Goal: Task Accomplishment & Management: Manage account settings

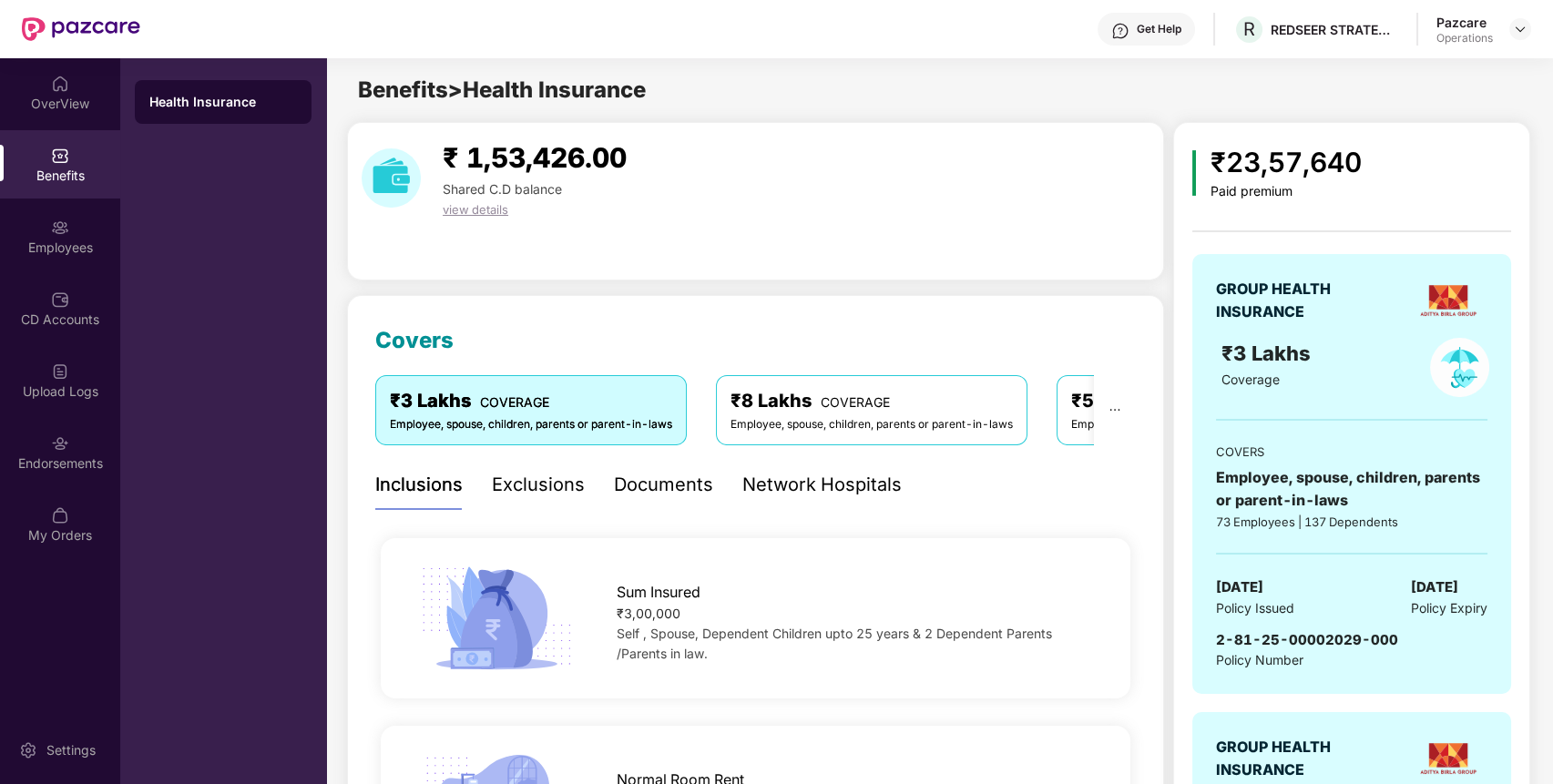
click at [48, 462] on div "Endorsements" at bounding box center [60, 463] width 120 height 18
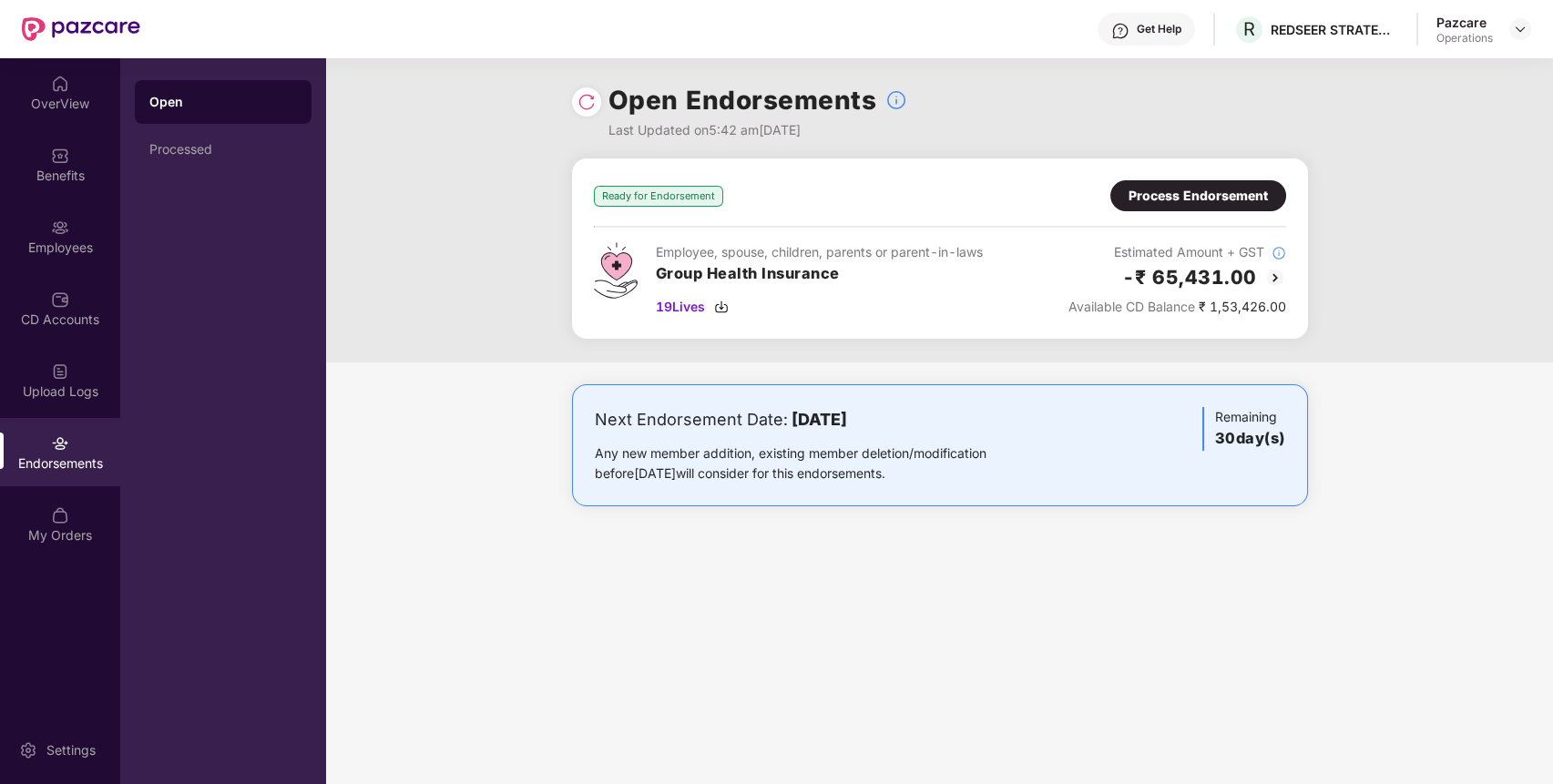
click at [1253, 187] on div "Process Endorsement" at bounding box center [1198, 196] width 140 height 20
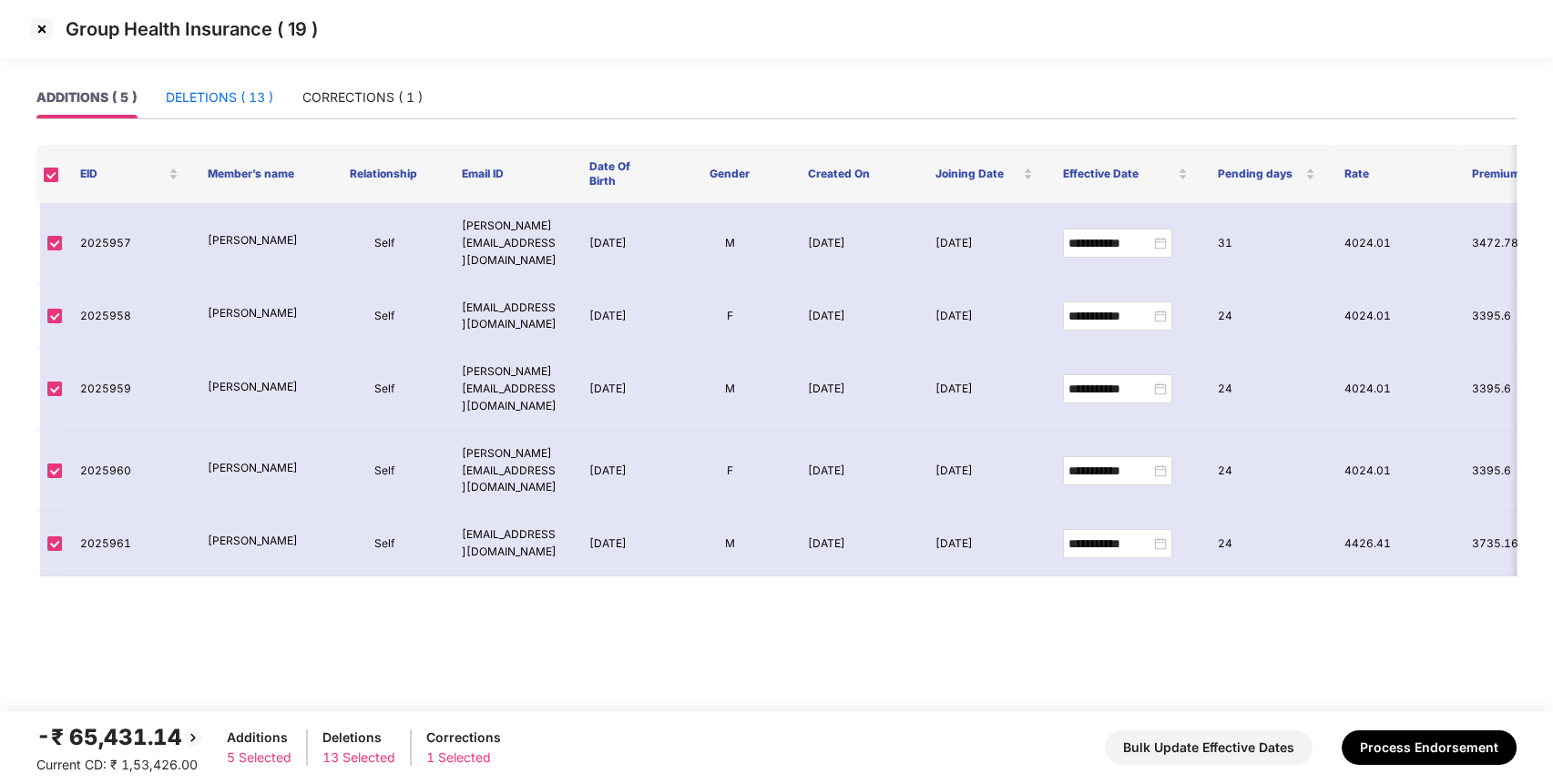
click at [225, 88] on div "DELETIONS ( 13 )" at bounding box center [219, 97] width 108 height 20
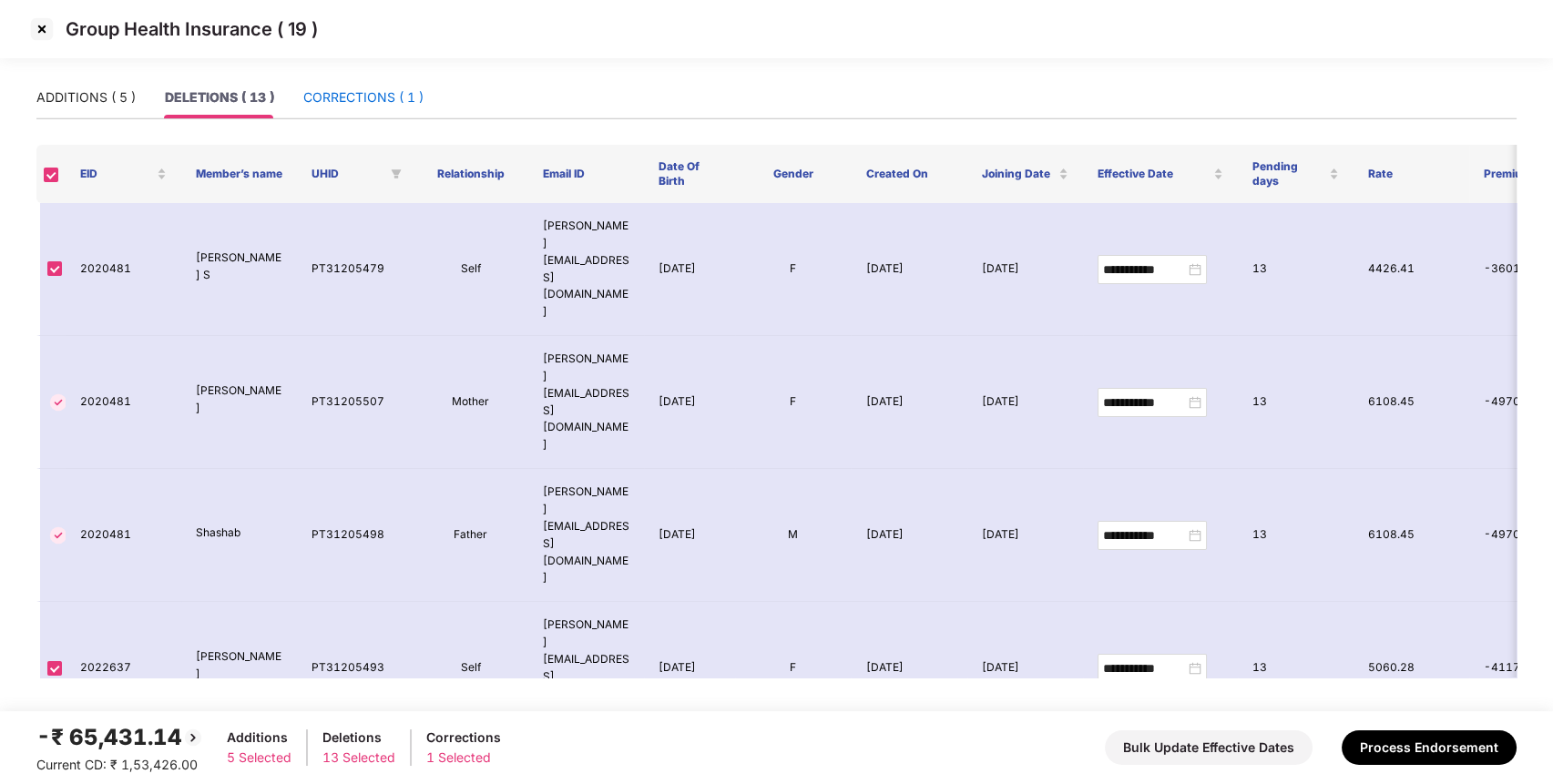
click at [342, 87] on div "CORRECTIONS ( 1 )" at bounding box center [363, 97] width 120 height 20
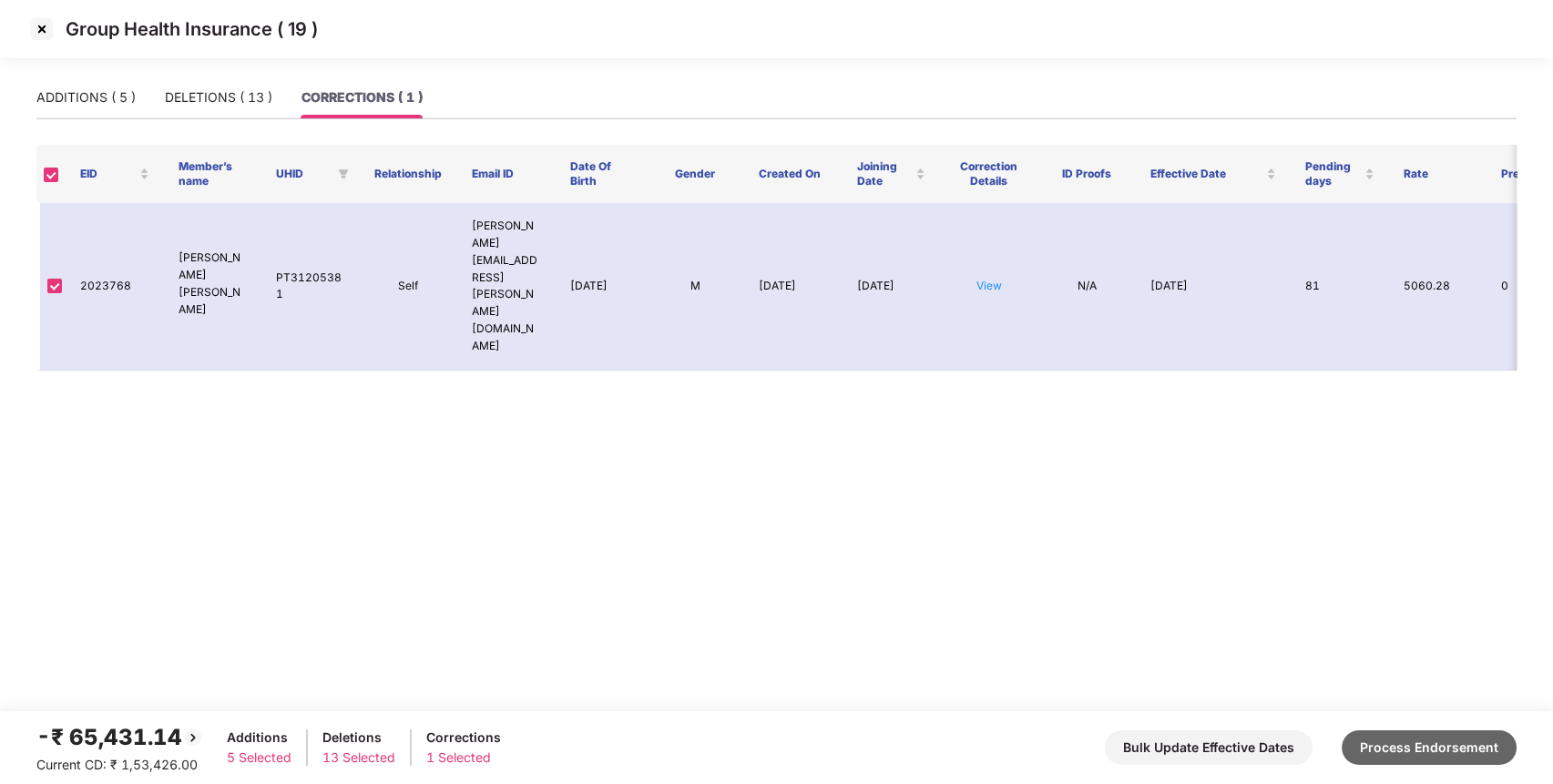
click at [1393, 743] on button "Process Endorsement" at bounding box center [1429, 747] width 175 height 35
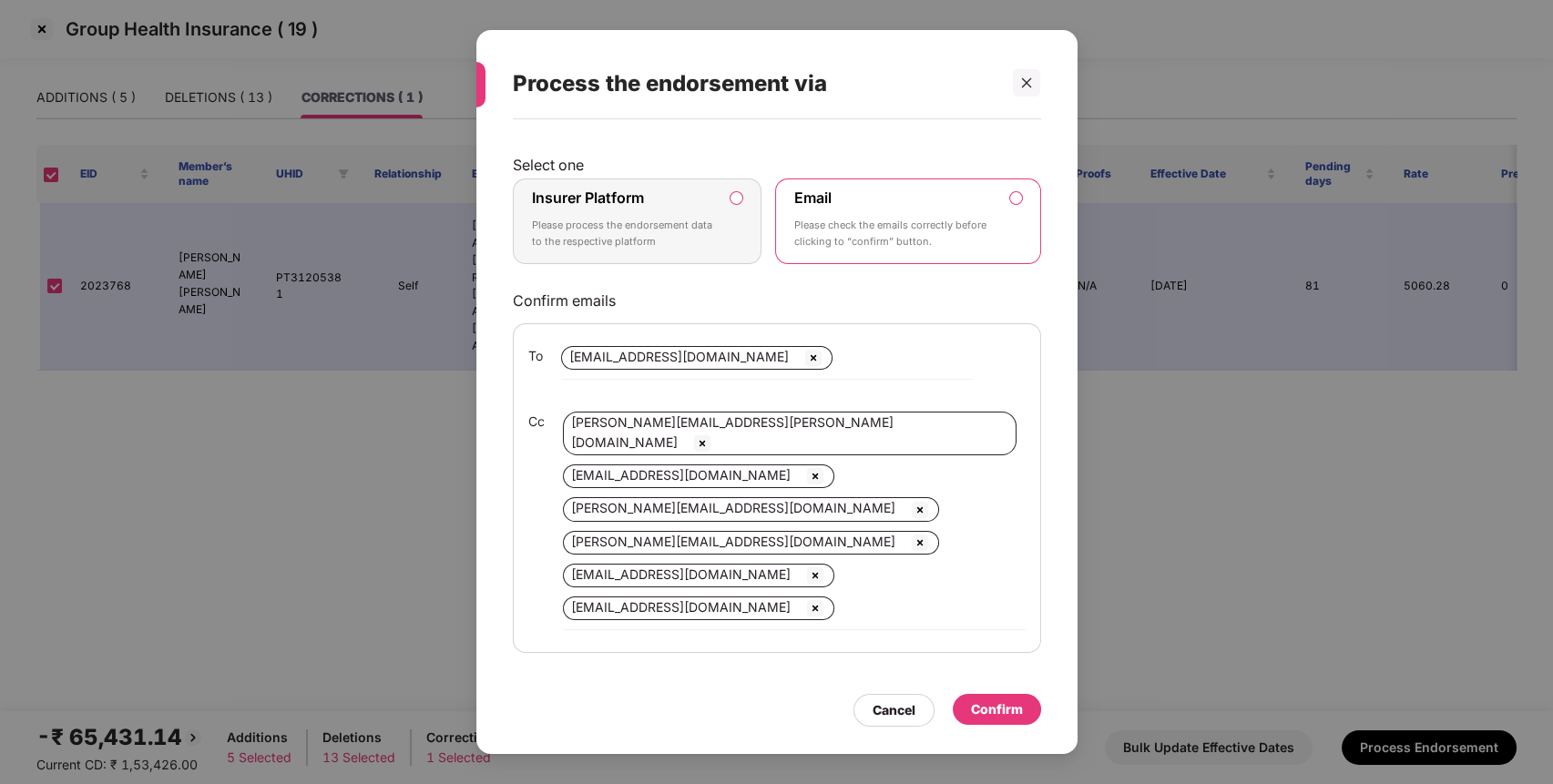
click at [680, 254] on label "Insurer Platform Please process the endorsement data to the respective platform" at bounding box center [637, 221] width 249 height 85
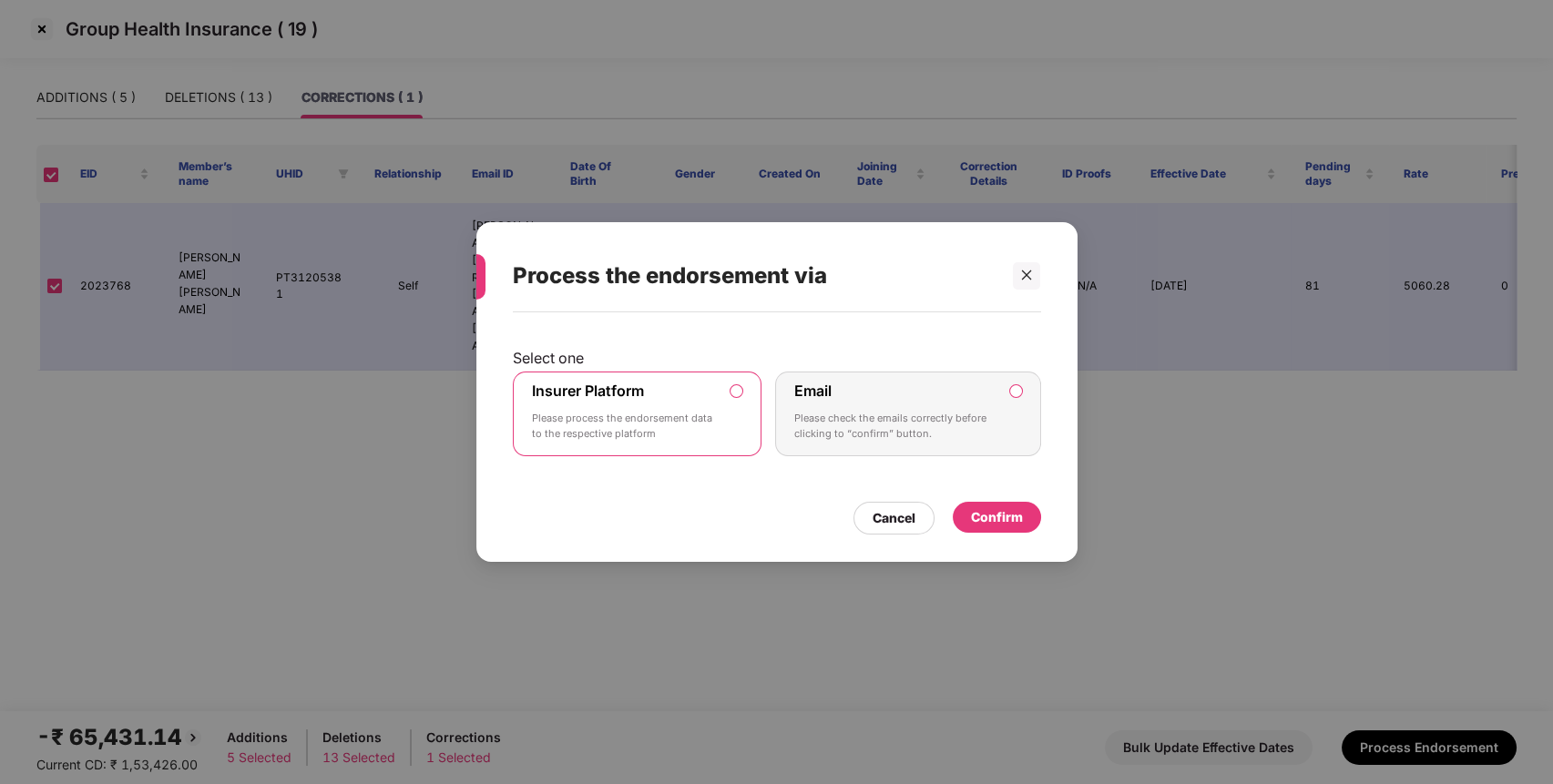
click at [1005, 512] on div "Confirm" at bounding box center [997, 517] width 51 height 20
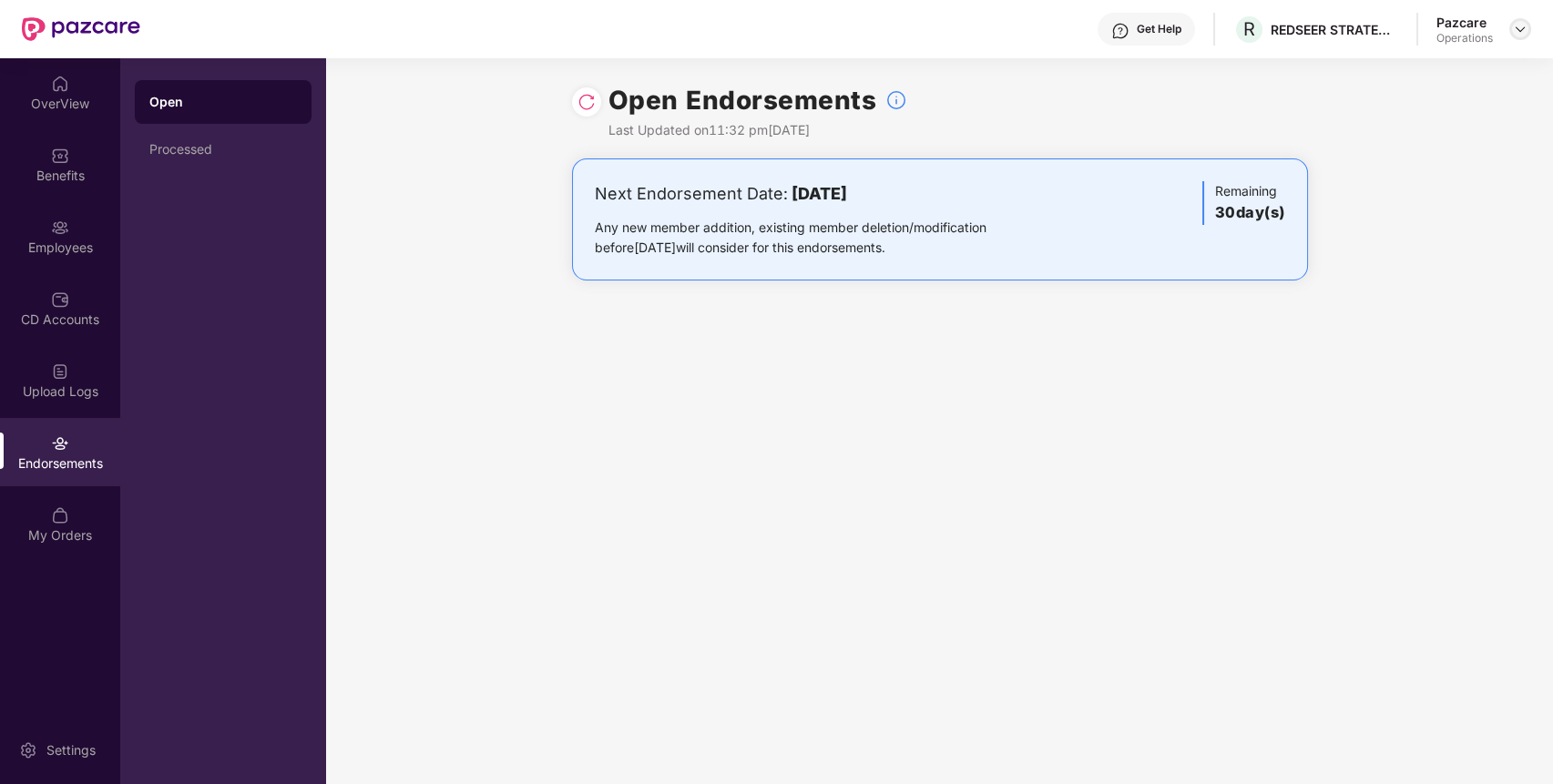
click at [1513, 32] on img at bounding box center [1520, 29] width 15 height 15
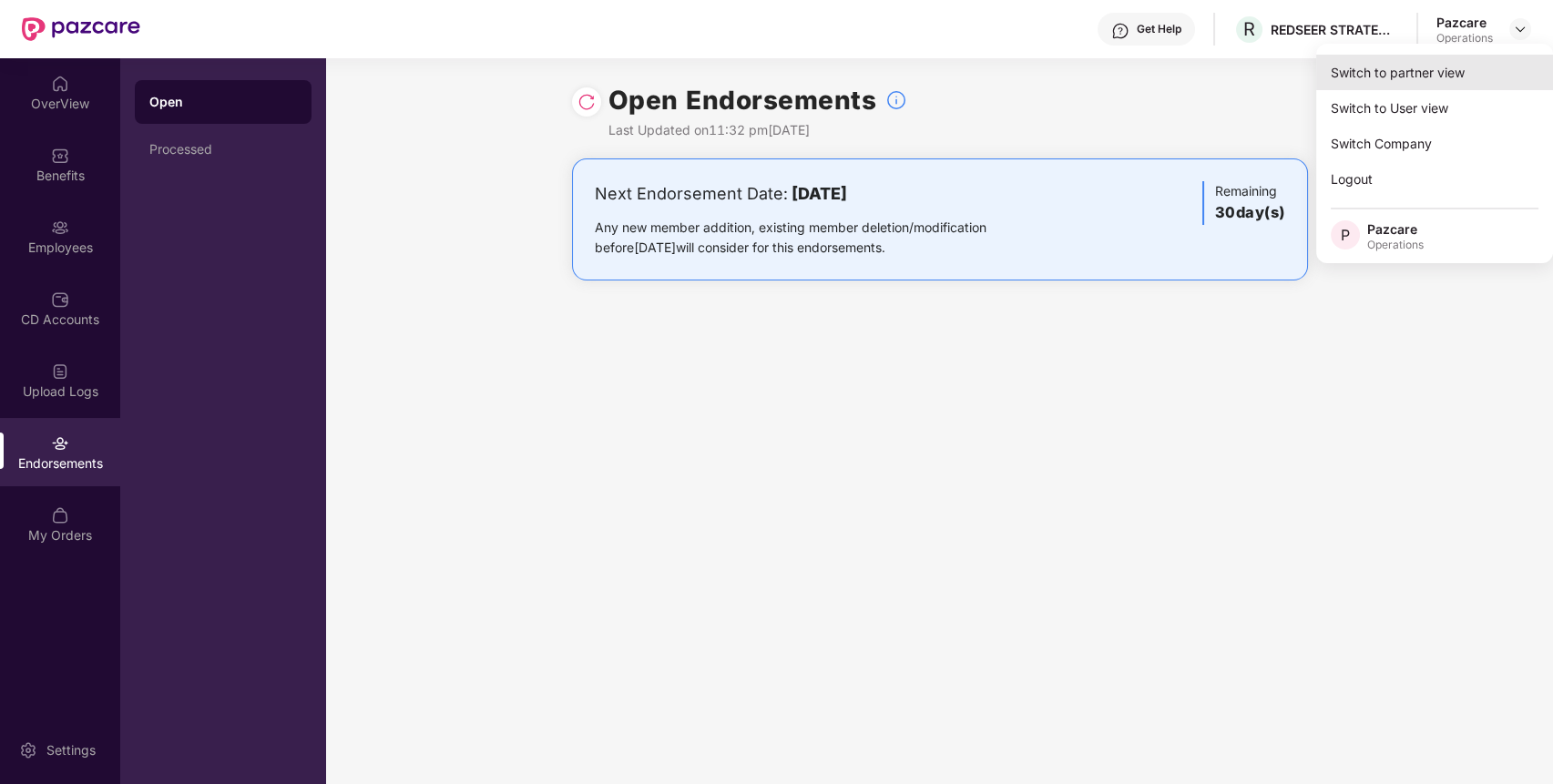
click at [1498, 69] on div "Switch to partner view" at bounding box center [1434, 72] width 237 height 36
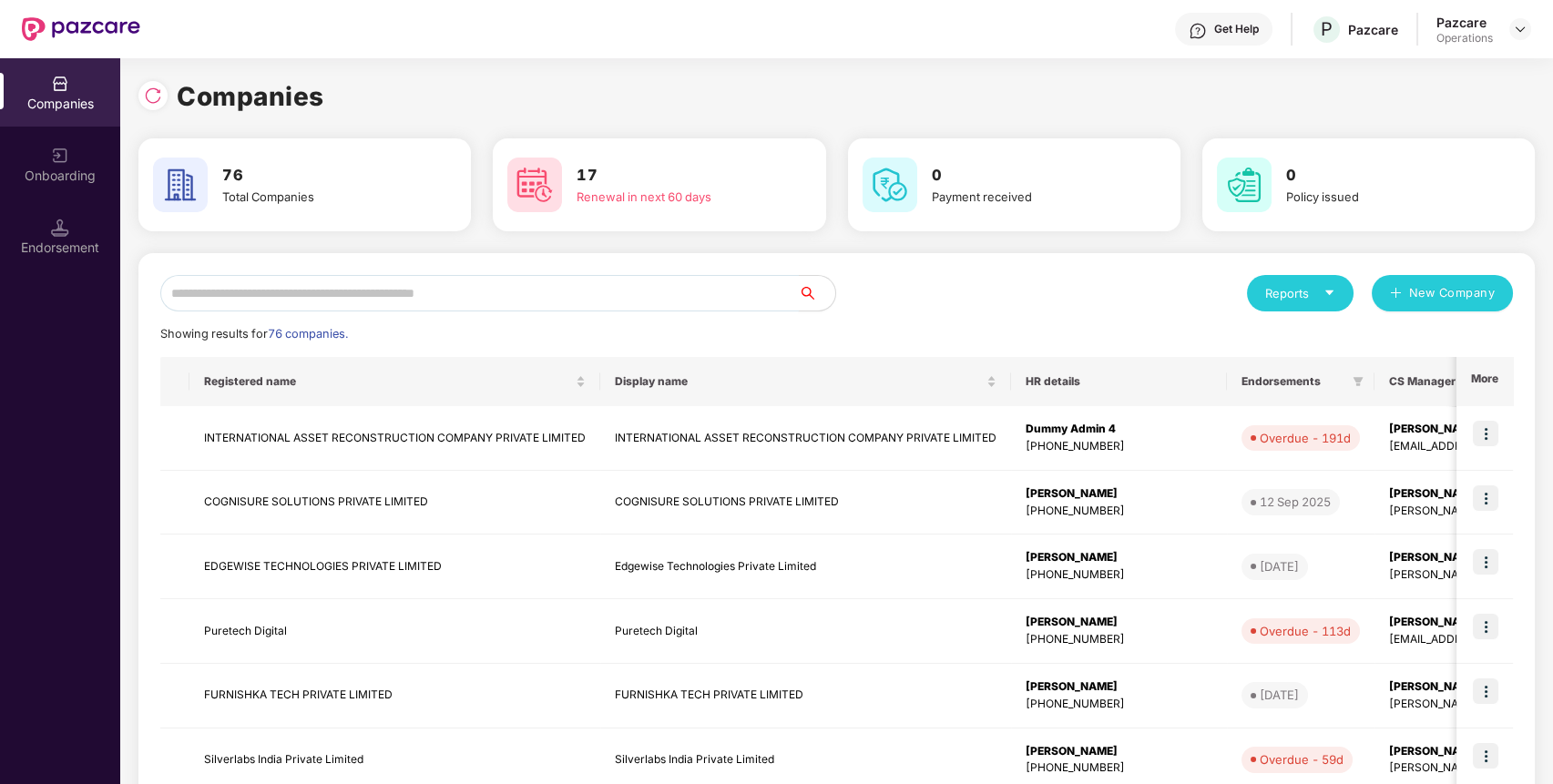
click at [701, 285] on input "text" at bounding box center [479, 293] width 638 height 37
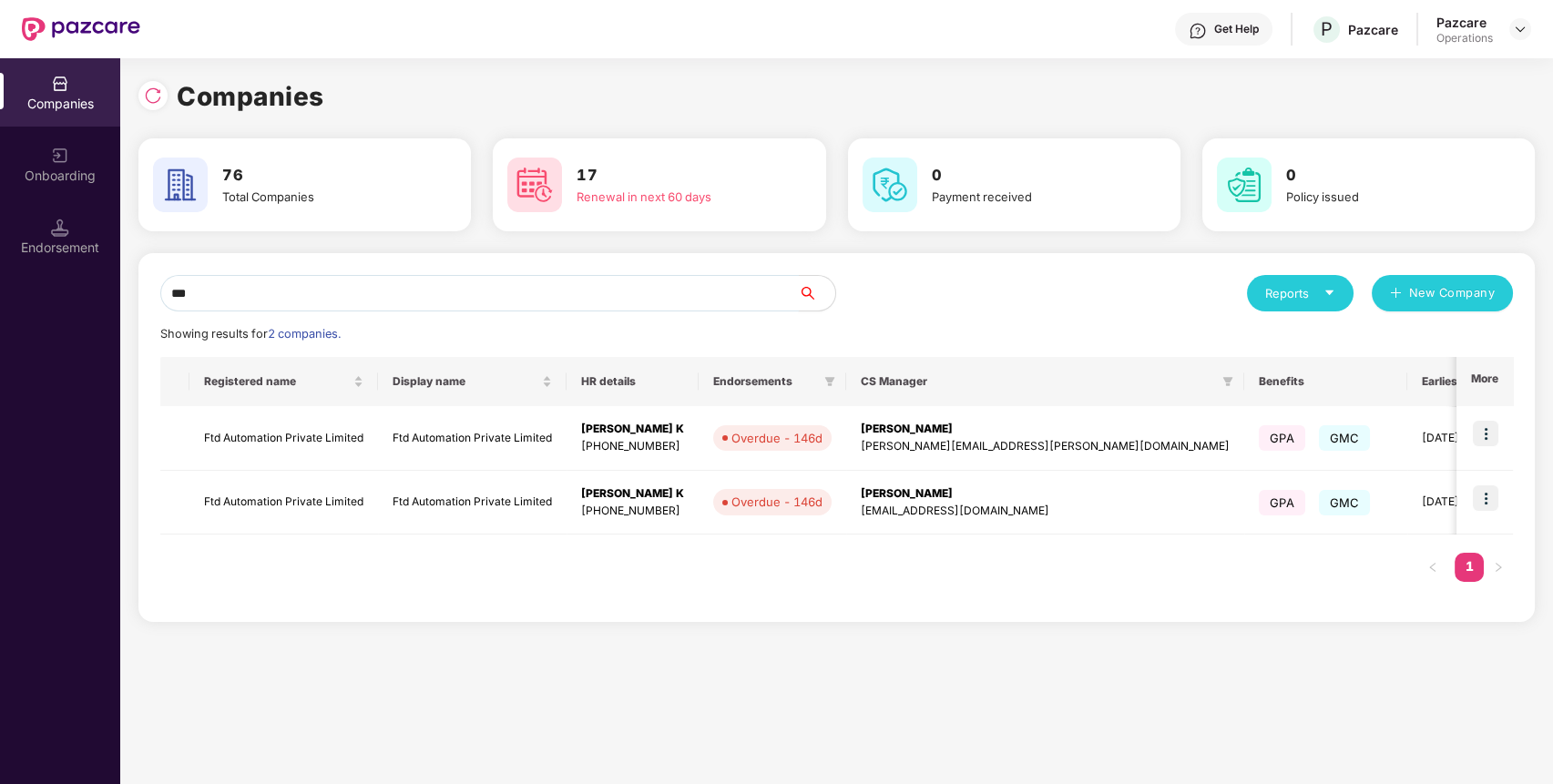
type input "***"
click at [1487, 483] on td at bounding box center [1484, 503] width 56 height 64
click at [1487, 501] on img at bounding box center [1486, 498] width 26 height 26
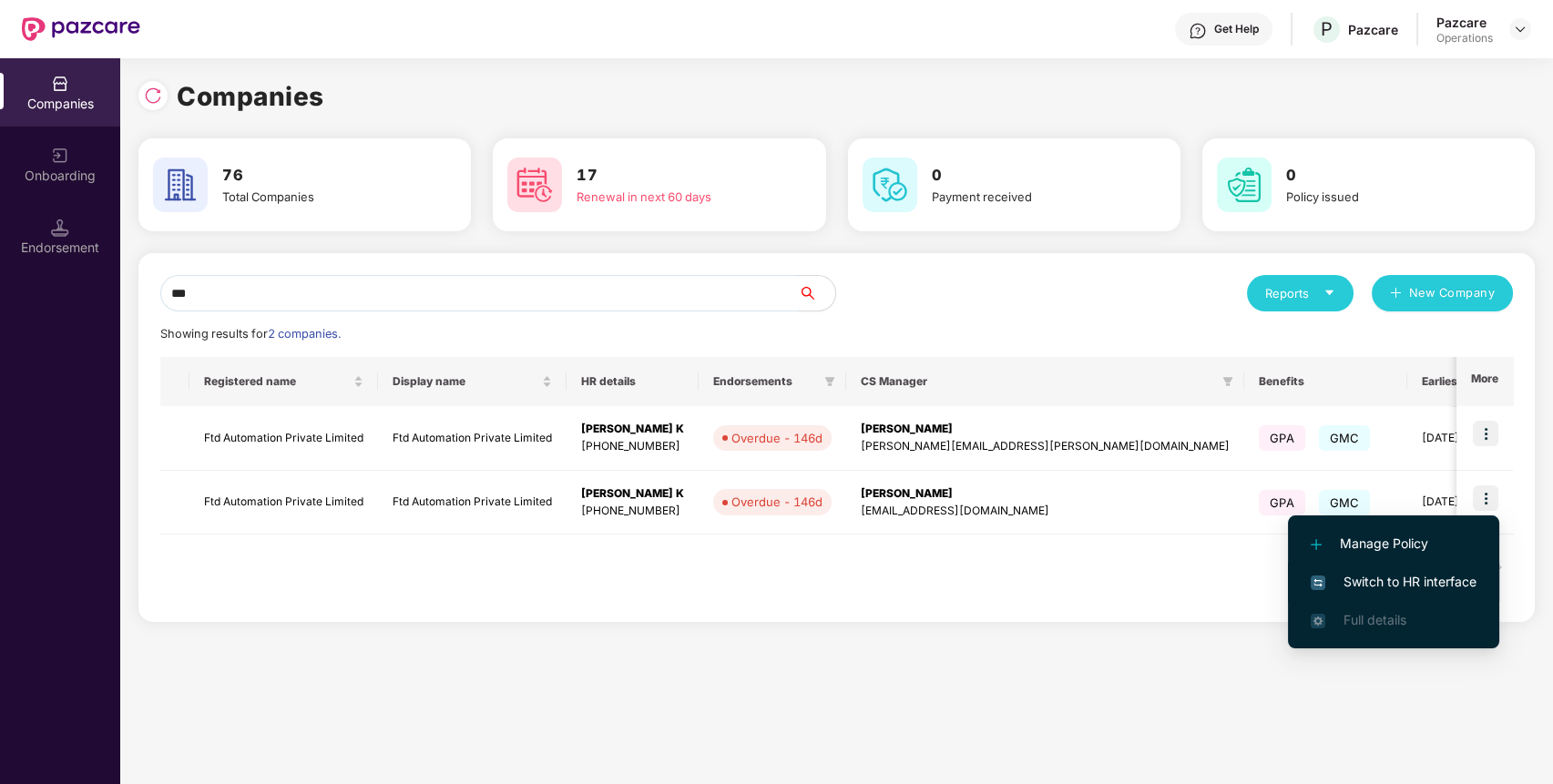
click at [1422, 579] on span "Switch to HR interface" at bounding box center [1393, 582] width 166 height 20
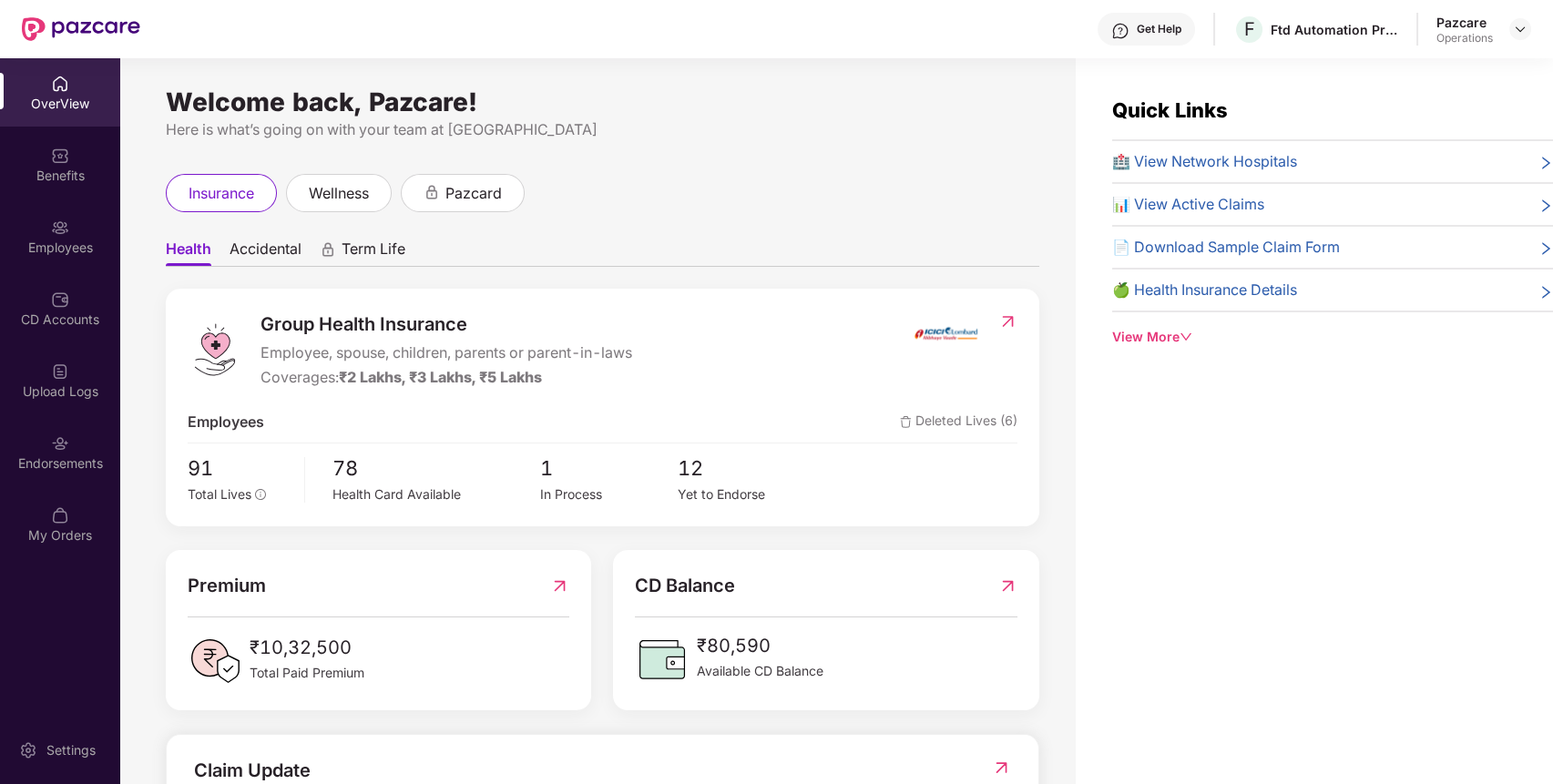
click at [93, 435] on div "Endorsements" at bounding box center [60, 452] width 120 height 68
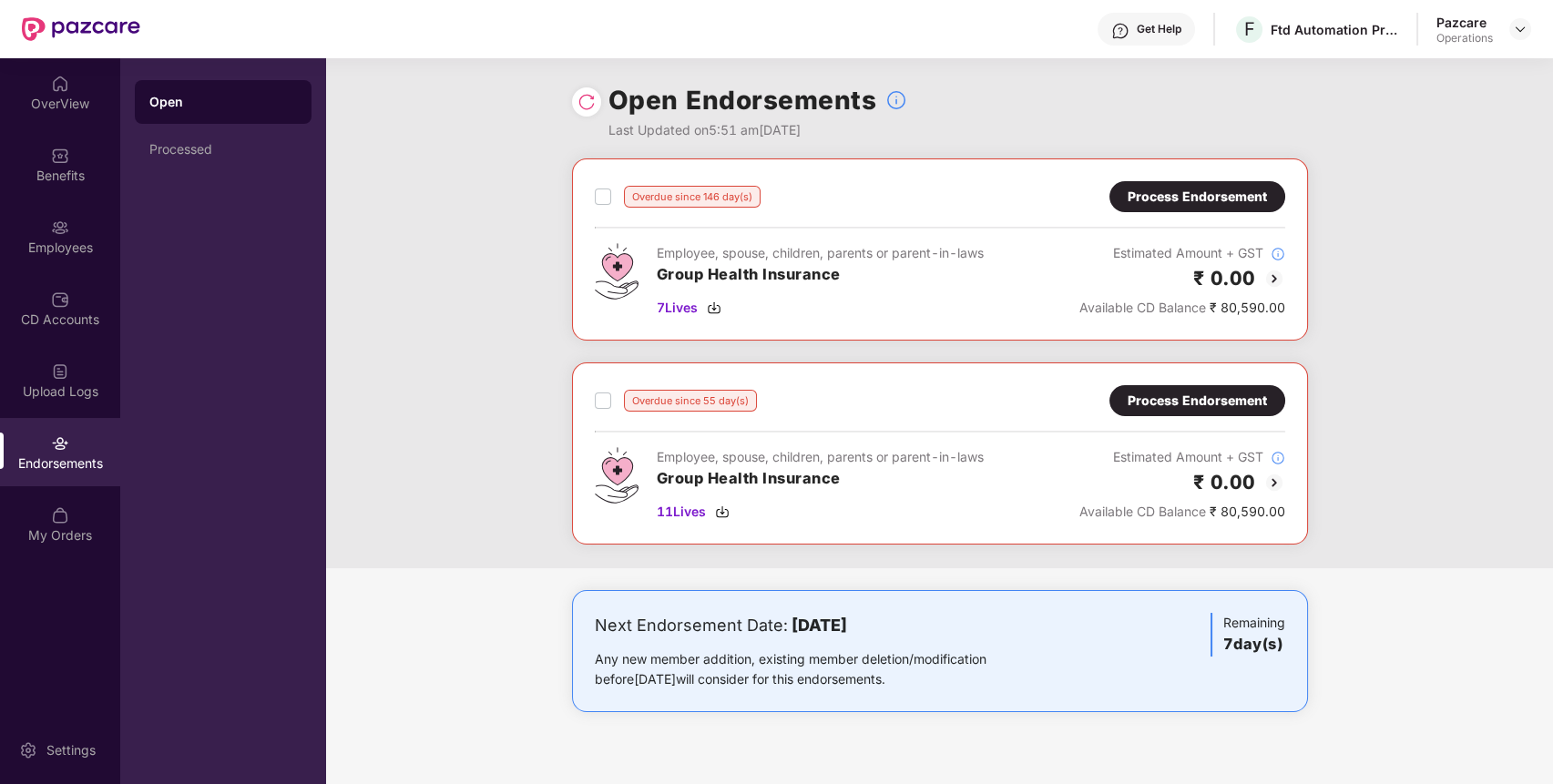
click at [1253, 407] on div "Process Endorsement" at bounding box center [1197, 401] width 140 height 20
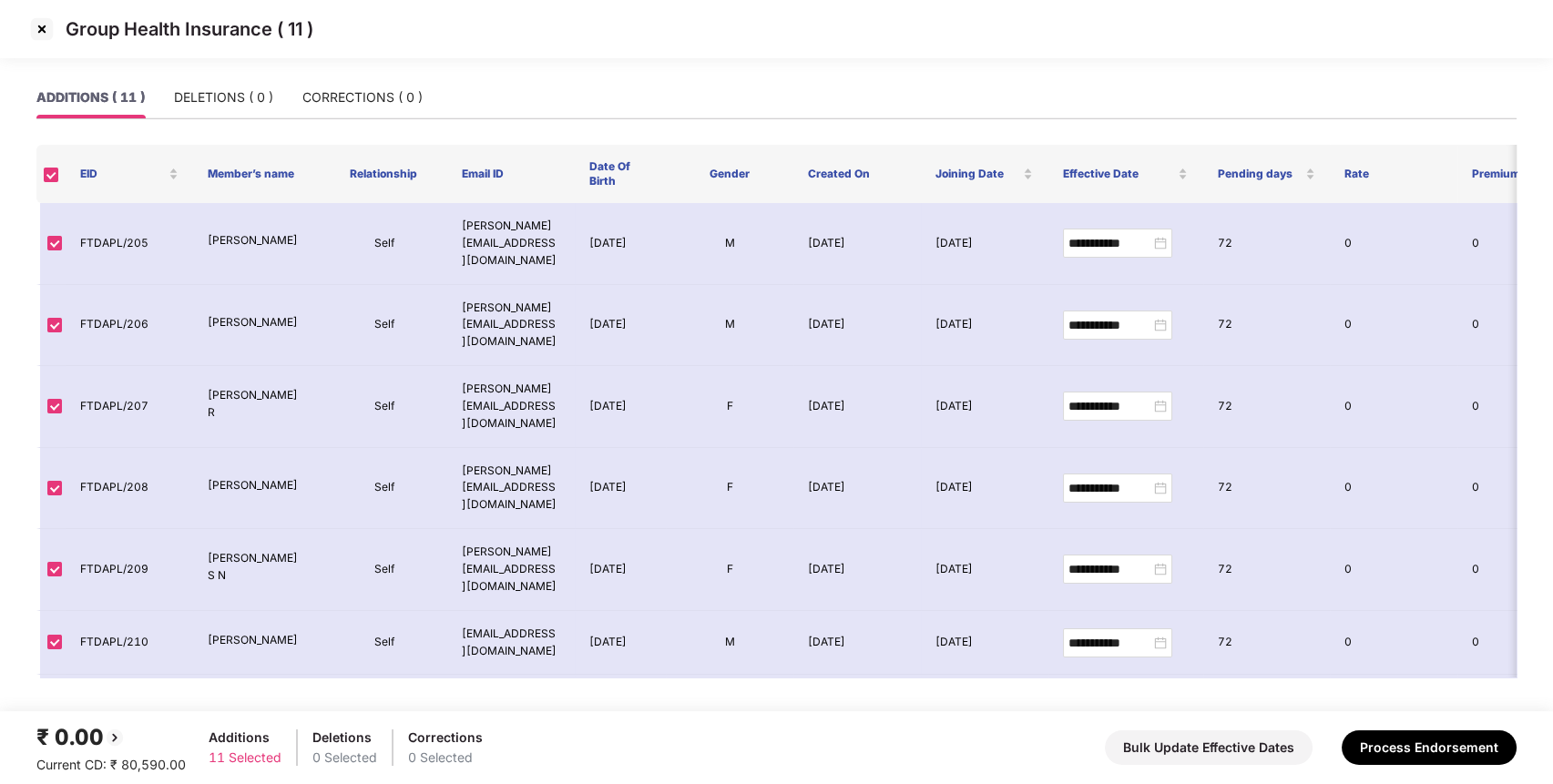
click at [38, 20] on img at bounding box center [42, 29] width 29 height 29
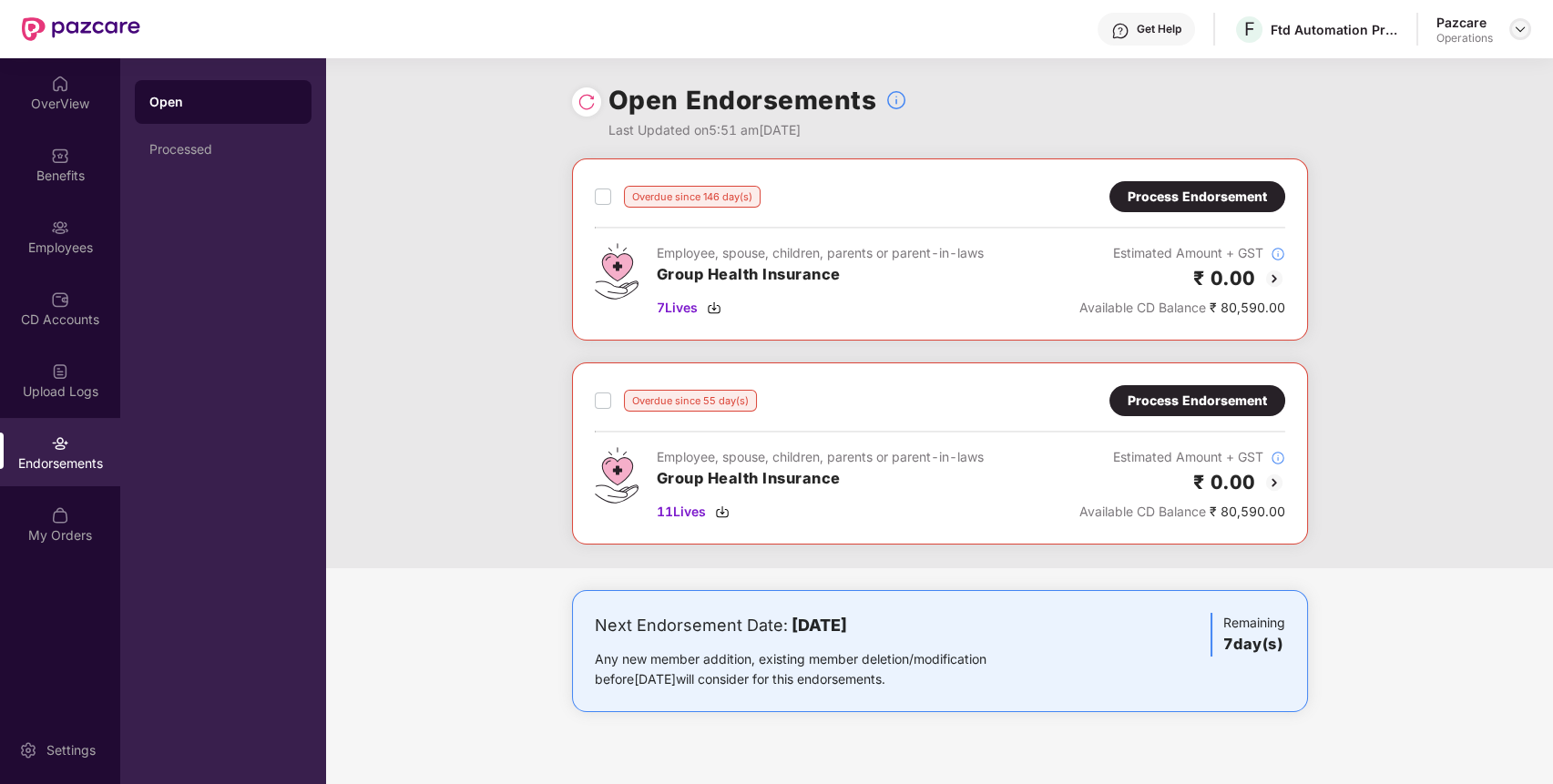
click at [1521, 36] on img at bounding box center [1520, 29] width 15 height 15
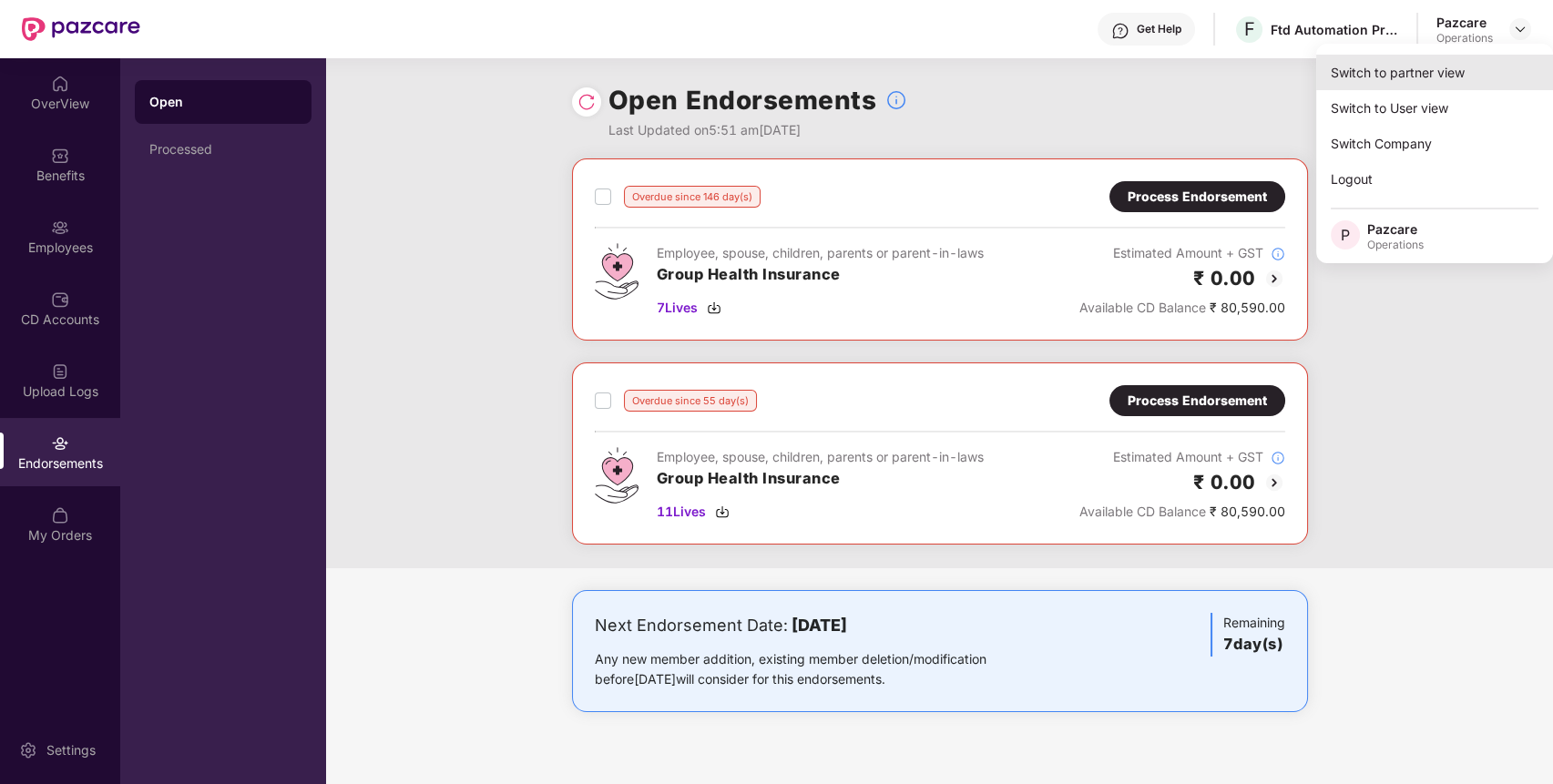
click at [1498, 69] on div "Switch to partner view" at bounding box center [1434, 72] width 237 height 36
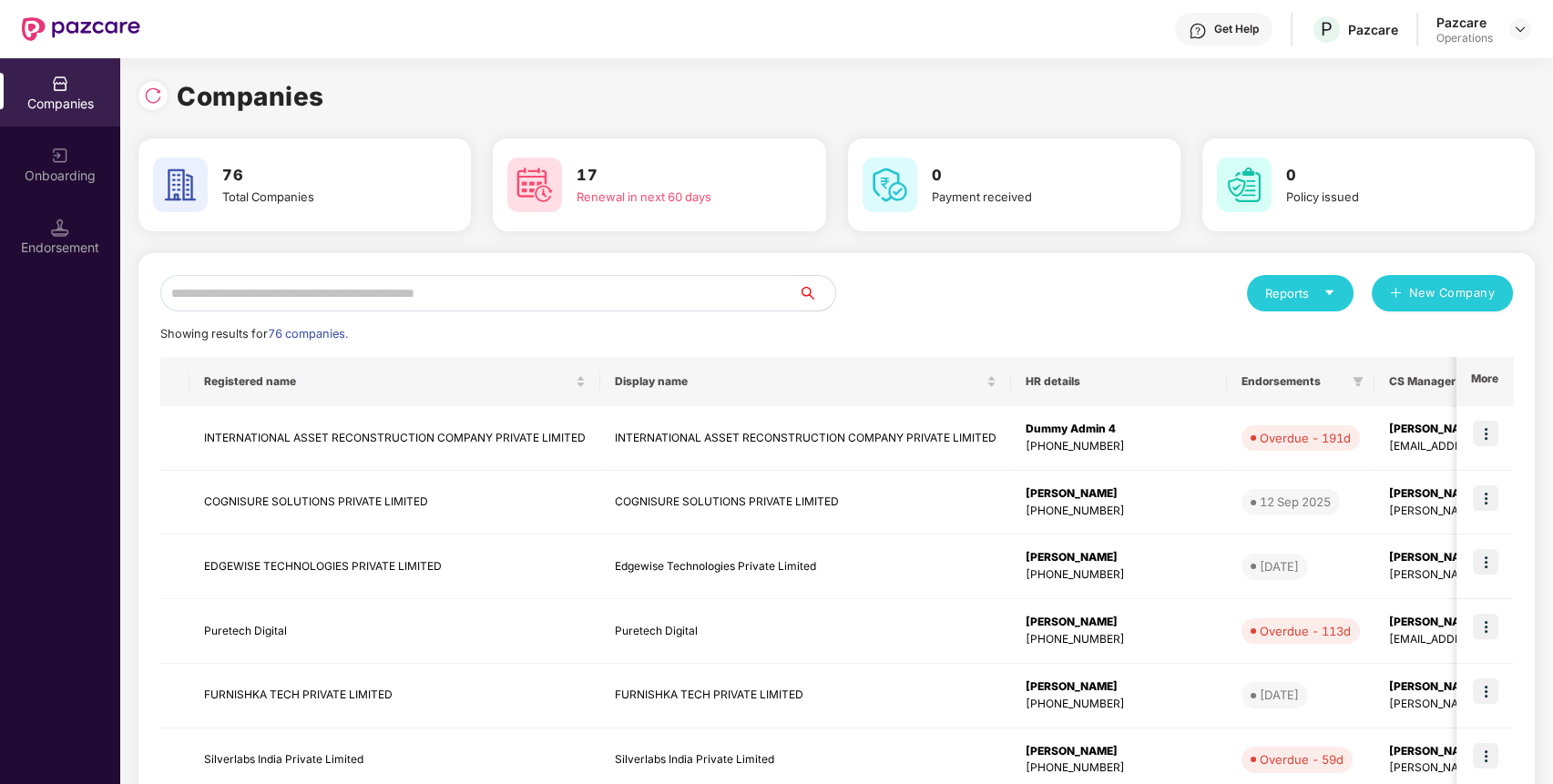
click at [638, 295] on input "text" at bounding box center [479, 293] width 638 height 37
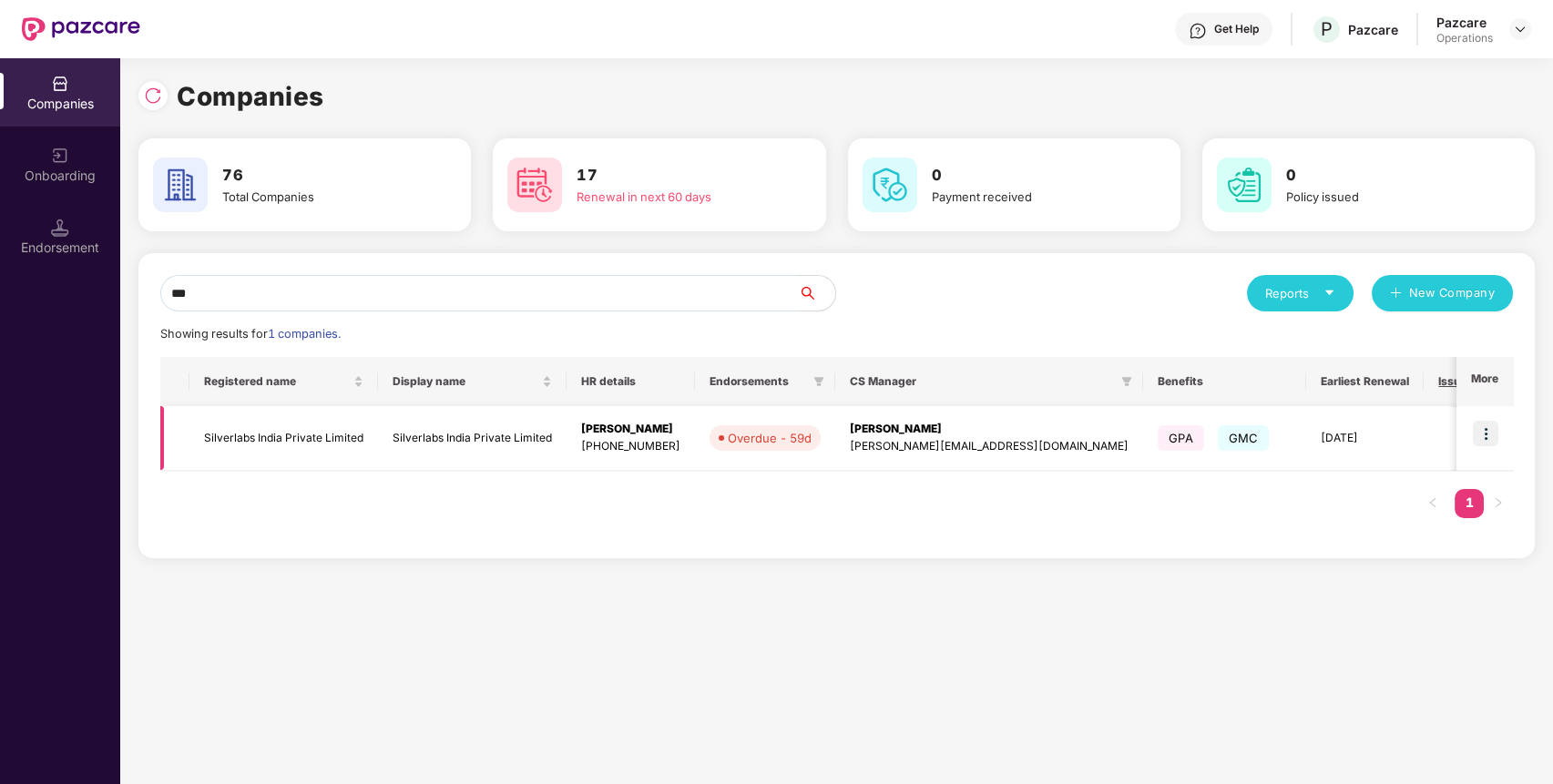
type input "***"
click at [1490, 426] on img at bounding box center [1486, 434] width 26 height 26
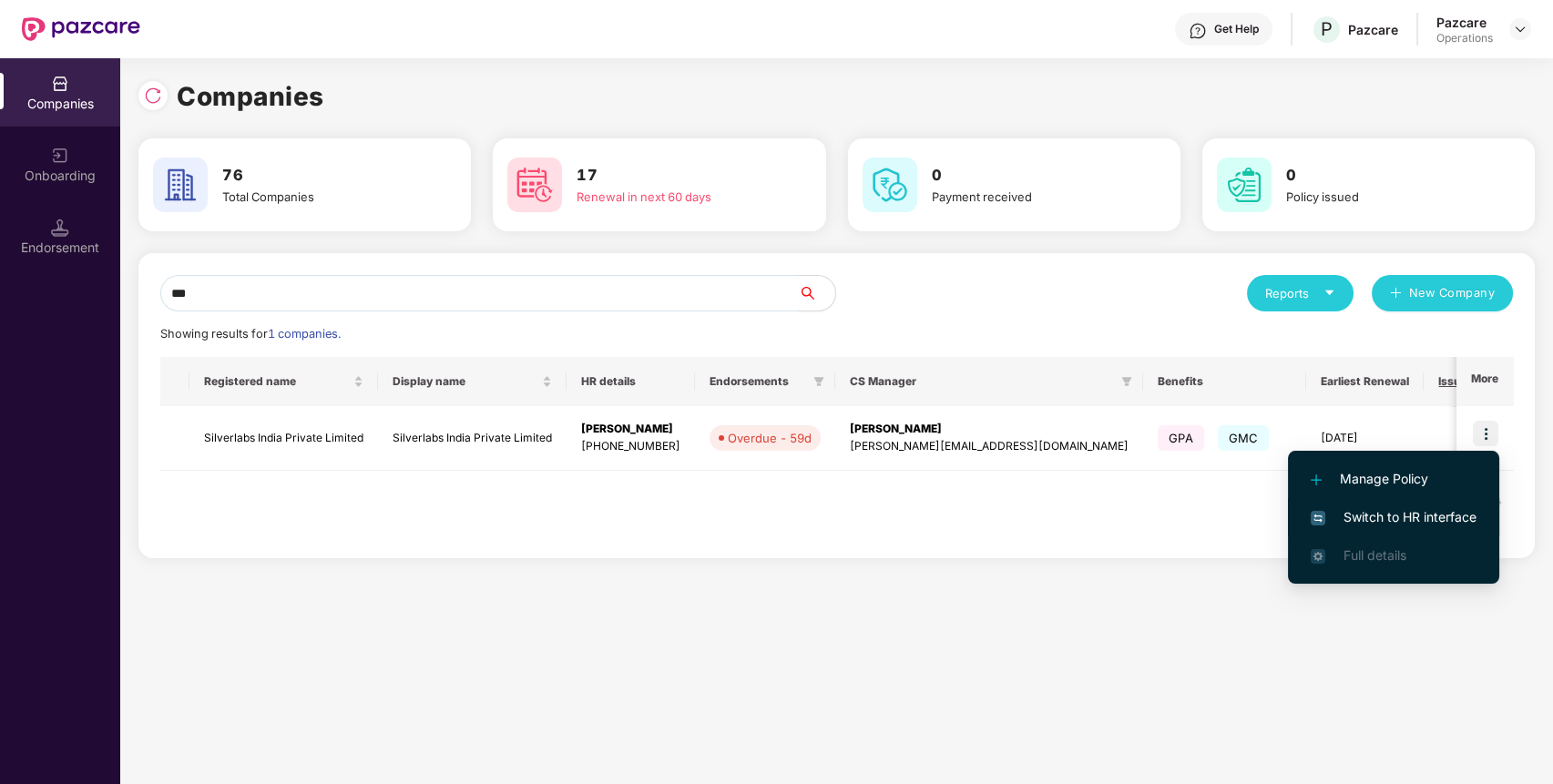
click at [1477, 512] on span "Switch to HR interface" at bounding box center [1393, 517] width 166 height 20
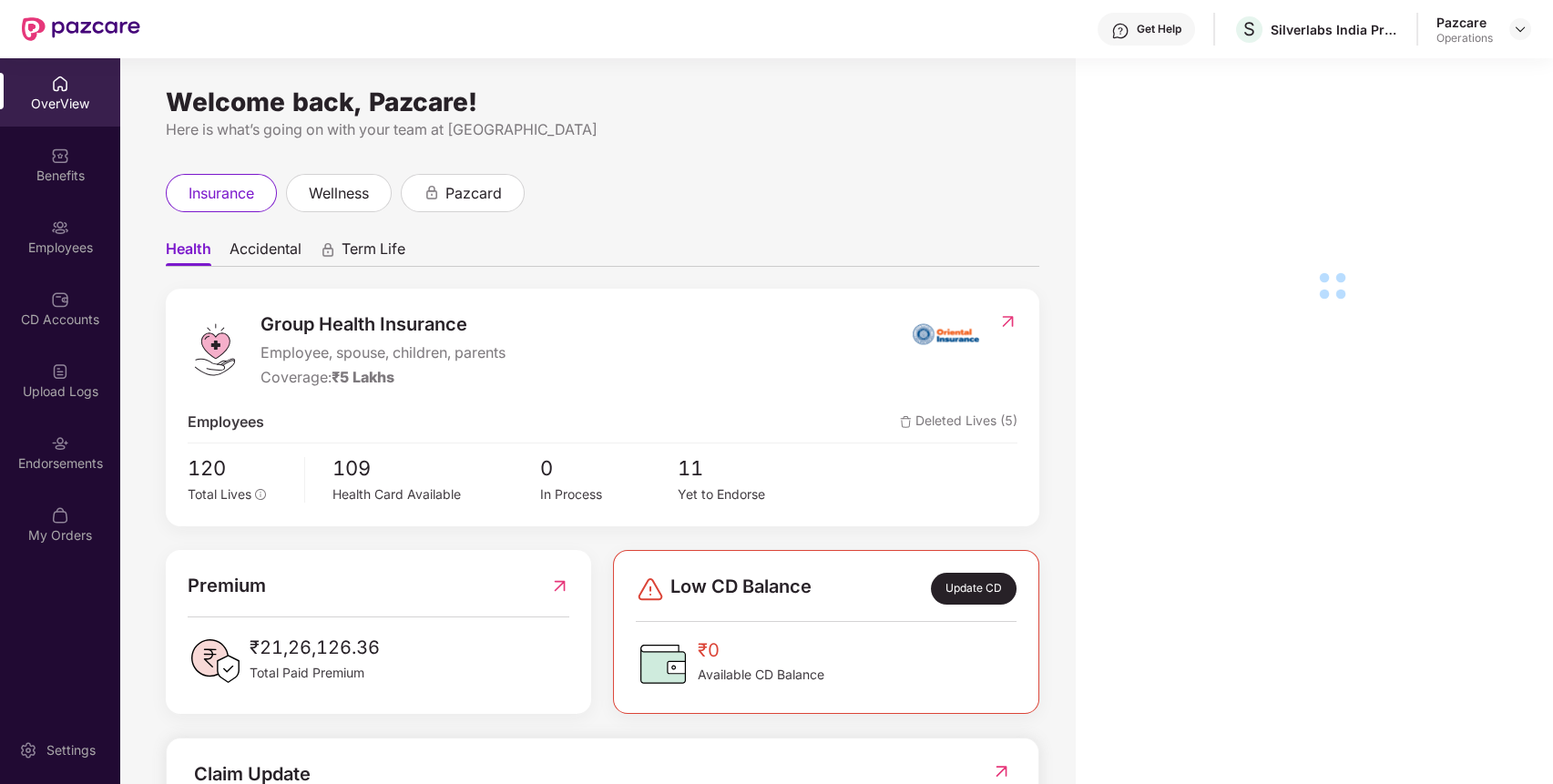
click at [65, 437] on img at bounding box center [60, 443] width 18 height 18
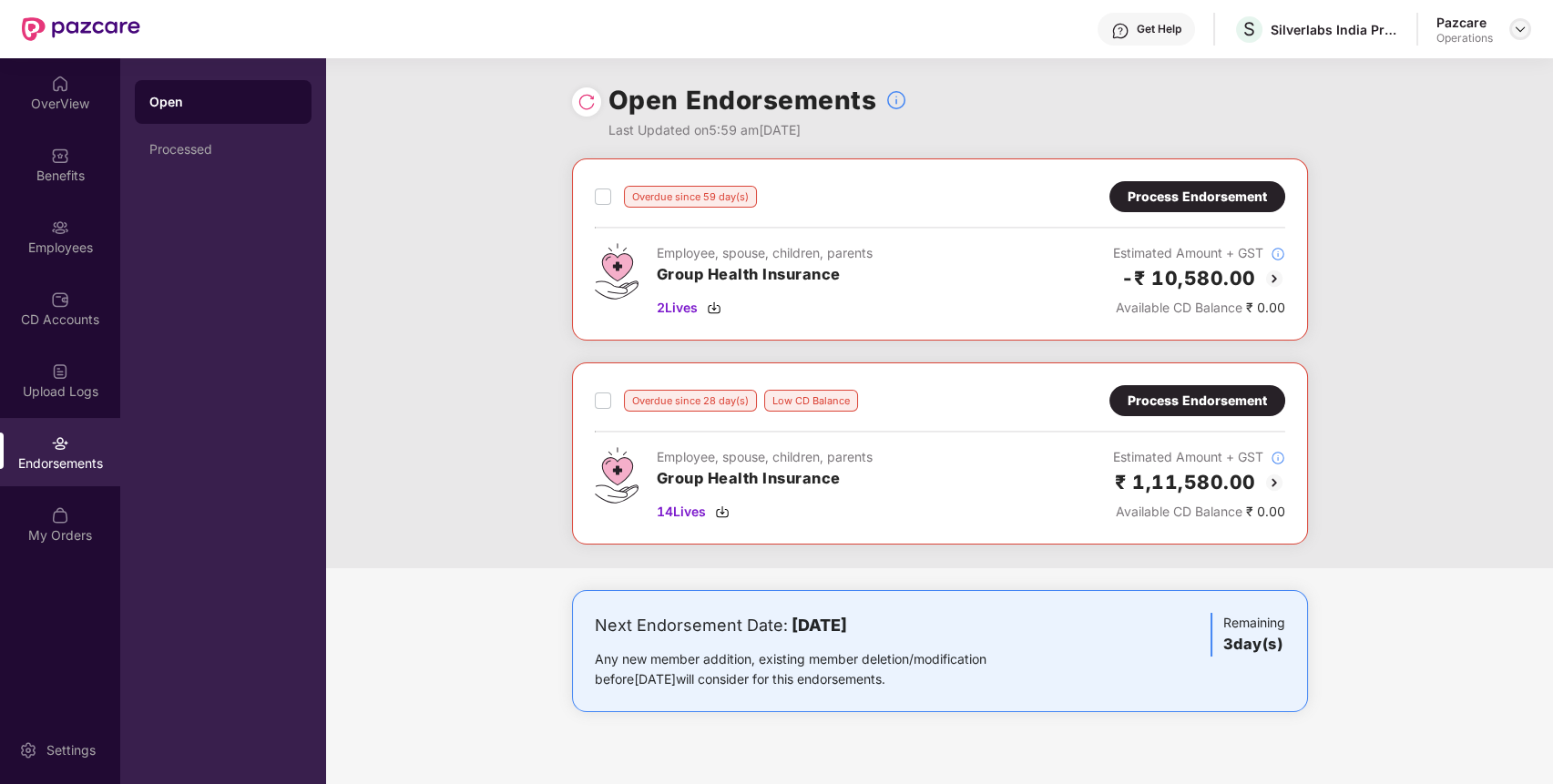
click at [1511, 27] on div at bounding box center [1520, 29] width 22 height 22
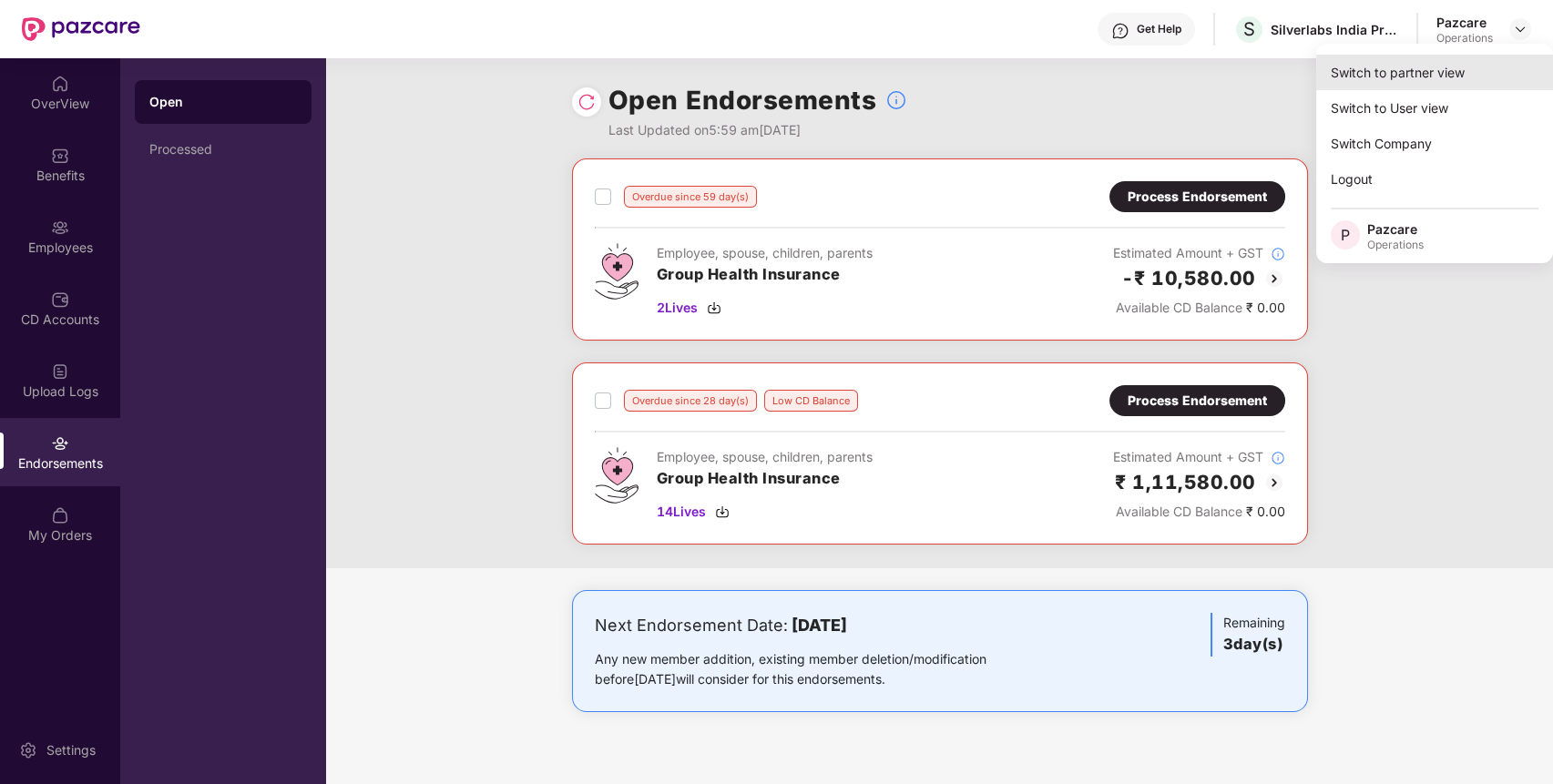
click at [1442, 76] on div "Switch to partner view" at bounding box center [1434, 72] width 237 height 36
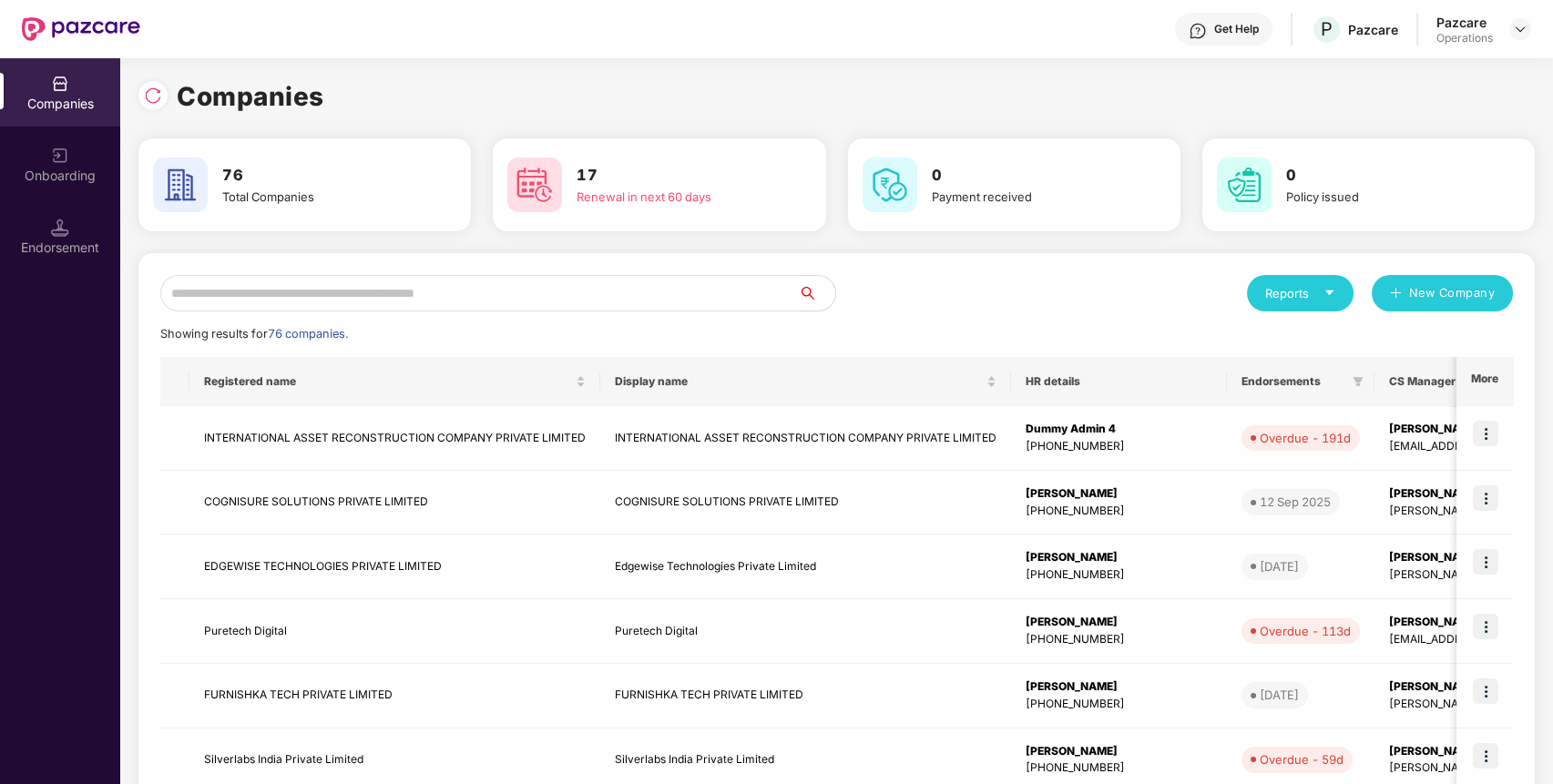
click at [756, 286] on input "text" at bounding box center [479, 293] width 638 height 37
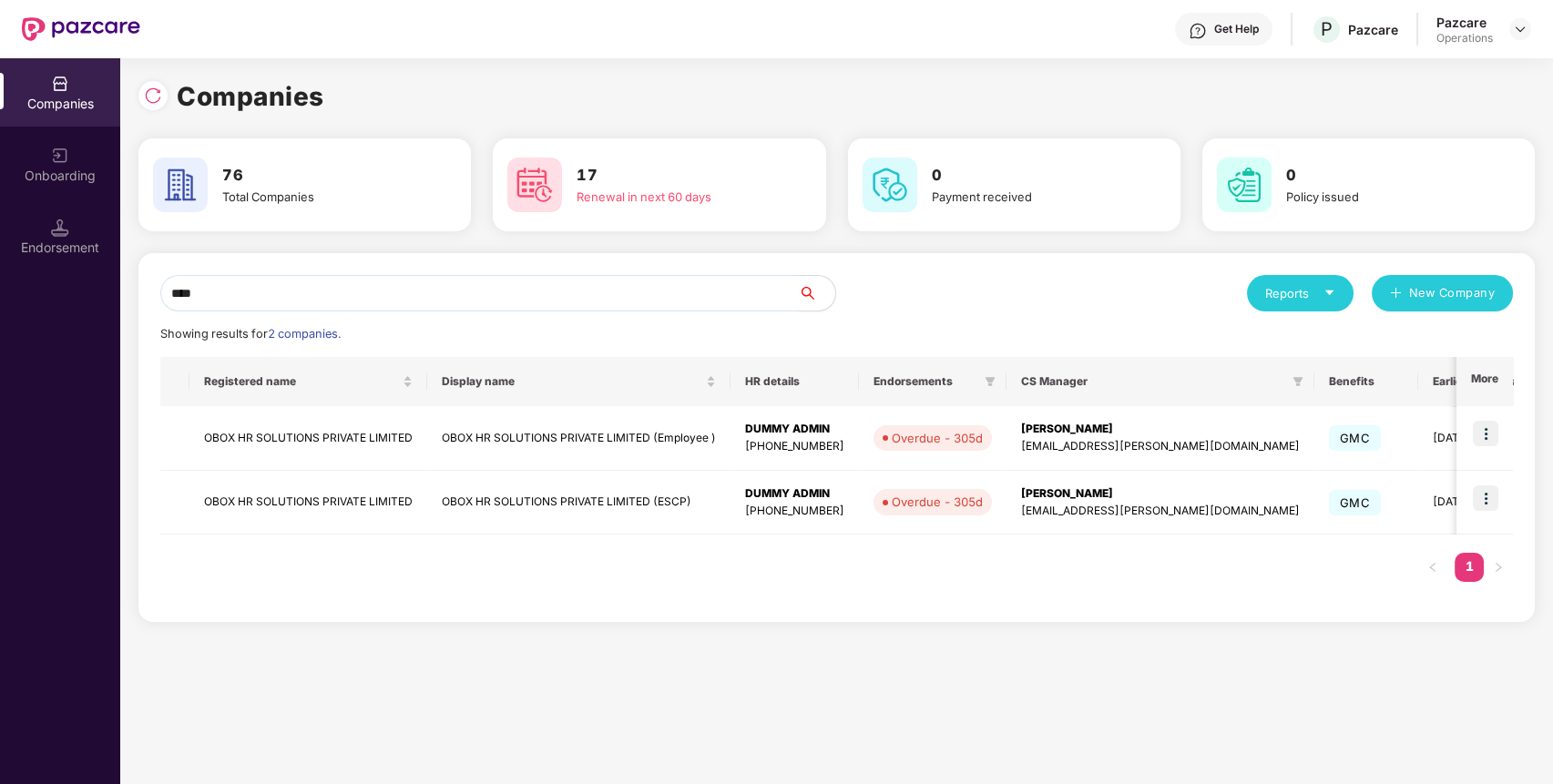
type input "****"
click at [1491, 493] on img at bounding box center [1486, 498] width 26 height 26
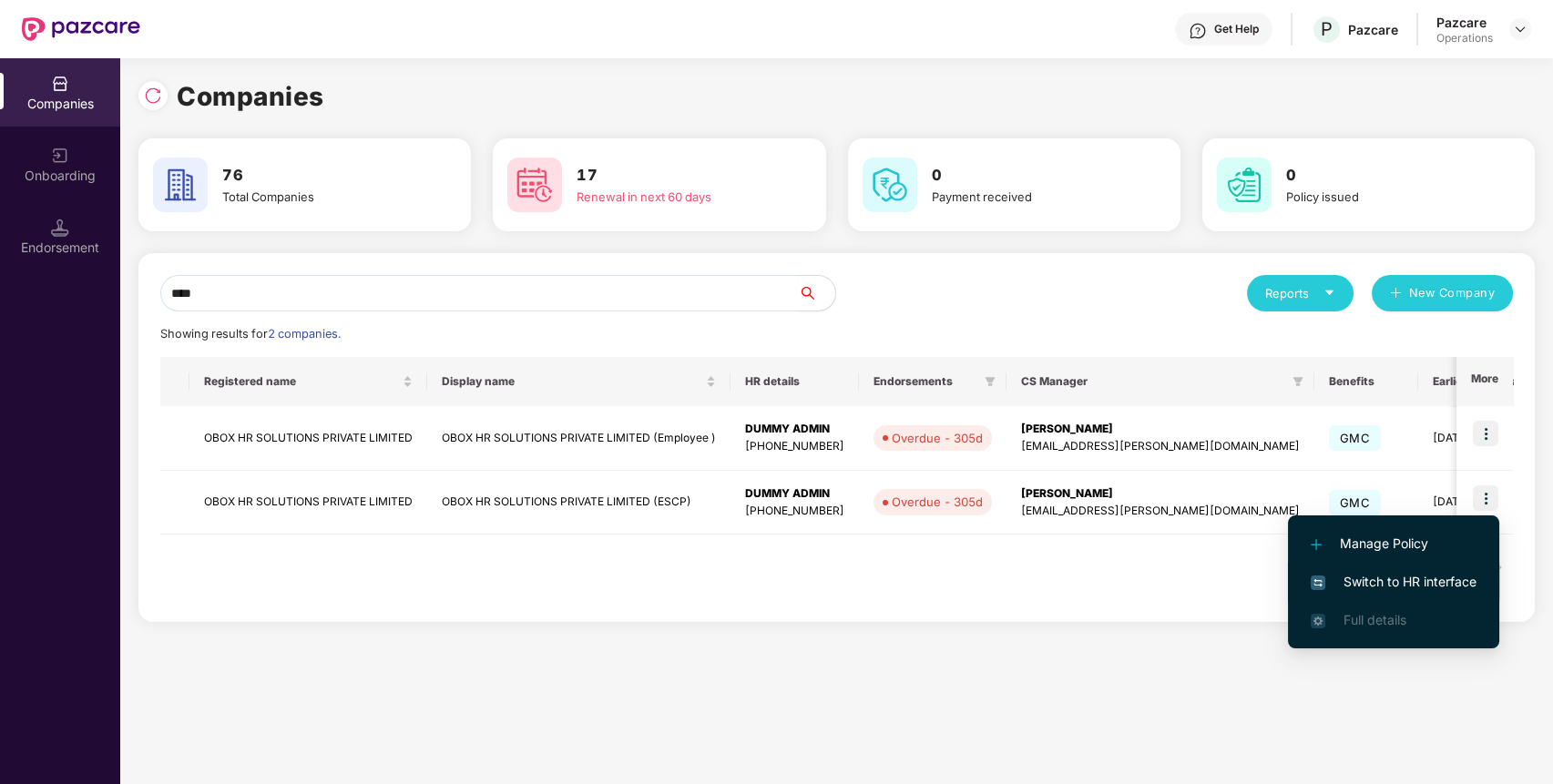
click at [1435, 579] on span "Switch to HR interface" at bounding box center [1393, 582] width 166 height 20
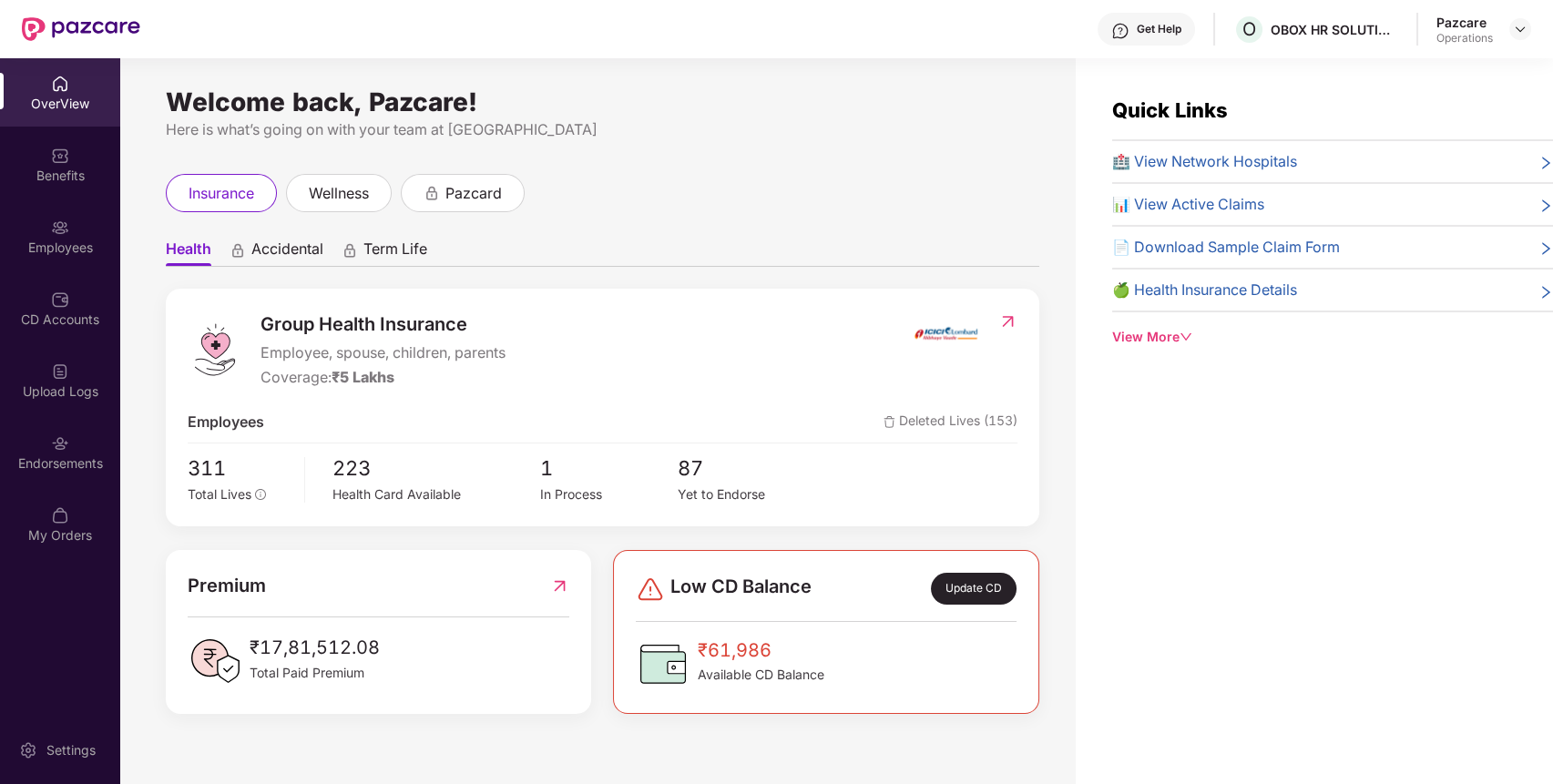
click at [68, 449] on img at bounding box center [60, 443] width 18 height 18
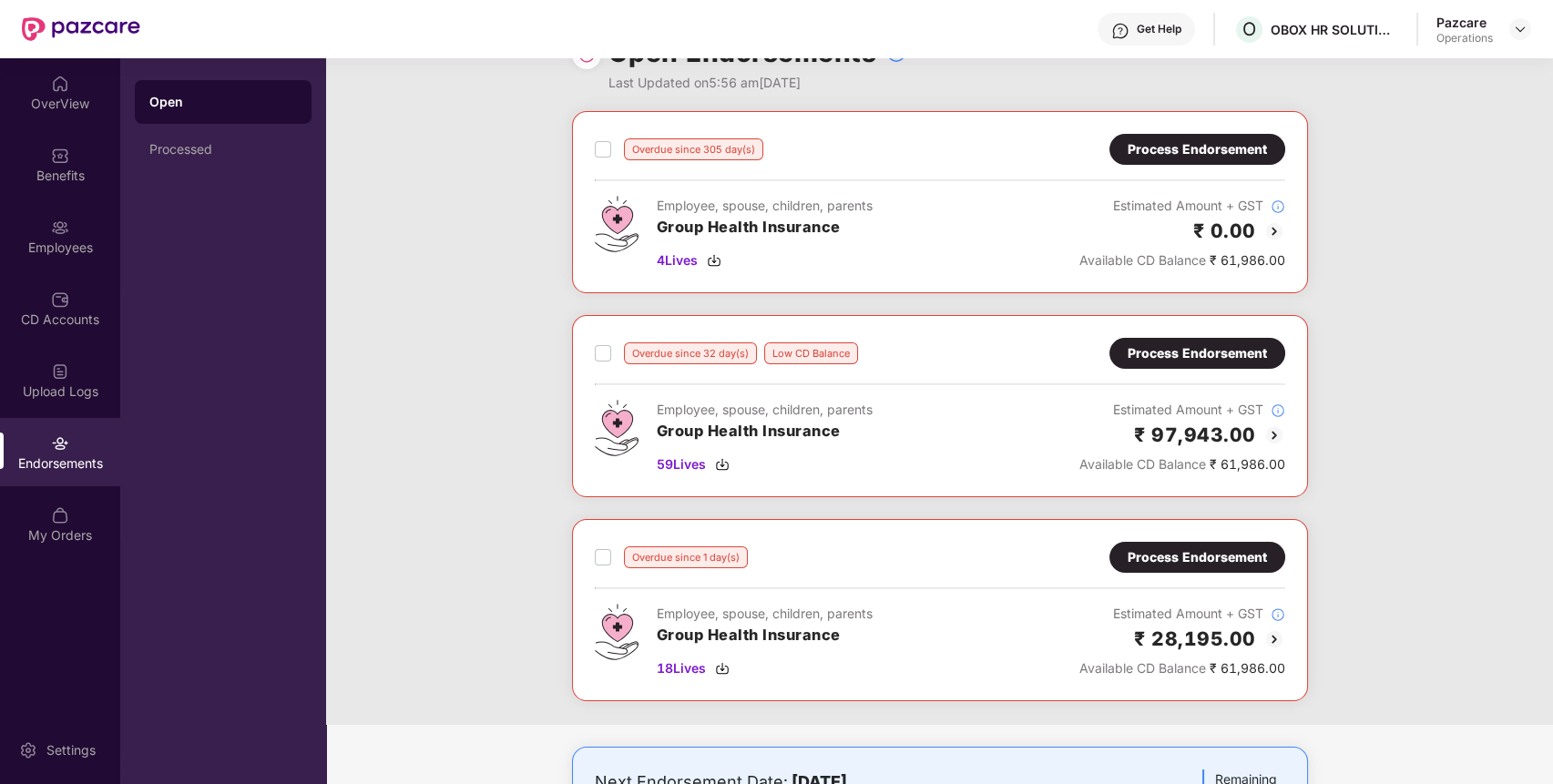
scroll to position [47, 0]
click at [1142, 550] on div "Process Endorsement" at bounding box center [1197, 558] width 140 height 20
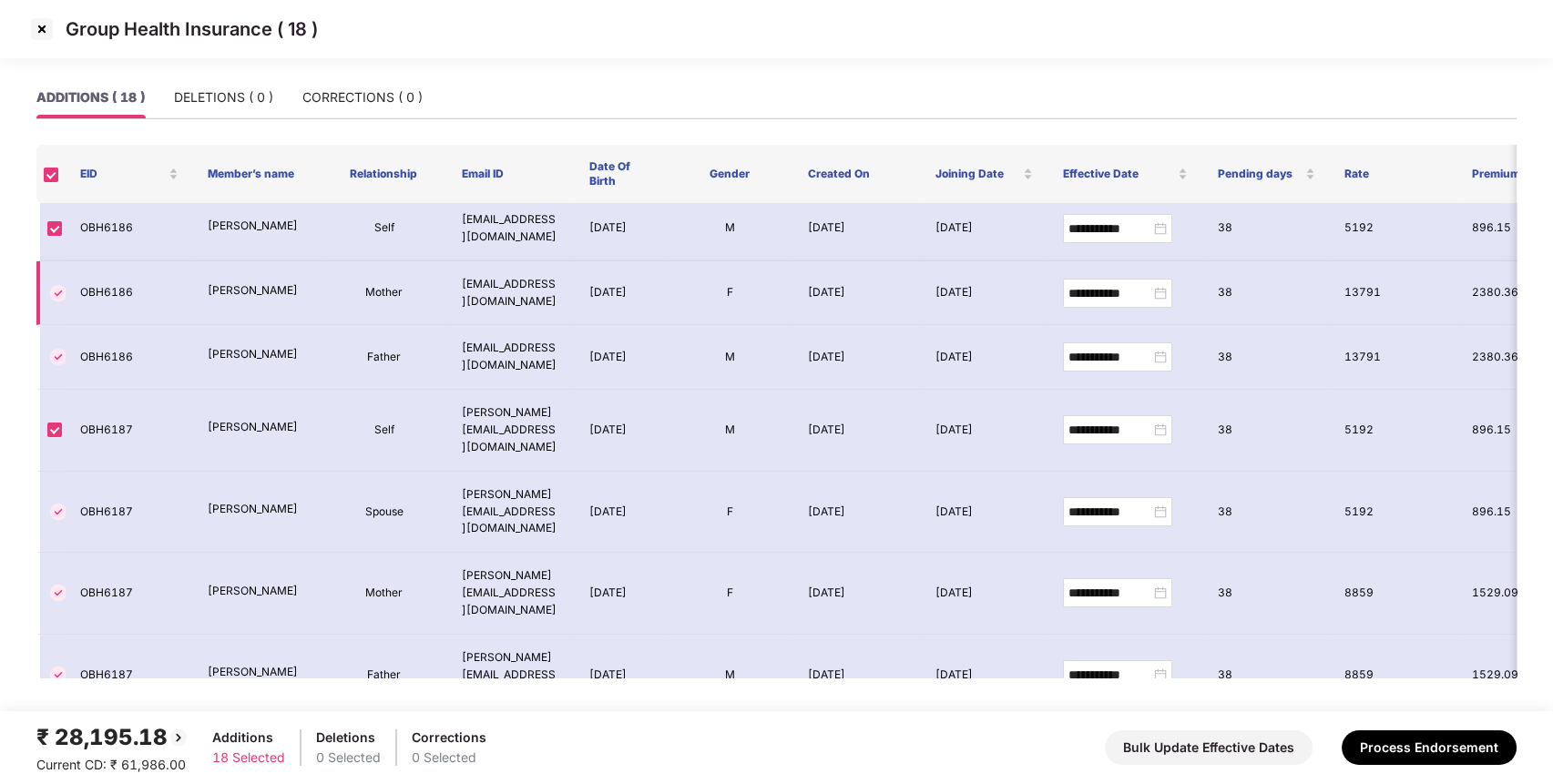
scroll to position [199, 0]
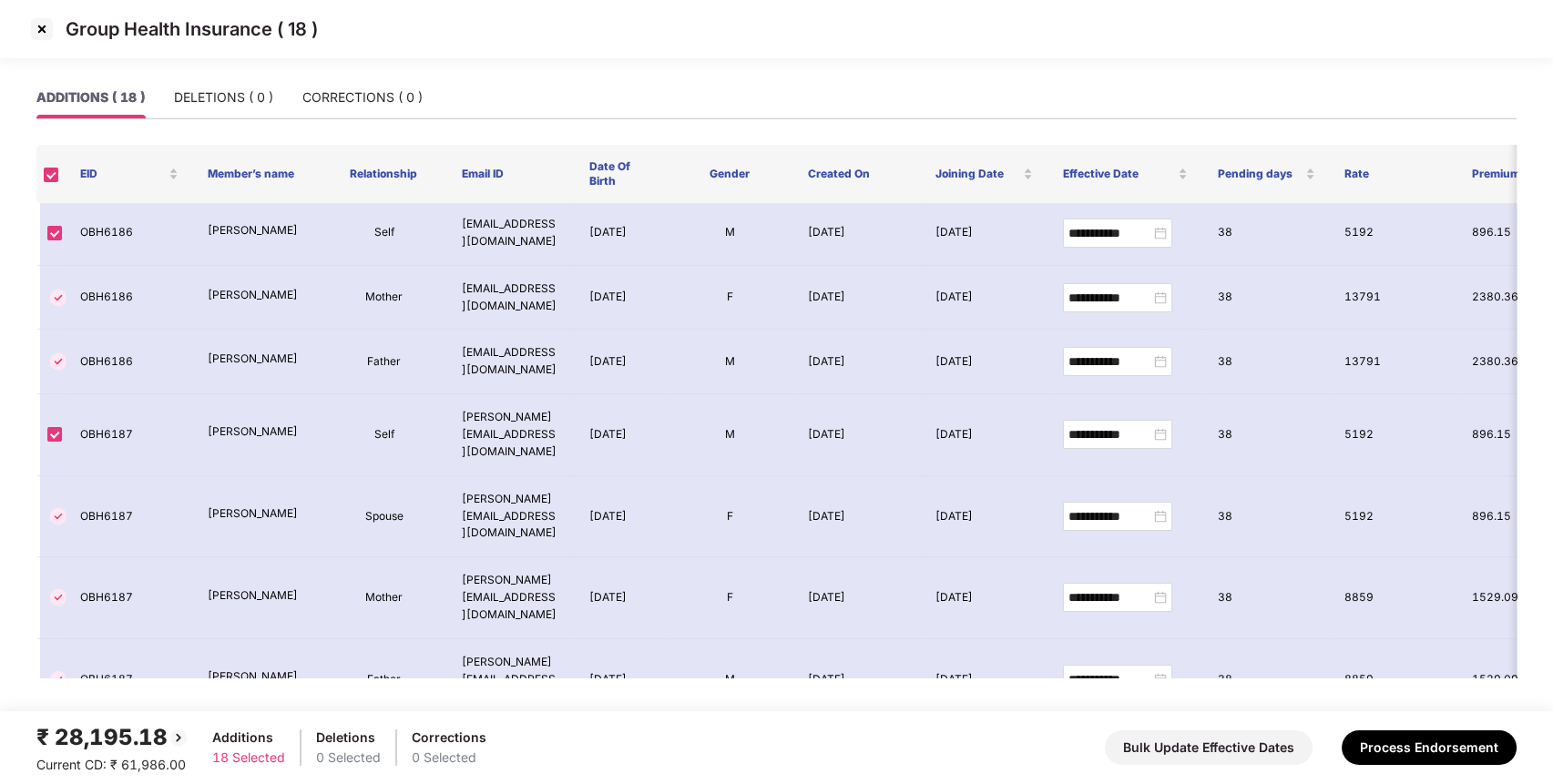
click at [44, 28] on img at bounding box center [42, 29] width 29 height 29
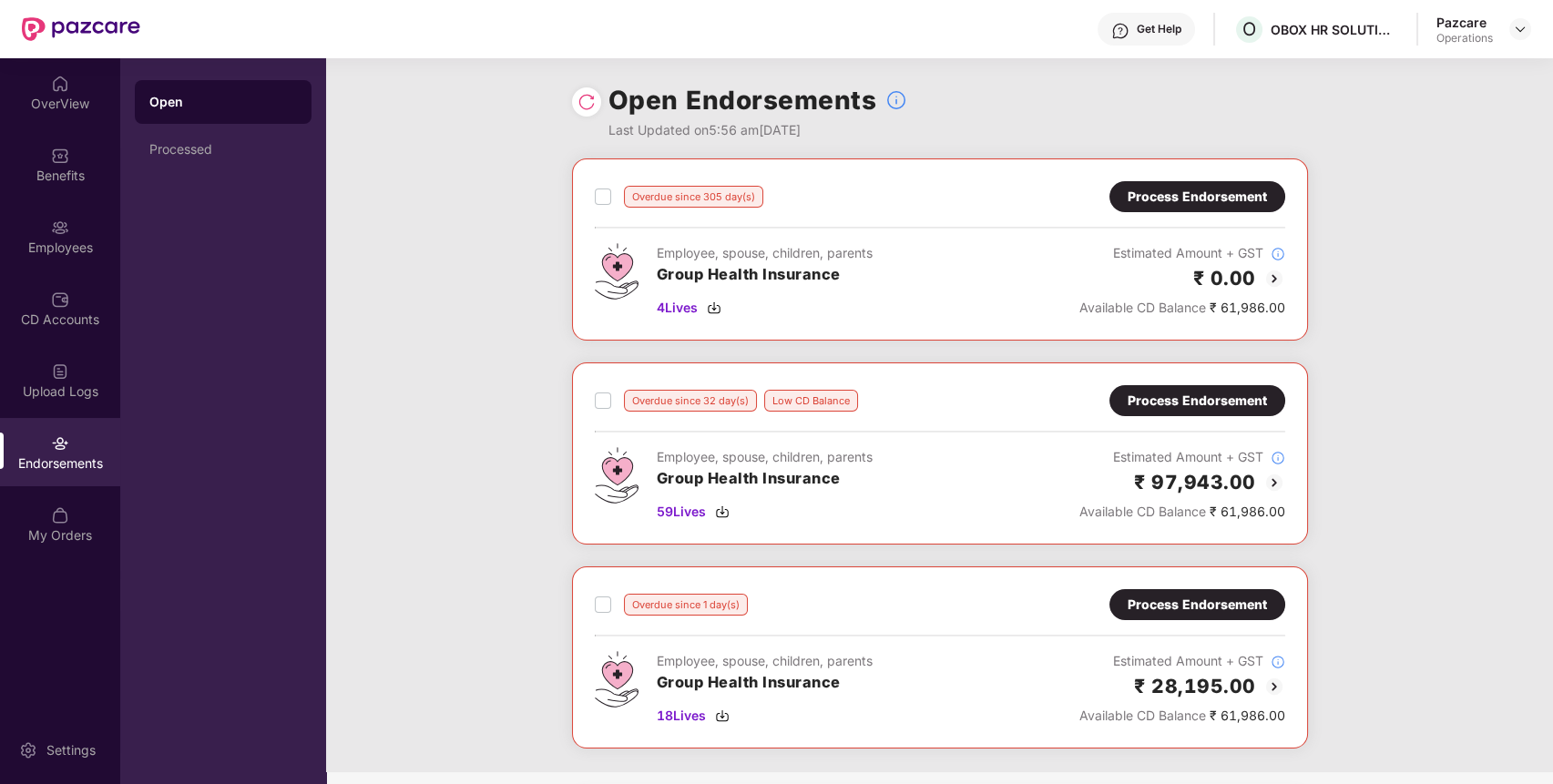
click at [1212, 197] on div "Process Endorsement" at bounding box center [1197, 197] width 140 height 20
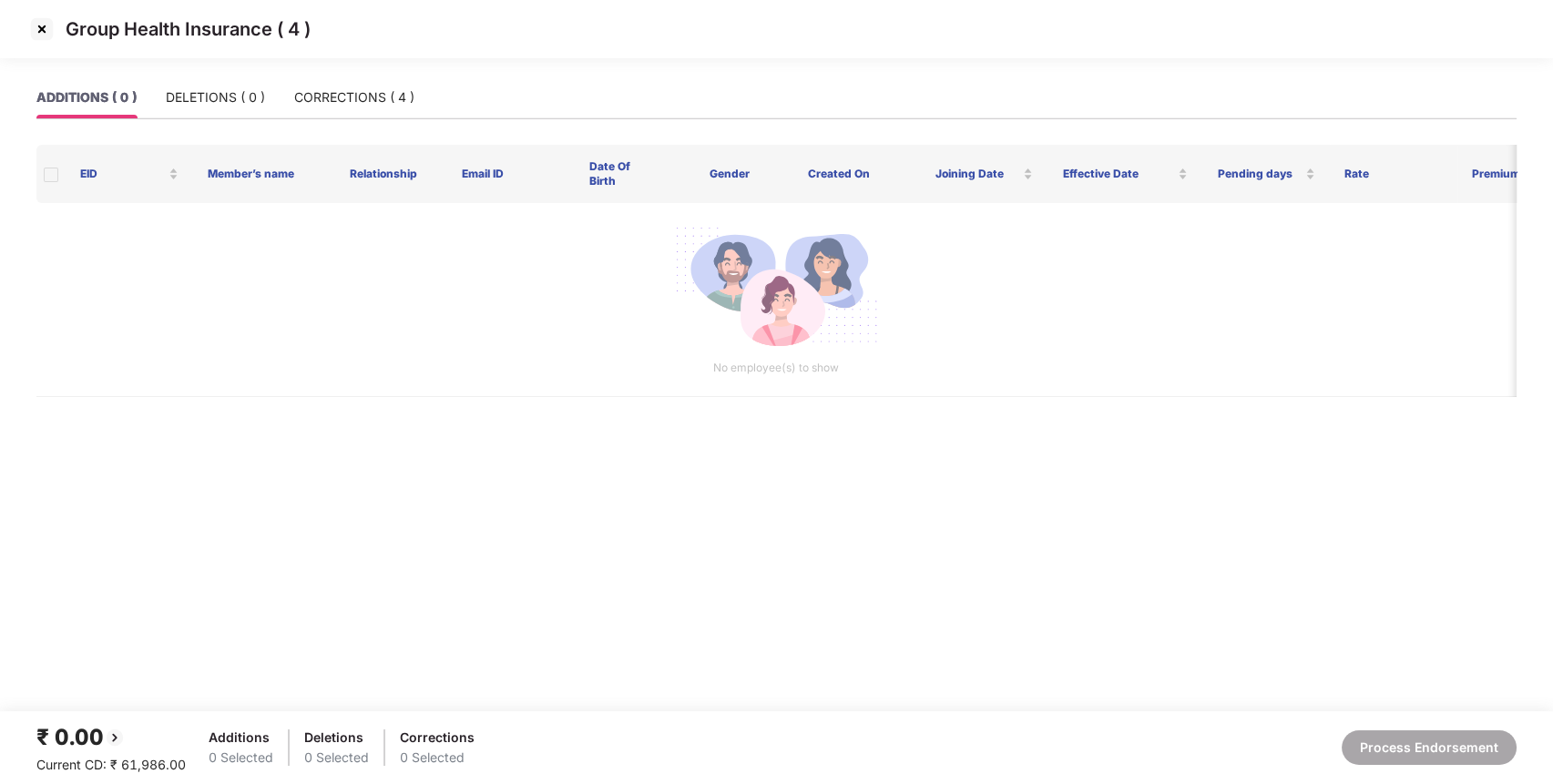
click at [32, 26] on img at bounding box center [42, 29] width 29 height 29
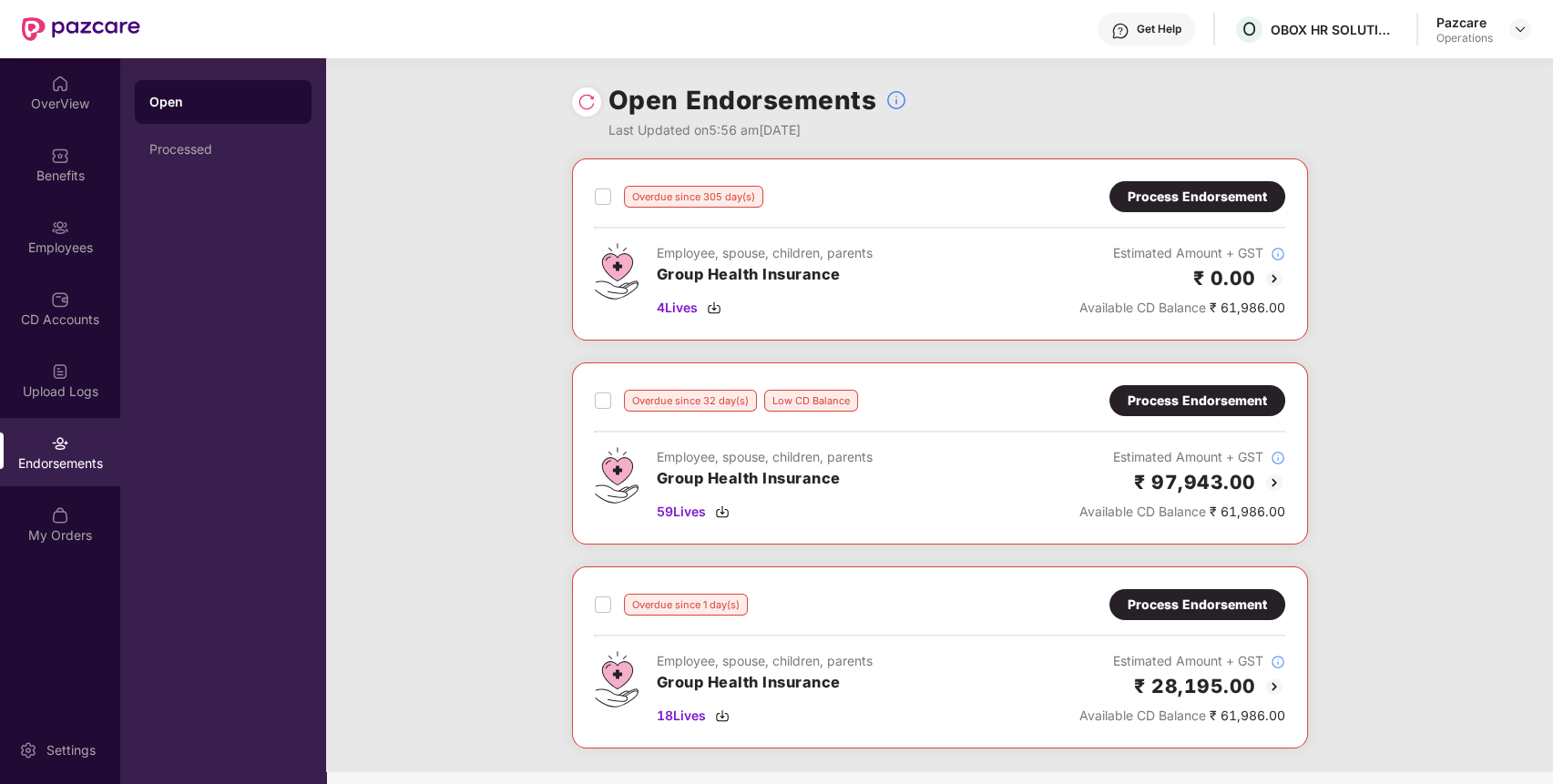
click at [1171, 393] on div "Process Endorsement" at bounding box center [1197, 401] width 140 height 20
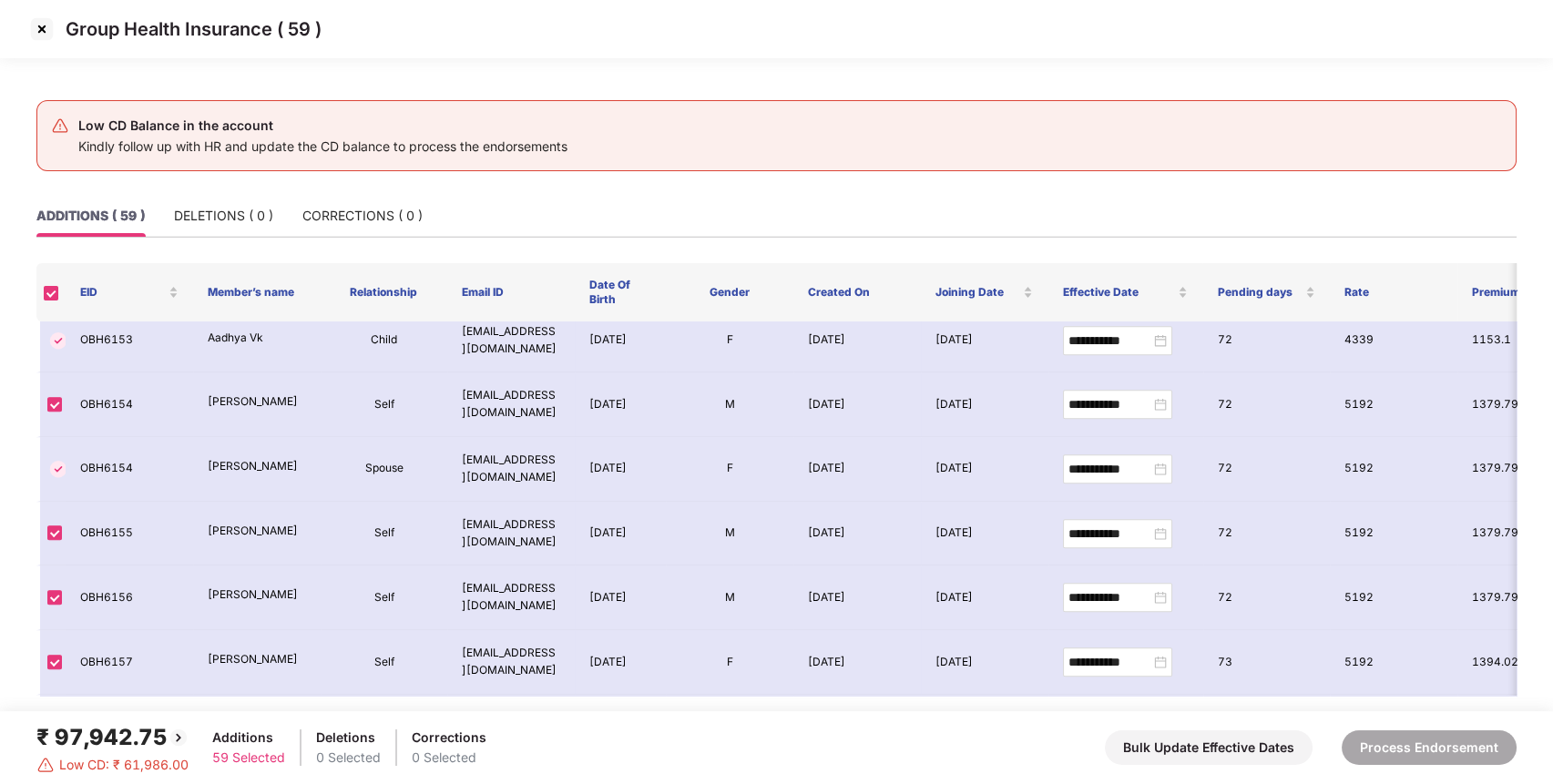
scroll to position [3497, 0]
click at [40, 22] on img at bounding box center [42, 29] width 29 height 29
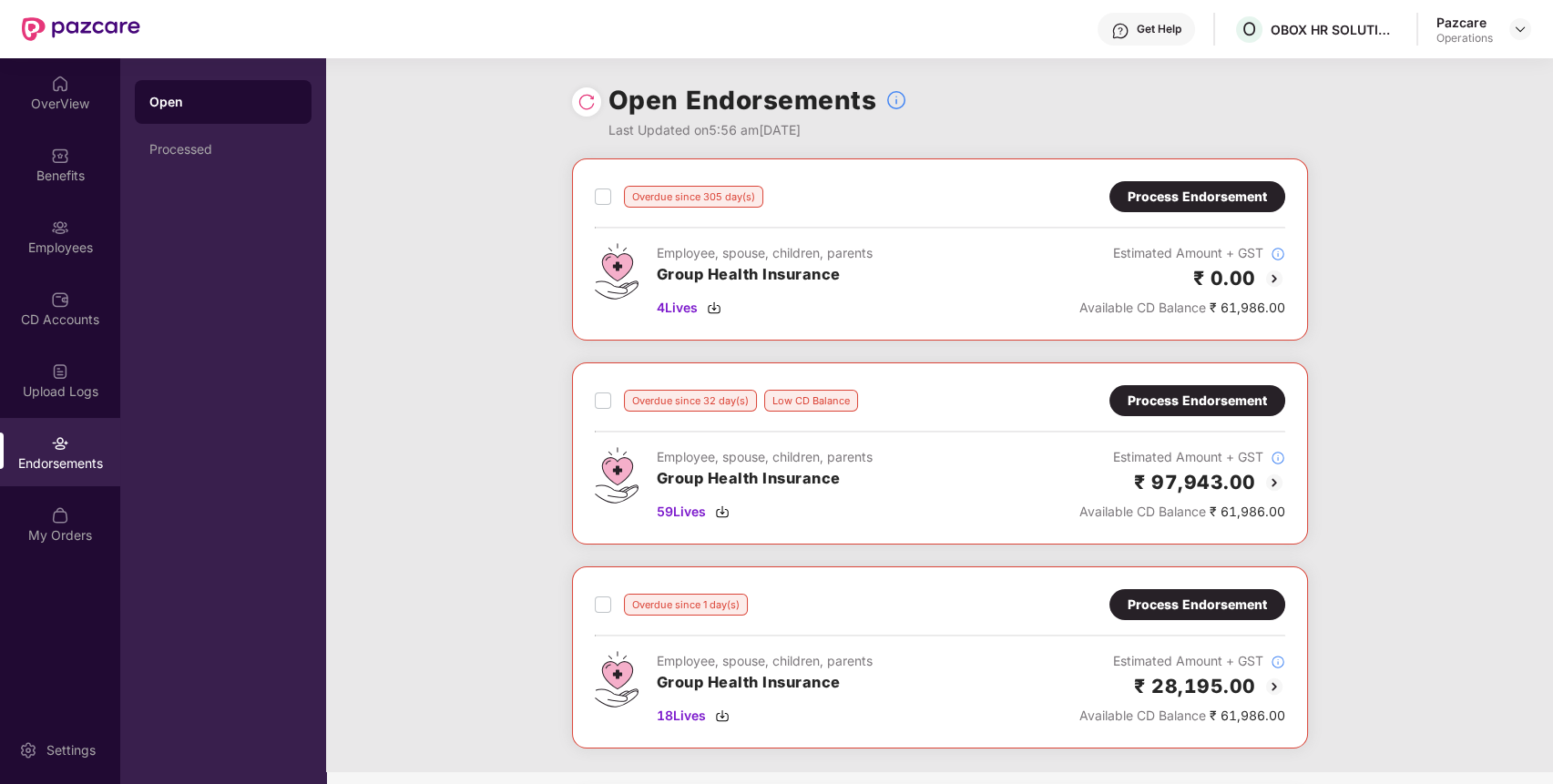
click at [1160, 590] on div "Process Endorsement" at bounding box center [1196, 605] width 176 height 31
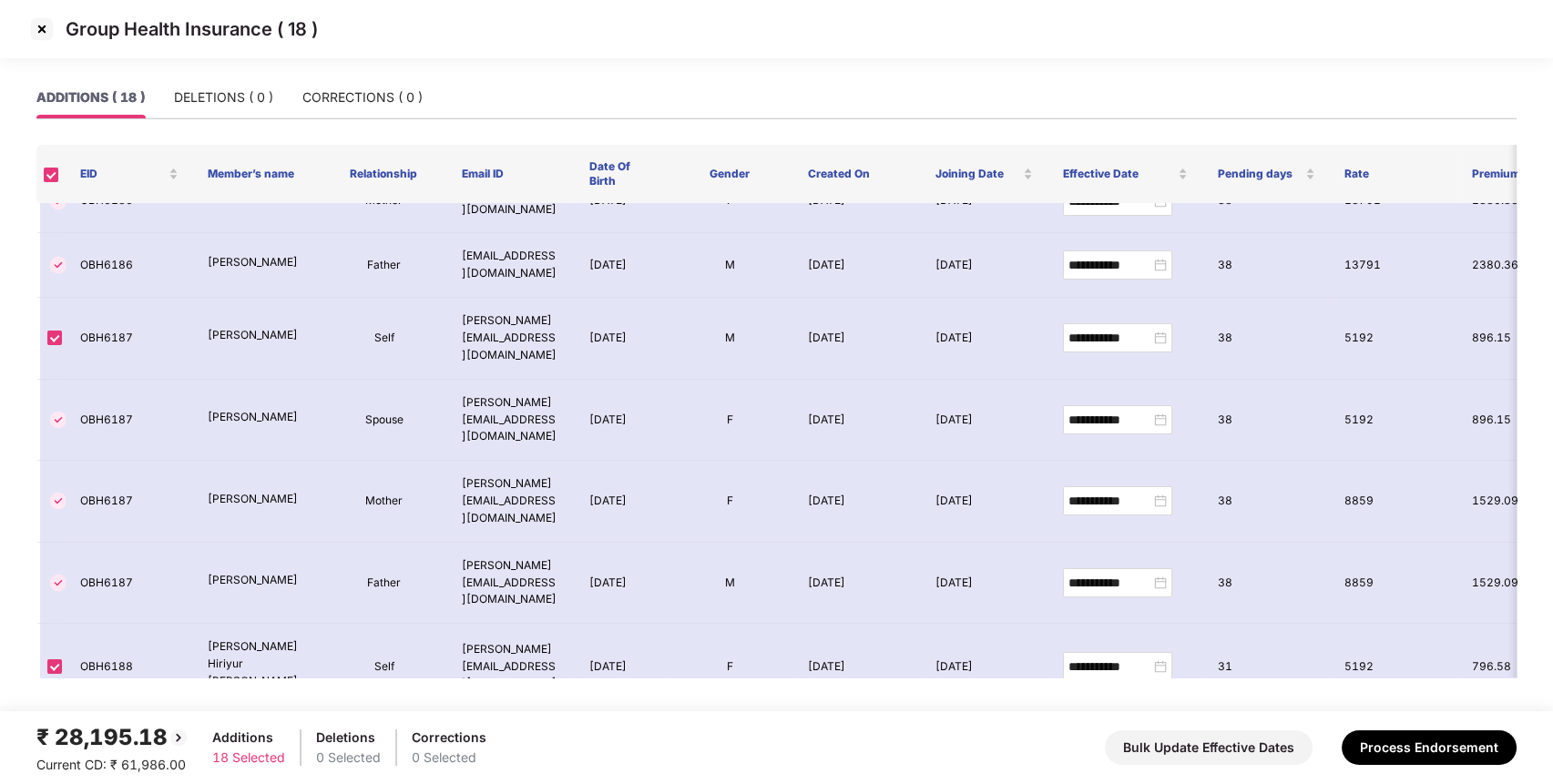
scroll to position [699, 0]
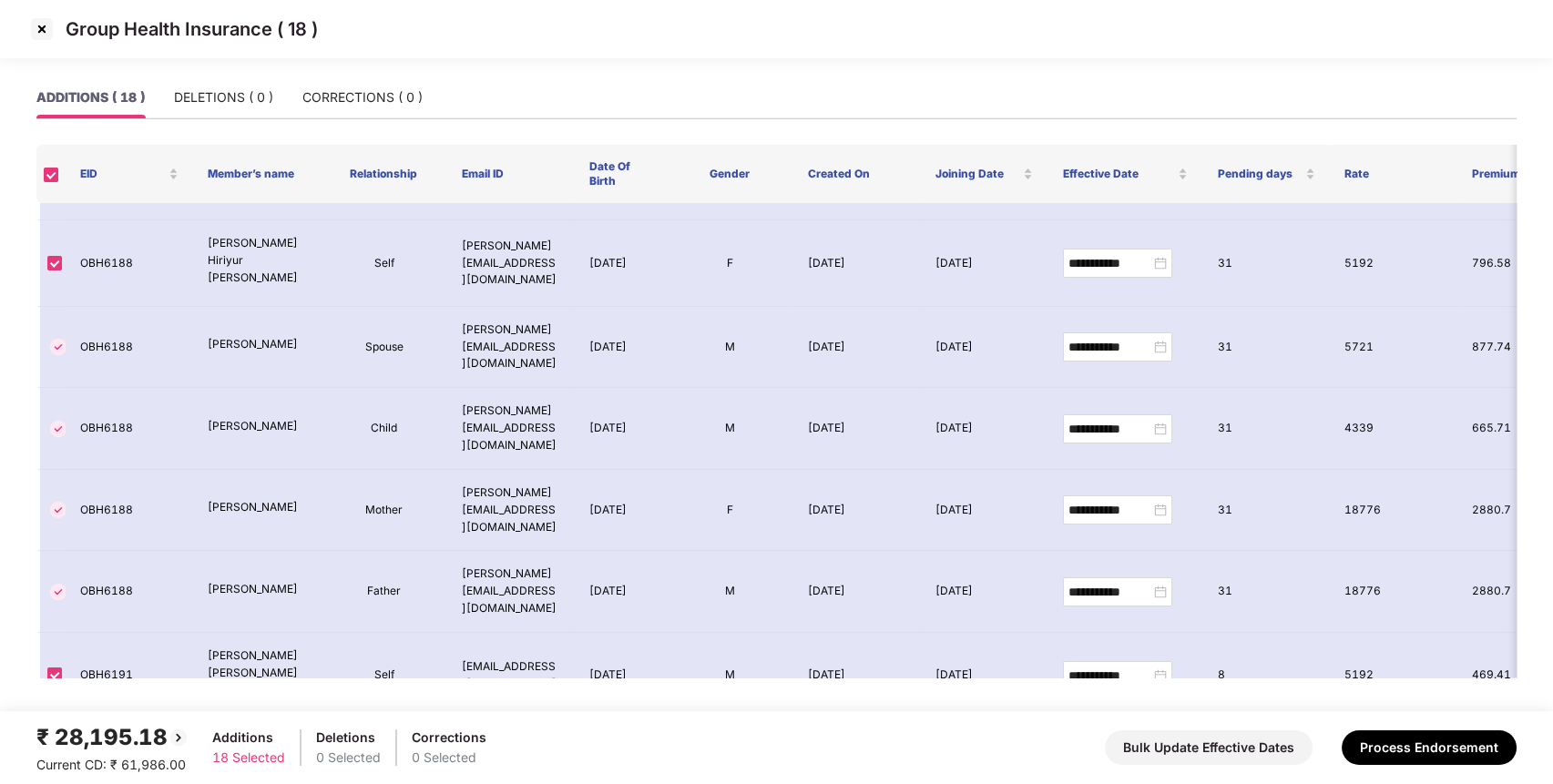
click at [45, 29] on img at bounding box center [42, 29] width 29 height 29
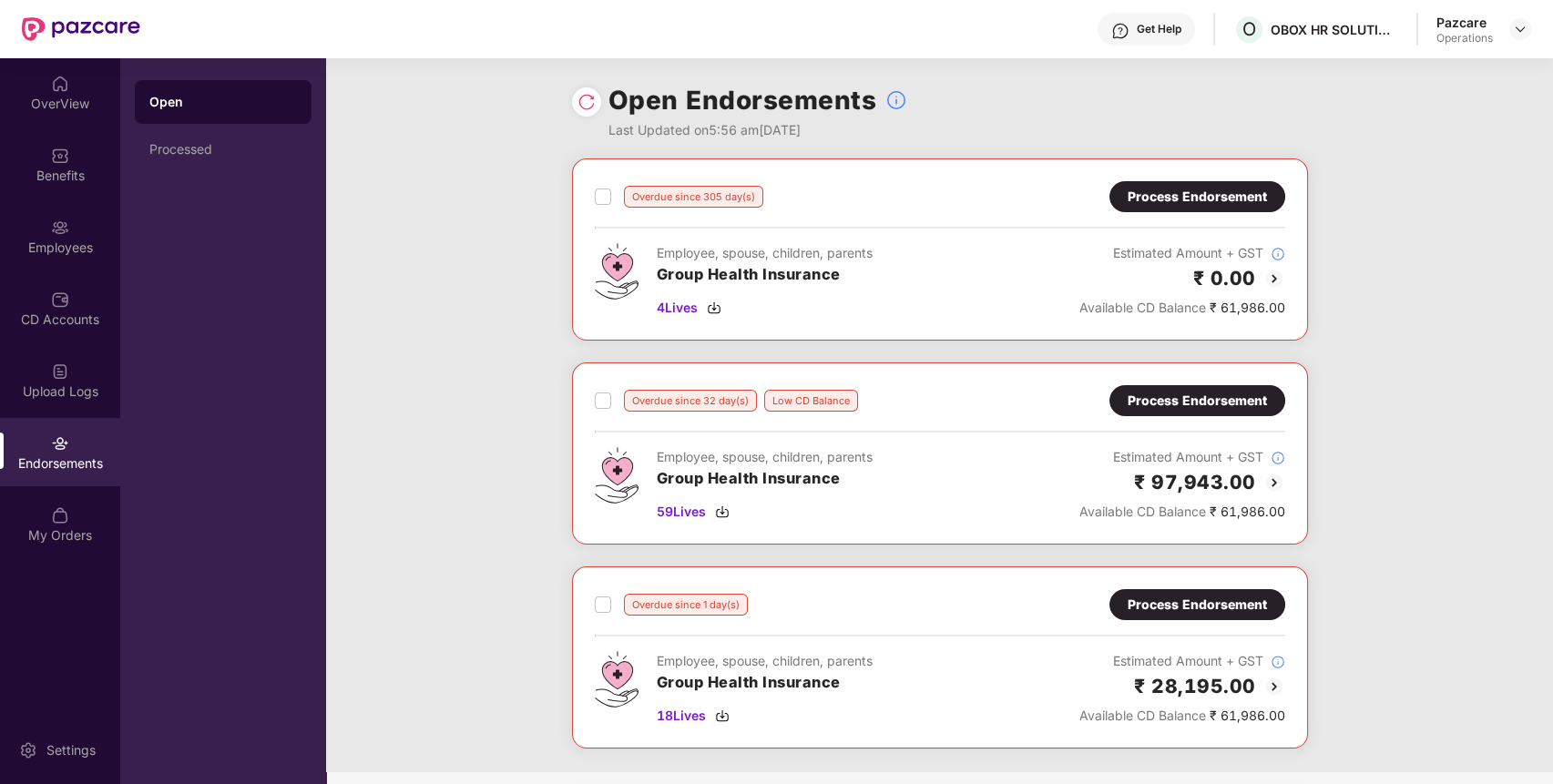
scroll to position [166, 0]
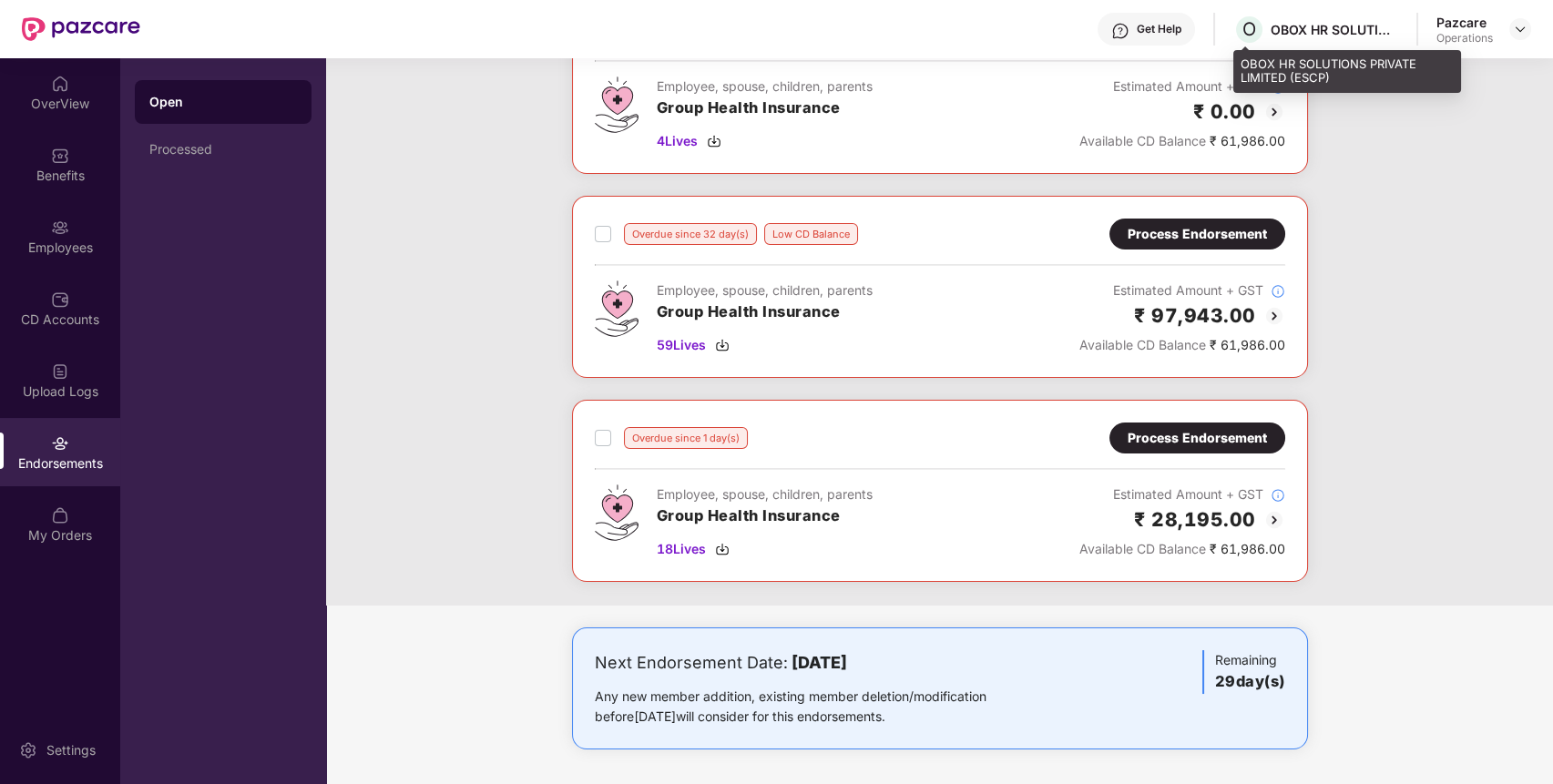
click at [1355, 31] on div "OBOX HR SOLUTIONS PRIVATE LIMITED (ESCP)" at bounding box center [1334, 29] width 128 height 17
copy div "OBOX HR SOLUTIONS PRIVATE LIMITED (ESCP)"
click at [1355, 31] on div "OBOX HR SOLUTIONS PRIVATE LIMITED (ESCP)" at bounding box center [1334, 29] width 128 height 17
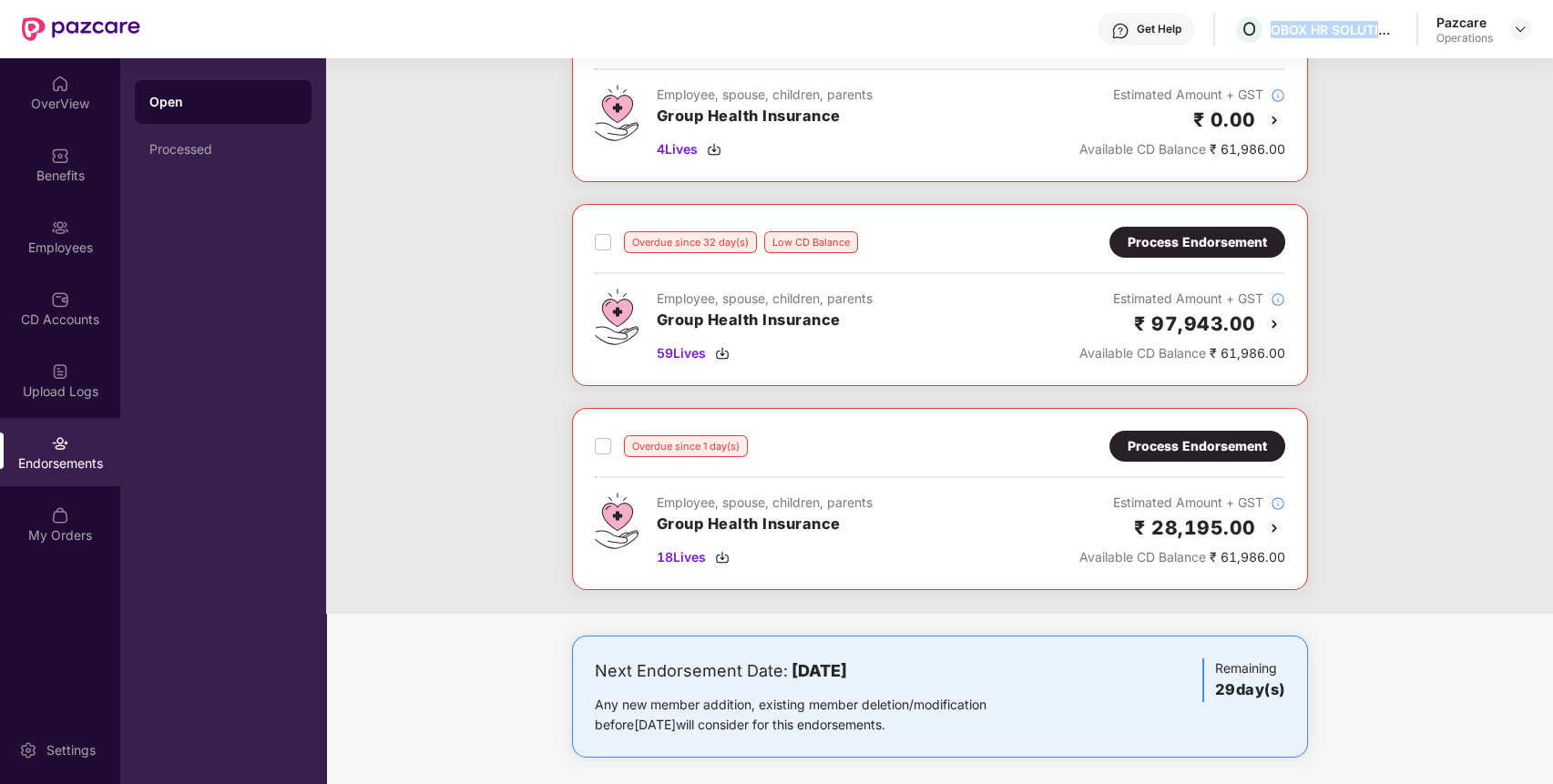
scroll to position [156, 0]
click at [1222, 434] on div "Process Endorsement" at bounding box center [1196, 448] width 176 height 31
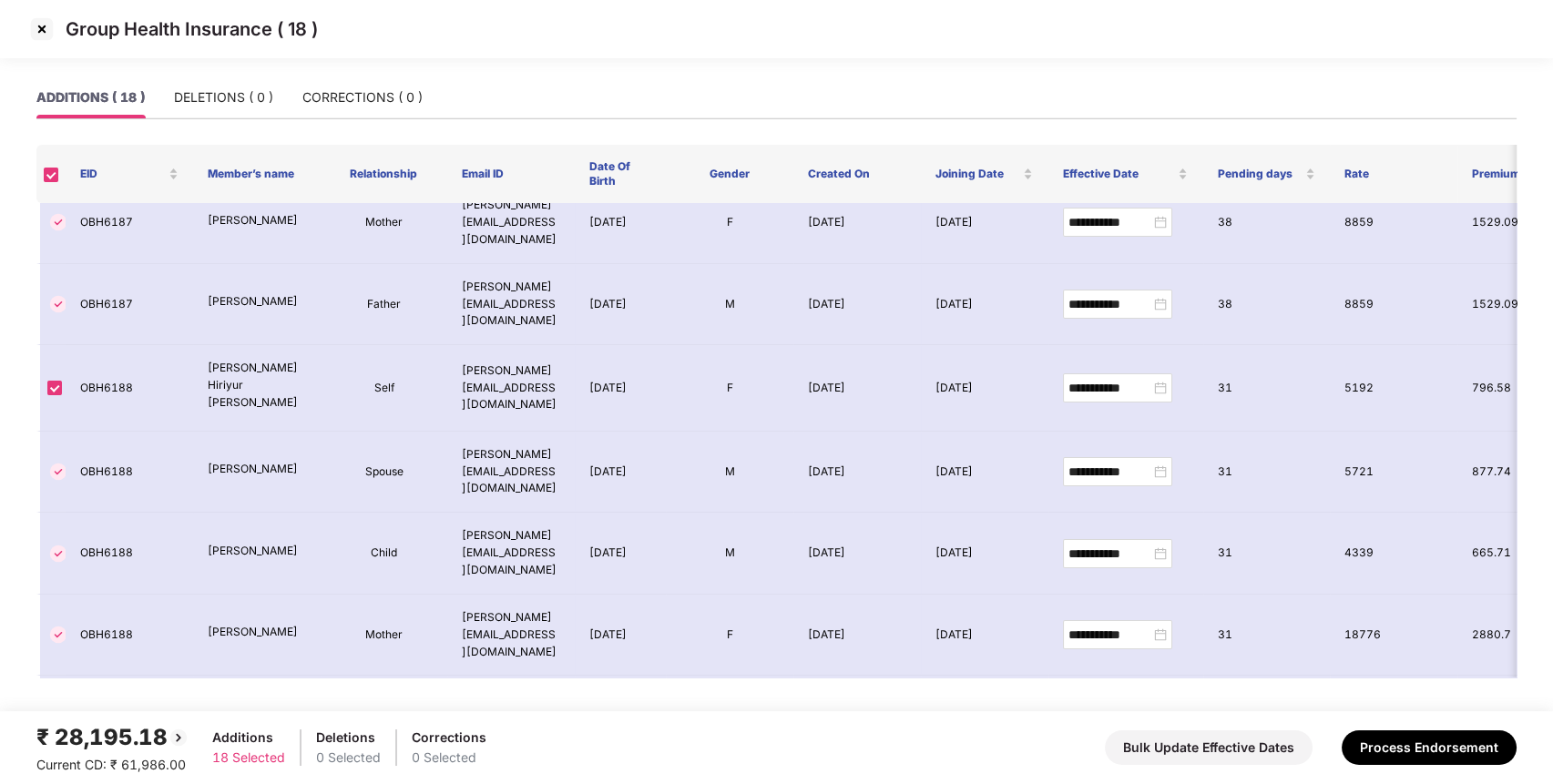
scroll to position [699, 0]
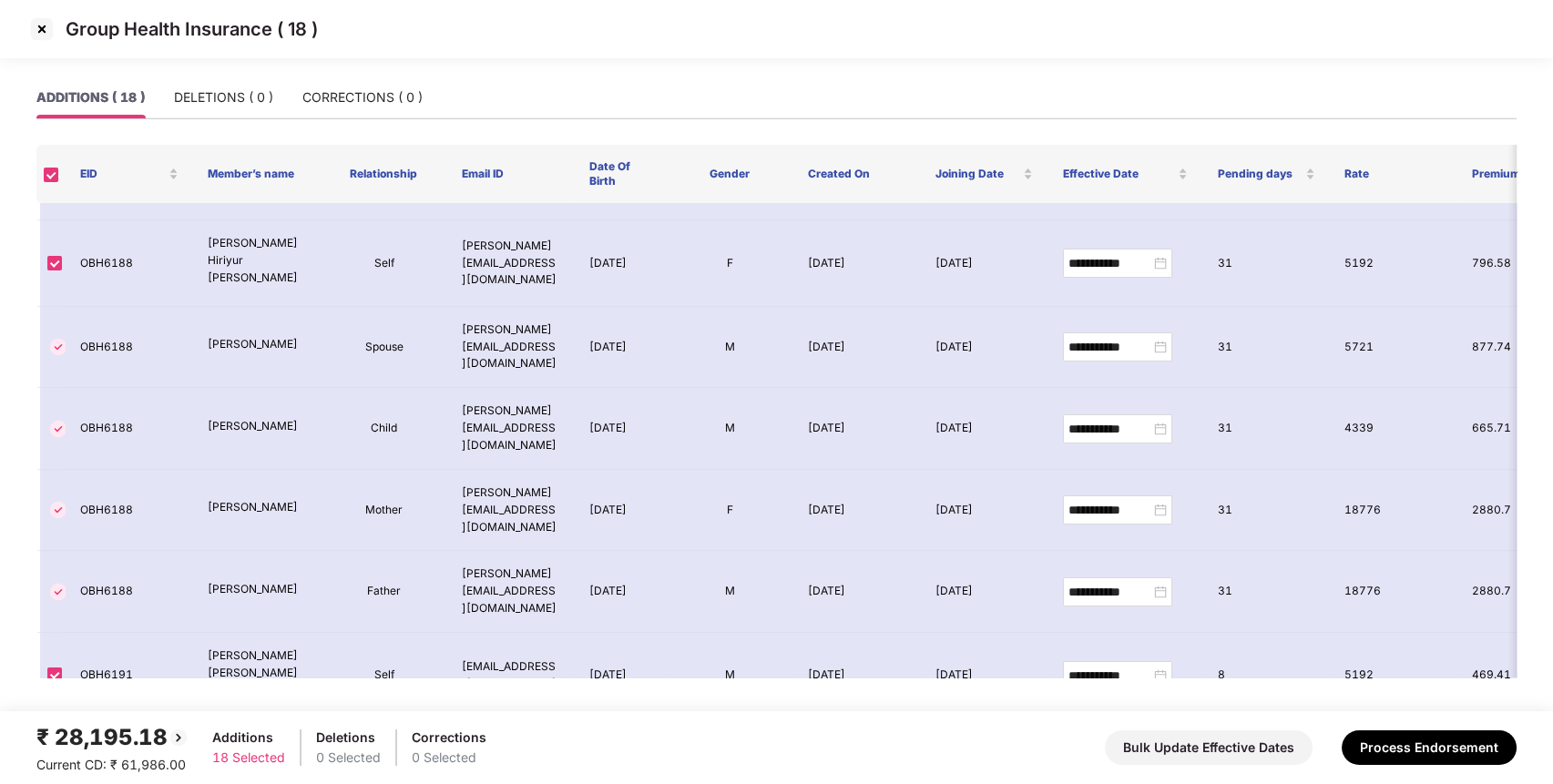
click at [44, 29] on img at bounding box center [42, 29] width 29 height 29
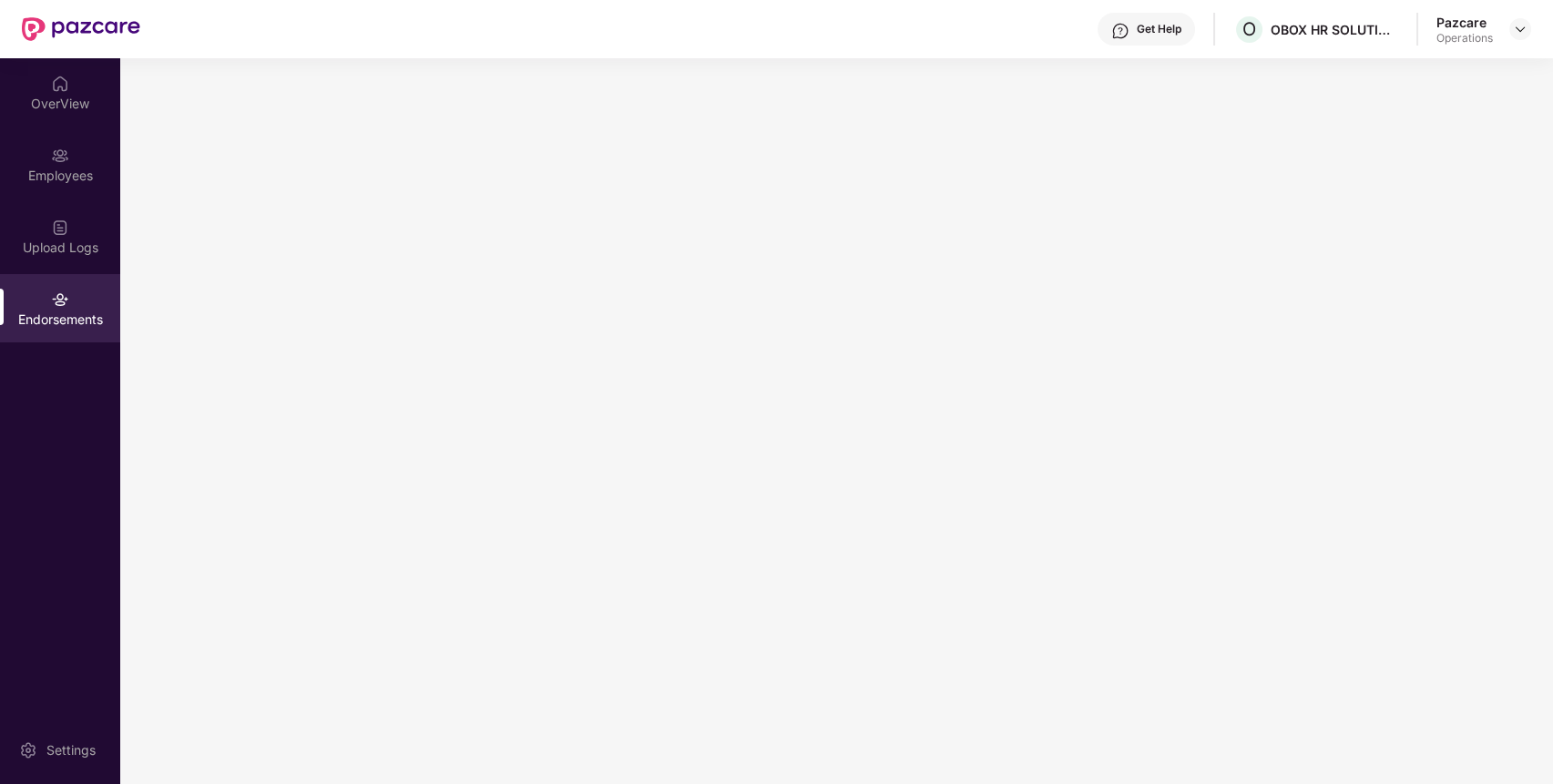
click at [705, 409] on main at bounding box center [837, 420] width 1433 height 725
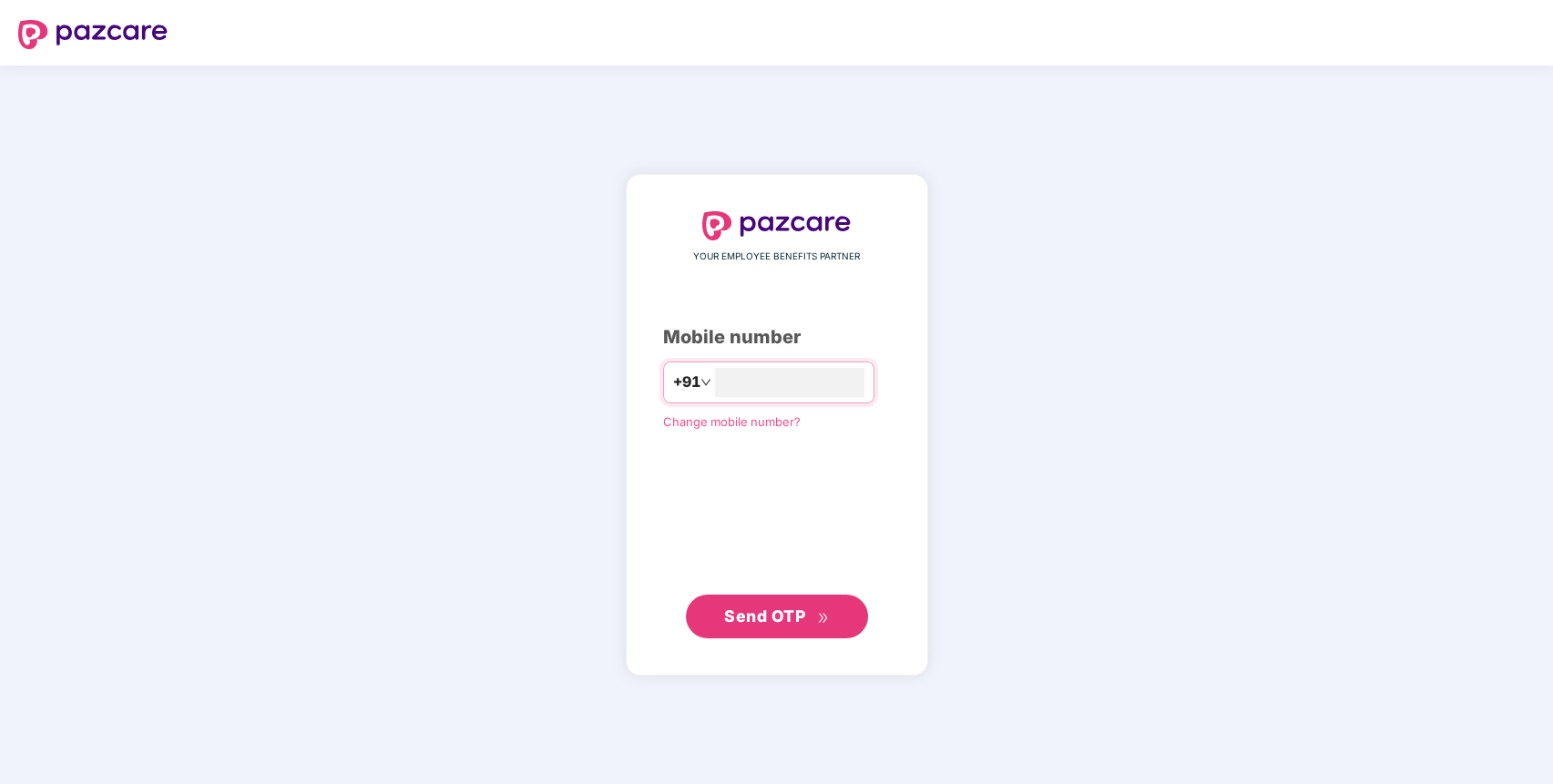
type input "**********"
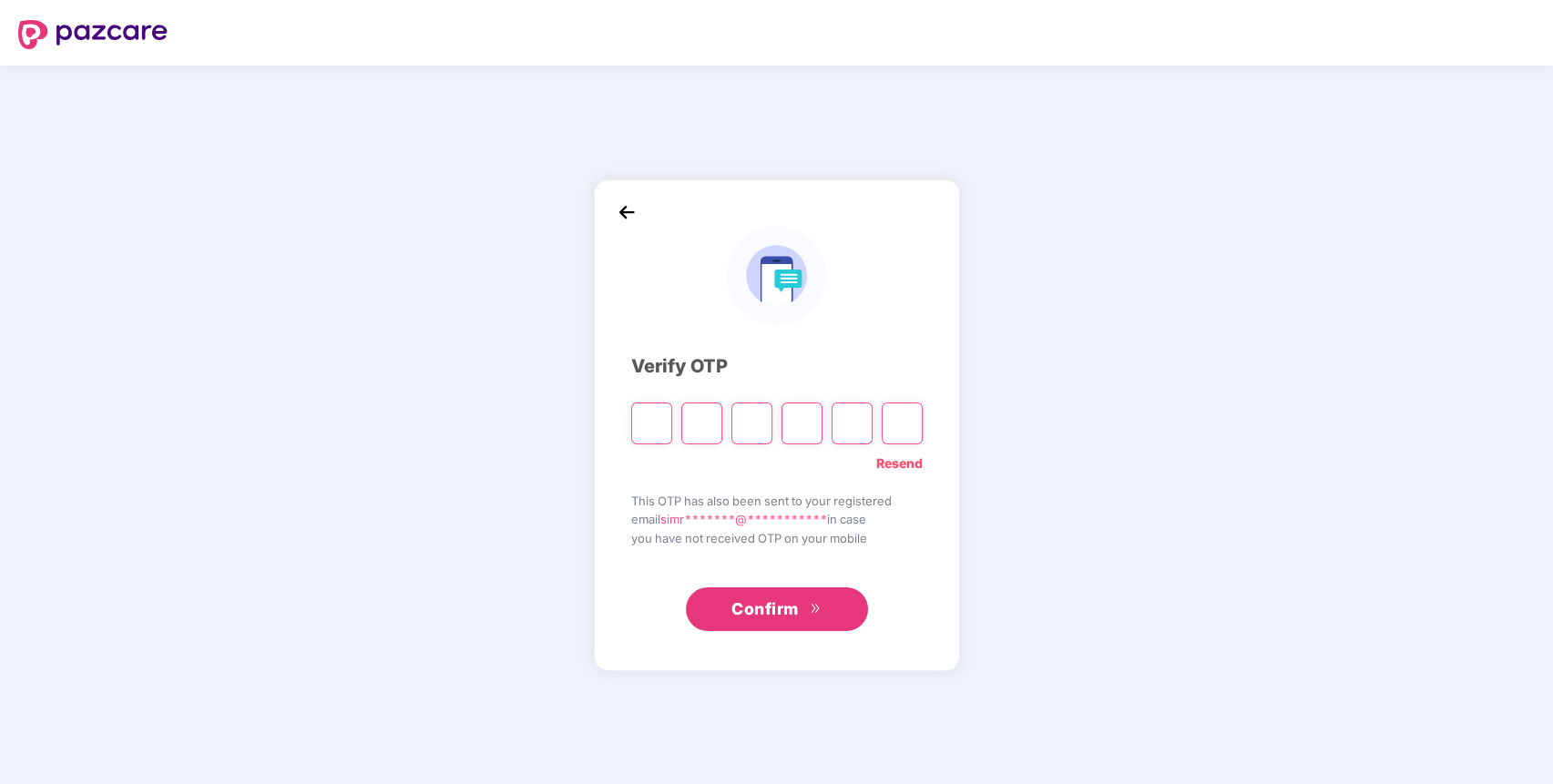
type input "*"
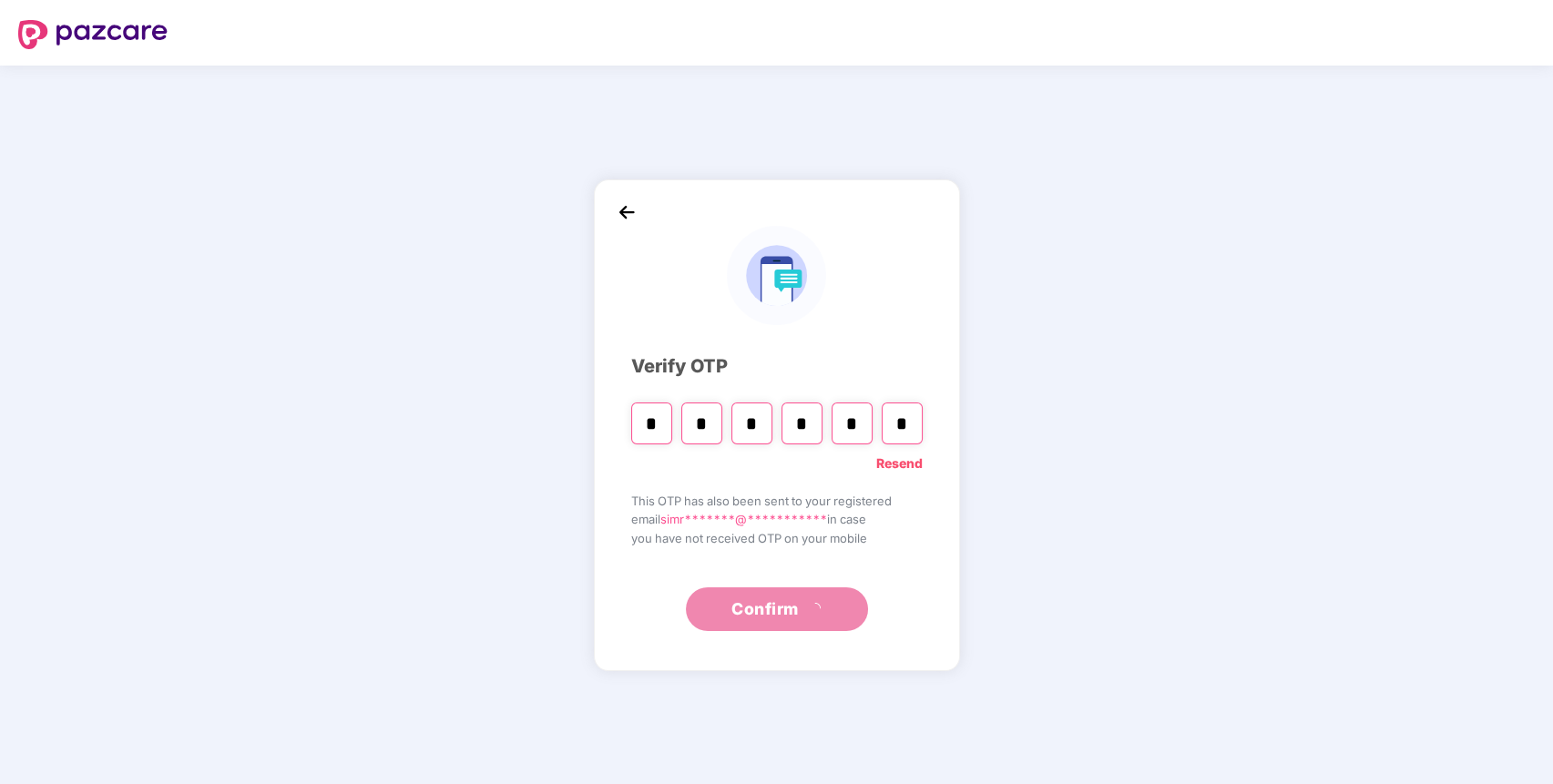
type input "*"
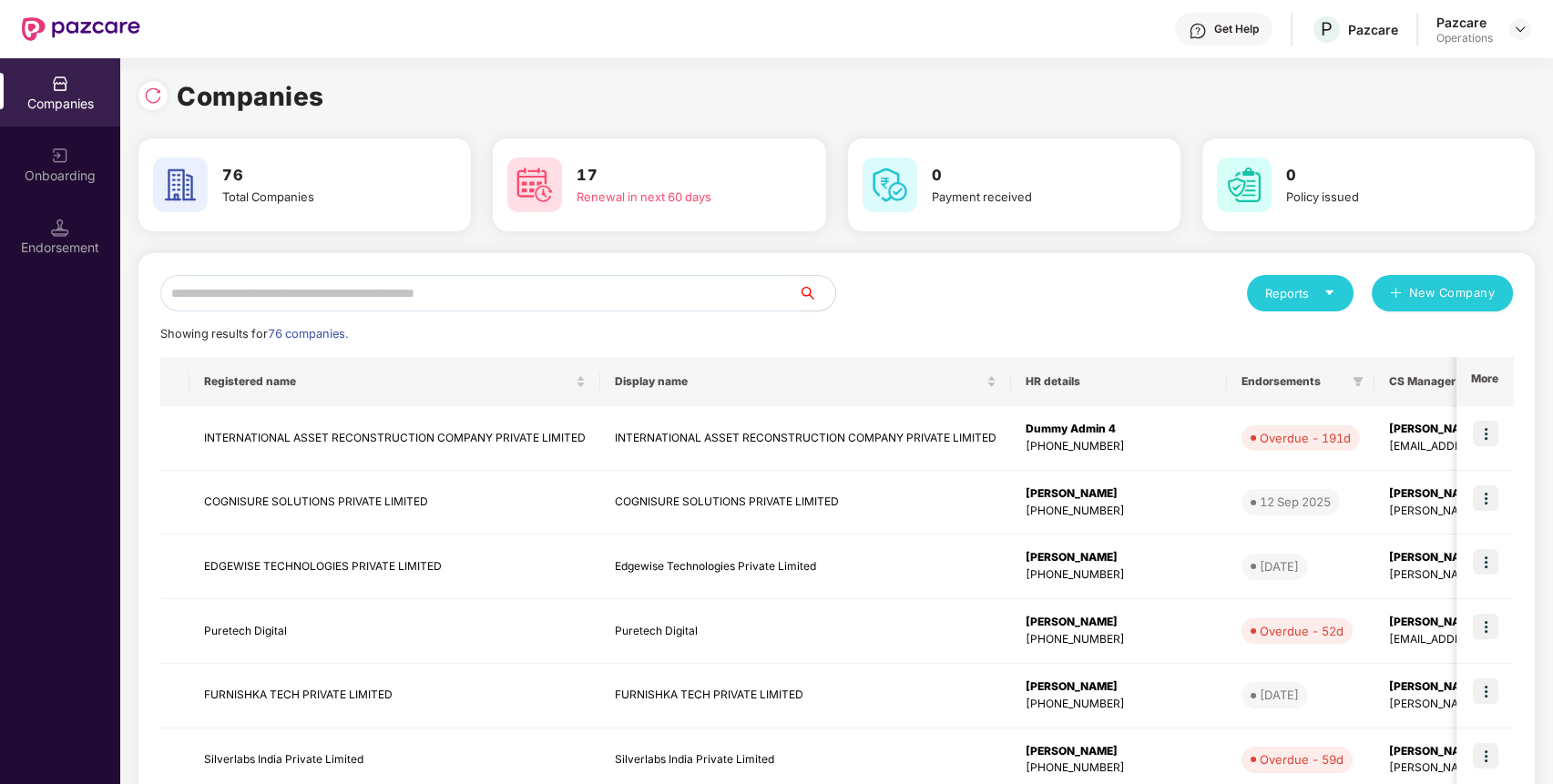
click at [435, 292] on input "text" at bounding box center [479, 293] width 638 height 37
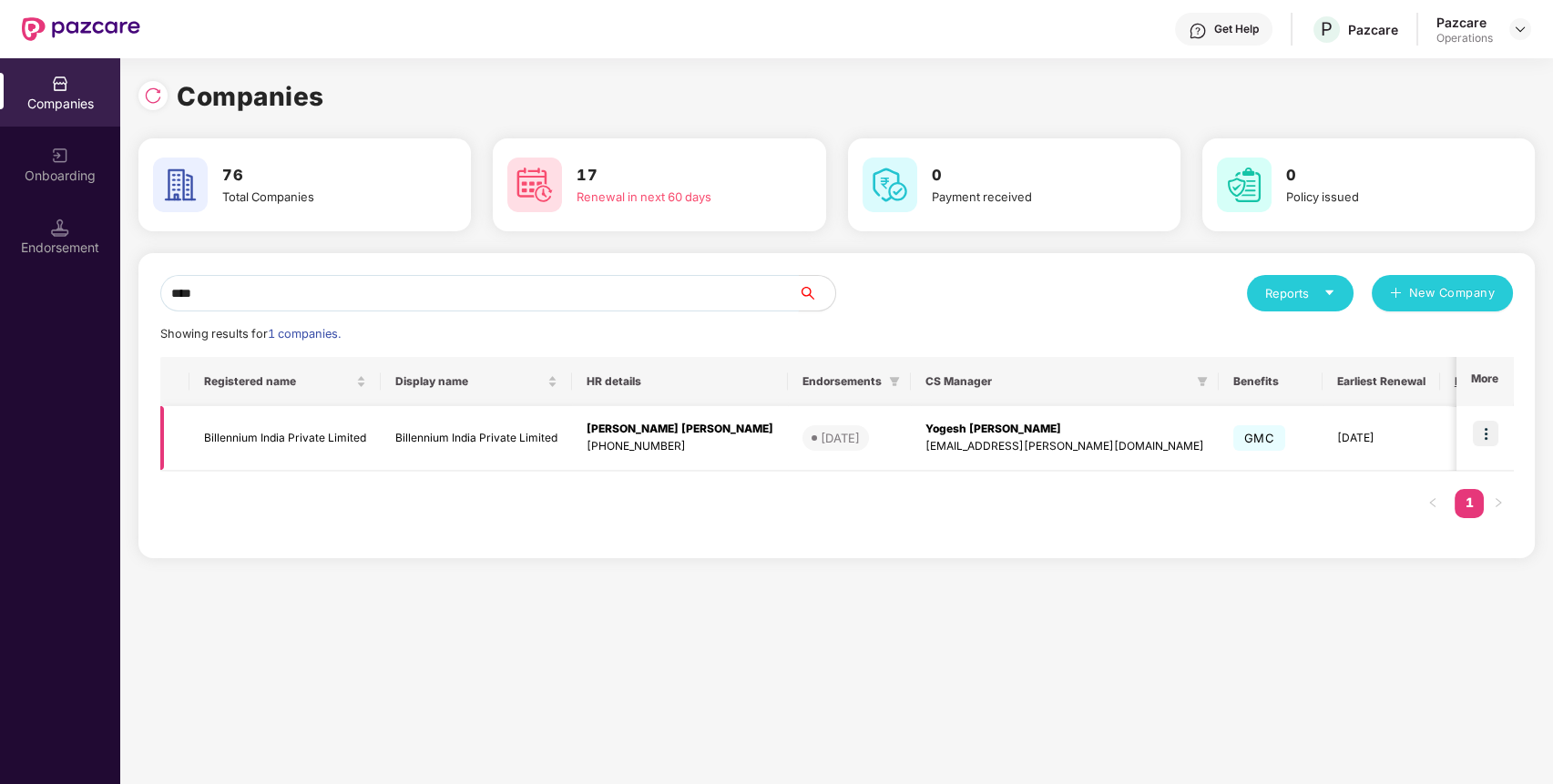
type input "****"
click at [1484, 434] on img at bounding box center [1486, 434] width 26 height 26
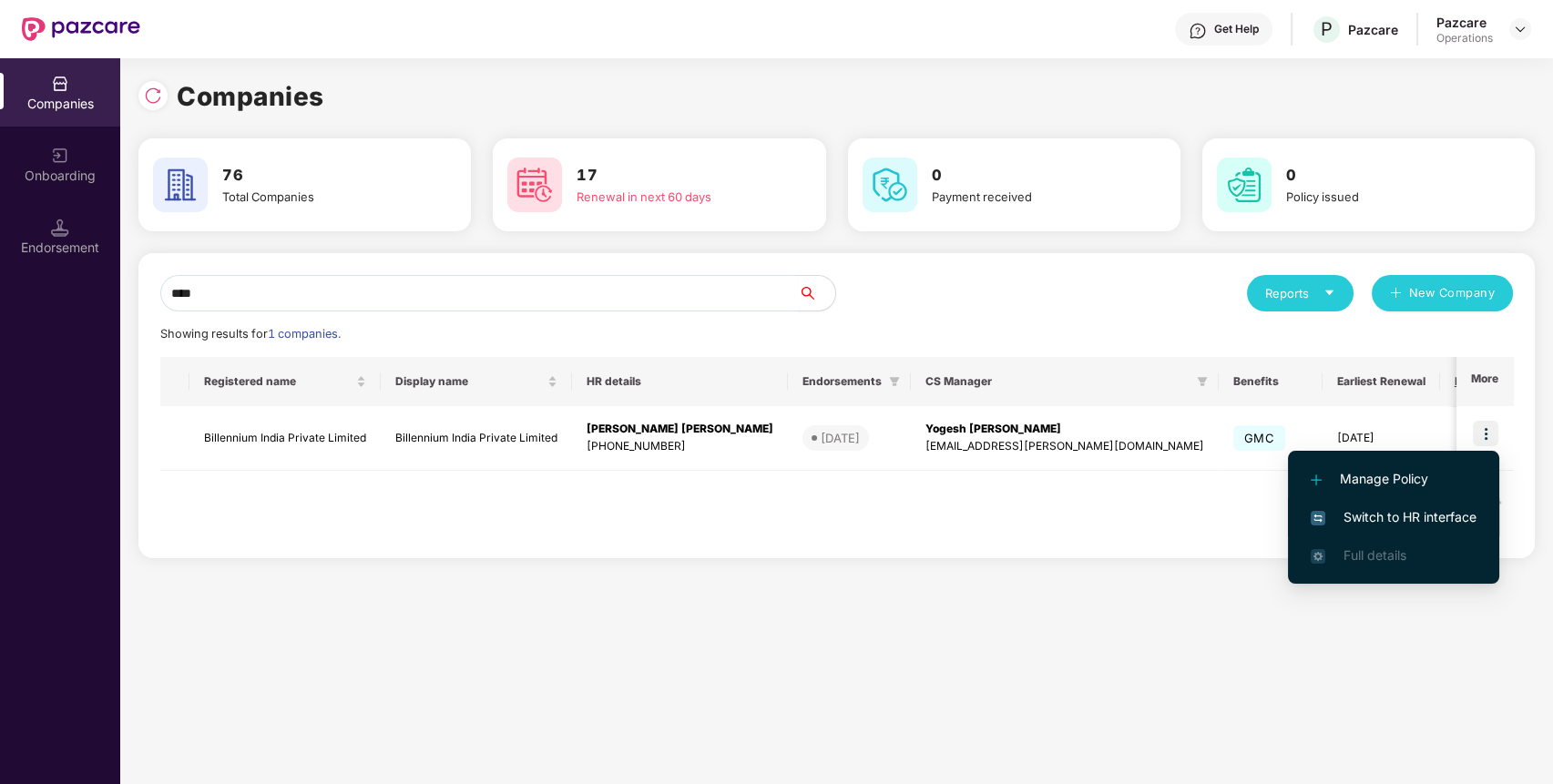
click at [1443, 504] on li "Switch to HR interface" at bounding box center [1393, 517] width 211 height 39
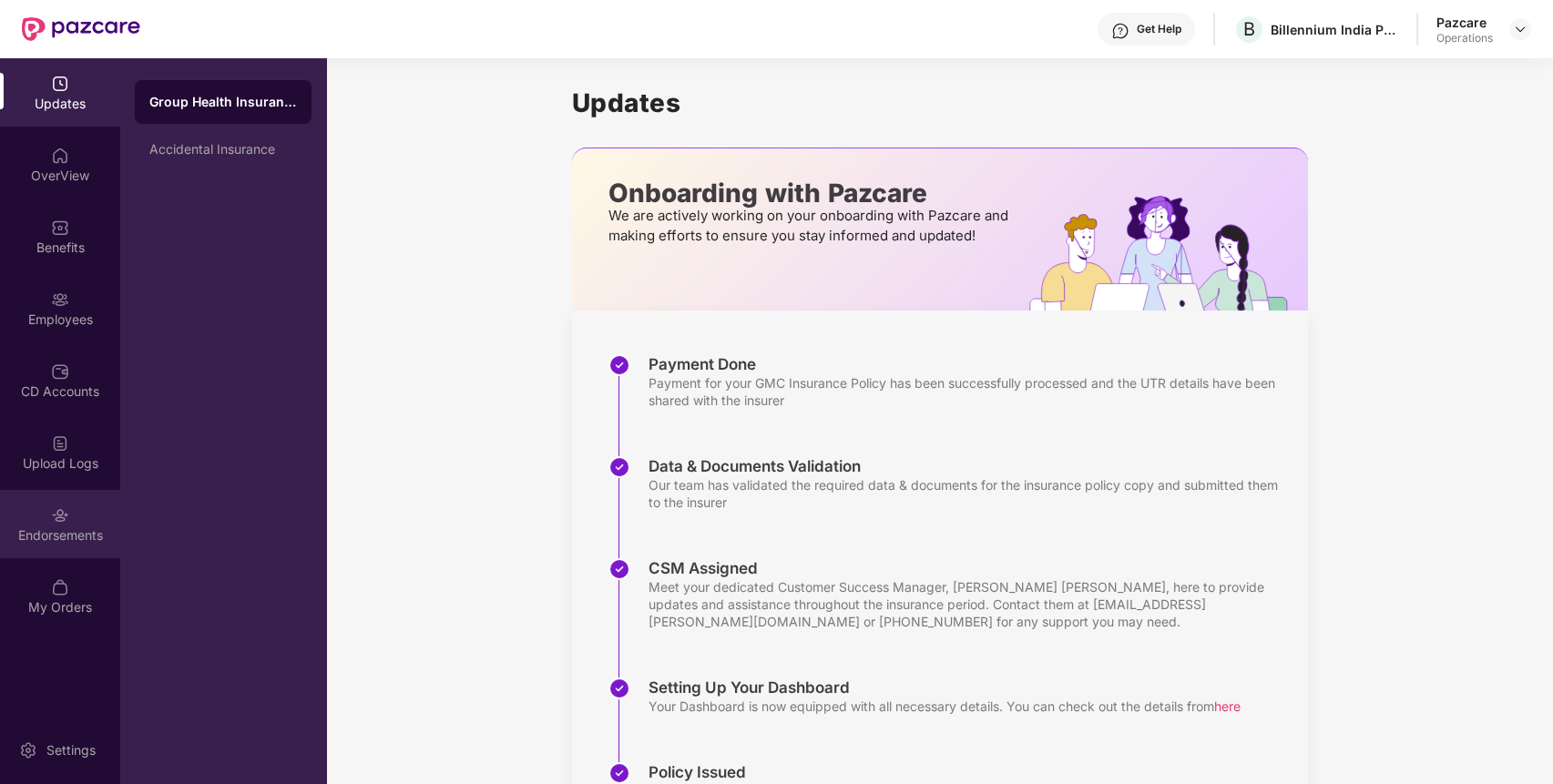
click at [69, 531] on div "Endorsements" at bounding box center [60, 535] width 120 height 18
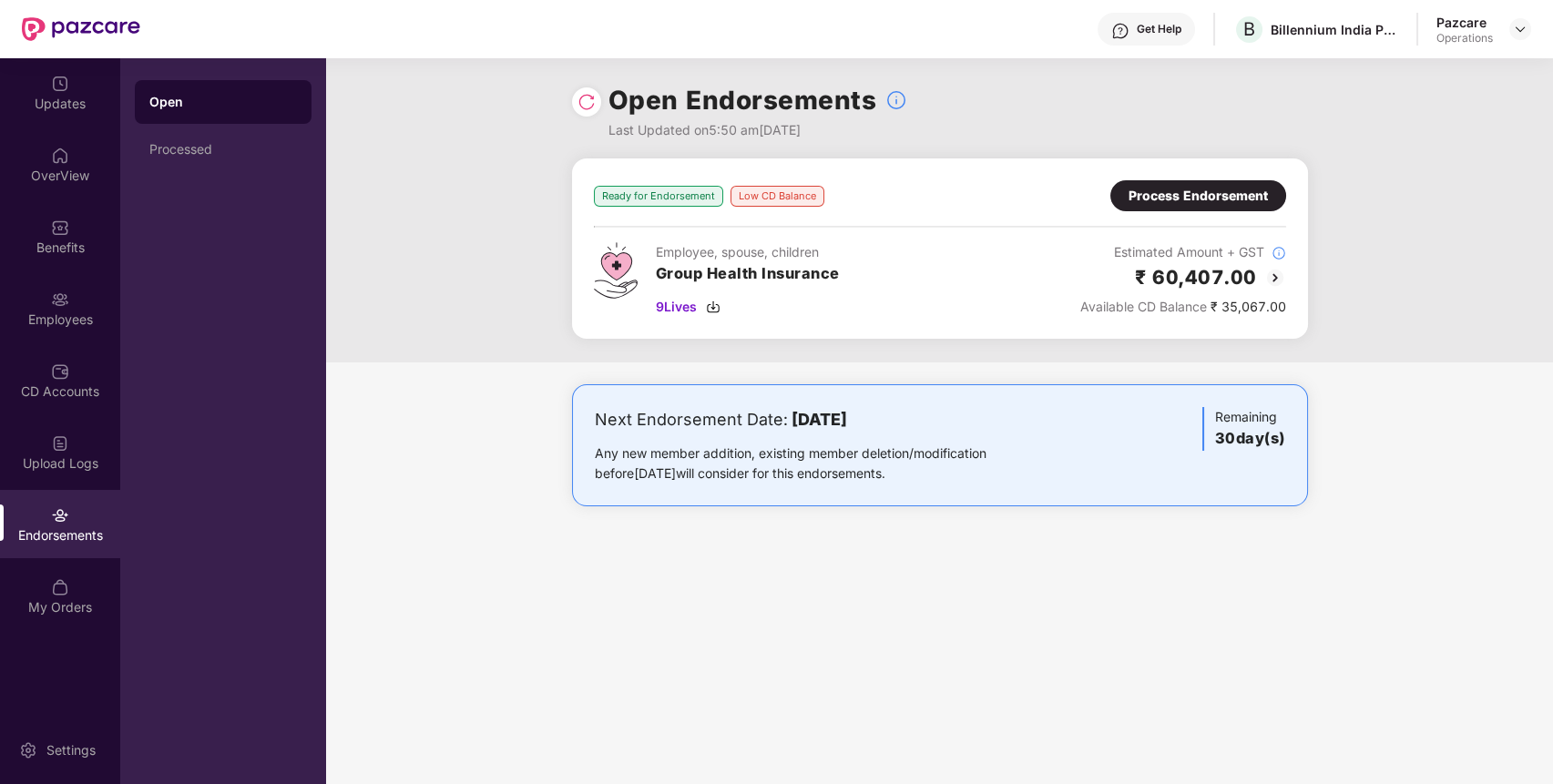
click at [1239, 180] on div "Process Endorsement" at bounding box center [1197, 196] width 176 height 31
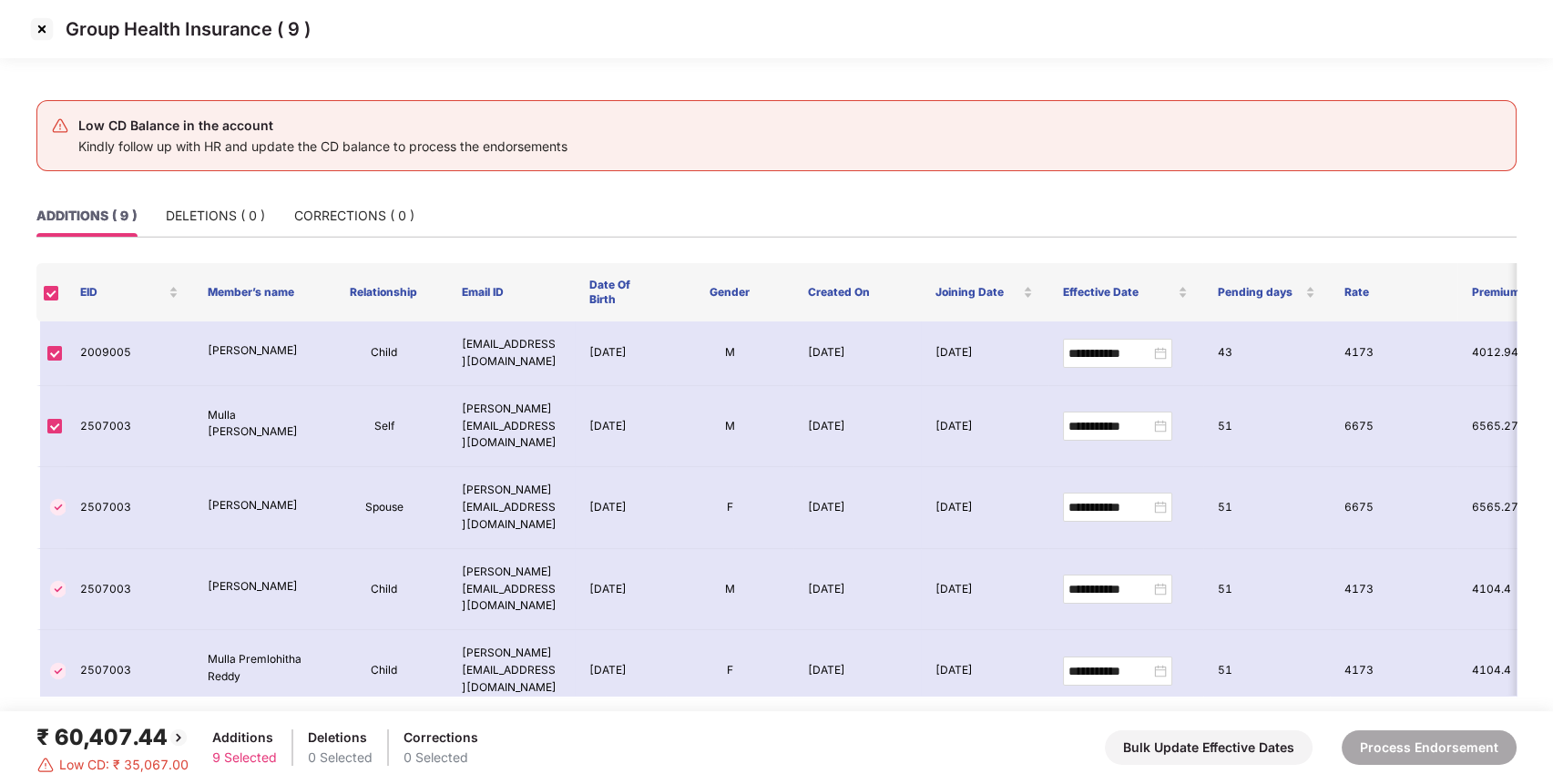
click at [44, 26] on img at bounding box center [42, 29] width 29 height 29
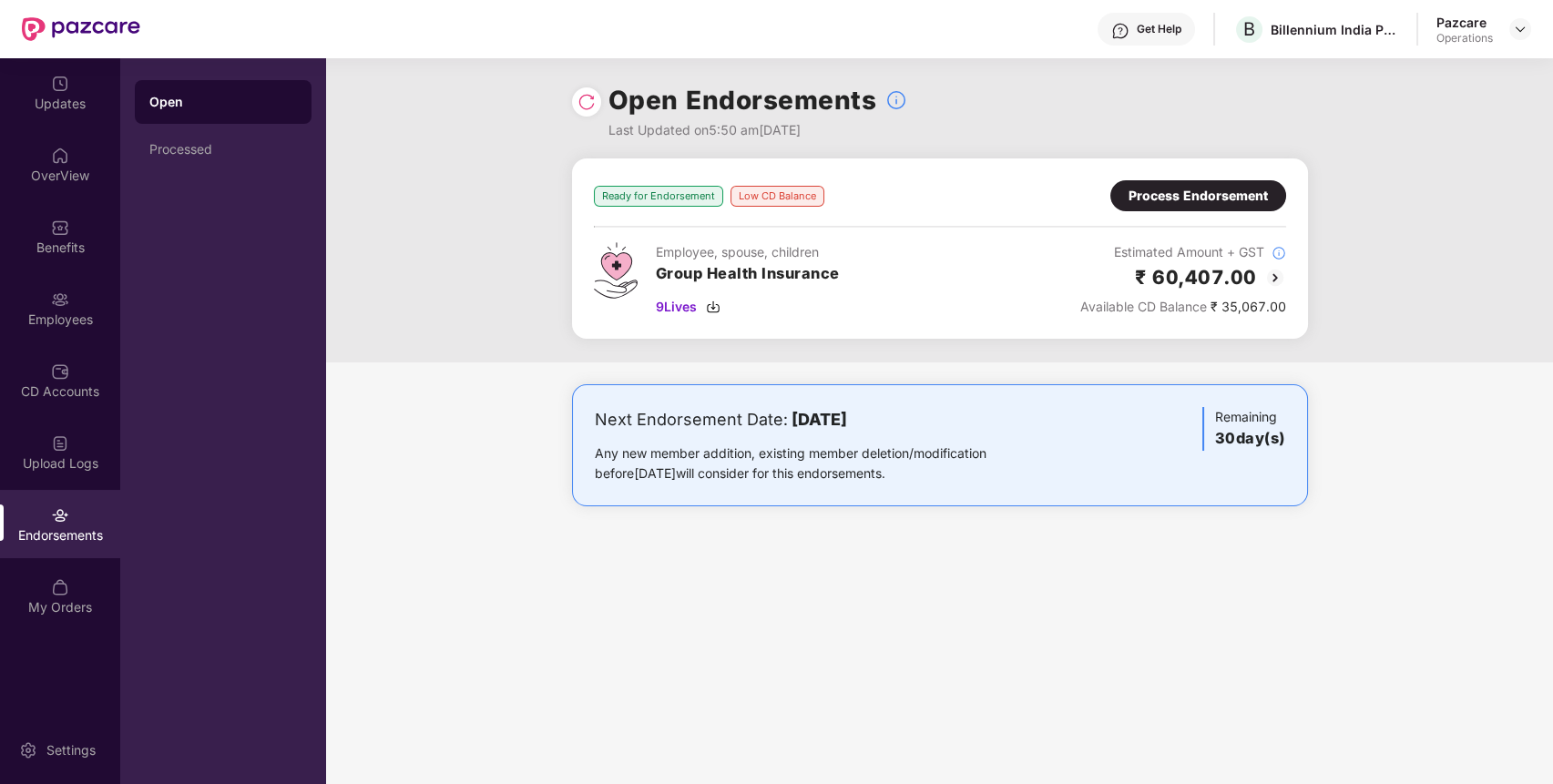
click at [1273, 277] on img at bounding box center [1275, 278] width 22 height 22
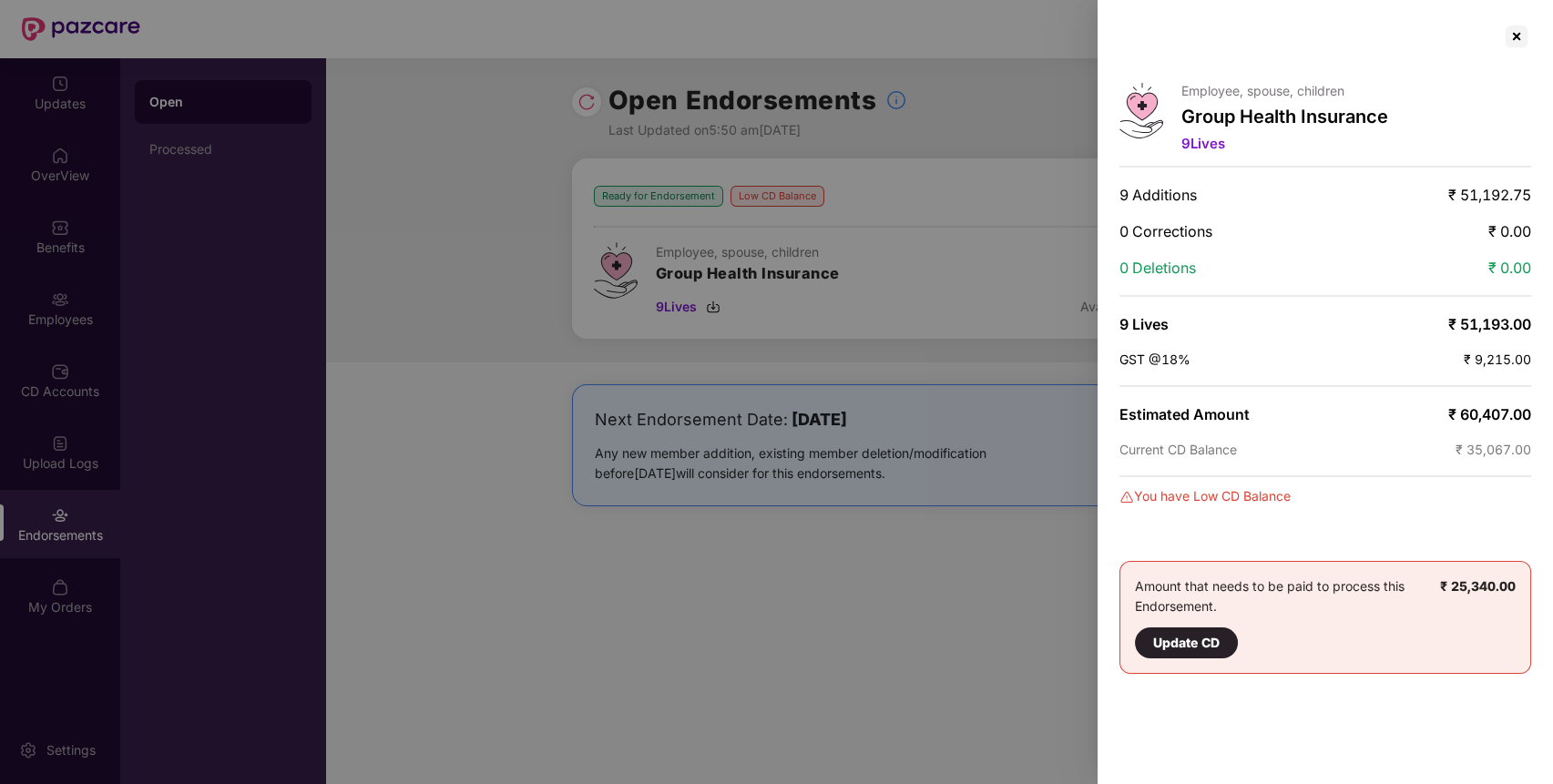
click at [1492, 409] on span "₹ 60,407.00" at bounding box center [1490, 415] width 83 height 18
copy span "60,407.00"
click at [977, 553] on div at bounding box center [776, 392] width 1553 height 784
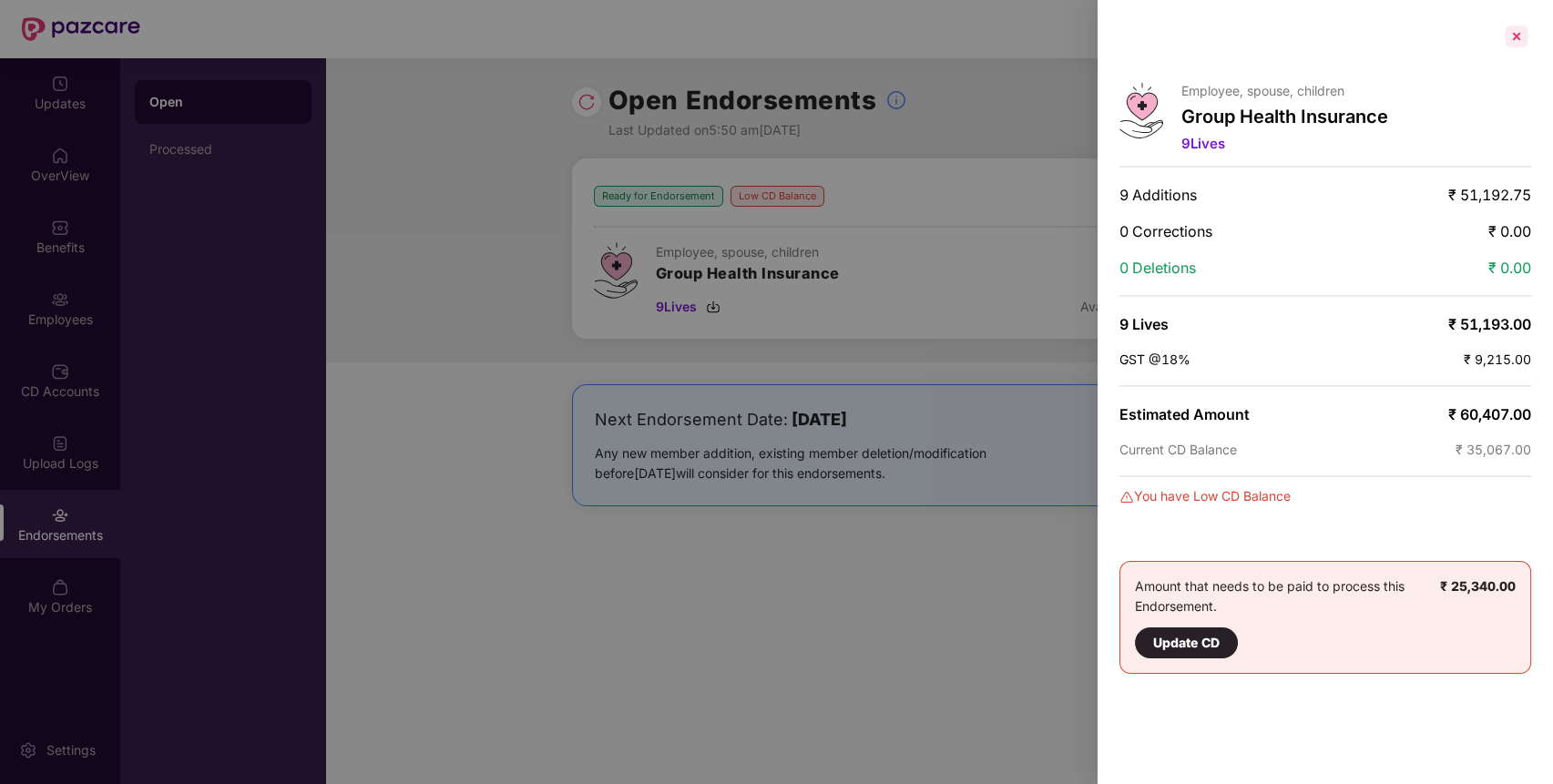
click at [1517, 38] on div at bounding box center [1516, 37] width 29 height 29
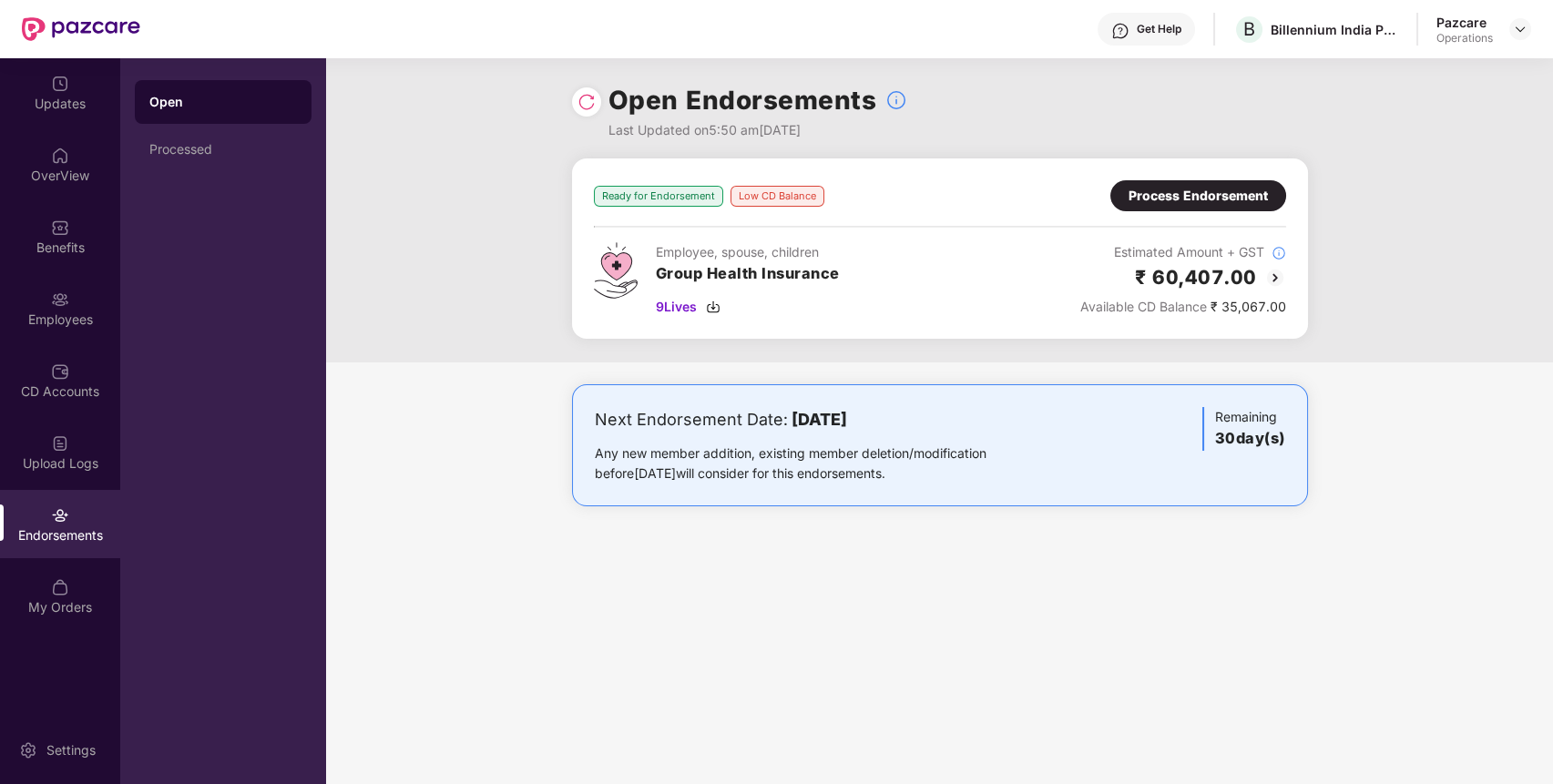
click at [1274, 272] on img at bounding box center [1275, 278] width 22 height 22
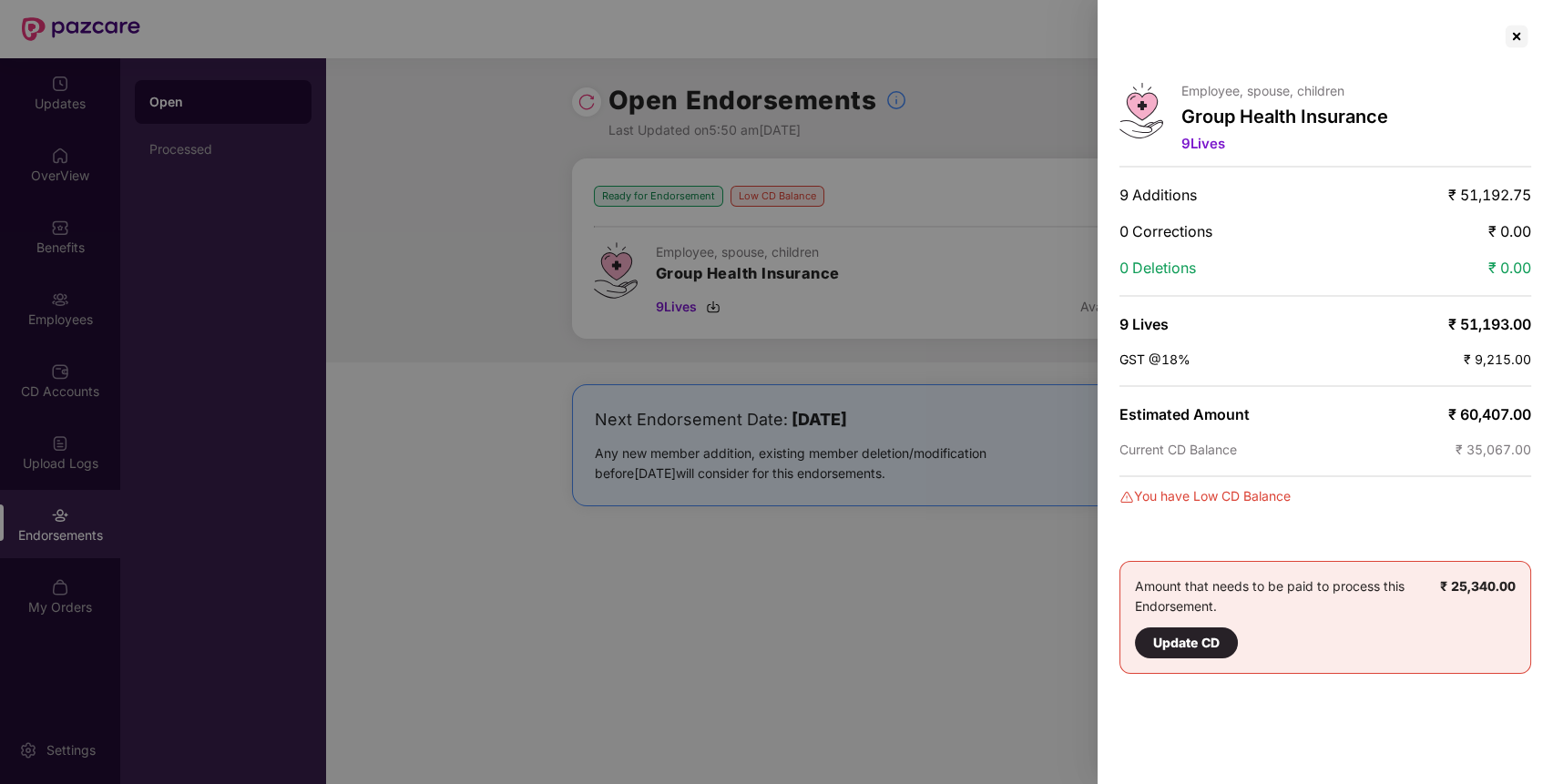
click at [1501, 441] on span "₹ 35,067.00" at bounding box center [1493, 449] width 75 height 16
copy span "35,067.00"
click at [1515, 36] on div at bounding box center [1516, 37] width 29 height 29
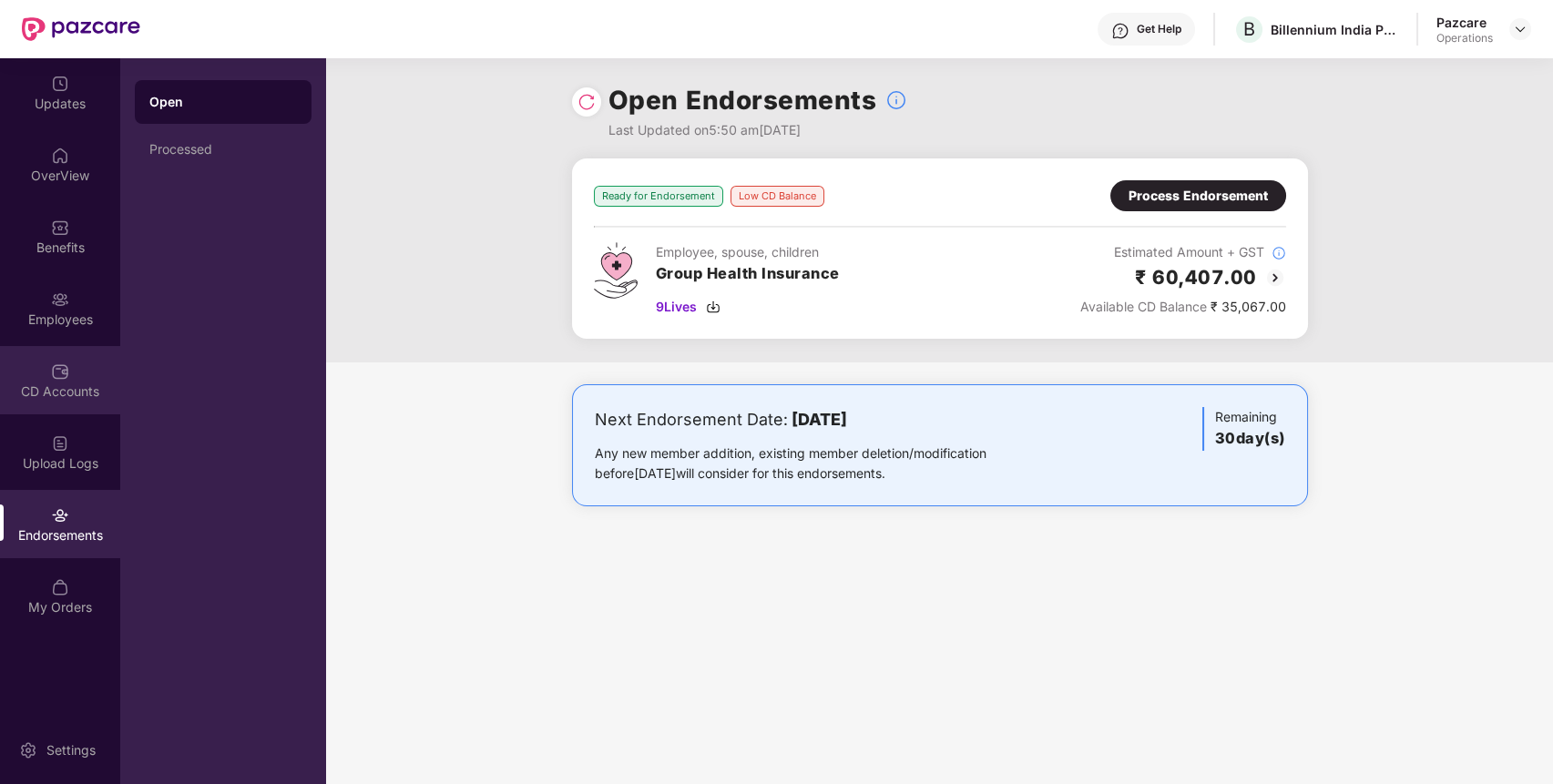
click at [75, 369] on div "CD Accounts" at bounding box center [60, 380] width 120 height 68
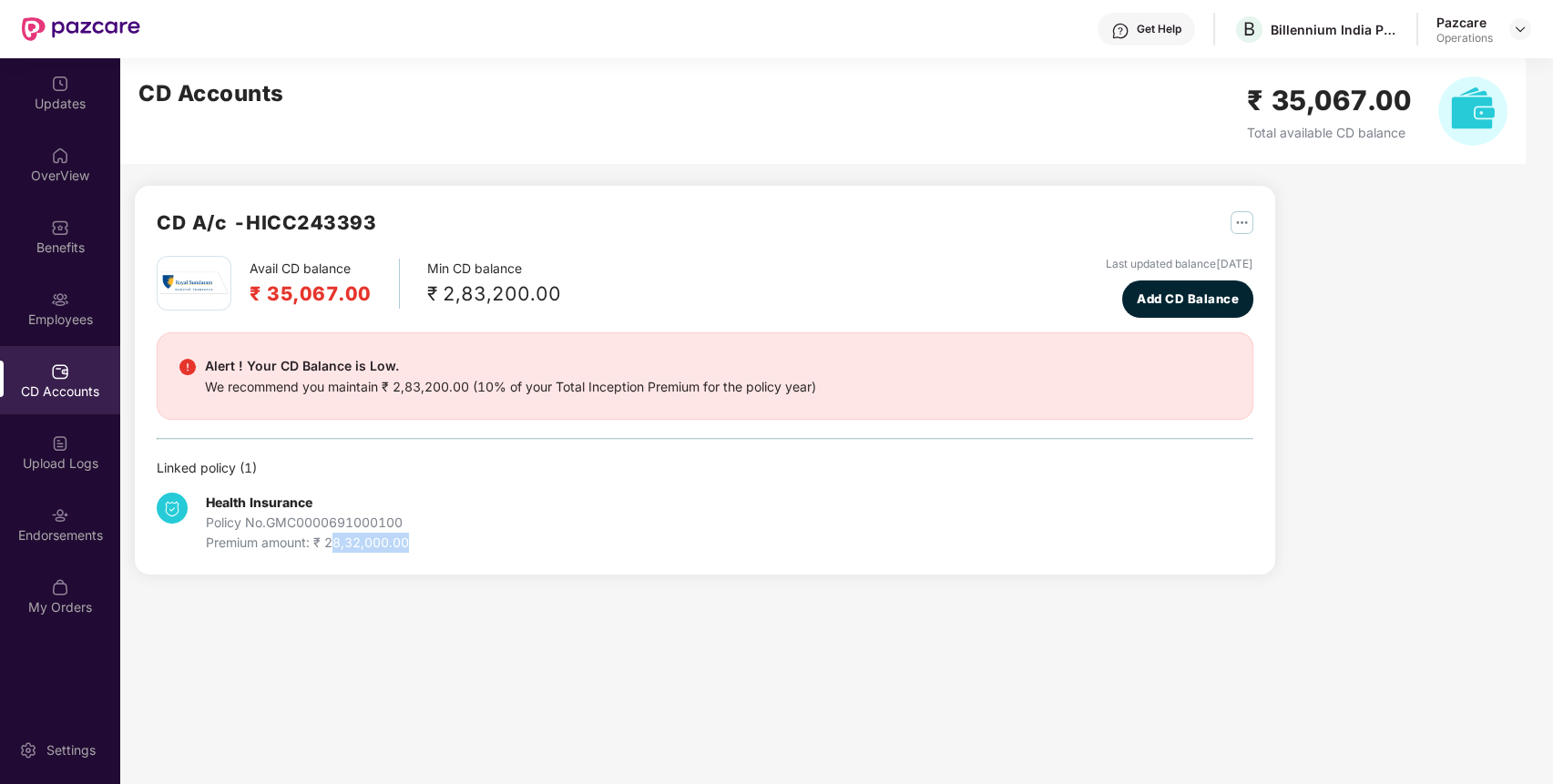
drag, startPoint x: 329, startPoint y: 543, endPoint x: 413, endPoint y: 534, distance: 84.5
click at [413, 534] on div "Health Insurance Policy No. GMC0000691000100 Premium amount: ₹ 28,32,000.00" at bounding box center [338, 522] width 365 height 60
drag, startPoint x: 413, startPoint y: 543, endPoint x: 328, endPoint y: 544, distance: 85.0
click at [328, 544] on div "Health Insurance Policy No. GMC0000691000100 Premium amount: ₹ 28,32,000.00" at bounding box center [338, 522] width 365 height 60
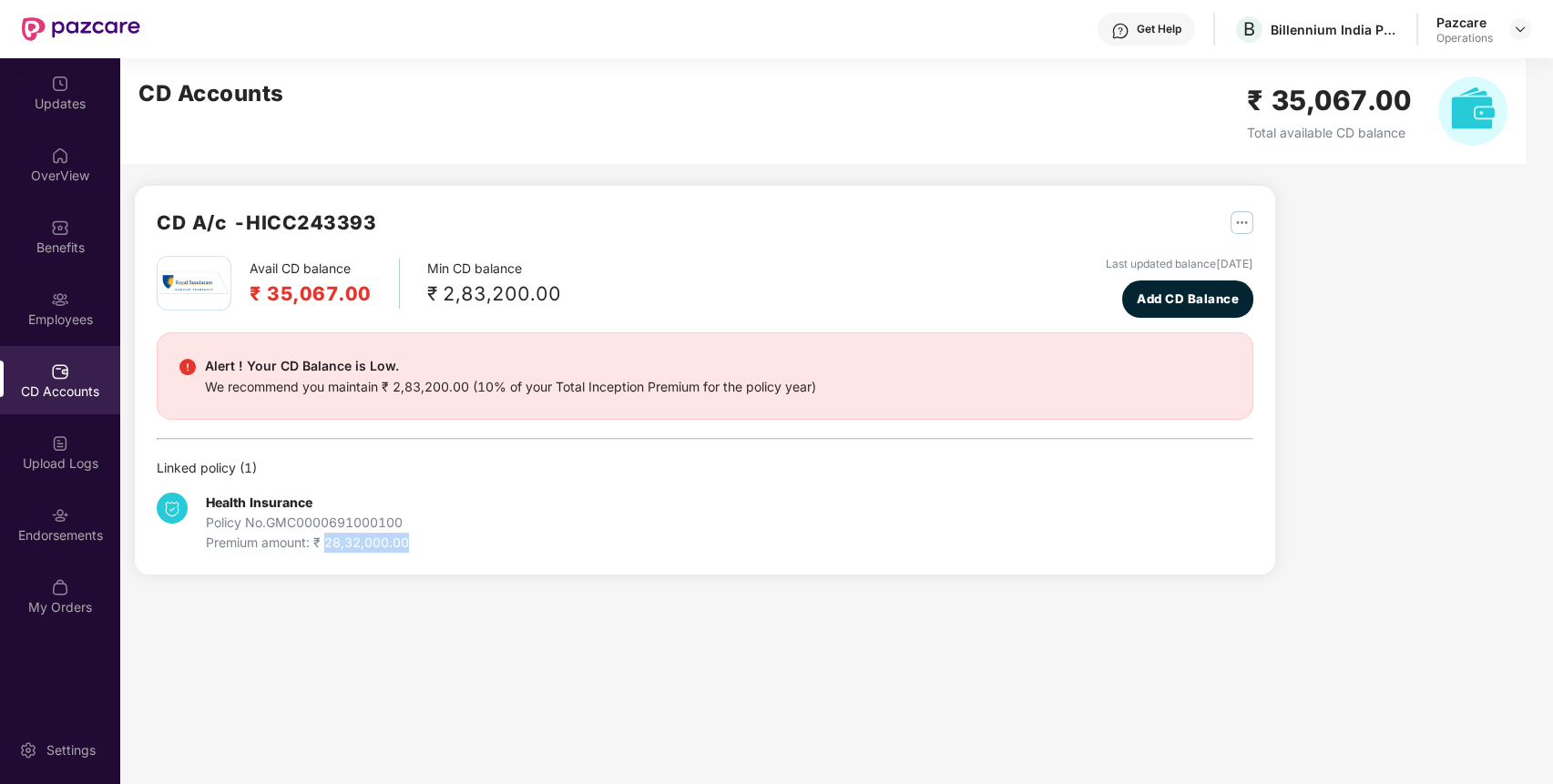
copy div "28,32,000.00"
click at [1310, 32] on div "Billennium India Private Limited" at bounding box center [1334, 29] width 128 height 17
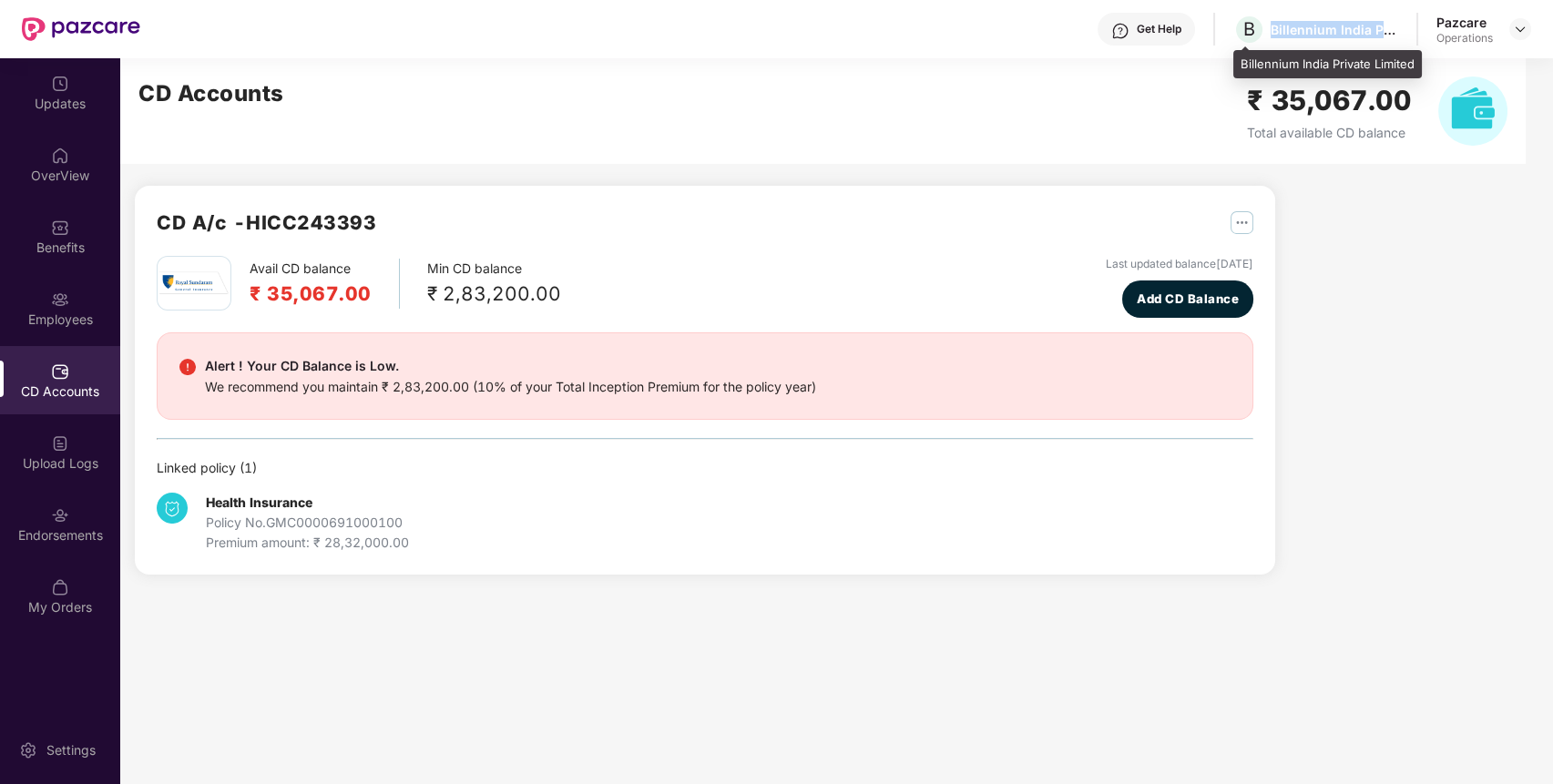
click at [1310, 32] on div "Billennium India Private Limited" at bounding box center [1334, 29] width 128 height 17
copy div "Billennium India Private Limited"
click at [1310, 32] on div "Billennium India Private Limited" at bounding box center [1334, 29] width 128 height 17
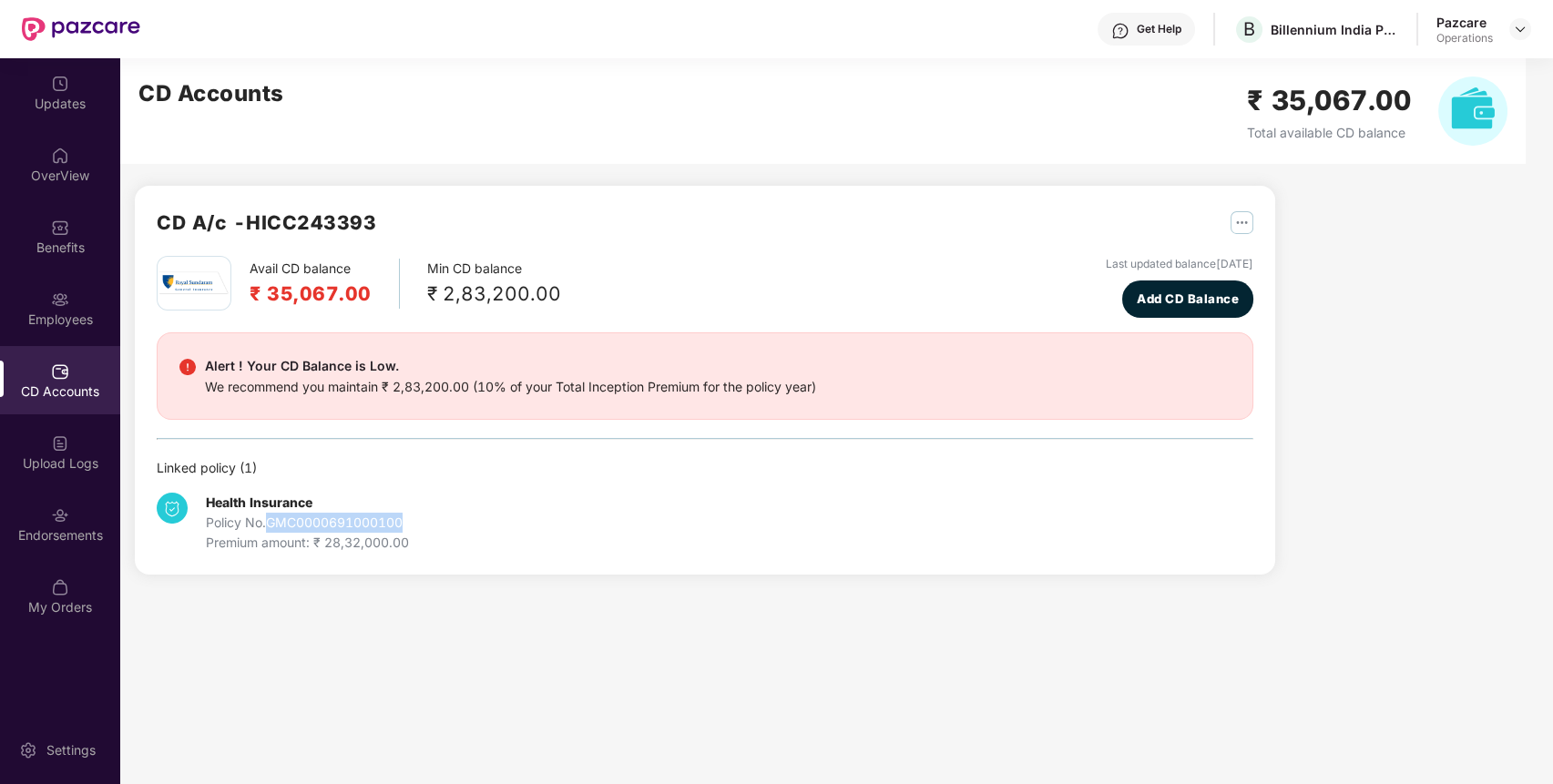
drag, startPoint x: 268, startPoint y: 522, endPoint x: 413, endPoint y: 523, distance: 145.0
click at [413, 523] on div "Health Insurance Policy No. GMC0000691000100 Premium amount: ₹ 28,32,000.00" at bounding box center [338, 522] width 365 height 60
copy div "GMC0000691000100"
click at [58, 526] on div "Endorsements" at bounding box center [60, 535] width 120 height 18
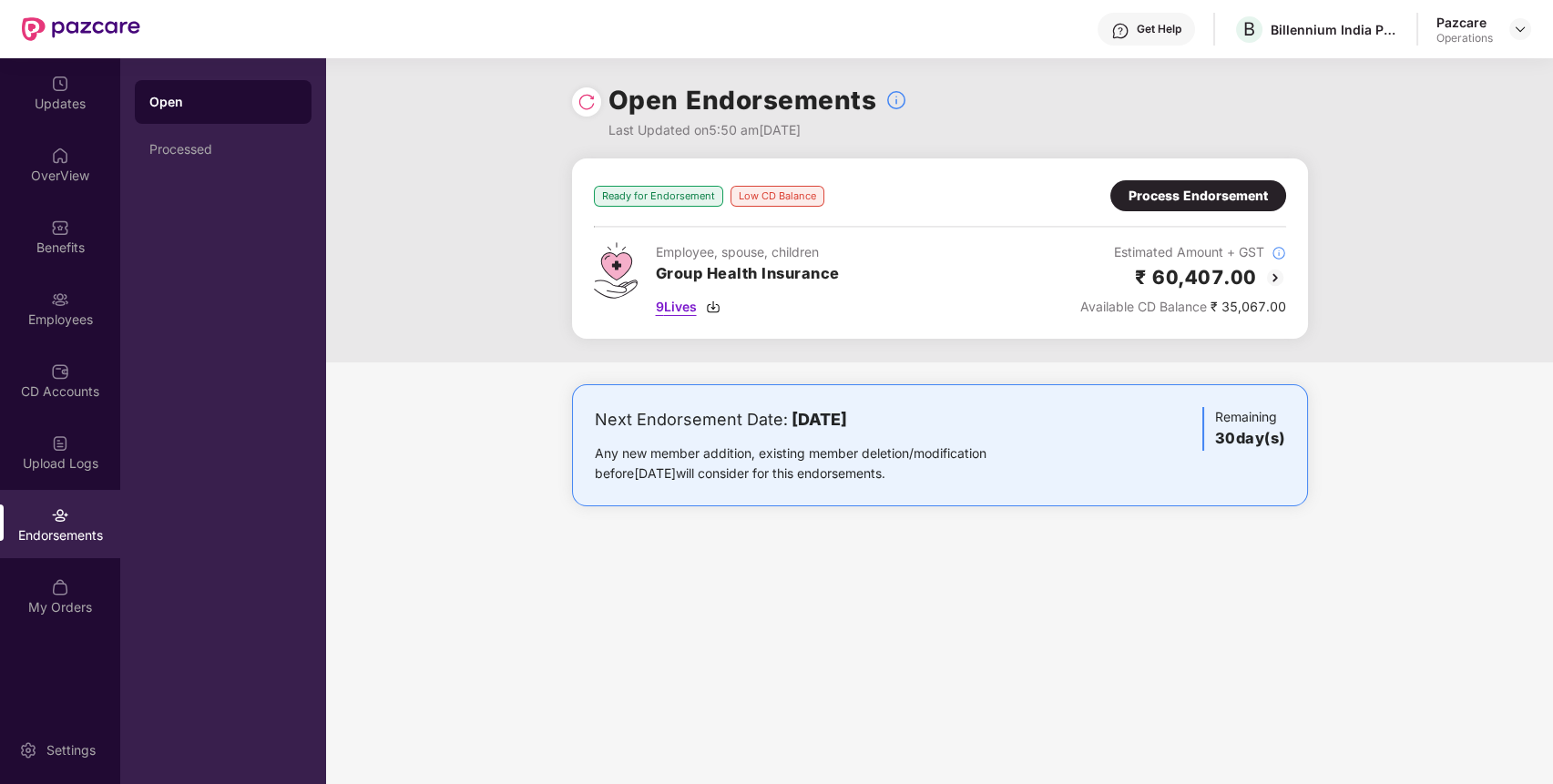
click at [677, 305] on span "9 Lives" at bounding box center [676, 307] width 41 height 20
click at [1234, 197] on div "Process Endorsement" at bounding box center [1198, 196] width 140 height 20
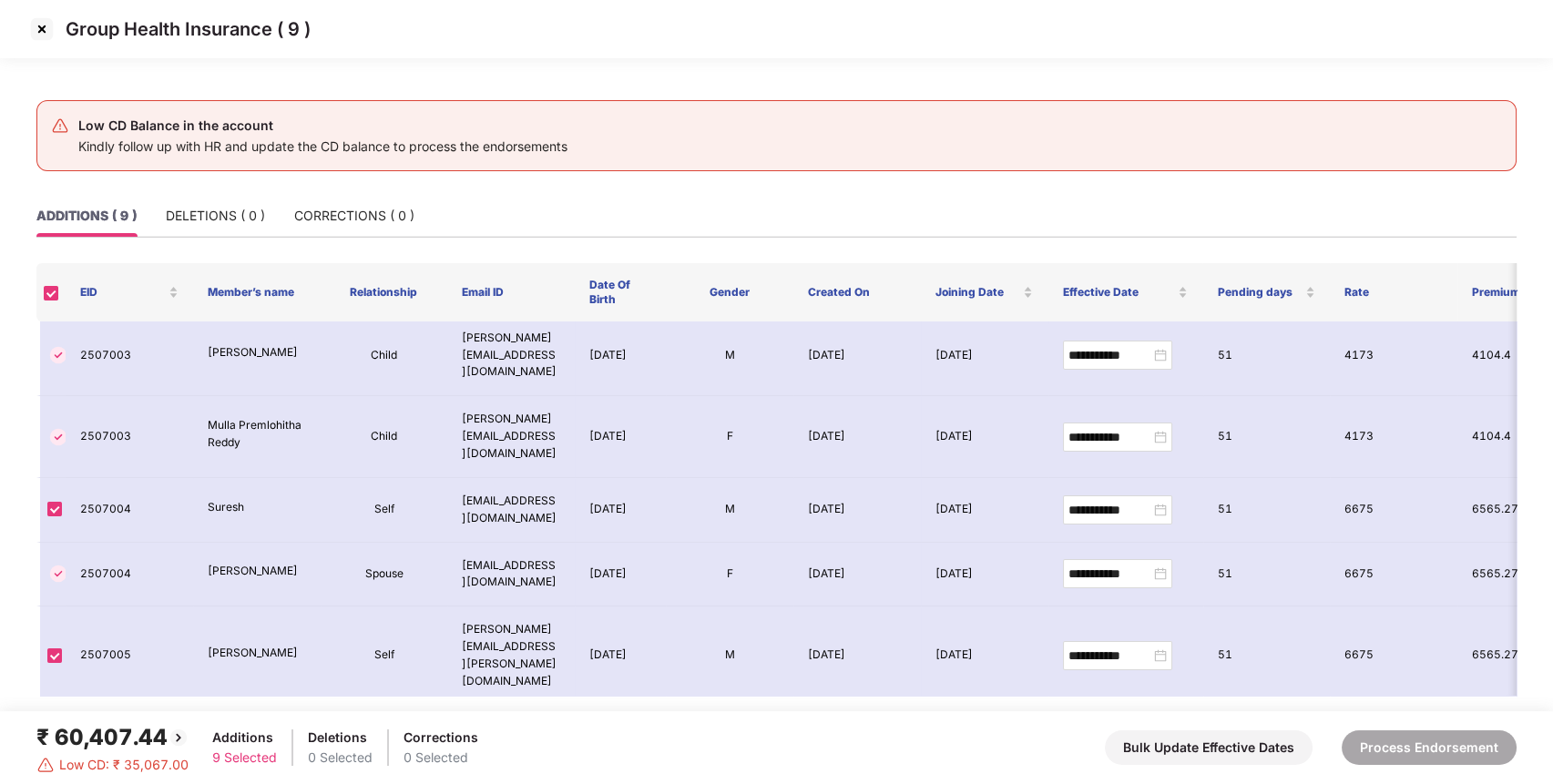
scroll to position [256, 0]
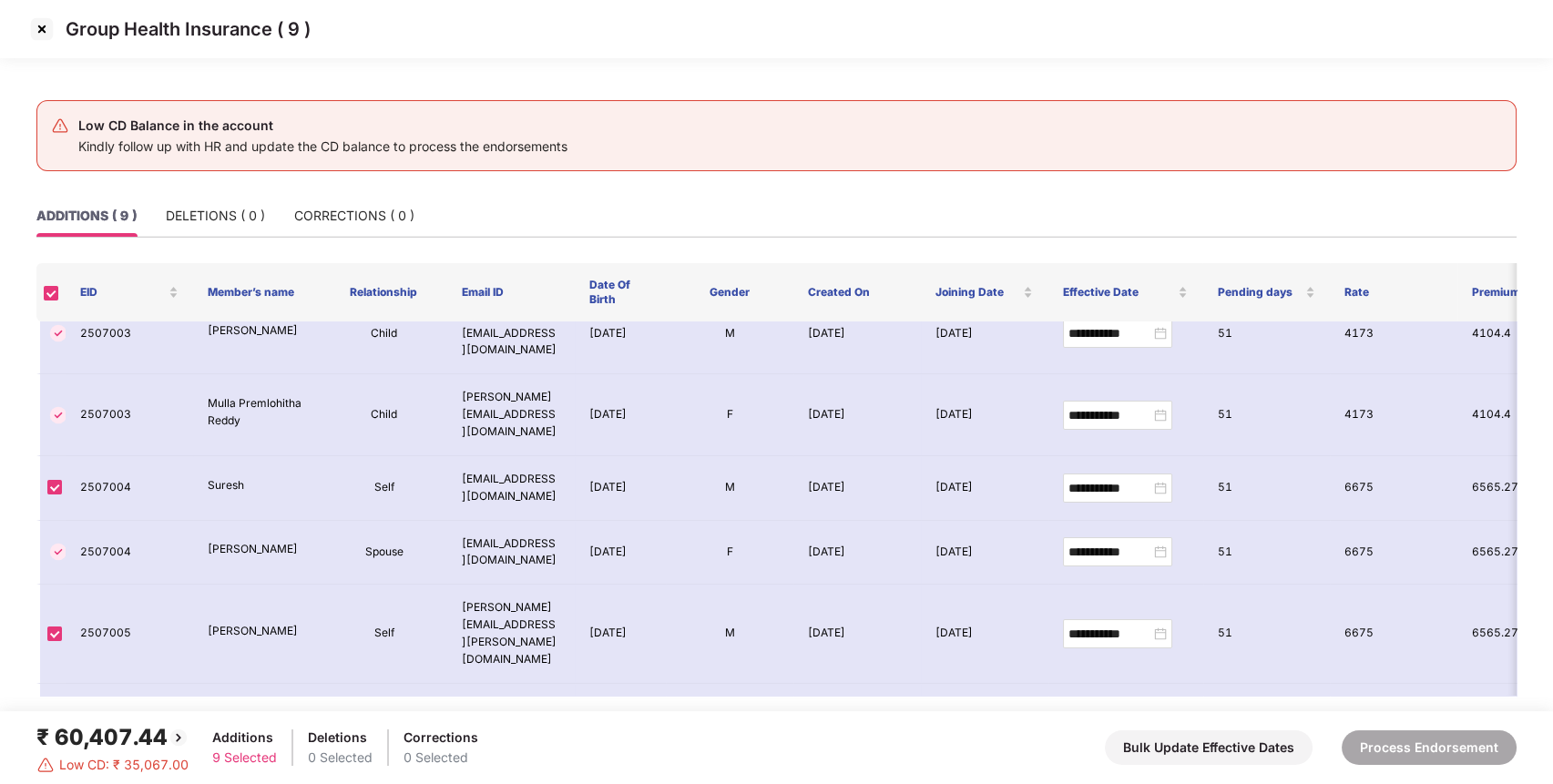
click at [42, 27] on img at bounding box center [42, 29] width 29 height 29
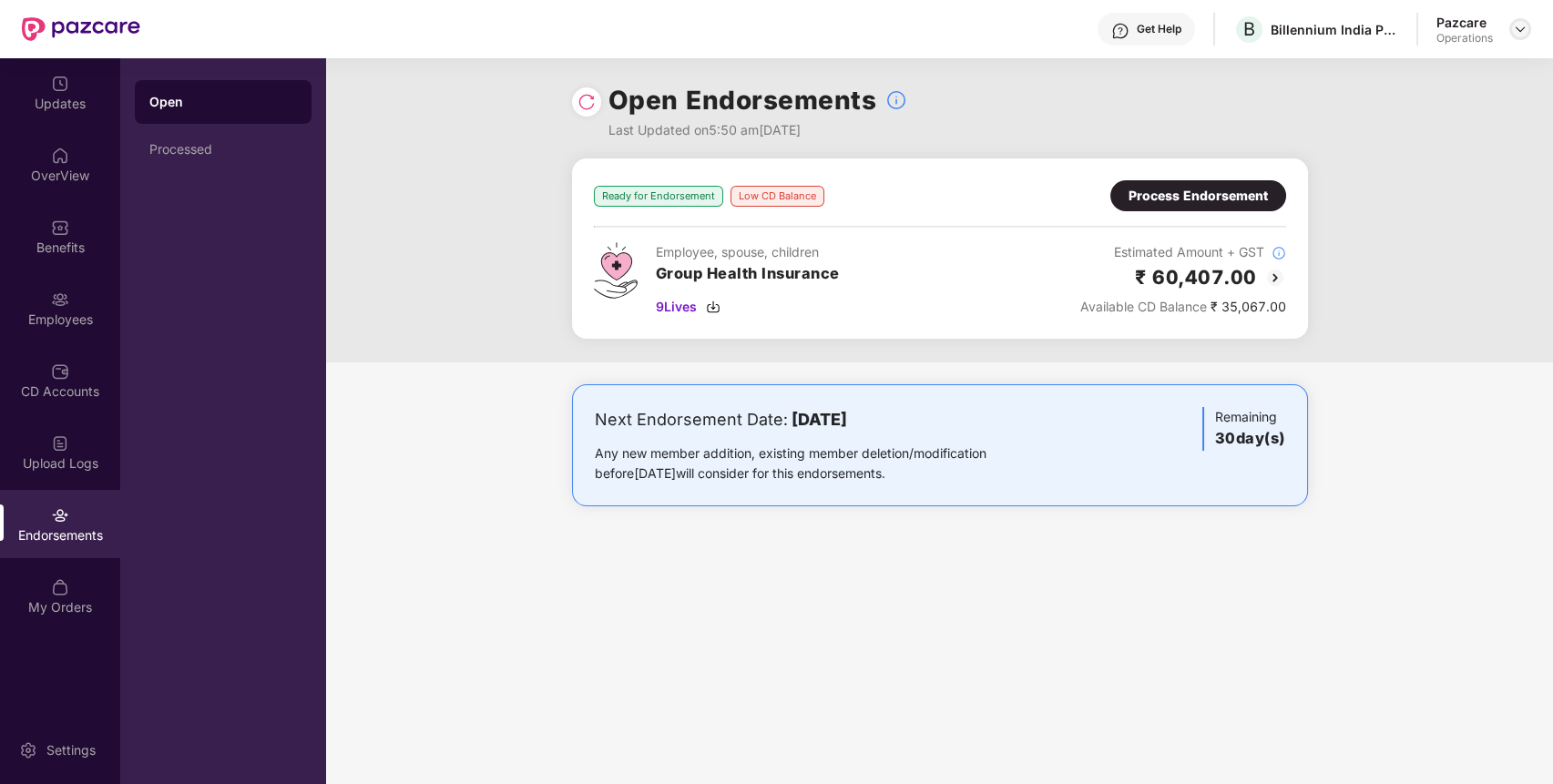
click at [1519, 27] on img at bounding box center [1520, 29] width 15 height 15
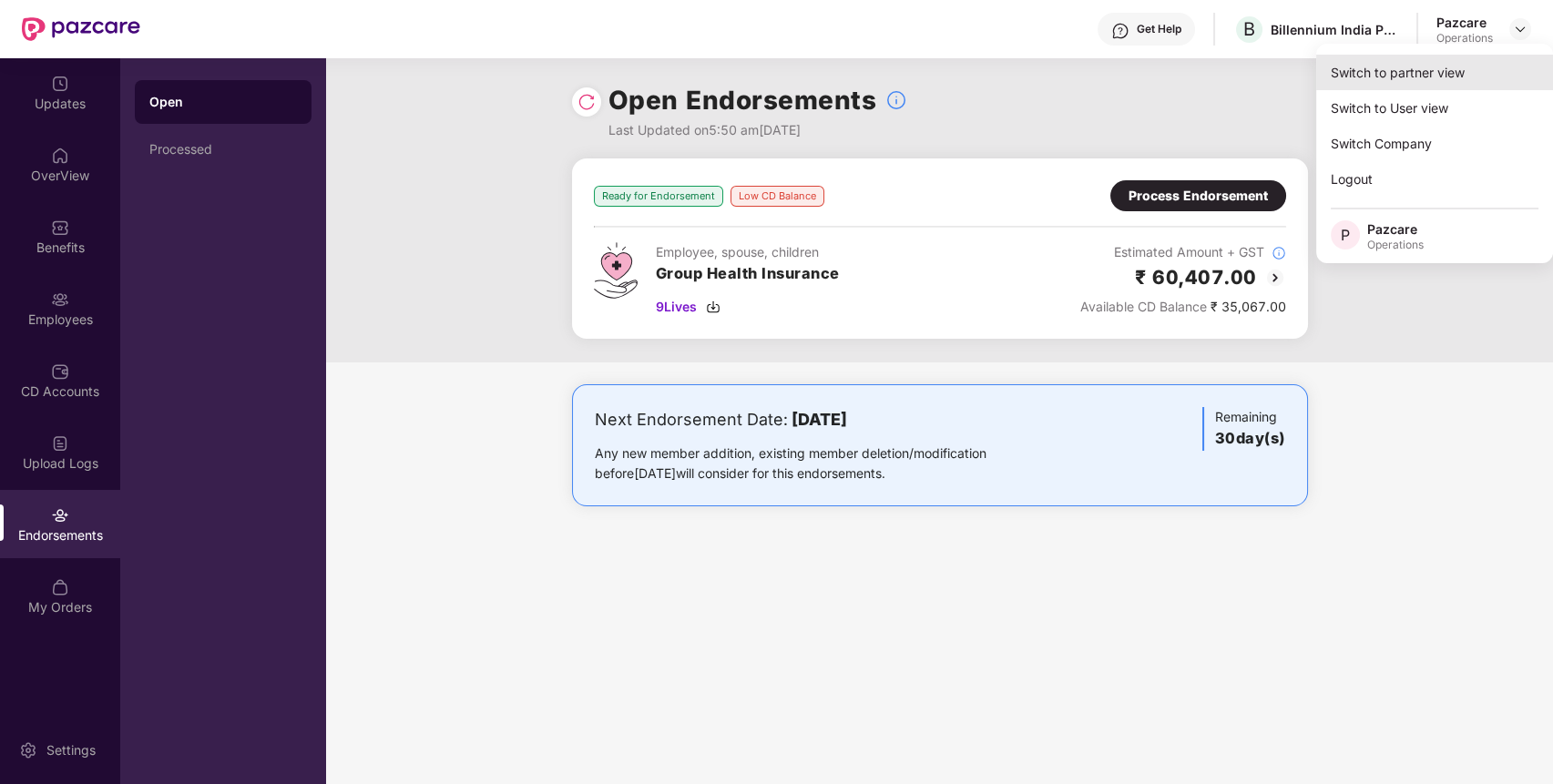
click at [1483, 65] on div "Switch to partner view" at bounding box center [1434, 72] width 237 height 36
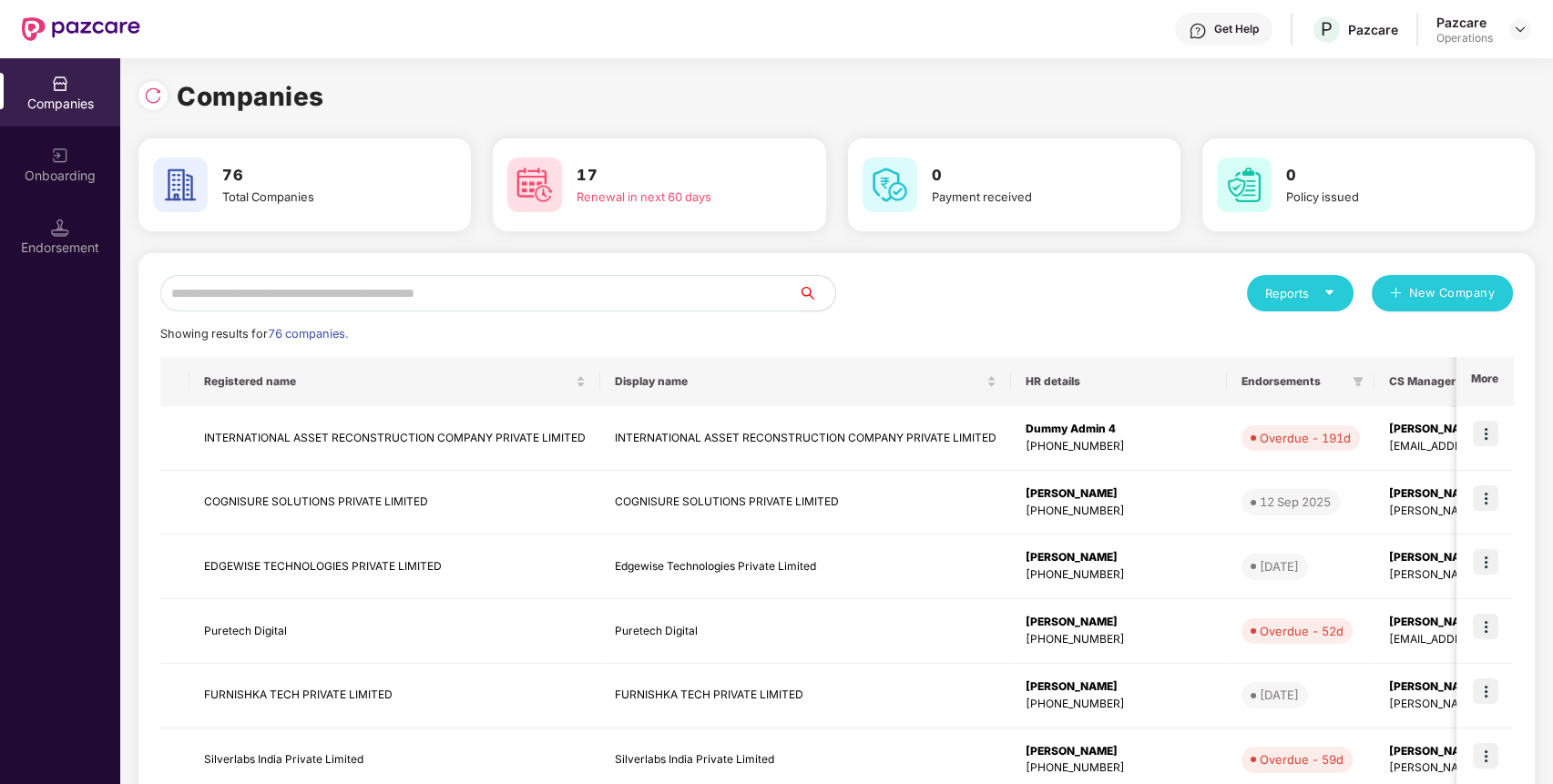
click at [714, 298] on input "text" at bounding box center [479, 293] width 638 height 37
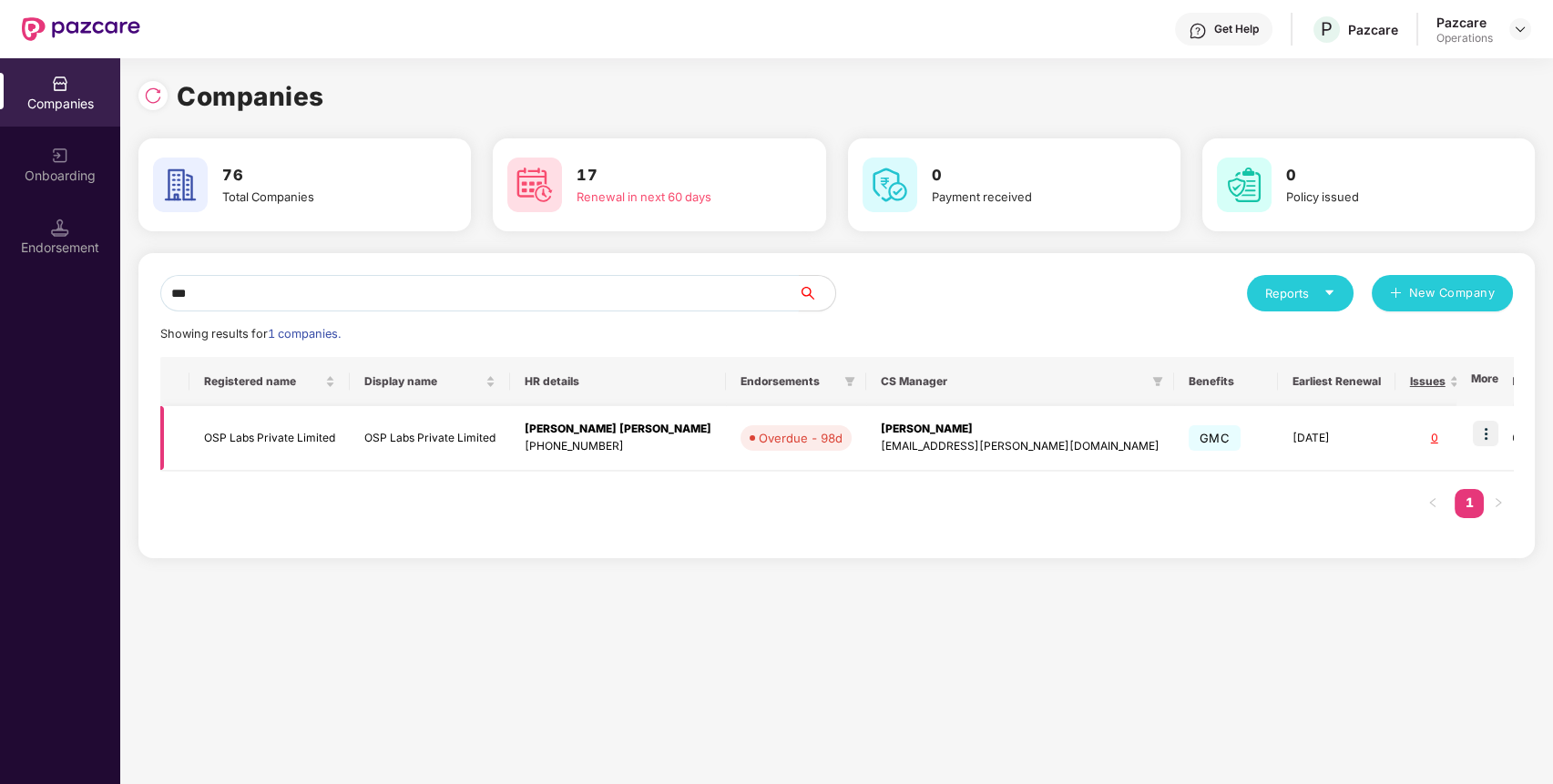
type input "***"
click at [1485, 427] on img at bounding box center [1486, 434] width 26 height 26
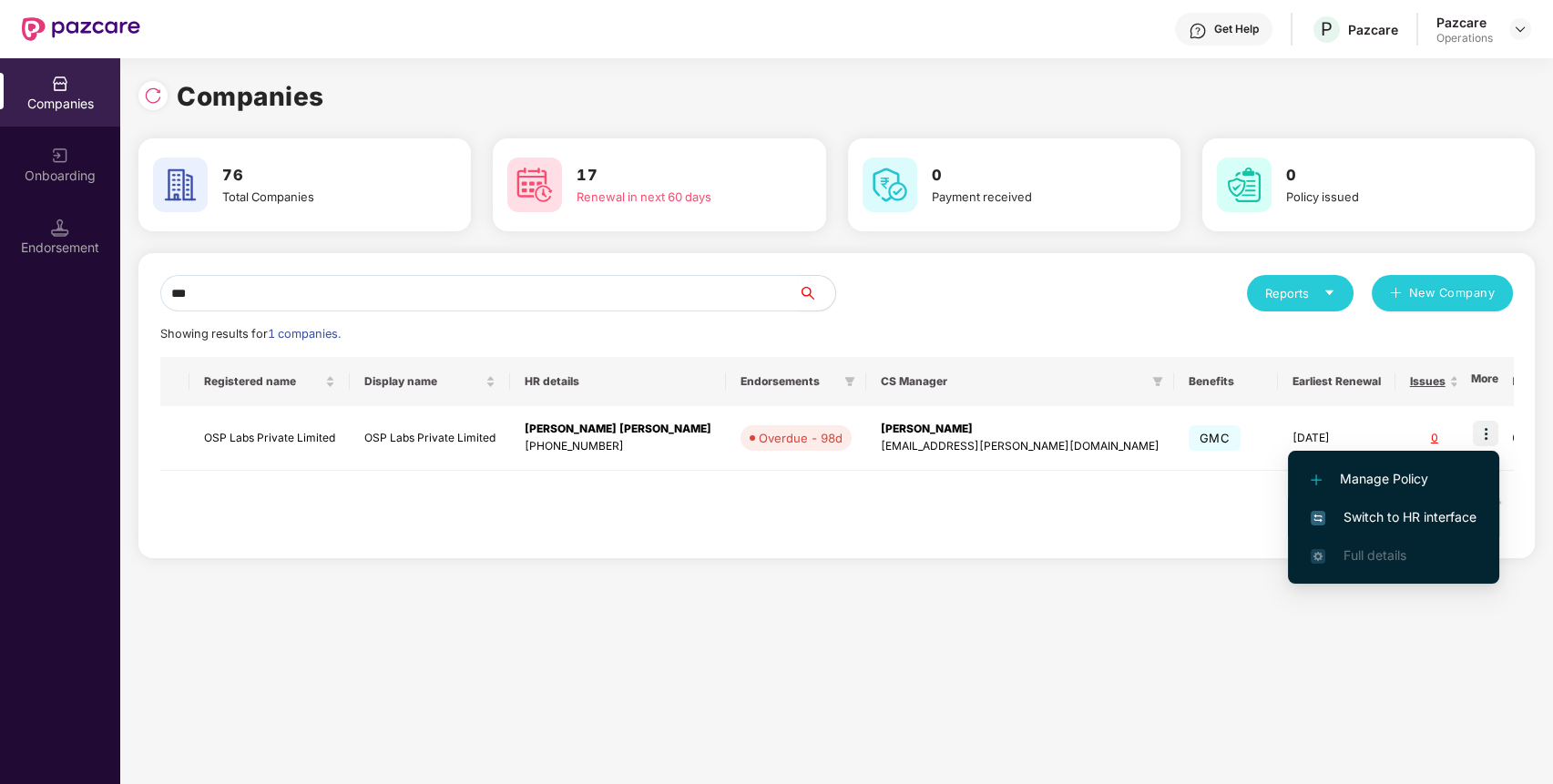
click at [1442, 511] on span "Switch to HR interface" at bounding box center [1393, 517] width 166 height 20
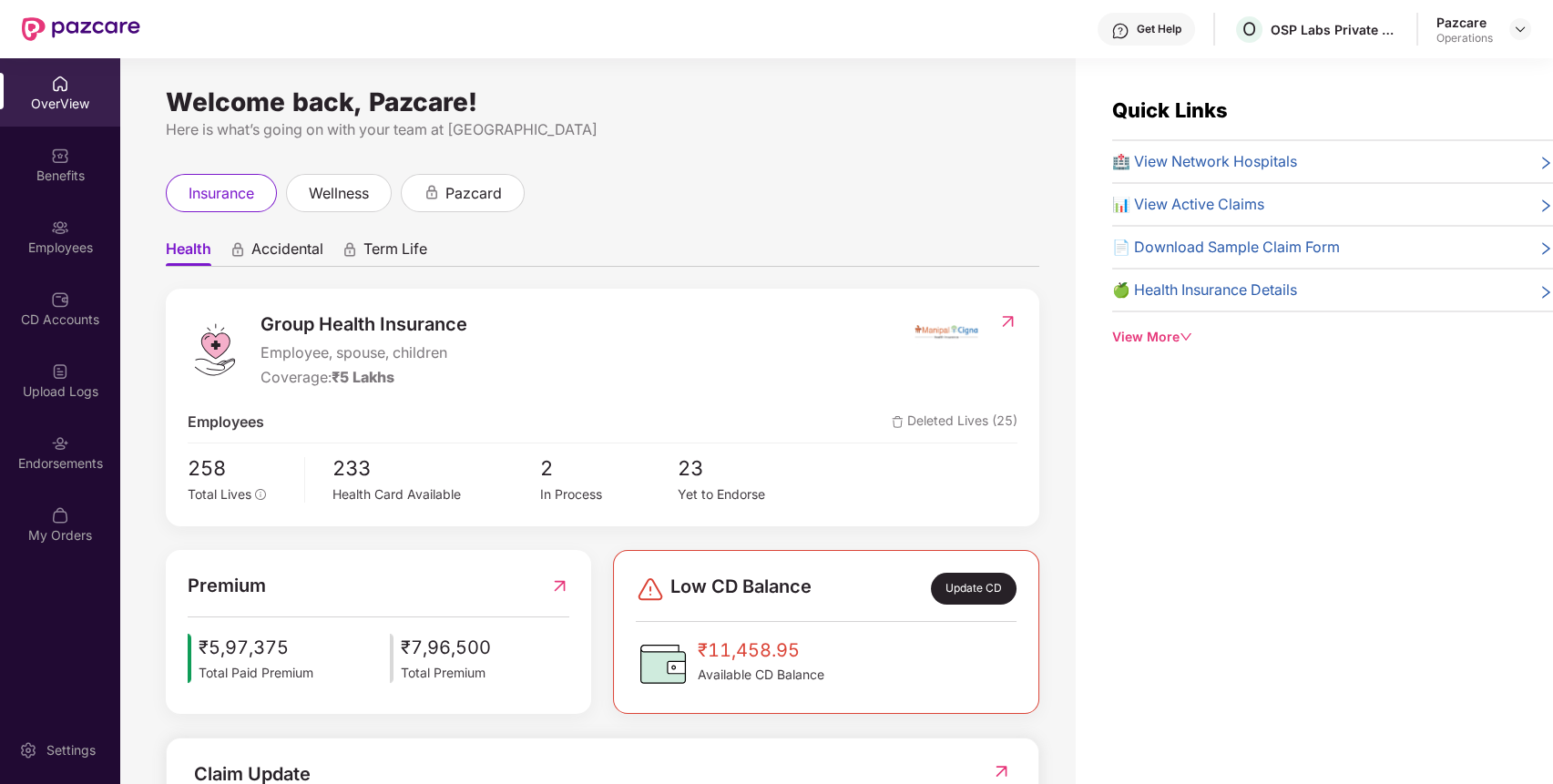
click at [71, 455] on div "Endorsements" at bounding box center [60, 463] width 120 height 18
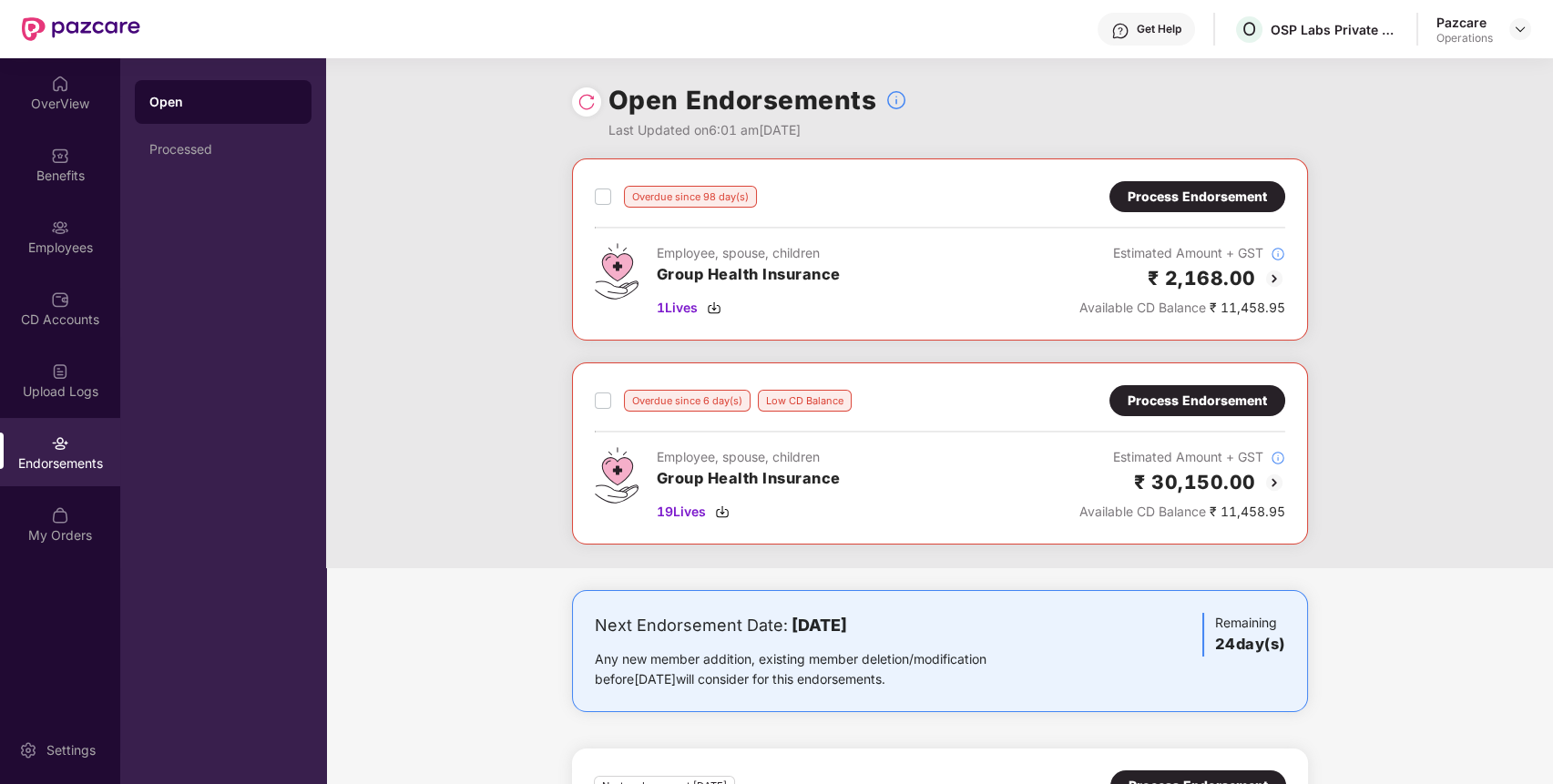
click at [1226, 413] on div "Process Endorsement" at bounding box center [1196, 401] width 176 height 31
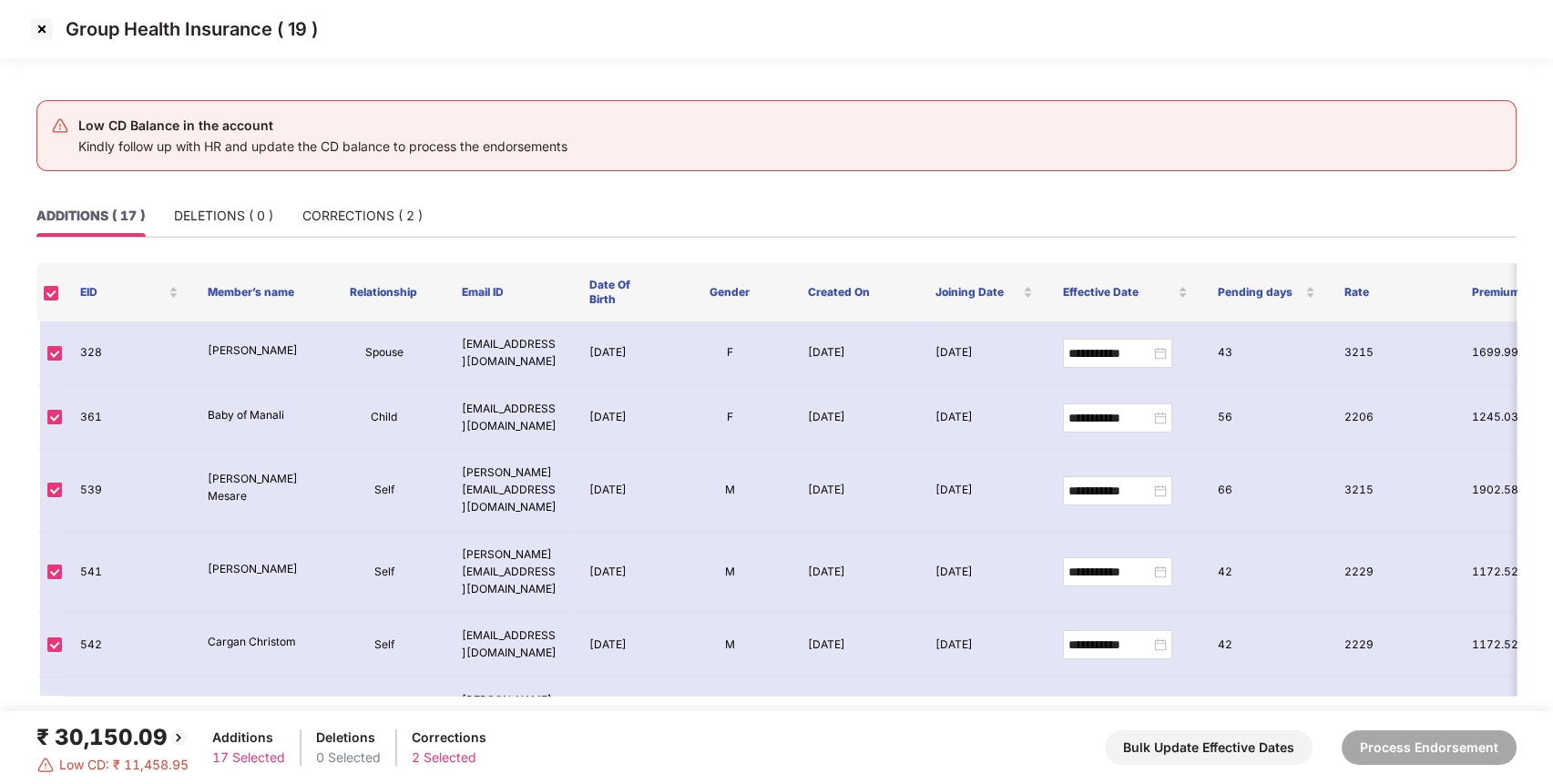
click at [46, 35] on img at bounding box center [42, 29] width 29 height 29
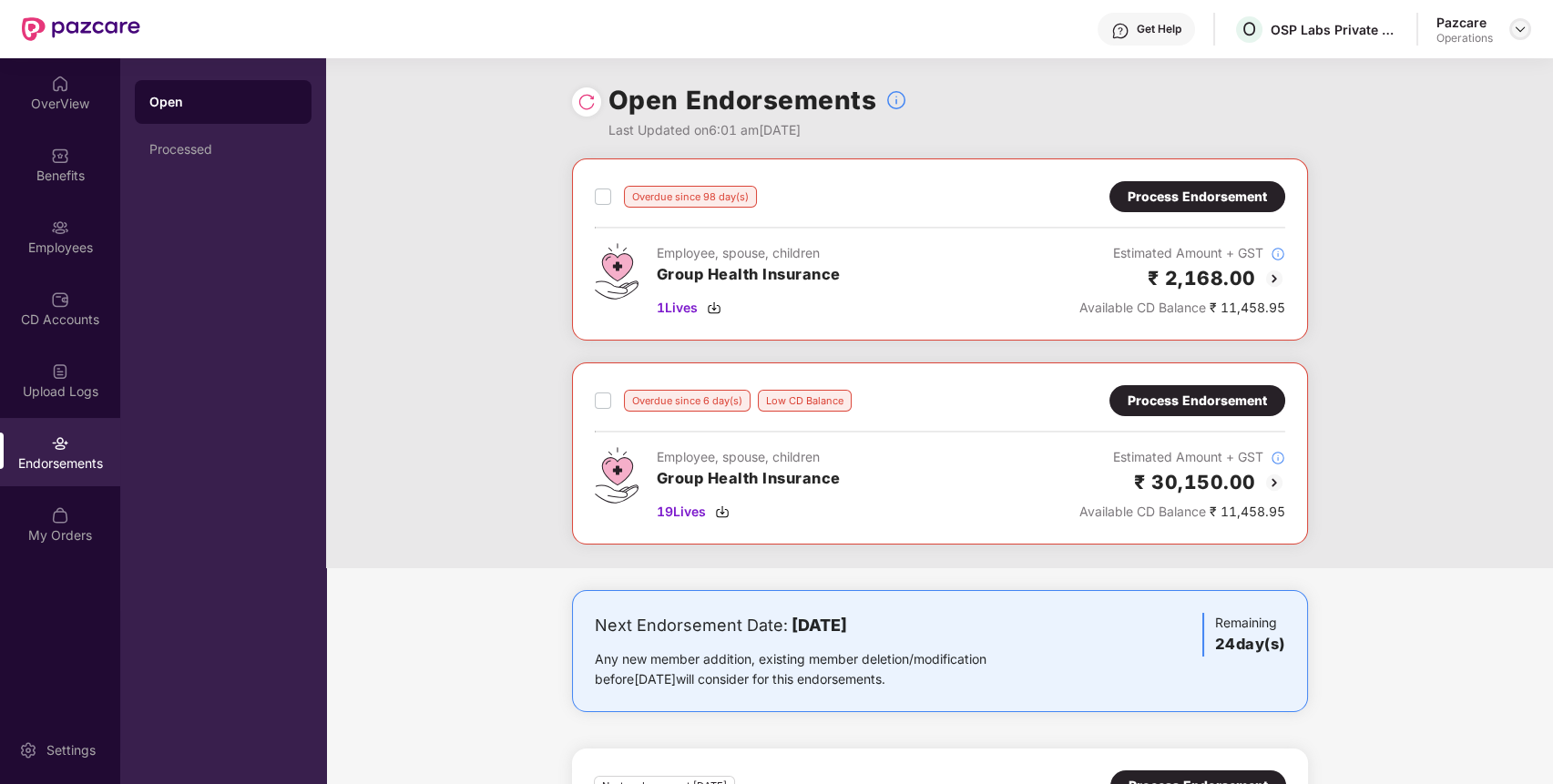
click at [1519, 19] on div at bounding box center [1520, 29] width 22 height 22
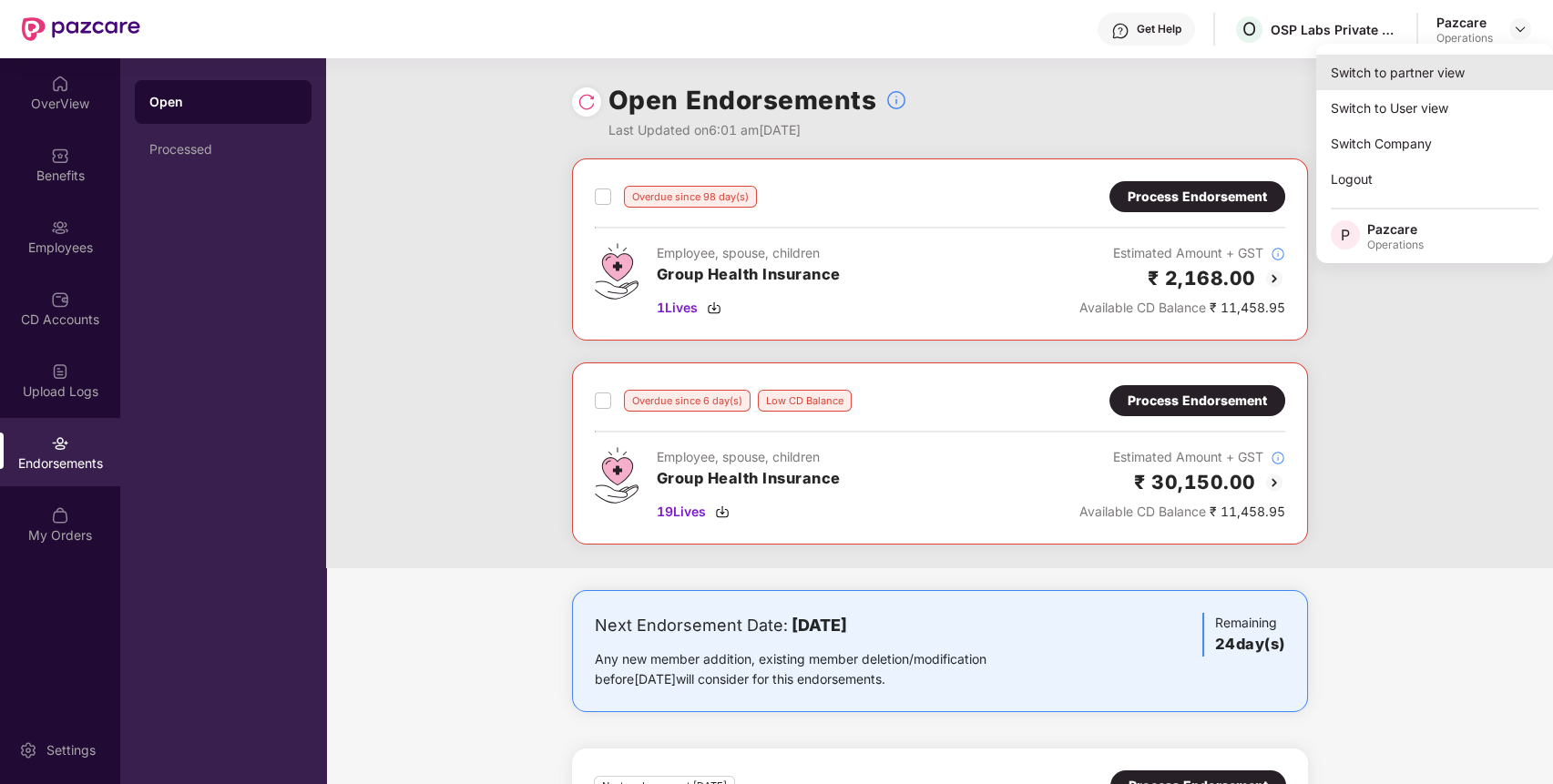
click at [1492, 72] on div "Switch to partner view" at bounding box center [1434, 72] width 237 height 36
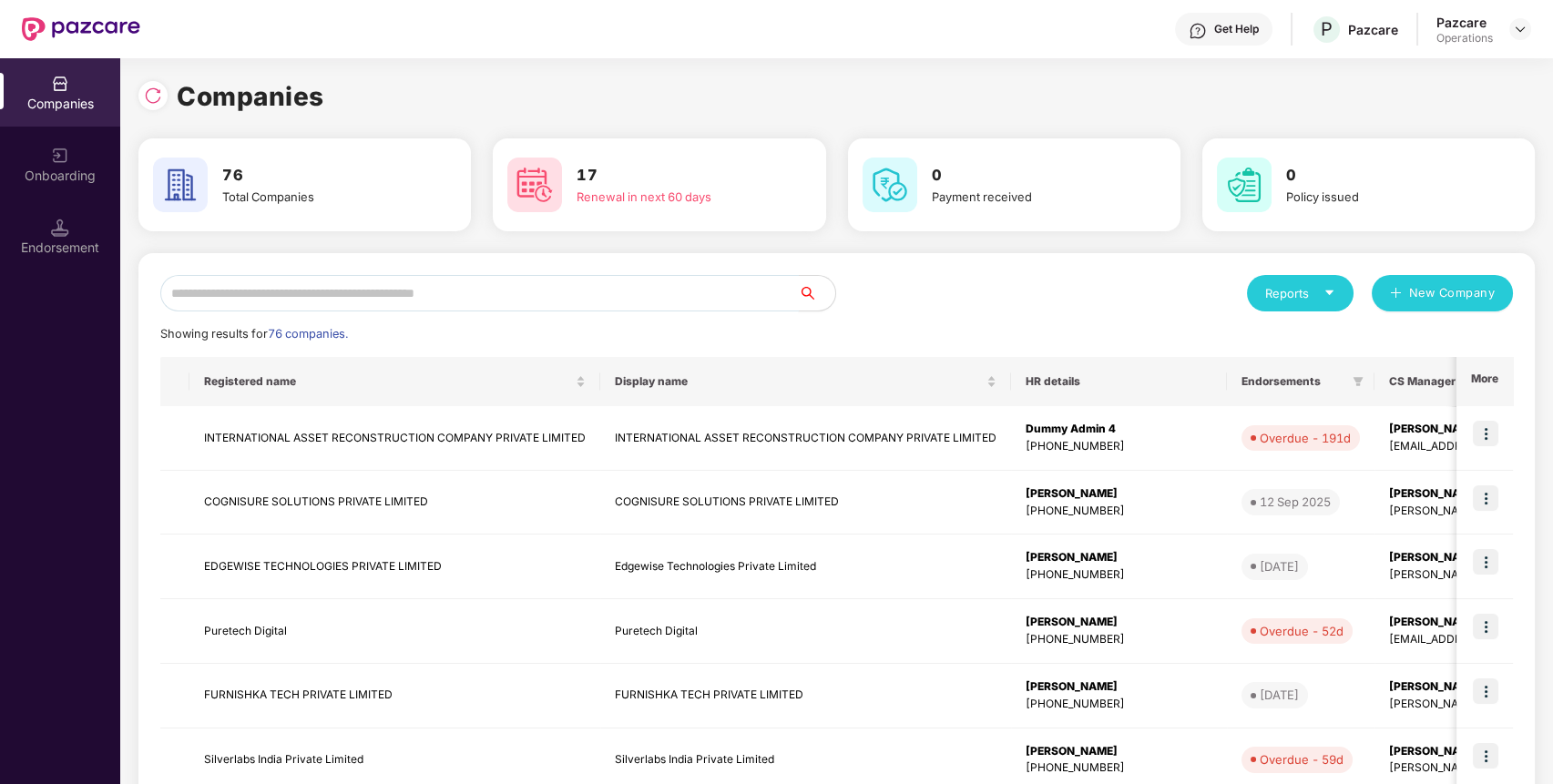
click at [722, 290] on input "text" at bounding box center [479, 293] width 638 height 37
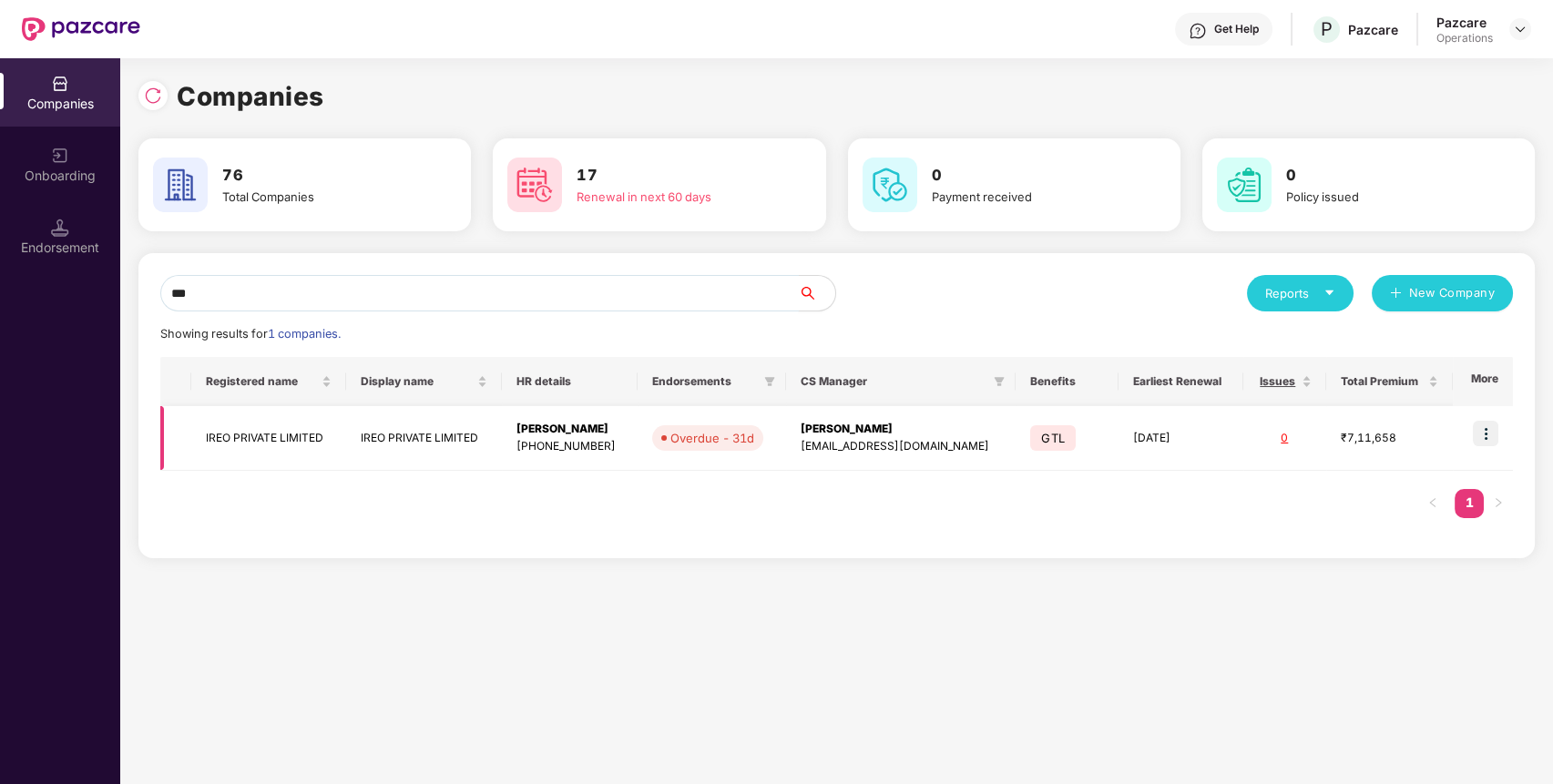
type input "***"
click at [1484, 429] on img at bounding box center [1486, 434] width 26 height 26
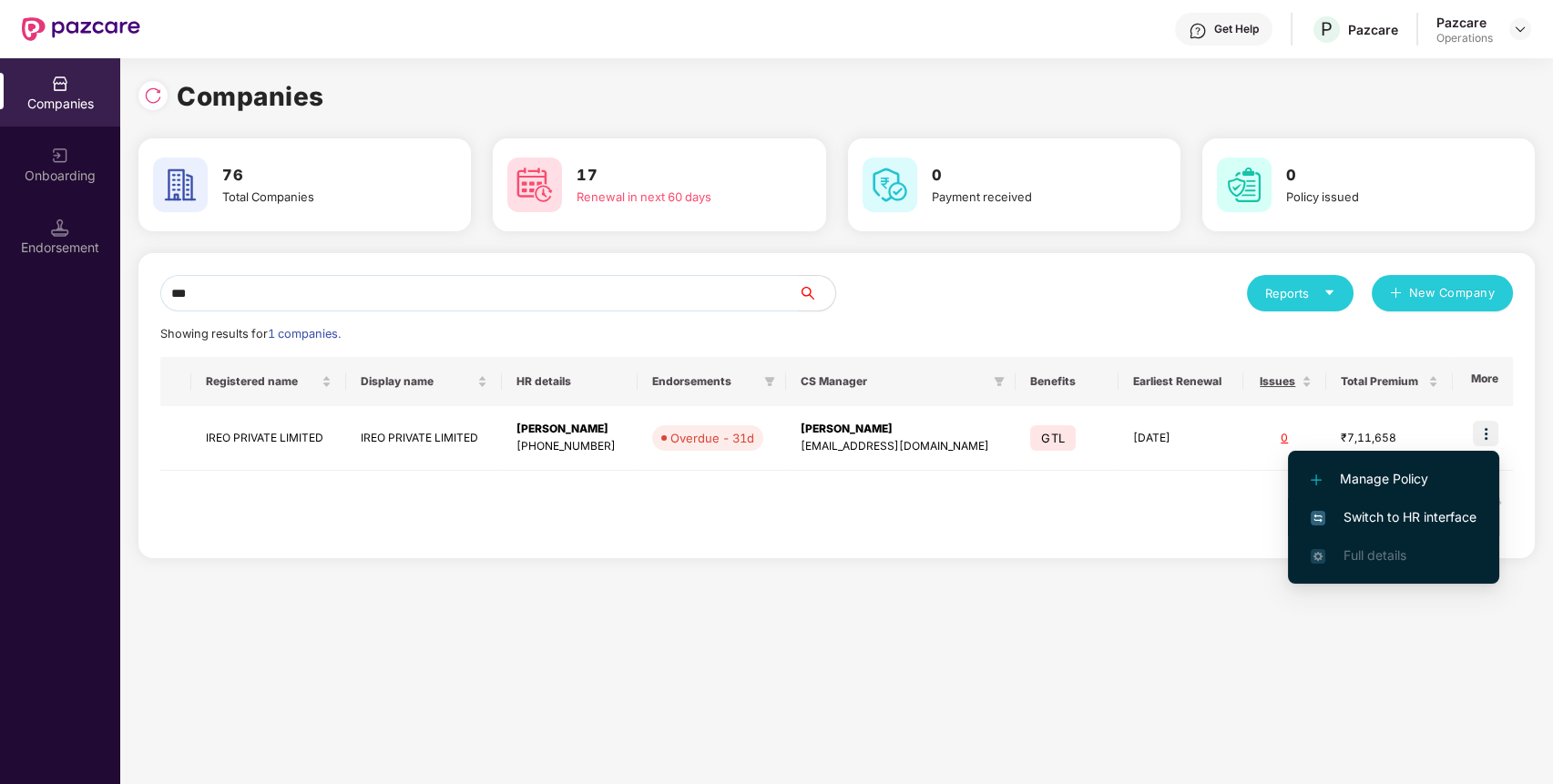
click at [1454, 503] on li "Switch to HR interface" at bounding box center [1393, 517] width 211 height 39
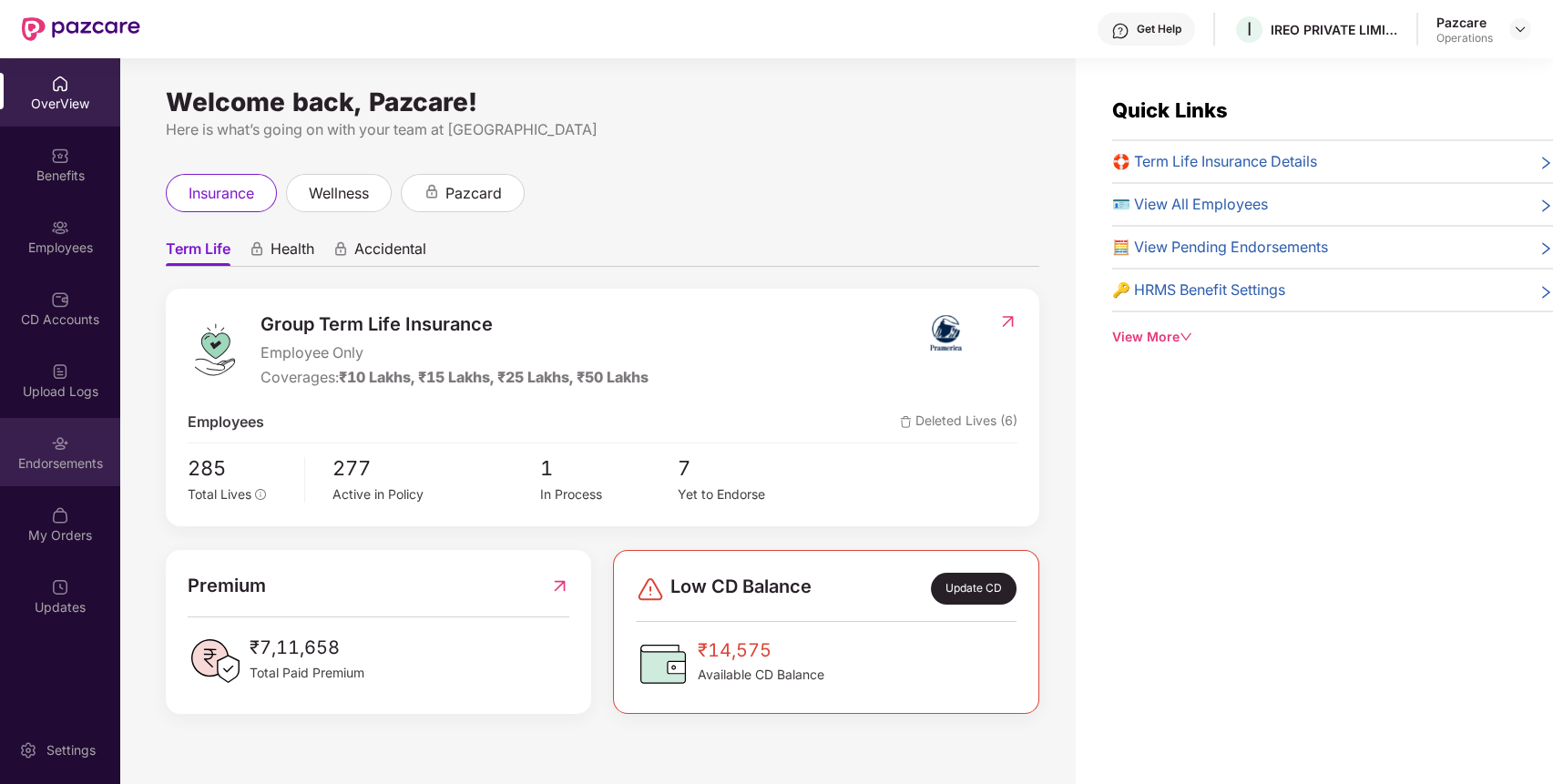
click at [74, 460] on div "Endorsements" at bounding box center [60, 463] width 120 height 18
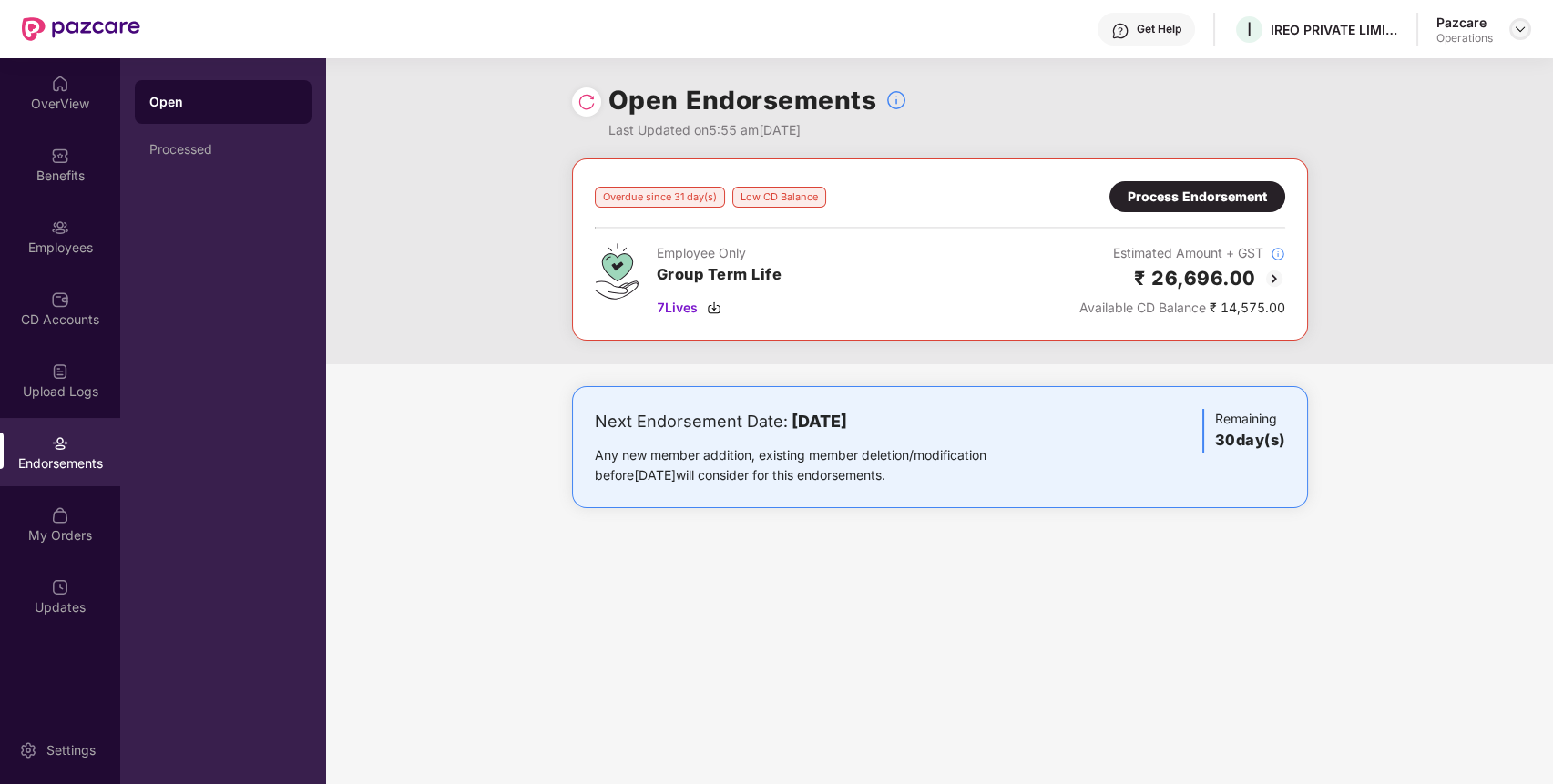
click at [1517, 29] on img at bounding box center [1520, 29] width 15 height 15
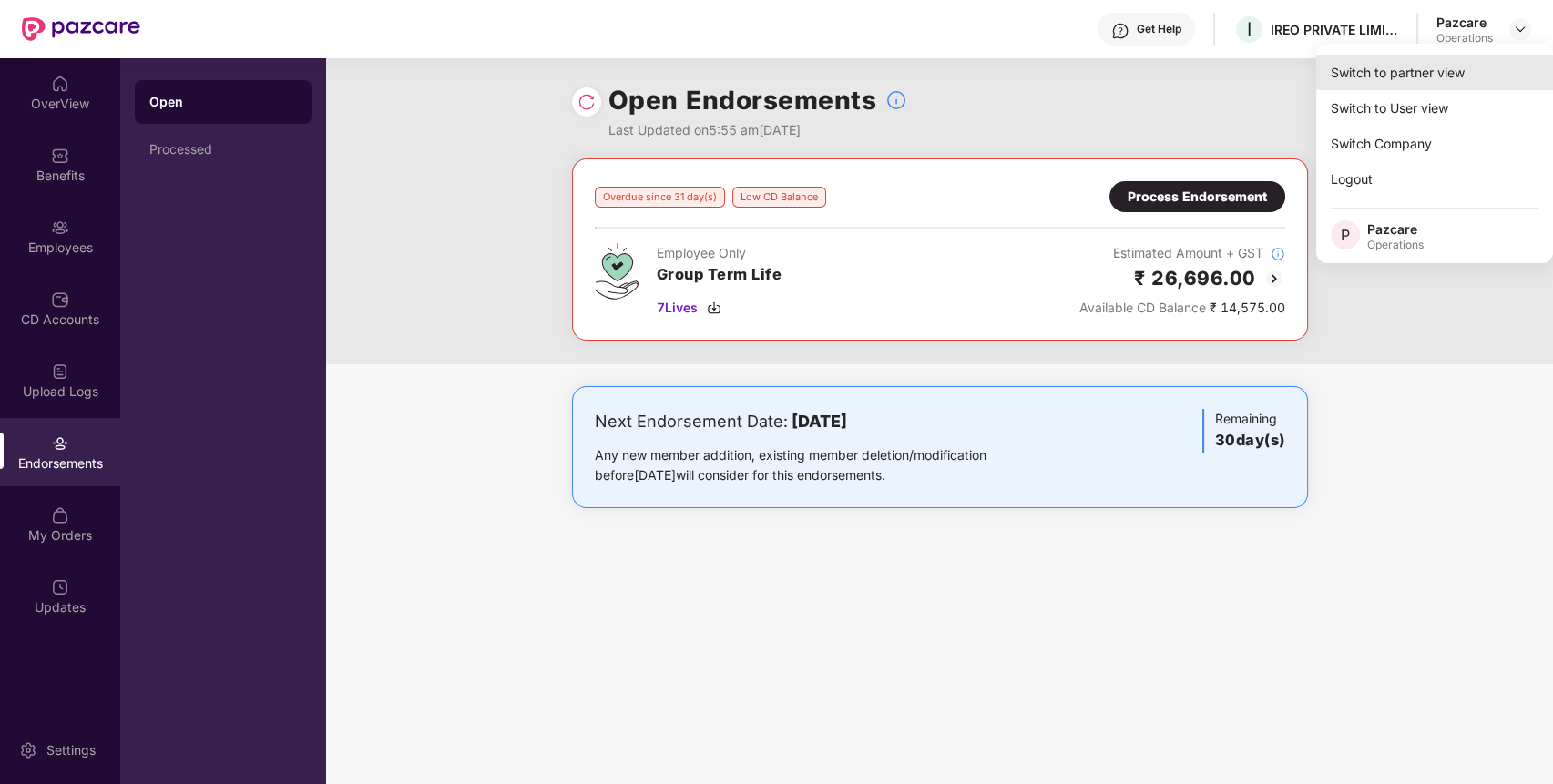
click at [1459, 74] on div "Switch to partner view" at bounding box center [1434, 72] width 237 height 36
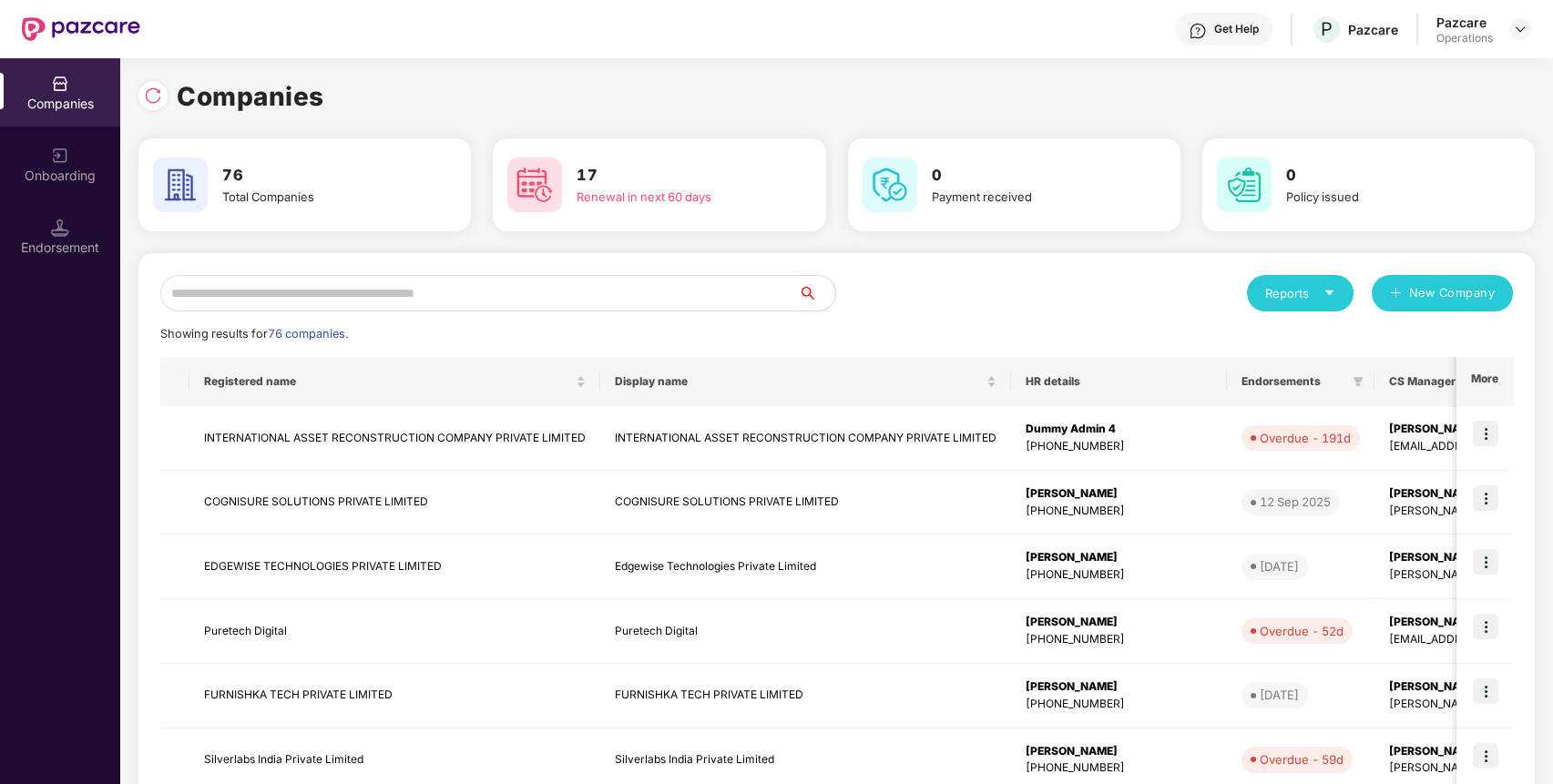
click at [686, 291] on input "text" at bounding box center [479, 293] width 638 height 37
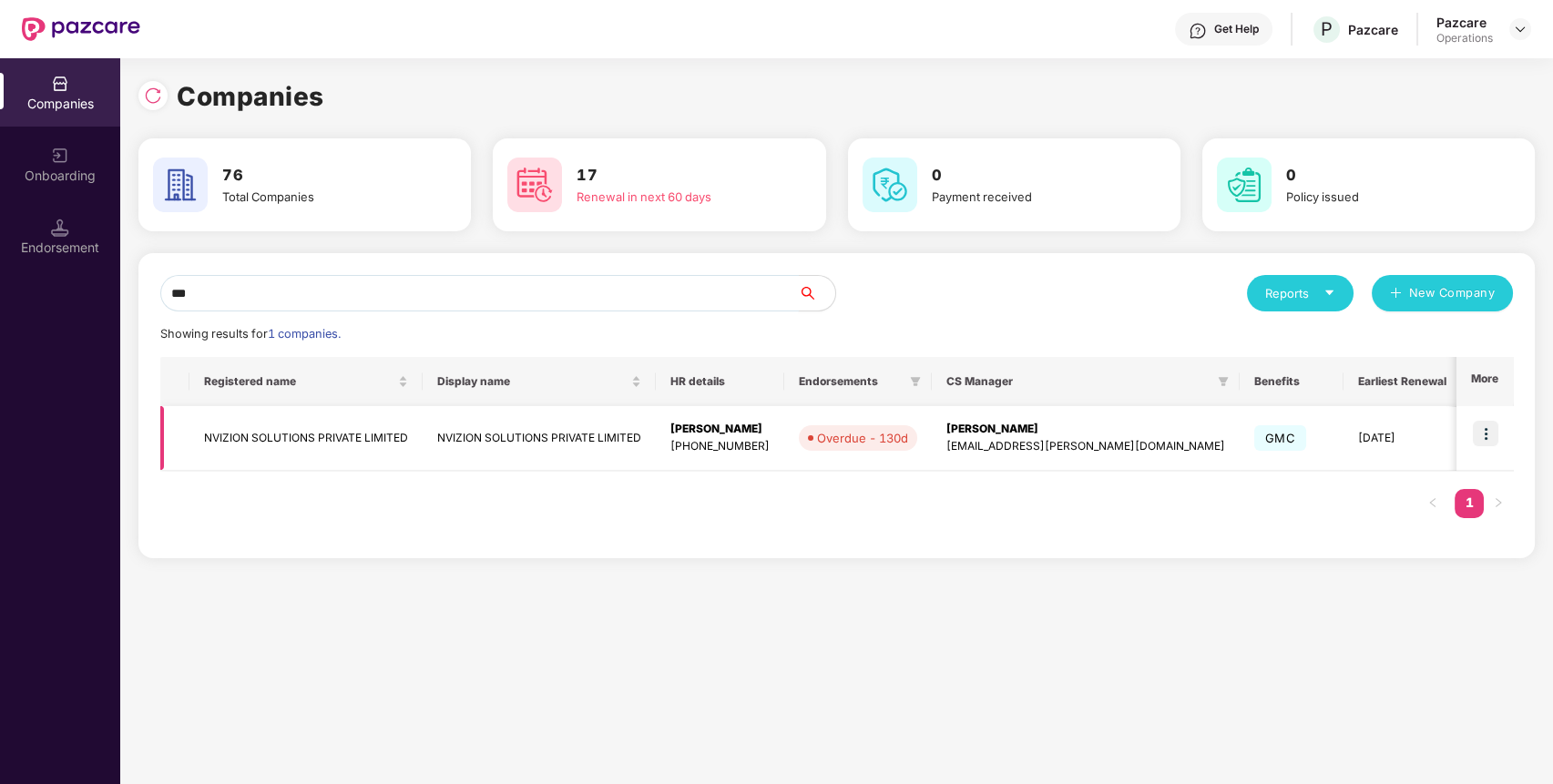
type input "***"
click at [1489, 423] on img at bounding box center [1486, 434] width 26 height 26
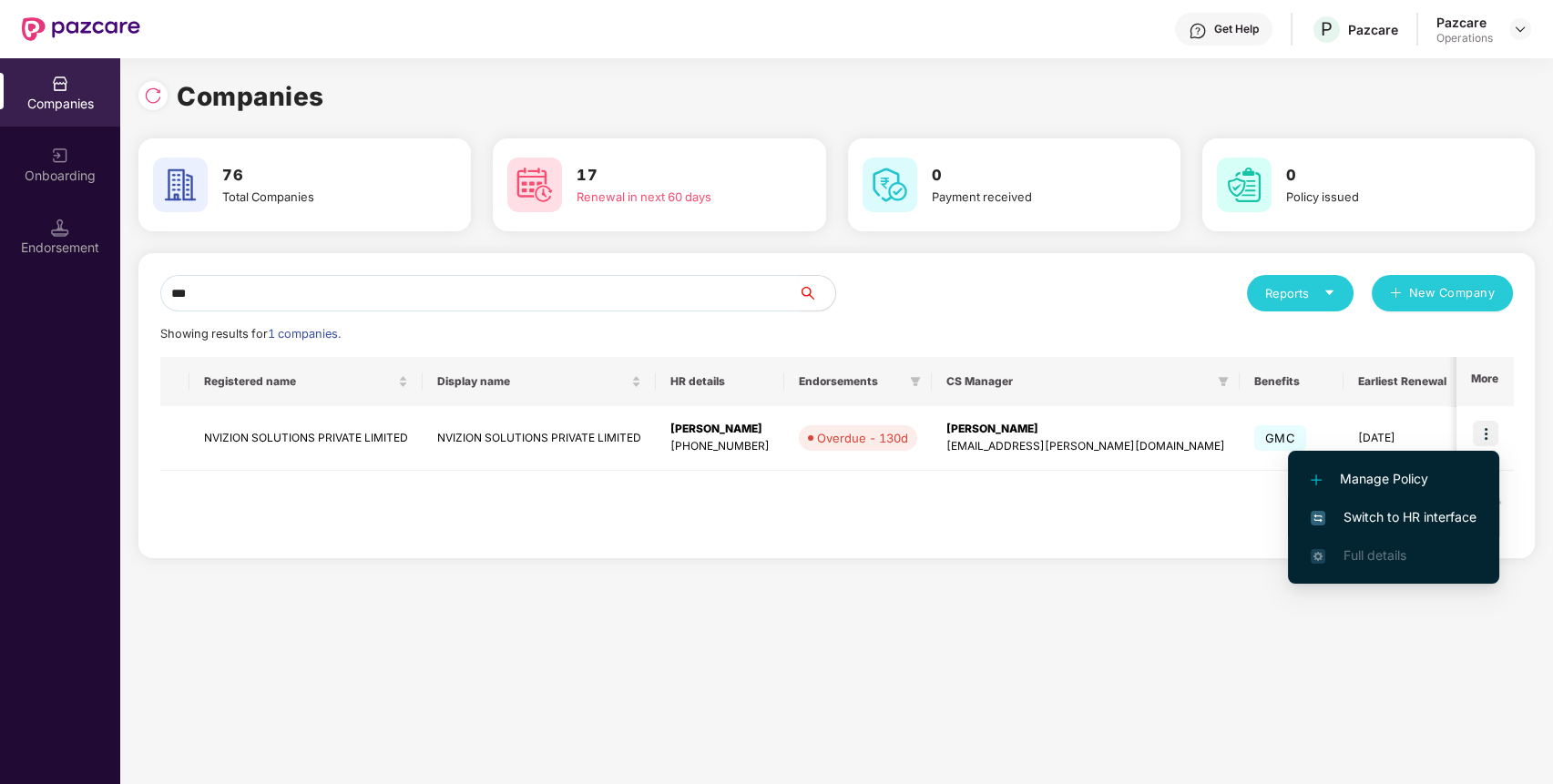
click at [1422, 510] on span "Switch to HR interface" at bounding box center [1393, 517] width 166 height 20
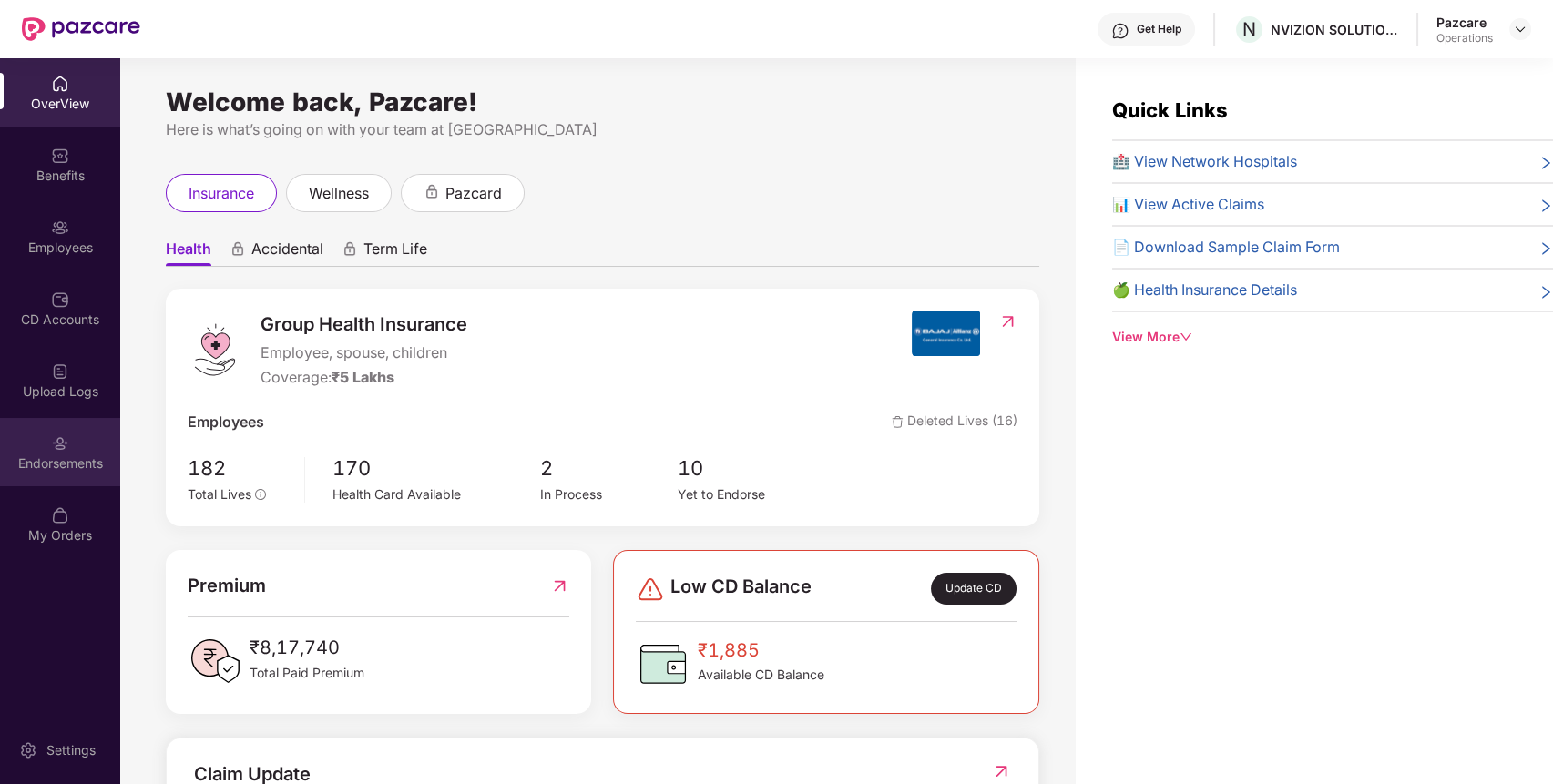
click at [84, 464] on div "Endorsements" at bounding box center [60, 463] width 120 height 18
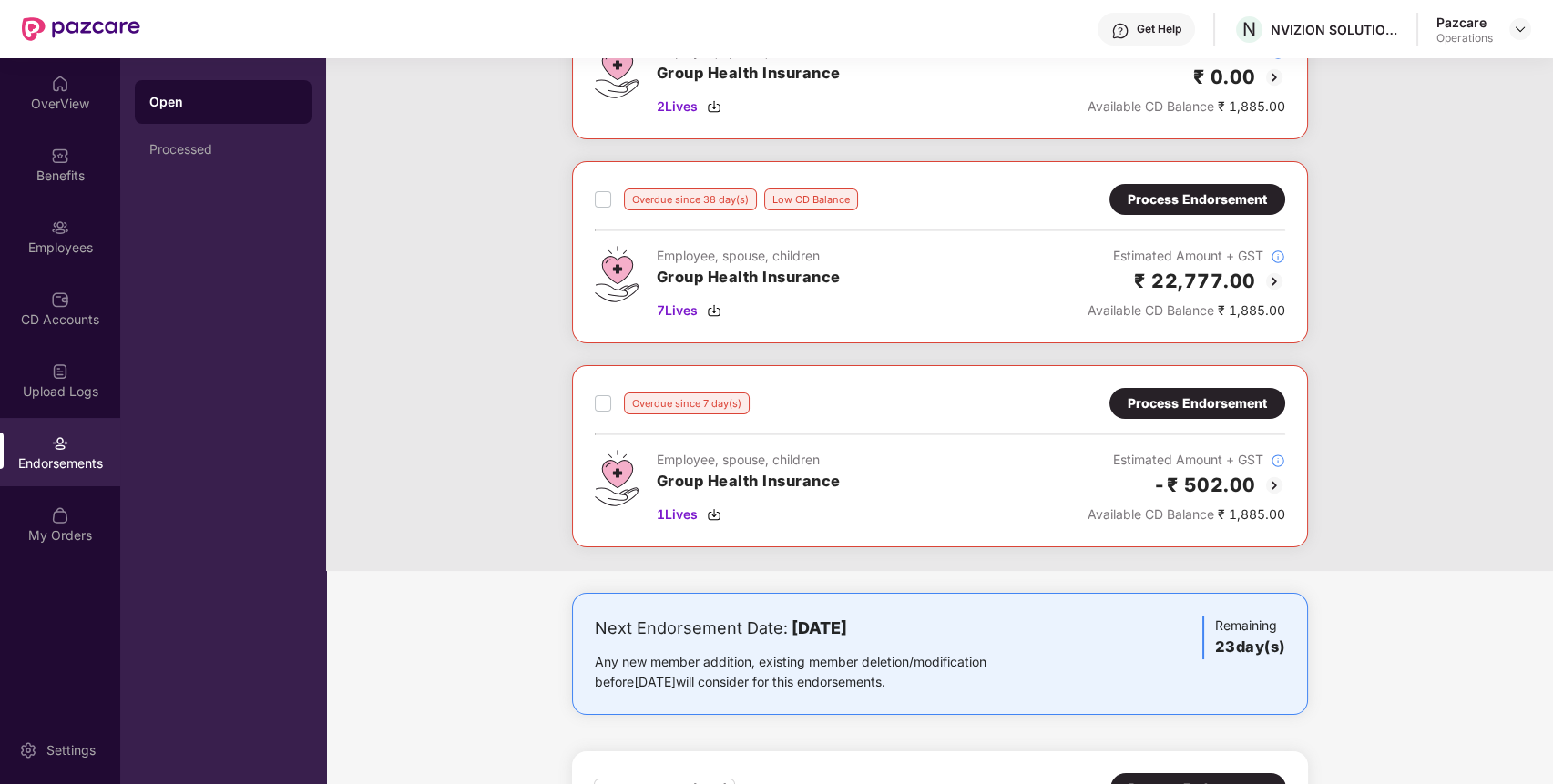
scroll to position [168, 0]
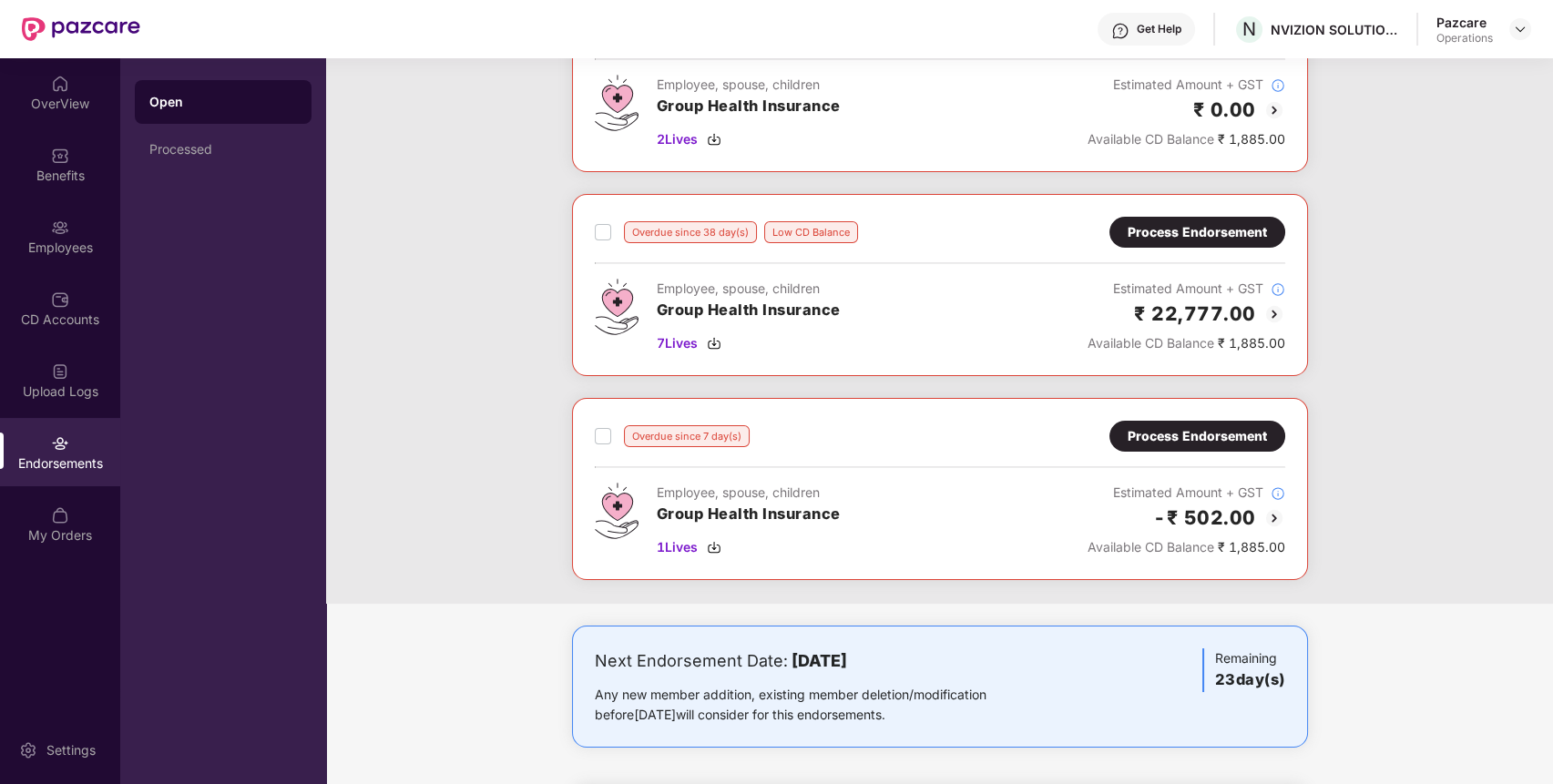
click at [1169, 444] on div "Process Endorsement" at bounding box center [1197, 437] width 140 height 20
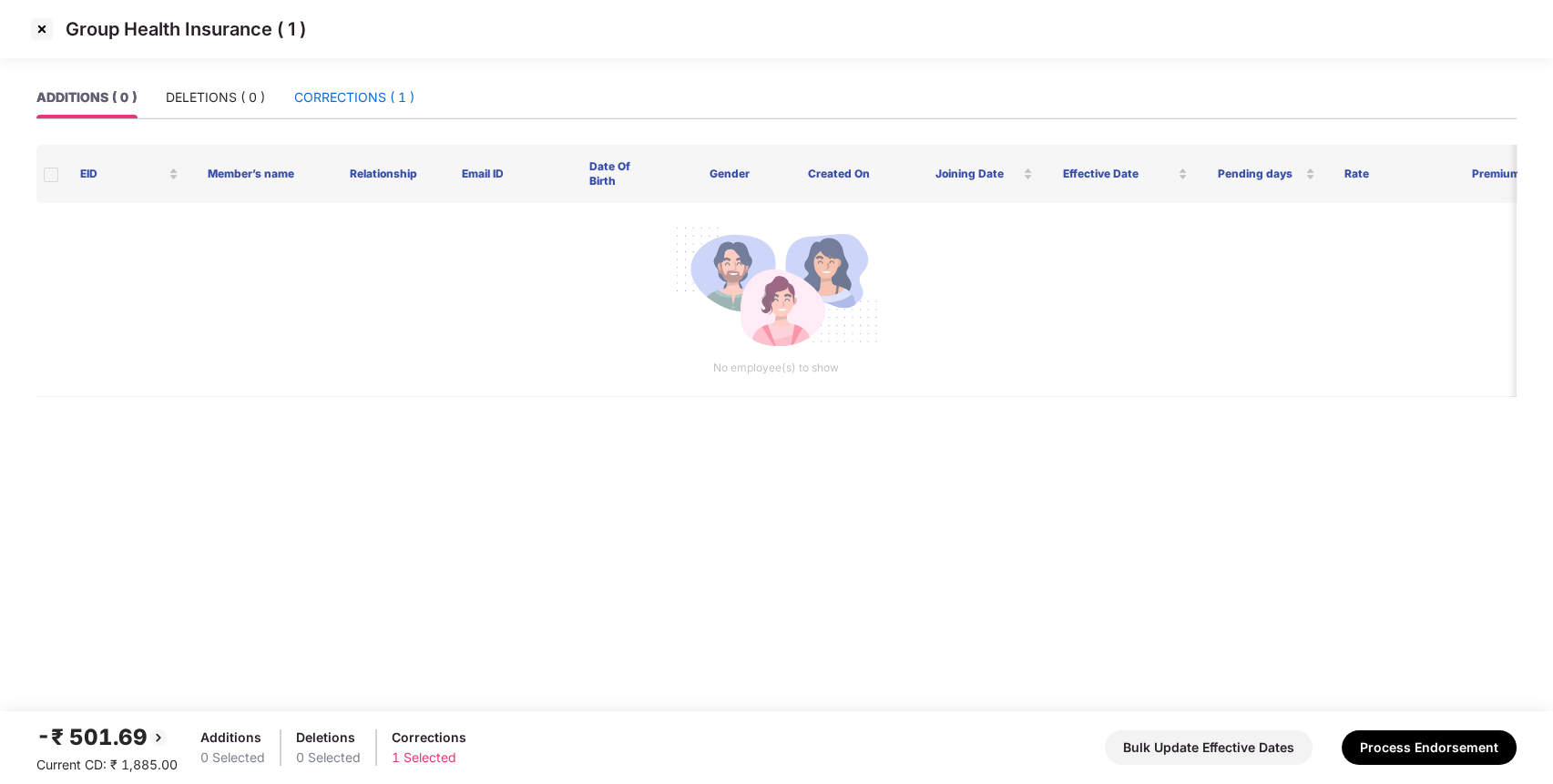
click at [380, 95] on div "CORRECTIONS ( 1 )" at bounding box center [354, 97] width 120 height 20
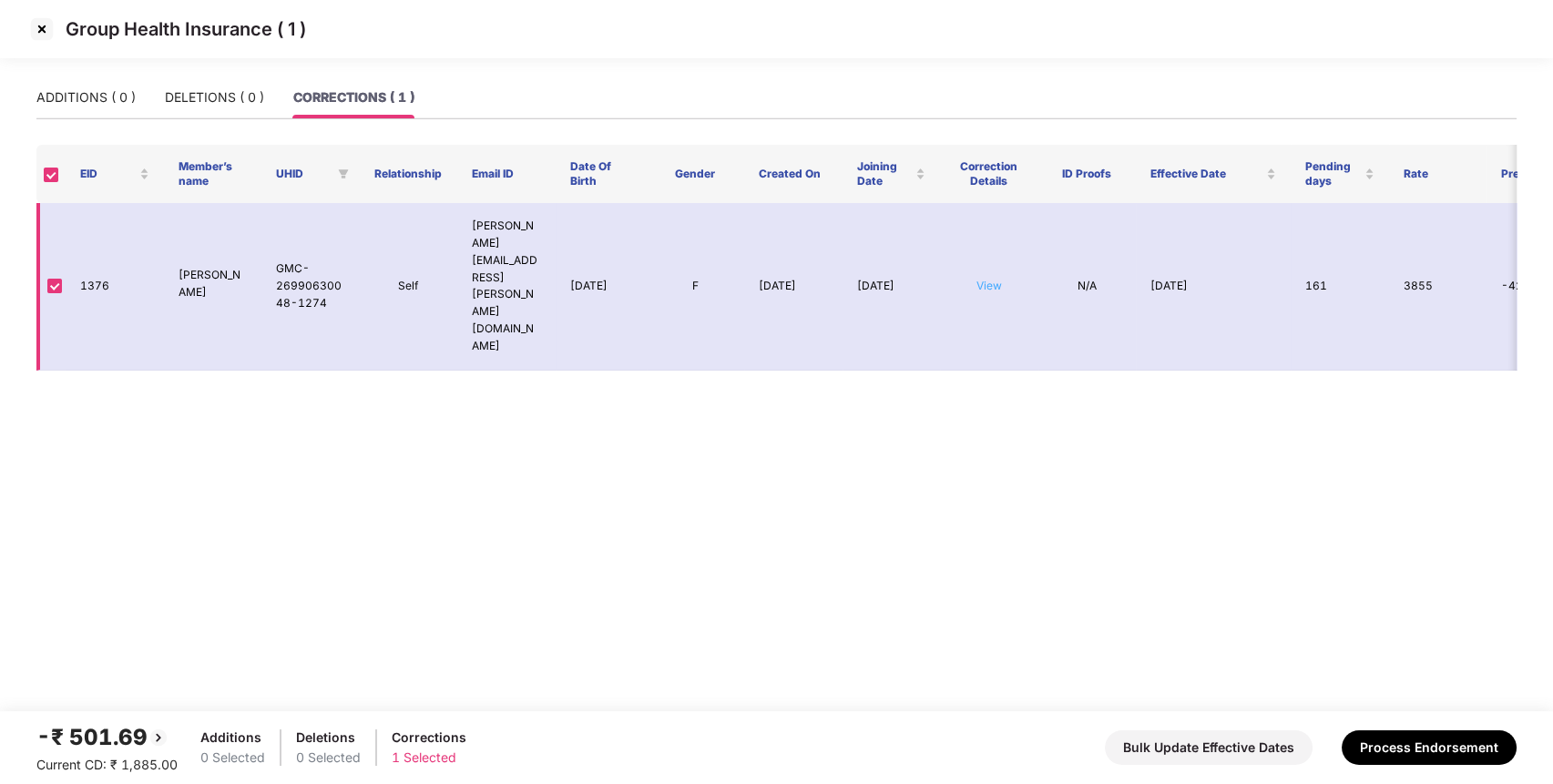
click at [991, 278] on link "View" at bounding box center [989, 285] width 26 height 14
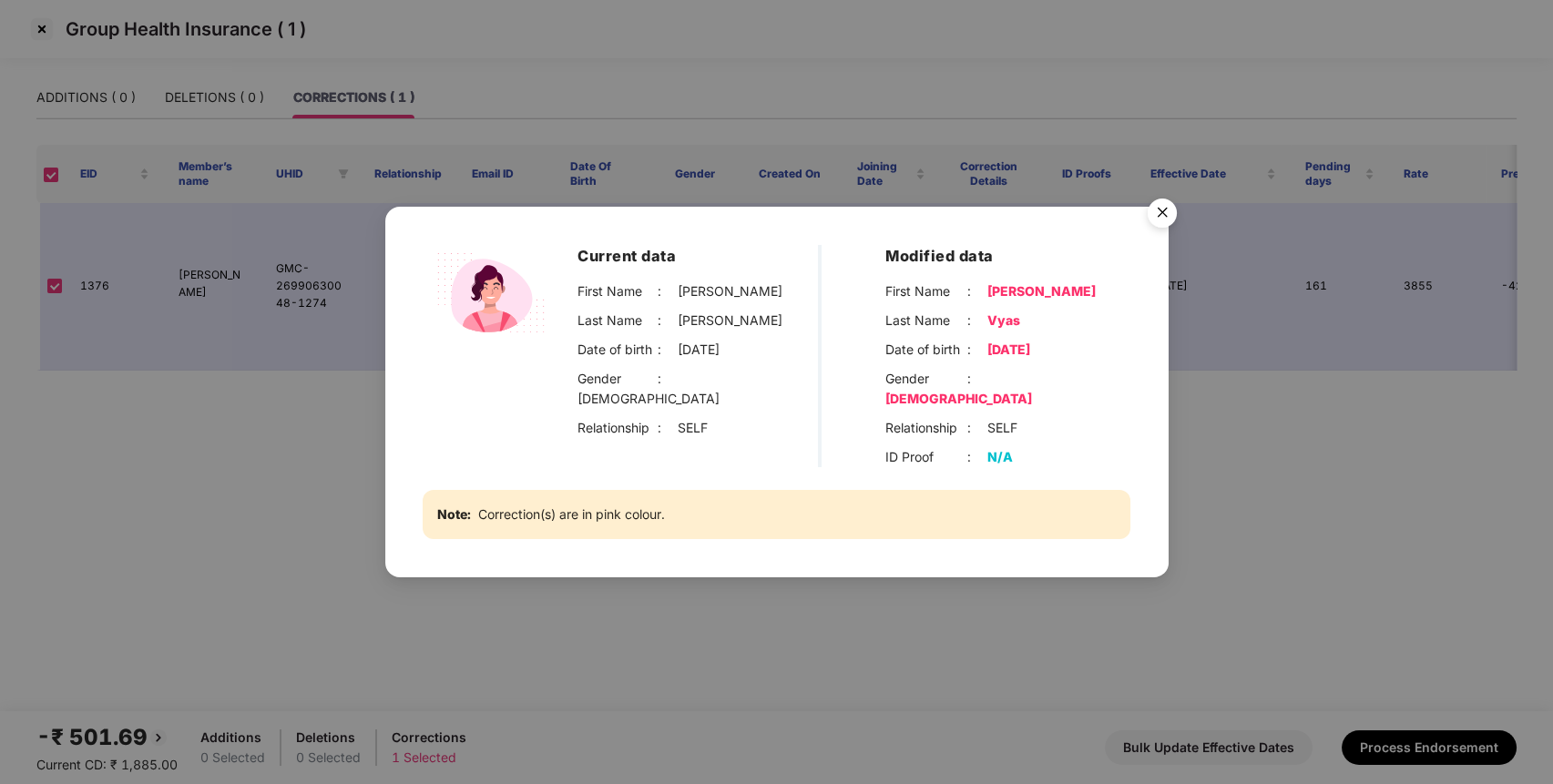
click at [1168, 216] on img "Close" at bounding box center [1161, 215] width 51 height 51
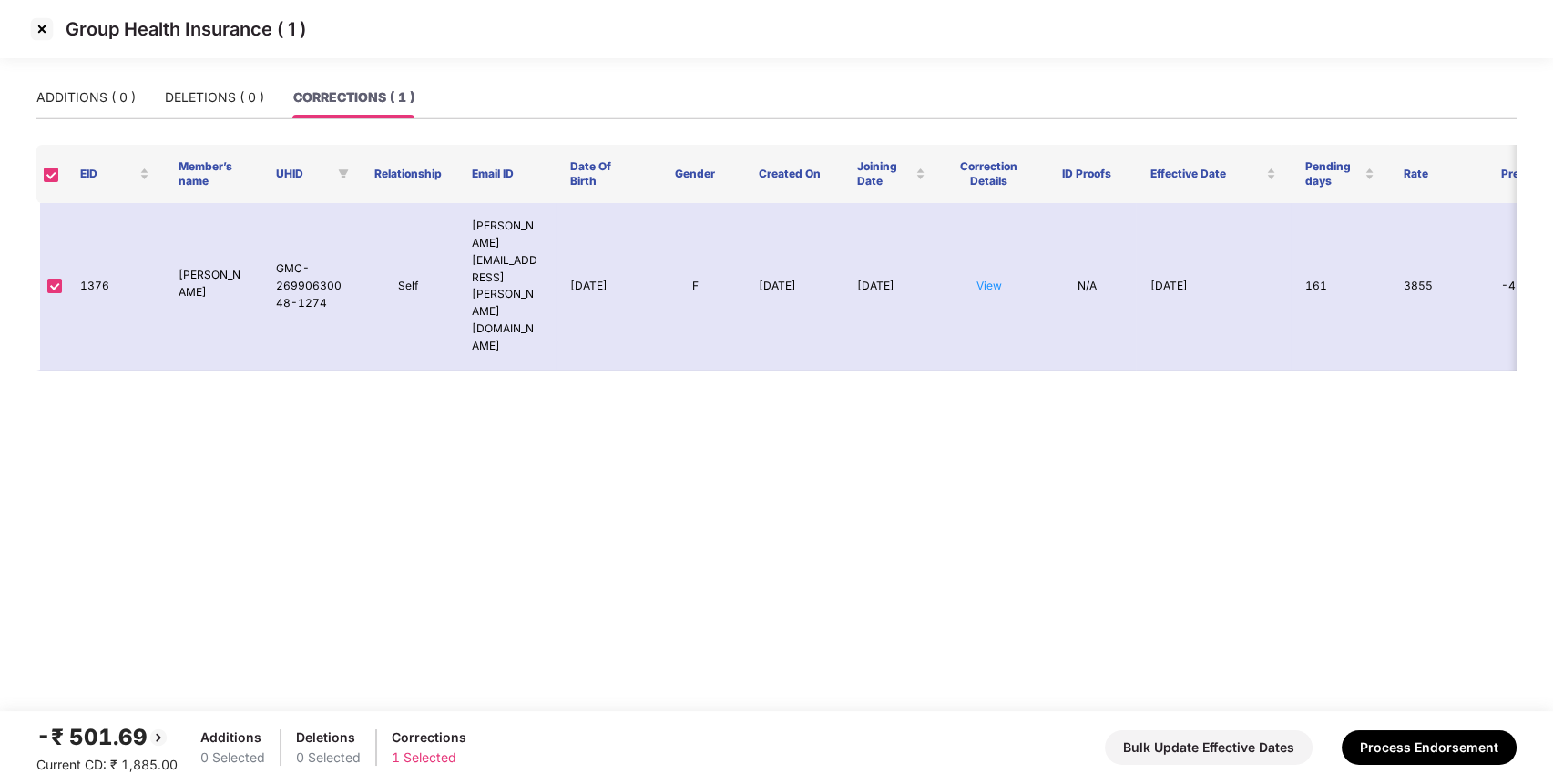
click at [43, 31] on img at bounding box center [42, 29] width 29 height 29
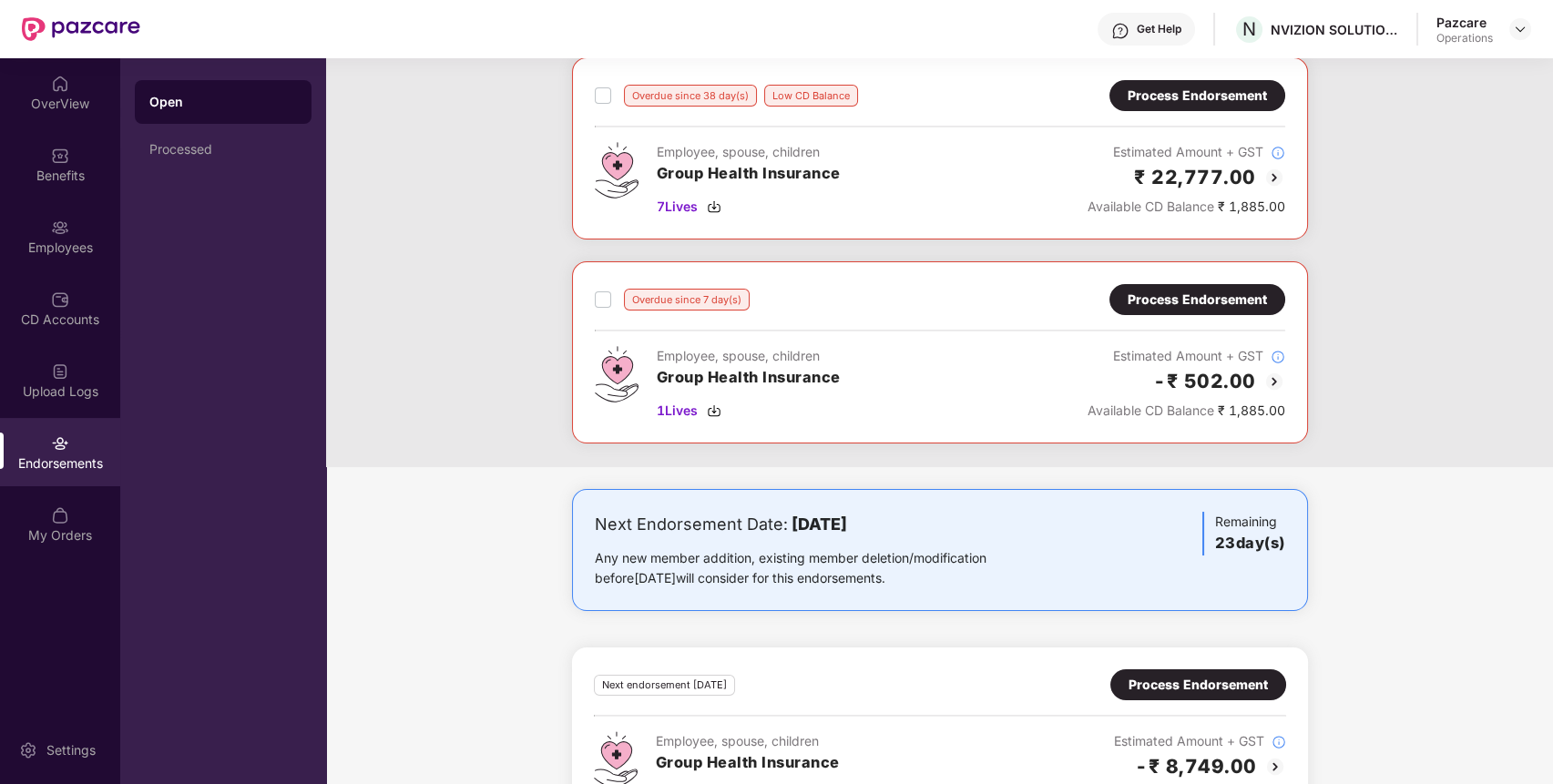
scroll to position [306, 0]
click at [62, 169] on div "Benefits" at bounding box center [60, 176] width 120 height 18
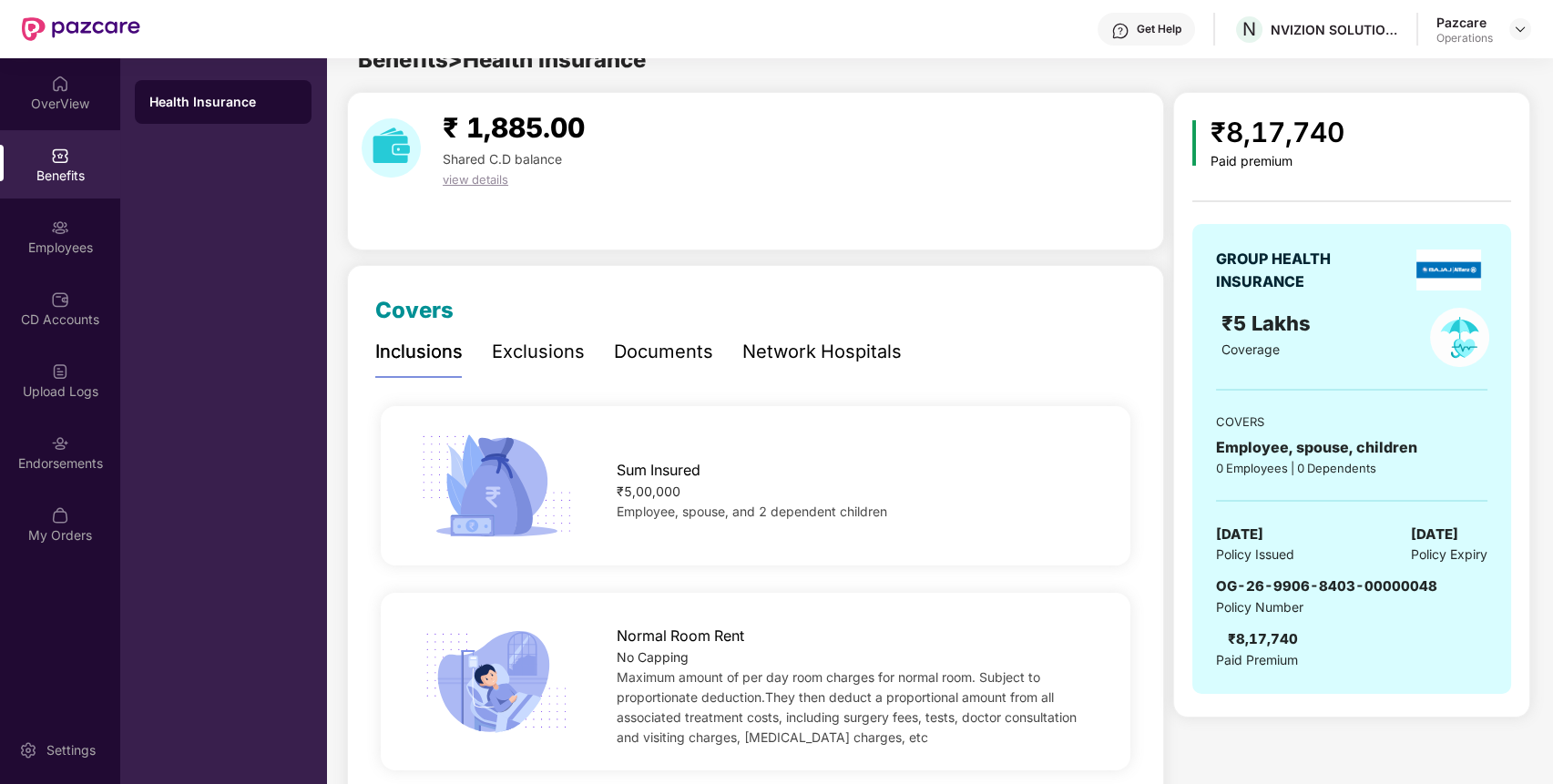
scroll to position [0, 0]
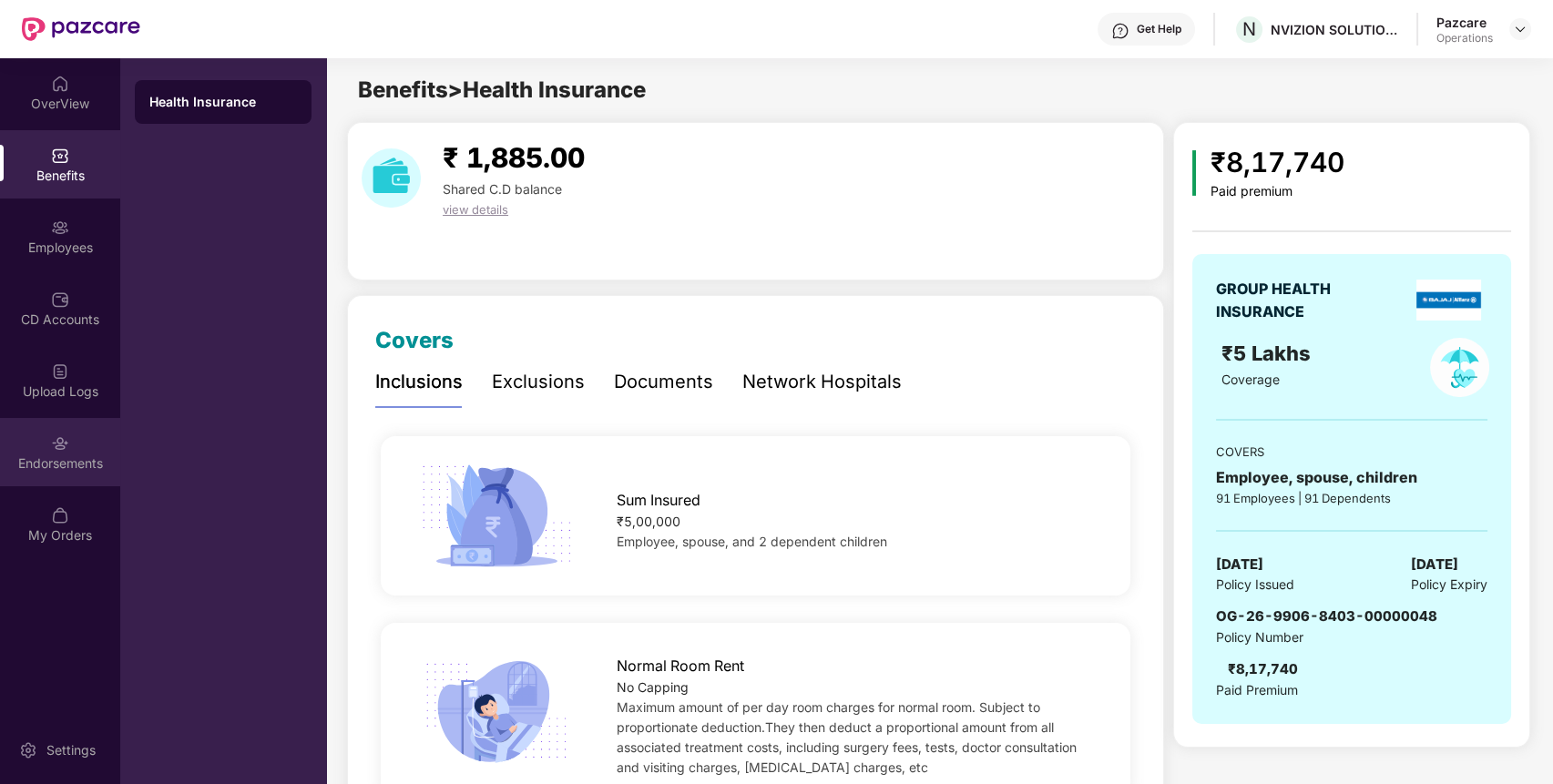
click at [68, 443] on img at bounding box center [60, 443] width 18 height 18
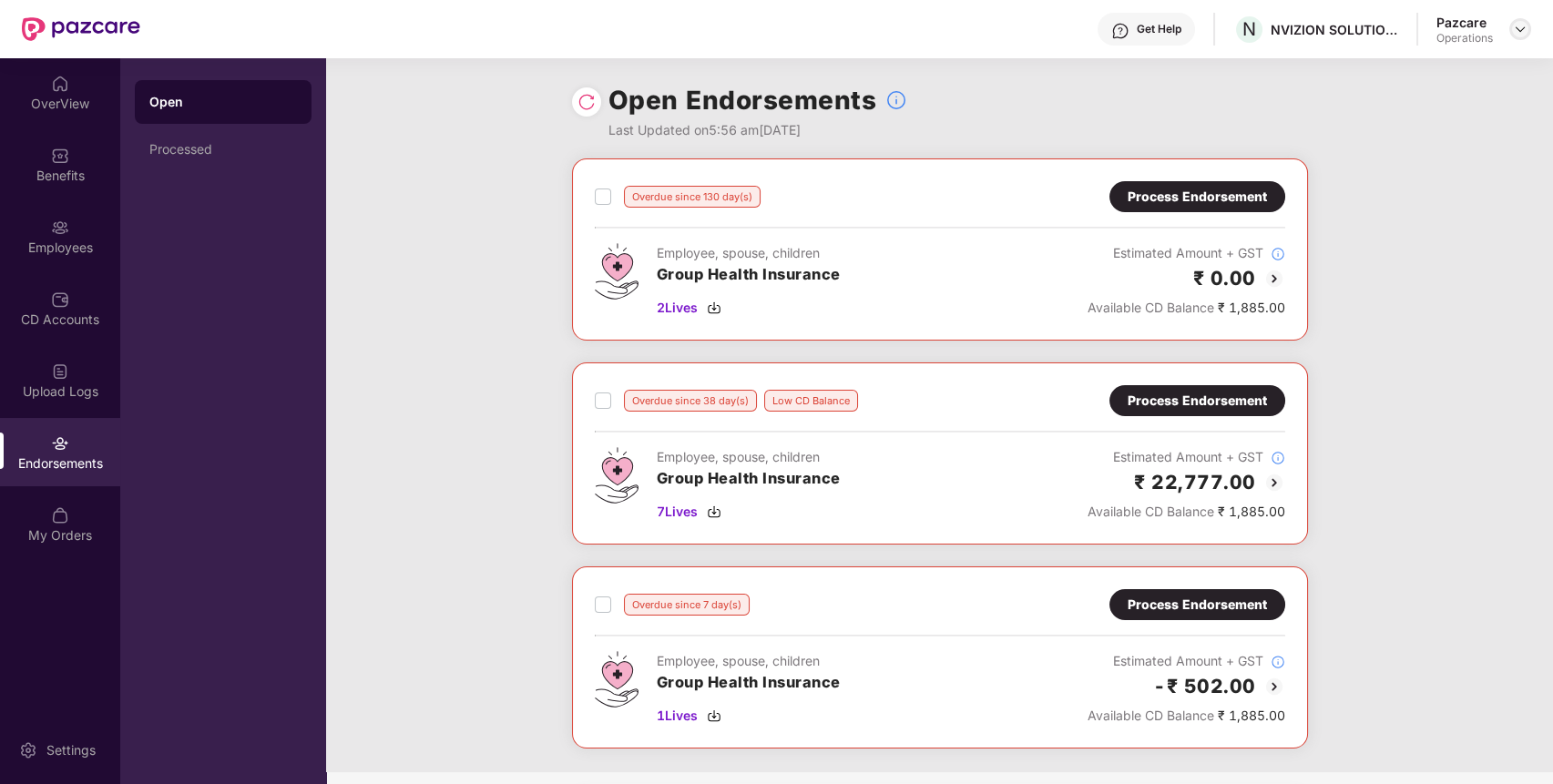
click at [1524, 26] on img at bounding box center [1520, 29] width 15 height 15
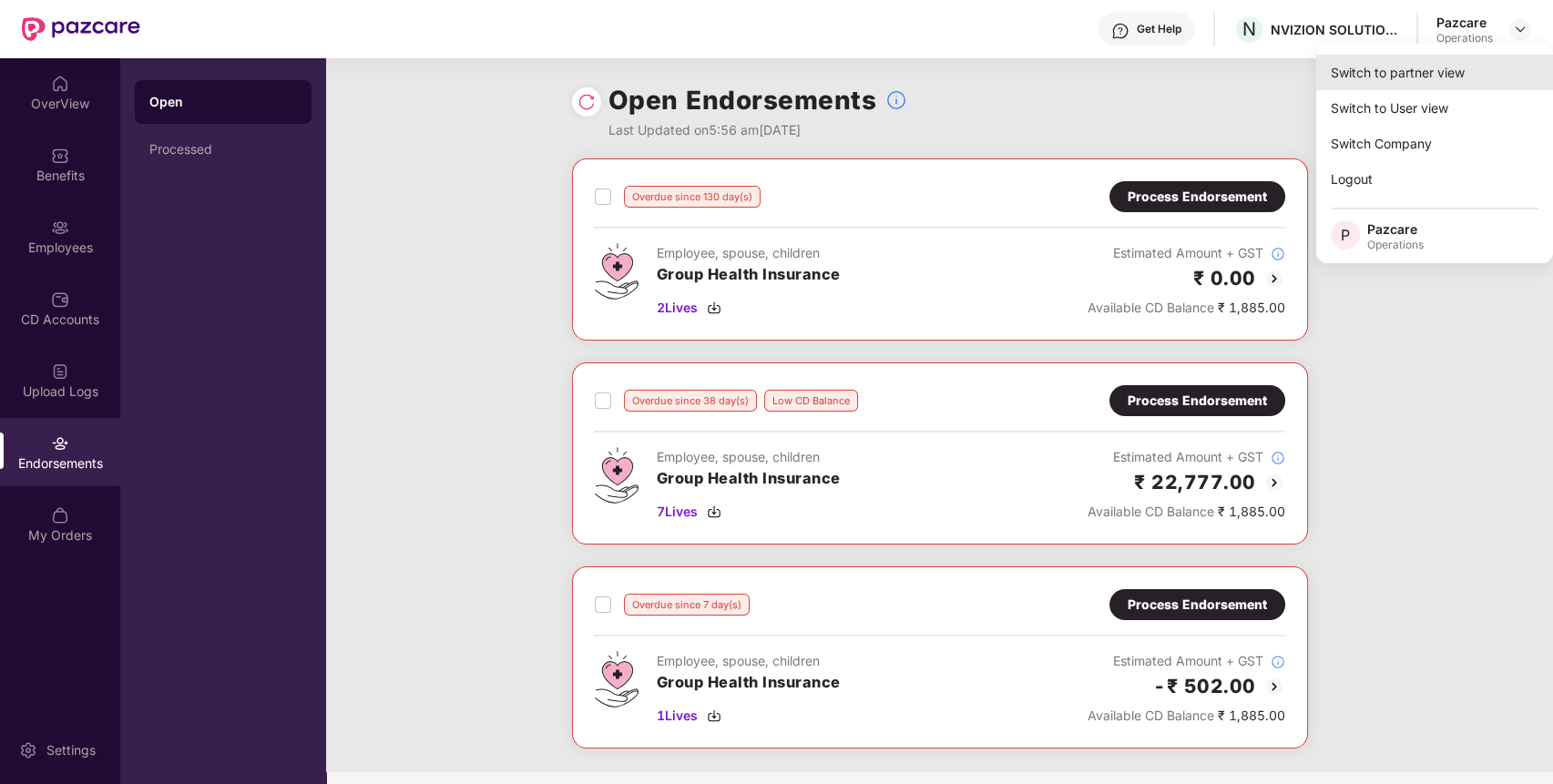
click at [1465, 68] on div "Switch to partner view" at bounding box center [1434, 72] width 237 height 36
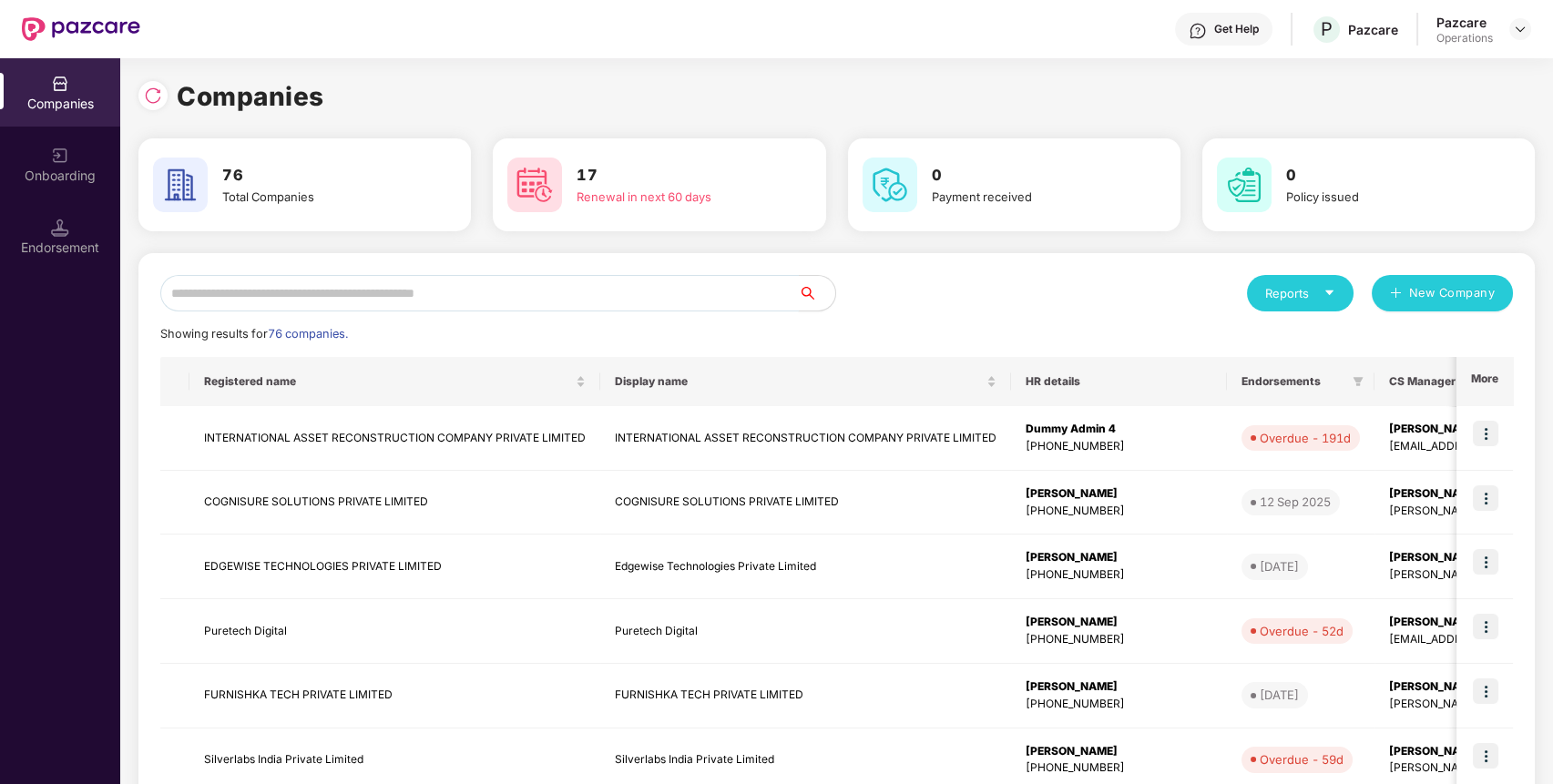
click at [695, 291] on input "text" at bounding box center [479, 293] width 638 height 37
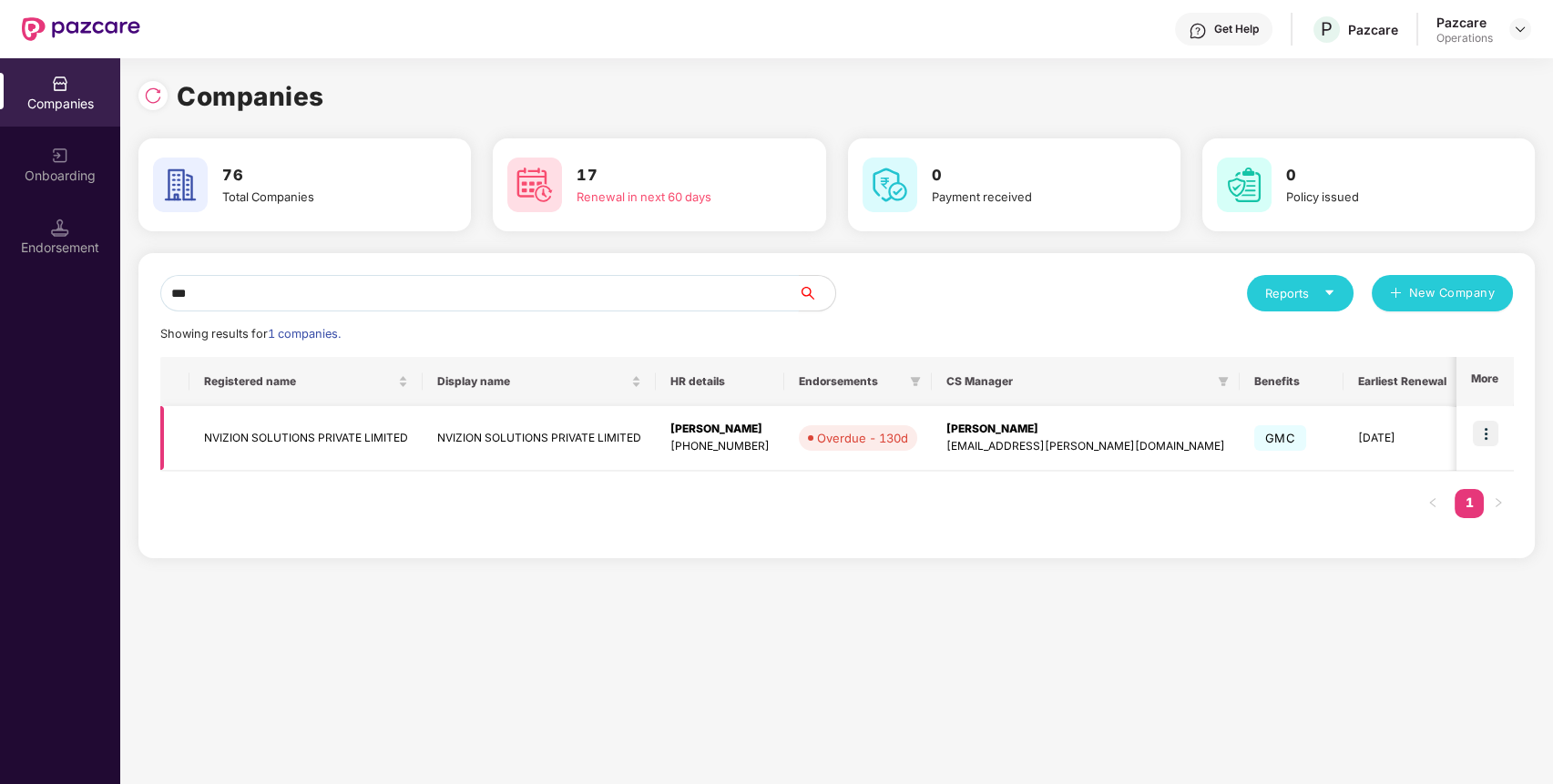
type input "***"
click at [1488, 435] on img at bounding box center [1486, 434] width 26 height 26
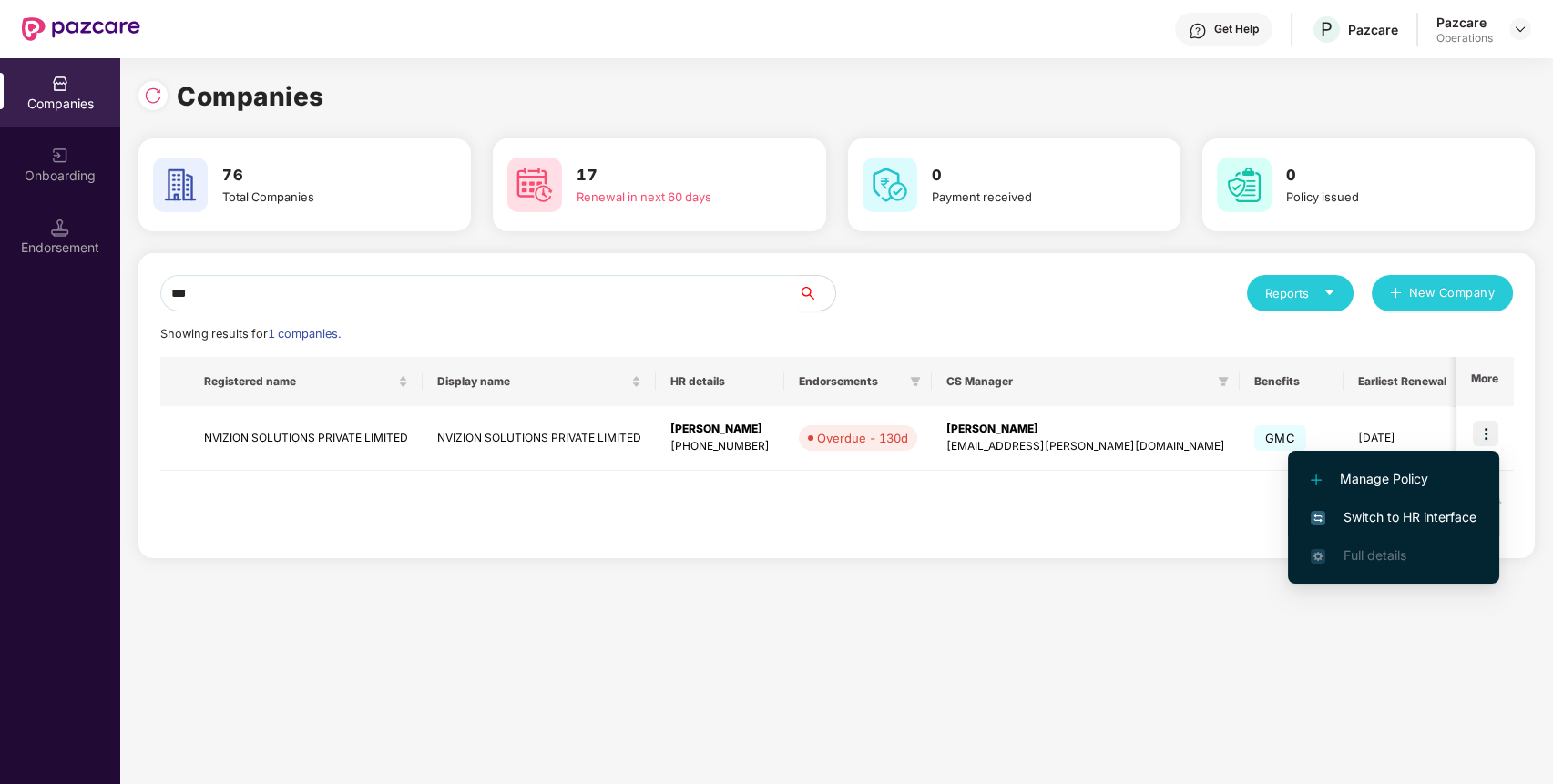
click at [1411, 518] on span "Switch to HR interface" at bounding box center [1393, 517] width 166 height 20
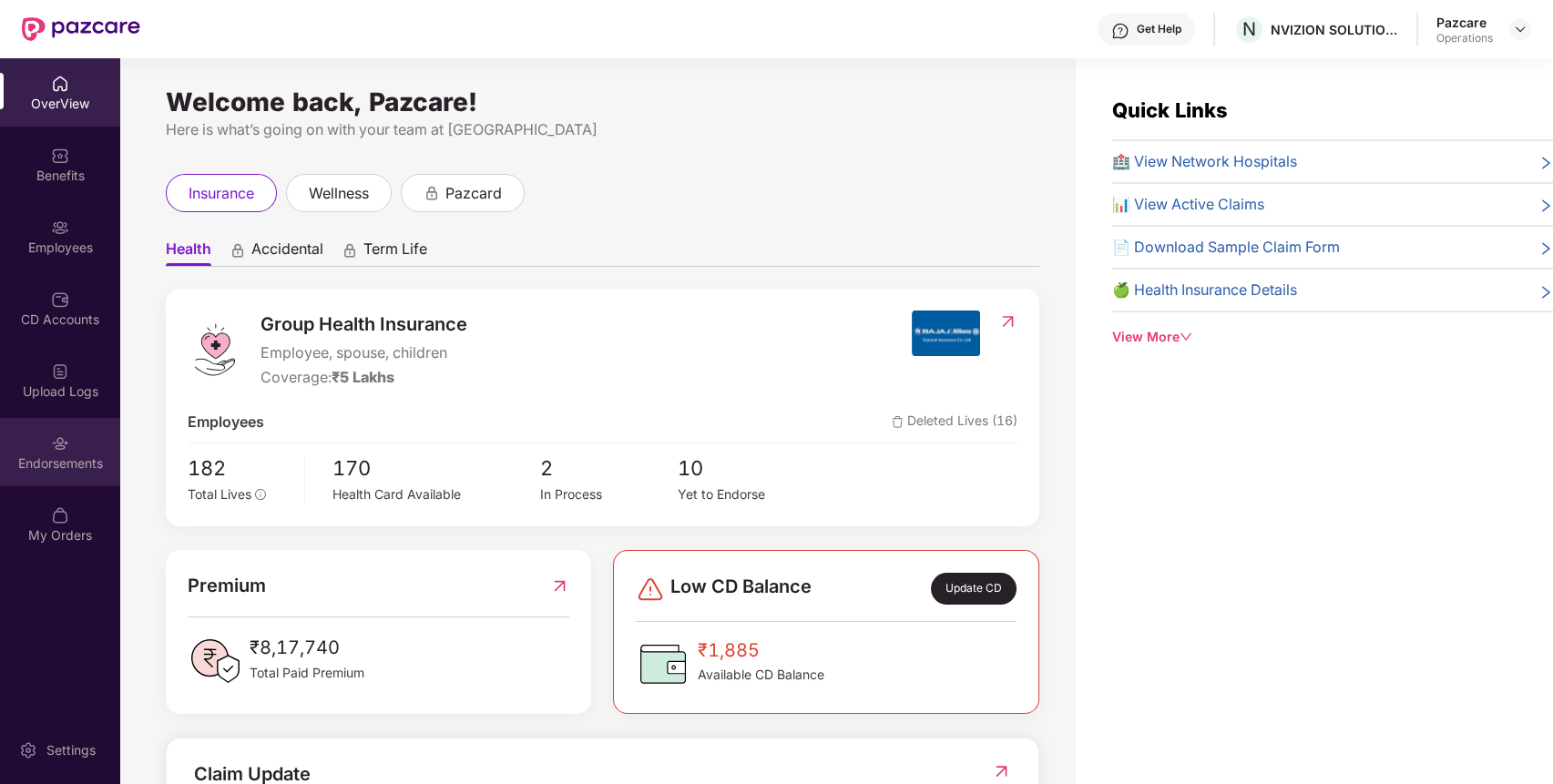
click at [64, 441] on img at bounding box center [60, 443] width 18 height 18
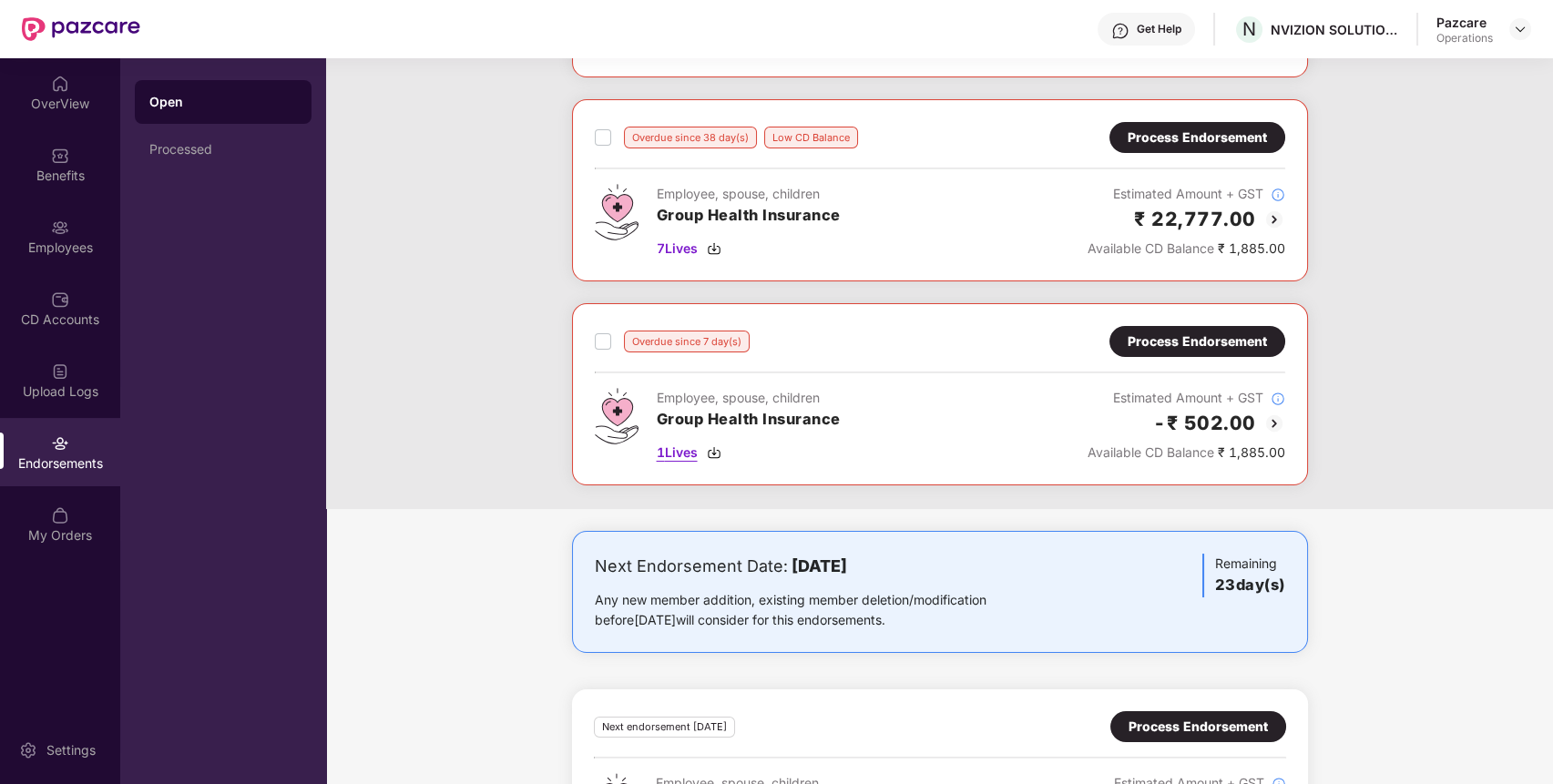
scroll to position [264, 0]
click at [1227, 332] on div "Process Endorsement" at bounding box center [1197, 341] width 140 height 20
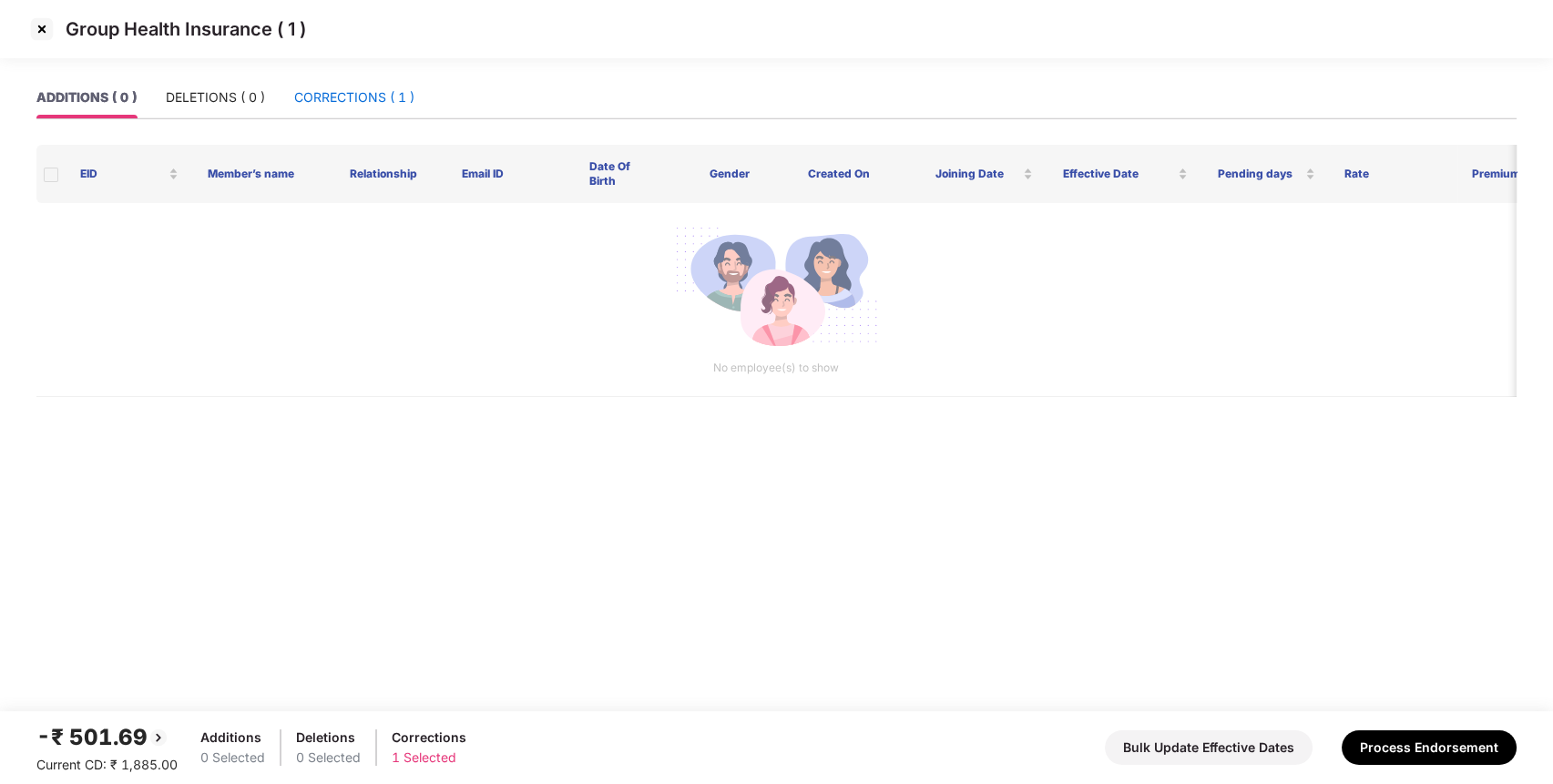
click at [373, 87] on div "CORRECTIONS ( 1 )" at bounding box center [354, 97] width 120 height 20
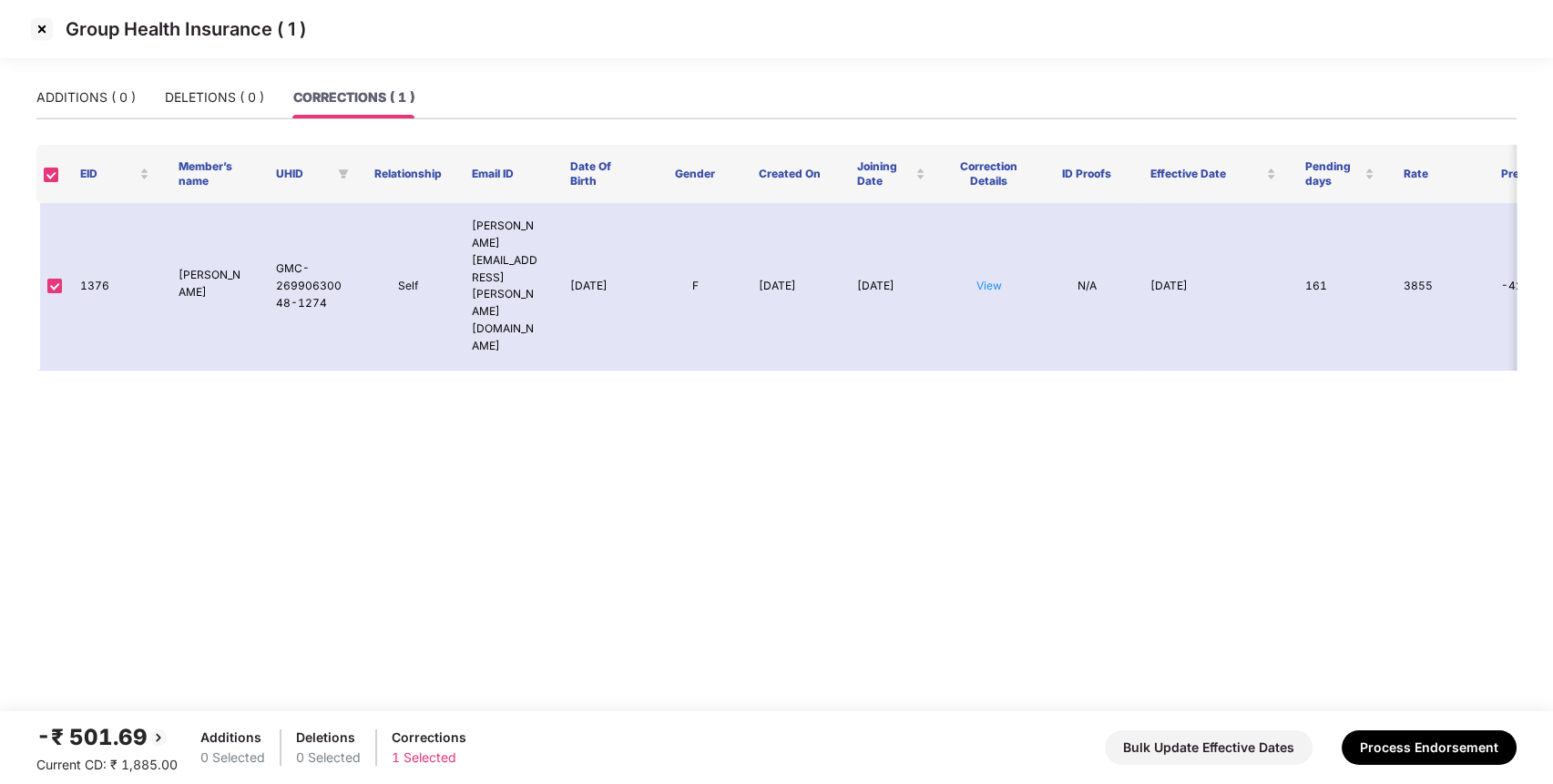
click at [50, 24] on img at bounding box center [42, 29] width 29 height 29
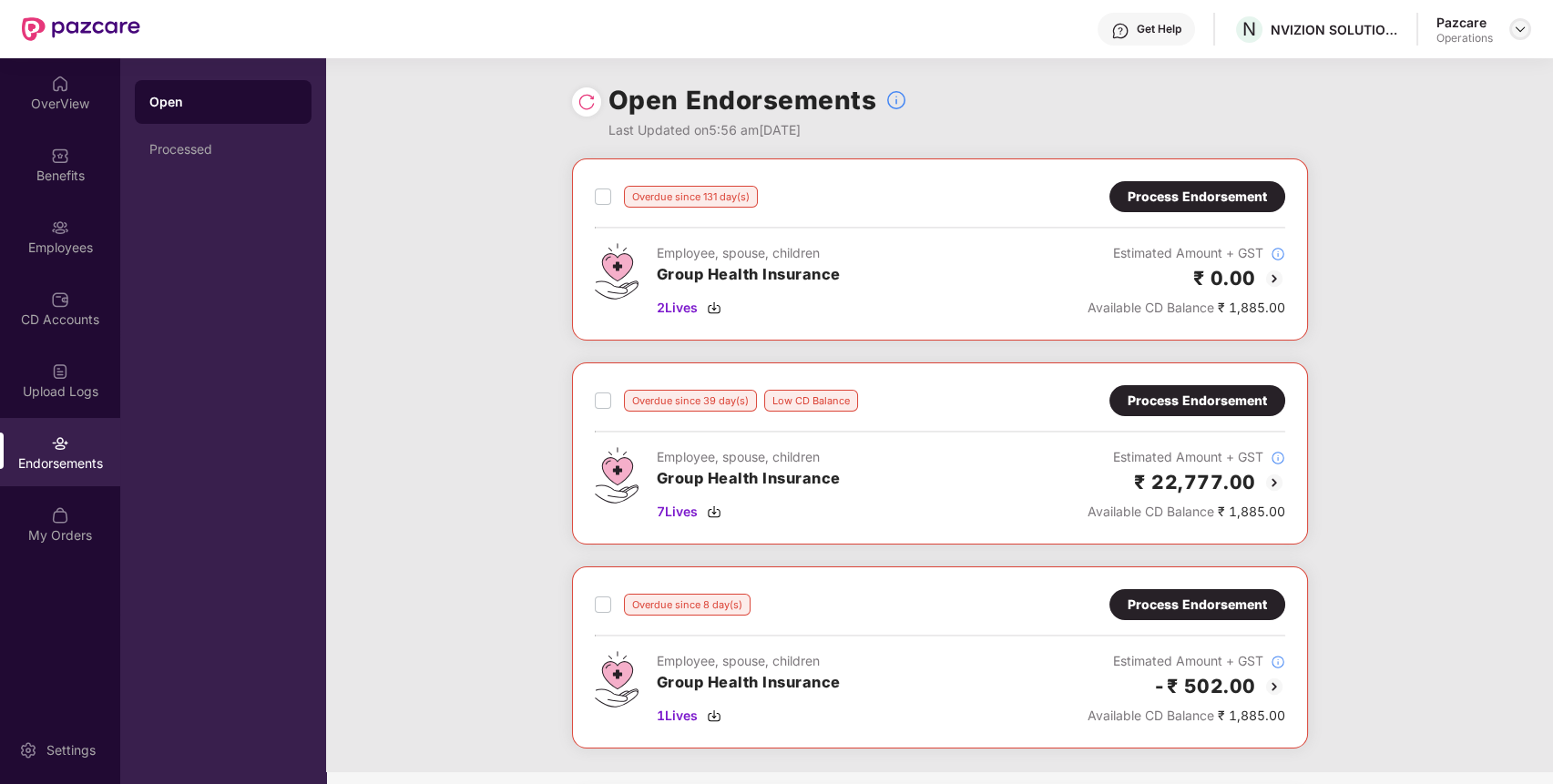
click at [1525, 27] on img at bounding box center [1520, 29] width 15 height 15
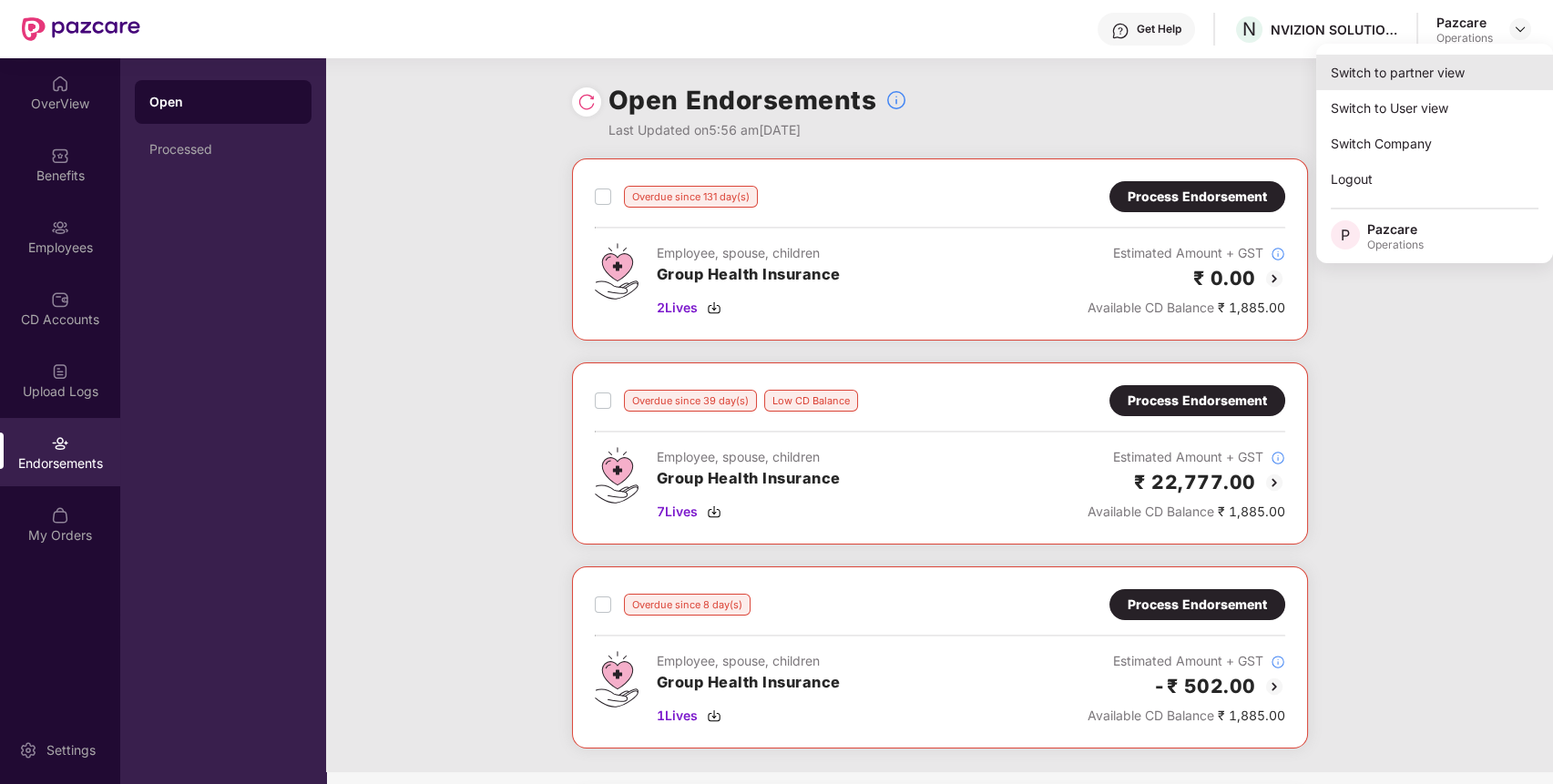
click at [1482, 67] on div "Switch to partner view" at bounding box center [1434, 72] width 237 height 36
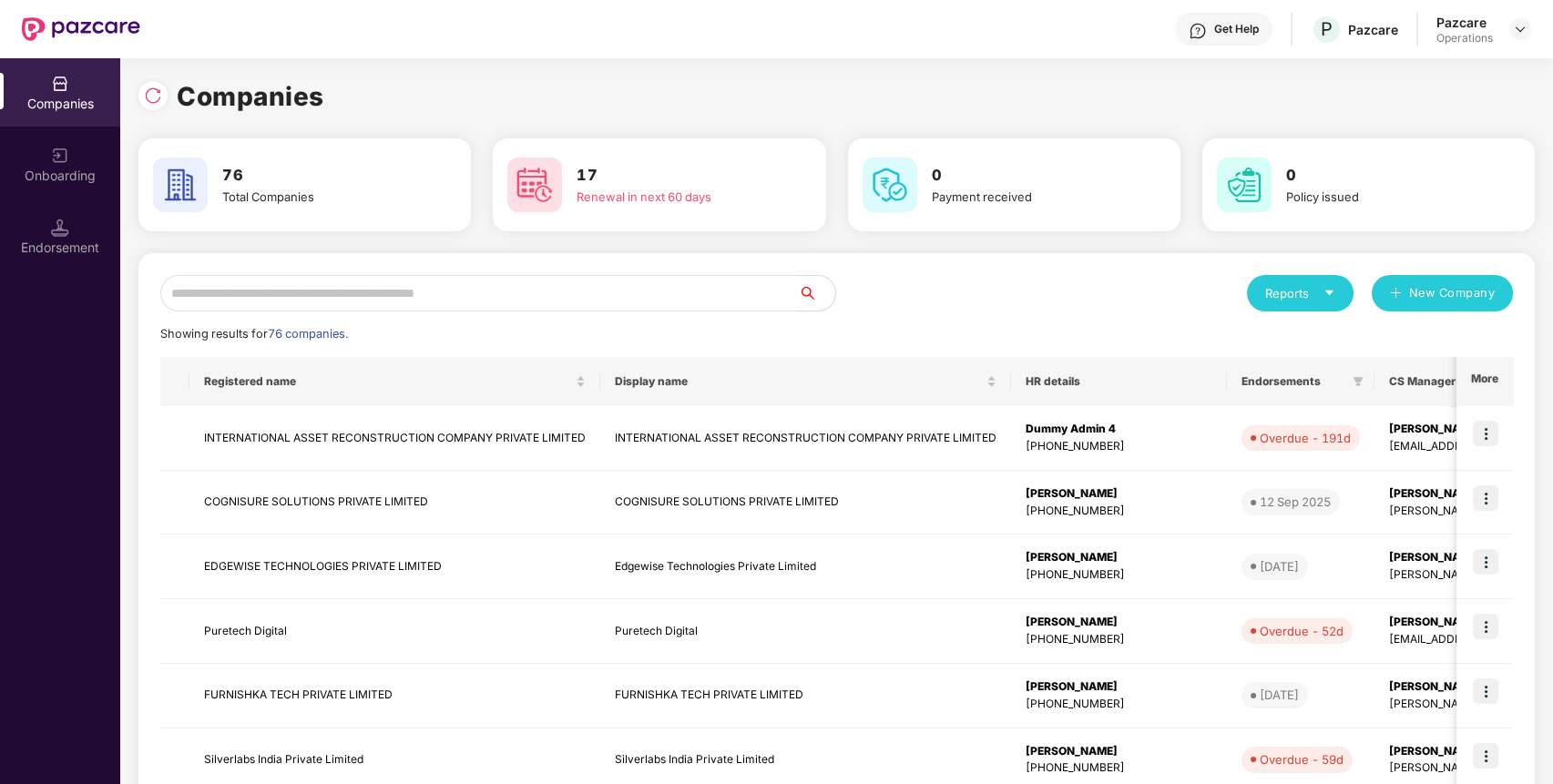
click at [695, 299] on input "text" at bounding box center [479, 293] width 638 height 37
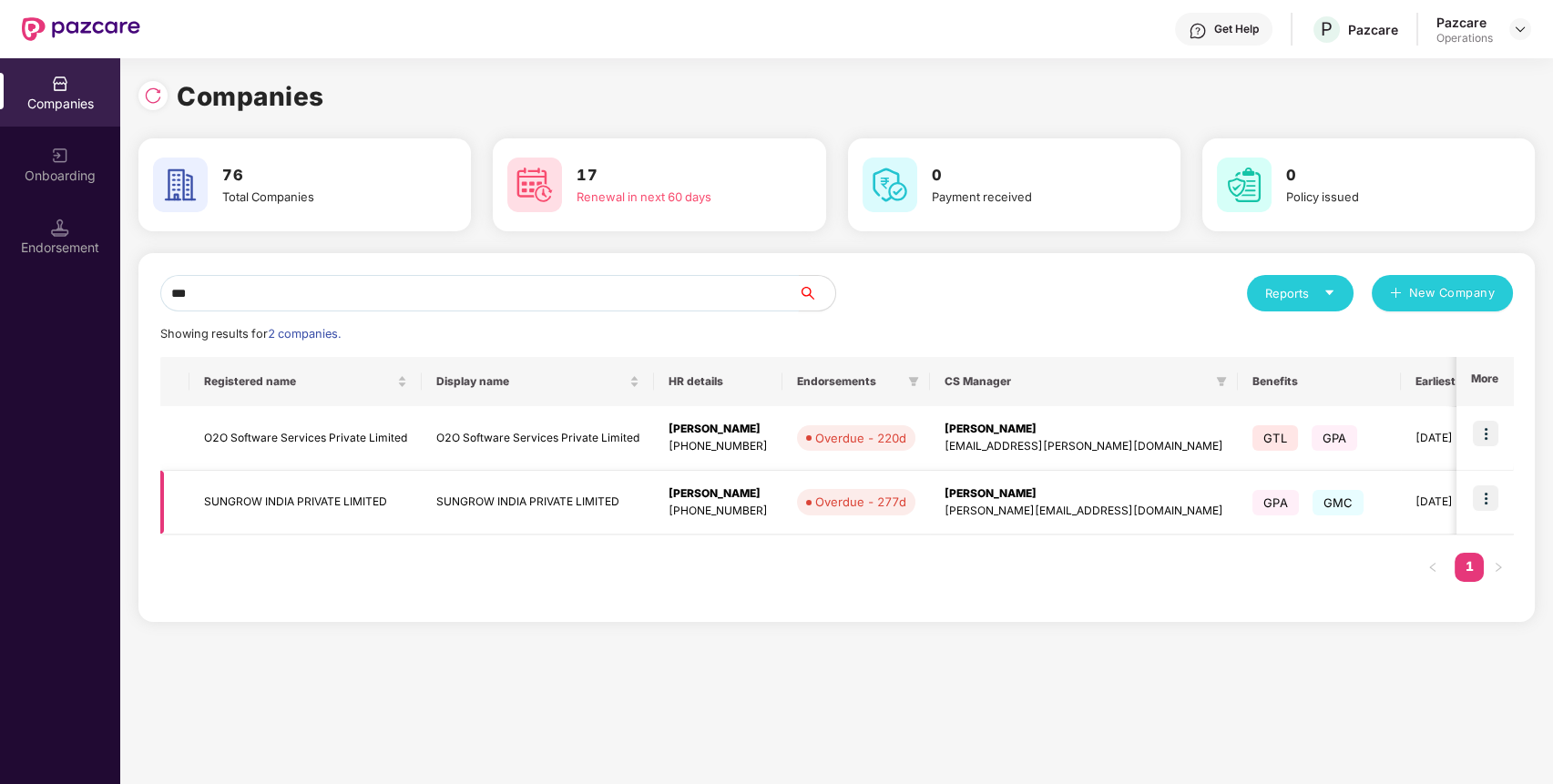
type input "***"
click at [1482, 491] on img at bounding box center [1486, 498] width 26 height 26
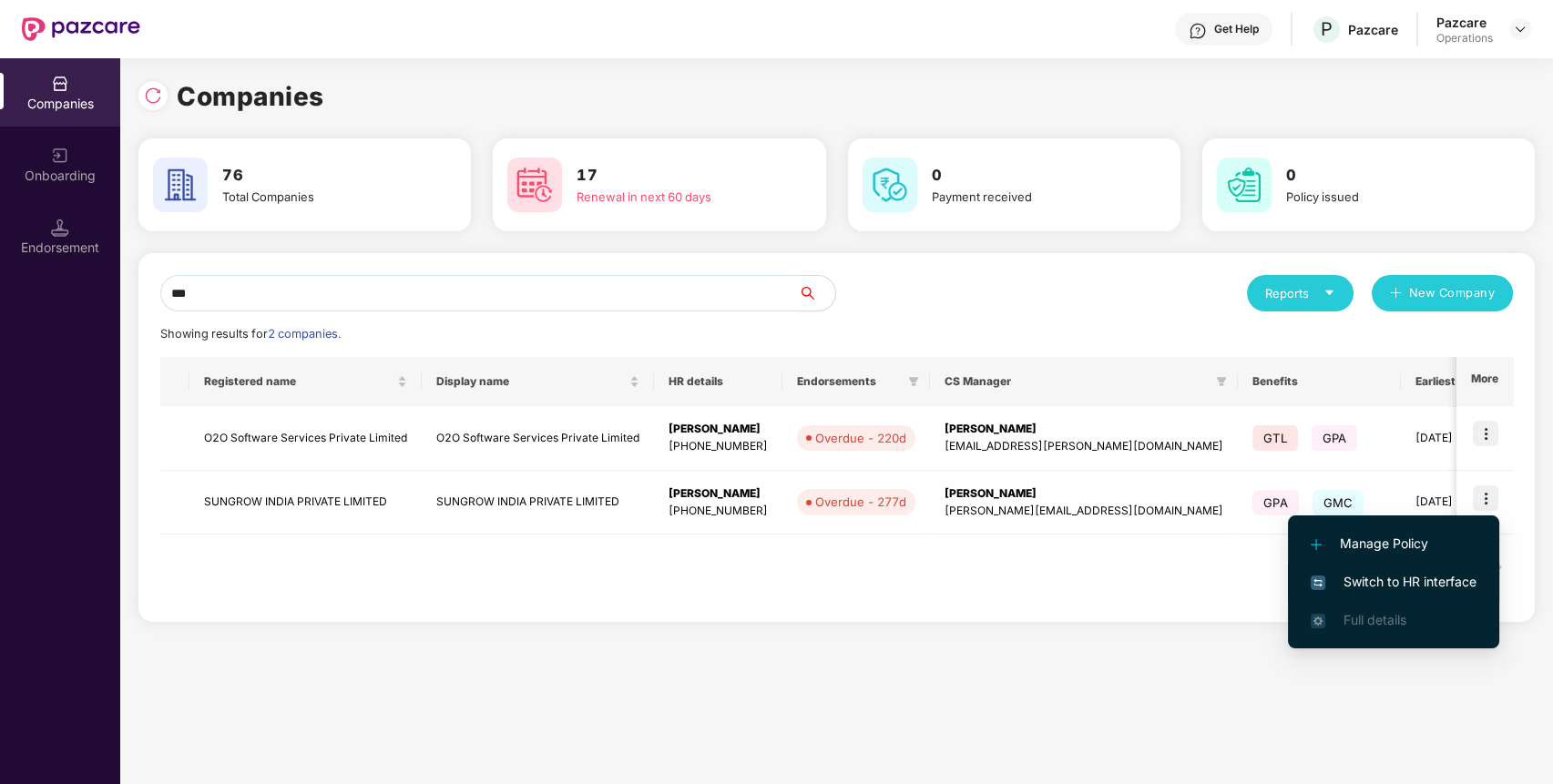
click at [1448, 583] on span "Switch to HR interface" at bounding box center [1393, 582] width 166 height 20
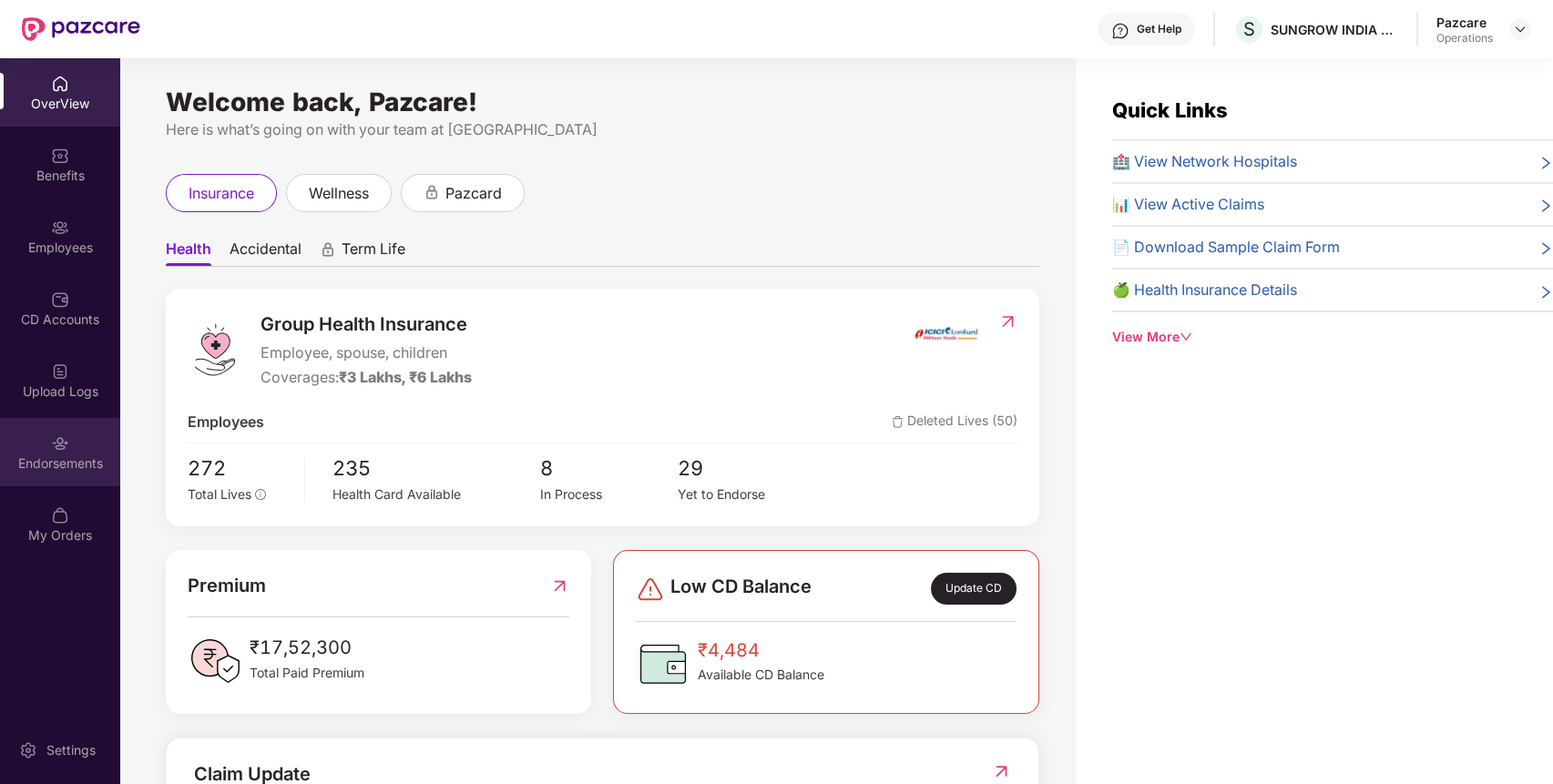
click at [69, 454] on div "Endorsements" at bounding box center [60, 463] width 120 height 18
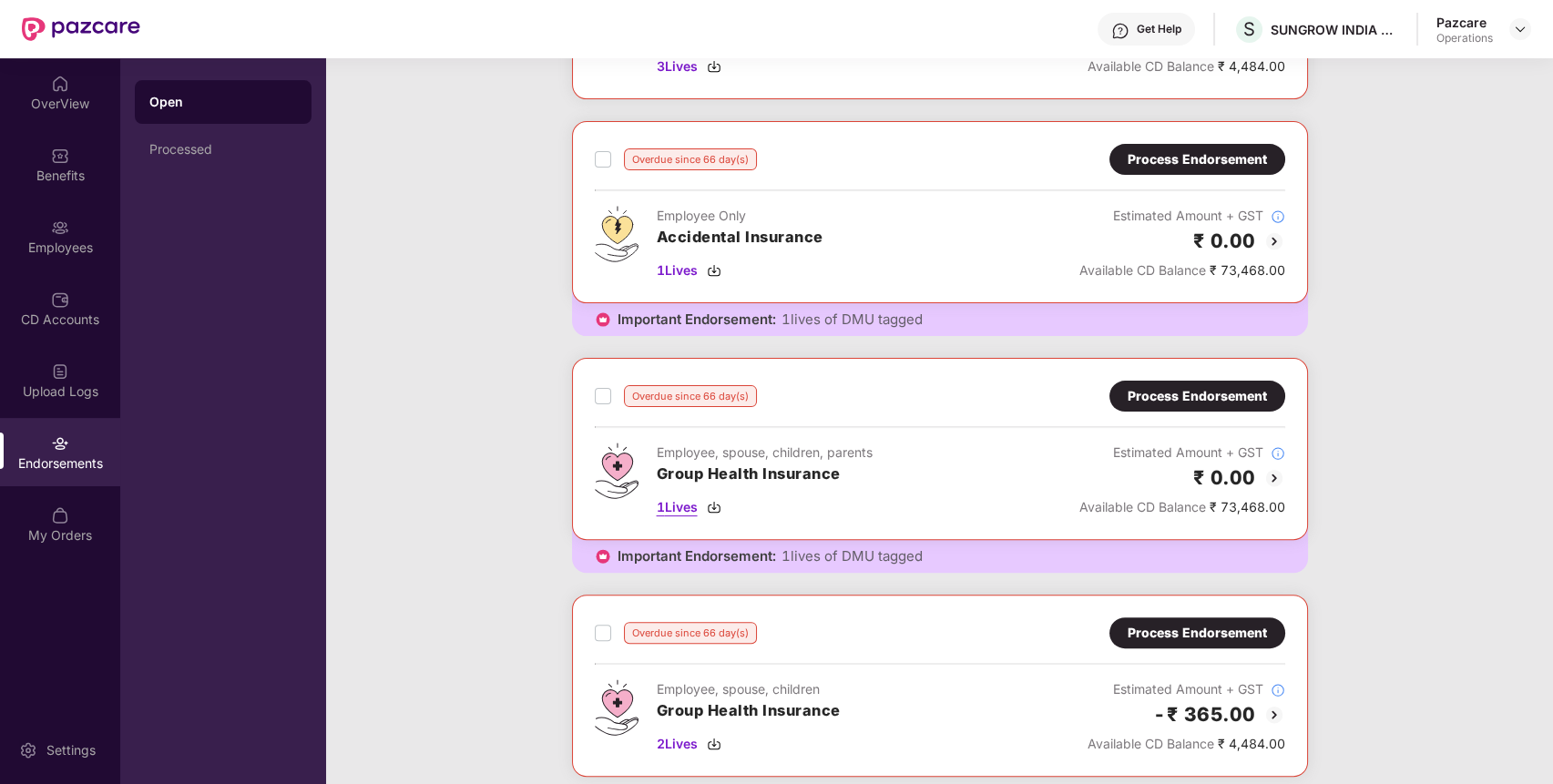
scroll to position [1325, 0]
click at [1197, 164] on div "Process Endorsement" at bounding box center [1197, 160] width 140 height 20
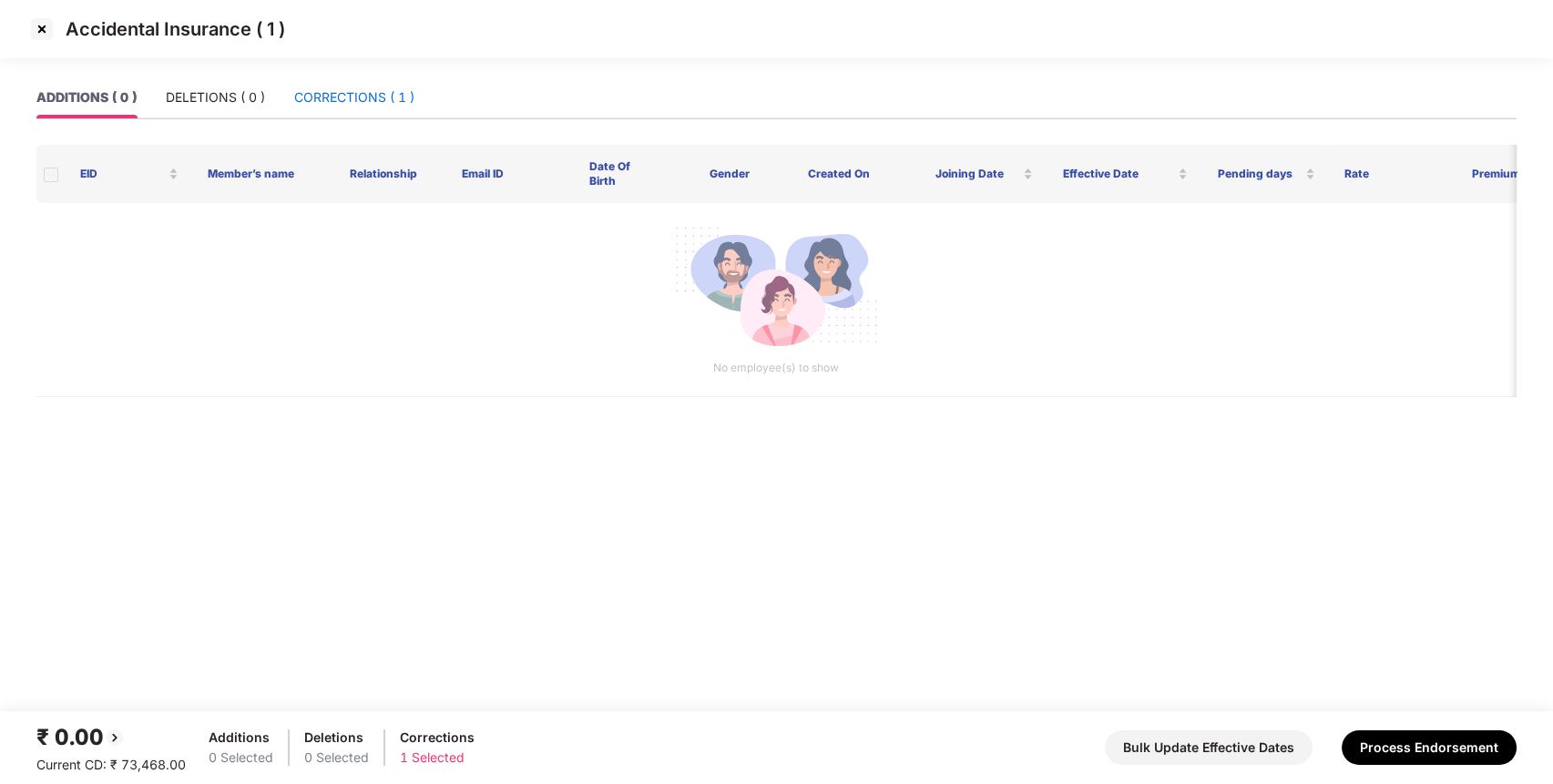
click at [360, 104] on div "CORRECTIONS ( 1 )" at bounding box center [354, 97] width 120 height 20
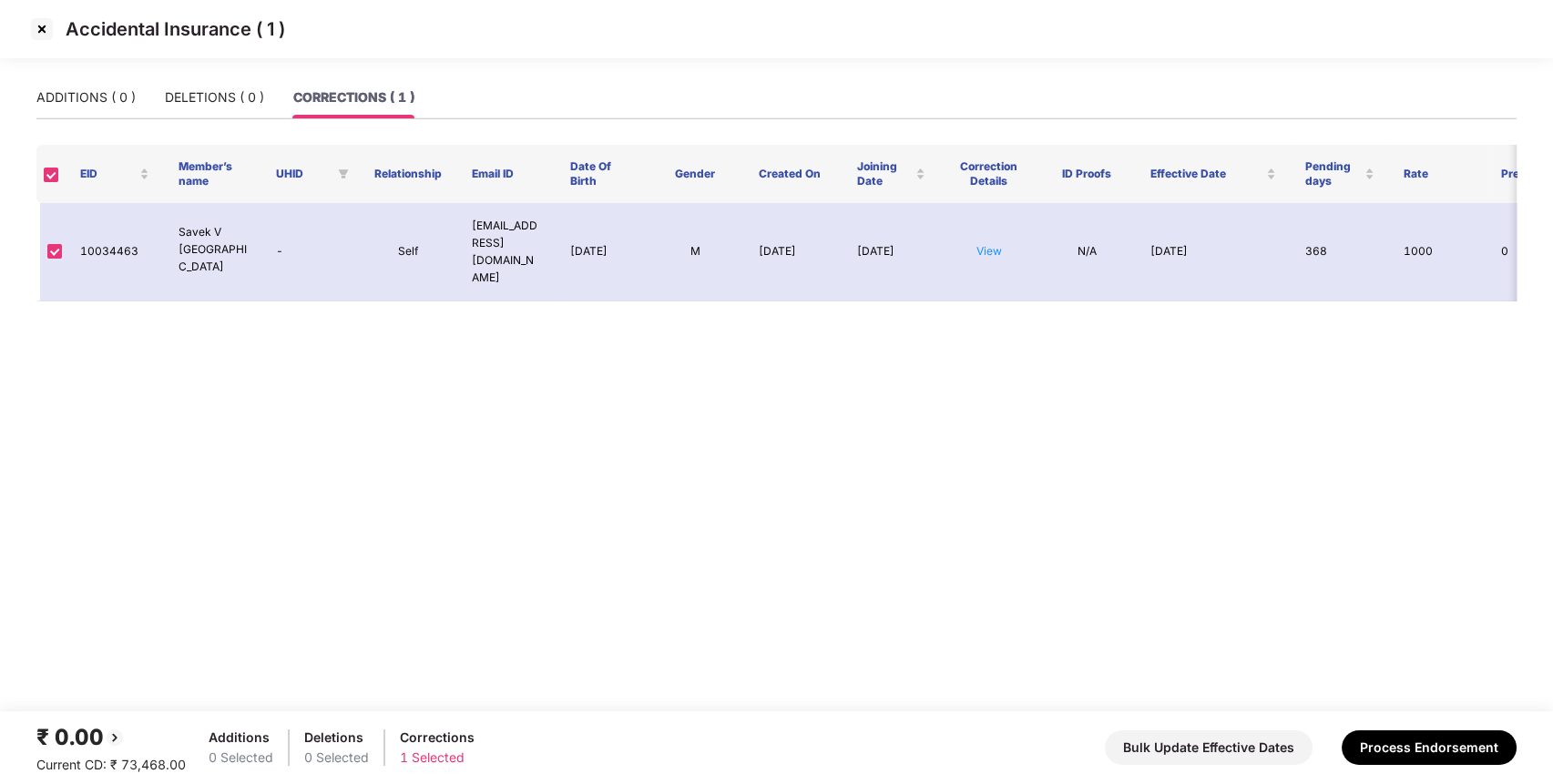
click at [44, 28] on img at bounding box center [42, 29] width 29 height 29
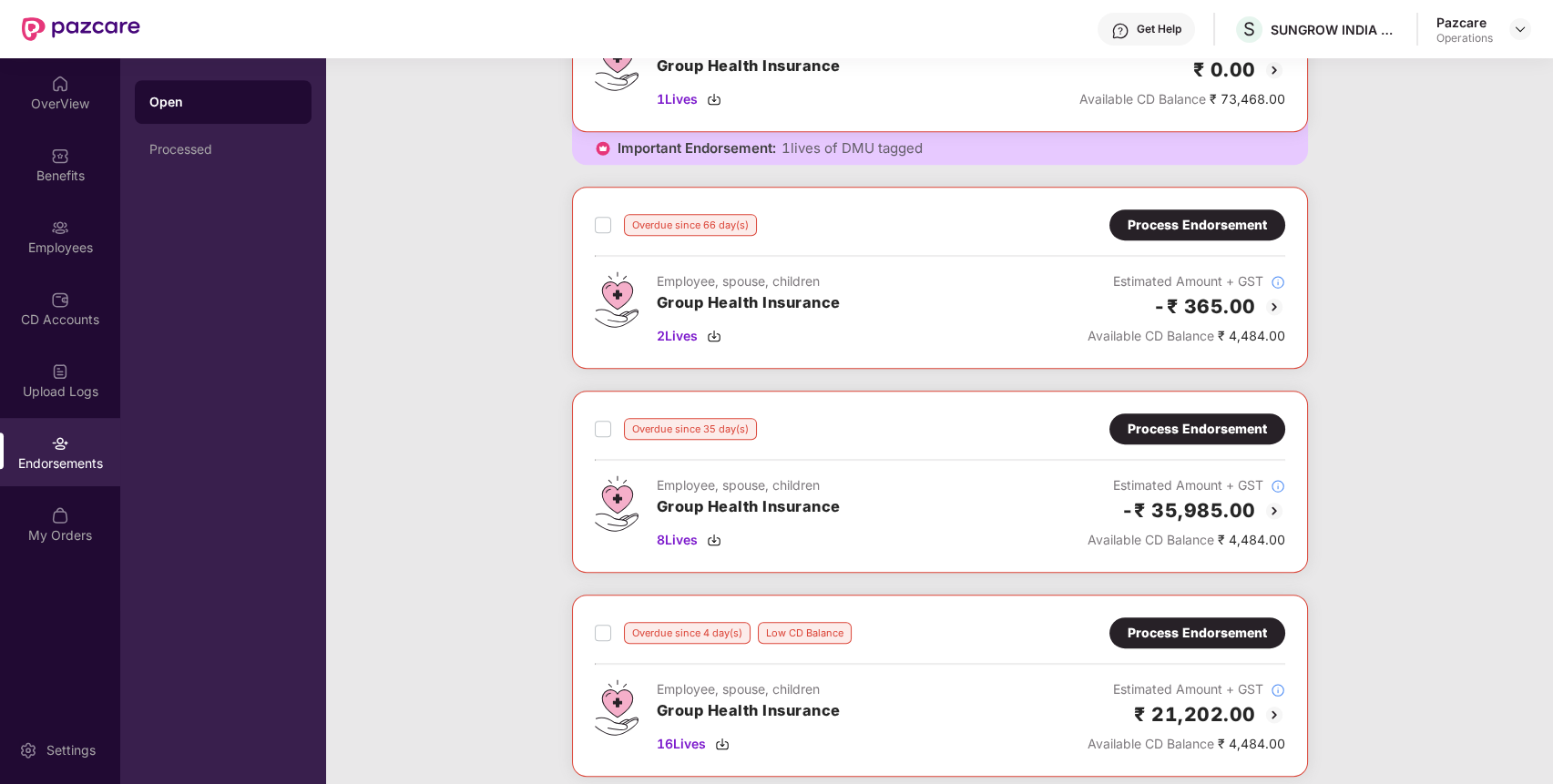
scroll to position [1733, 0]
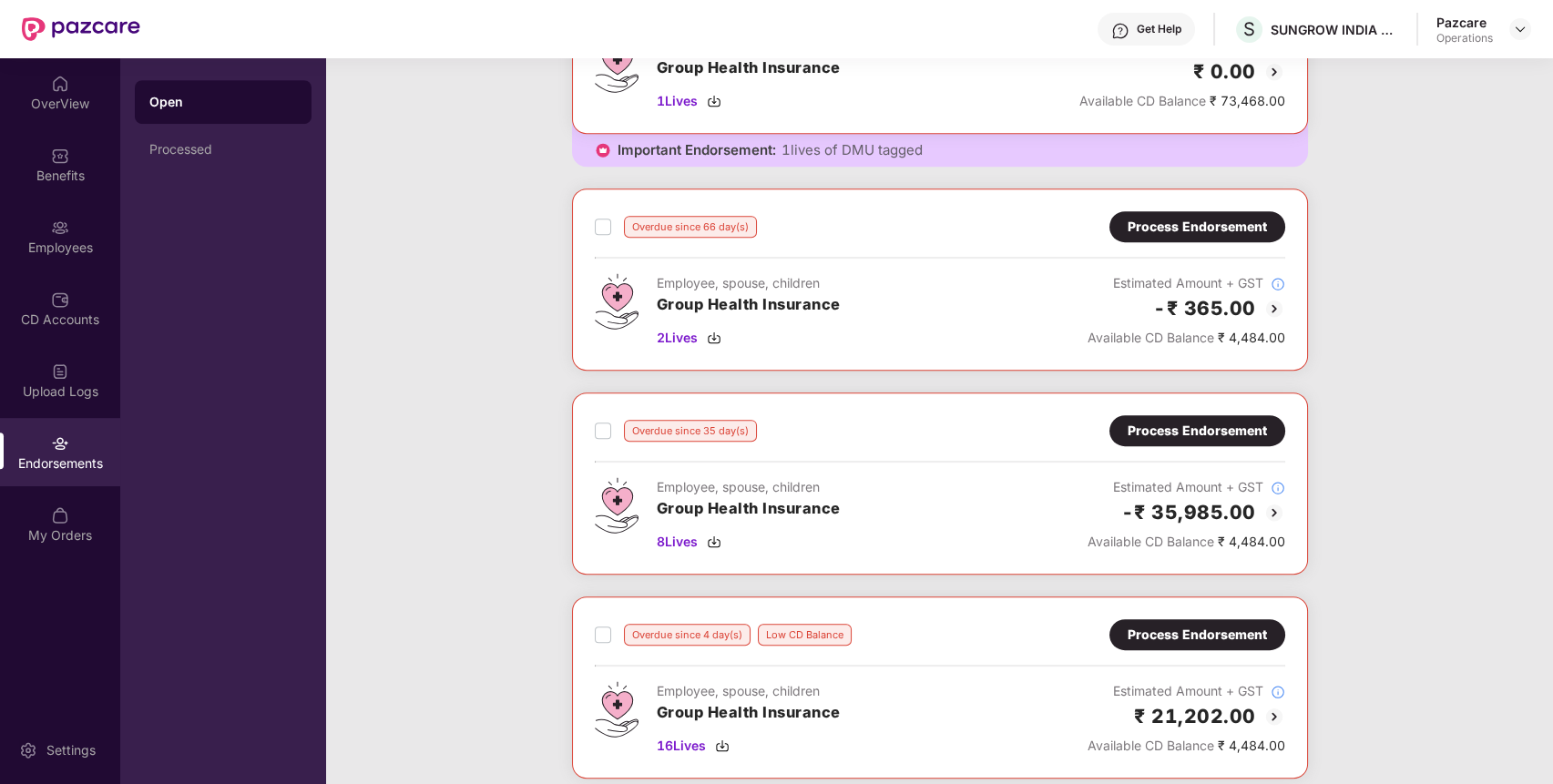
click at [1197, 624] on div "Process Endorsement" at bounding box center [1197, 634] width 140 height 20
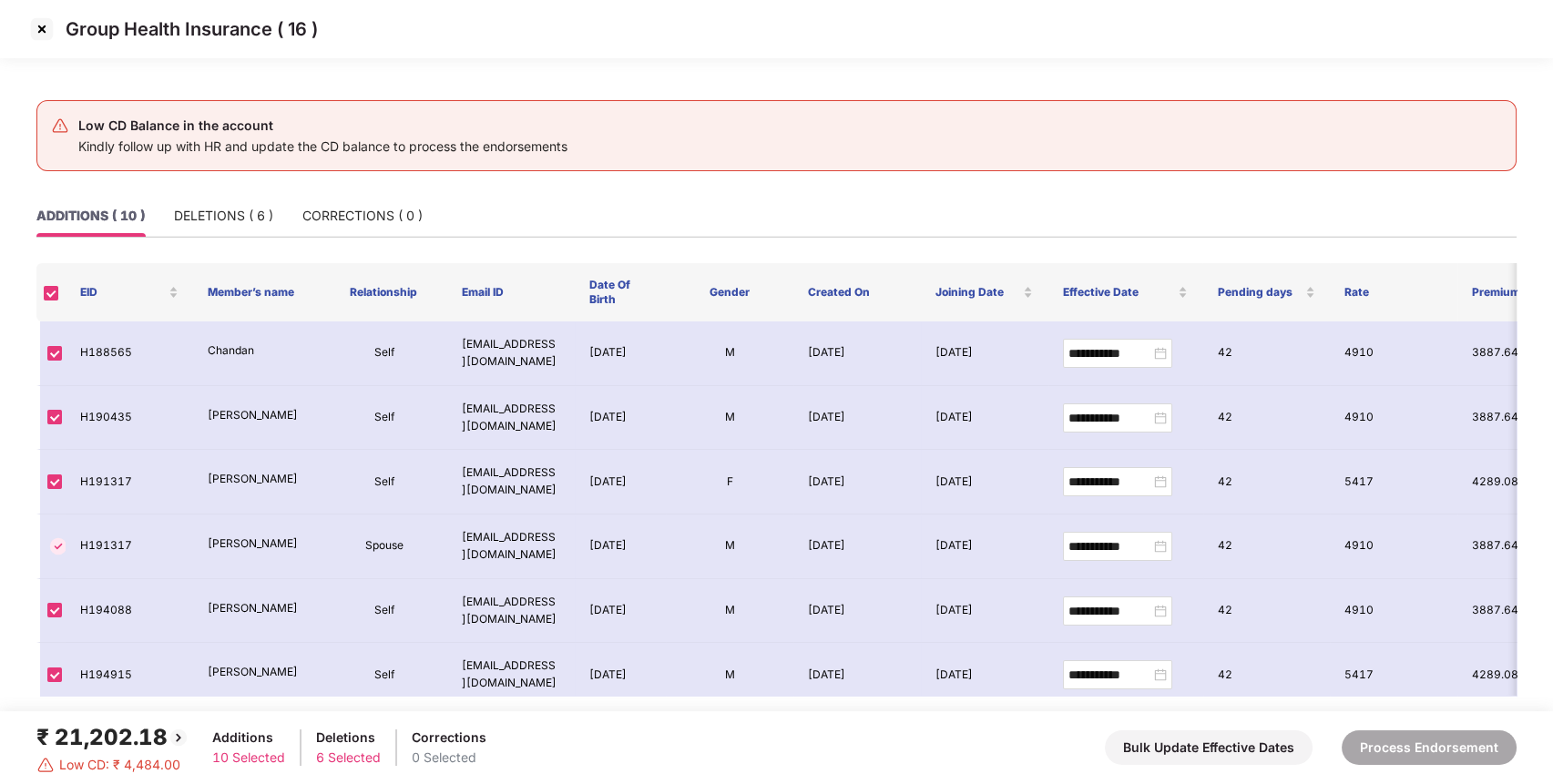
click at [37, 36] on img at bounding box center [42, 29] width 29 height 29
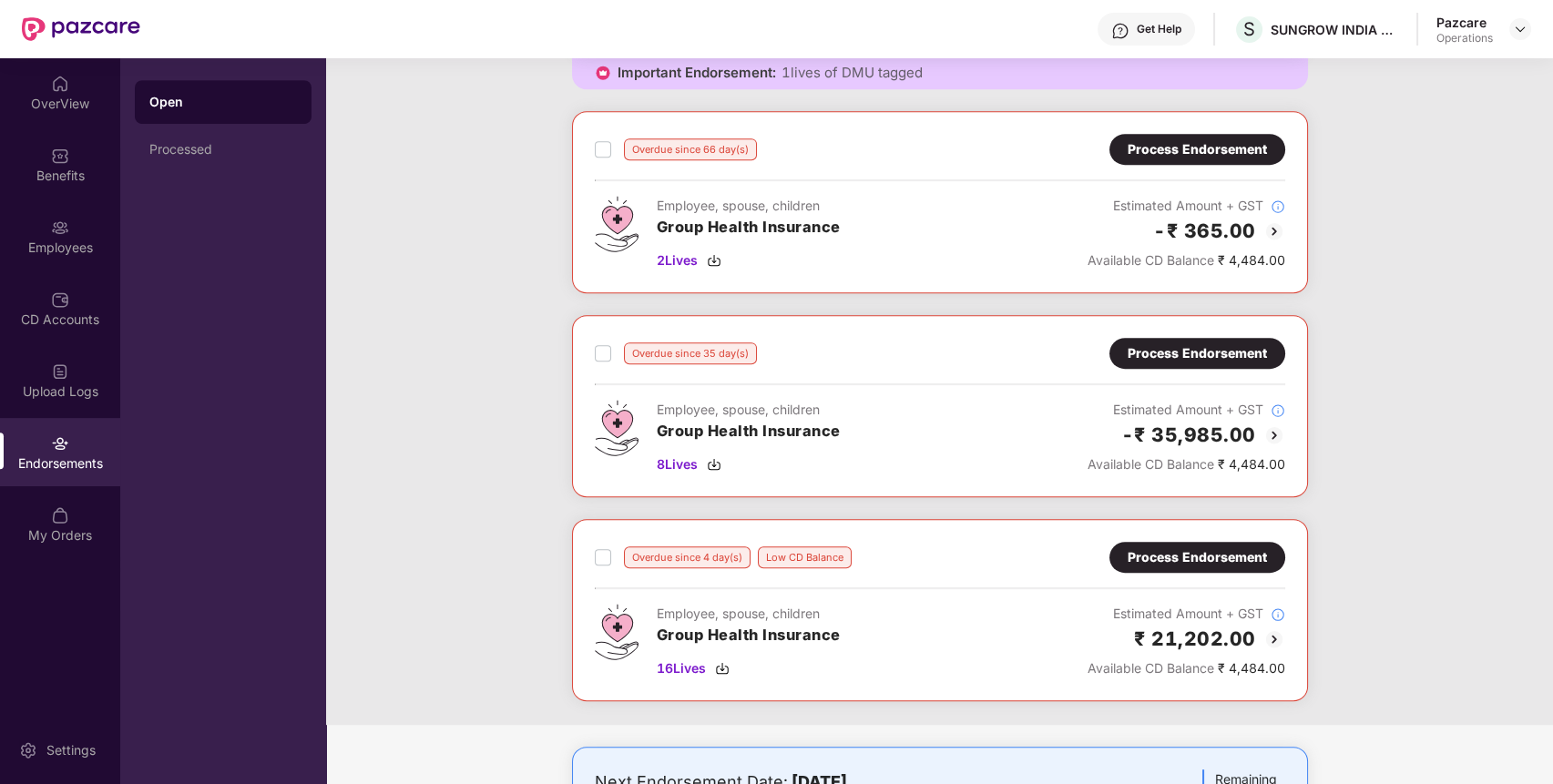
scroll to position [1803, 0]
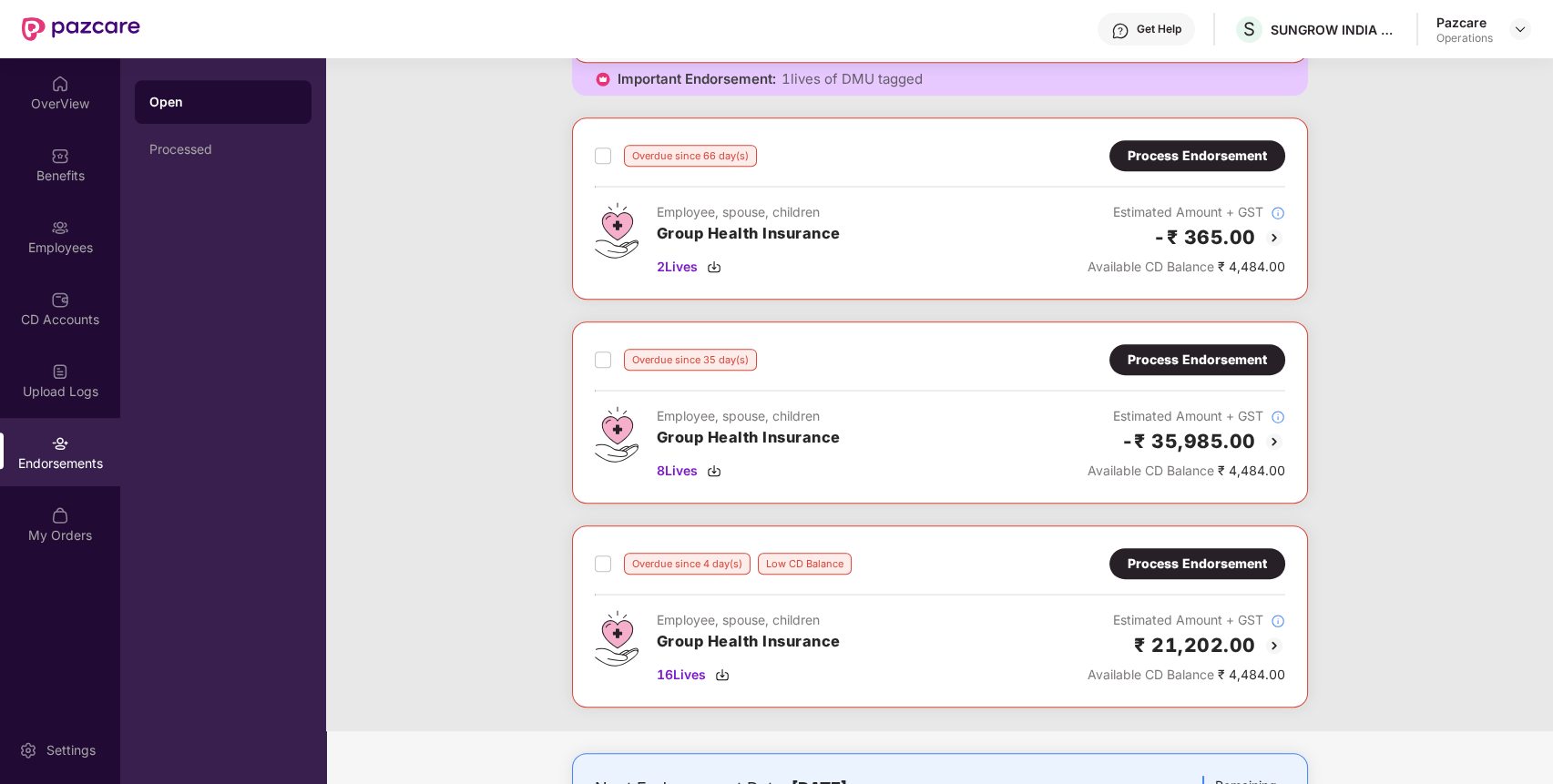
click at [1213, 337] on div "Overdue since 35 day(s) Process Endorsement Employee, spouse, children Group He…" at bounding box center [940, 413] width 736 height 182
click at [1237, 344] on div "Process Endorsement" at bounding box center [1196, 359] width 176 height 31
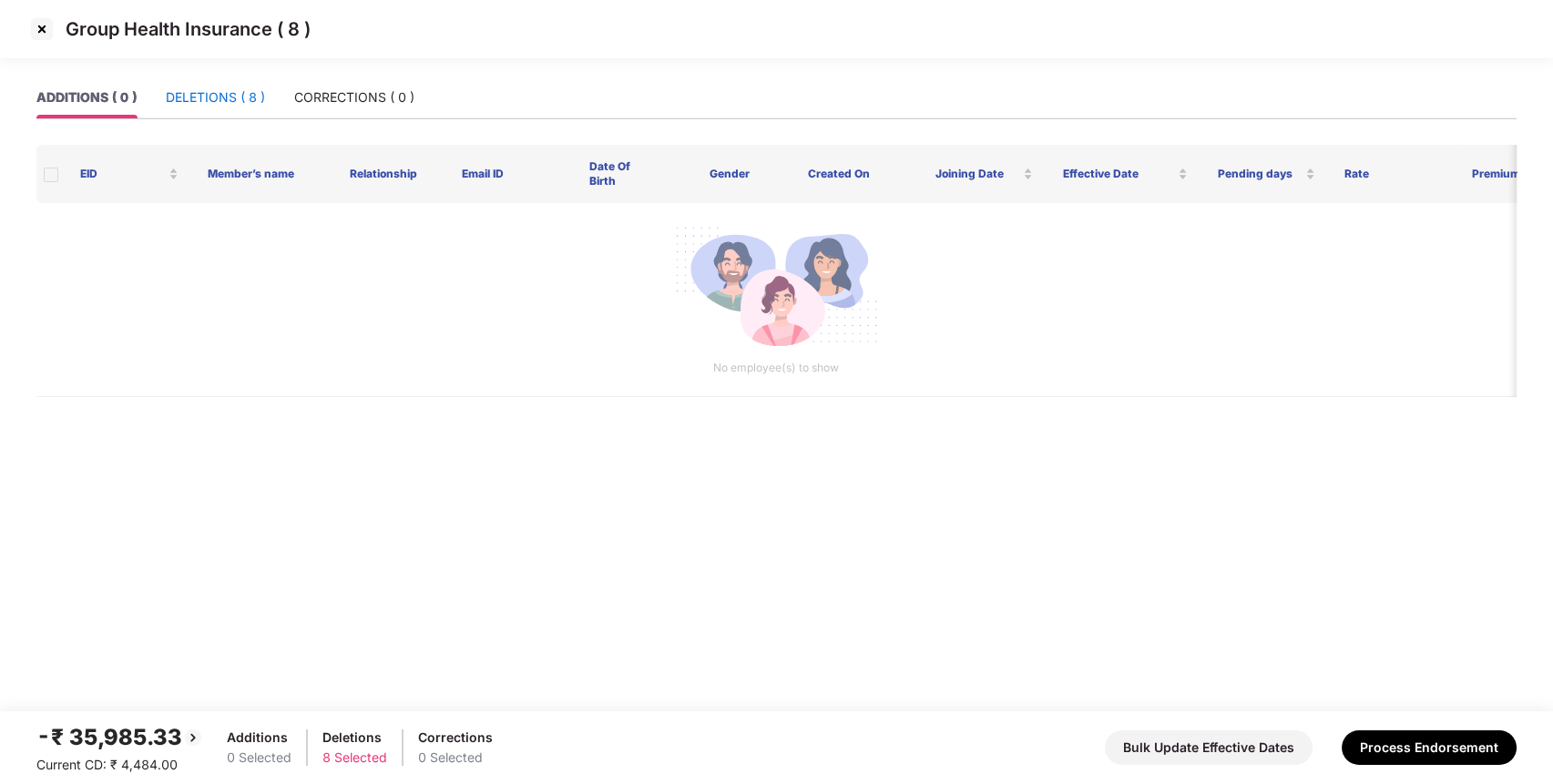
click at [232, 102] on div "DELETIONS ( 8 )" at bounding box center [215, 97] width 99 height 20
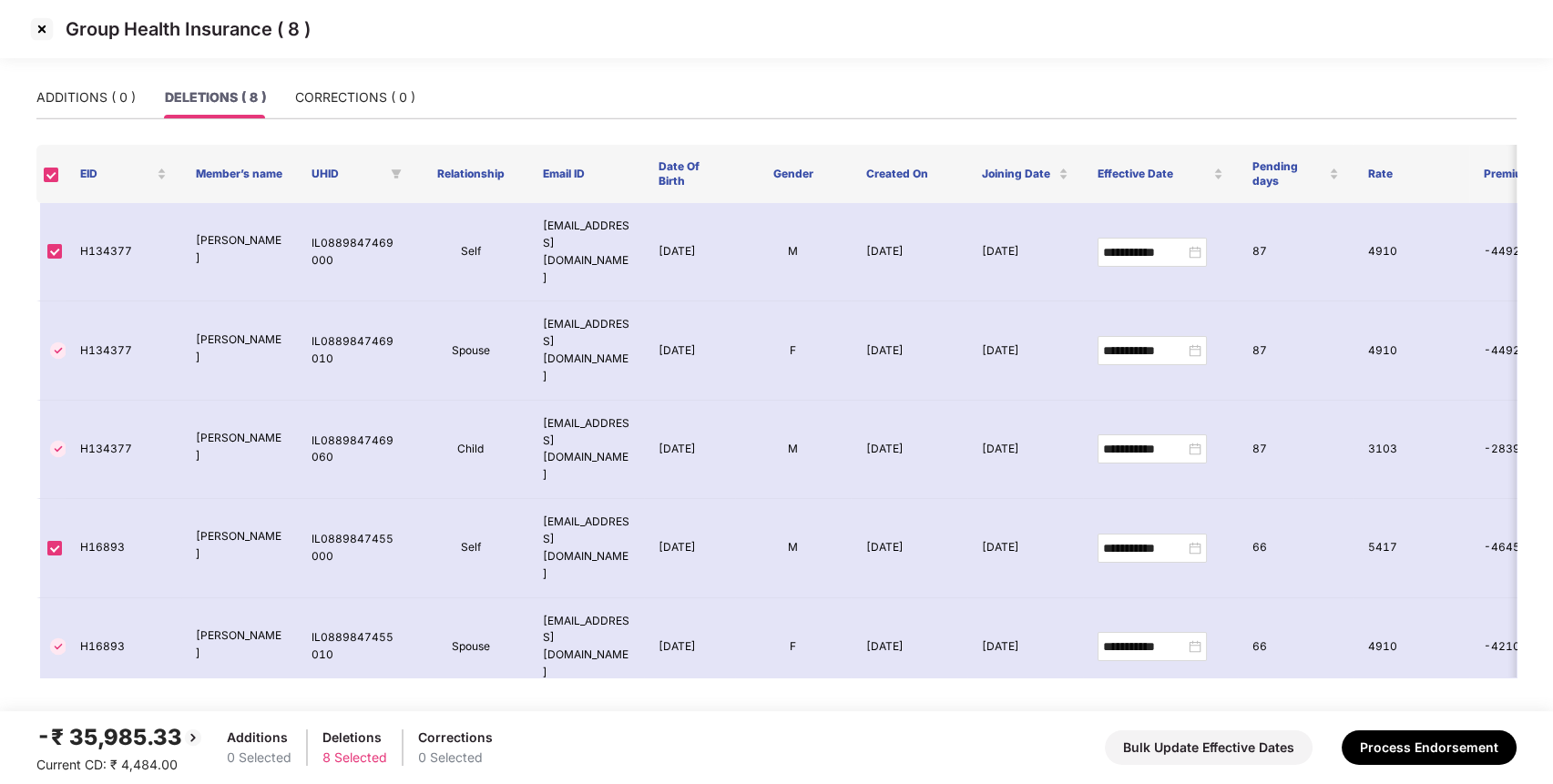
click at [45, 27] on img at bounding box center [42, 29] width 29 height 29
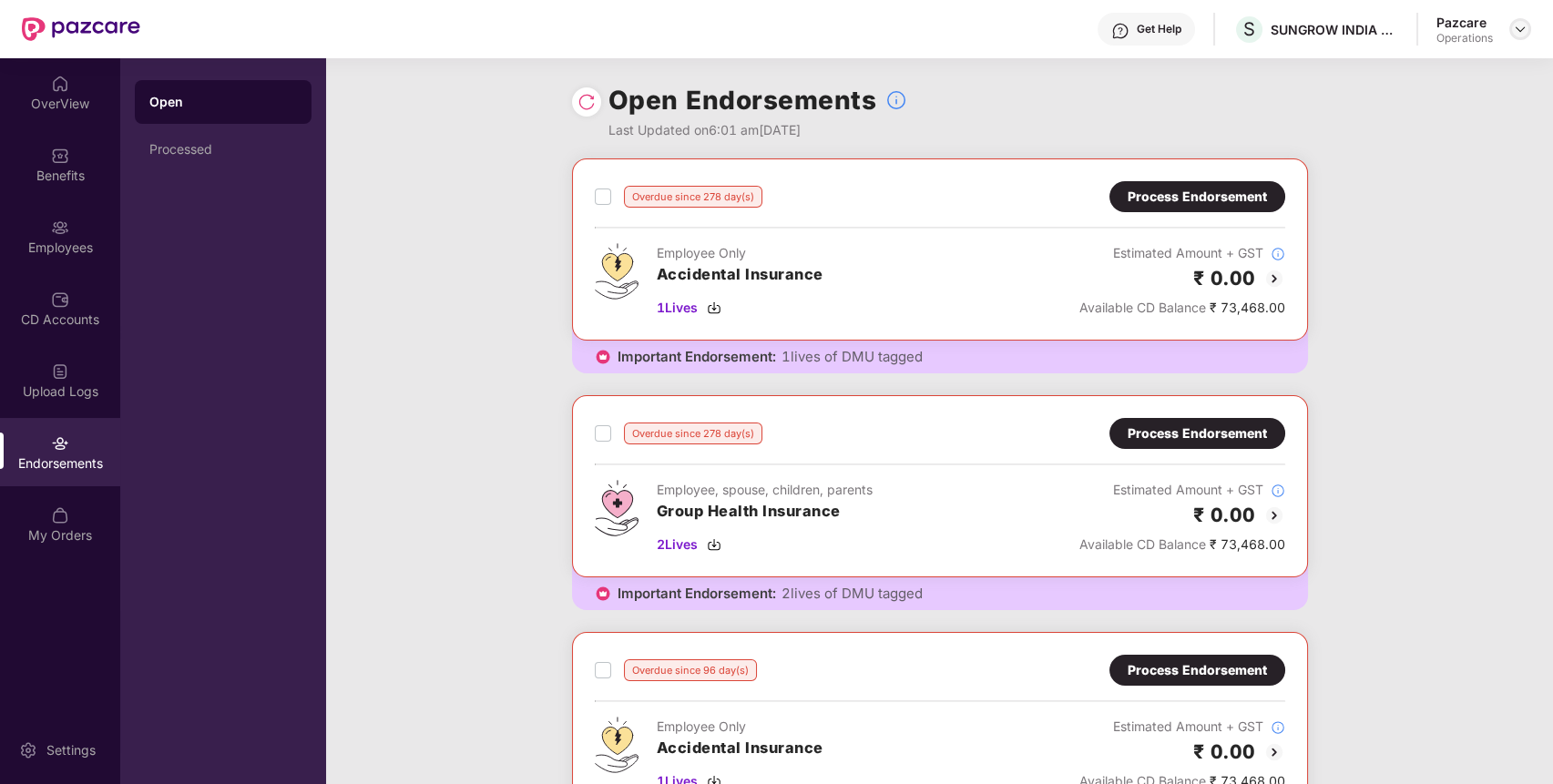
click at [1512, 37] on div at bounding box center [1520, 29] width 22 height 22
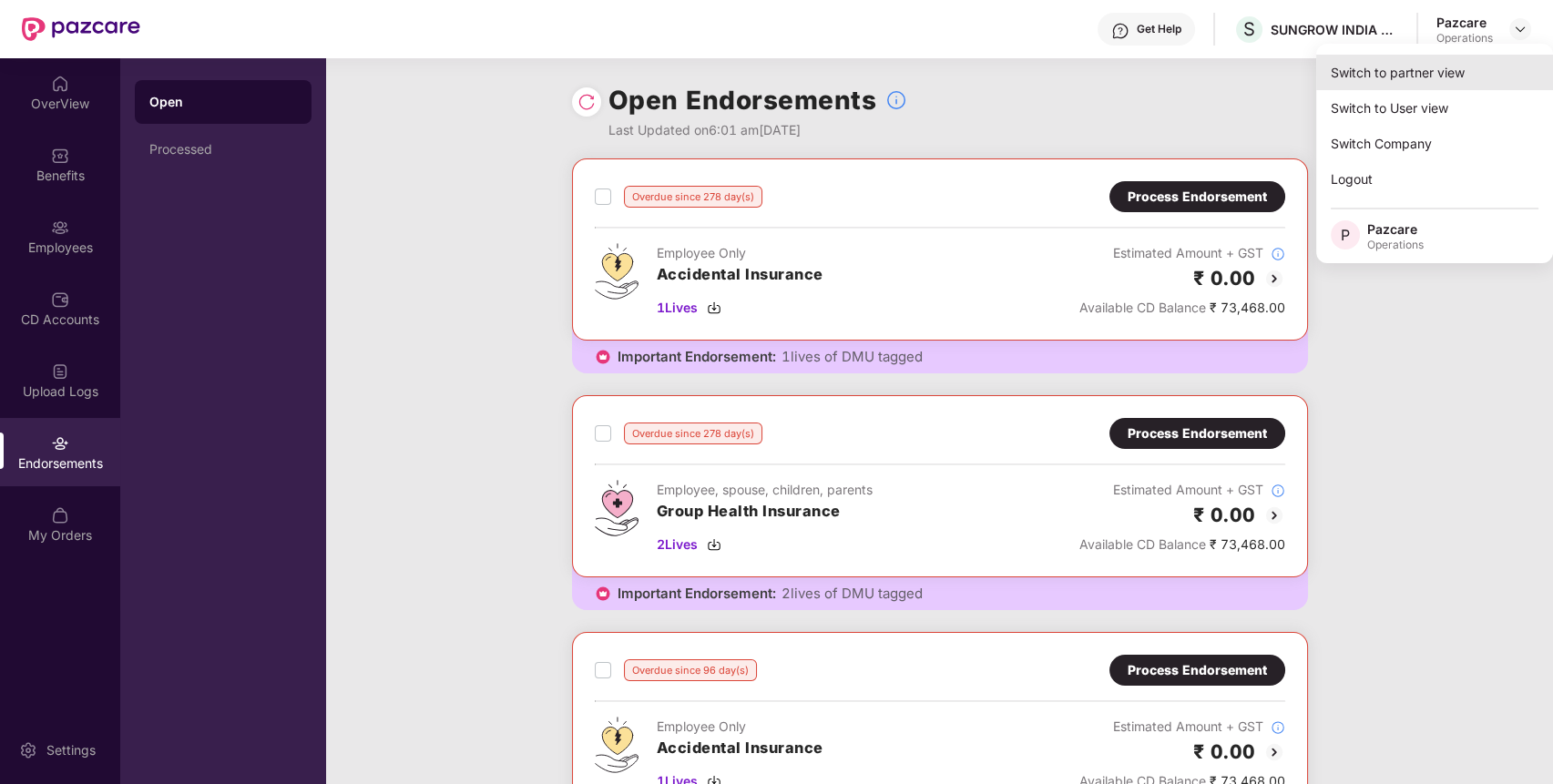
click at [1475, 59] on div "Switch to partner view" at bounding box center [1434, 72] width 237 height 36
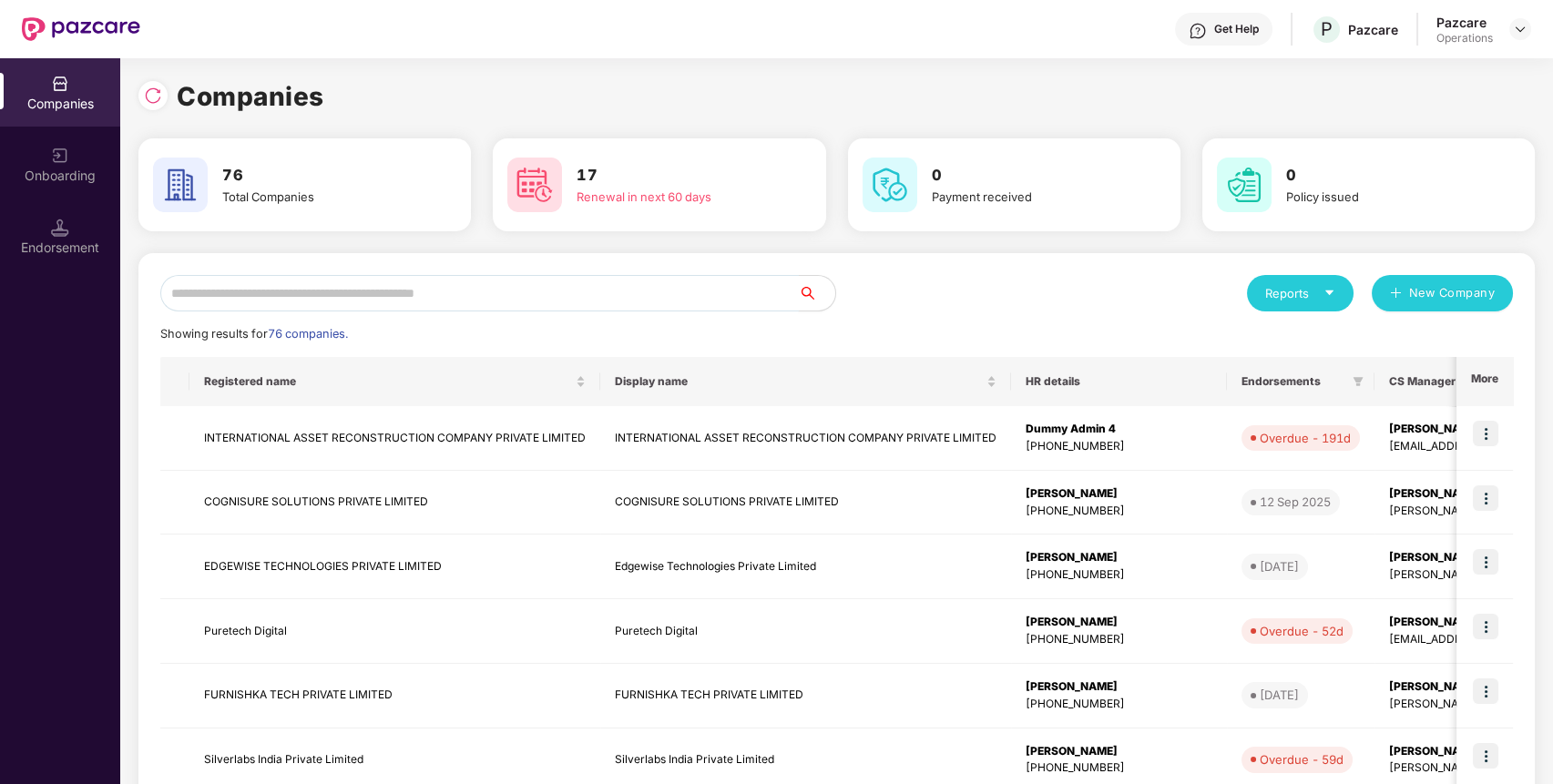
click at [678, 303] on input "text" at bounding box center [479, 293] width 638 height 37
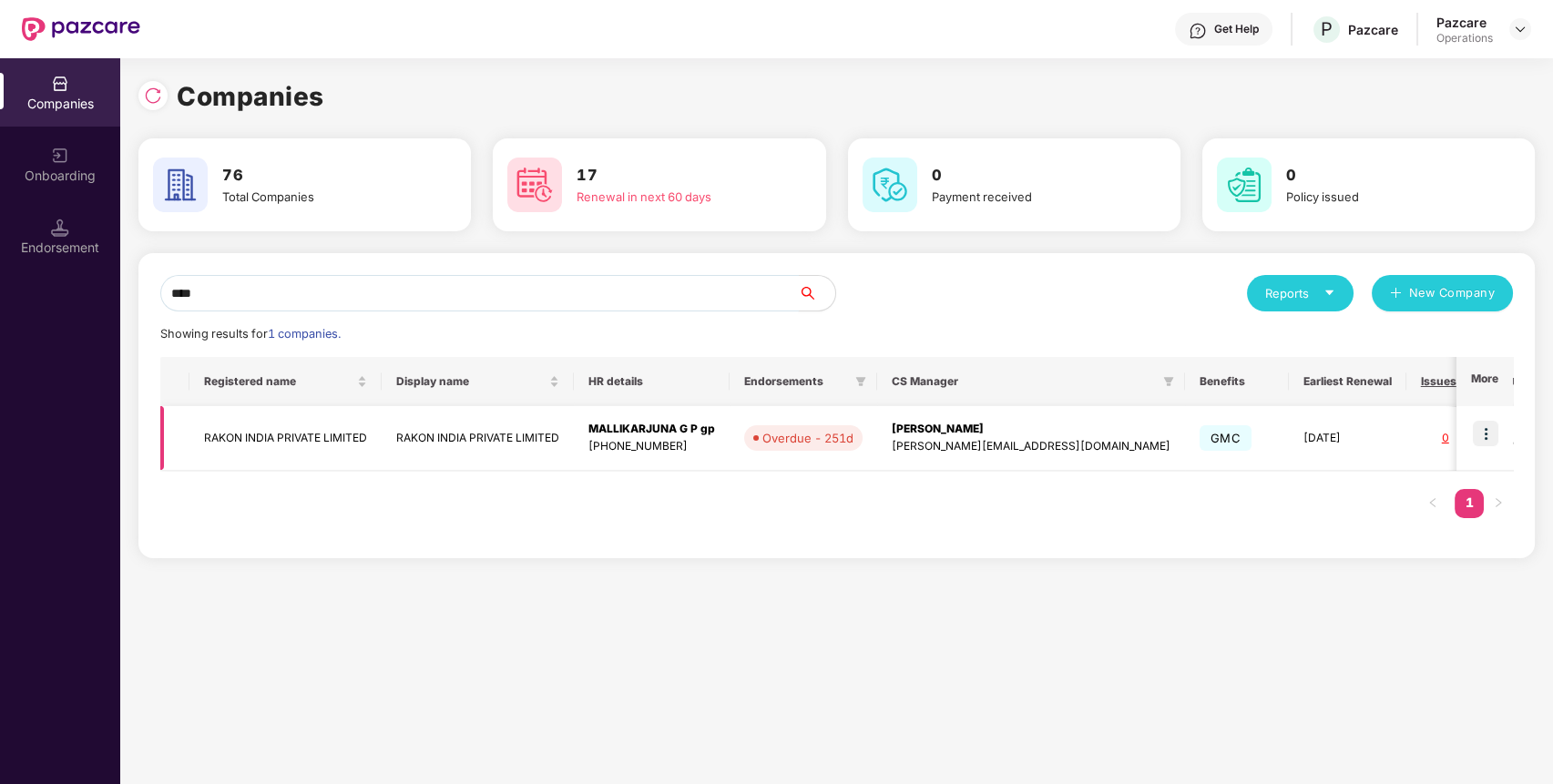
type input "****"
click at [1480, 437] on img at bounding box center [1486, 434] width 26 height 26
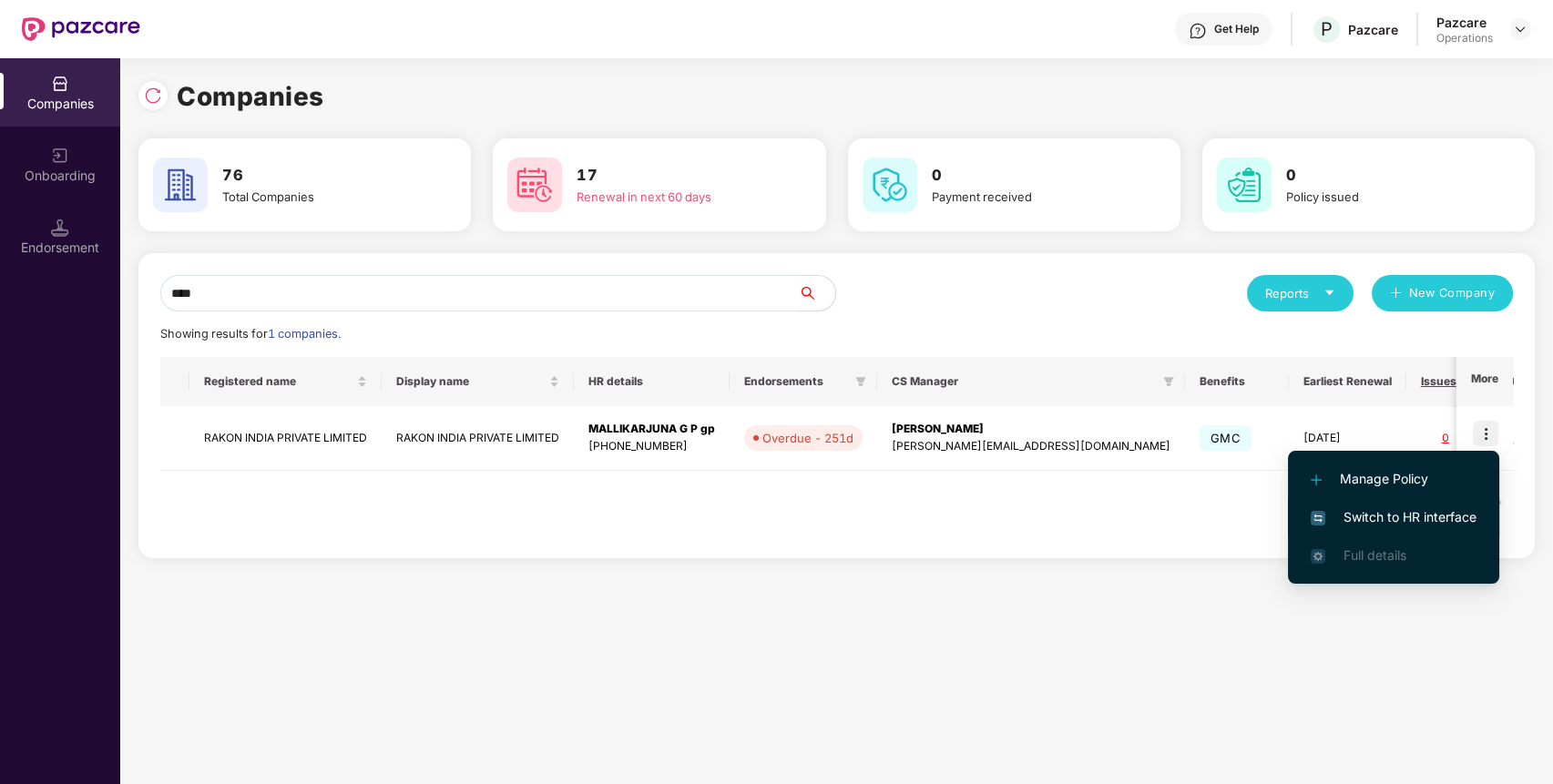
click at [1442, 510] on span "Switch to HR interface" at bounding box center [1393, 517] width 166 height 20
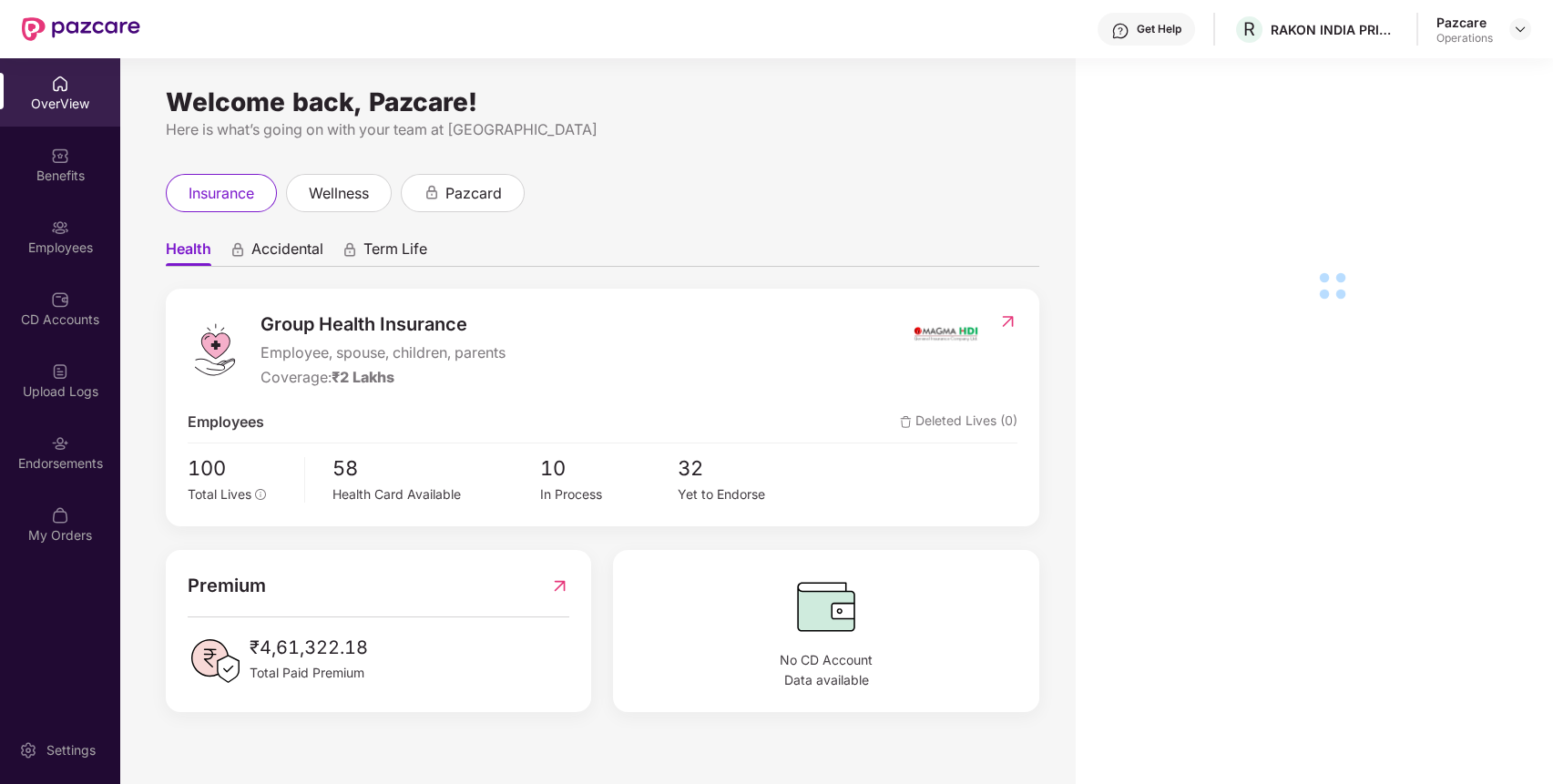
click at [53, 460] on div "Endorsements" at bounding box center [60, 463] width 120 height 18
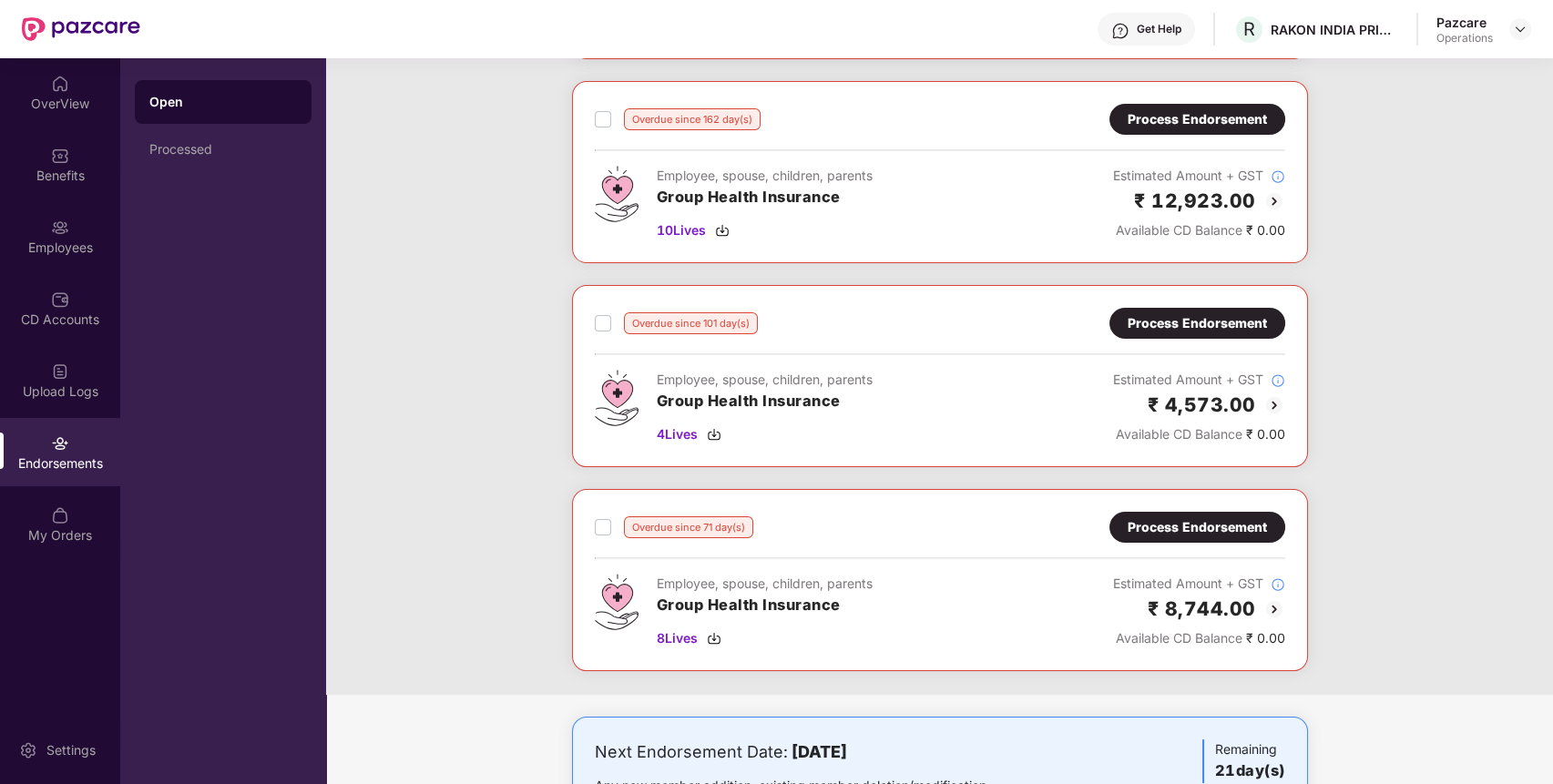
scroll to position [0, 0]
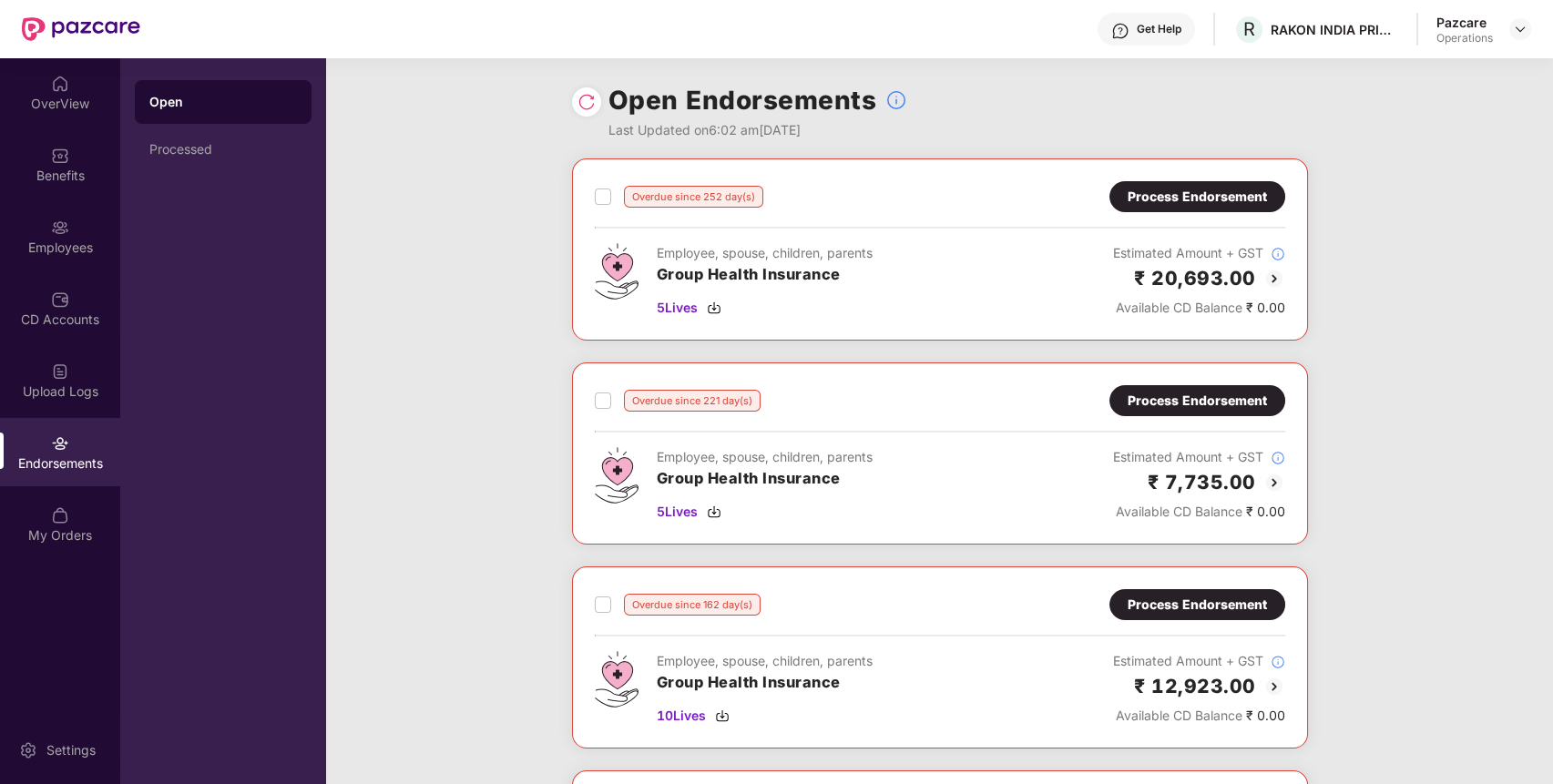
click at [1513, 19] on div at bounding box center [1520, 29] width 22 height 22
click at [1513, 33] on img at bounding box center [1520, 29] width 15 height 15
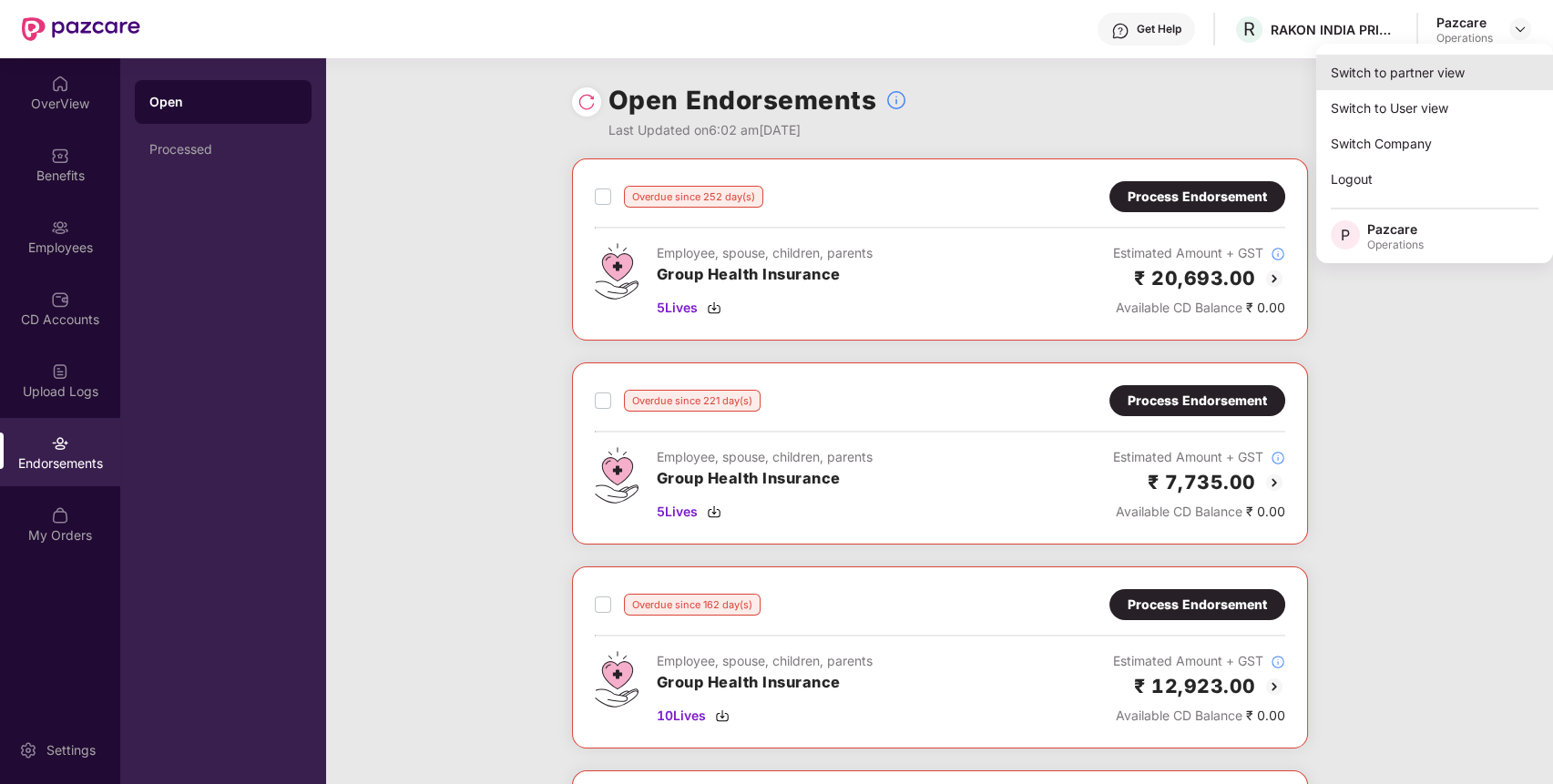
click at [1507, 73] on div "Switch to partner view" at bounding box center [1434, 72] width 237 height 36
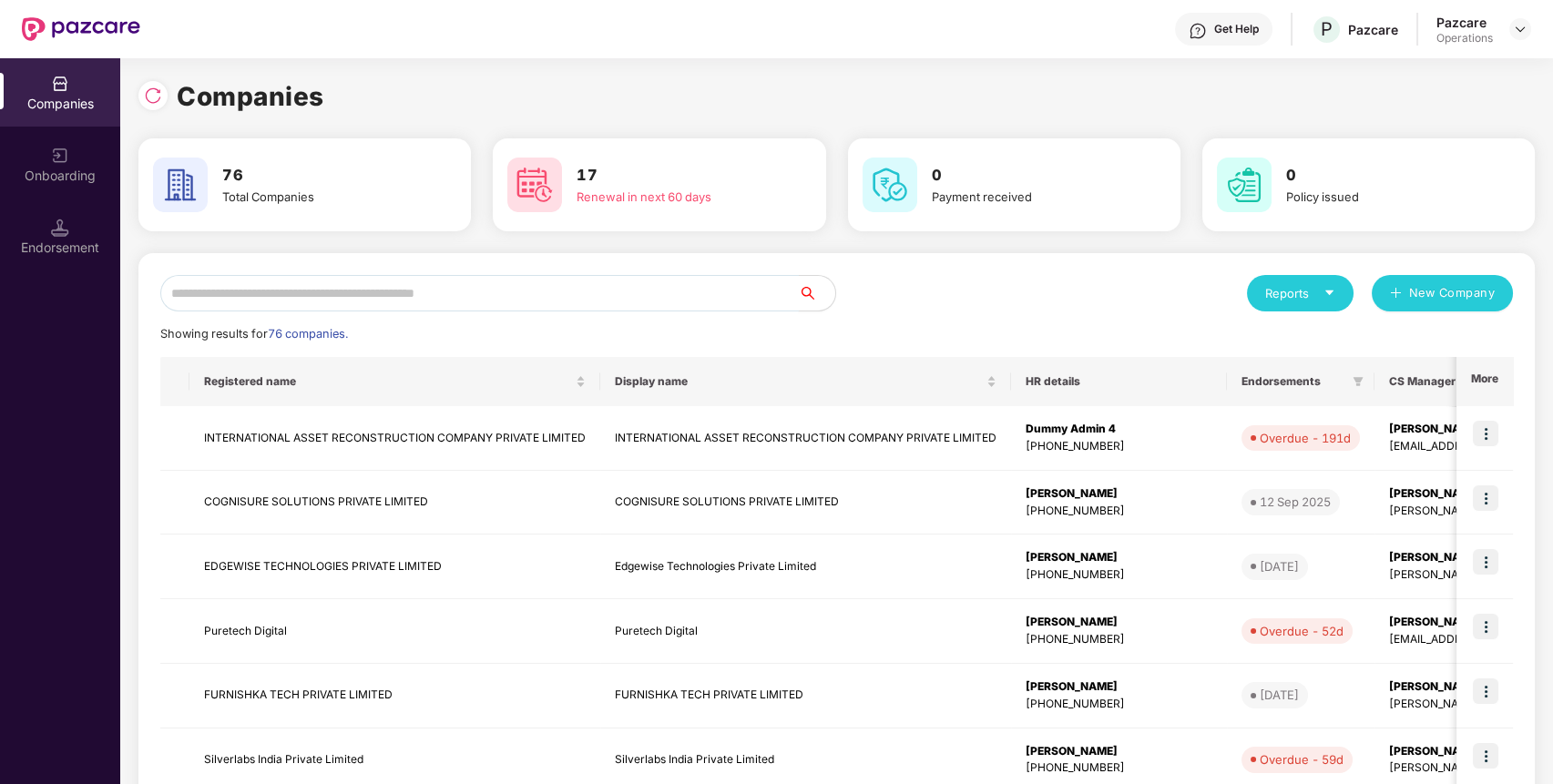
click at [745, 308] on input "text" at bounding box center [479, 293] width 638 height 37
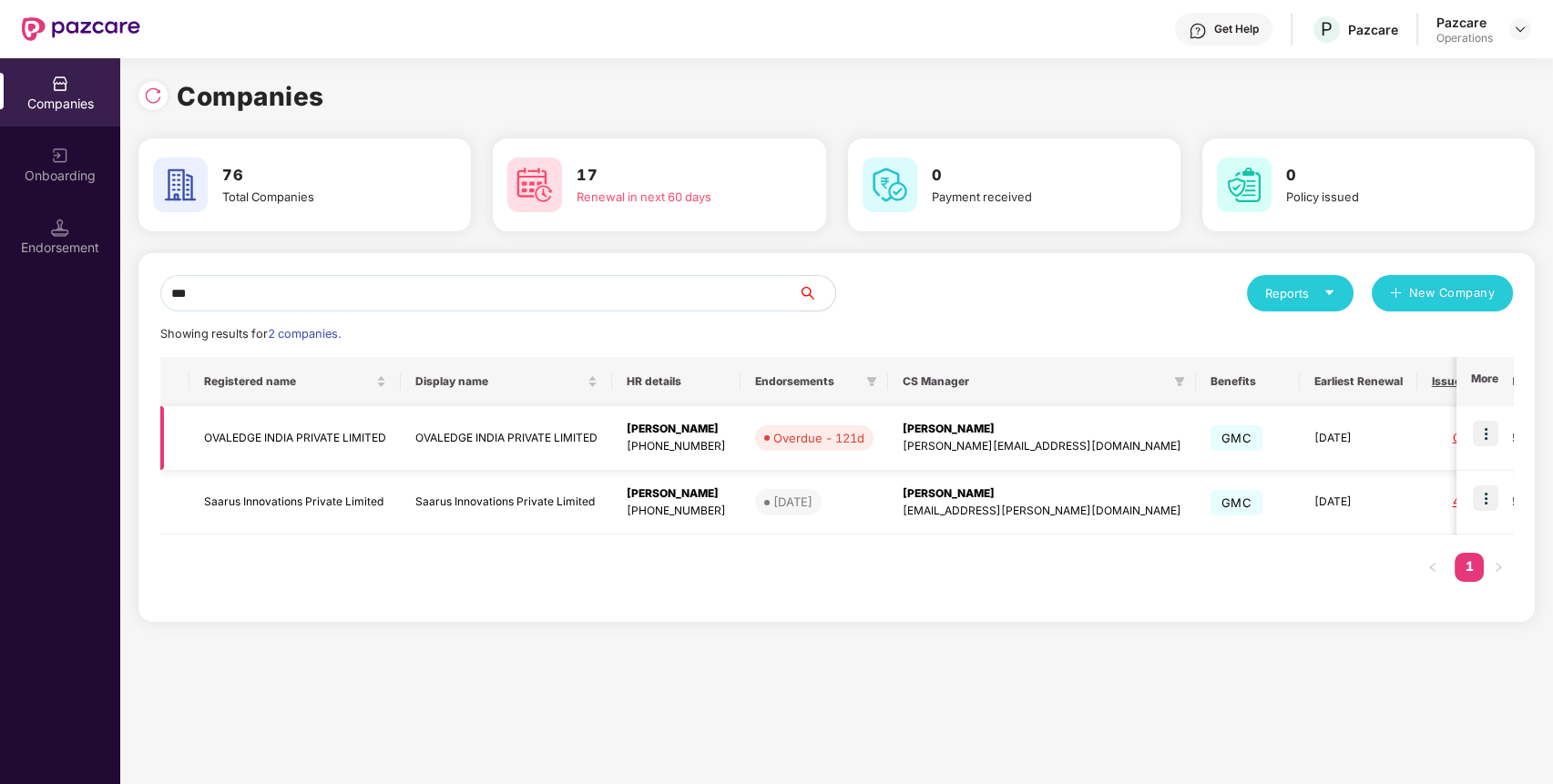
type input "***"
click at [1489, 438] on img at bounding box center [1486, 434] width 26 height 26
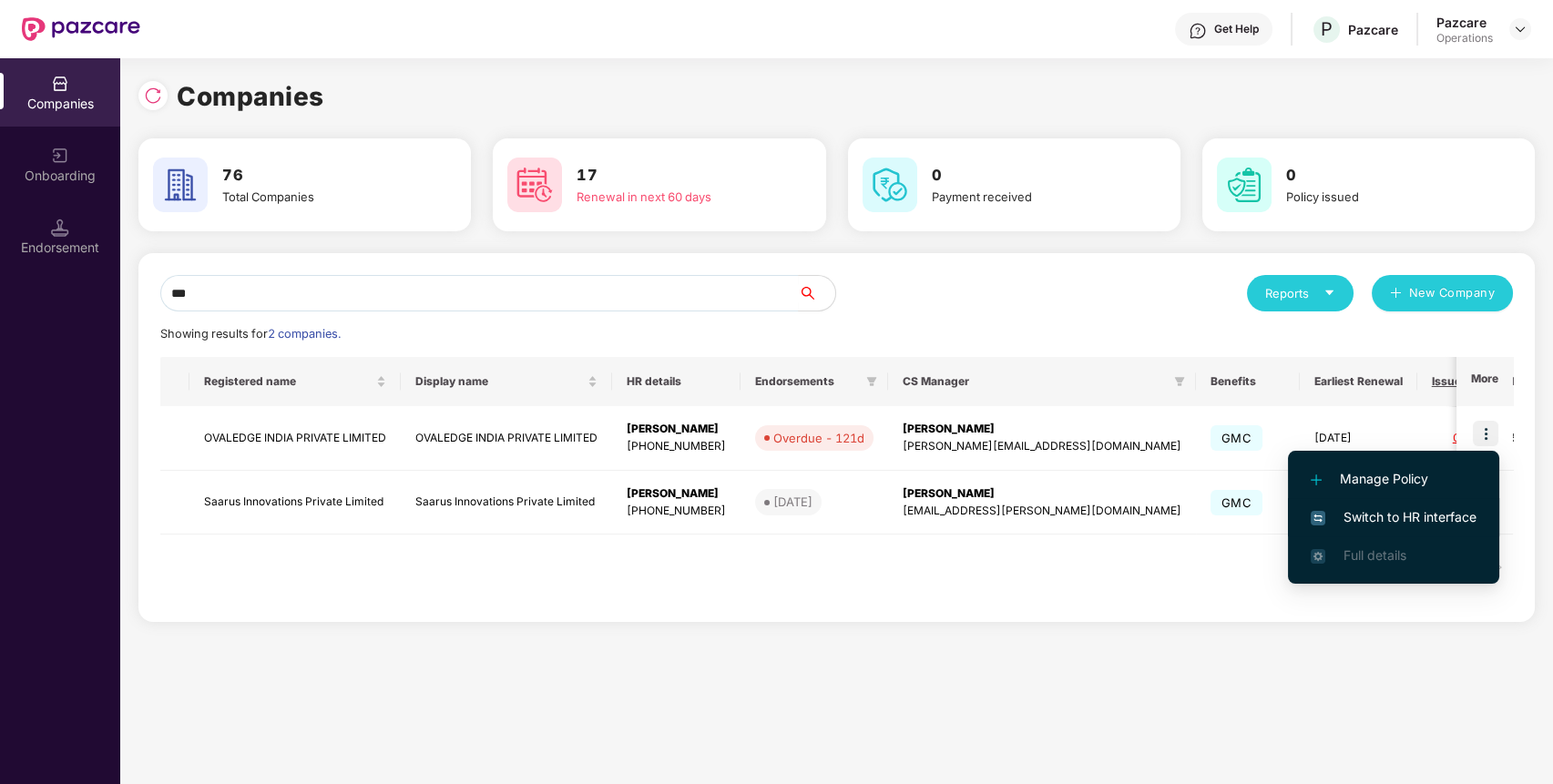
click at [1453, 507] on span "Switch to HR interface" at bounding box center [1393, 517] width 166 height 20
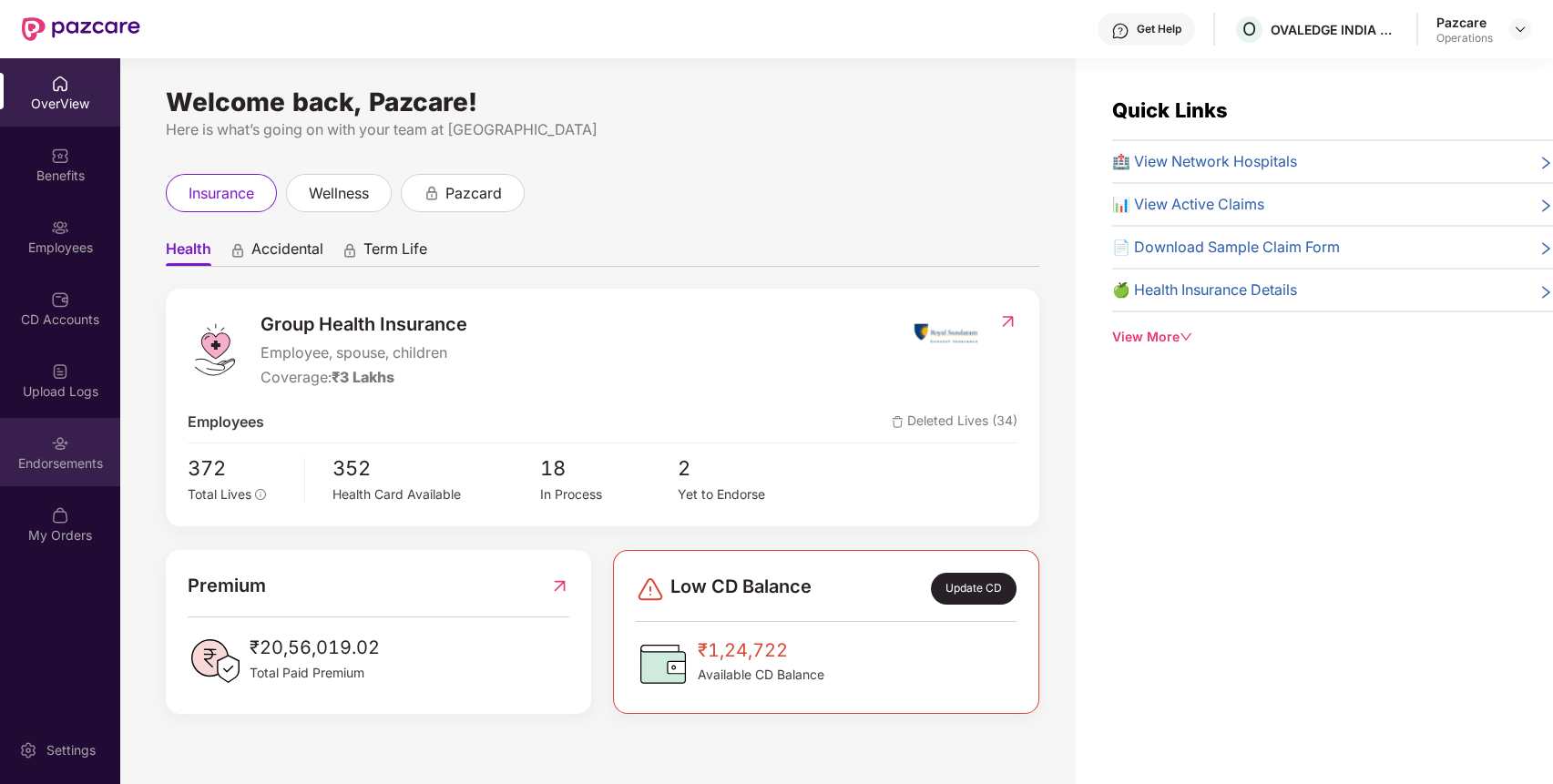
click at [68, 475] on div "Endorsements" at bounding box center [60, 452] width 120 height 68
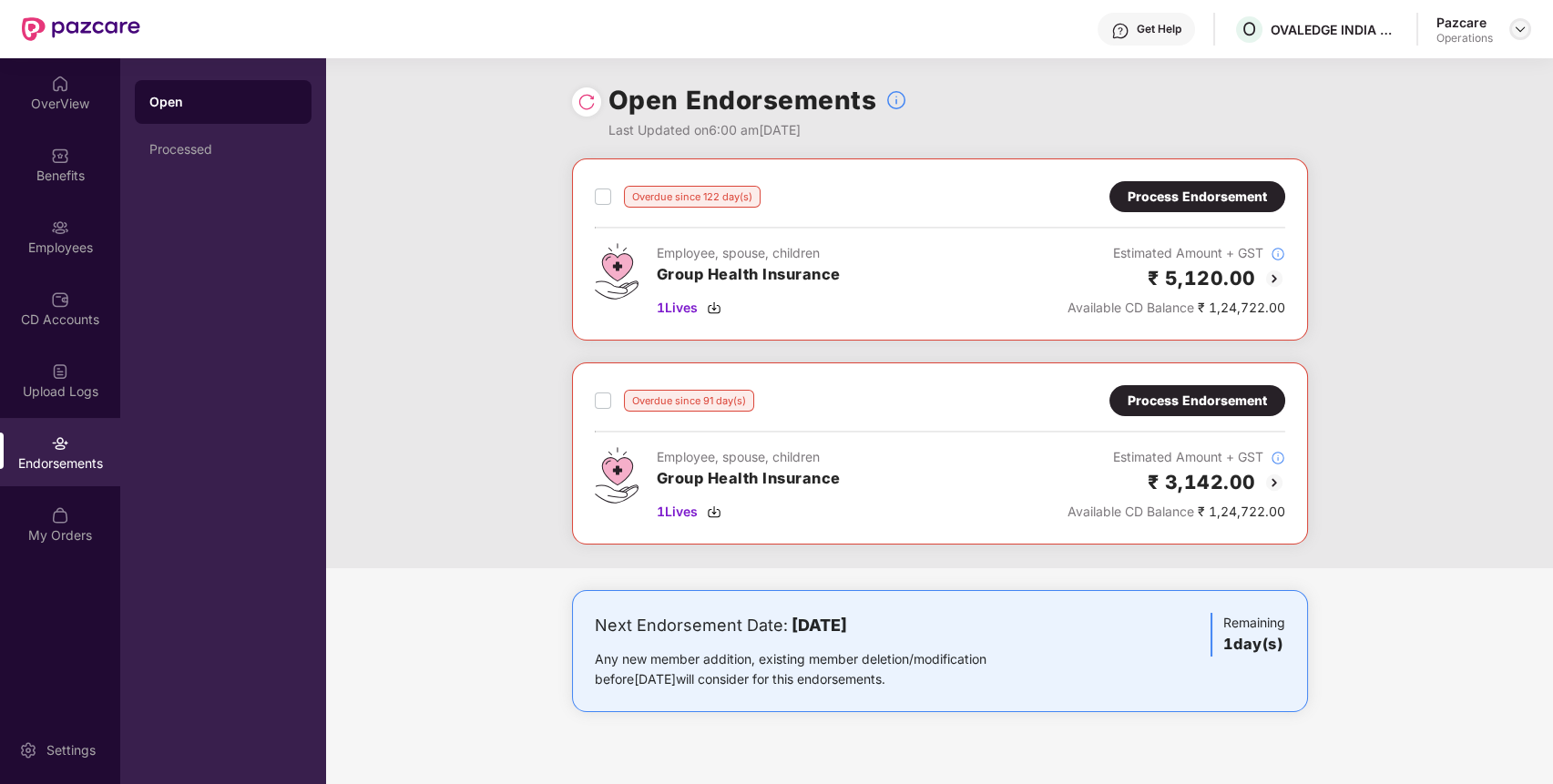
click at [1523, 29] on img at bounding box center [1520, 29] width 15 height 15
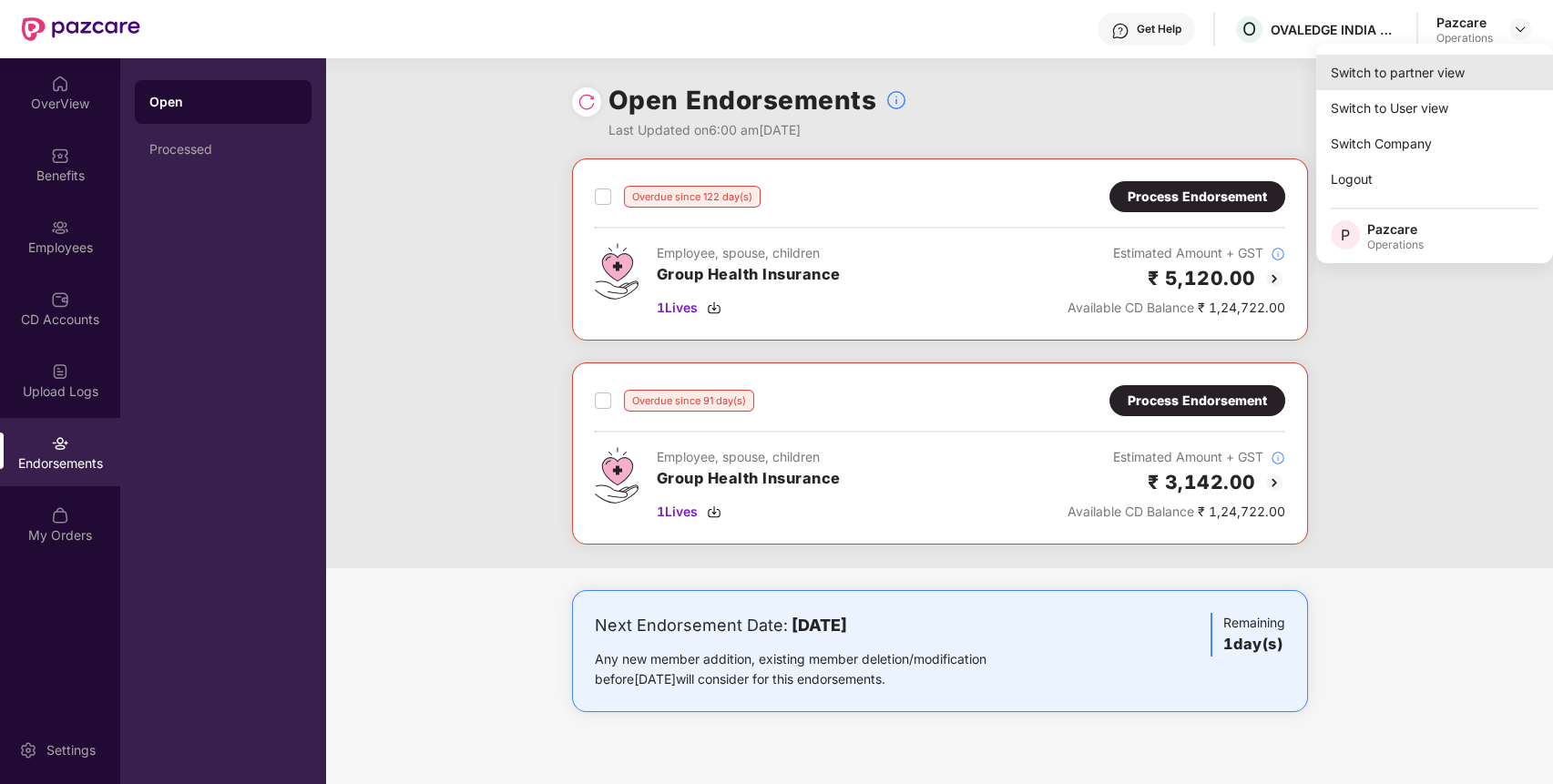
click at [1487, 65] on div "Switch to partner view" at bounding box center [1434, 72] width 237 height 36
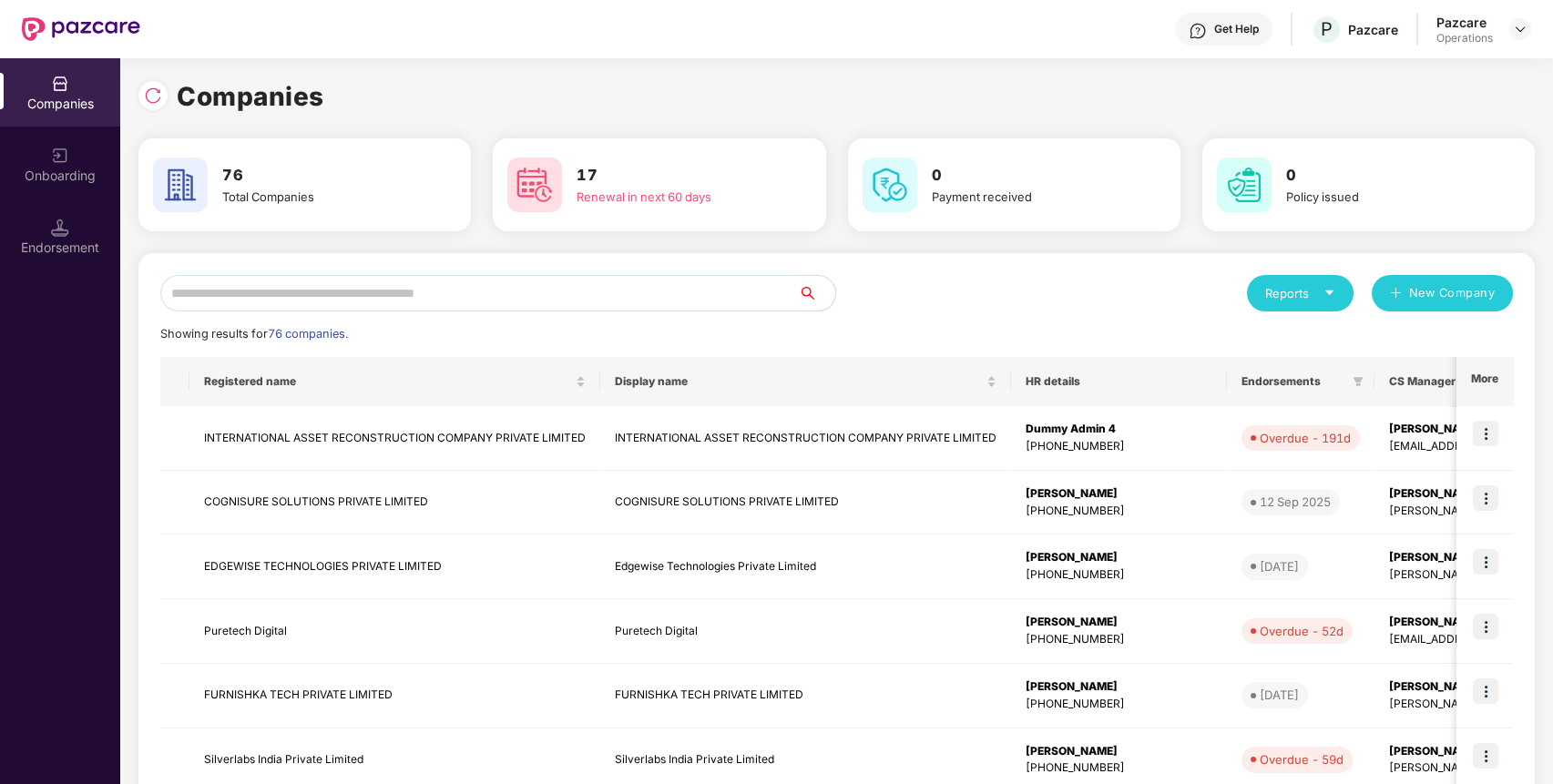
click at [743, 291] on input "text" at bounding box center [479, 293] width 638 height 37
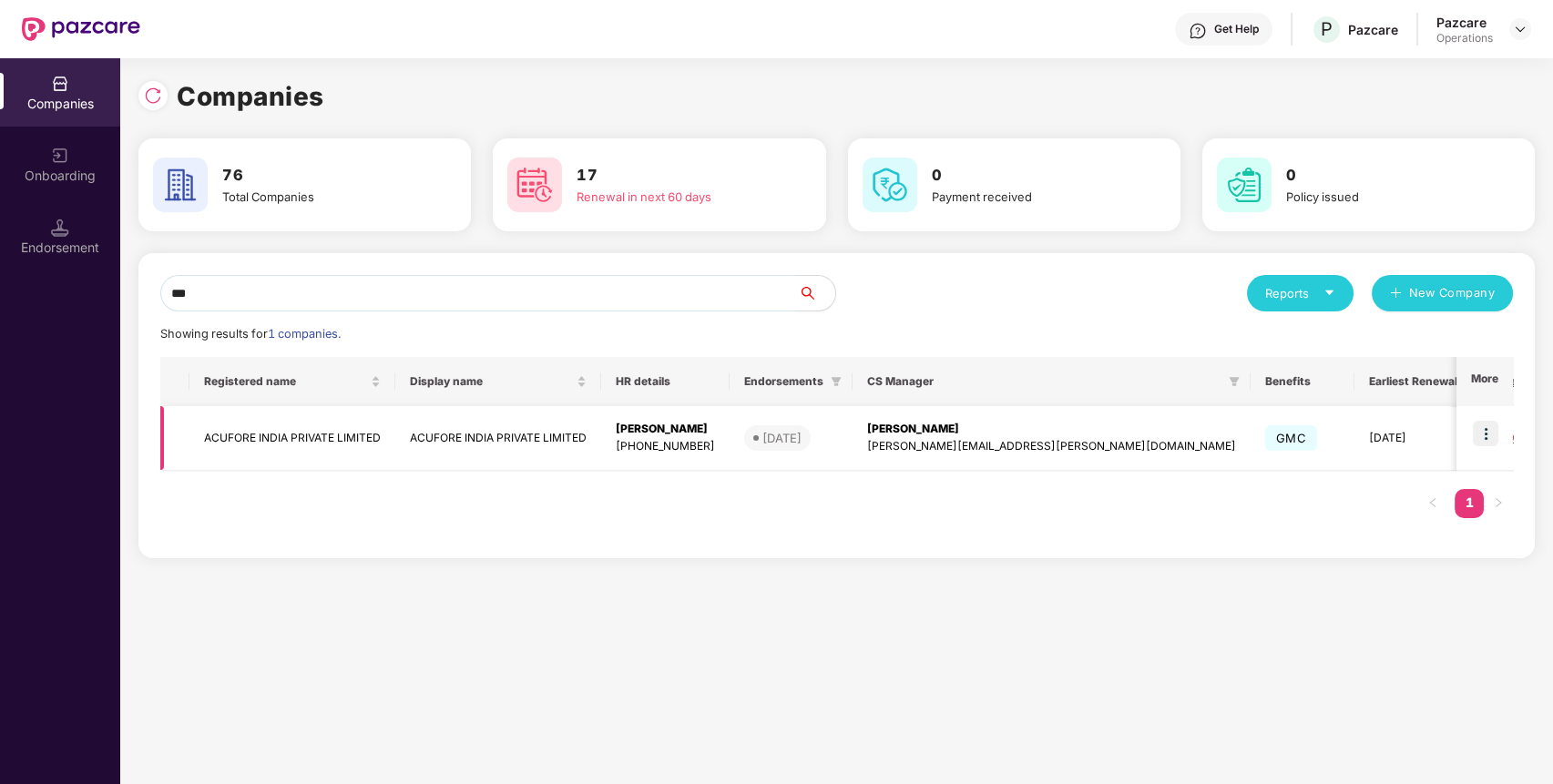
type input "***"
click at [1484, 425] on img at bounding box center [1486, 434] width 26 height 26
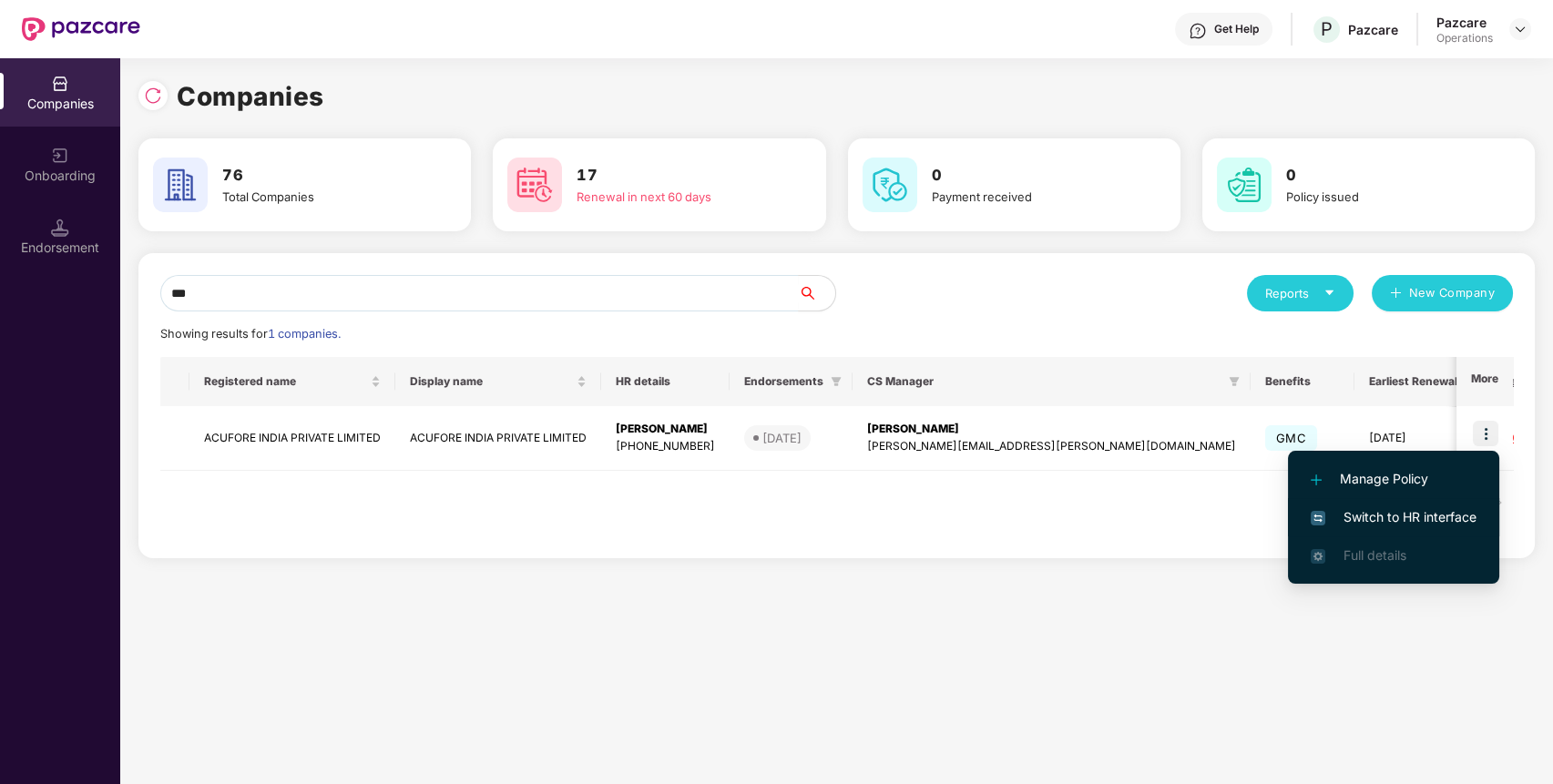
click at [1435, 509] on span "Switch to HR interface" at bounding box center [1393, 517] width 166 height 20
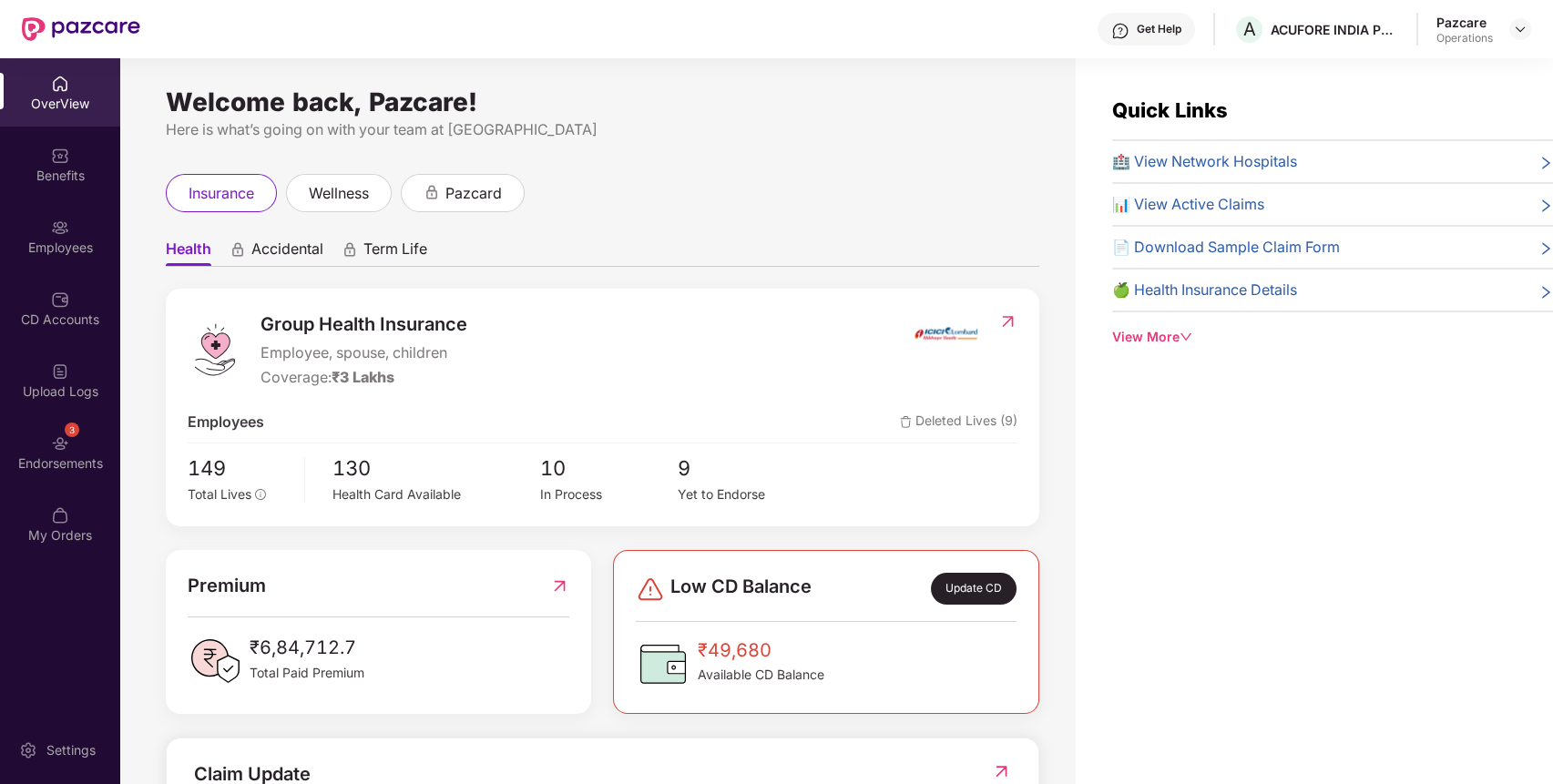
click at [89, 441] on div "3 Endorsements" at bounding box center [60, 452] width 120 height 68
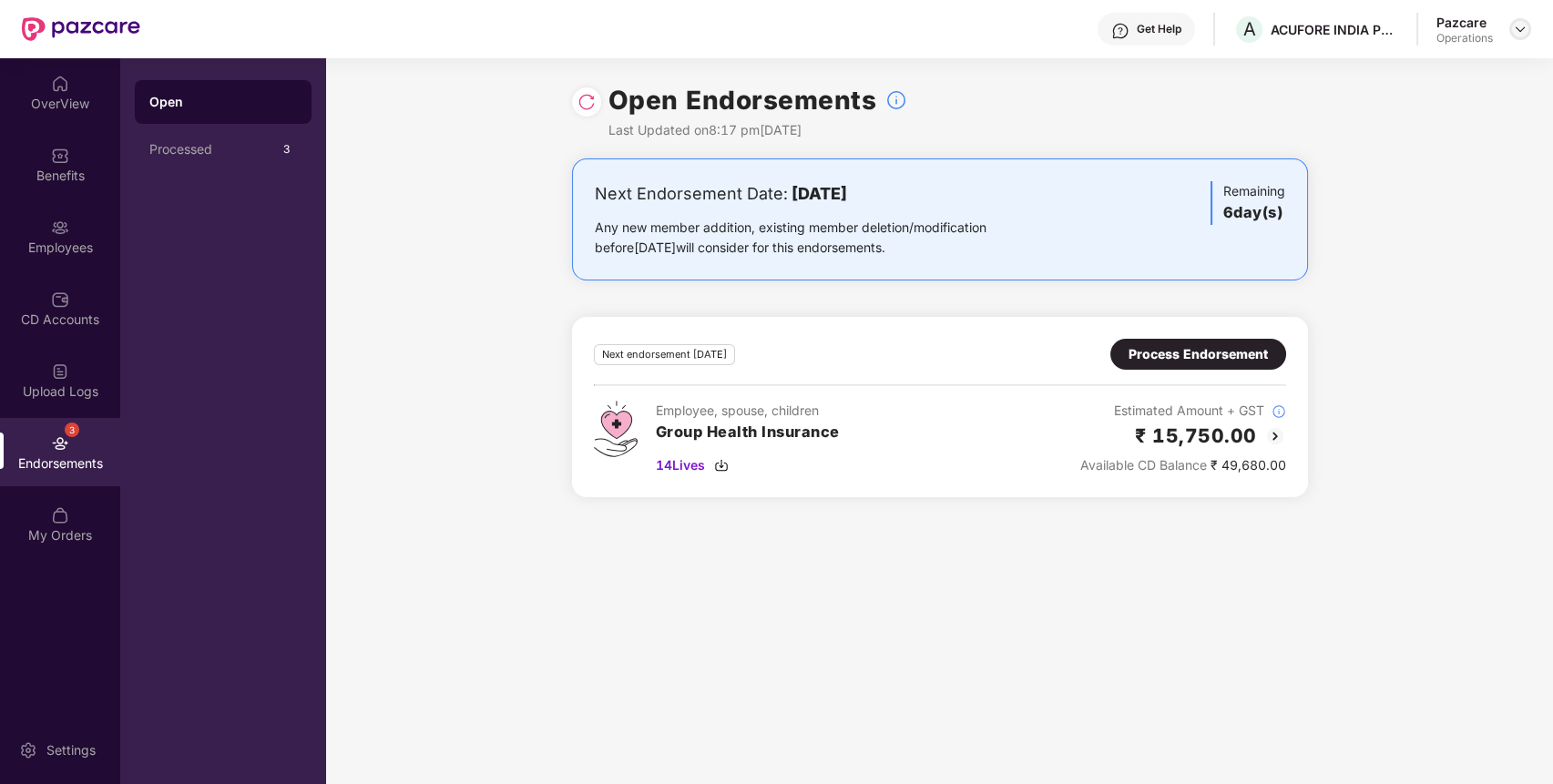
click at [1516, 28] on img at bounding box center [1520, 29] width 15 height 15
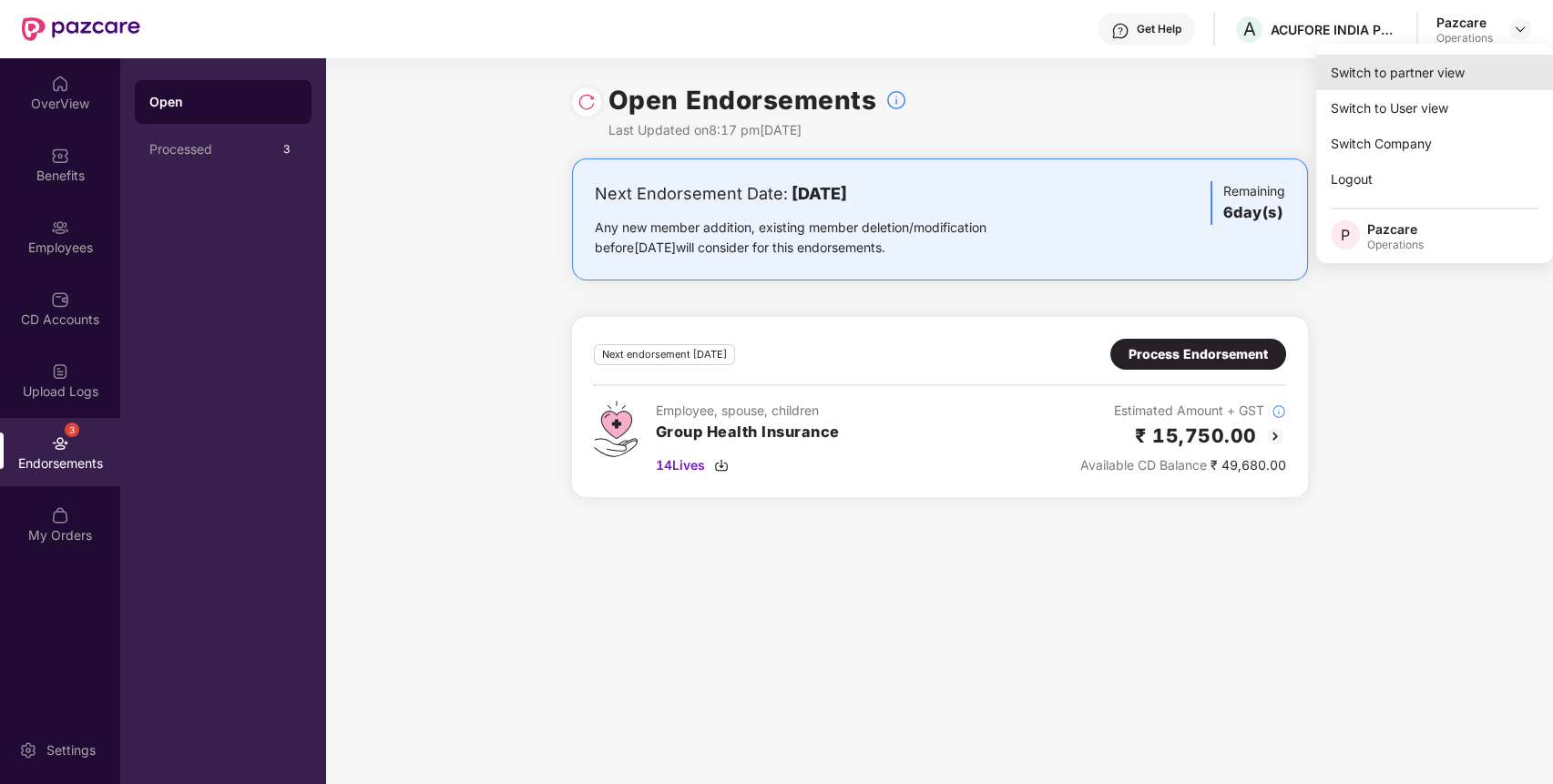
click at [1485, 65] on div "Switch to partner view" at bounding box center [1434, 72] width 237 height 36
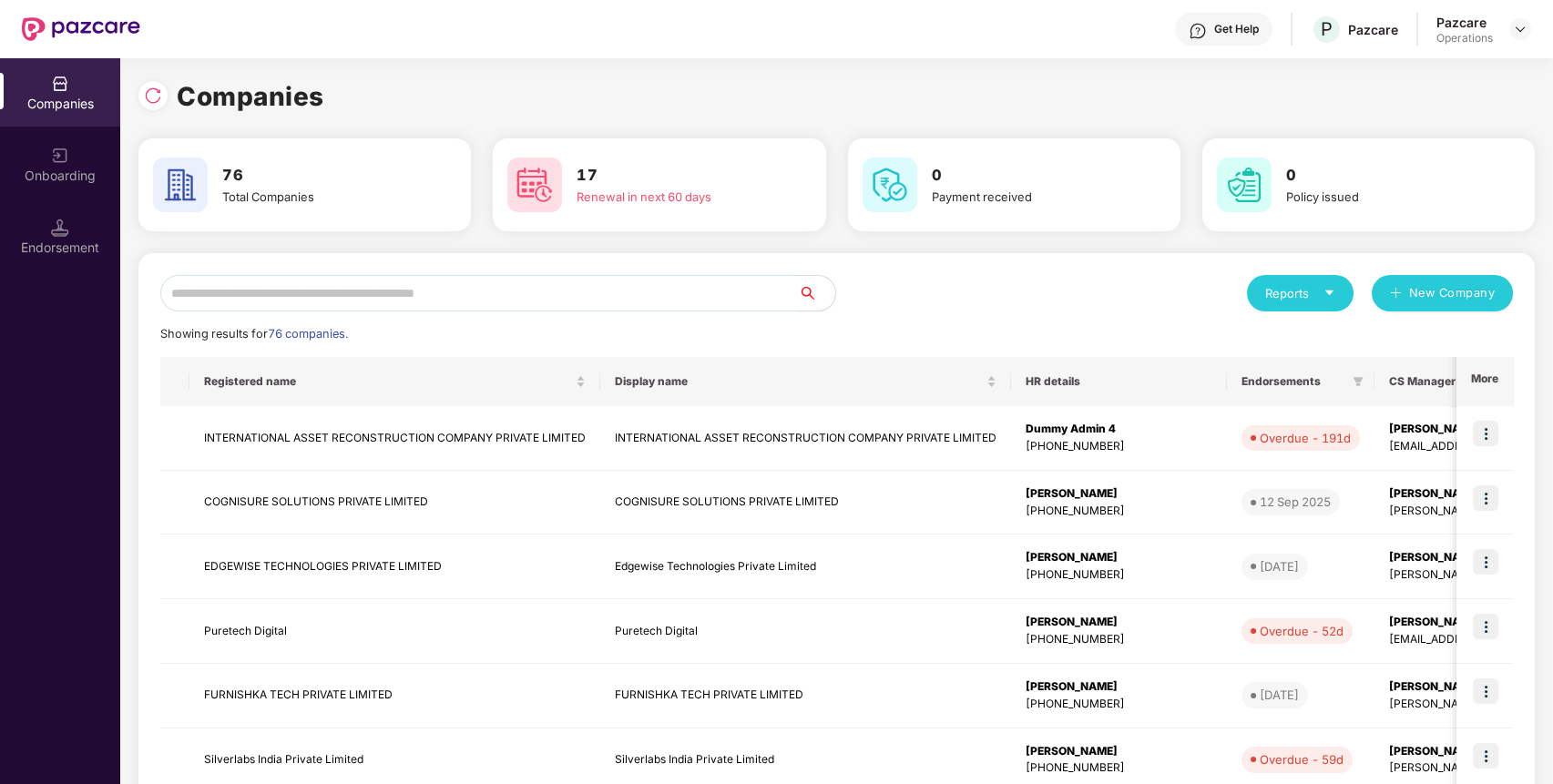
click at [690, 306] on input "text" at bounding box center [479, 293] width 638 height 37
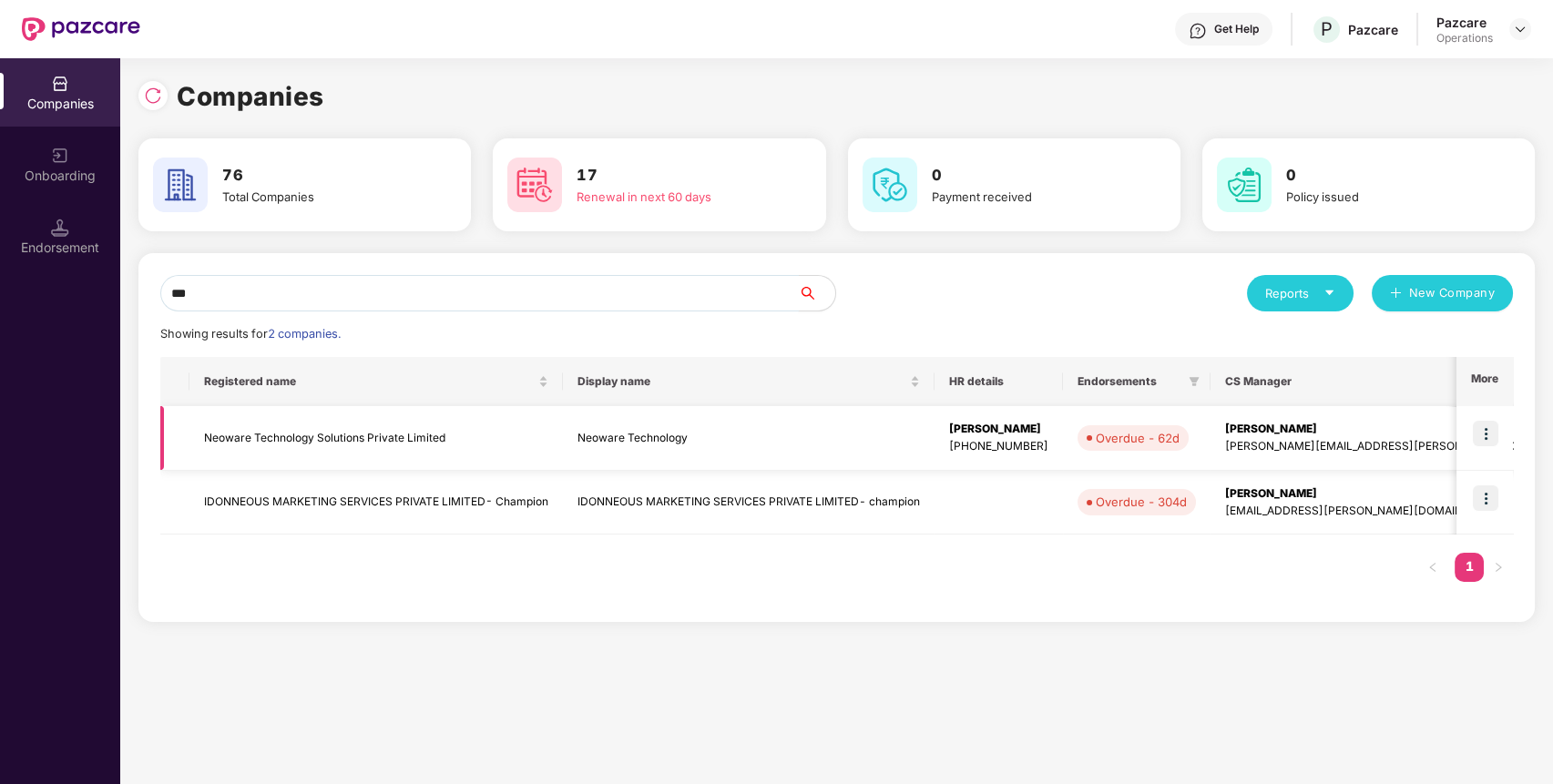
type input "***"
click at [1491, 425] on img at bounding box center [1486, 434] width 26 height 26
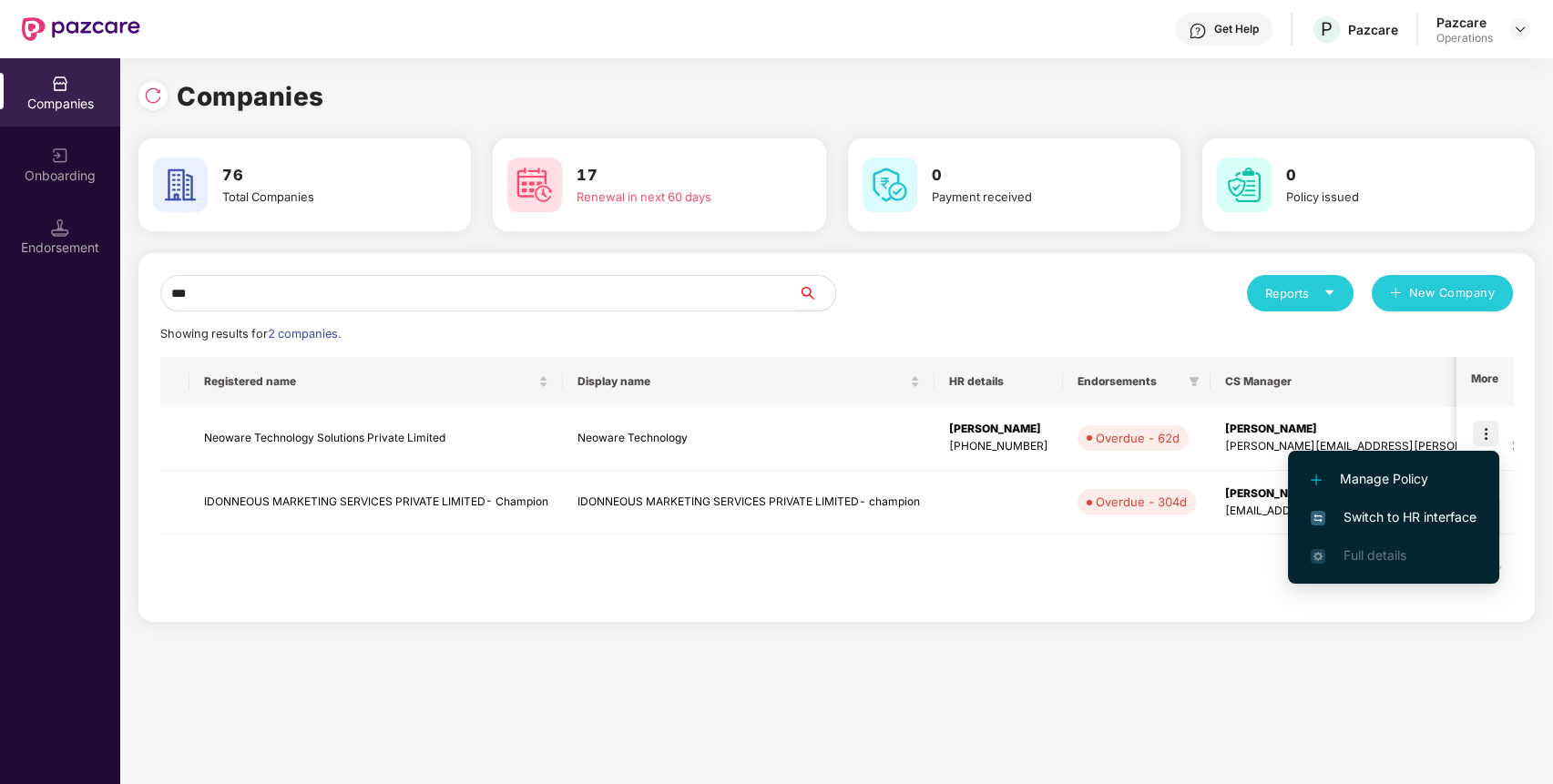
click at [1438, 509] on span "Switch to HR interface" at bounding box center [1393, 517] width 166 height 20
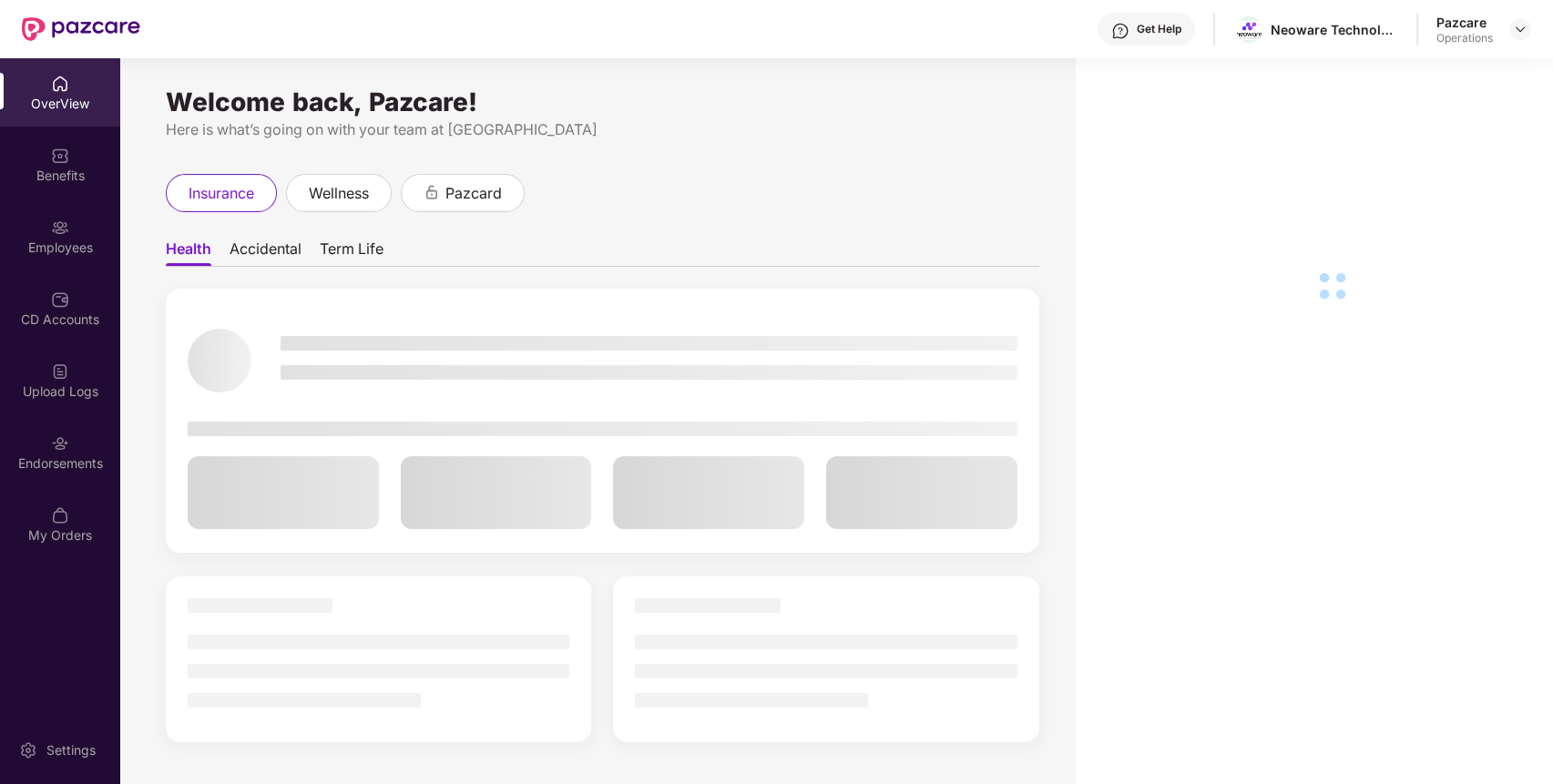
click at [29, 447] on div "Endorsements" at bounding box center [60, 452] width 120 height 68
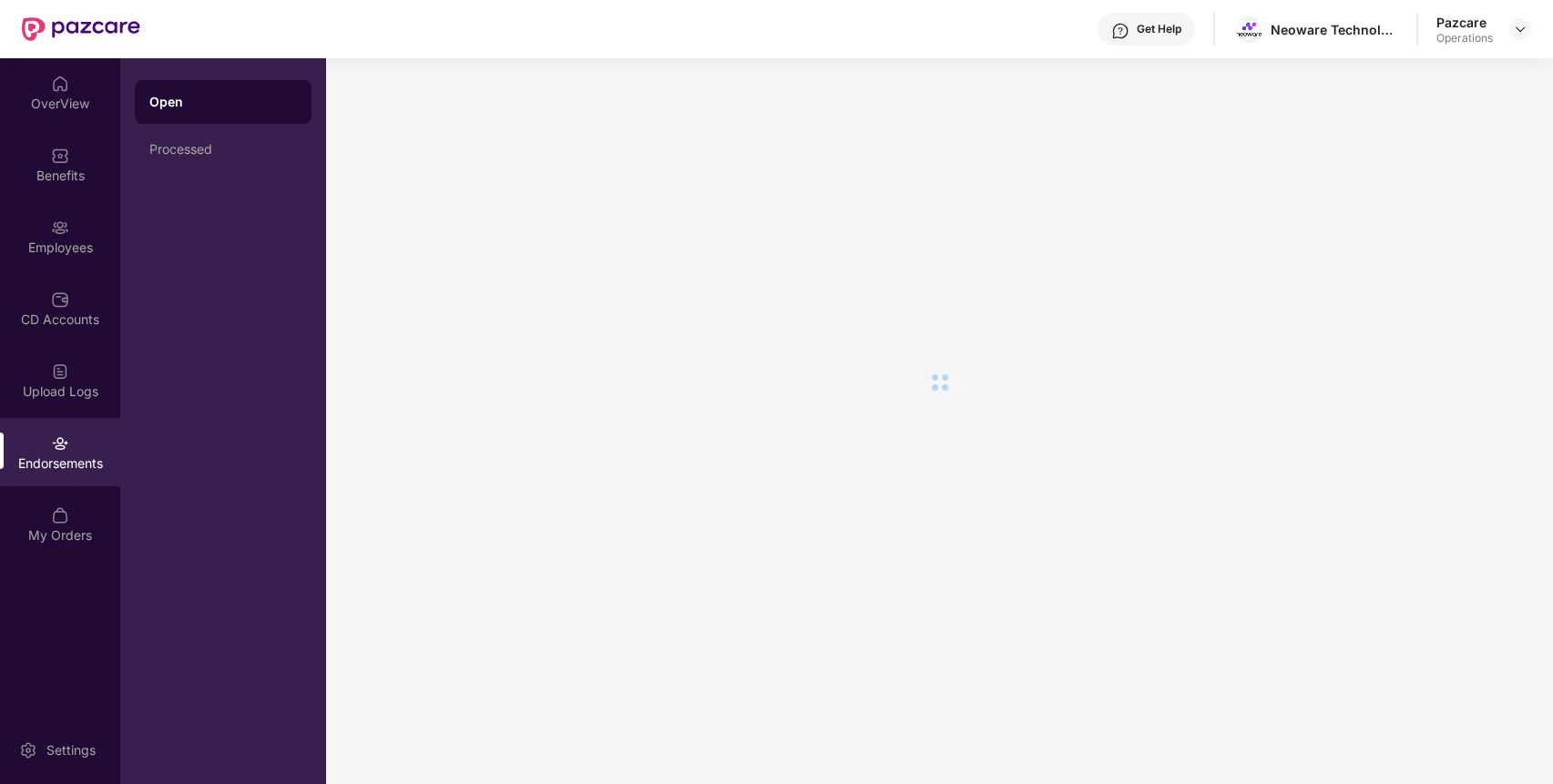
click at [29, 447] on div "Endorsements" at bounding box center [60, 452] width 120 height 68
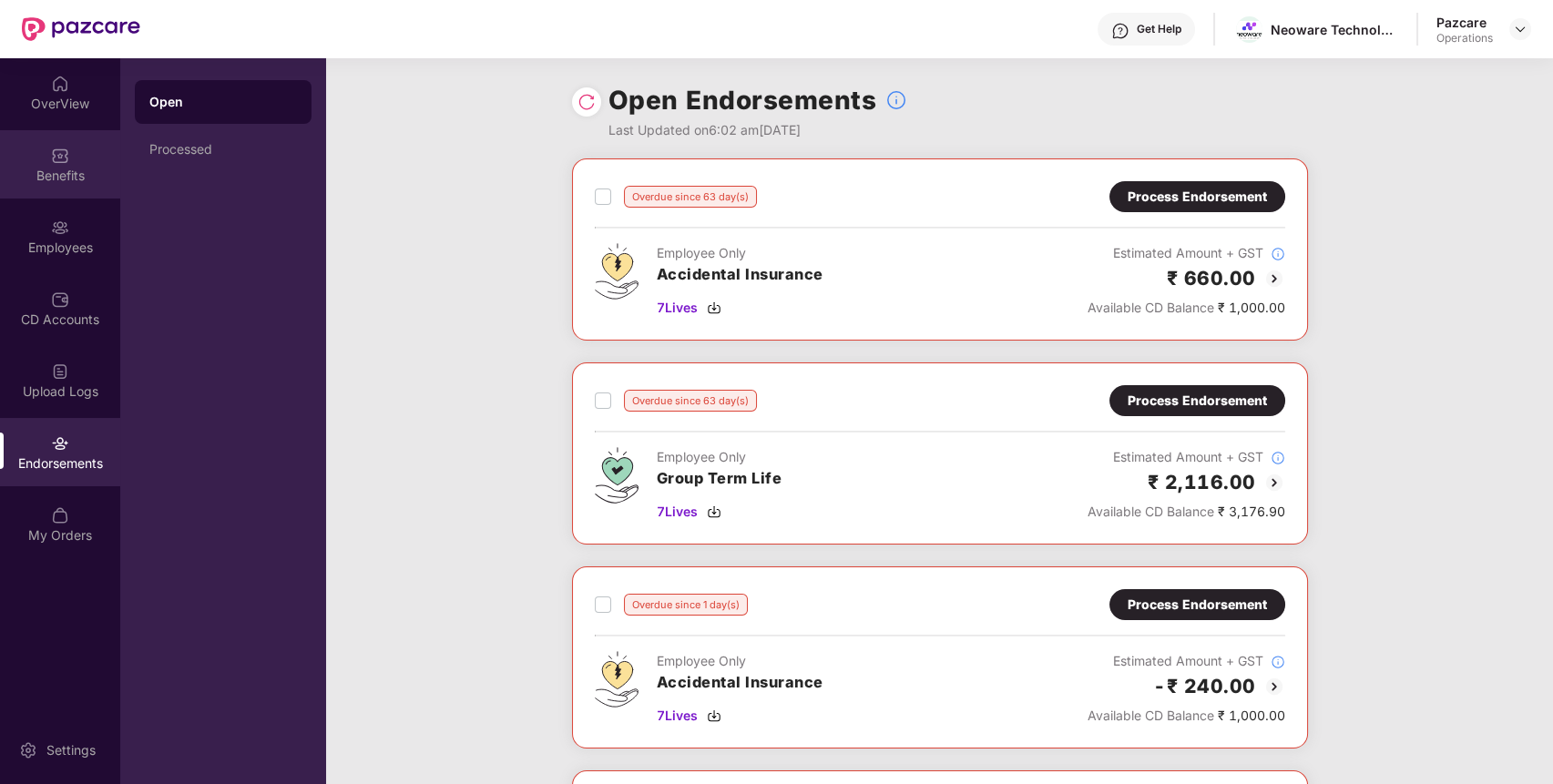
click at [48, 135] on div "Benefits" at bounding box center [60, 165] width 120 height 68
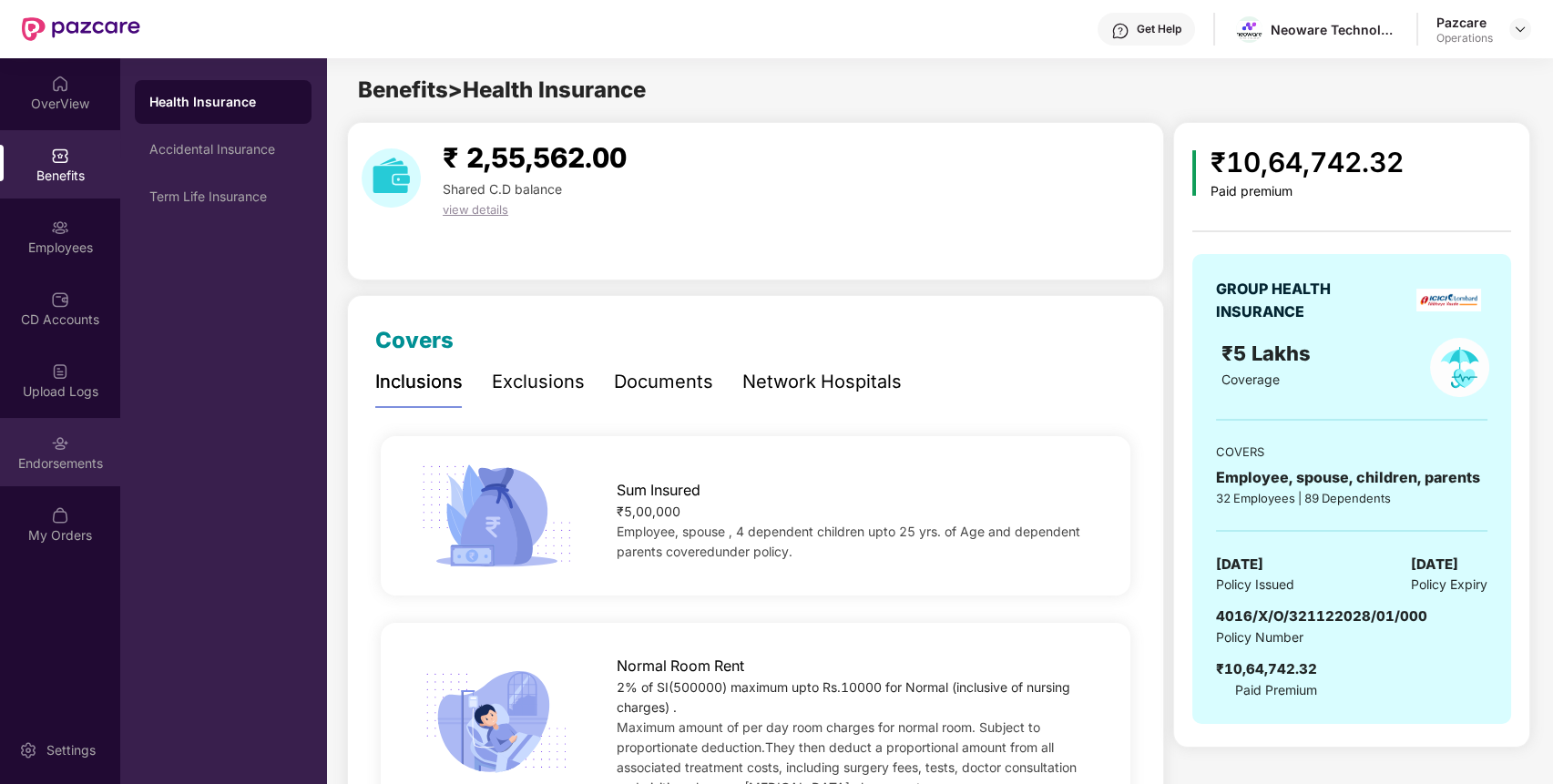
click at [74, 451] on div "Endorsements" at bounding box center [60, 452] width 120 height 68
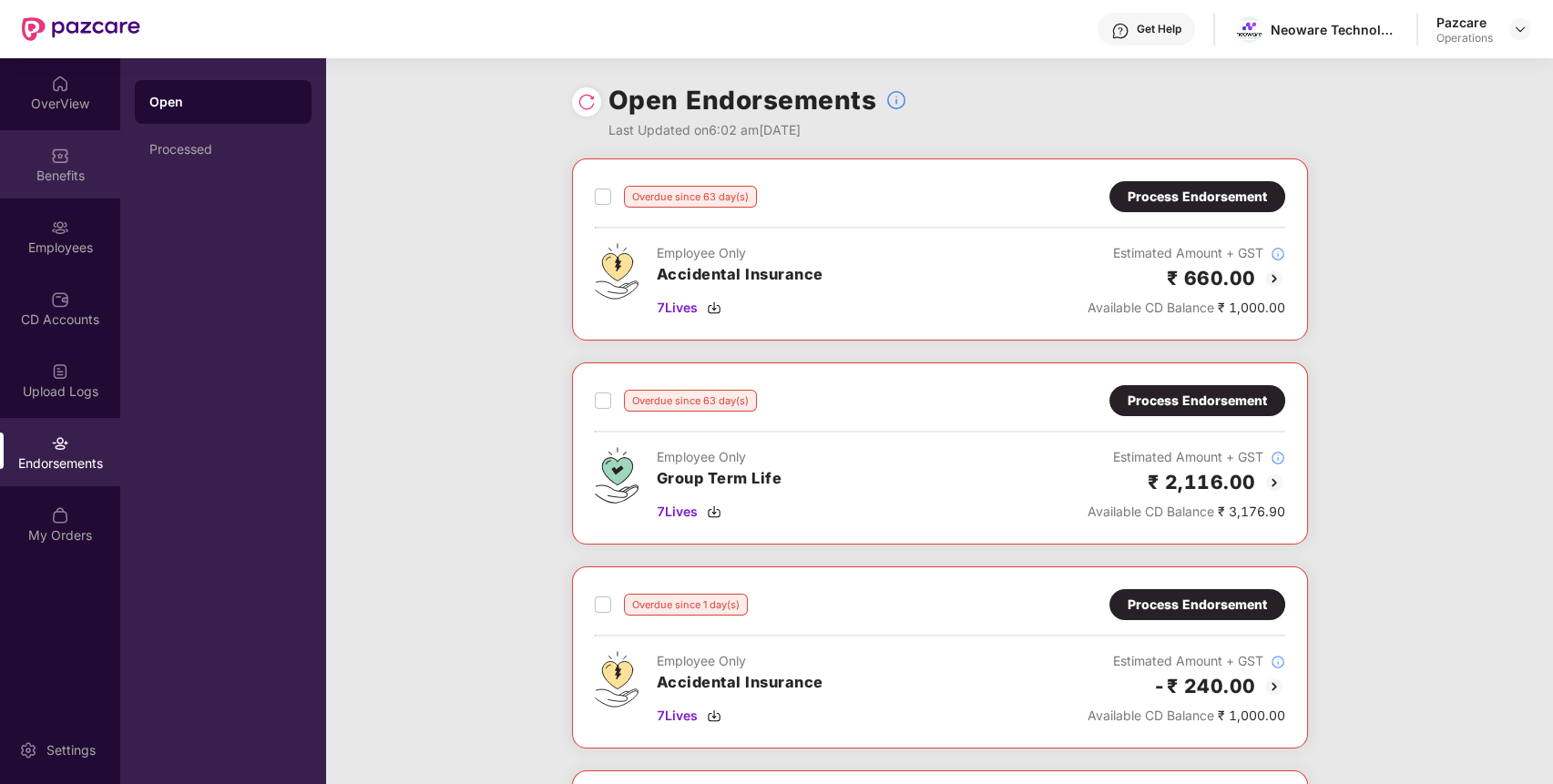
click at [76, 170] on div "Benefits" at bounding box center [60, 176] width 120 height 18
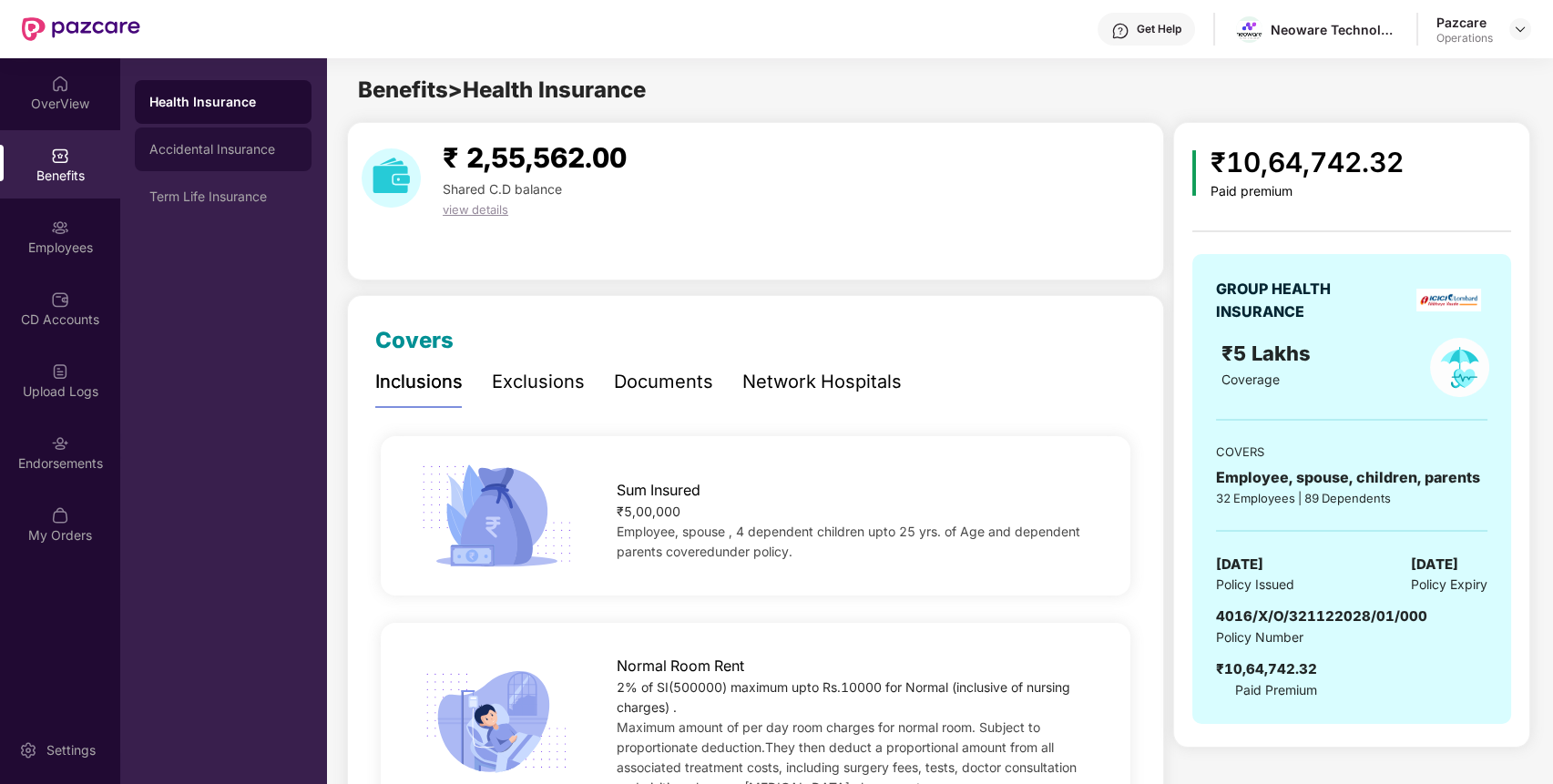
click at [276, 163] on div "Accidental Insurance" at bounding box center [223, 150] width 177 height 44
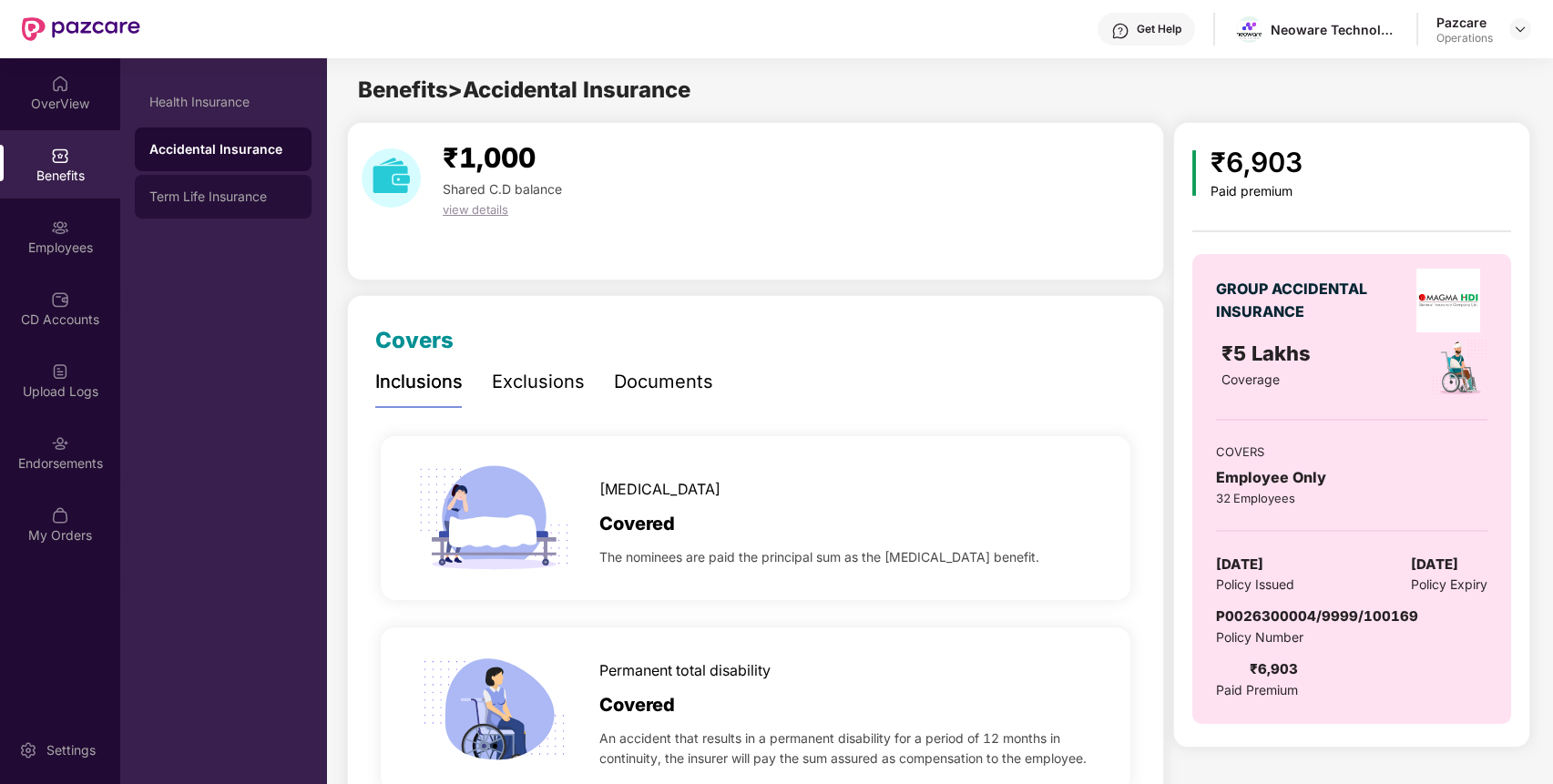
click at [280, 198] on div "Term Life Insurance" at bounding box center [223, 197] width 147 height 15
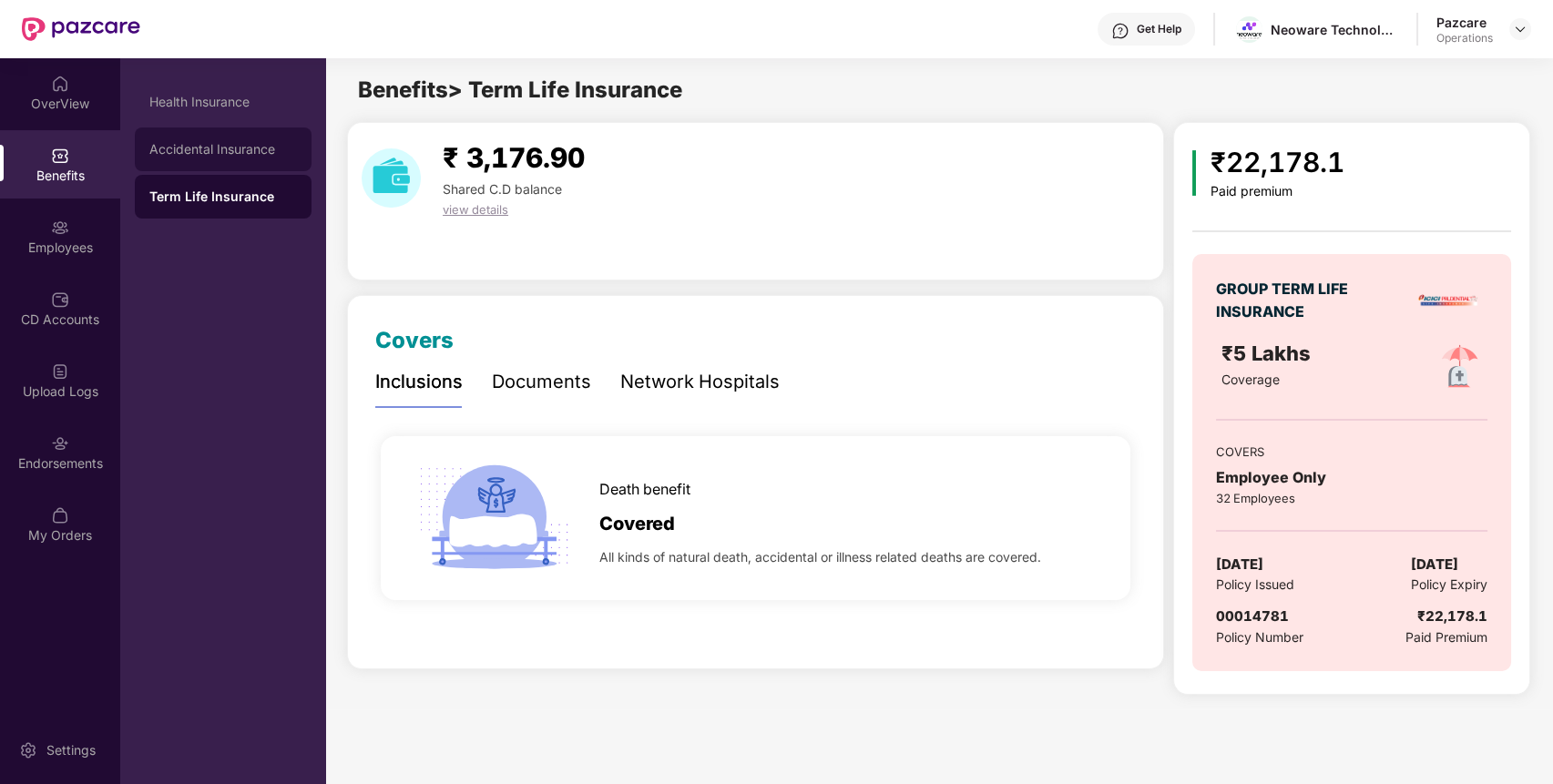
click at [252, 147] on div "Accidental Insurance" at bounding box center [223, 150] width 147 height 15
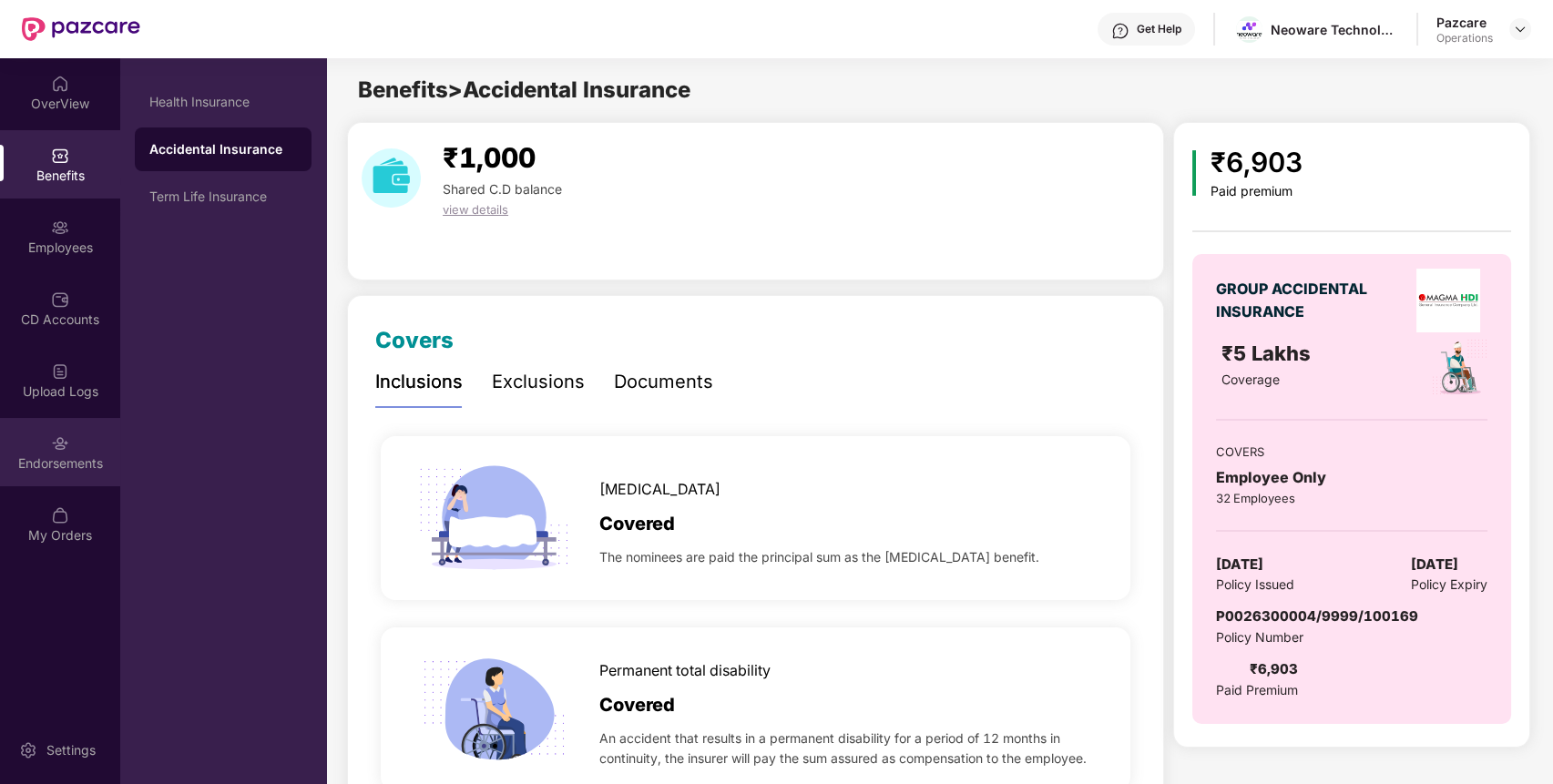
click at [72, 451] on div "Endorsements" at bounding box center [60, 452] width 120 height 68
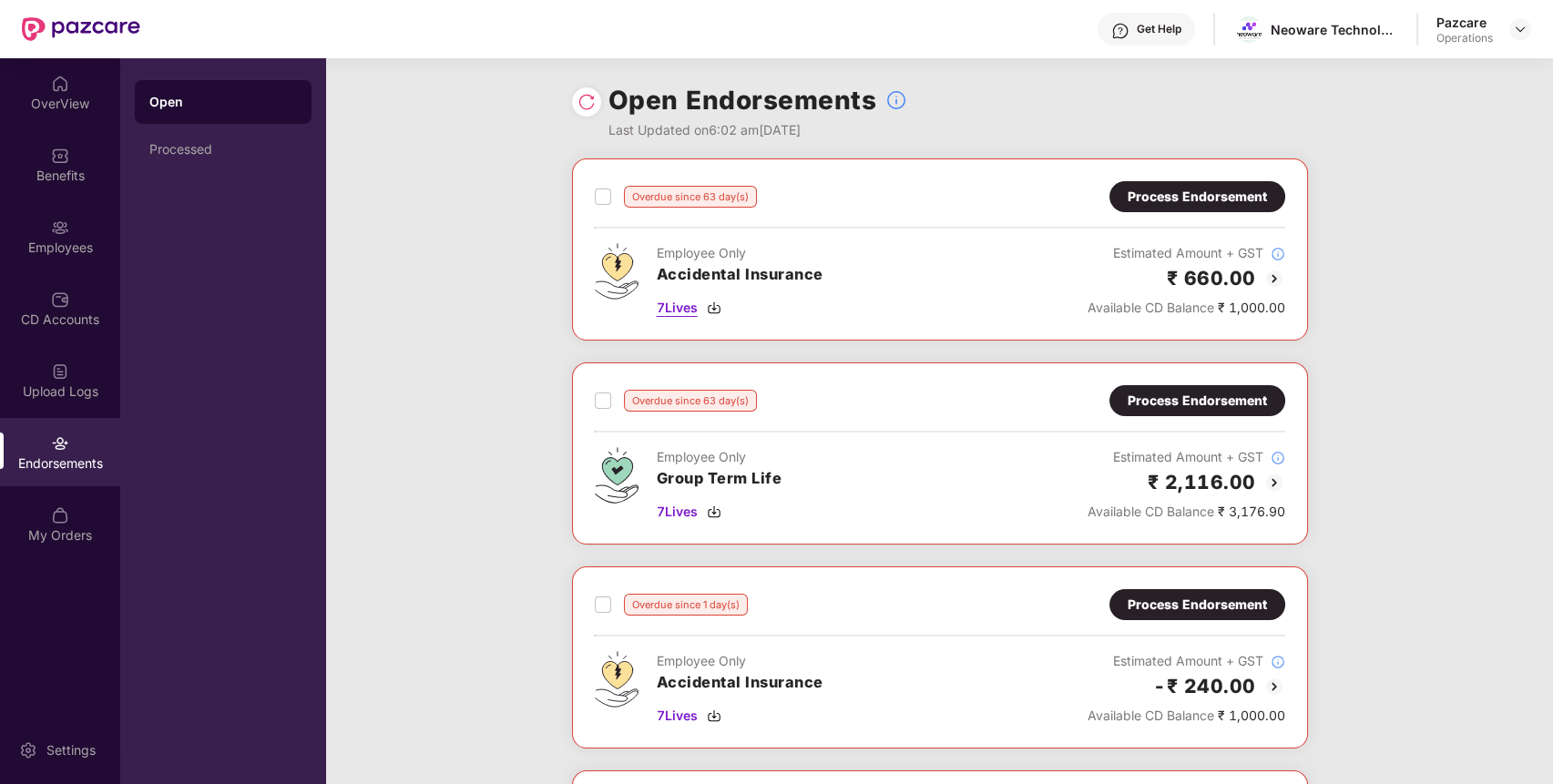
click at [685, 304] on span "7 Lives" at bounding box center [677, 308] width 41 height 20
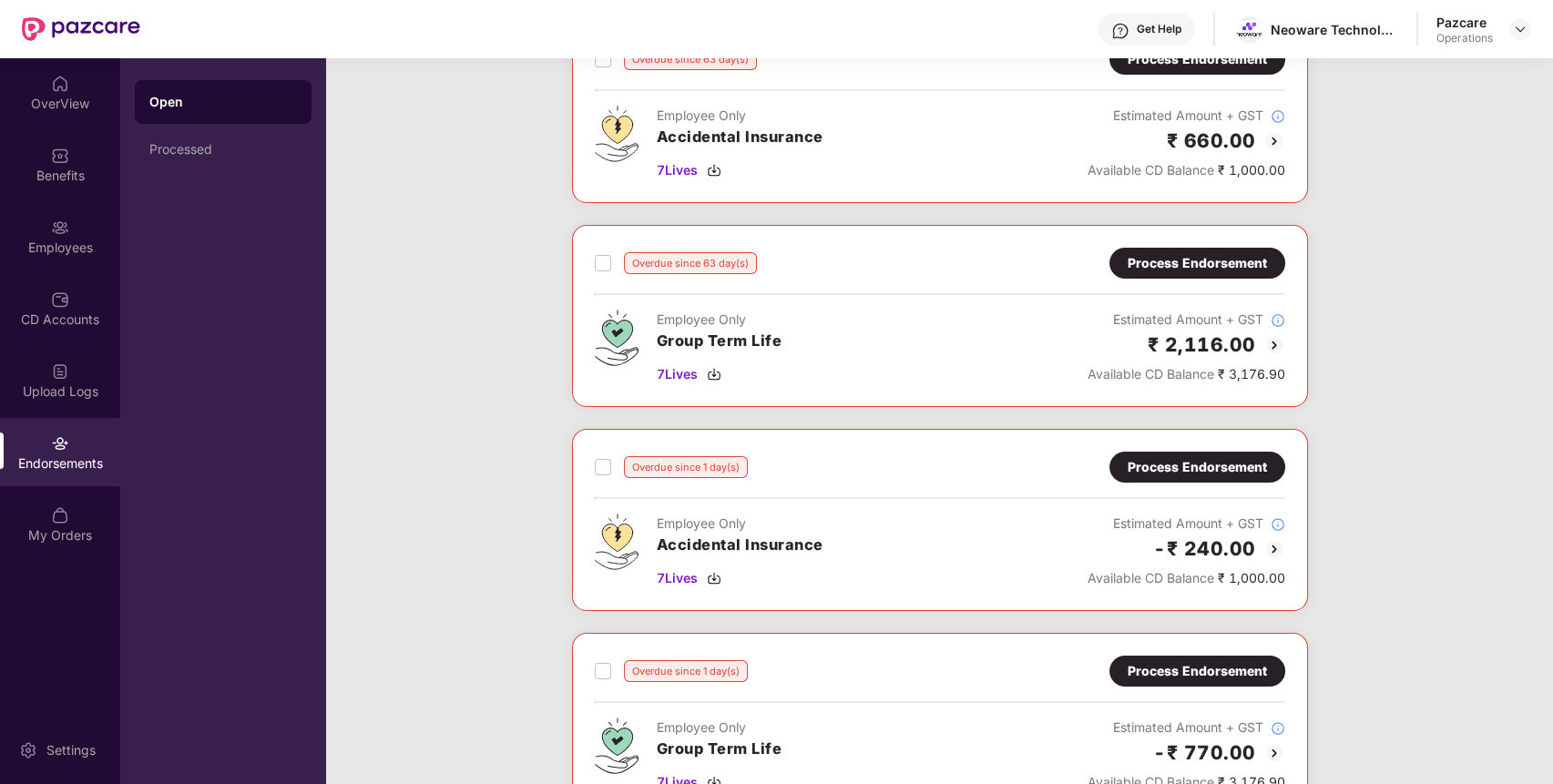
scroll to position [139, 0]
click at [688, 577] on span "7 Lives" at bounding box center [677, 577] width 41 height 20
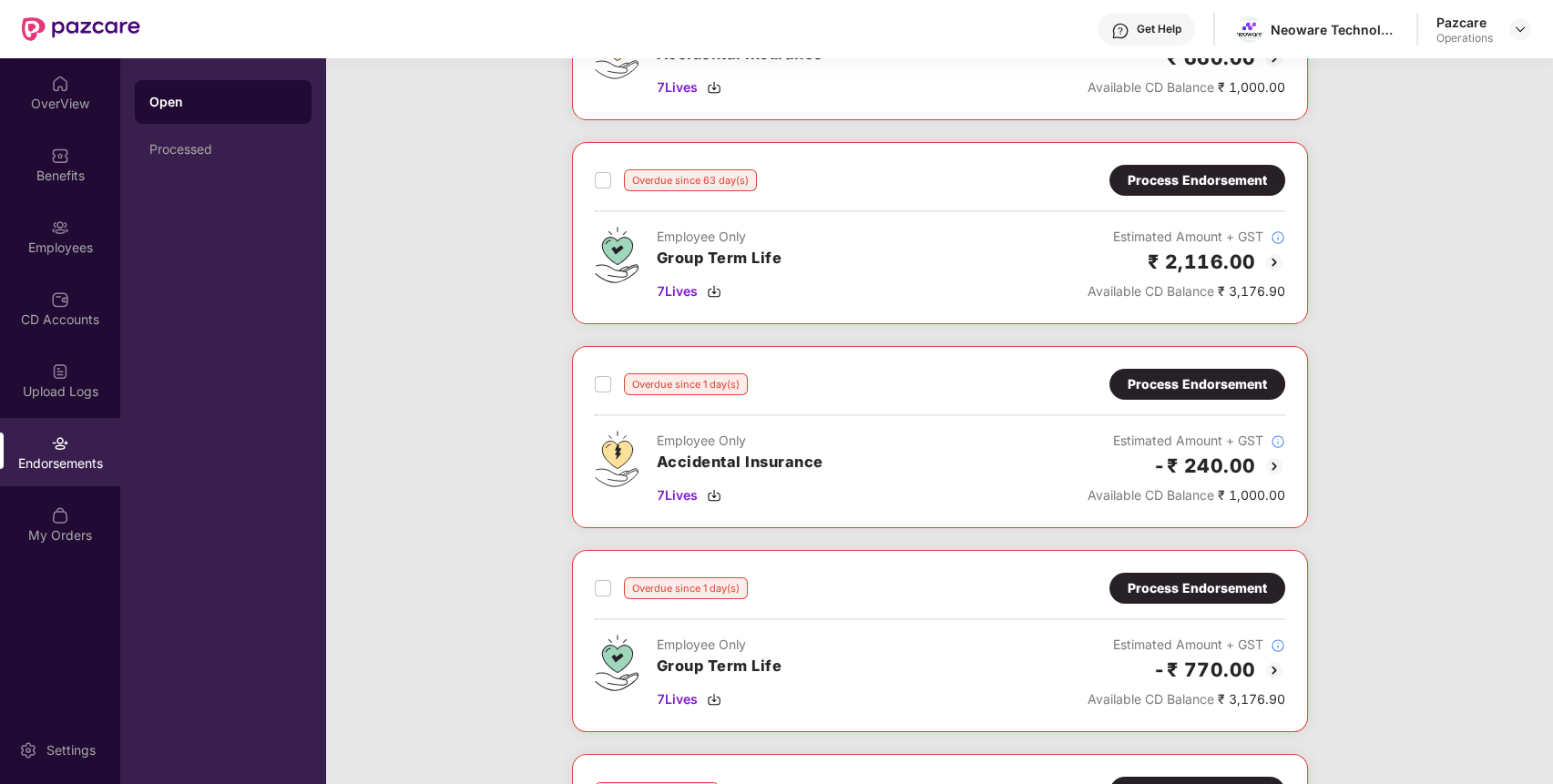
scroll to position [219, 0]
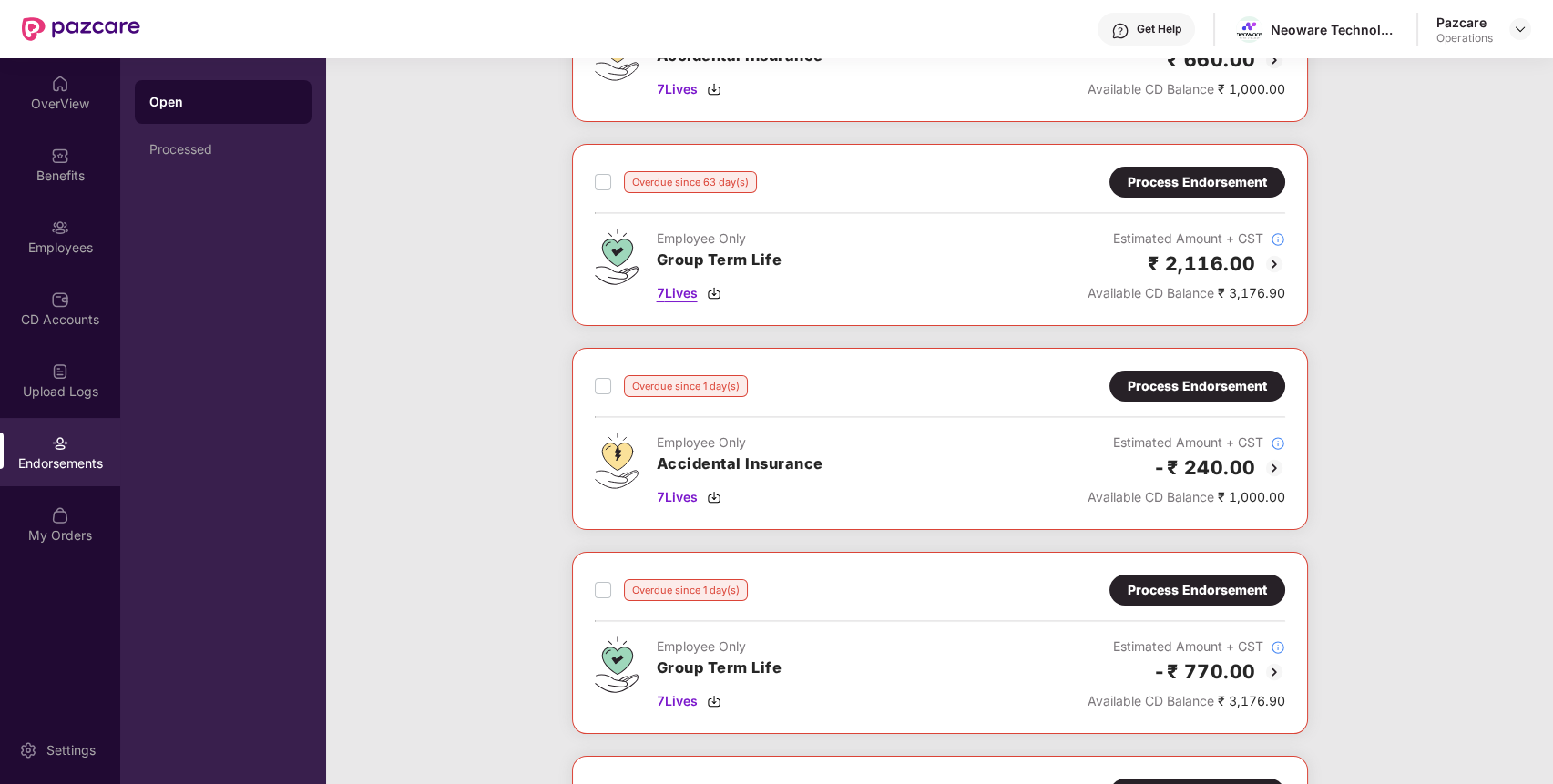
click at [691, 292] on span "7 Lives" at bounding box center [677, 293] width 41 height 20
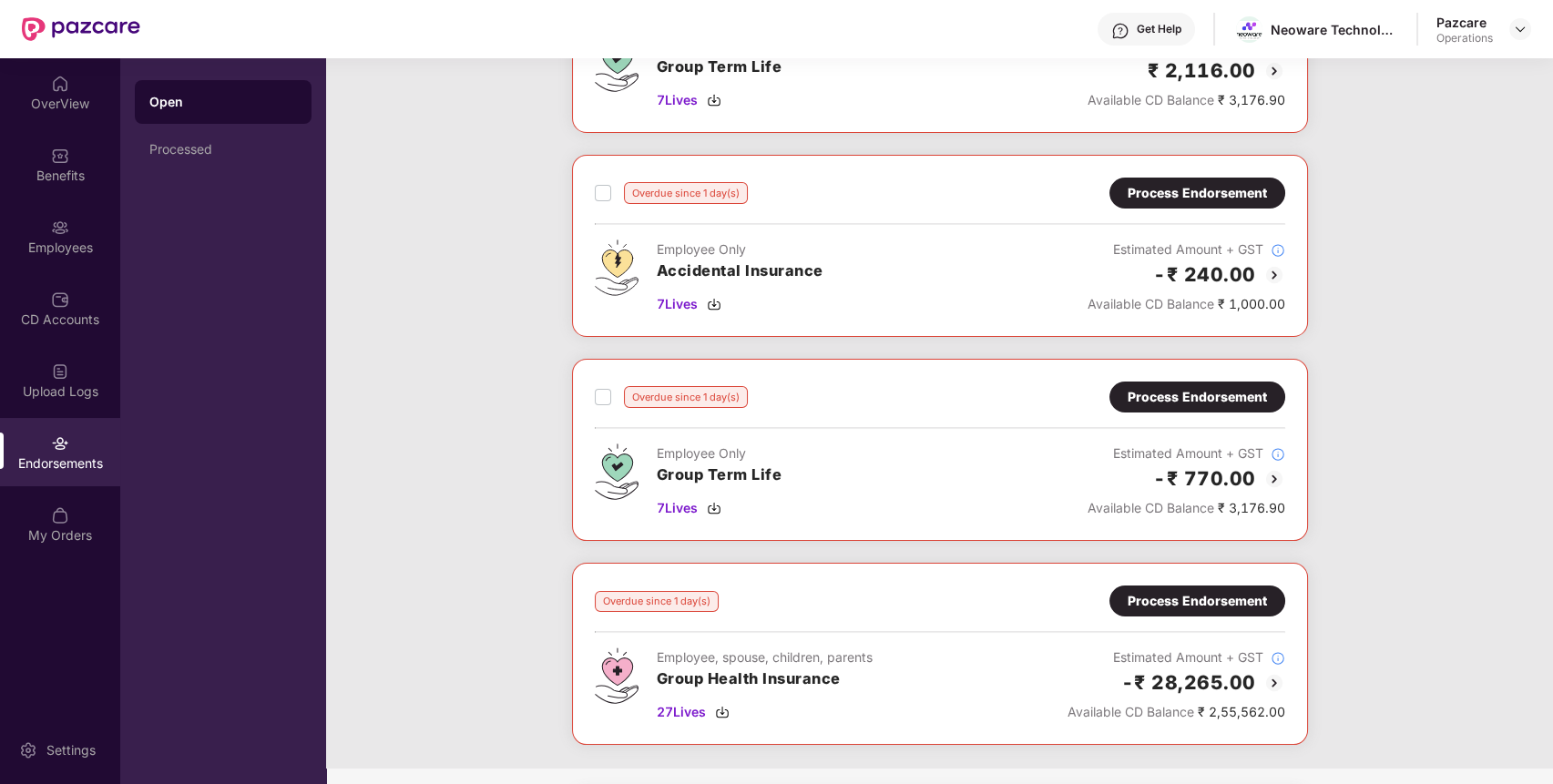
scroll to position [413, 0]
click at [684, 510] on span "7 Lives" at bounding box center [677, 507] width 41 height 20
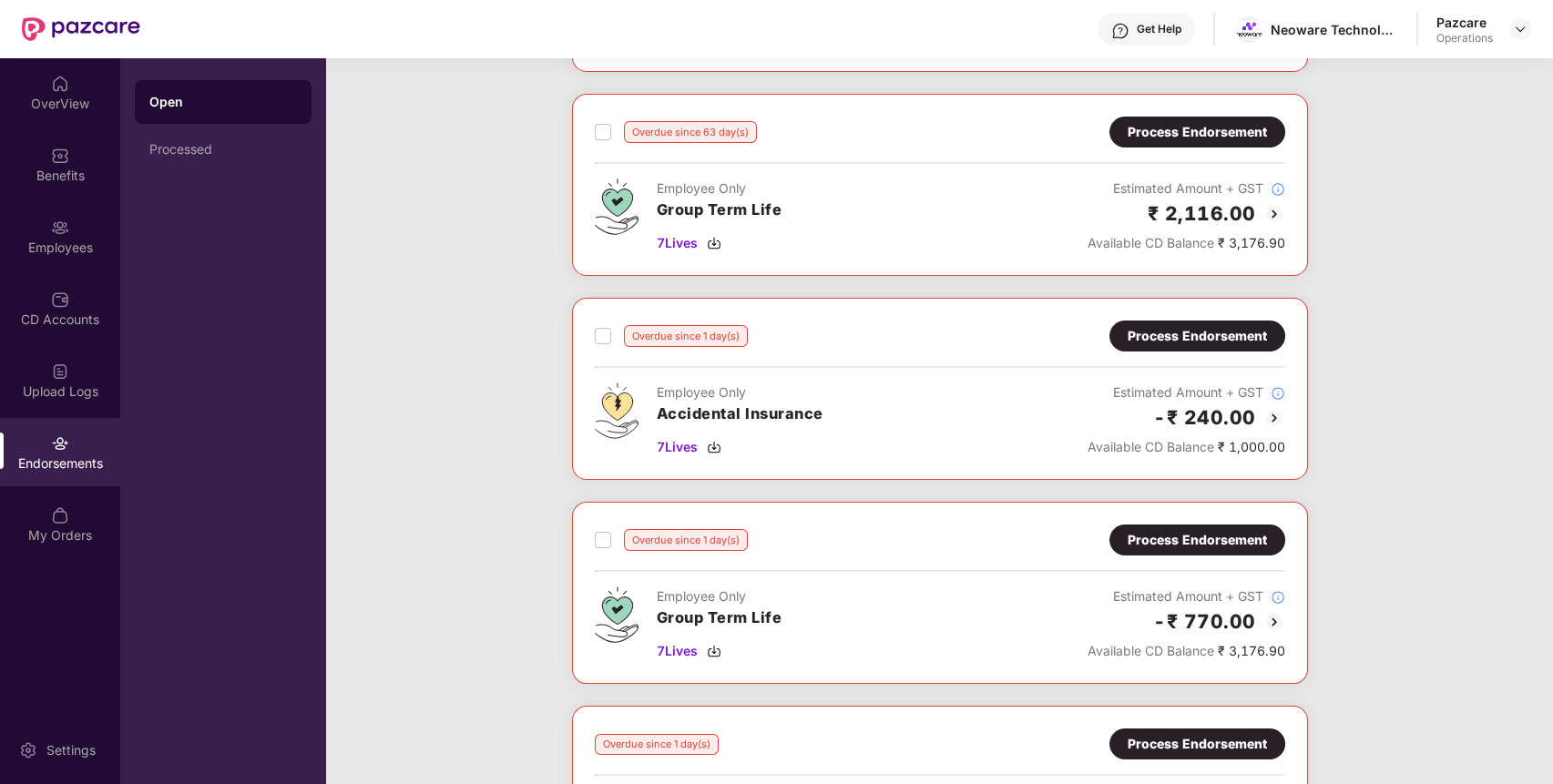
scroll to position [574, 0]
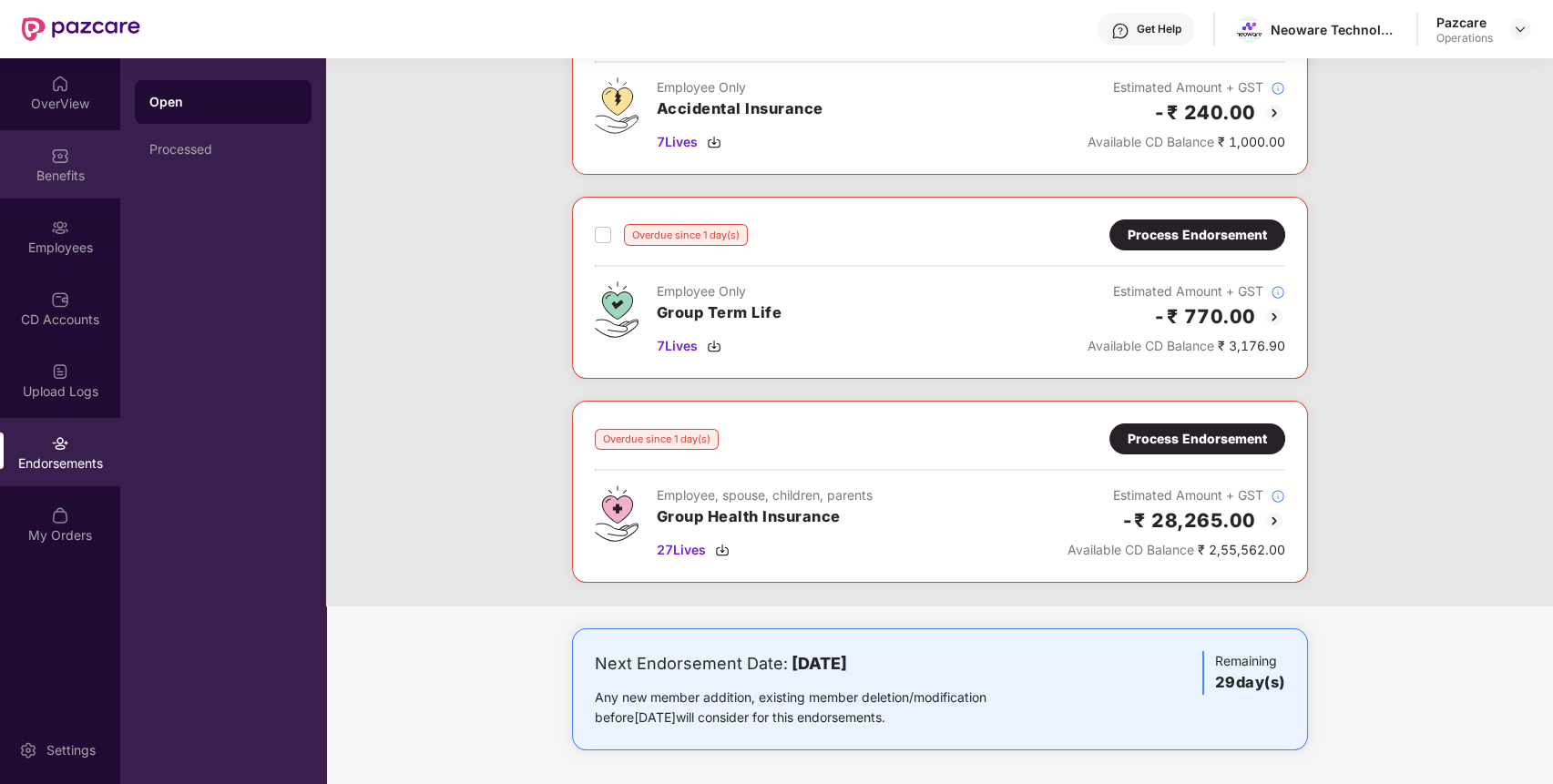
click at [51, 187] on div "Benefits" at bounding box center [60, 165] width 120 height 68
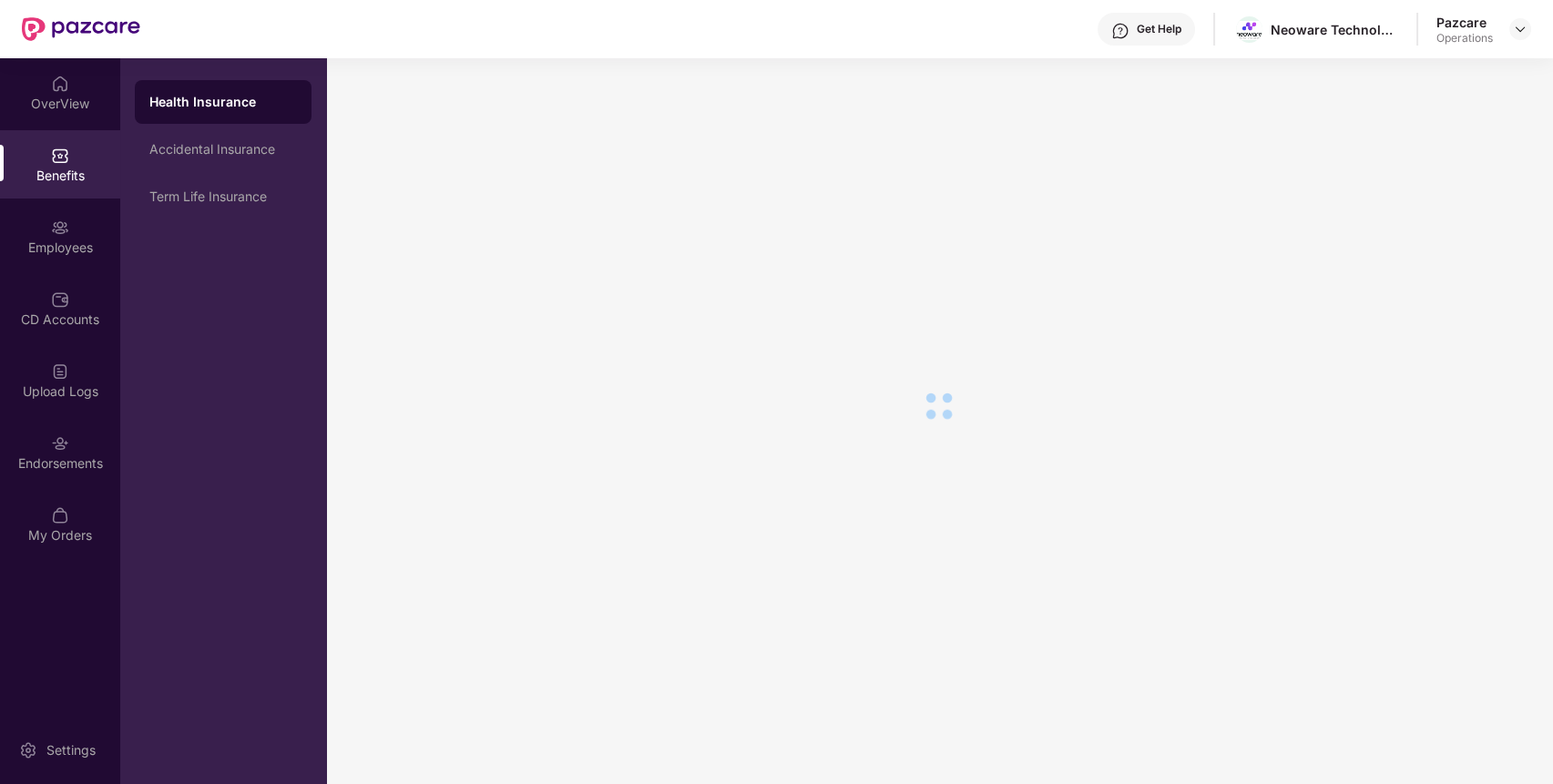
scroll to position [30, 0]
click at [198, 140] on div "Accidental Insurance" at bounding box center [223, 150] width 177 height 44
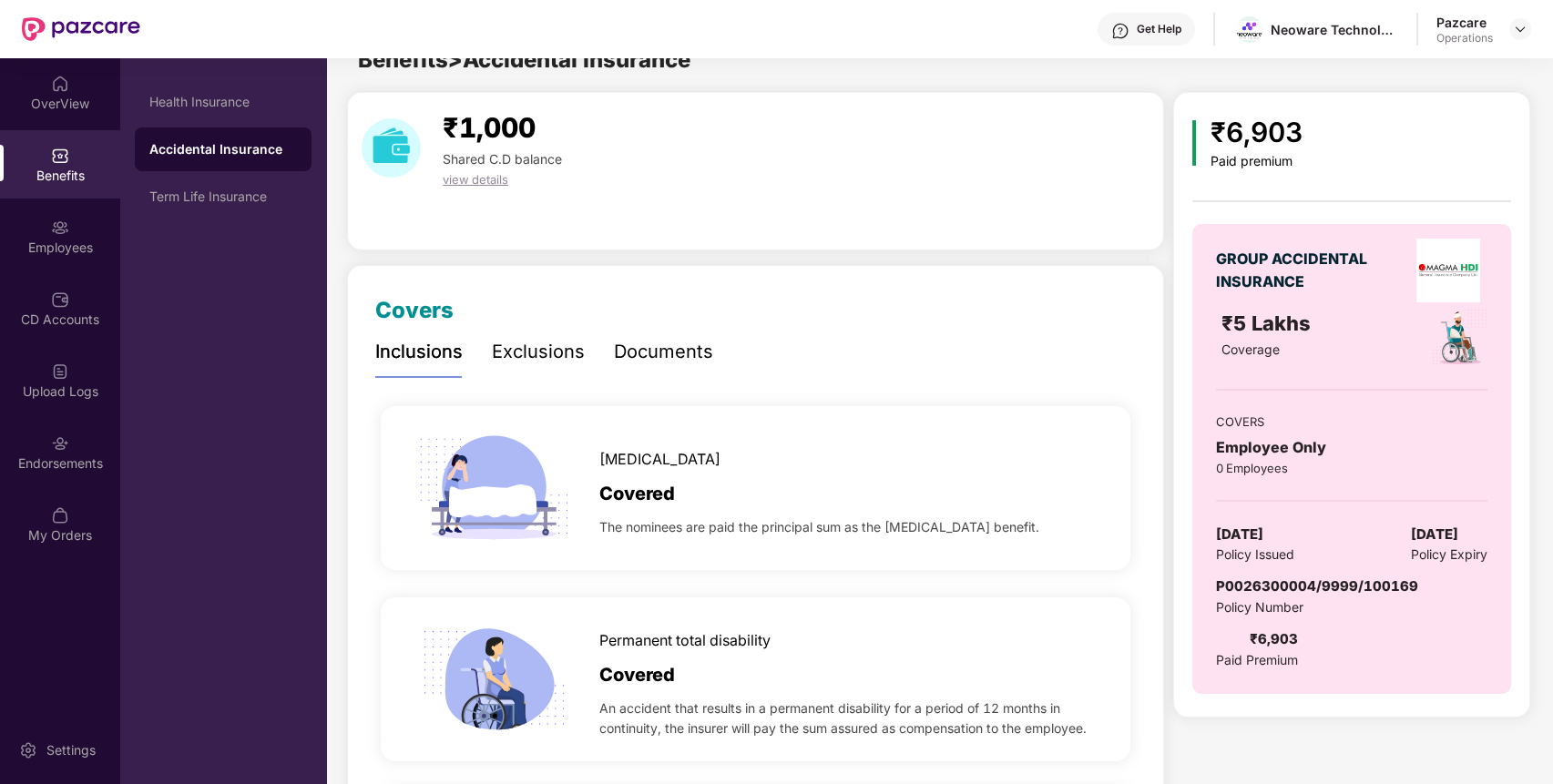
scroll to position [0, 0]
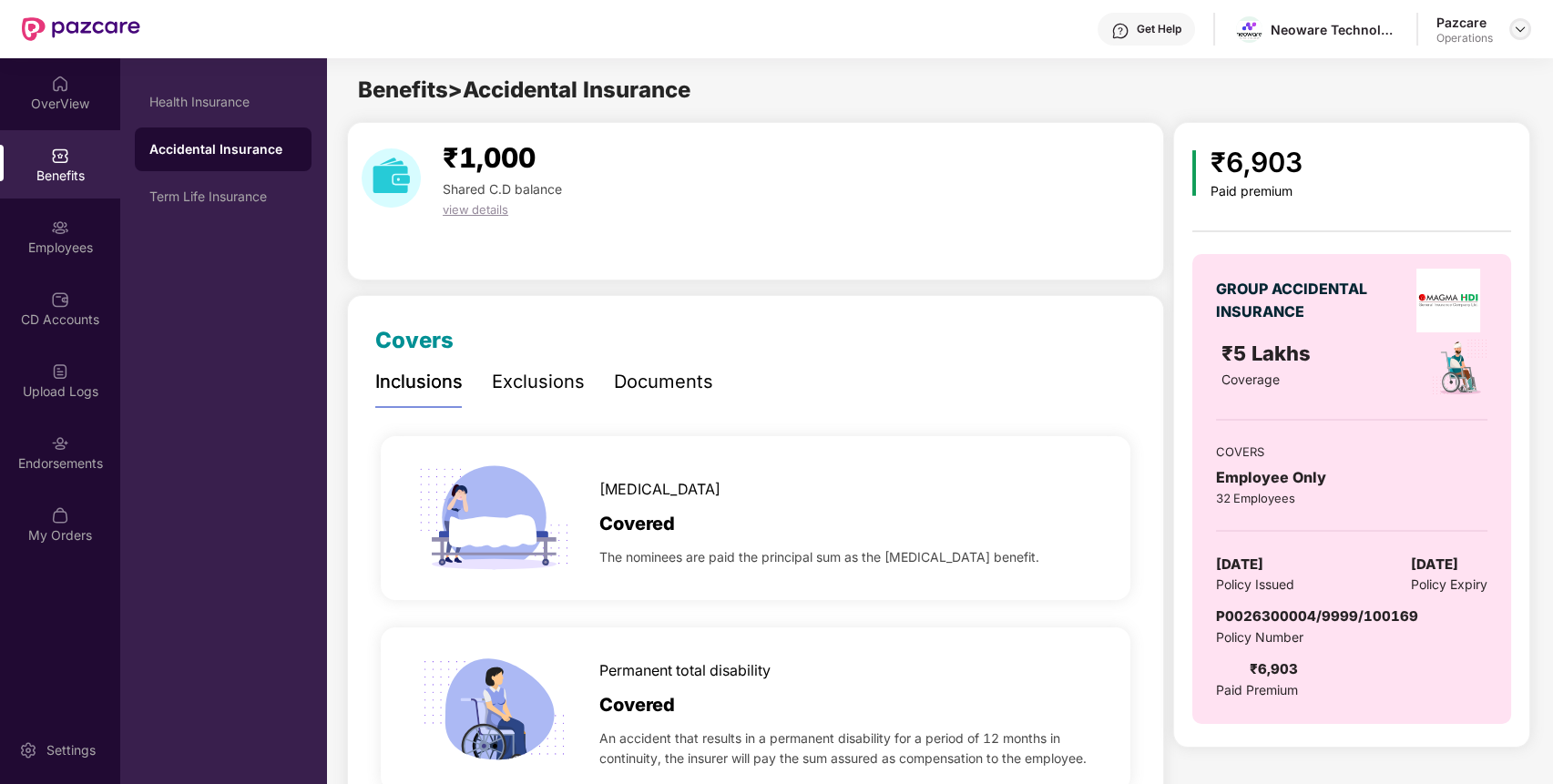
click at [1519, 35] on img at bounding box center [1520, 29] width 15 height 15
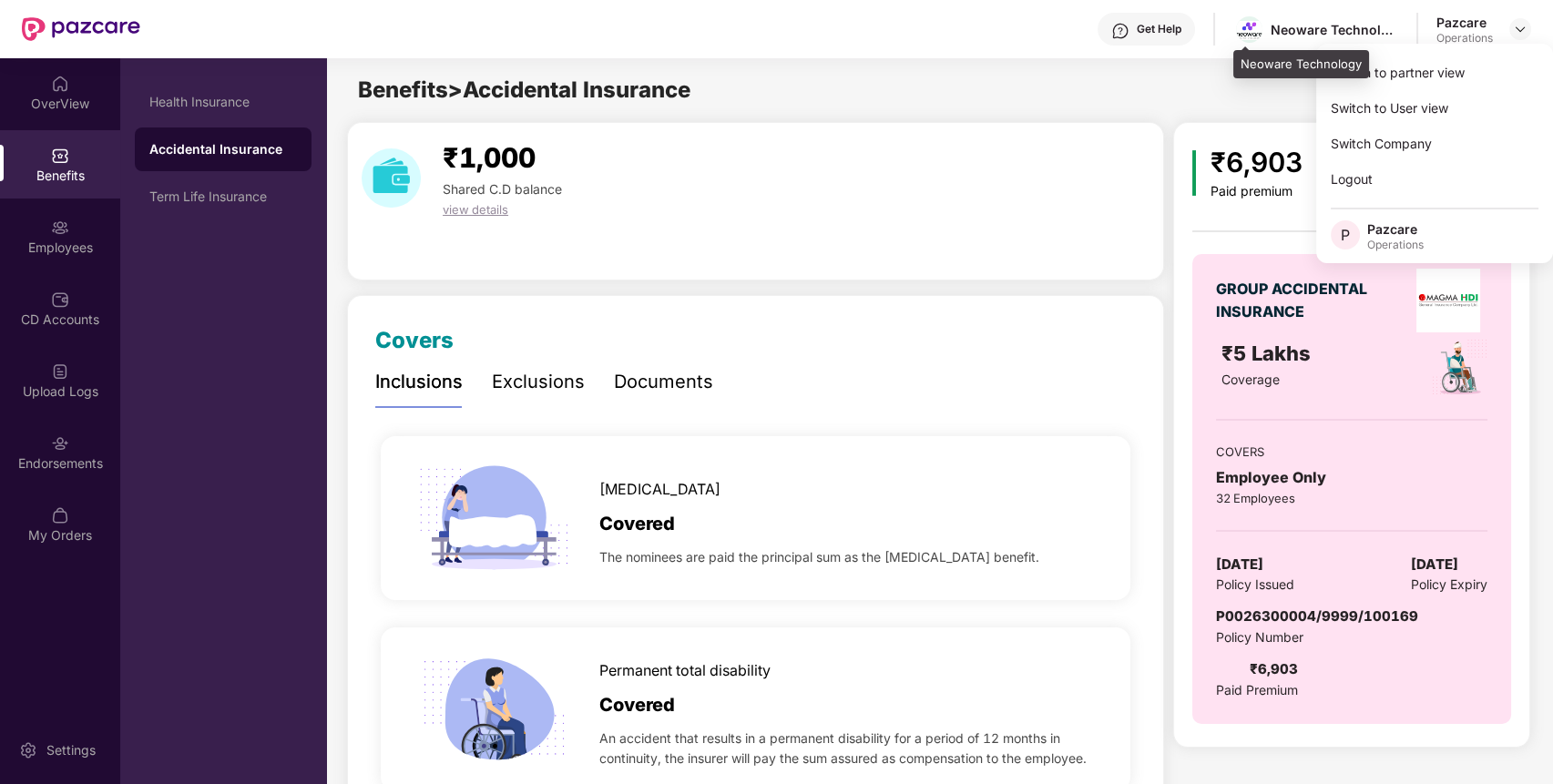
click at [1318, 29] on div "Neoware Technology" at bounding box center [1334, 29] width 128 height 17
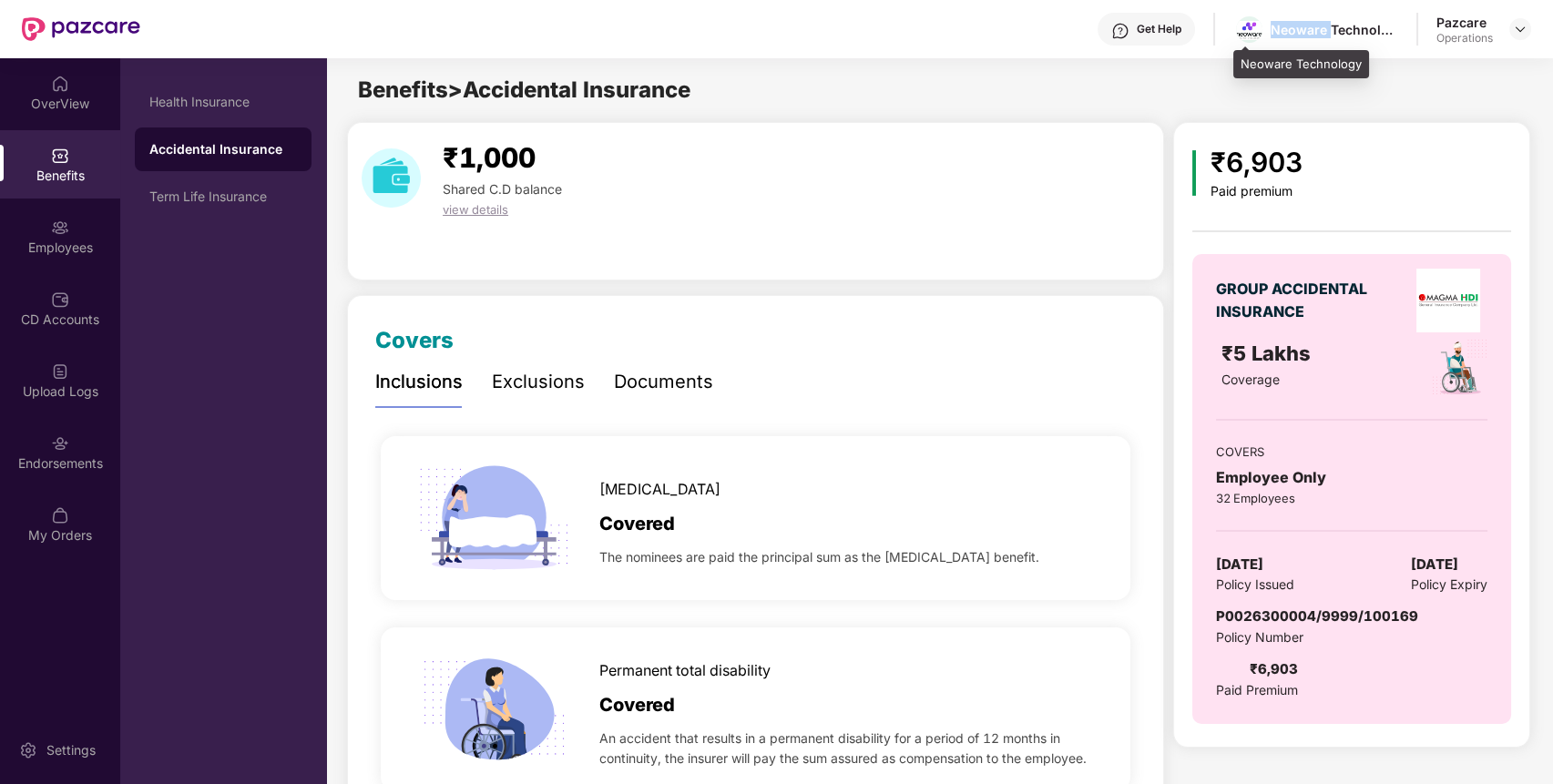
click at [1318, 29] on div "Neoware Technology" at bounding box center [1334, 29] width 128 height 17
copy div "Neoware Technology"
click at [1274, 609] on span "P0026300004/9999/100169" at bounding box center [1317, 616] width 202 height 17
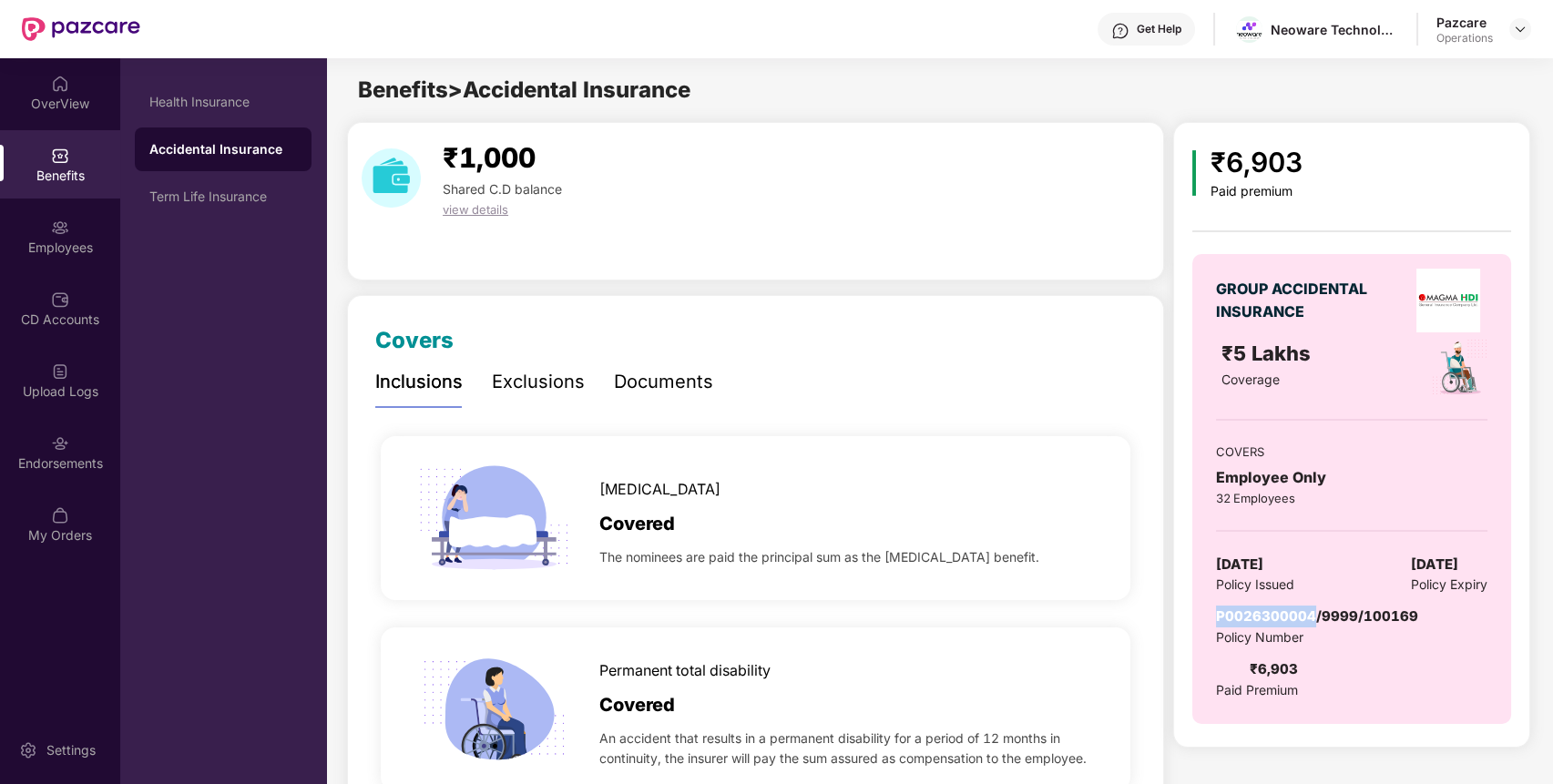
click at [1274, 609] on span "P0026300004/9999/100169" at bounding box center [1317, 616] width 202 height 17
copy span "P0026300004/9999/100169"
click at [1296, 24] on div "Neoware Technology" at bounding box center [1334, 29] width 128 height 17
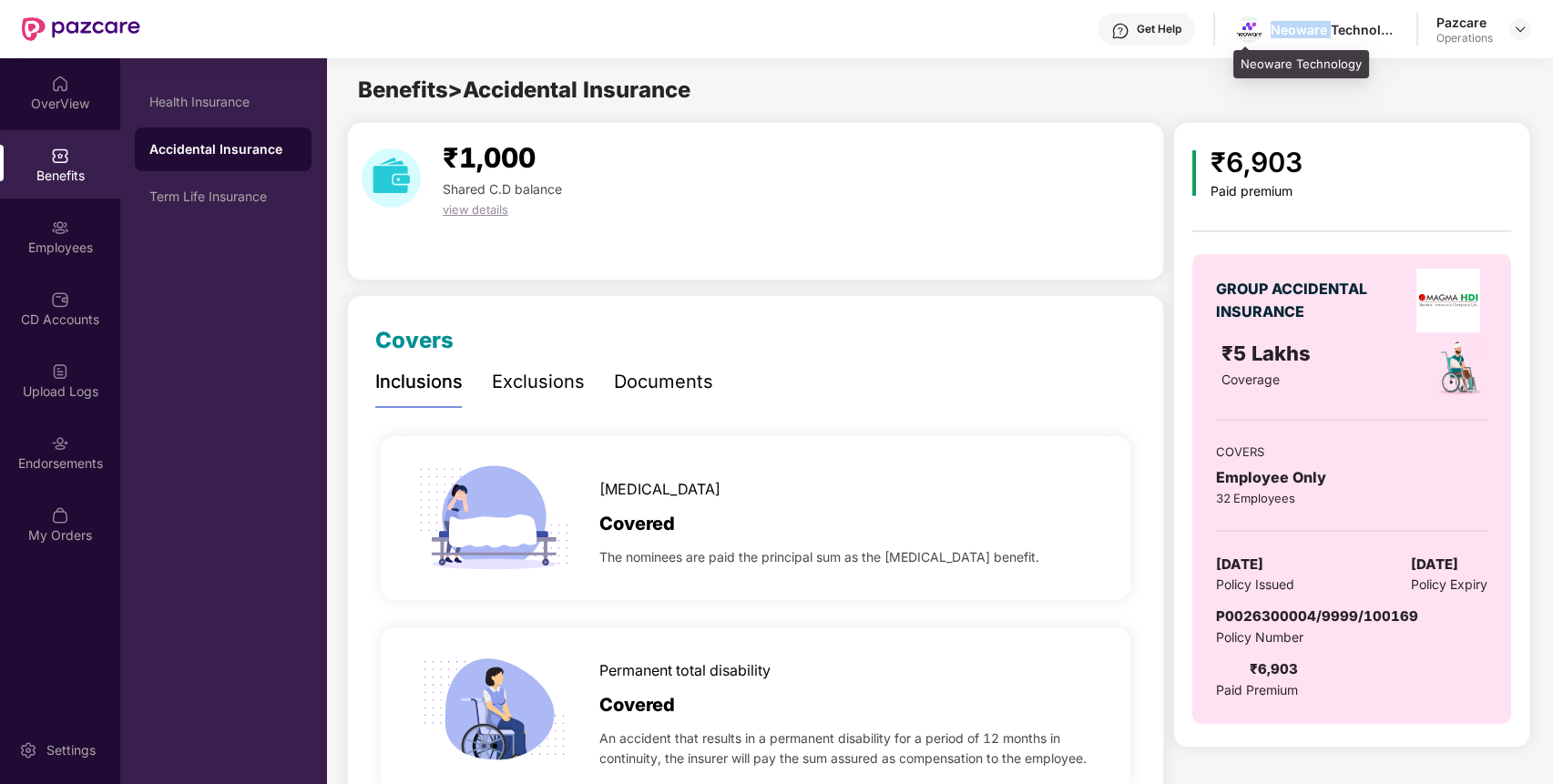
click at [1296, 24] on div "Neoware Technology" at bounding box center [1334, 29] width 128 height 17
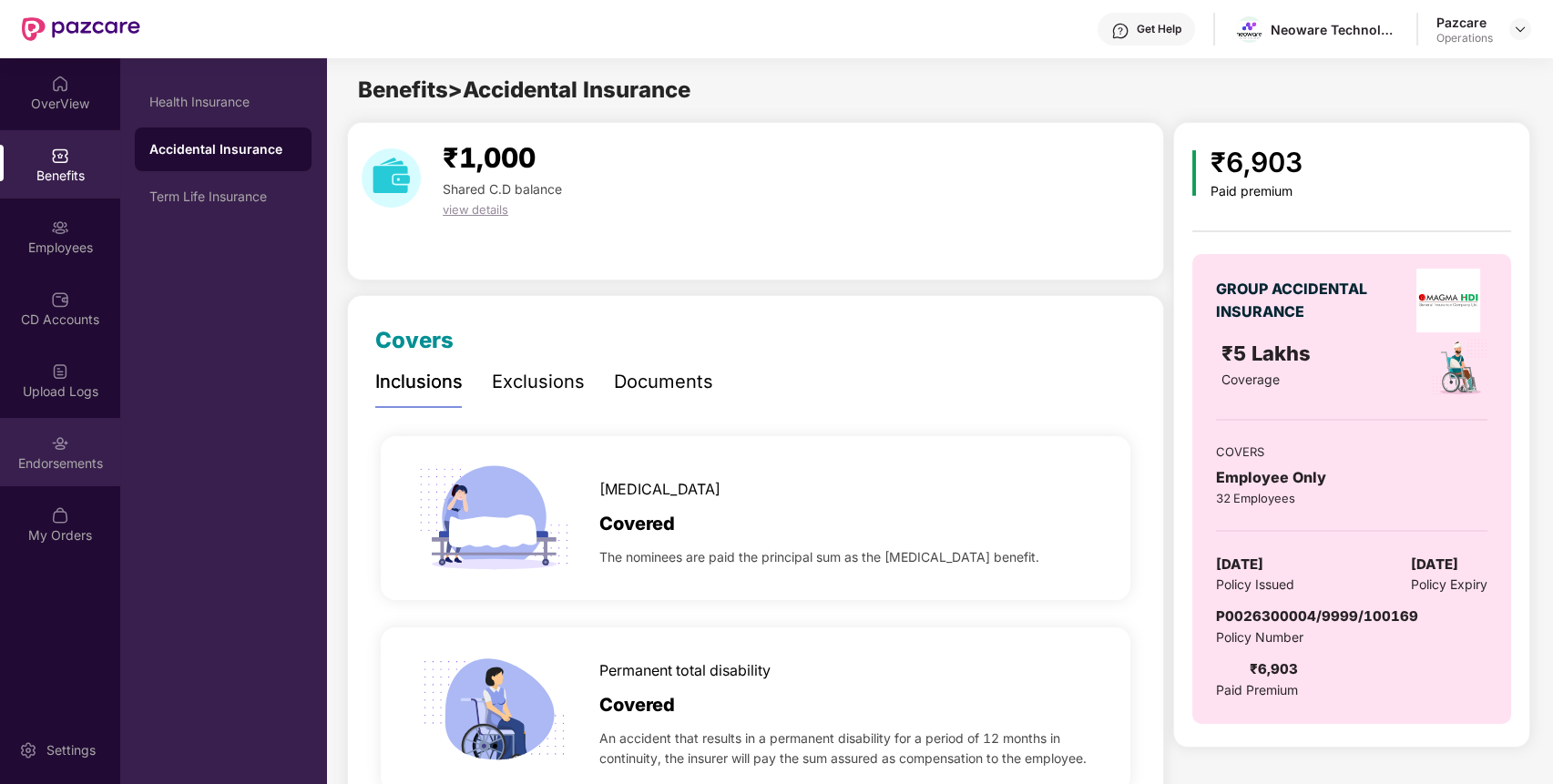
click at [69, 469] on div "Endorsements" at bounding box center [60, 463] width 120 height 18
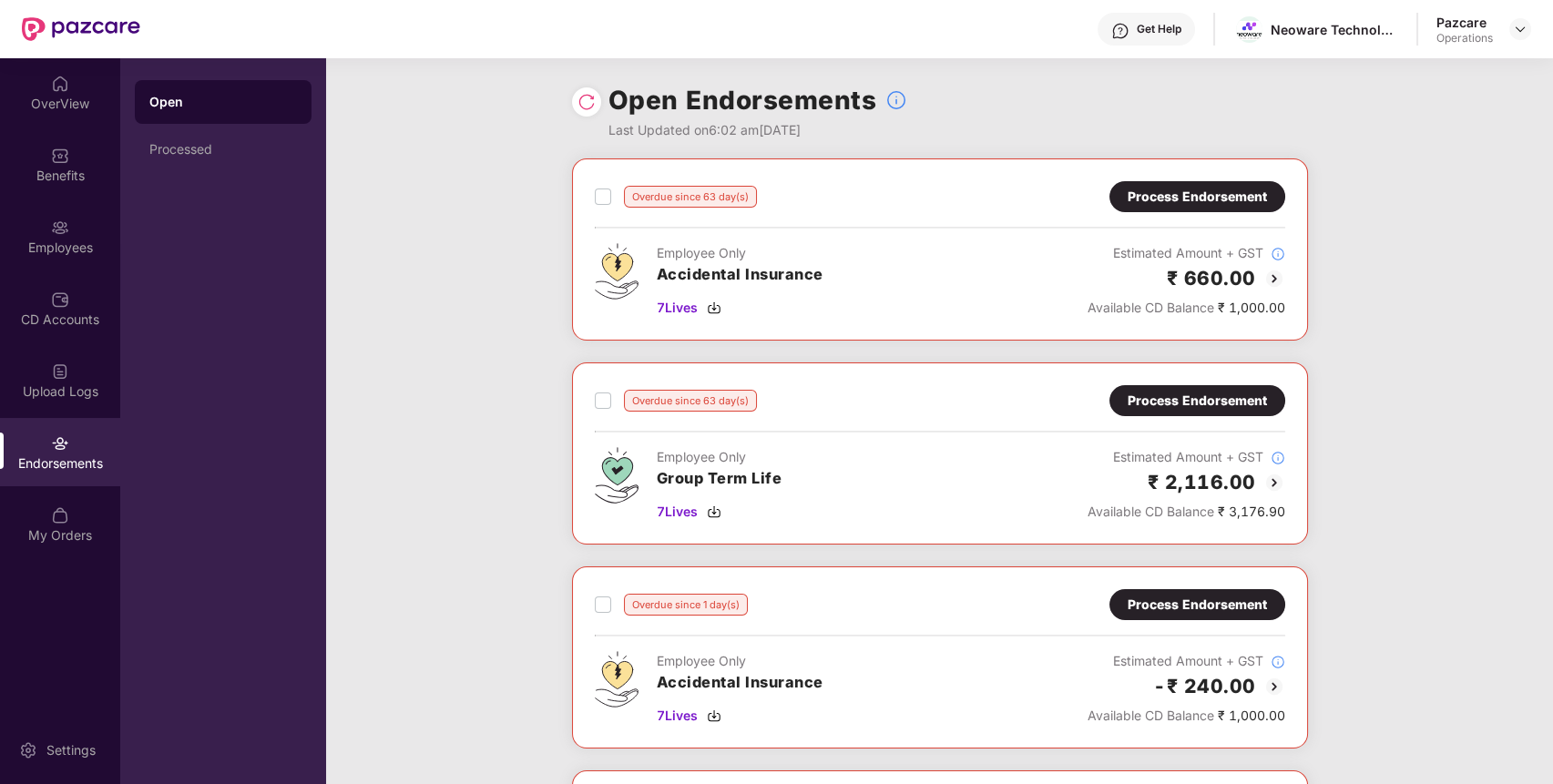
click at [1222, 193] on div "Process Endorsement" at bounding box center [1197, 197] width 140 height 20
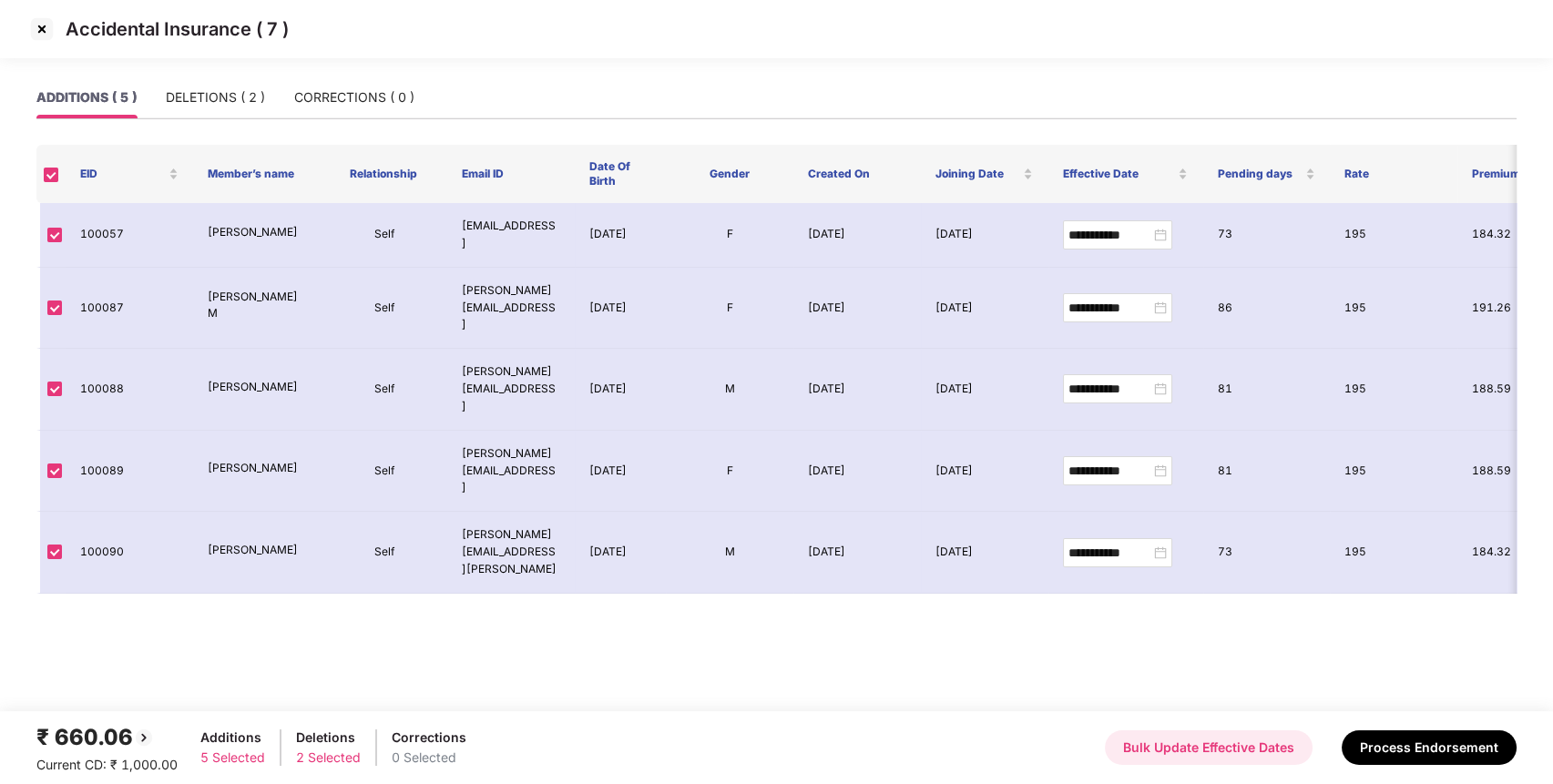
click at [1177, 745] on button "Bulk Update Effective Dates" at bounding box center [1208, 747] width 208 height 35
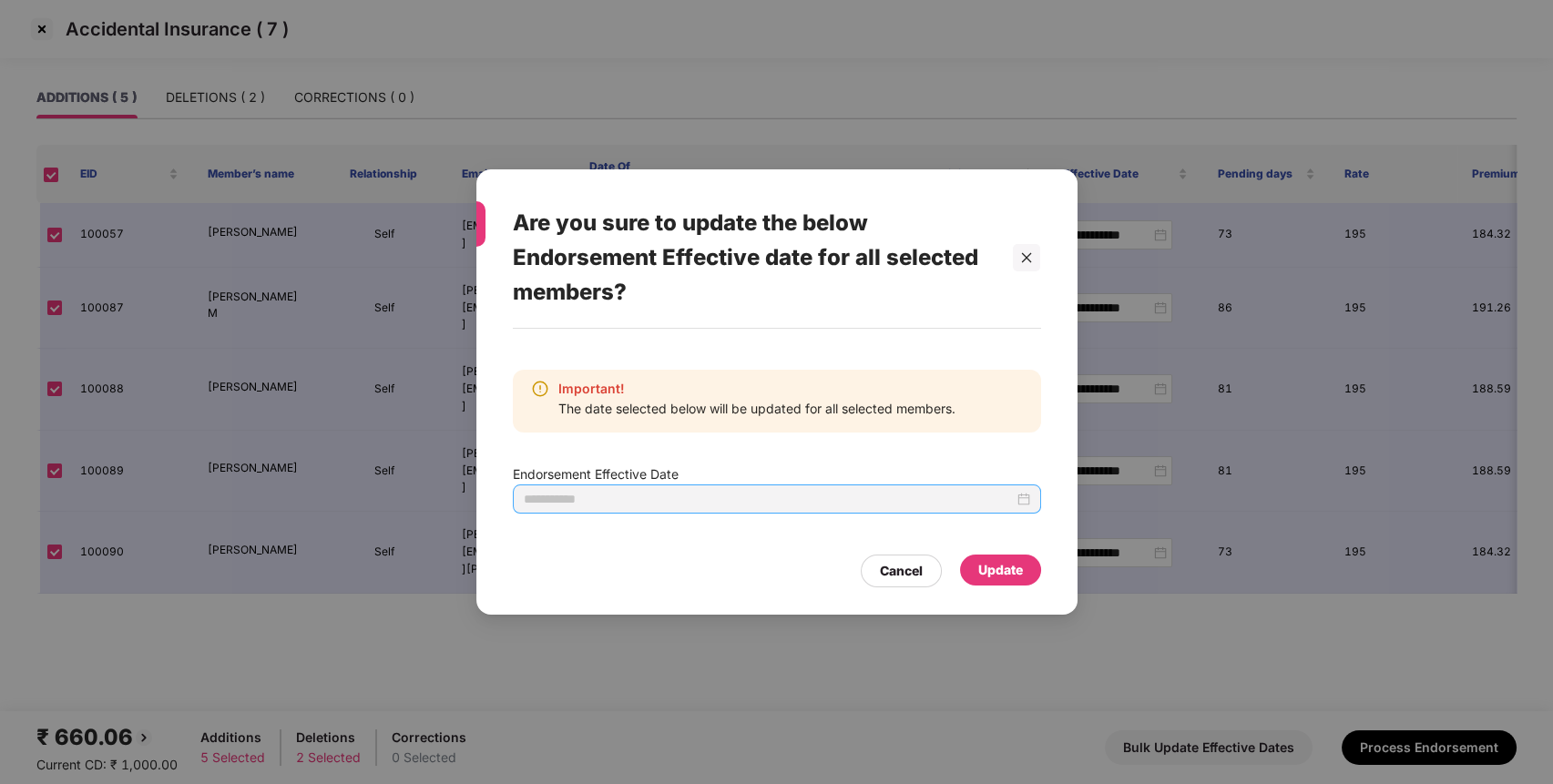
click at [1024, 498] on div at bounding box center [777, 499] width 507 height 20
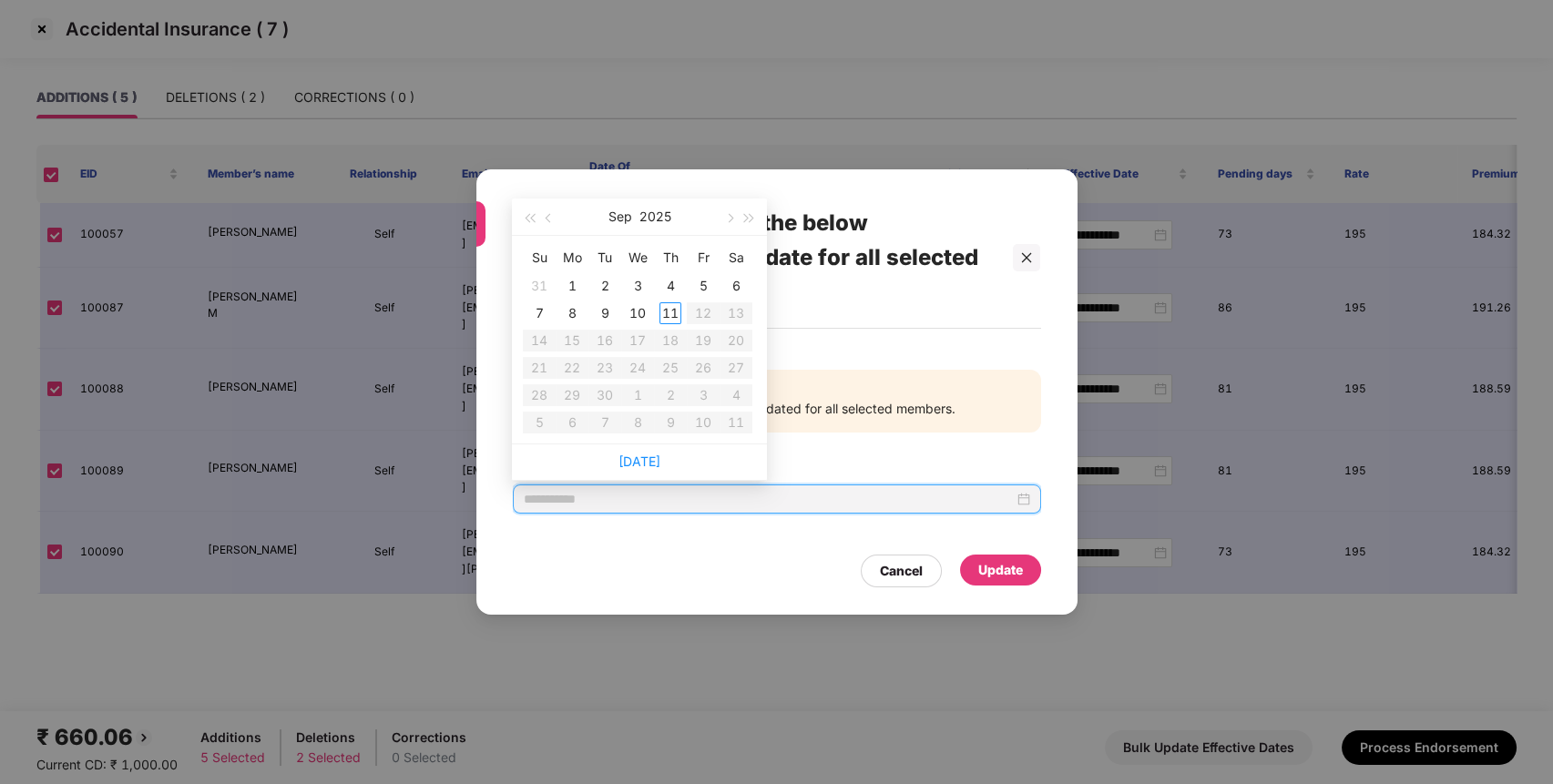
type input "**********"
click at [1022, 258] on icon "close" at bounding box center [1026, 257] width 13 height 13
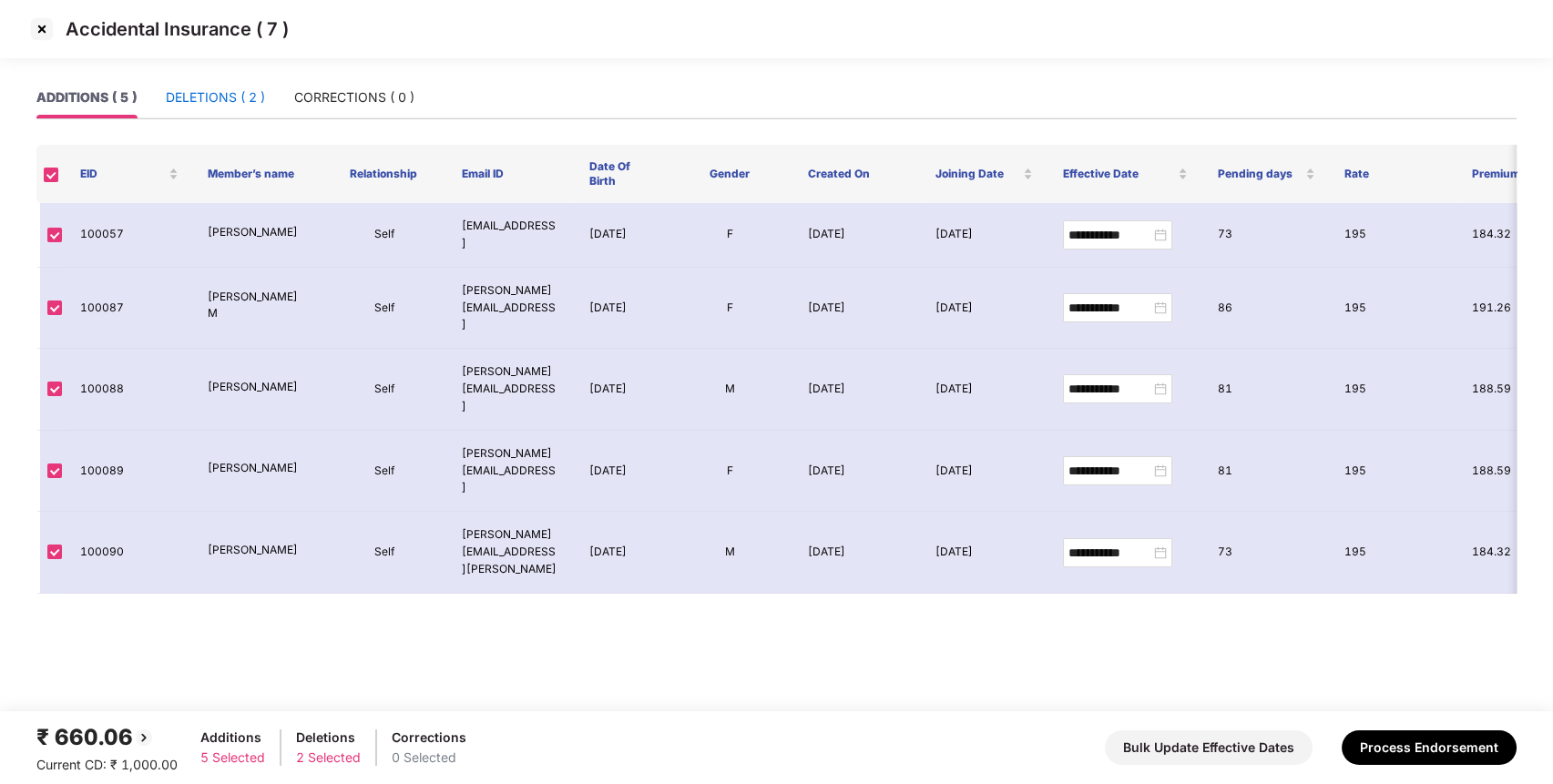
click at [193, 94] on div "DELETIONS ( 2 )" at bounding box center [215, 97] width 99 height 20
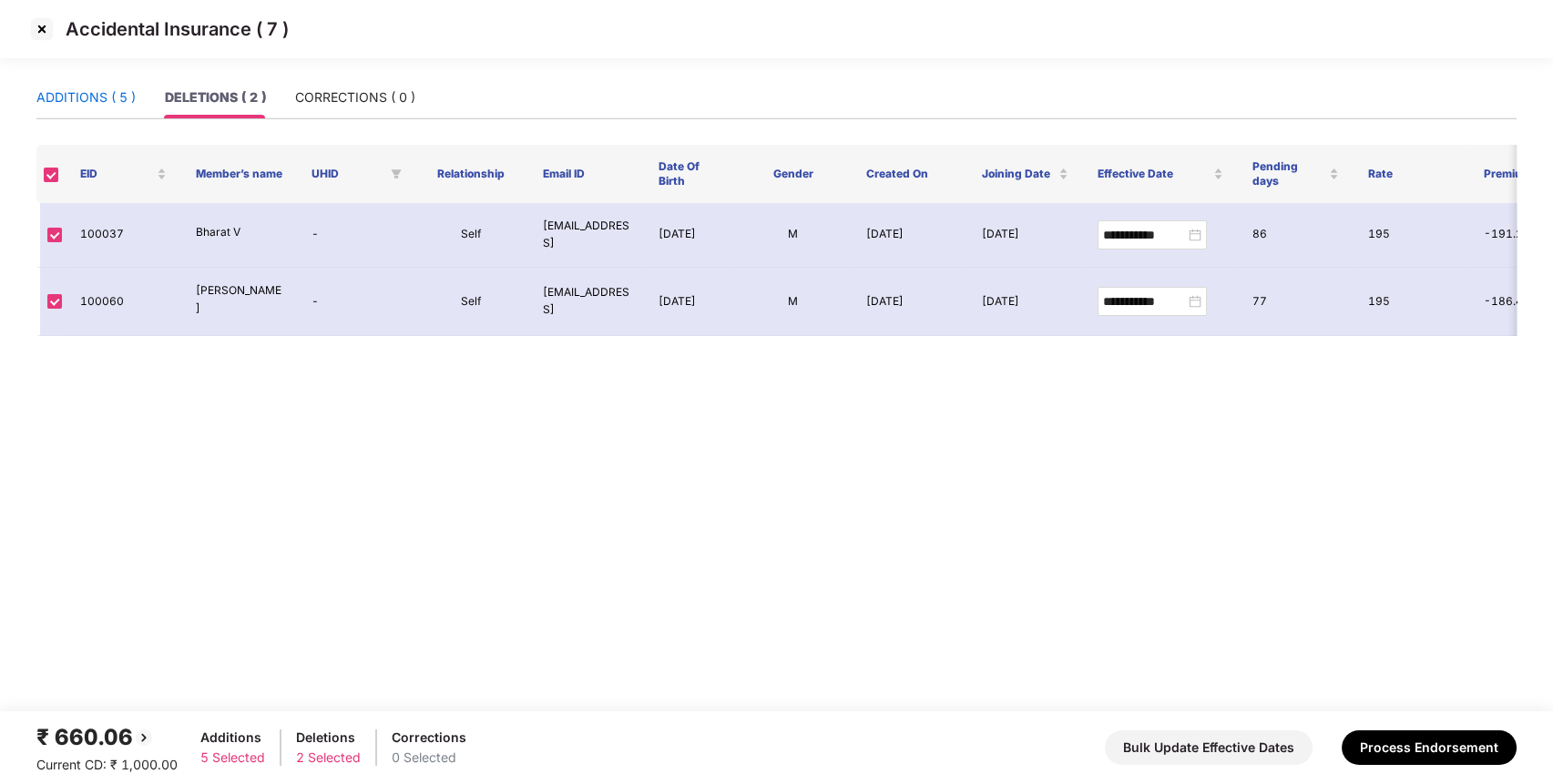
click at [99, 91] on div "ADDITIONS ( 5 )" at bounding box center [86, 97] width 99 height 20
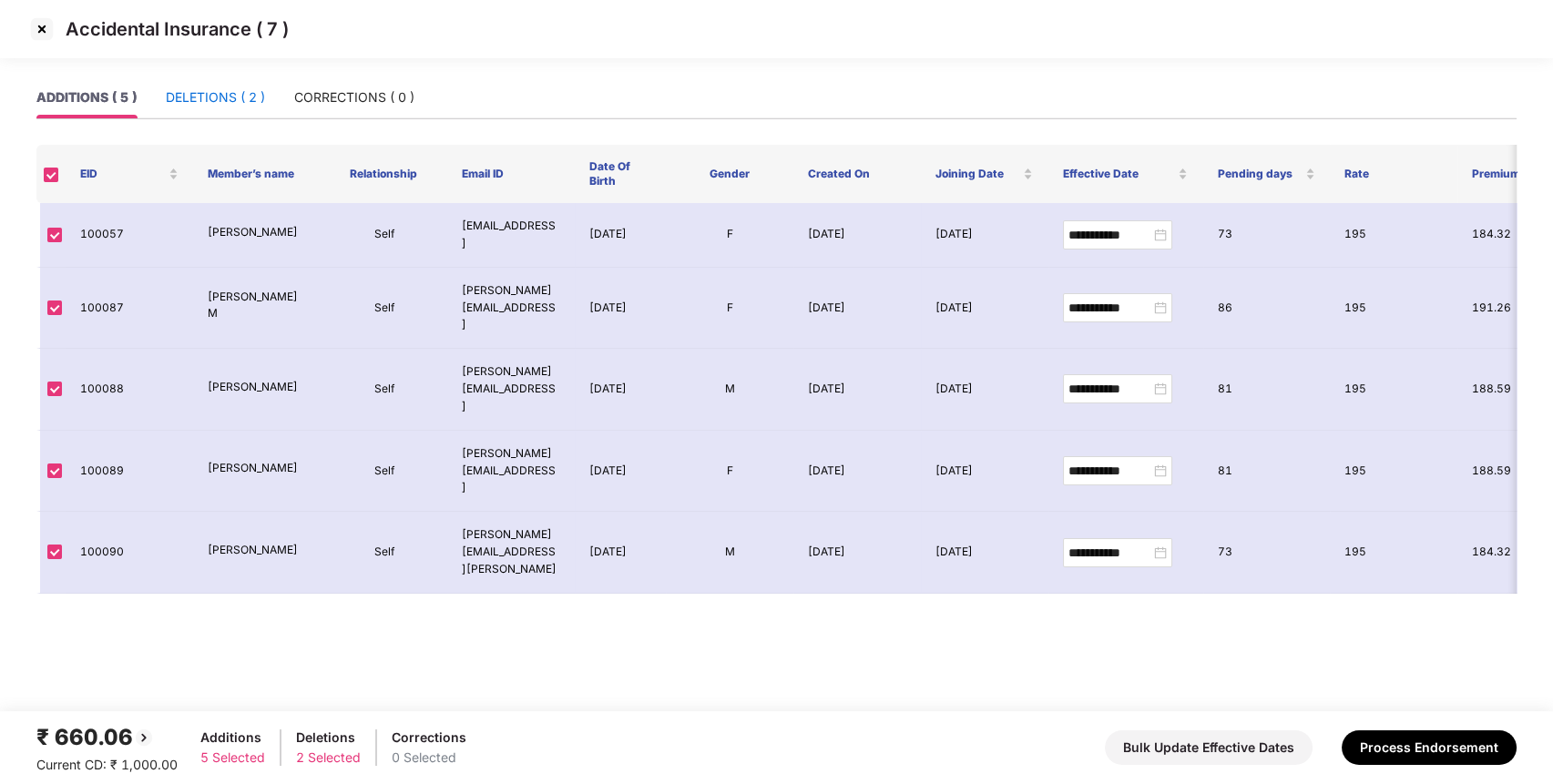
click at [240, 93] on div "DELETIONS ( 2 )" at bounding box center [215, 97] width 99 height 20
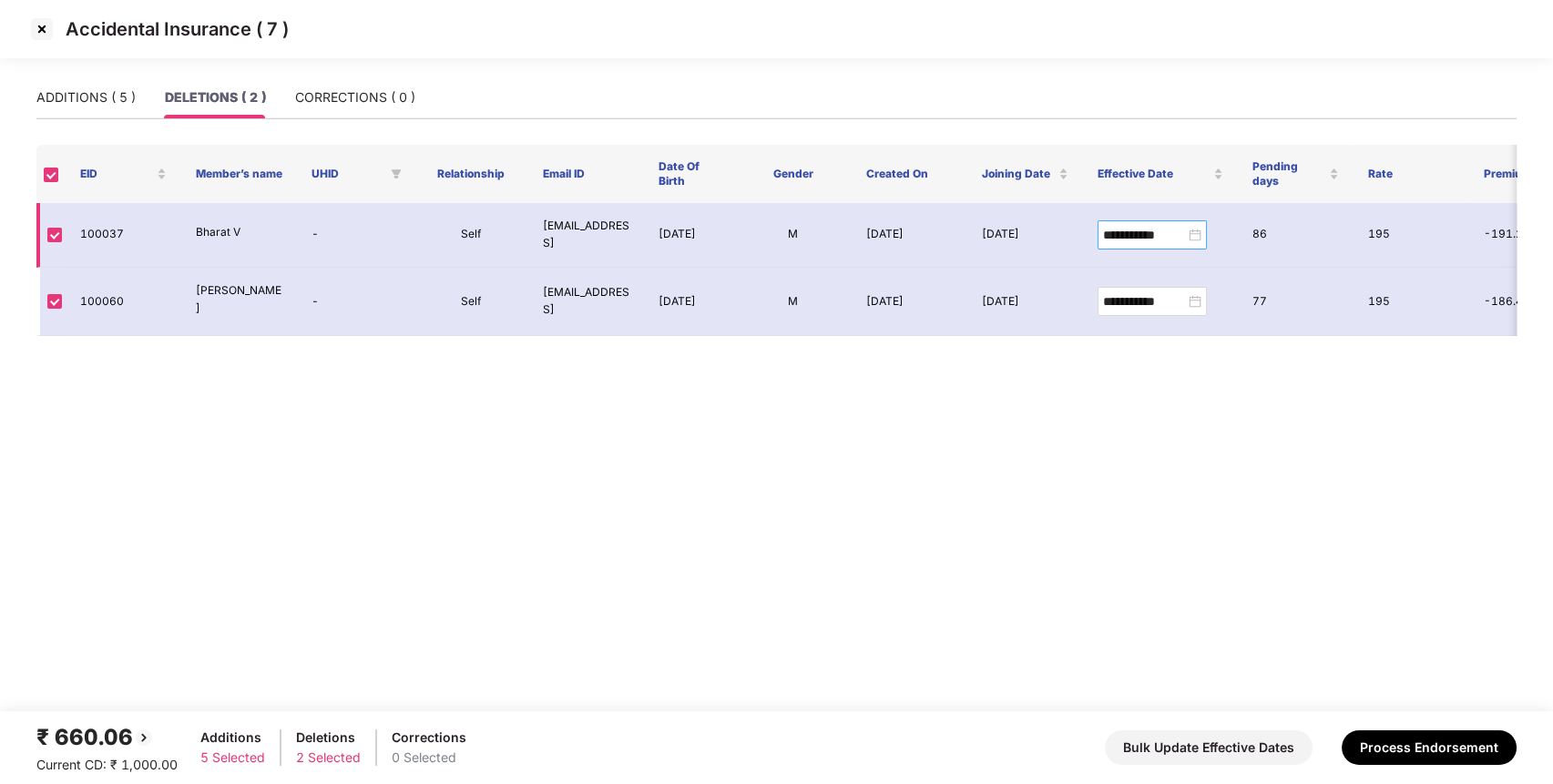
click at [1193, 240] on div "**********" at bounding box center [1151, 235] width 98 height 20
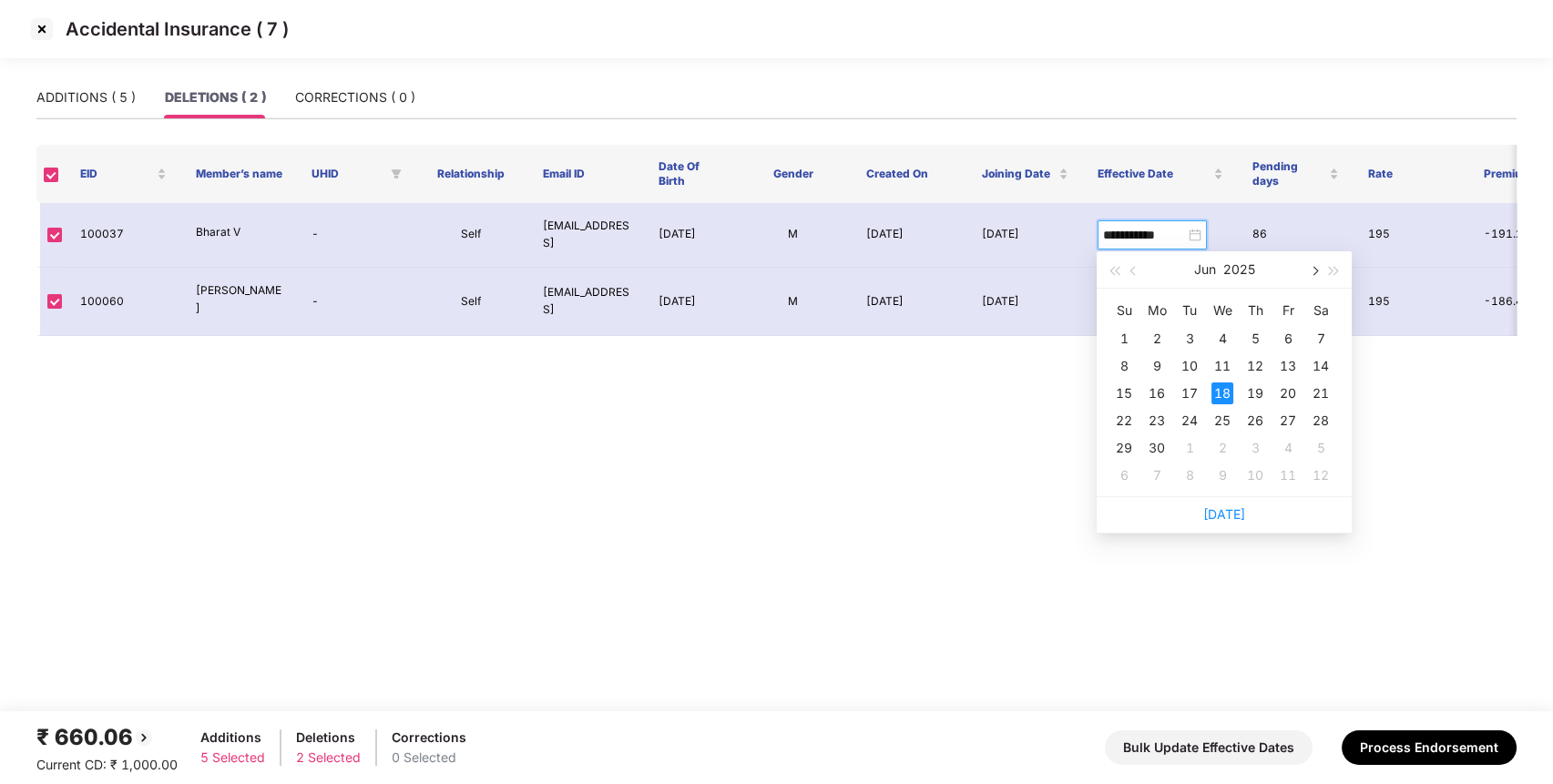
click at [1318, 271] on button "button" at bounding box center [1313, 269] width 20 height 37
type input "**********"
click at [1333, 334] on td "2" at bounding box center [1320, 339] width 33 height 28
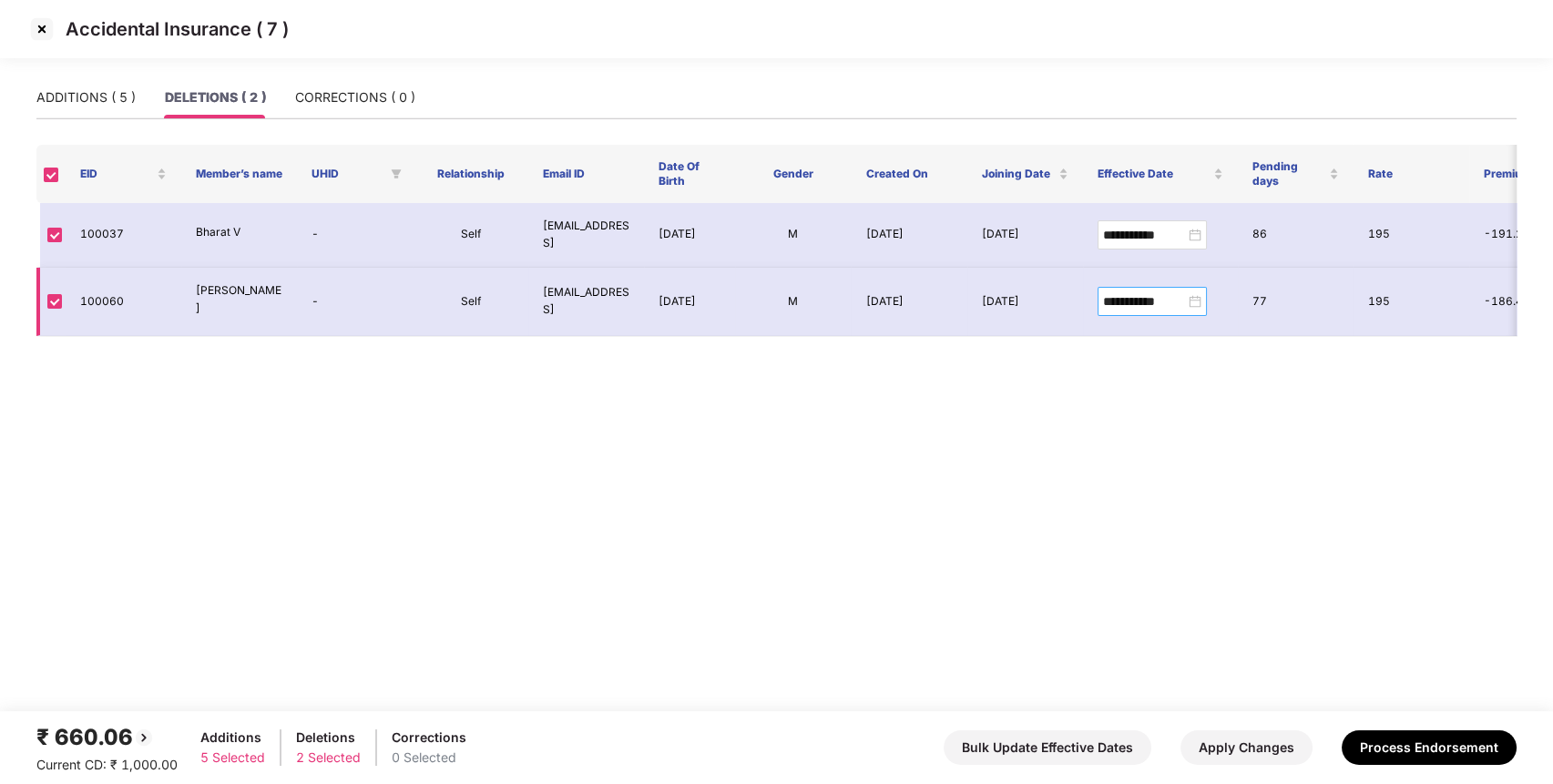
click at [1196, 292] on div "**********" at bounding box center [1151, 301] width 98 height 20
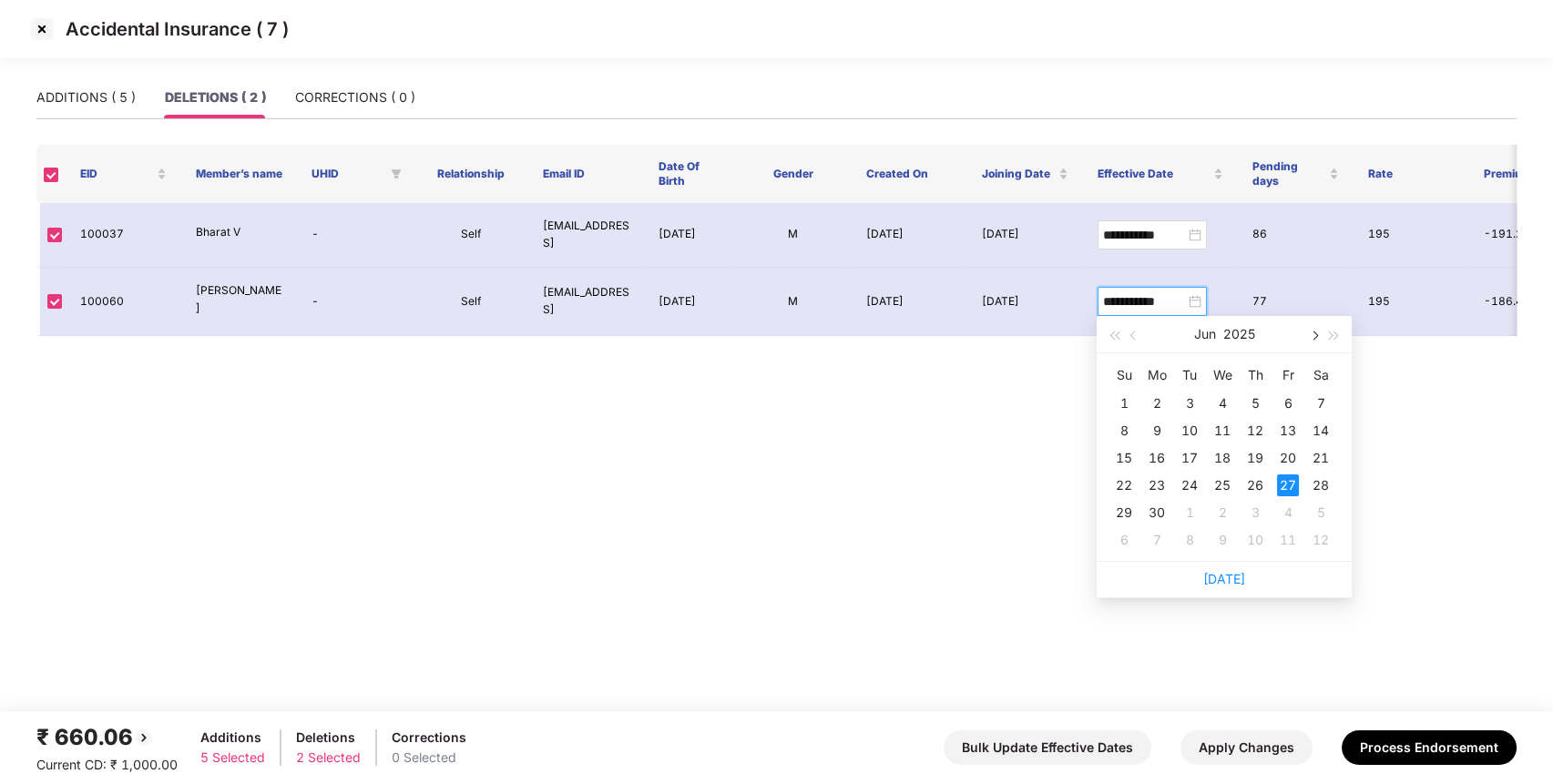
click at [1311, 334] on span "button" at bounding box center [1313, 336] width 9 height 9
type input "**********"
click at [1314, 406] on div "2" at bounding box center [1320, 403] width 22 height 22
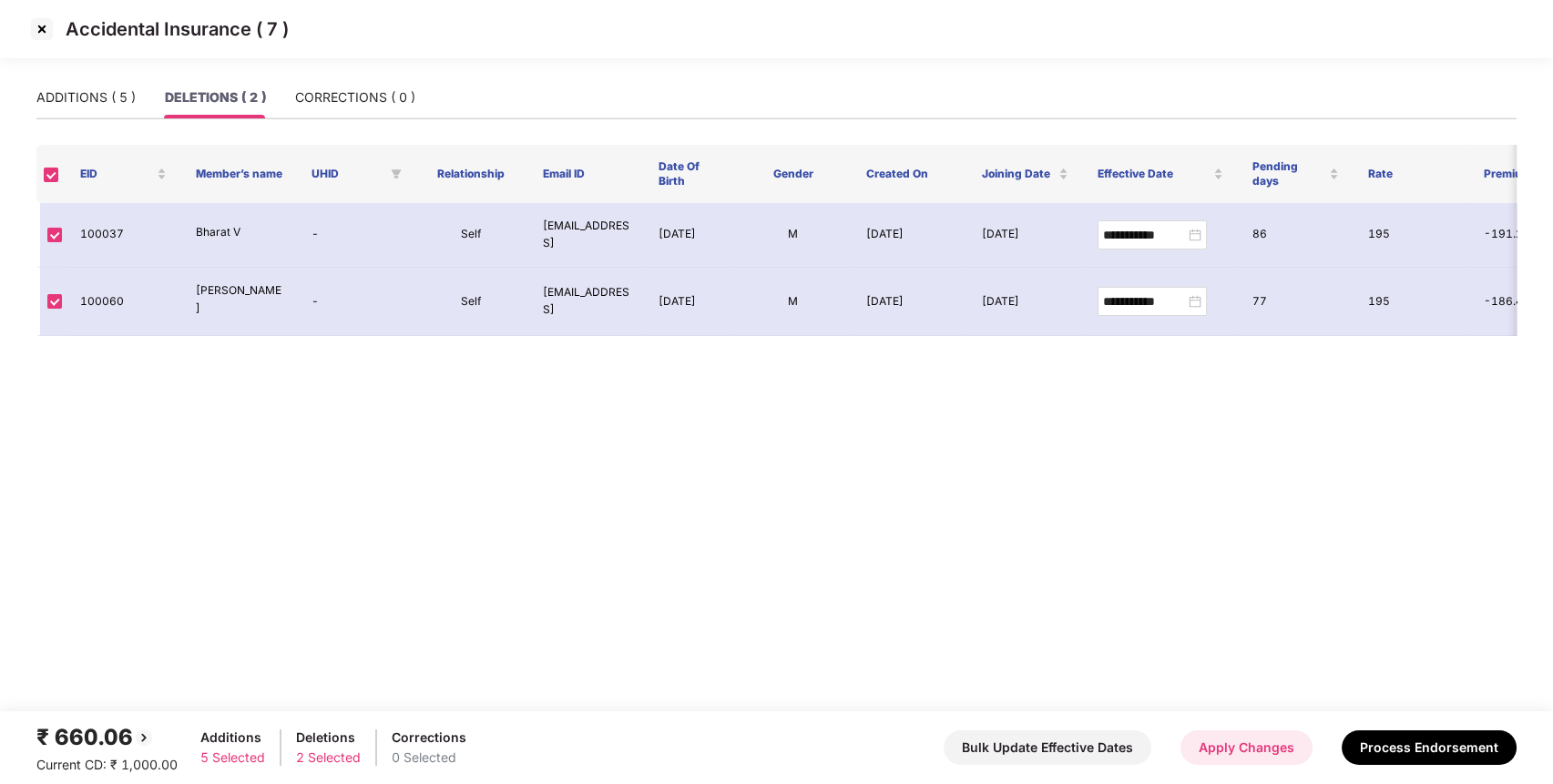
click at [1267, 743] on button "Apply Changes" at bounding box center [1247, 747] width 132 height 35
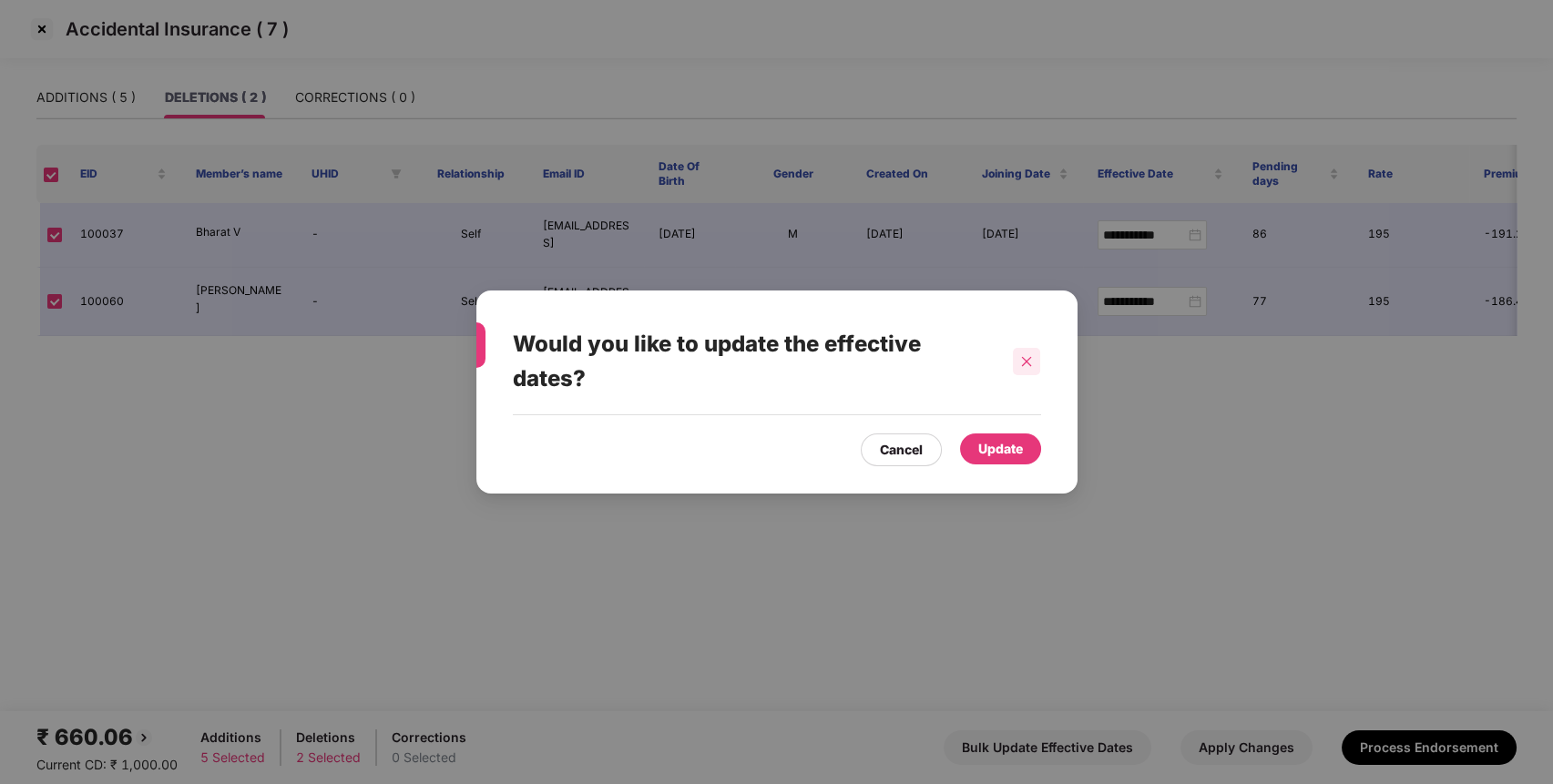
click at [1025, 372] on div at bounding box center [1026, 361] width 28 height 28
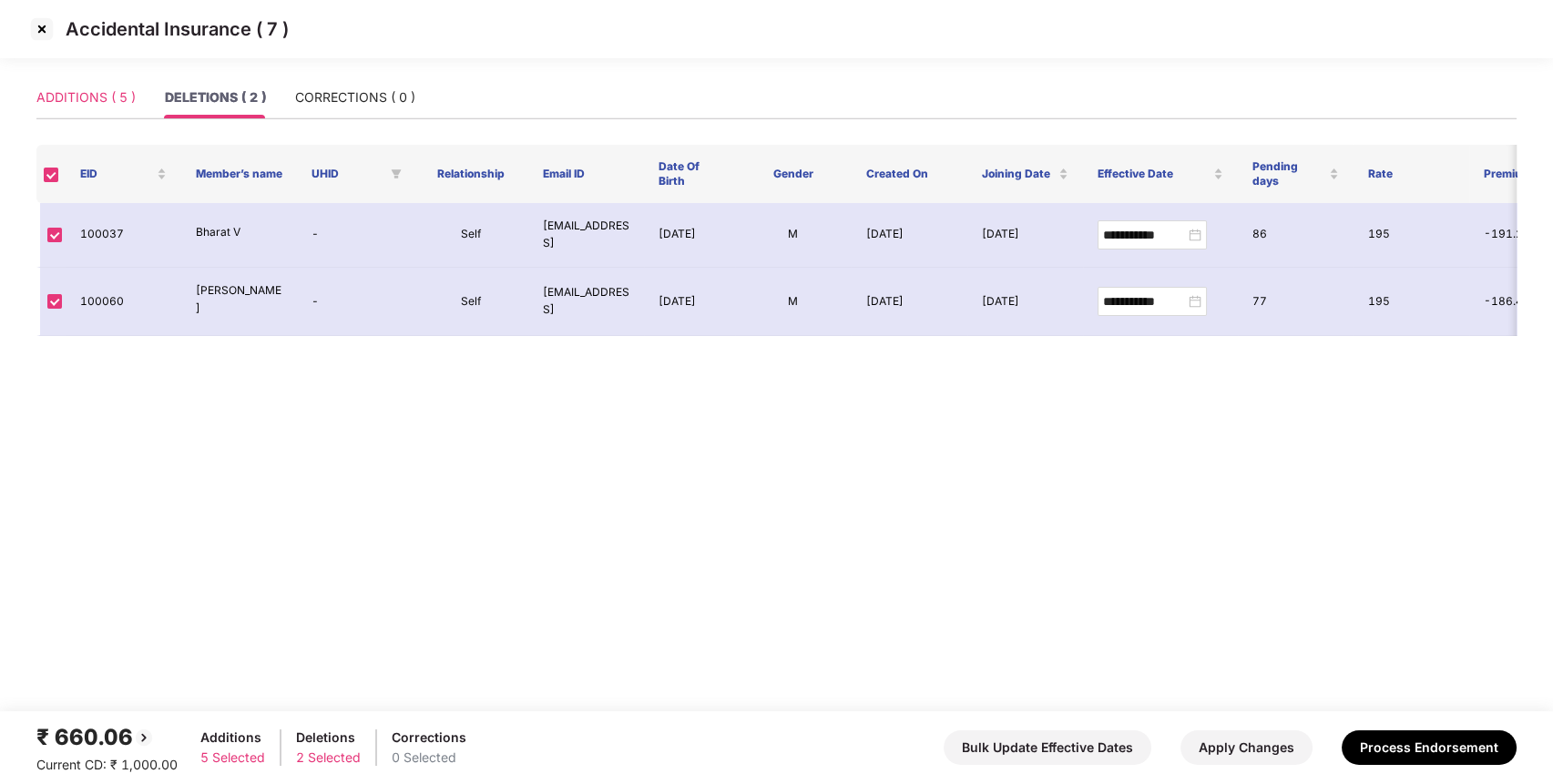
click at [118, 110] on div "ADDITIONS ( 5 )" at bounding box center [86, 97] width 99 height 42
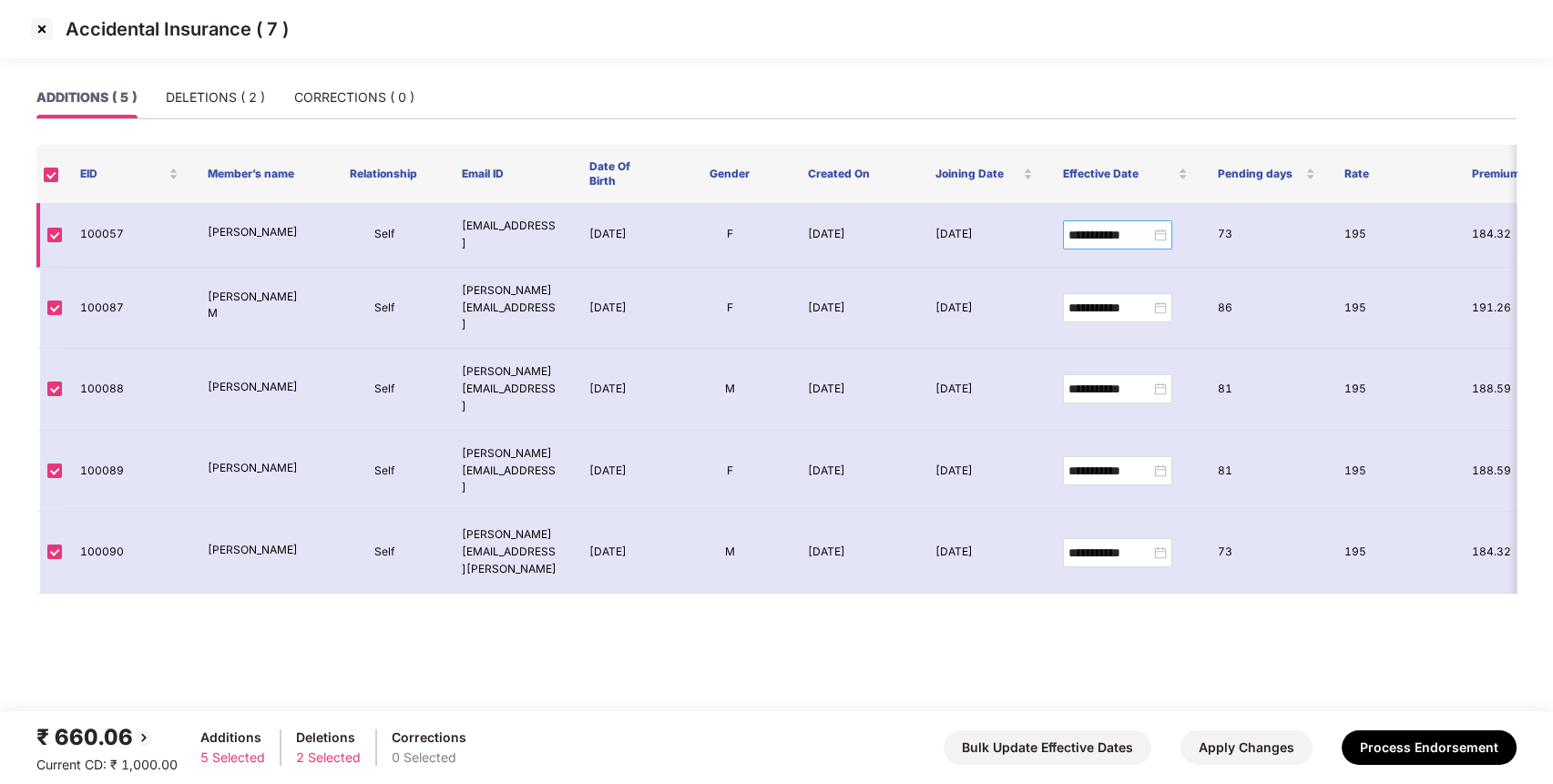
click at [1158, 241] on div "**********" at bounding box center [1117, 235] width 98 height 20
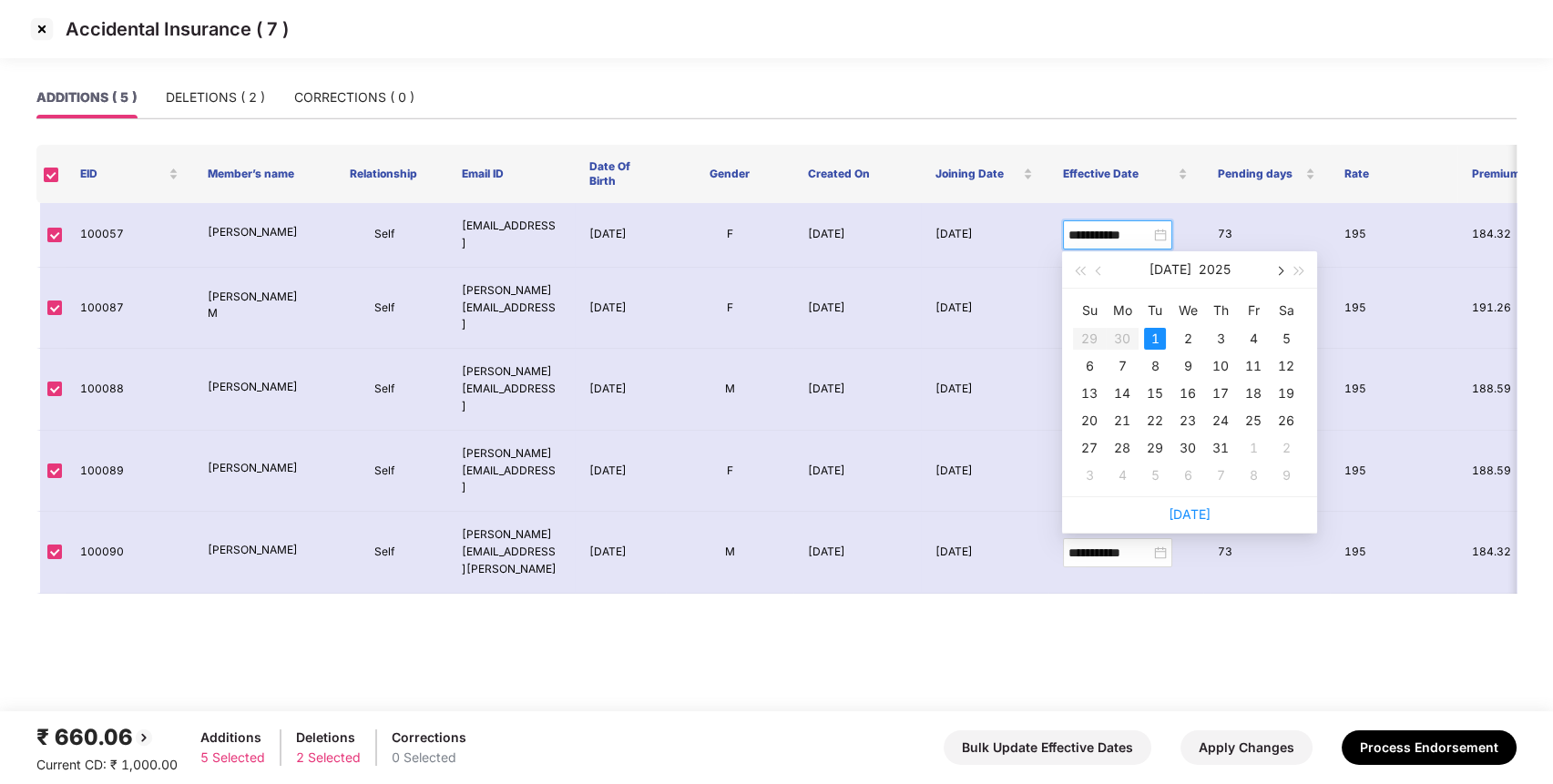
click at [1281, 276] on button "button" at bounding box center [1279, 269] width 20 height 37
type input "**********"
click at [1219, 368] on div "11" at bounding box center [1220, 366] width 22 height 22
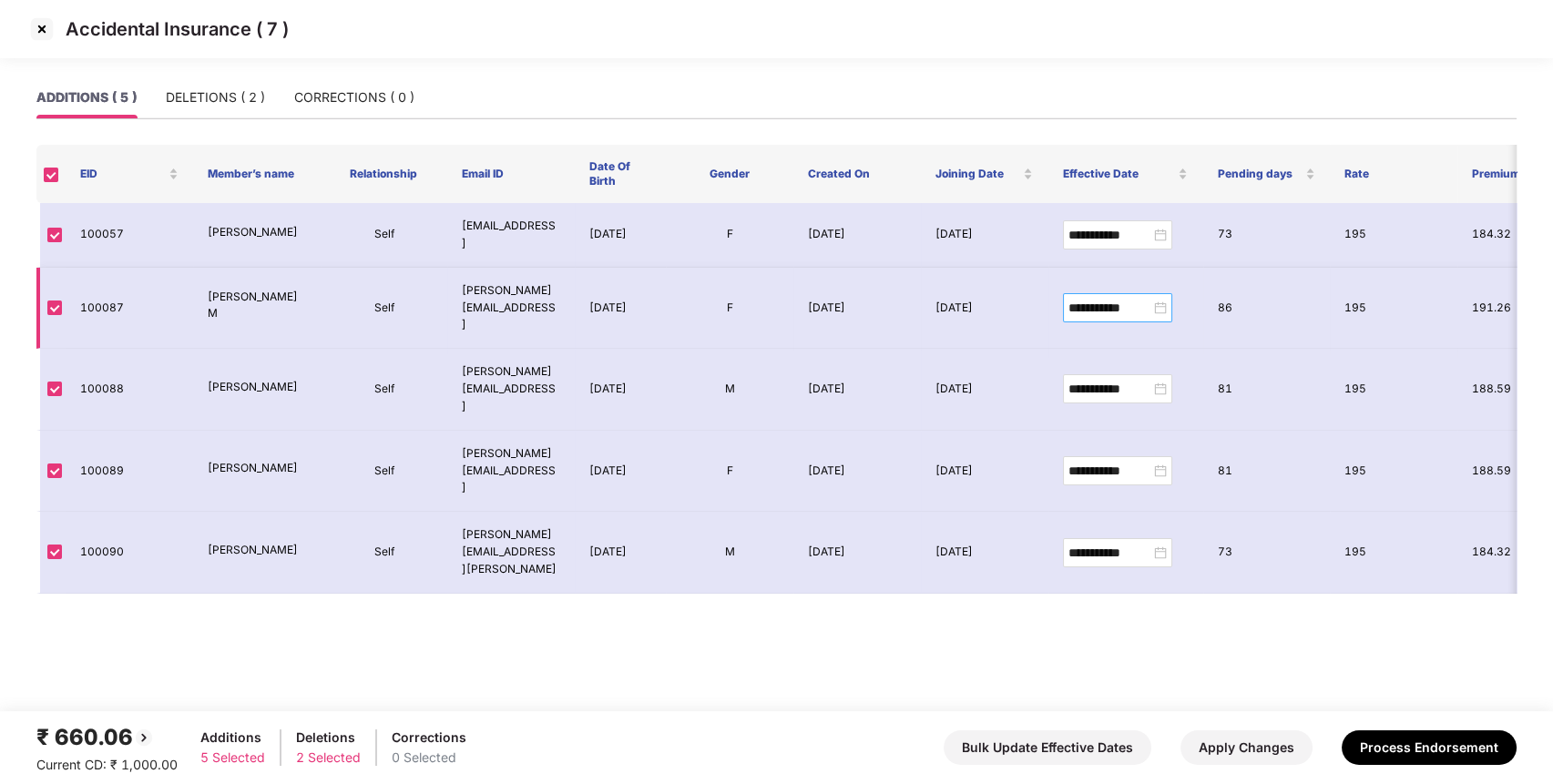
click at [1158, 299] on div "**********" at bounding box center [1117, 308] width 98 height 20
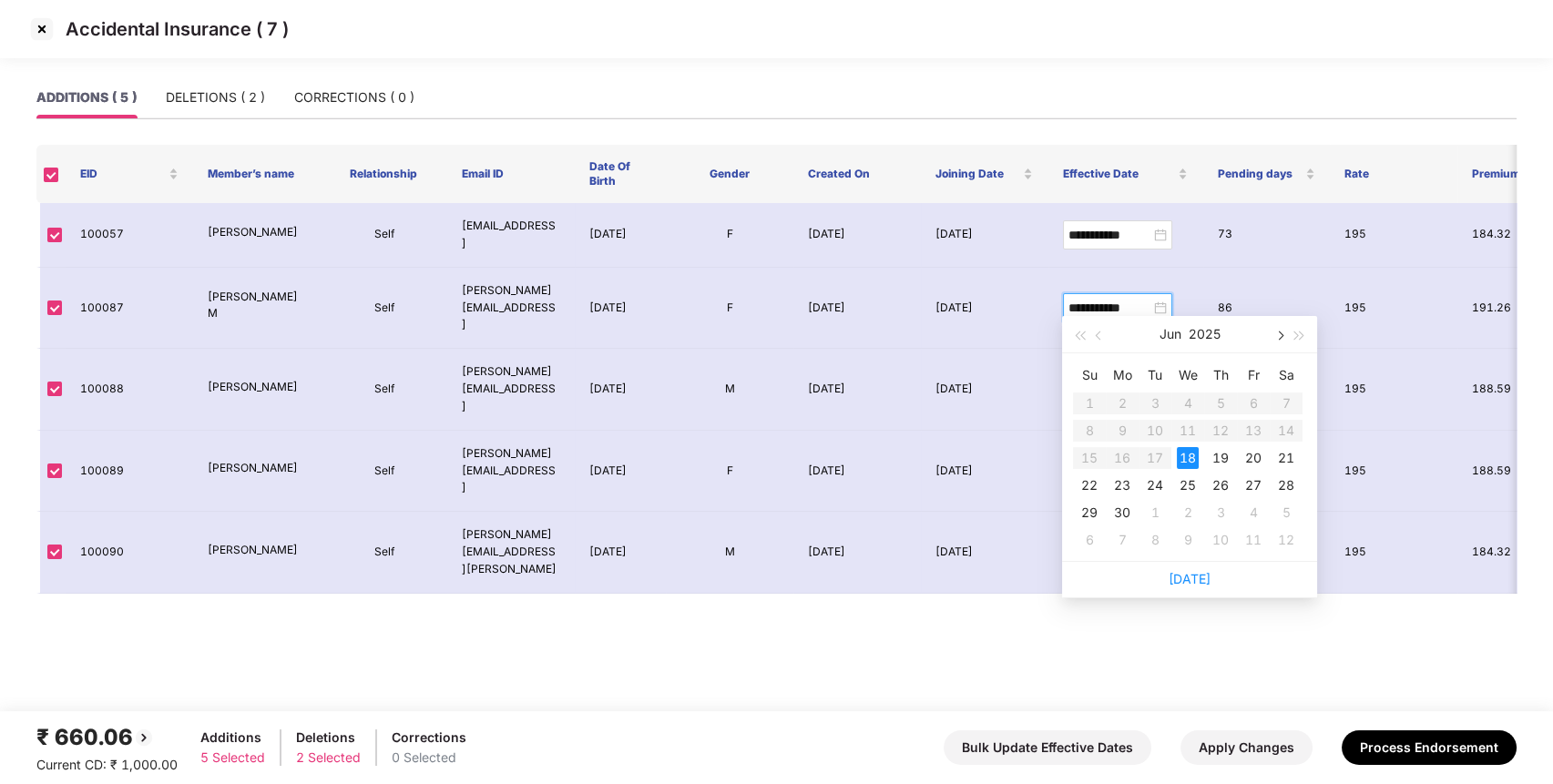
click at [1286, 338] on button "button" at bounding box center [1279, 335] width 20 height 37
click at [1125, 457] on div "11" at bounding box center [1122, 458] width 22 height 22
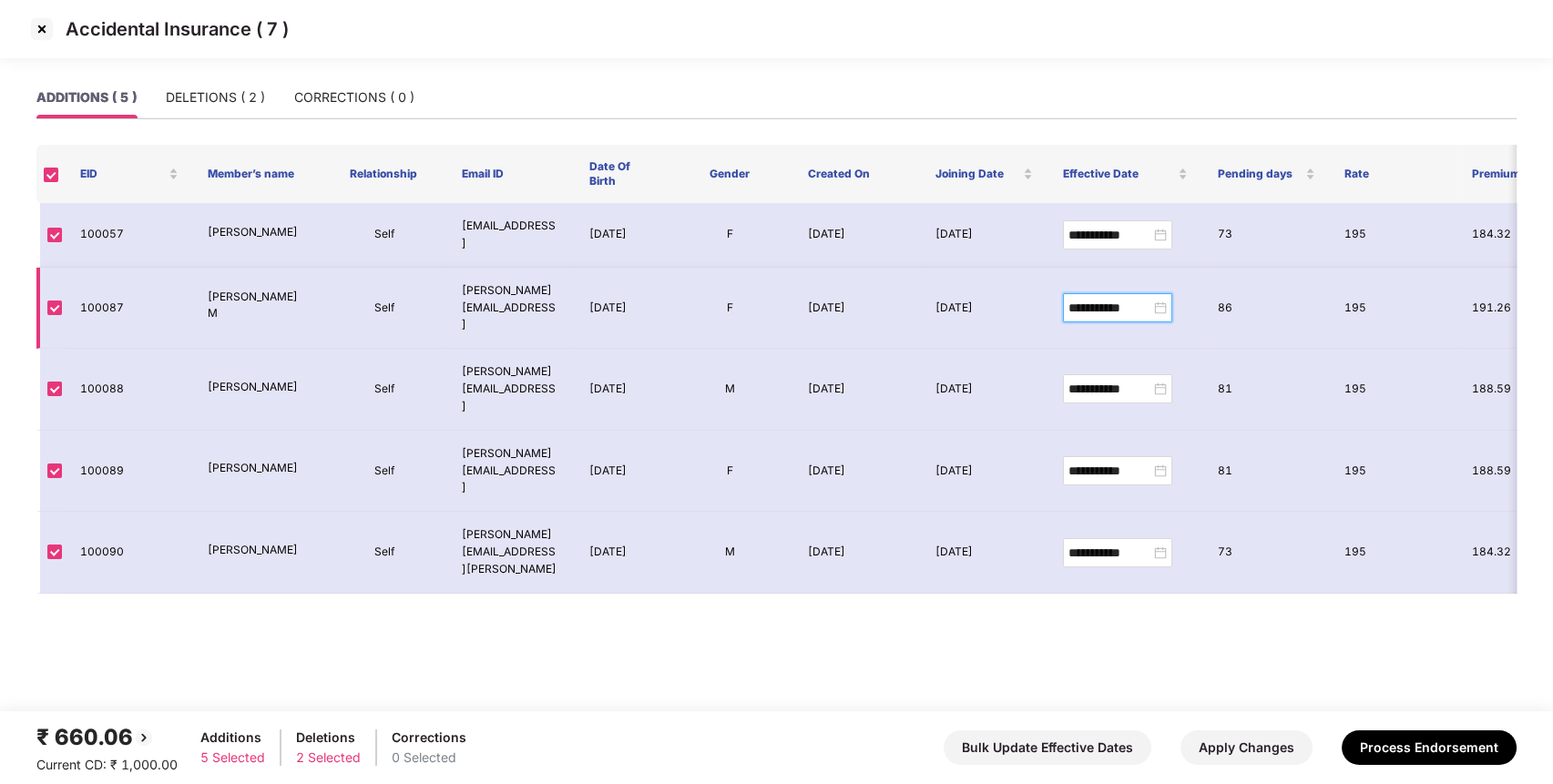
click at [1154, 301] on div "**********" at bounding box center [1117, 308] width 98 height 20
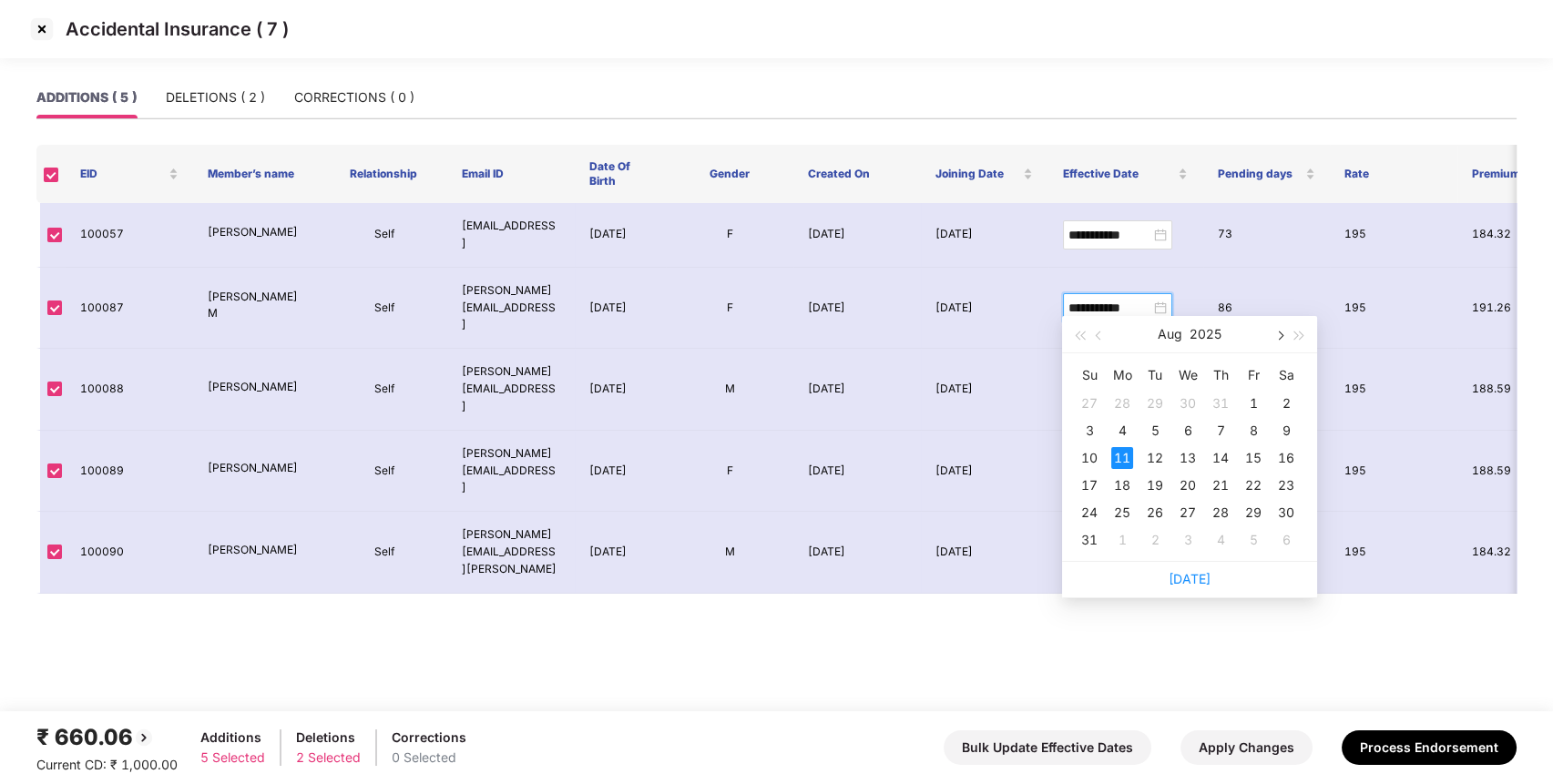
click at [1282, 331] on button "button" at bounding box center [1279, 335] width 20 height 37
click at [1217, 429] on table "Su Mo Tu We Th Fr Sa 31 1 2 3 4 5 6 7 8 9 10 11 12 13 14 15 16 17 18 19 20 21 2…" at bounding box center [1188, 457] width 230 height 193
type input "**********"
click at [1187, 426] on div "10" at bounding box center [1188, 431] width 22 height 22
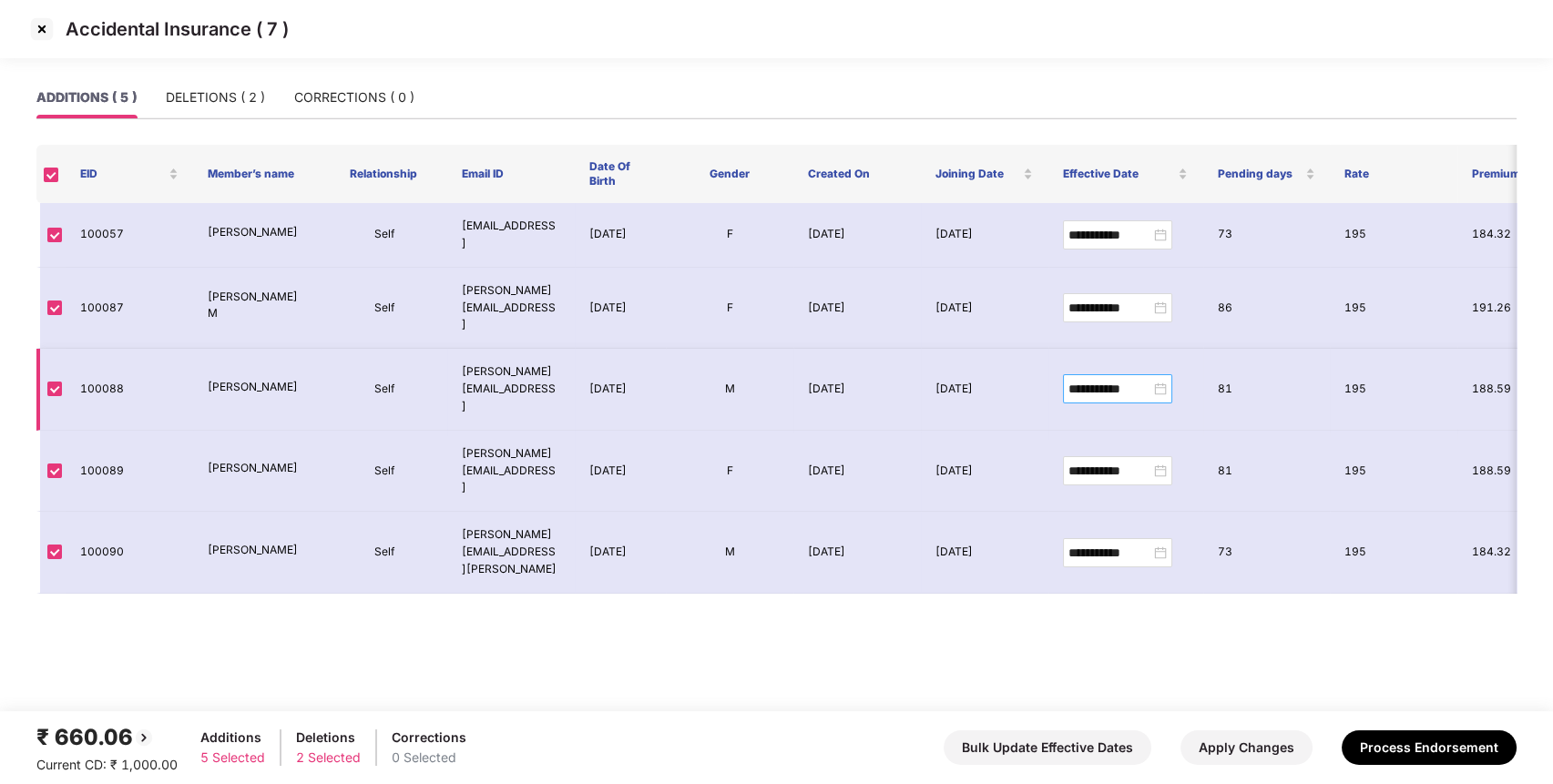
click at [1158, 379] on div "**********" at bounding box center [1117, 389] width 98 height 20
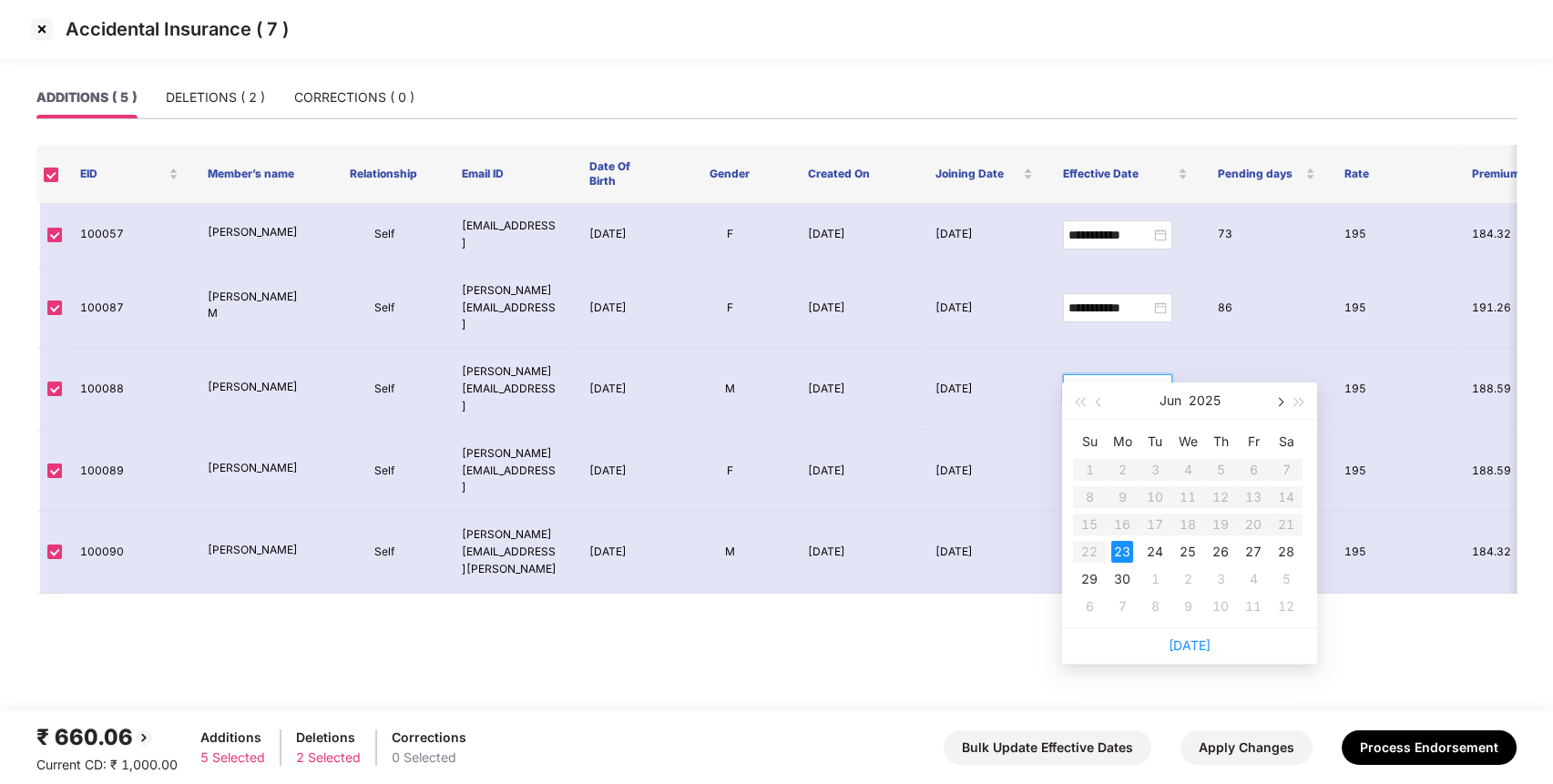
click at [1283, 399] on button "button" at bounding box center [1279, 401] width 20 height 37
click at [1280, 402] on span "button" at bounding box center [1279, 403] width 9 height 9
type input "**********"
click at [1219, 499] on div "11" at bounding box center [1220, 497] width 22 height 22
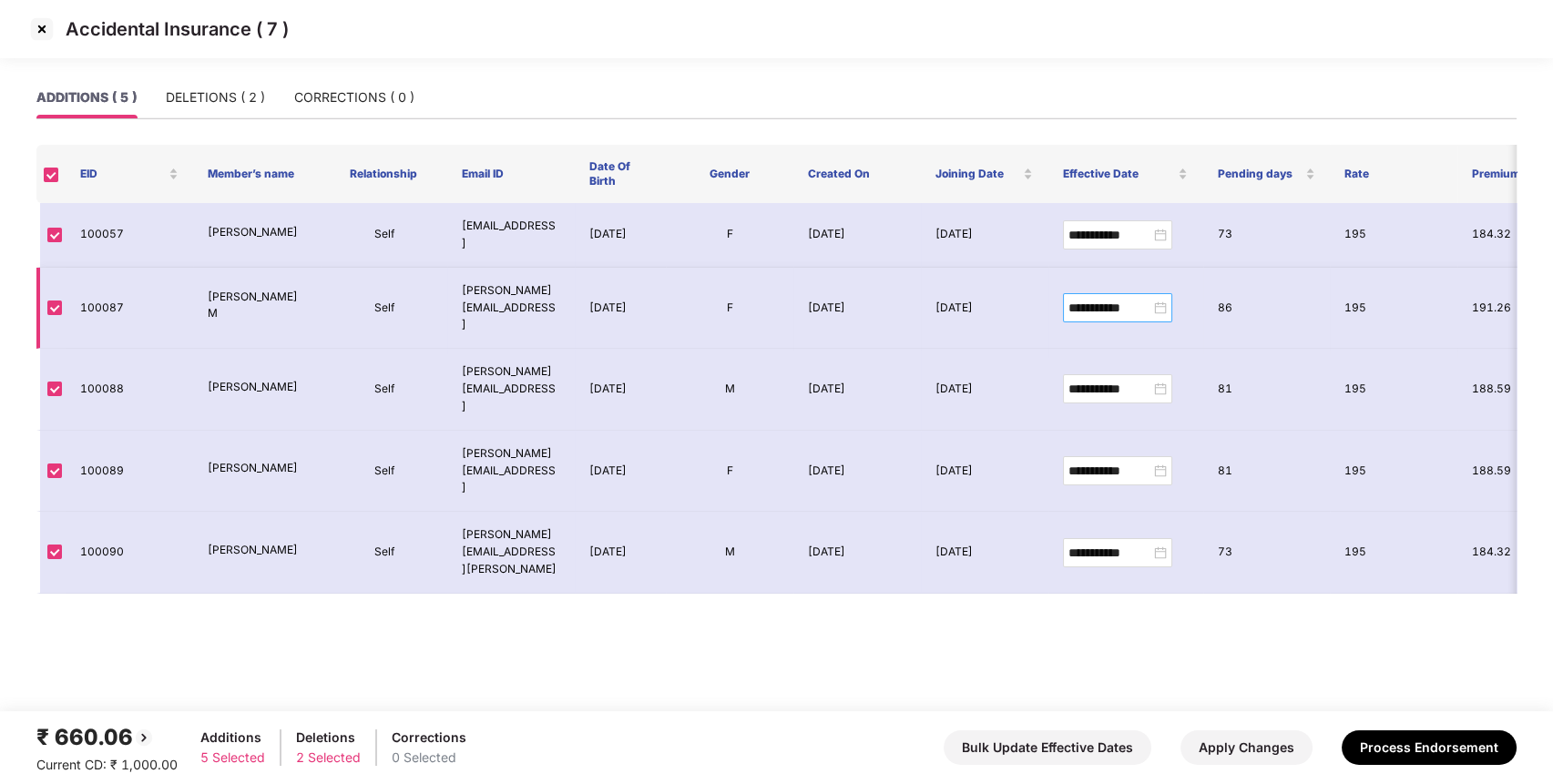
click at [1158, 304] on div "**********" at bounding box center [1117, 308] width 98 height 20
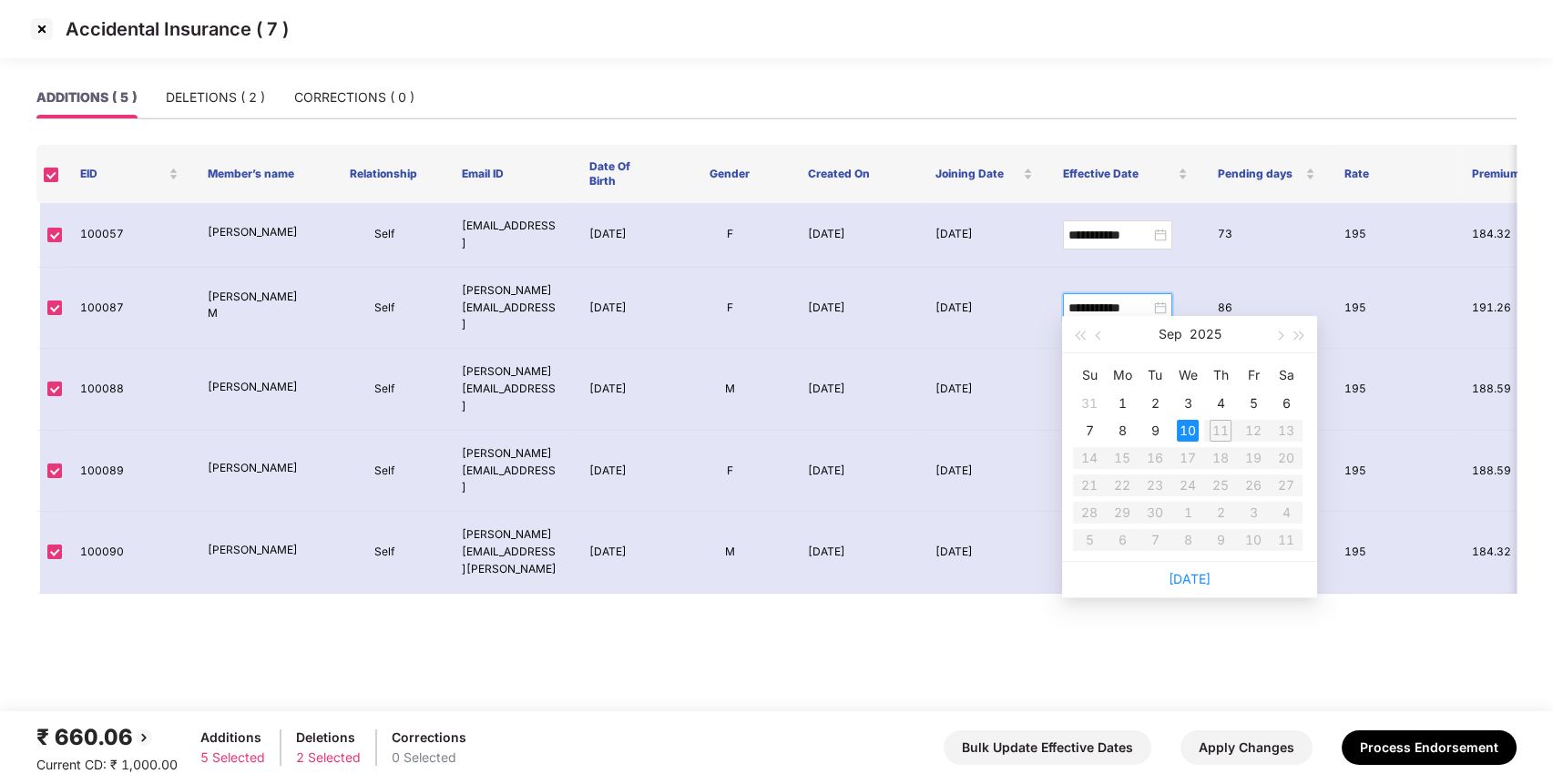
click at [1045, 629] on main "**********" at bounding box center [776, 393] width 1553 height 634
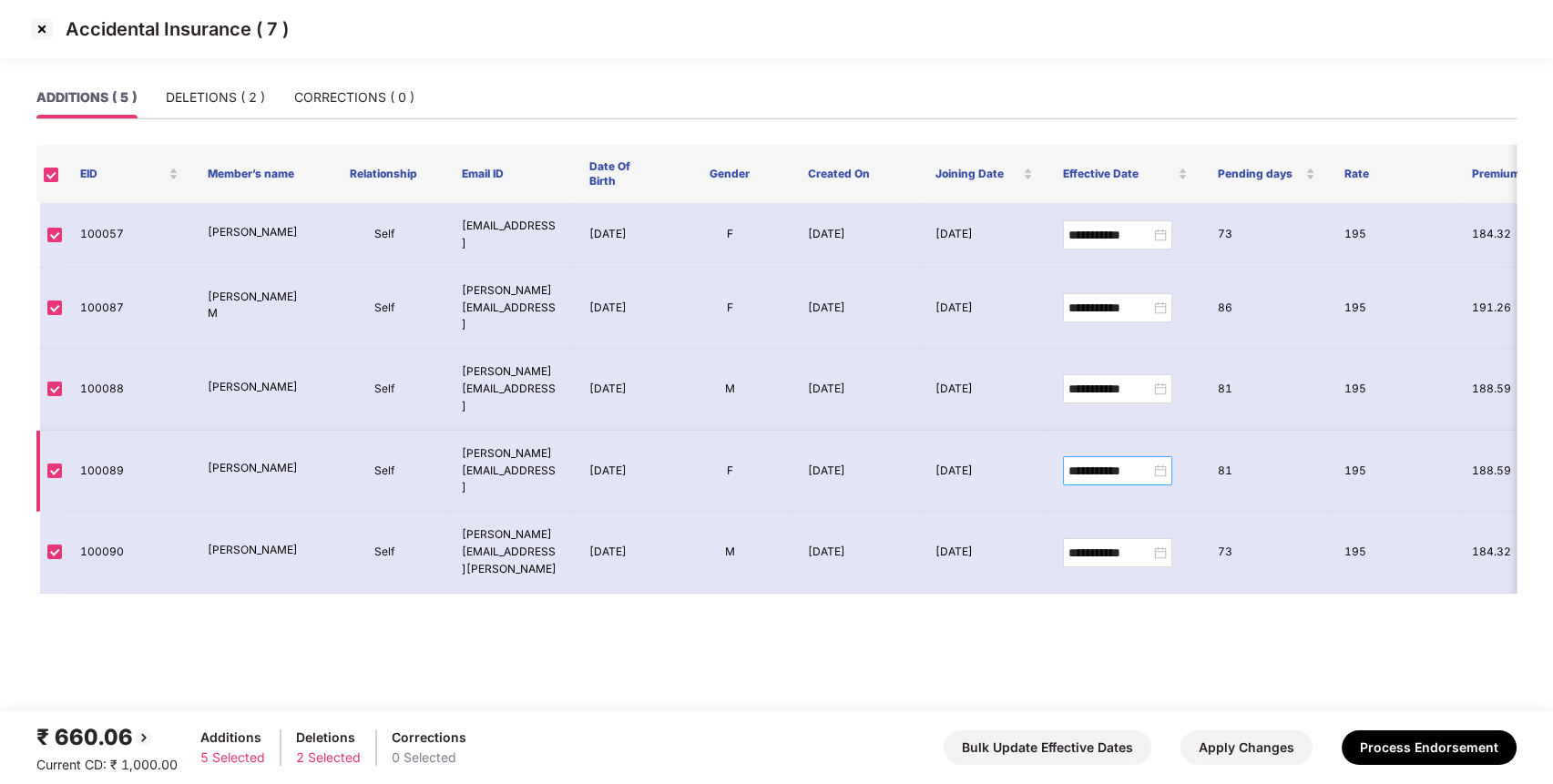
click at [1170, 456] on div "**********" at bounding box center [1117, 471] width 109 height 29
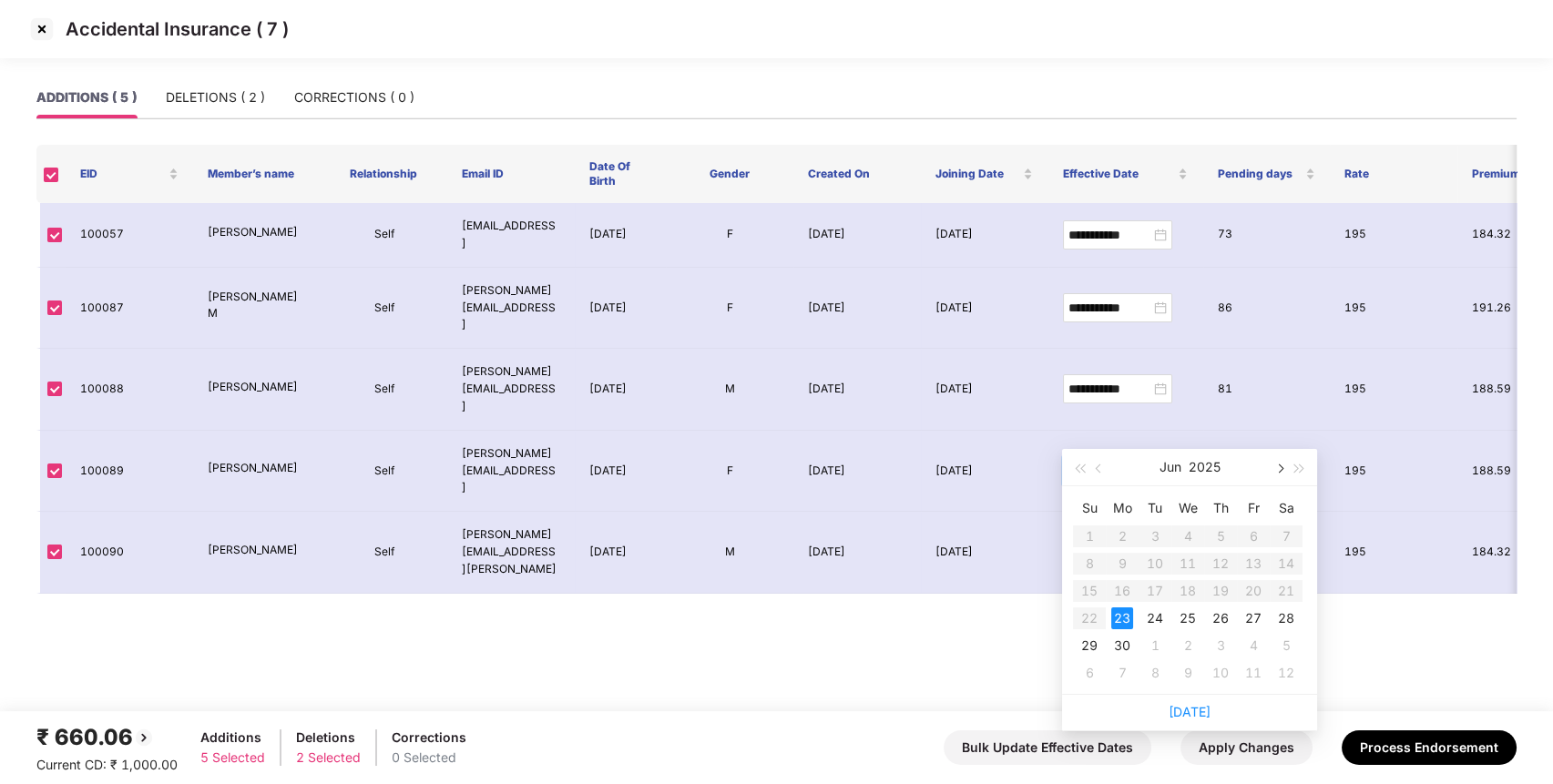
click at [1274, 466] on button "button" at bounding box center [1279, 467] width 20 height 37
click at [1282, 469] on span "button" at bounding box center [1279, 469] width 9 height 9
type input "**********"
click at [1217, 572] on div "11" at bounding box center [1220, 563] width 22 height 22
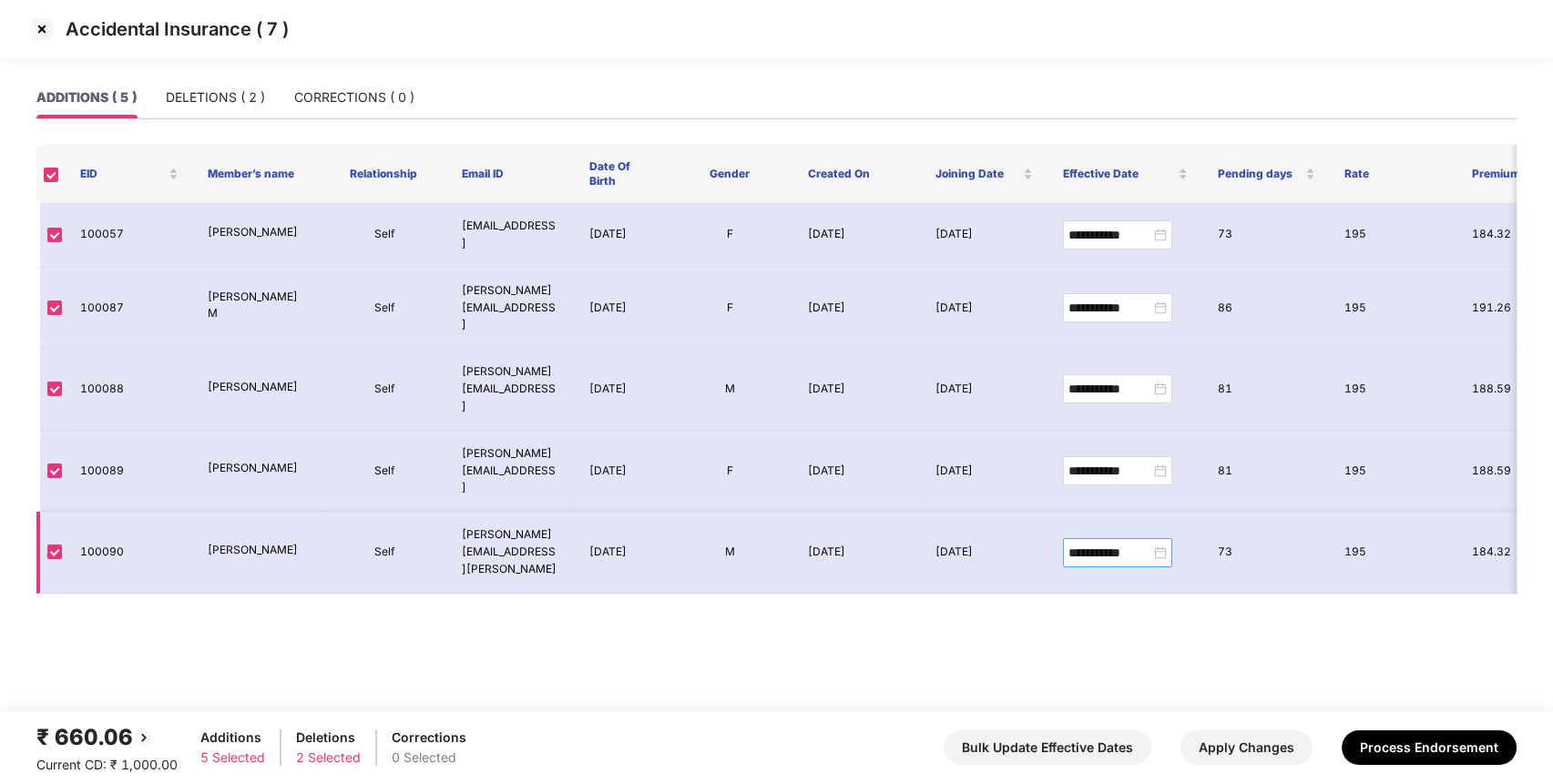
click at [1162, 542] on div "**********" at bounding box center [1117, 552] width 98 height 20
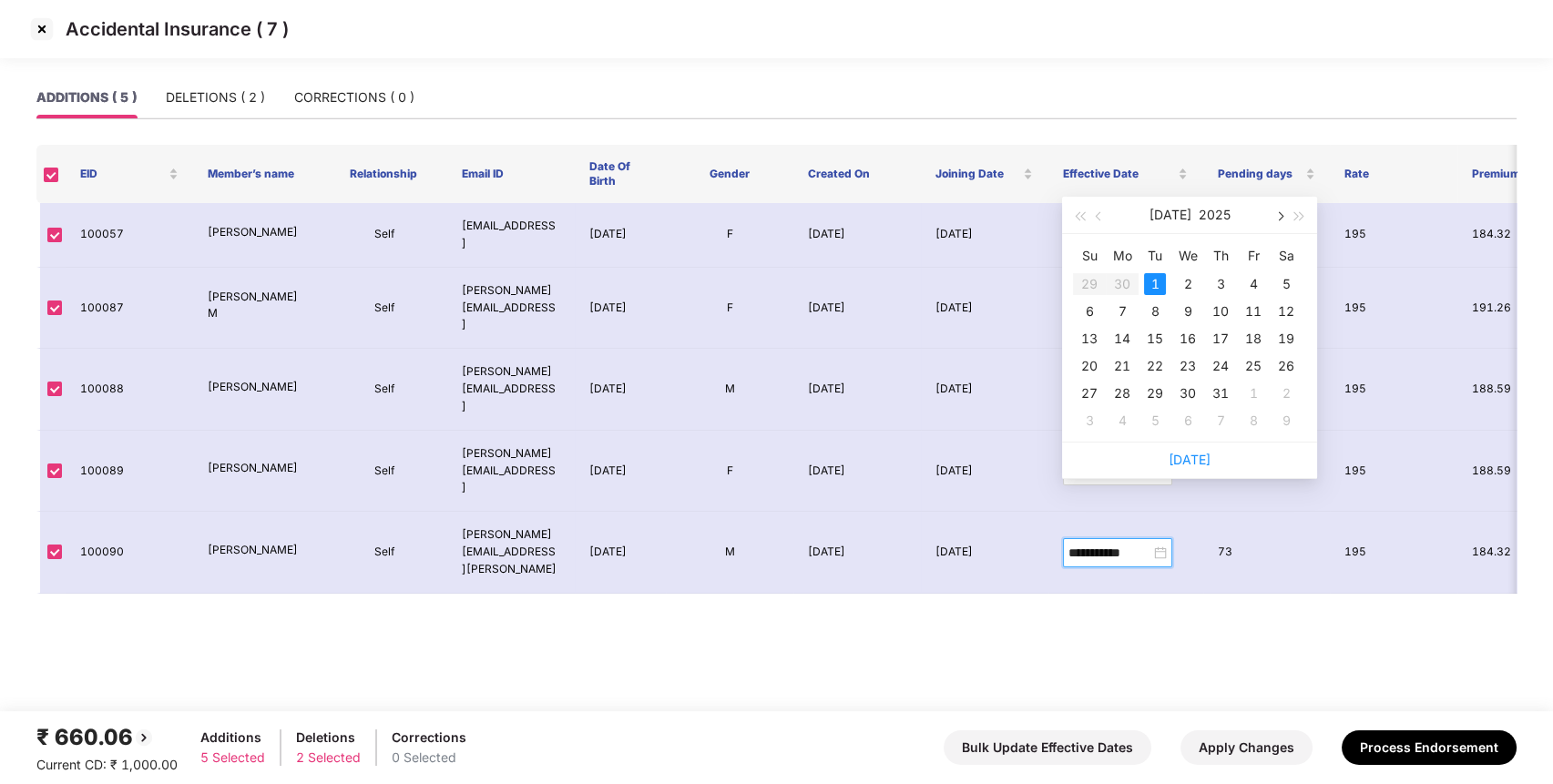
click at [1280, 214] on span "button" at bounding box center [1279, 217] width 9 height 9
type input "**********"
click at [1223, 305] on div "11" at bounding box center [1220, 312] width 22 height 22
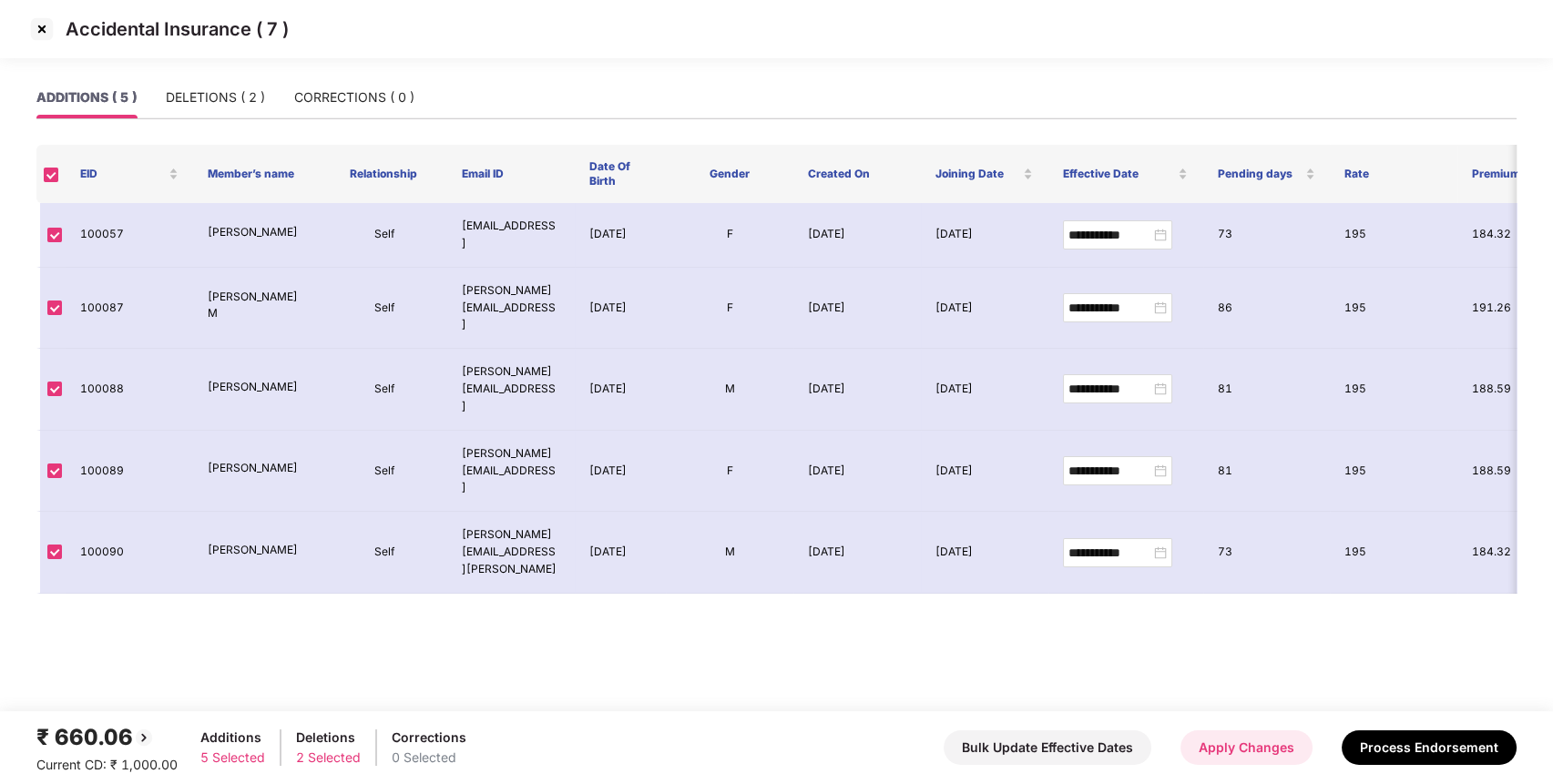
click at [1239, 744] on button "Apply Changes" at bounding box center [1247, 747] width 132 height 35
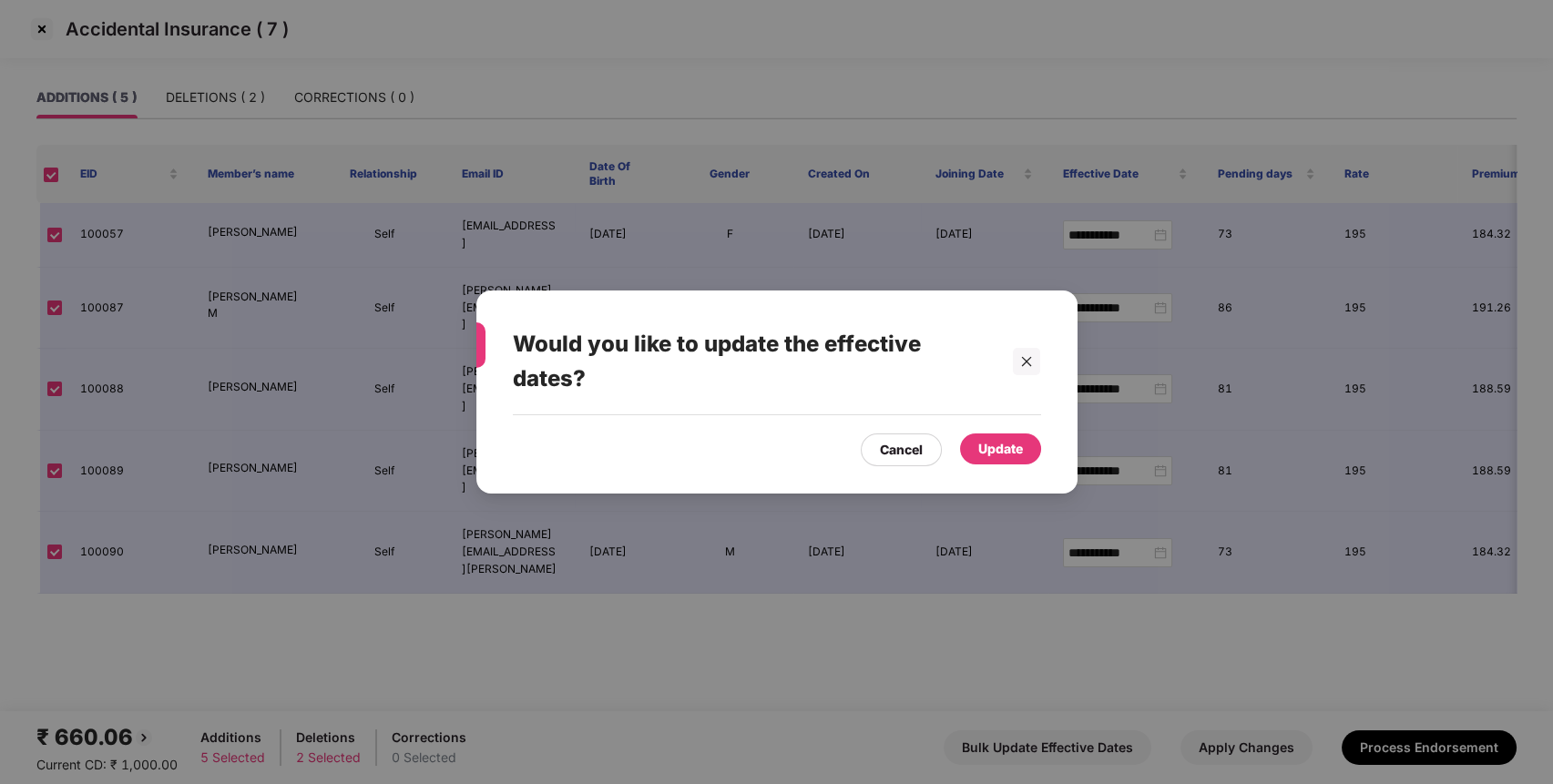
click at [1020, 437] on div "Update" at bounding box center [1000, 449] width 81 height 31
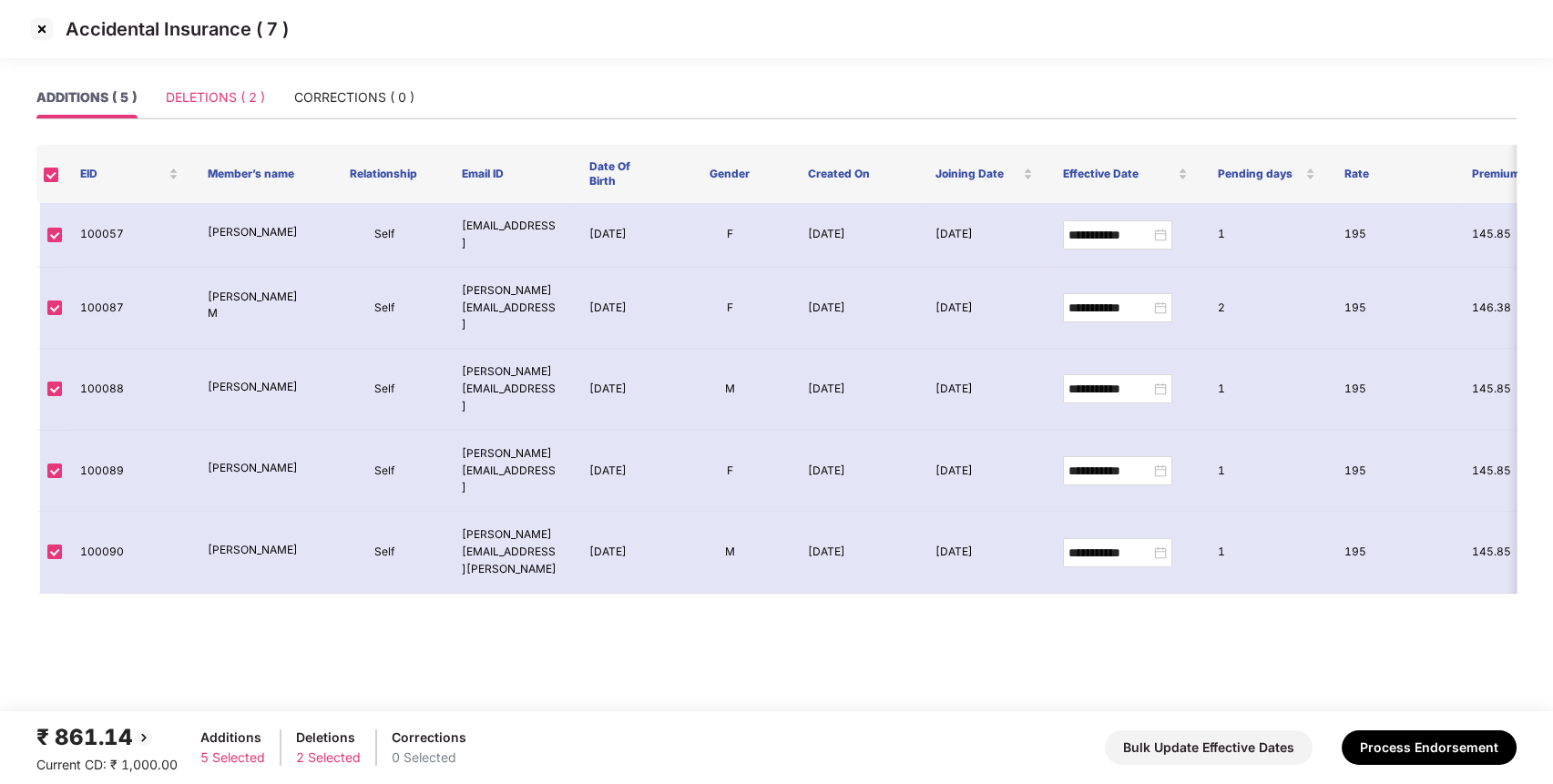
click at [223, 80] on div "DELETIONS ( 2 )" at bounding box center [215, 97] width 99 height 42
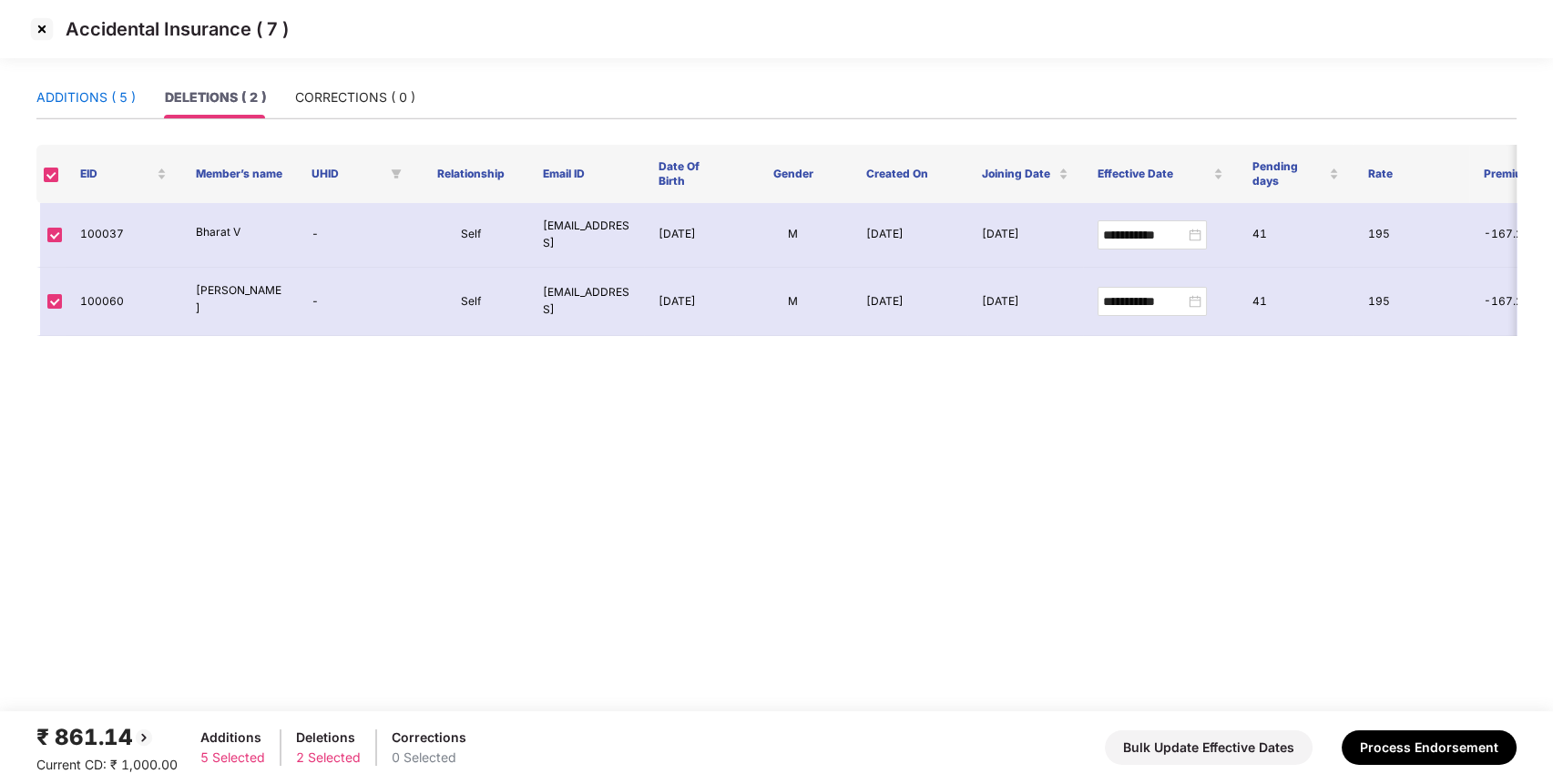
click at [124, 102] on div "ADDITIONS ( 5 )" at bounding box center [86, 97] width 99 height 20
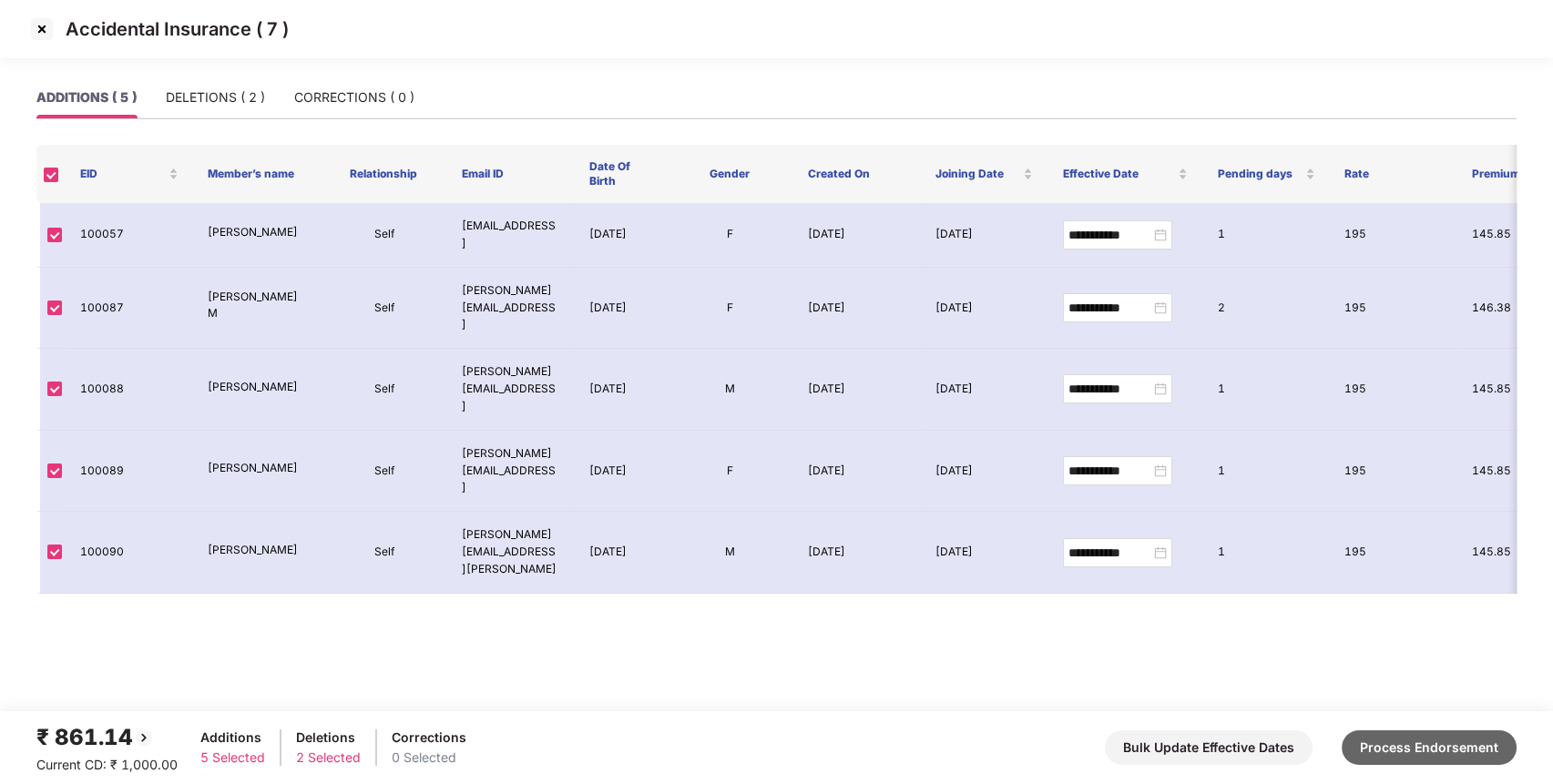
click at [1377, 743] on button "Process Endorsement" at bounding box center [1429, 747] width 175 height 35
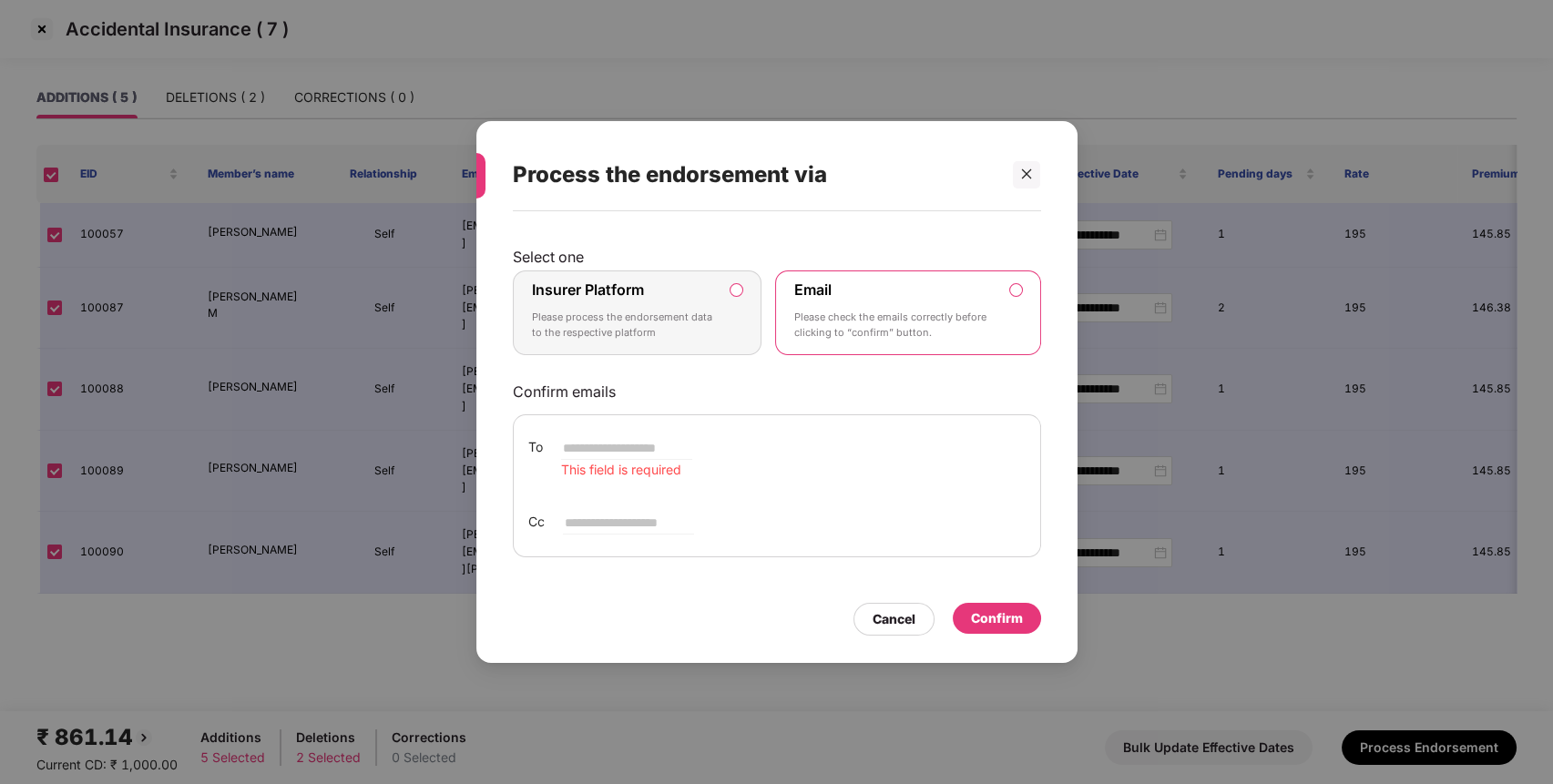
click at [659, 335] on p "Please process the endorsement data to the respective platform" at bounding box center [624, 325] width 186 height 32
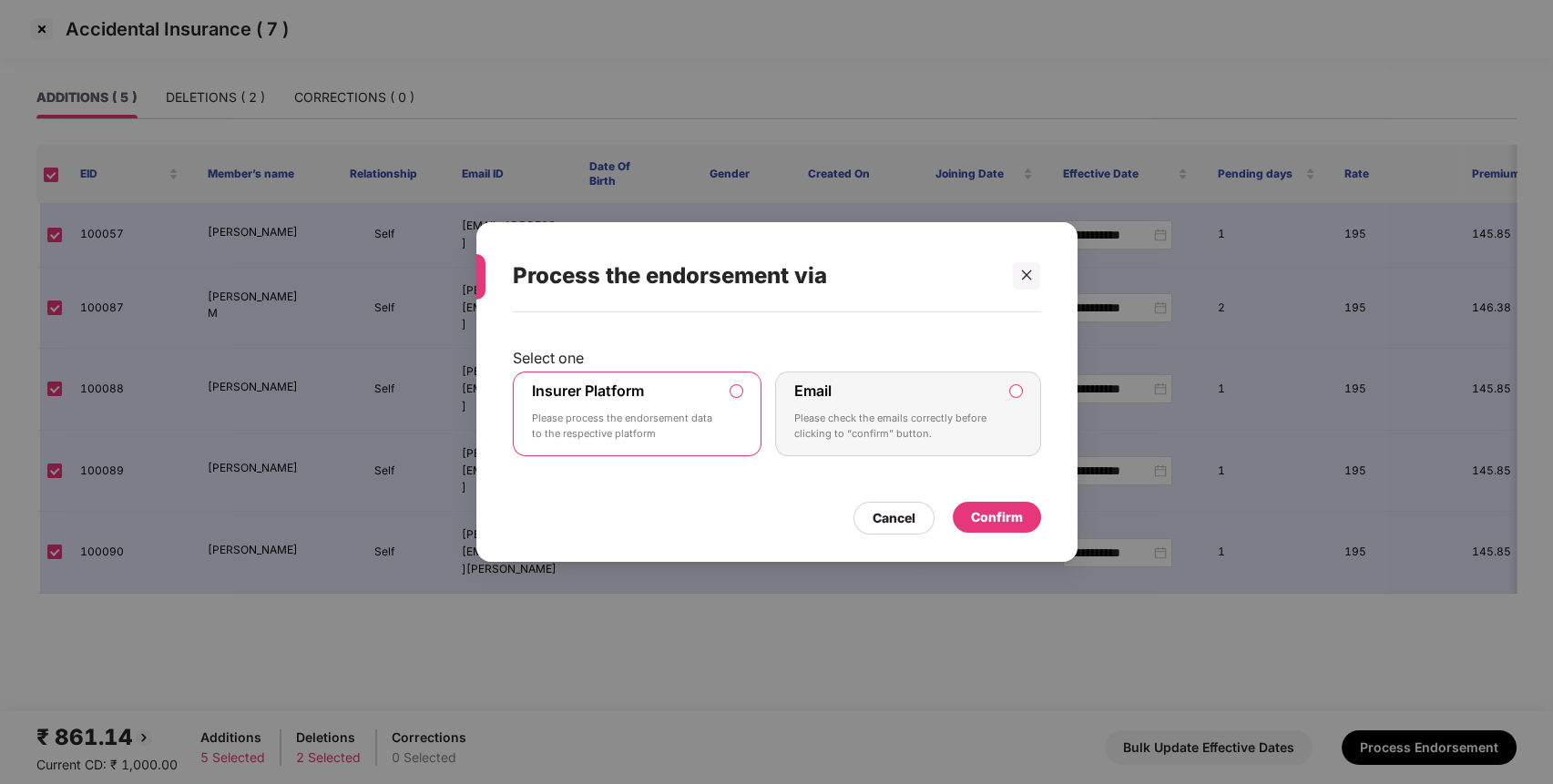
click at [1002, 517] on div "Confirm" at bounding box center [997, 517] width 51 height 20
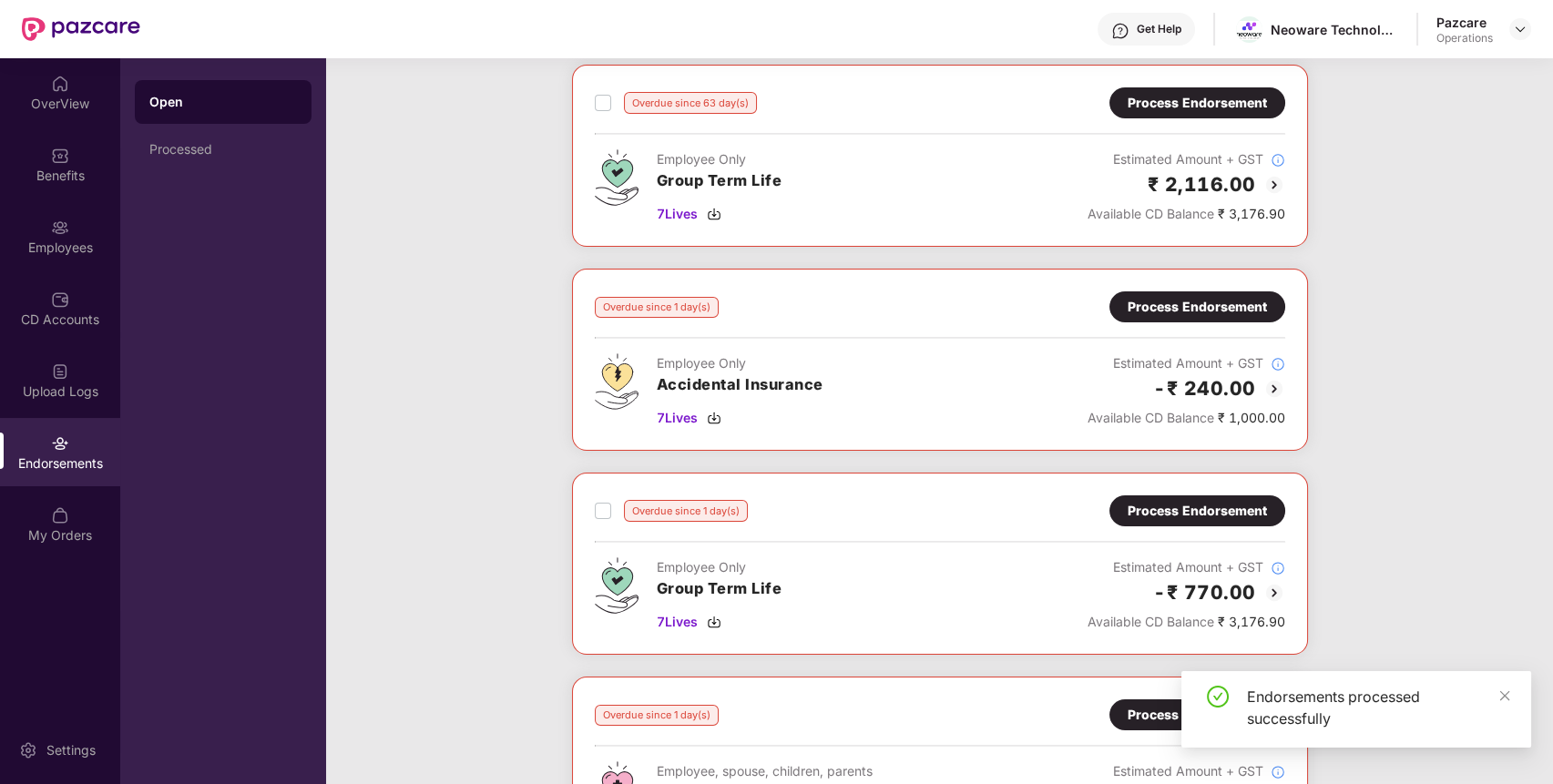
scroll to position [99, 0]
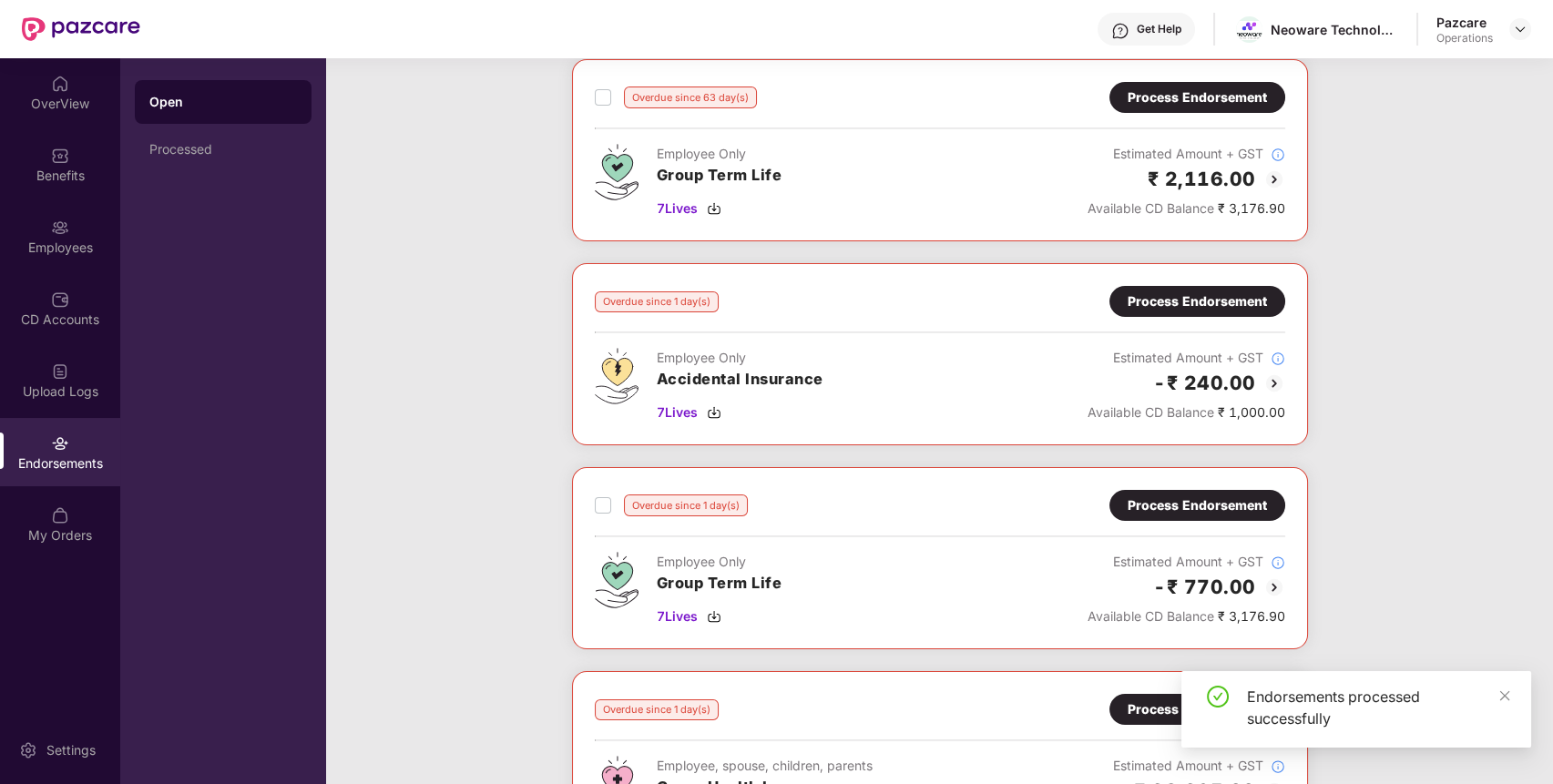
click at [1178, 300] on div "Process Endorsement" at bounding box center [1197, 301] width 140 height 20
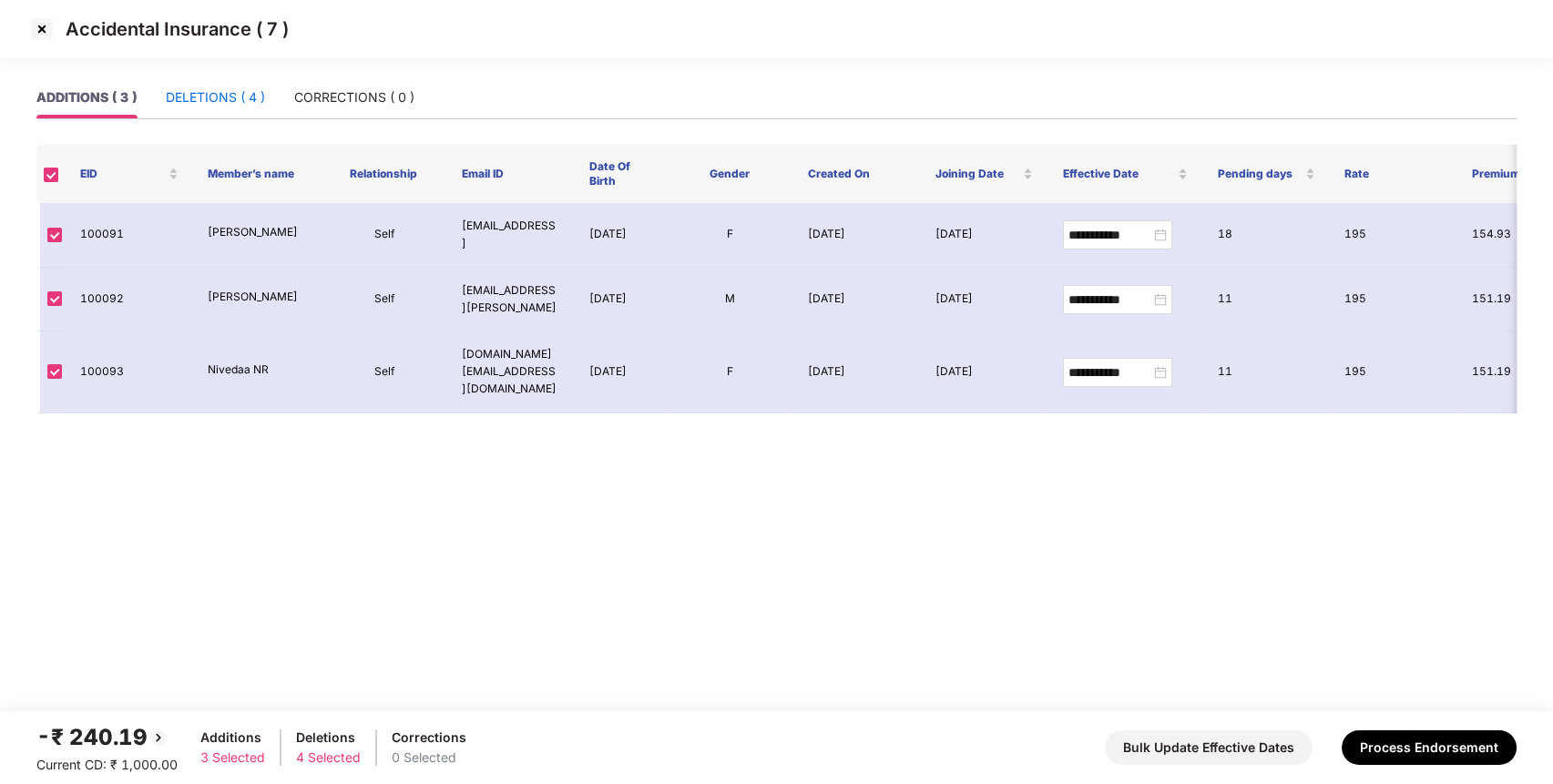
click at [224, 96] on div "DELETIONS ( 4 )" at bounding box center [215, 97] width 99 height 20
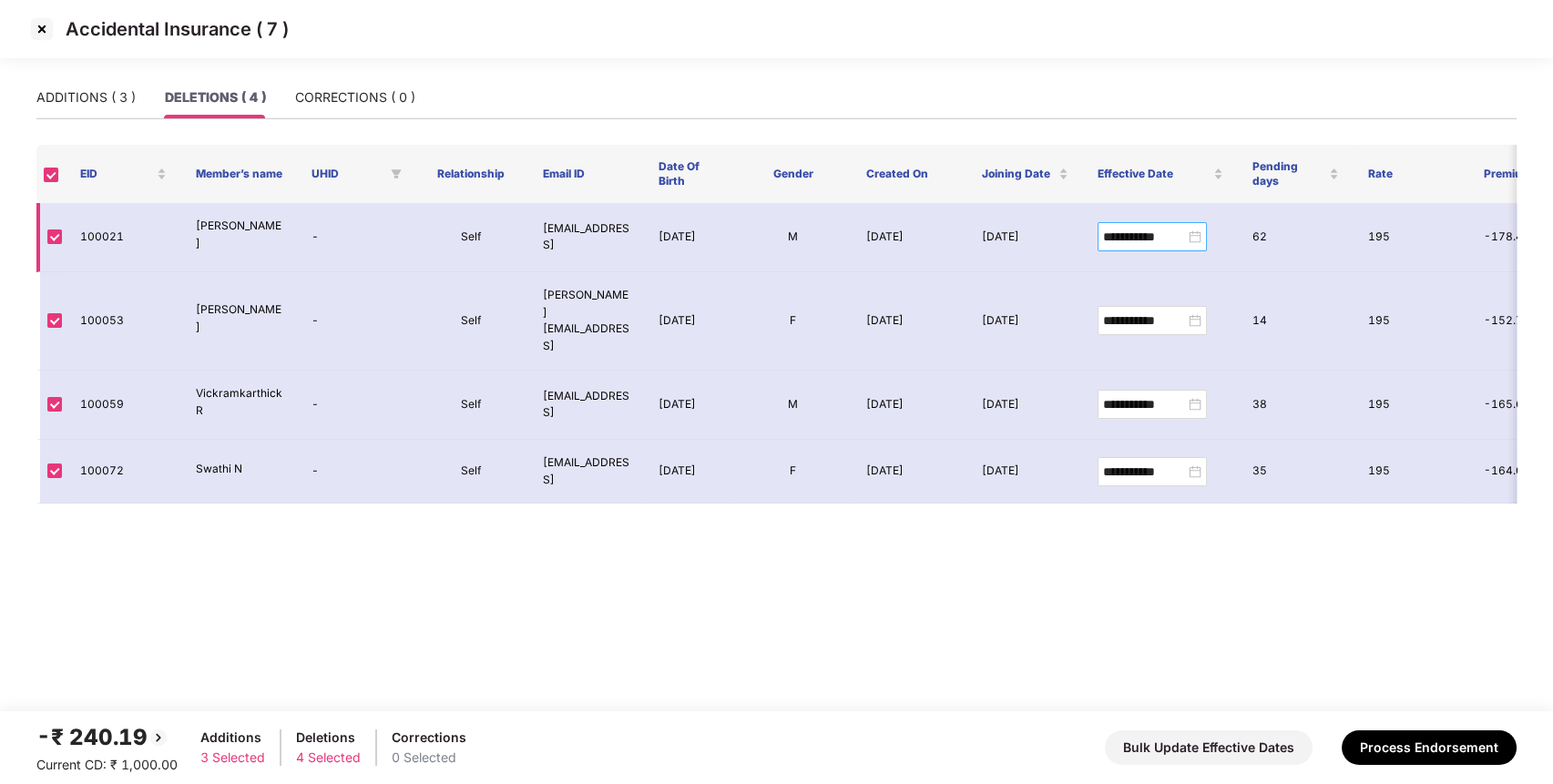
click at [1192, 243] on div "**********" at bounding box center [1151, 237] width 98 height 20
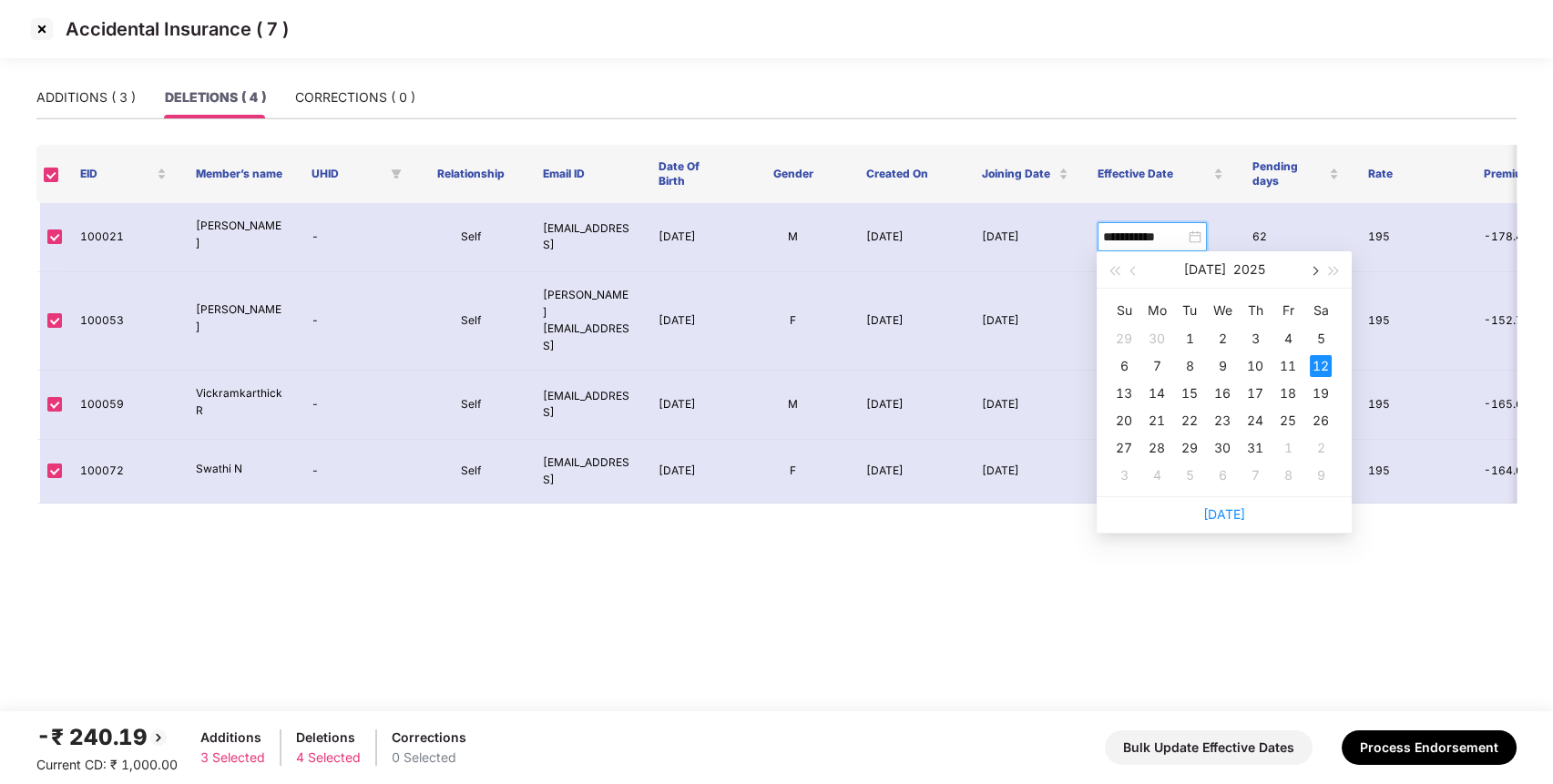
click at [1307, 274] on button "button" at bounding box center [1313, 269] width 20 height 37
type input "**********"
click at [1319, 342] on div "2" at bounding box center [1320, 339] width 22 height 22
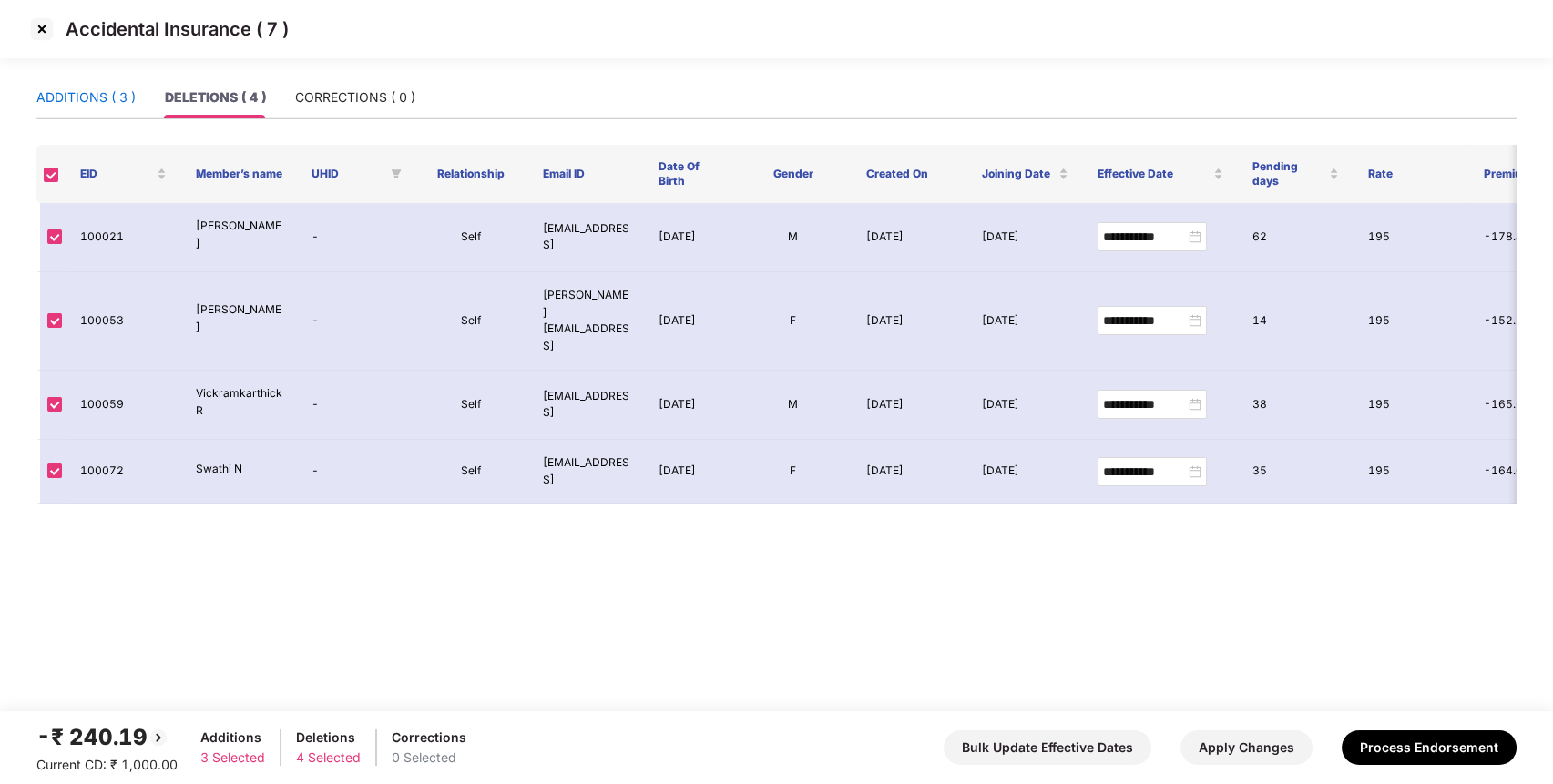
click at [102, 99] on div "ADDITIONS ( 3 )" at bounding box center [86, 97] width 99 height 20
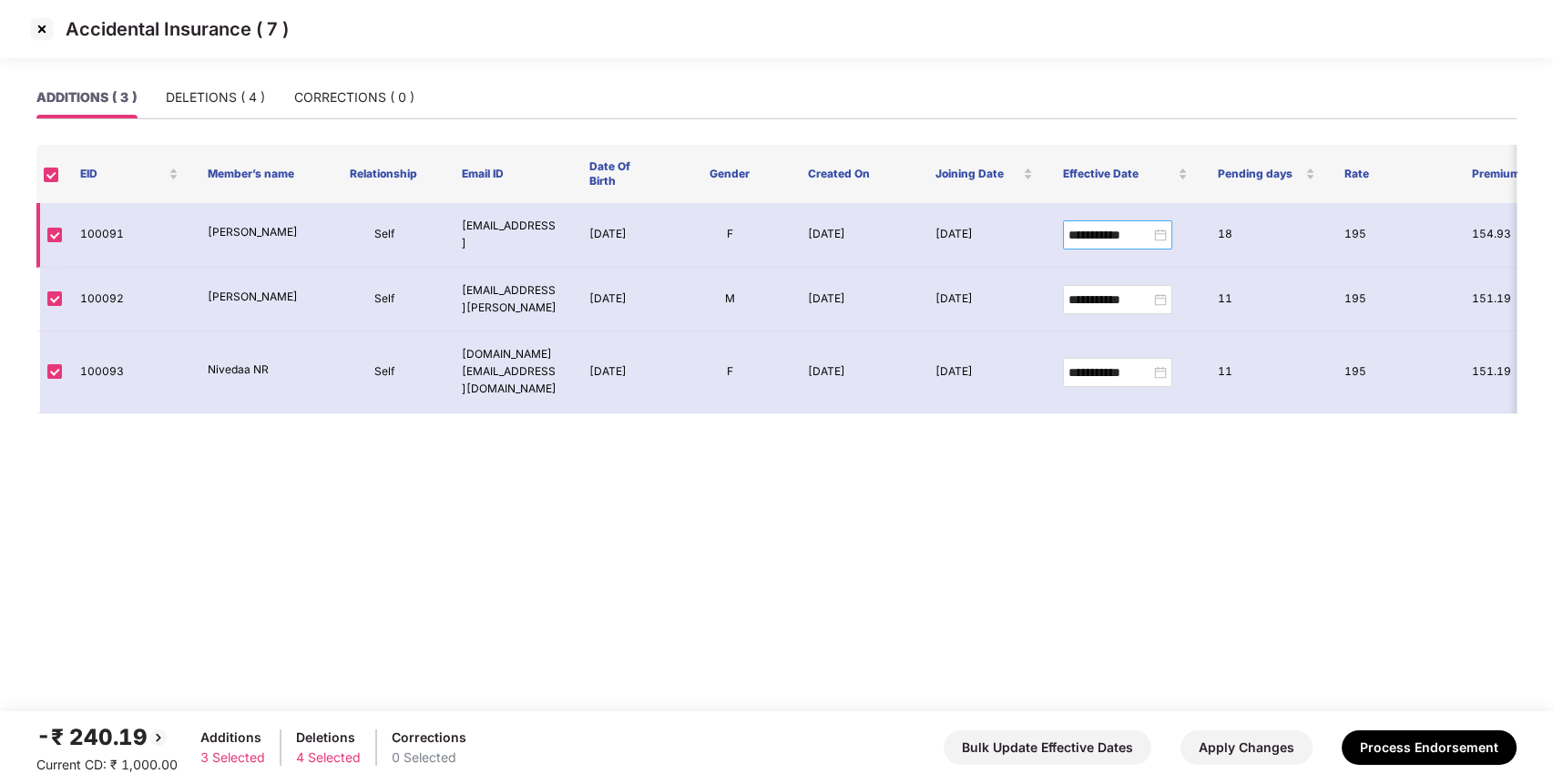
click at [1164, 235] on div "**********" at bounding box center [1117, 235] width 98 height 20
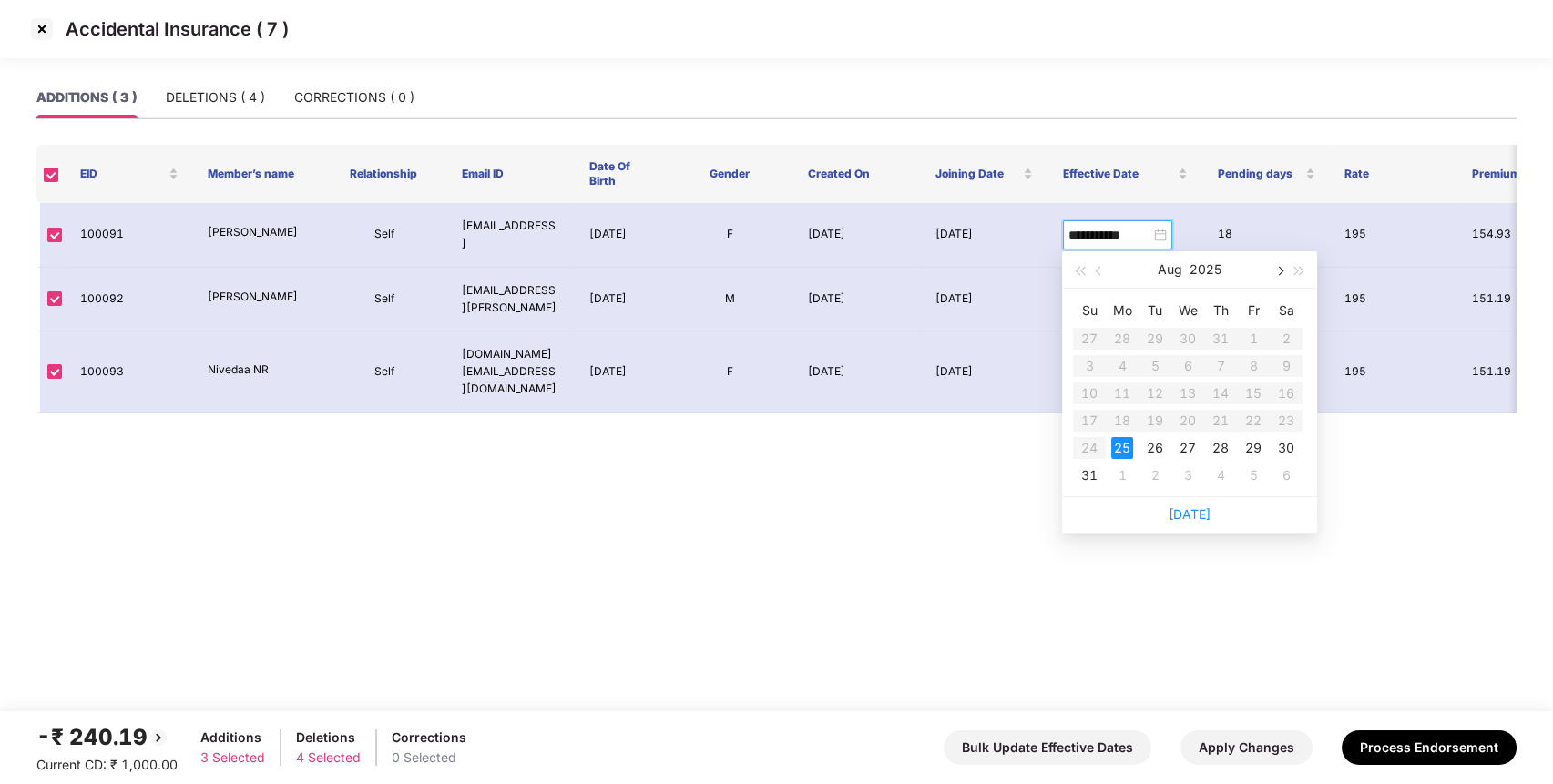
click at [1282, 267] on button "button" at bounding box center [1279, 269] width 20 height 37
type input "**********"
click at [1221, 366] on div "11" at bounding box center [1220, 366] width 22 height 22
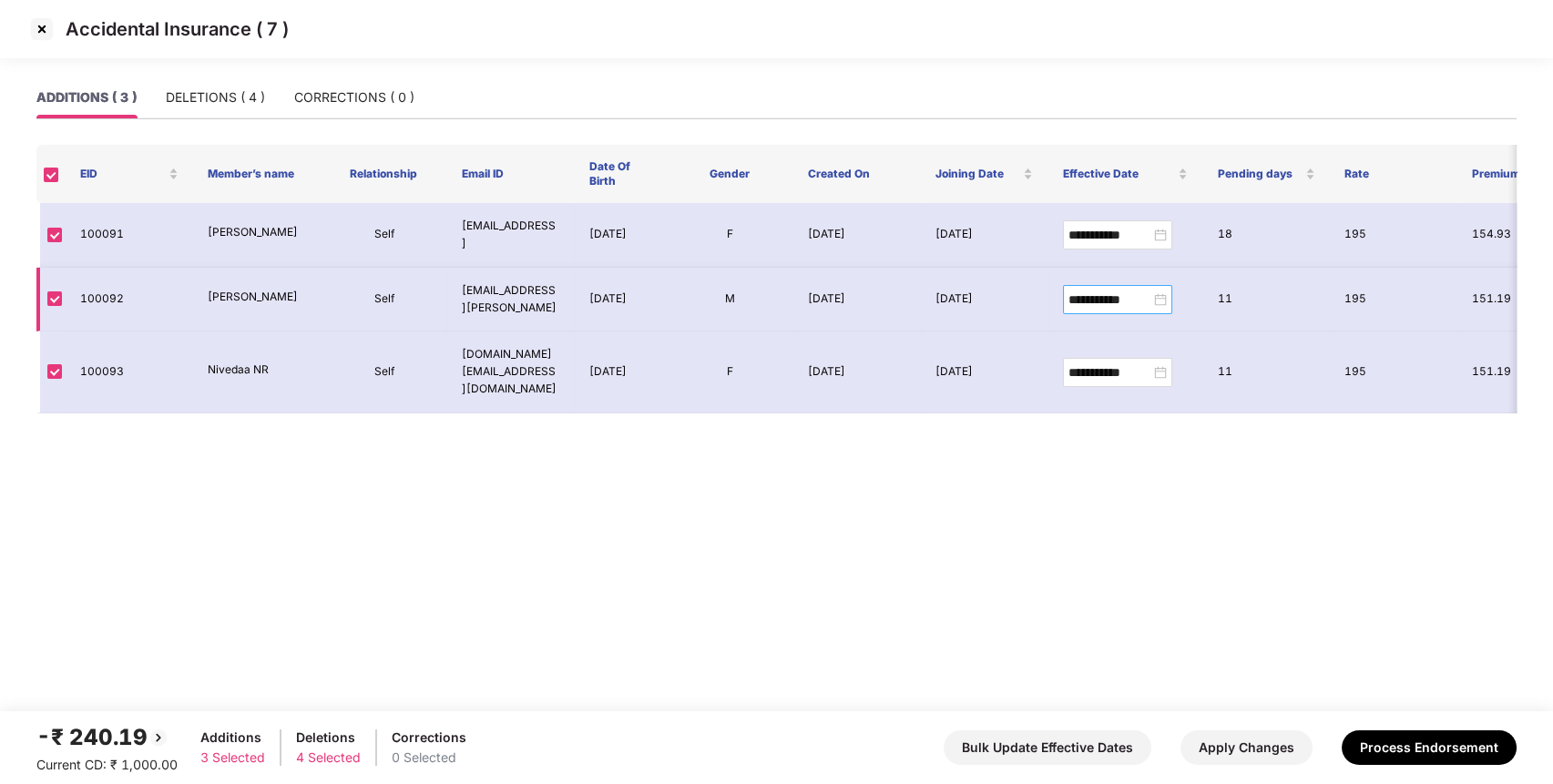
click at [1159, 299] on div "**********" at bounding box center [1117, 300] width 98 height 20
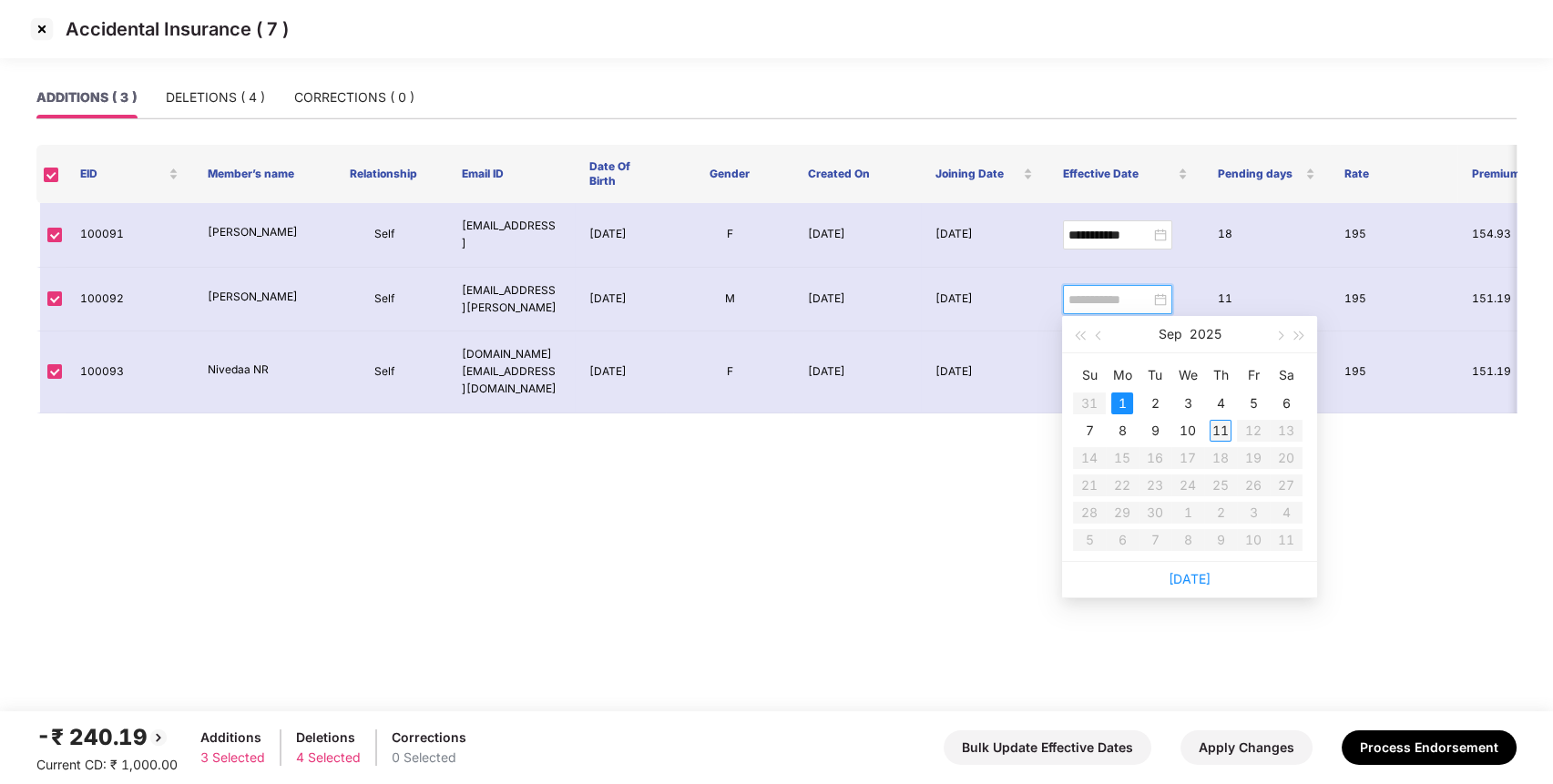
type input "**********"
click at [1221, 422] on div "11" at bounding box center [1220, 431] width 22 height 22
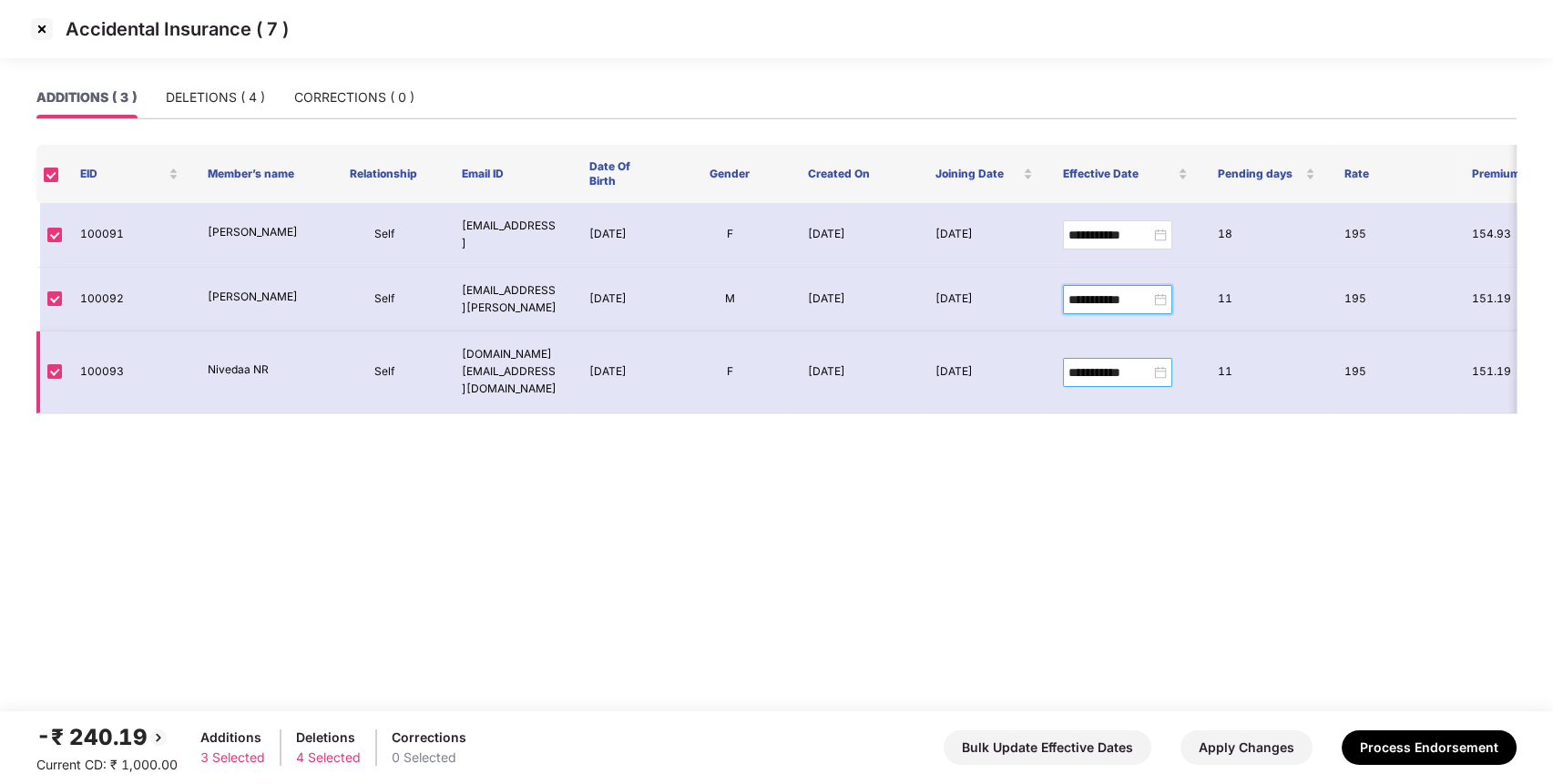
click at [1158, 365] on div "**********" at bounding box center [1117, 372] width 98 height 20
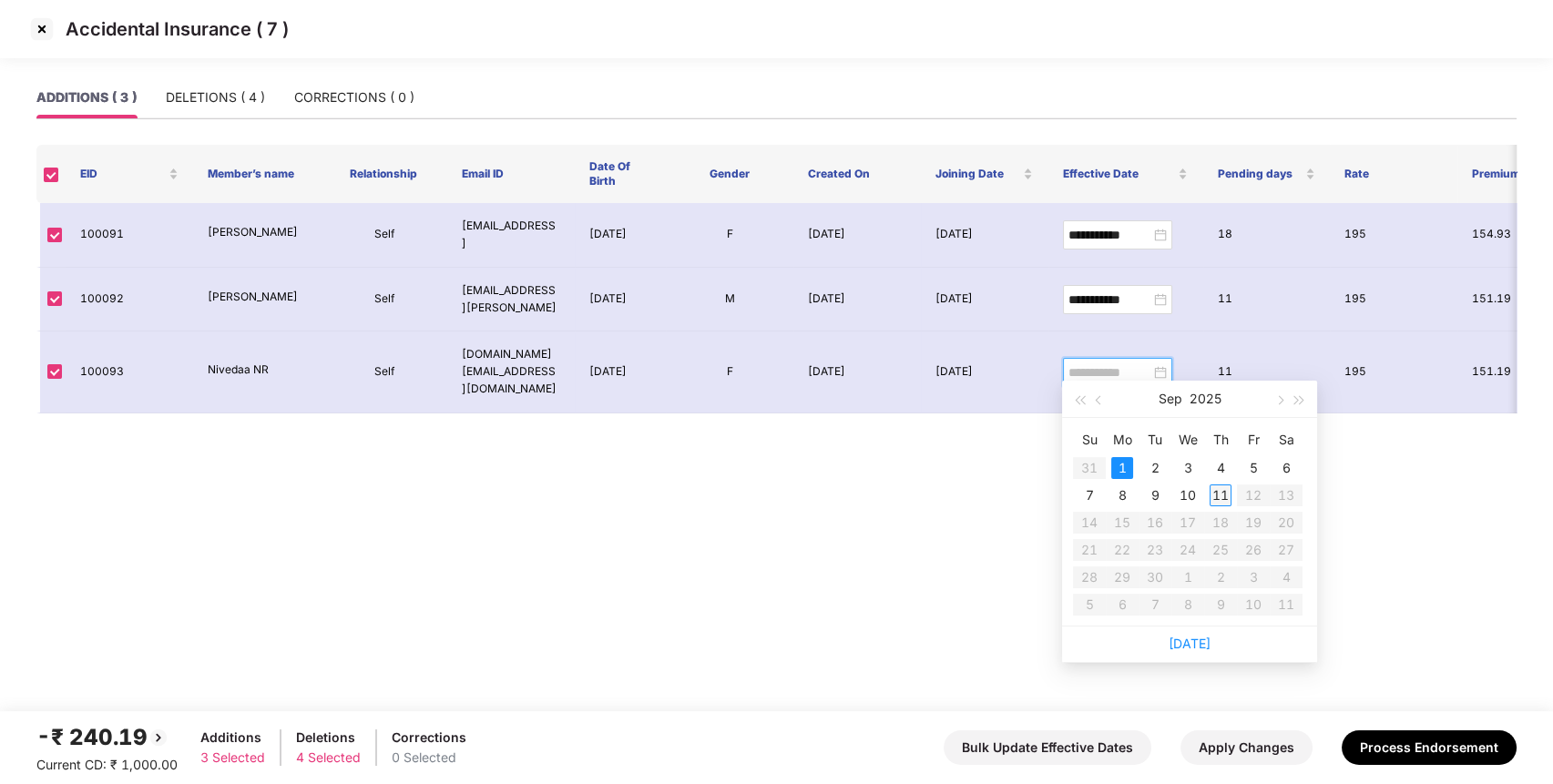
type input "**********"
click at [1228, 494] on div "11" at bounding box center [1220, 495] width 22 height 22
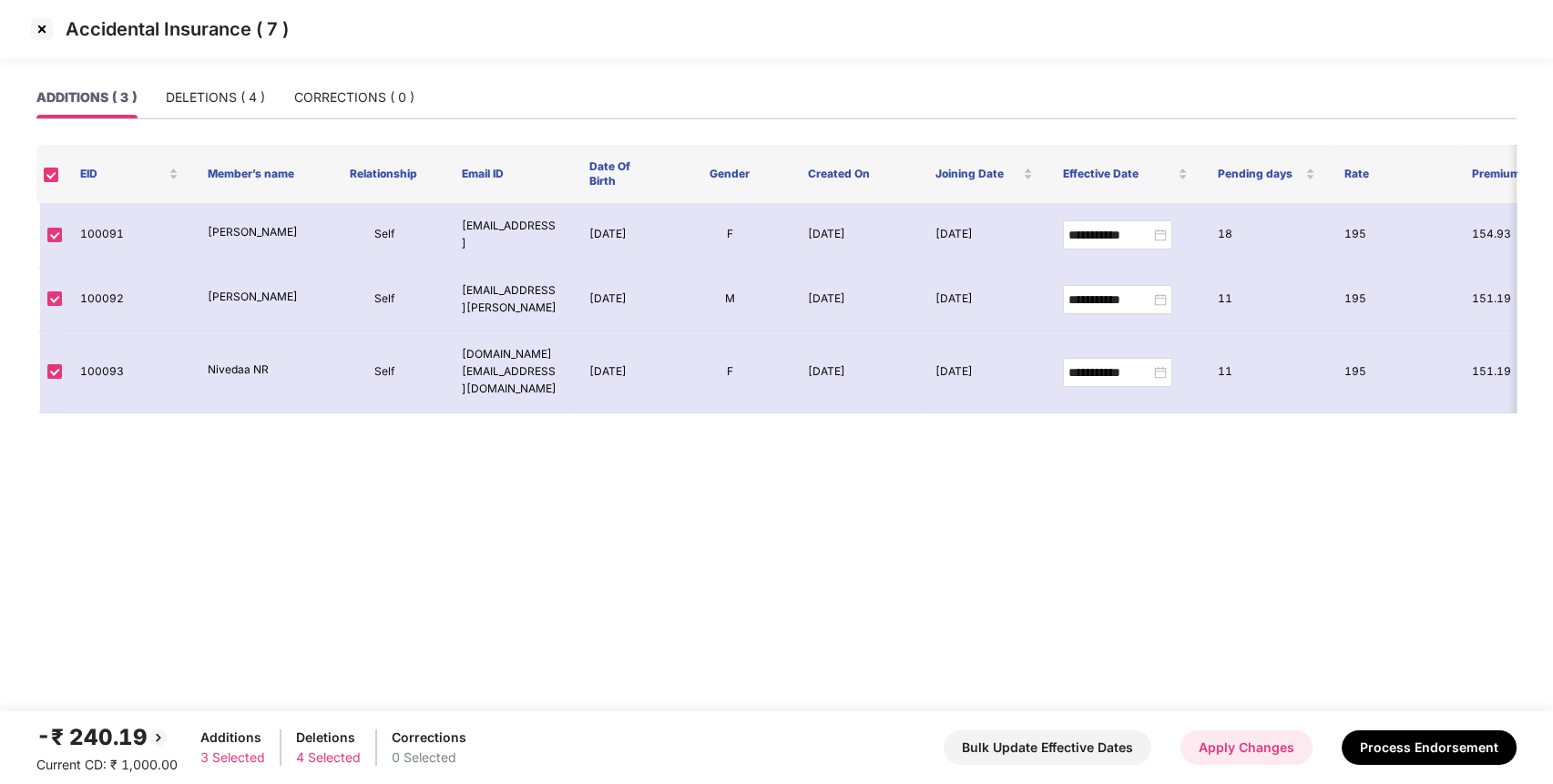
click at [1286, 756] on button "Apply Changes" at bounding box center [1247, 747] width 132 height 35
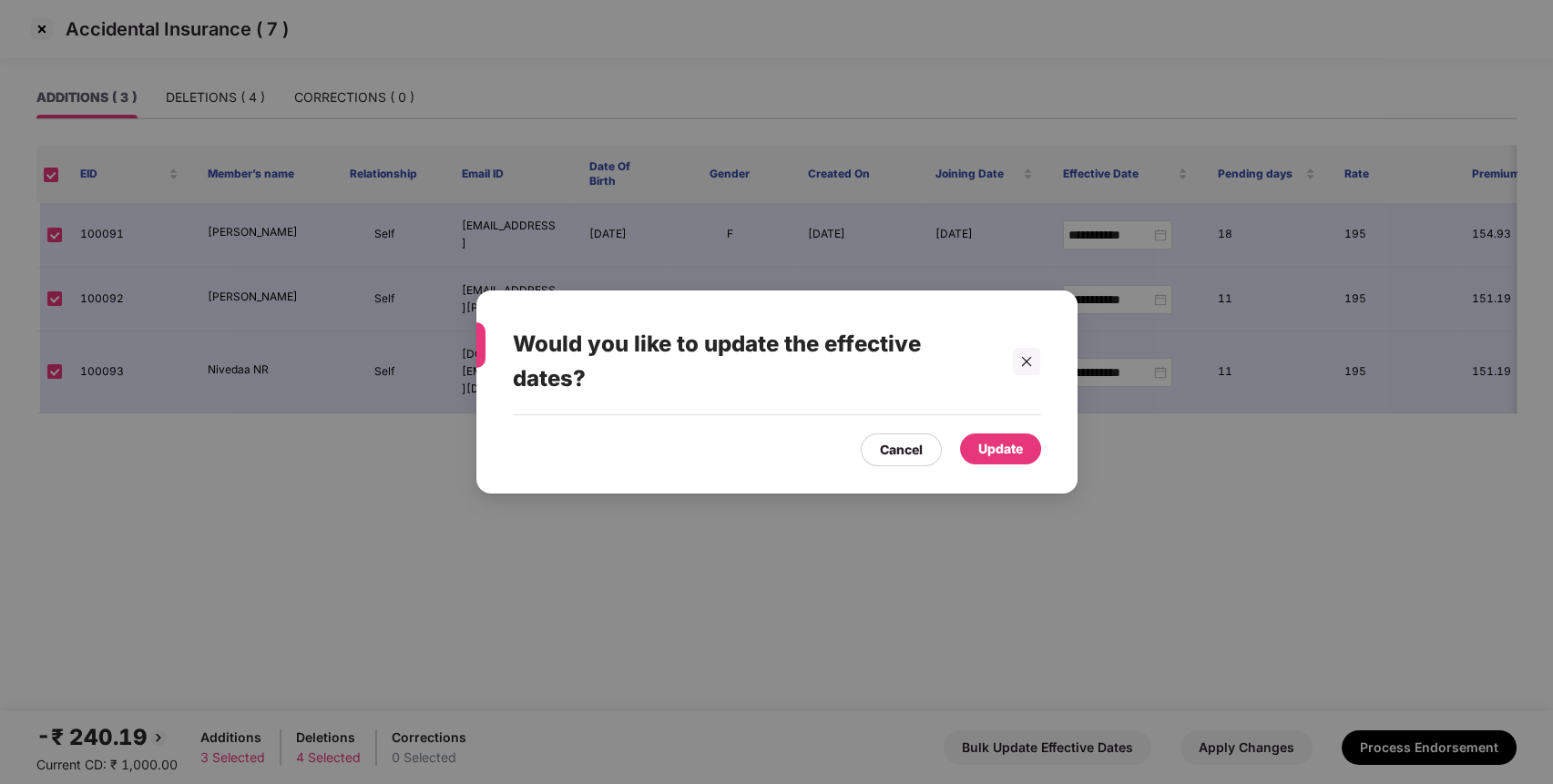
click at [1017, 451] on div "Update" at bounding box center [1000, 449] width 45 height 20
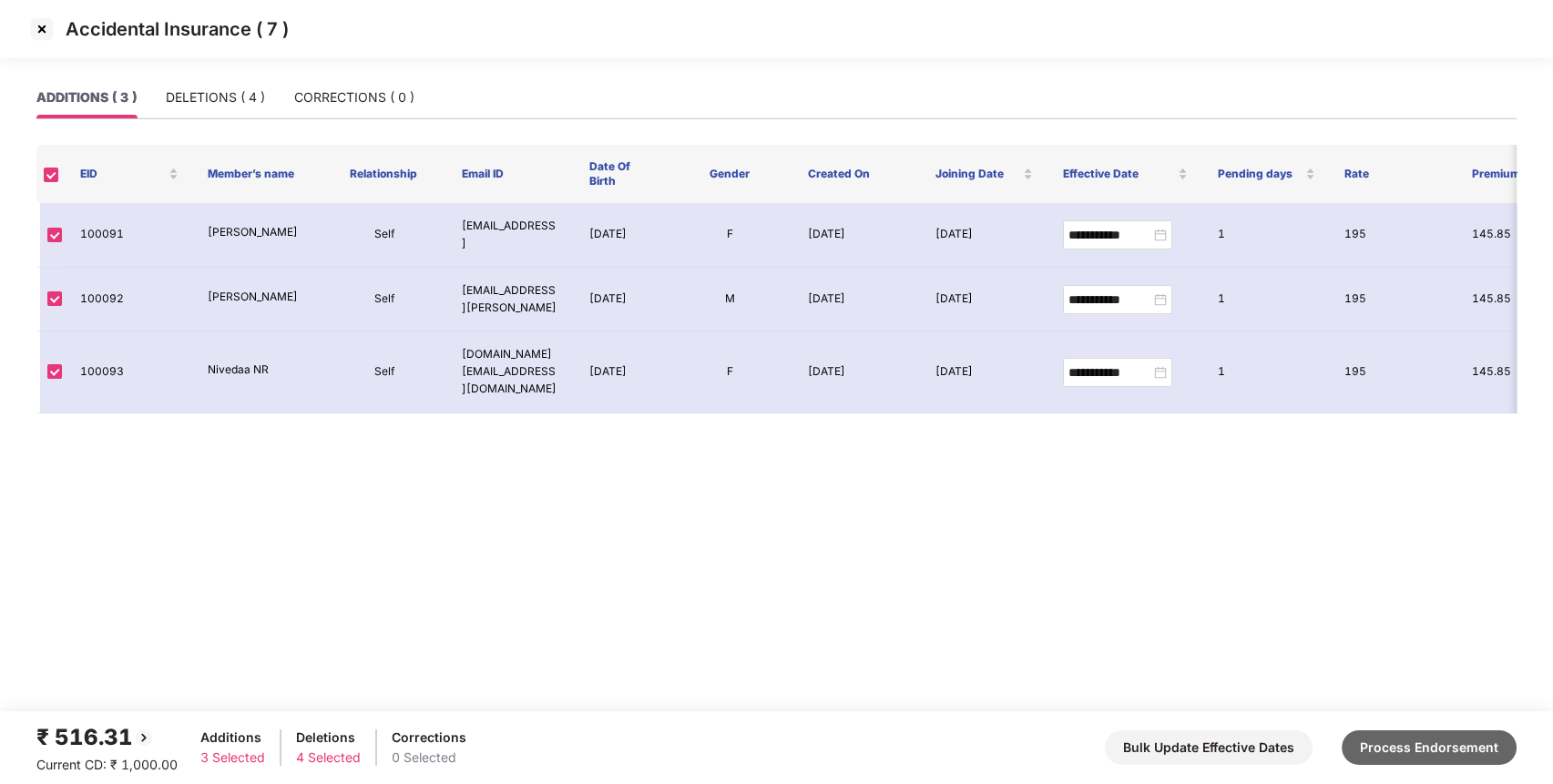
click at [1375, 743] on button "Process Endorsement" at bounding box center [1429, 747] width 175 height 35
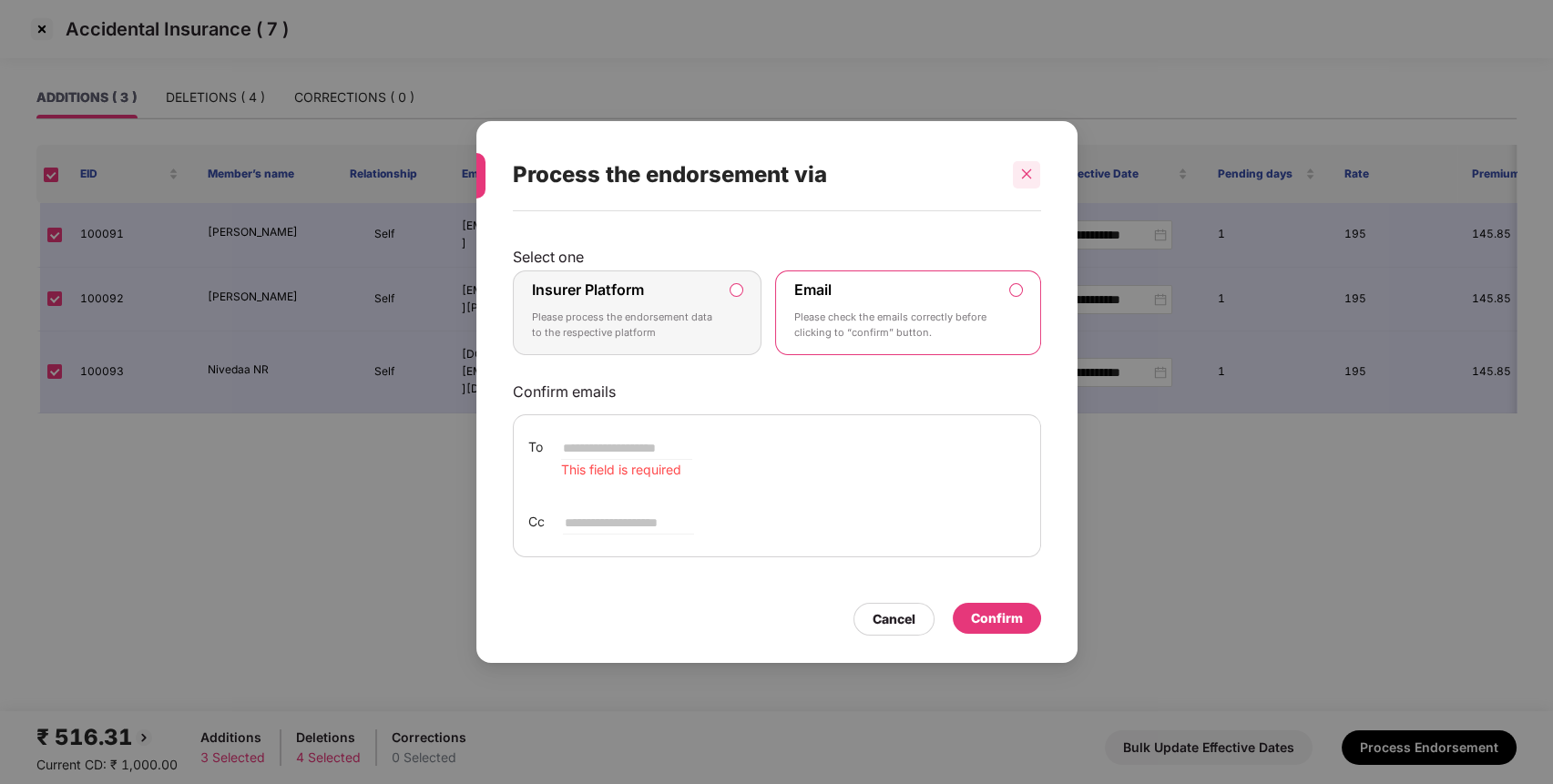
click at [1020, 165] on div at bounding box center [1026, 175] width 28 height 28
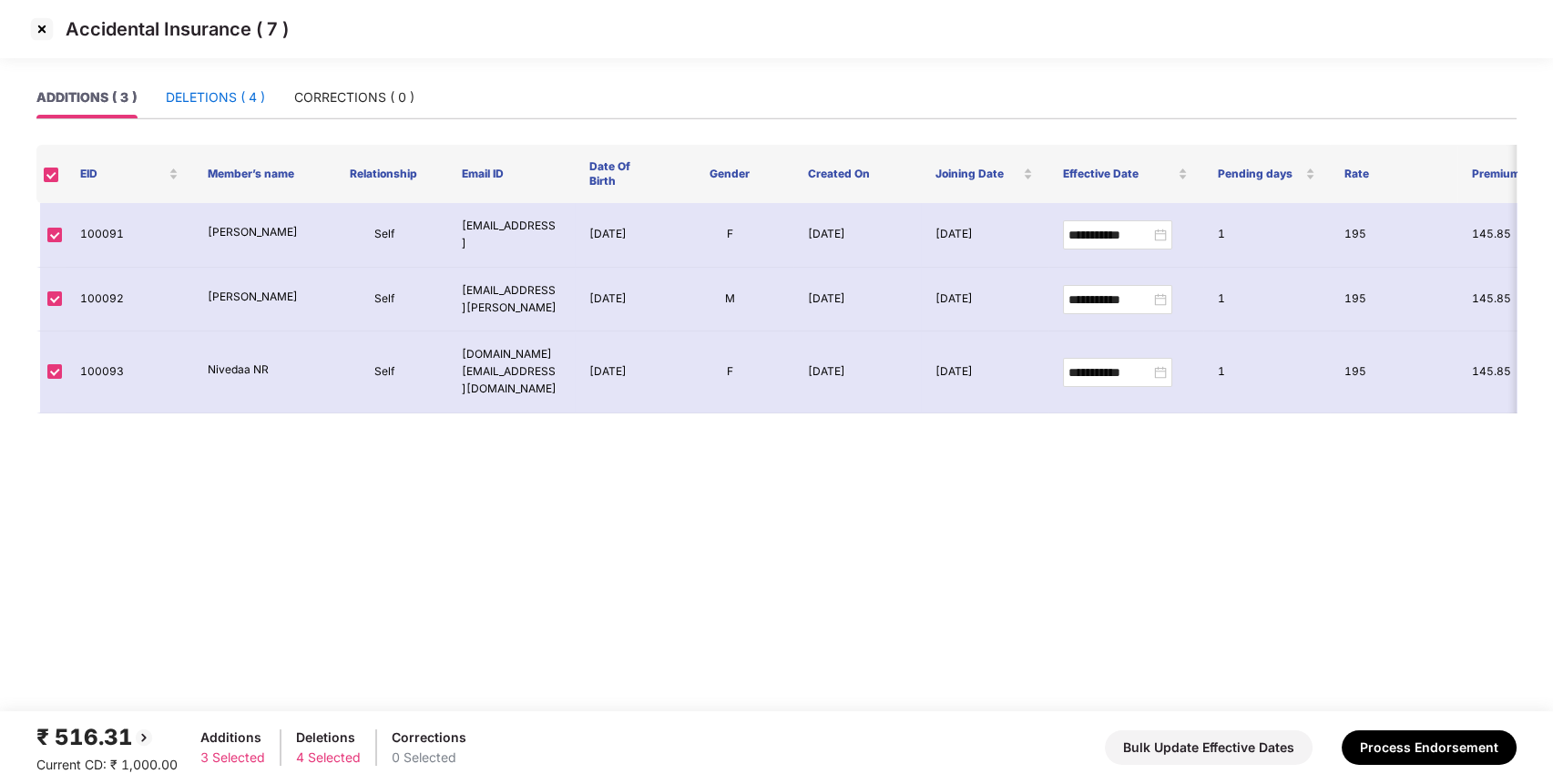
click at [208, 97] on div "DELETIONS ( 4 )" at bounding box center [215, 97] width 99 height 20
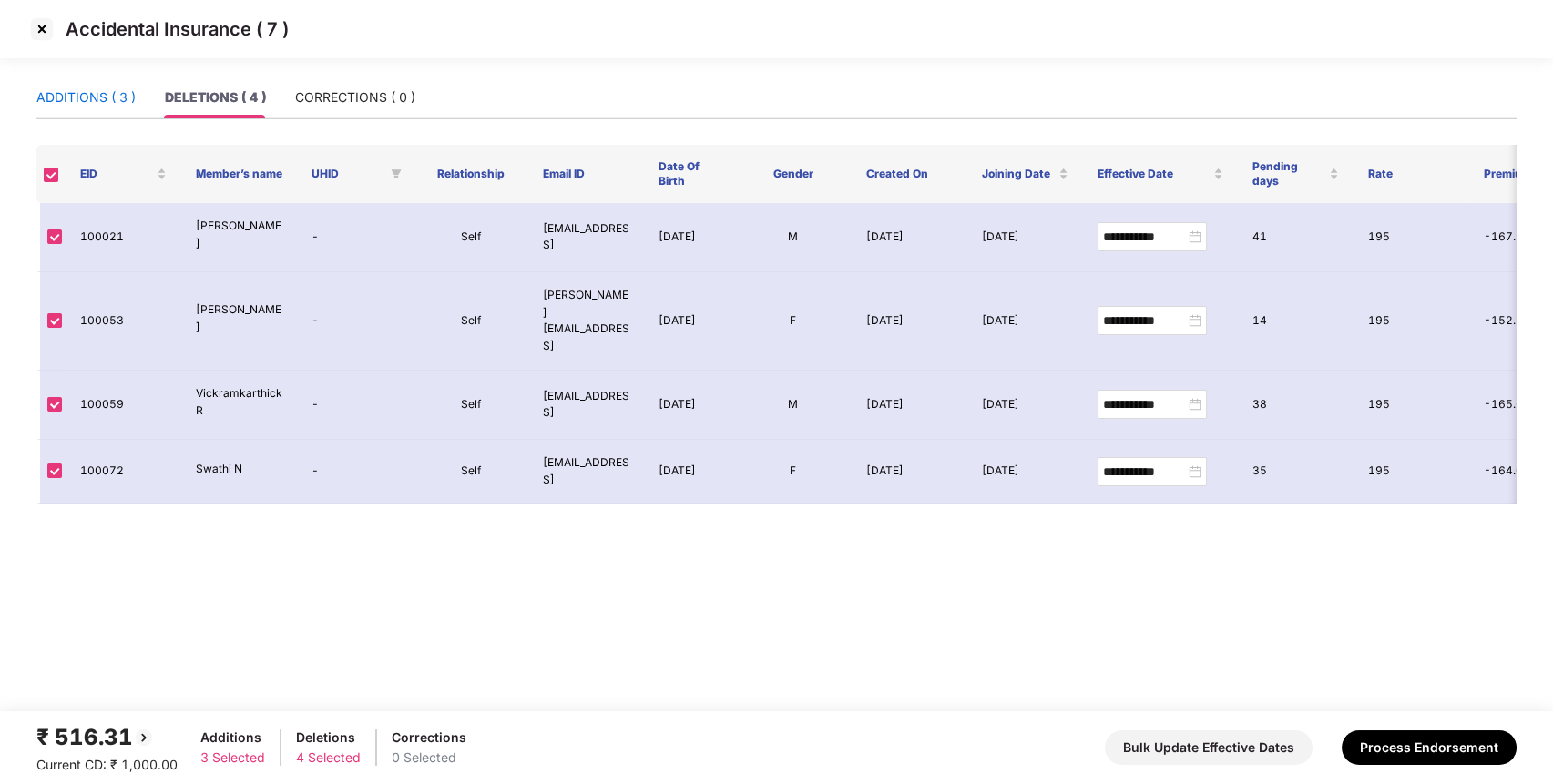
click at [107, 98] on div "ADDITIONS ( 3 )" at bounding box center [86, 97] width 99 height 20
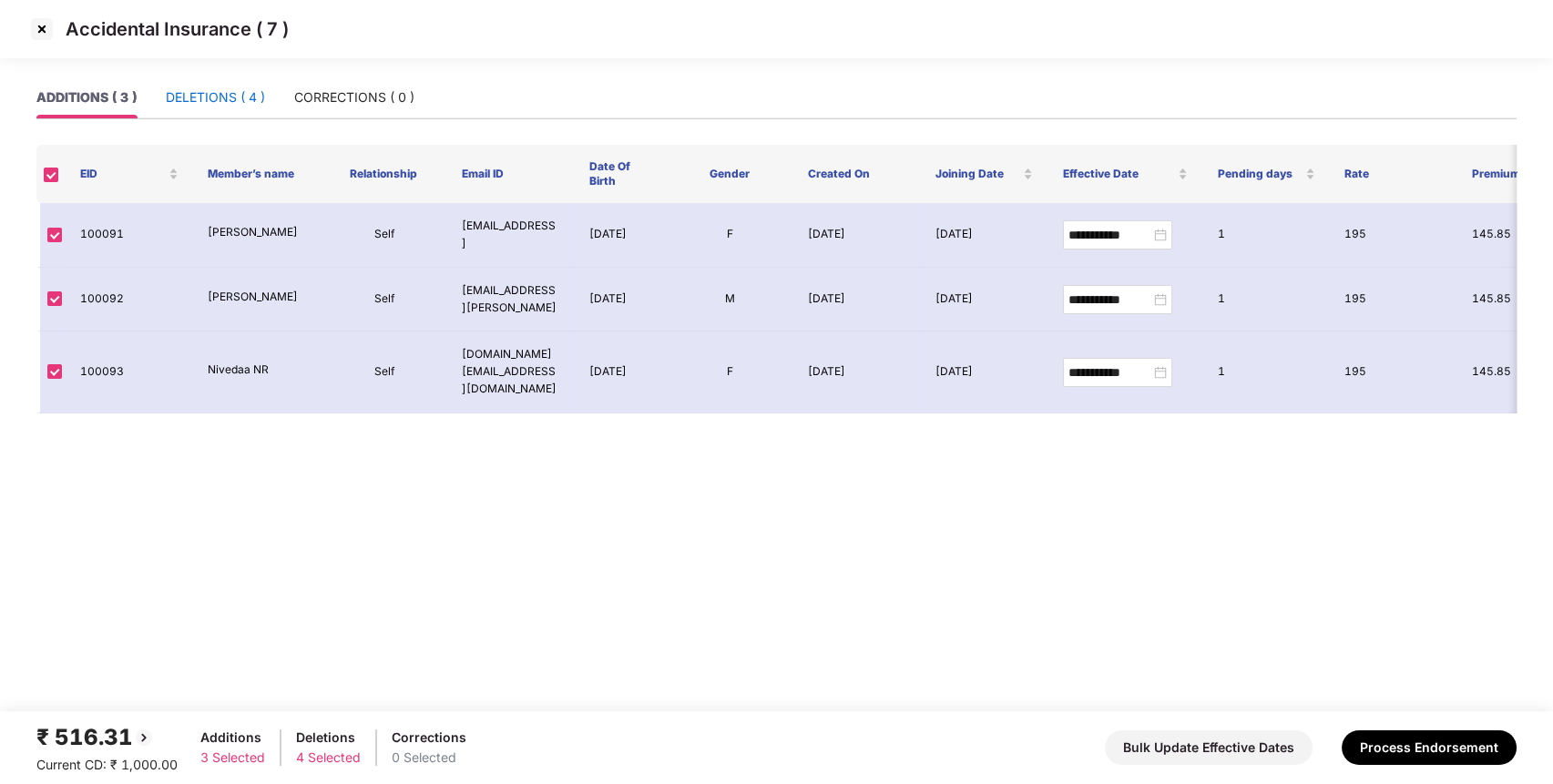
click at [224, 87] on div "DELETIONS ( 4 )" at bounding box center [215, 97] width 99 height 20
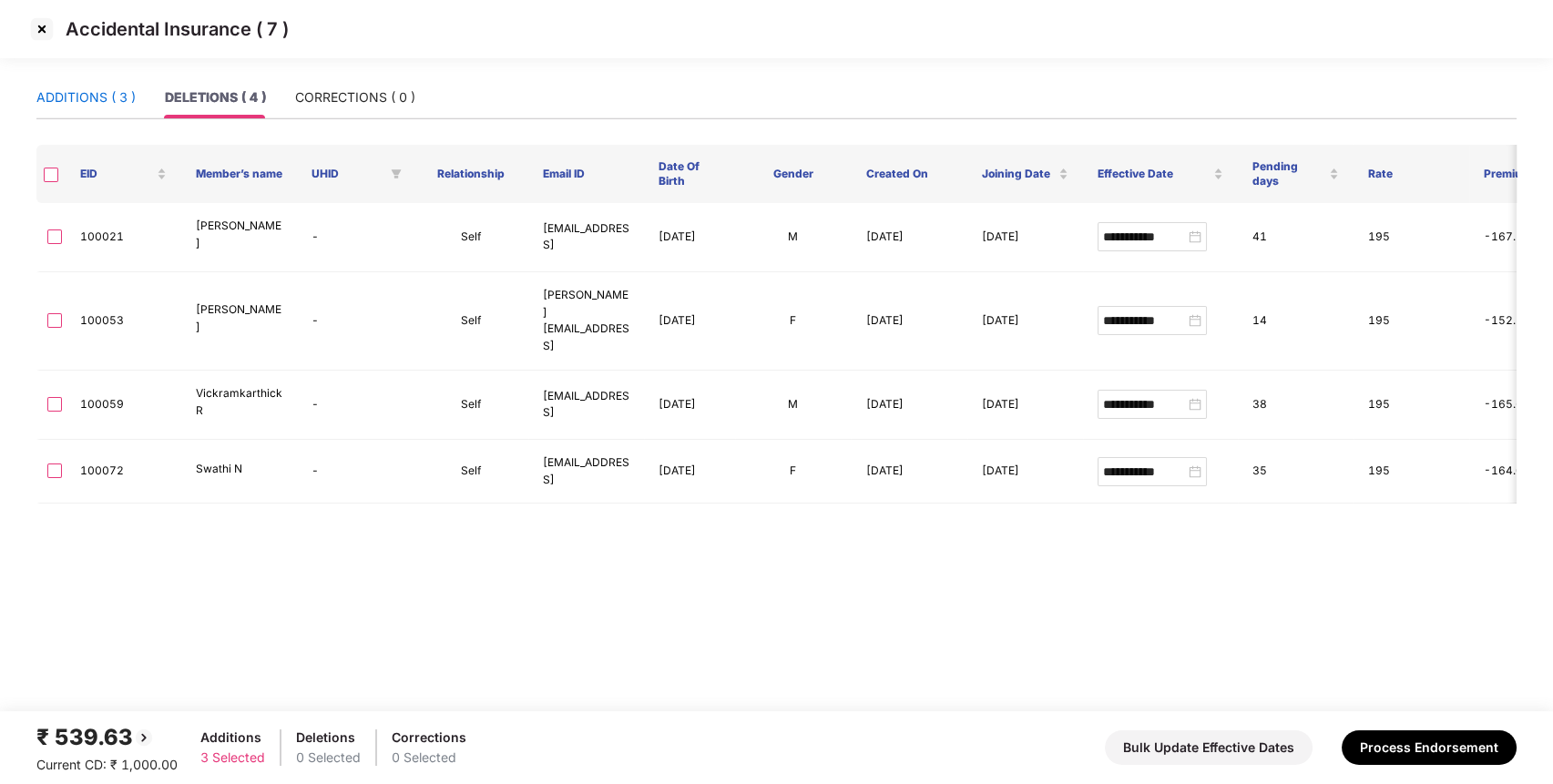
click at [119, 98] on div "ADDITIONS ( 3 )" at bounding box center [86, 97] width 99 height 20
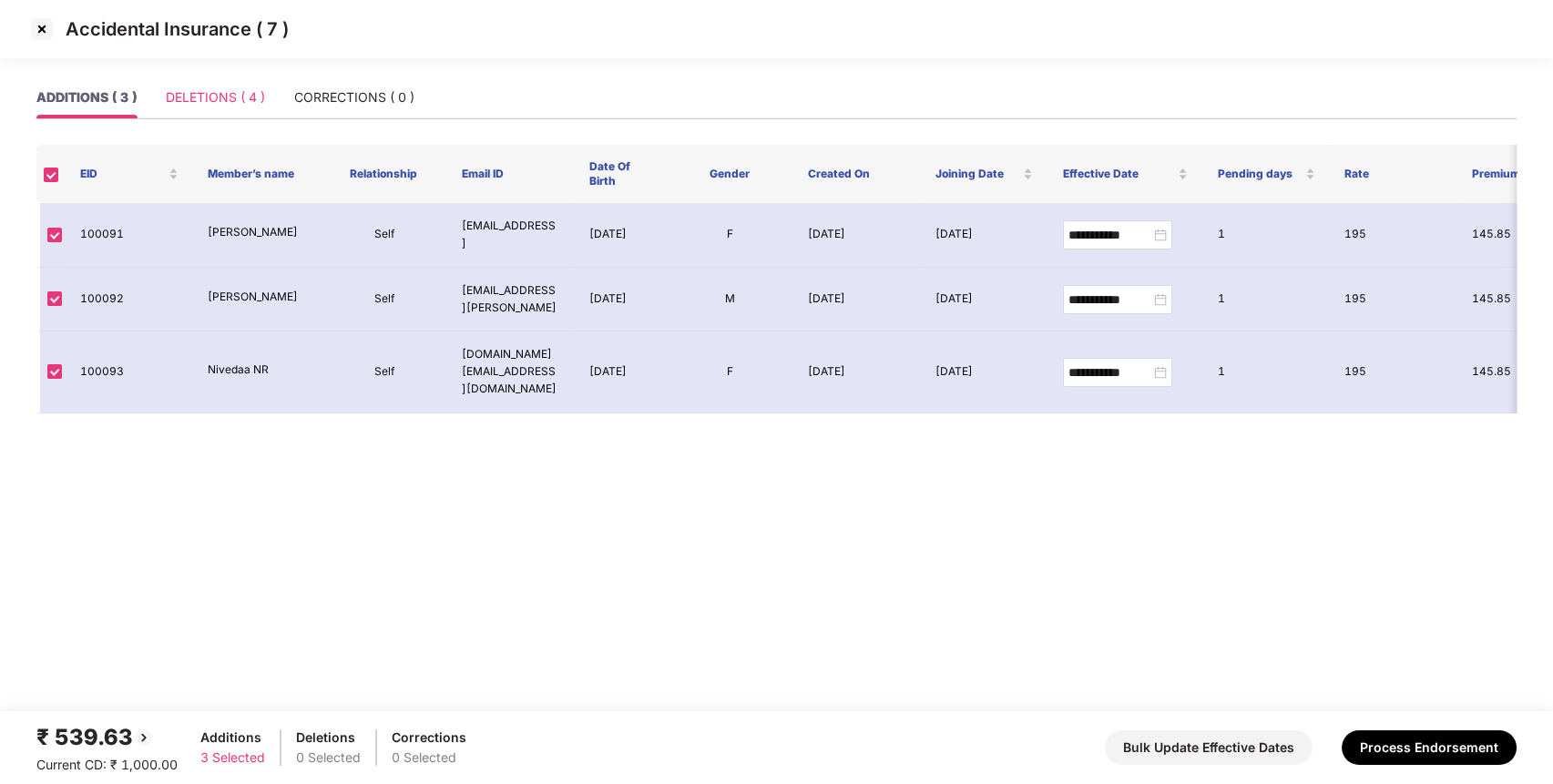
click at [245, 82] on div "DELETIONS ( 4 )" at bounding box center [215, 97] width 99 height 42
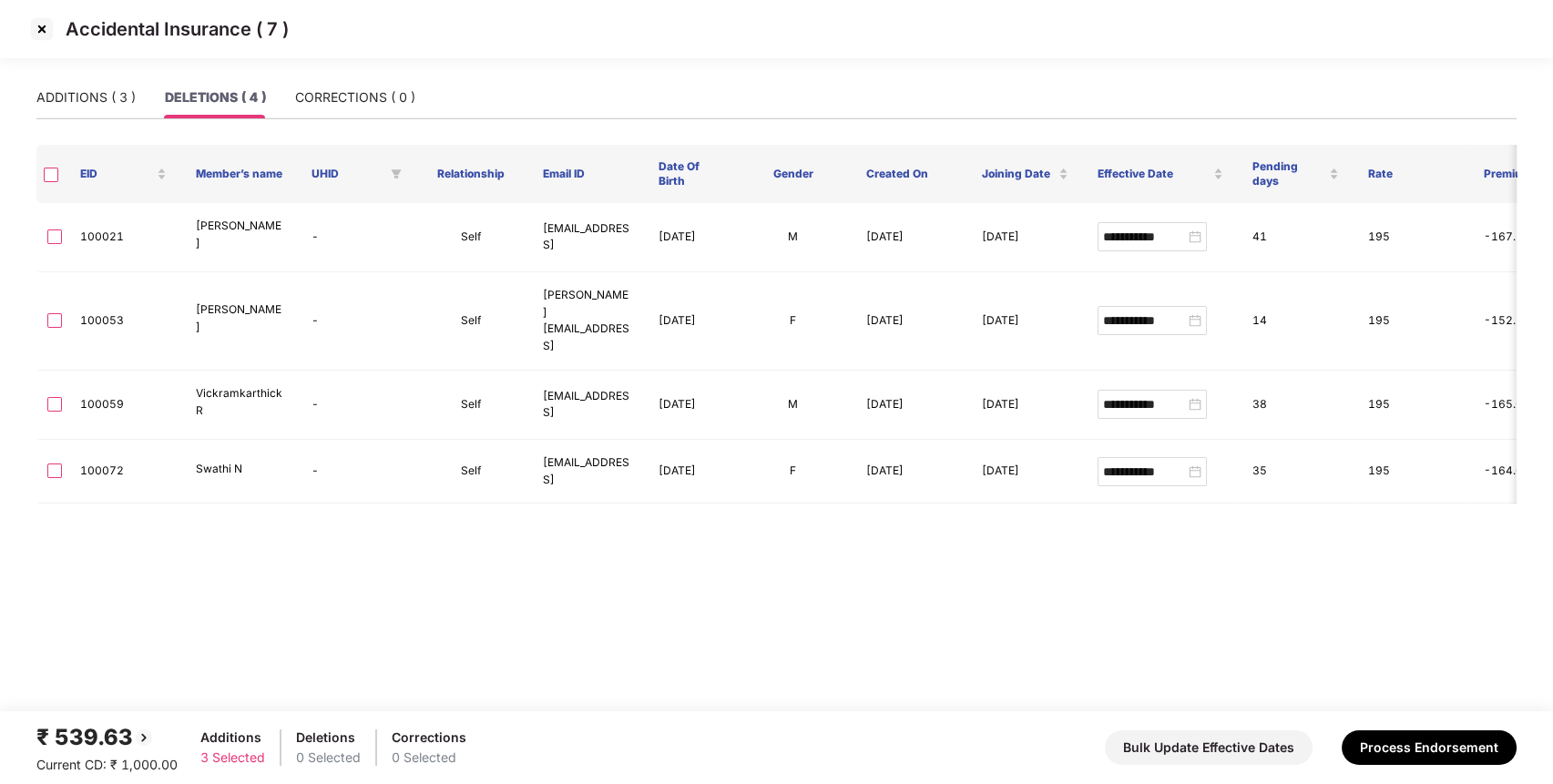
click at [46, 182] on label at bounding box center [51, 173] width 15 height 17
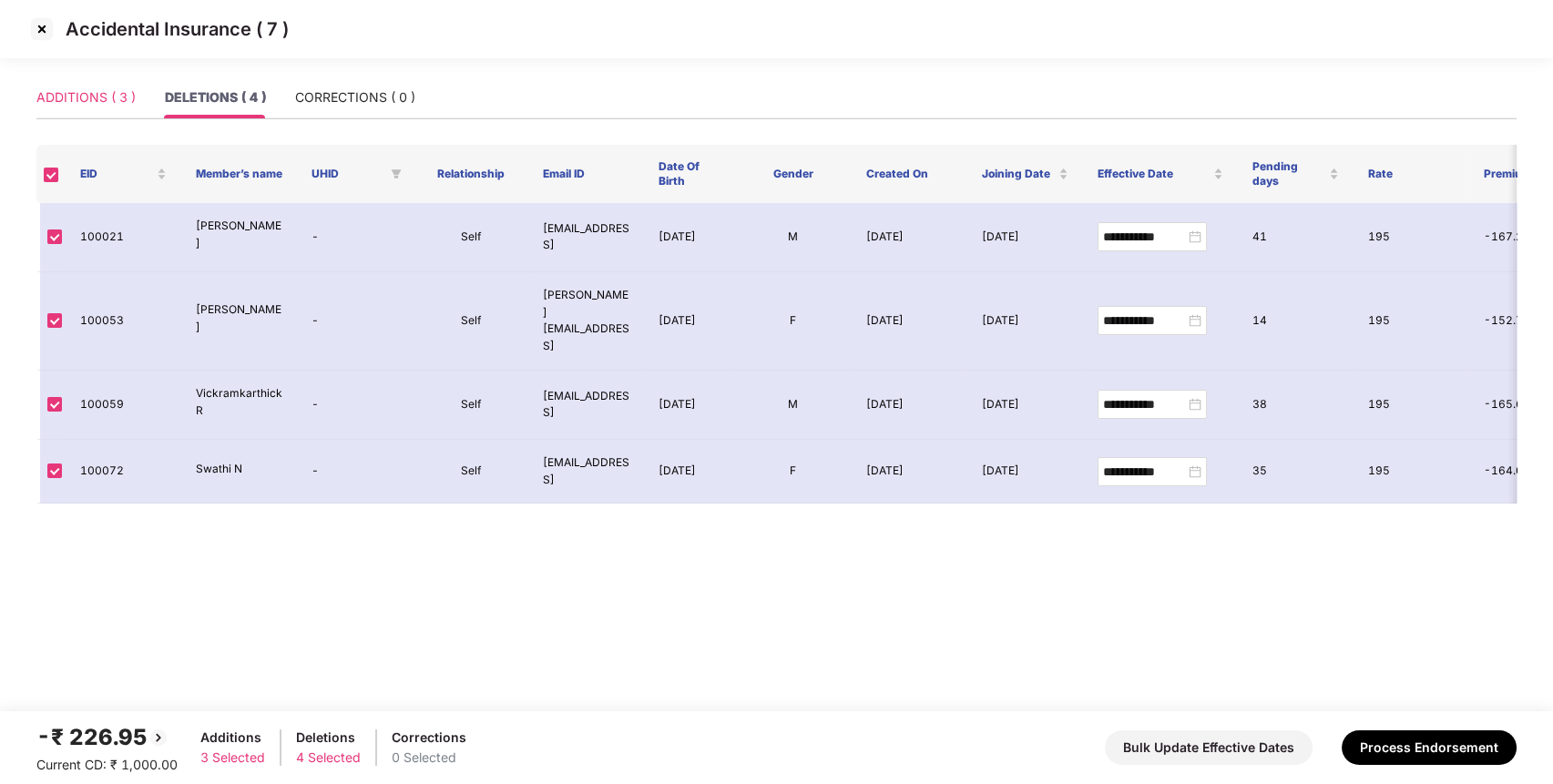
click at [117, 112] on div "ADDITIONS ( 3 )" at bounding box center [86, 97] width 99 height 42
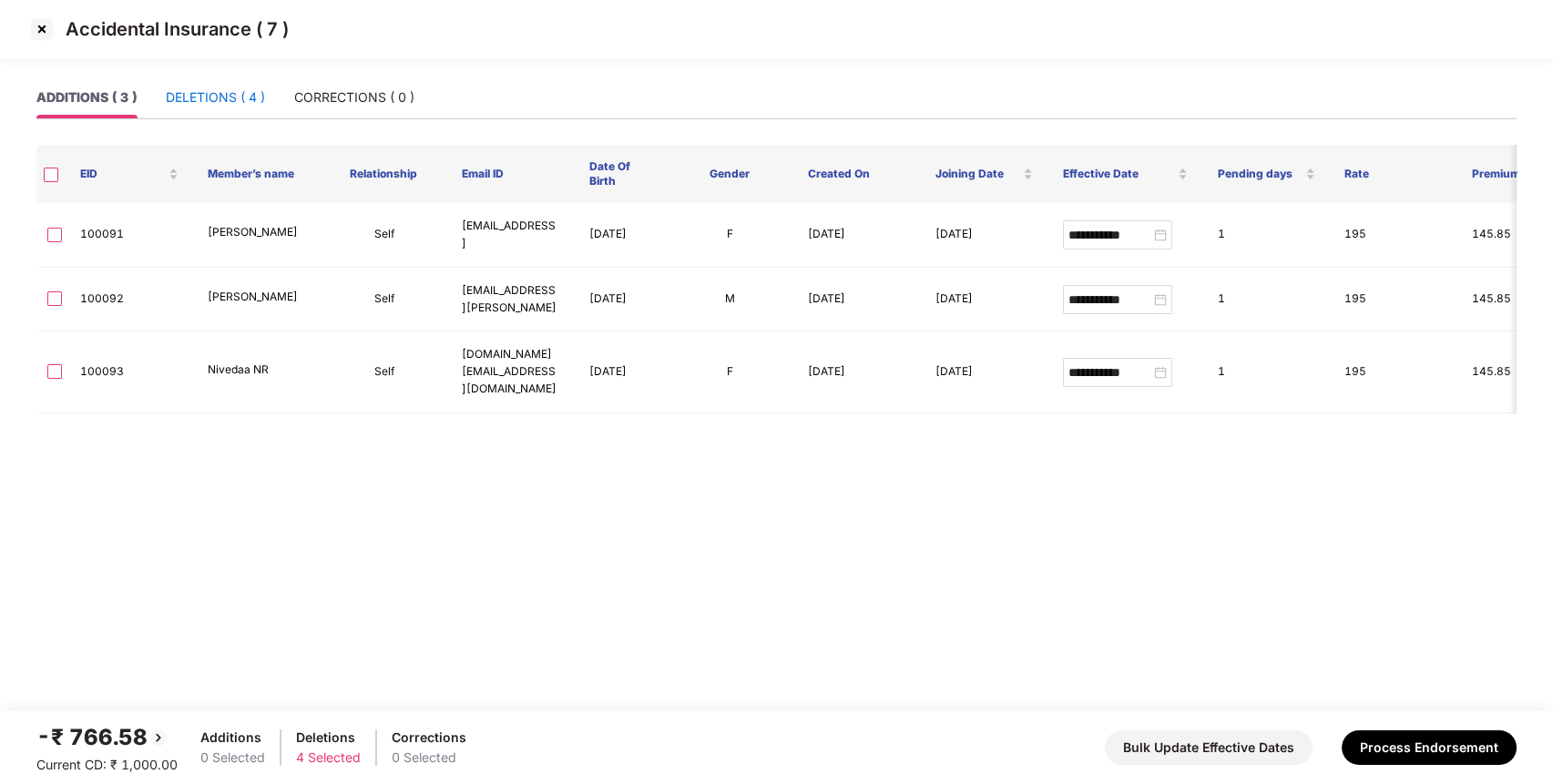
click at [240, 100] on div "DELETIONS ( 4 )" at bounding box center [215, 97] width 99 height 20
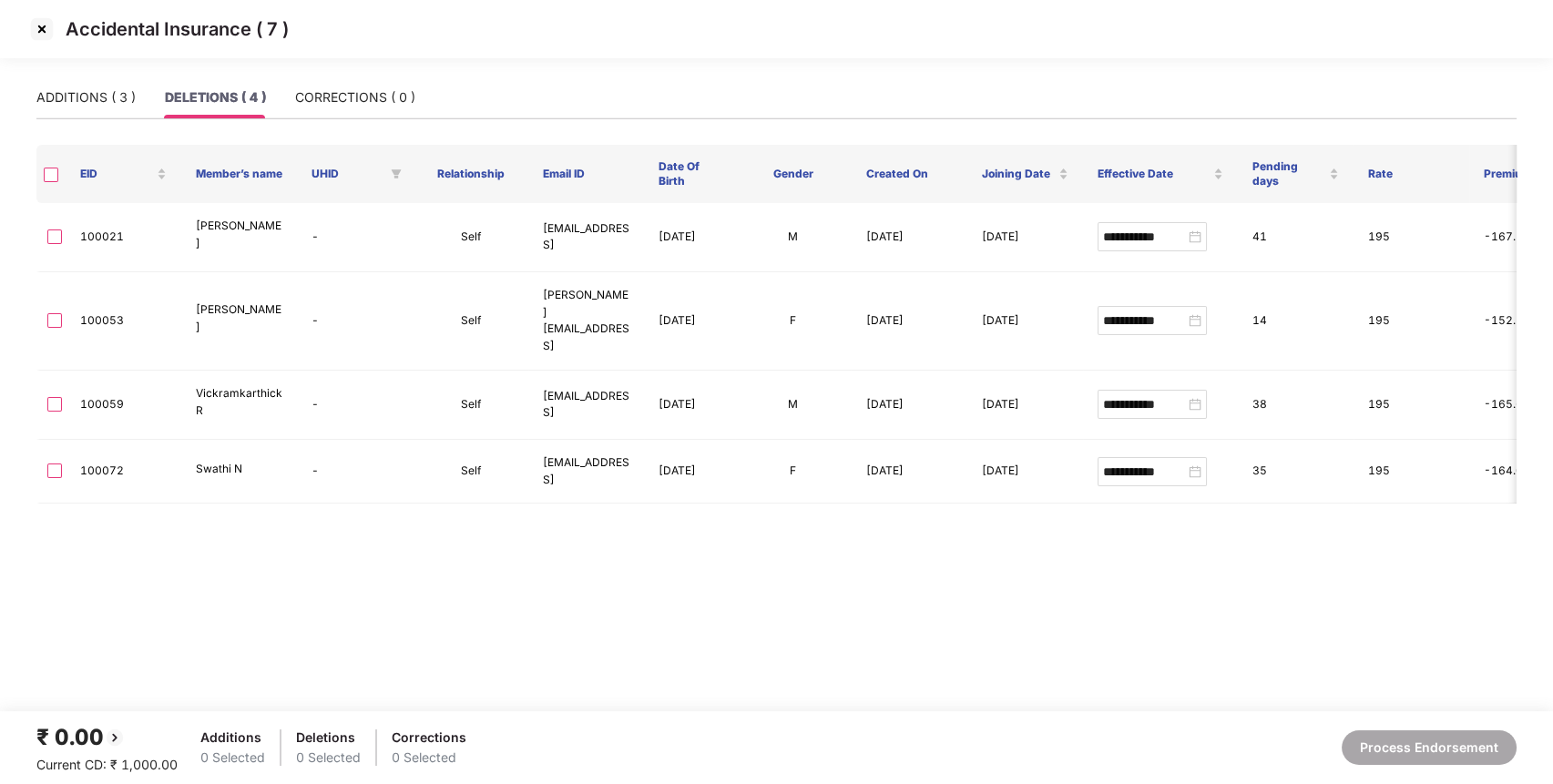
click at [43, 25] on img at bounding box center [42, 29] width 29 height 29
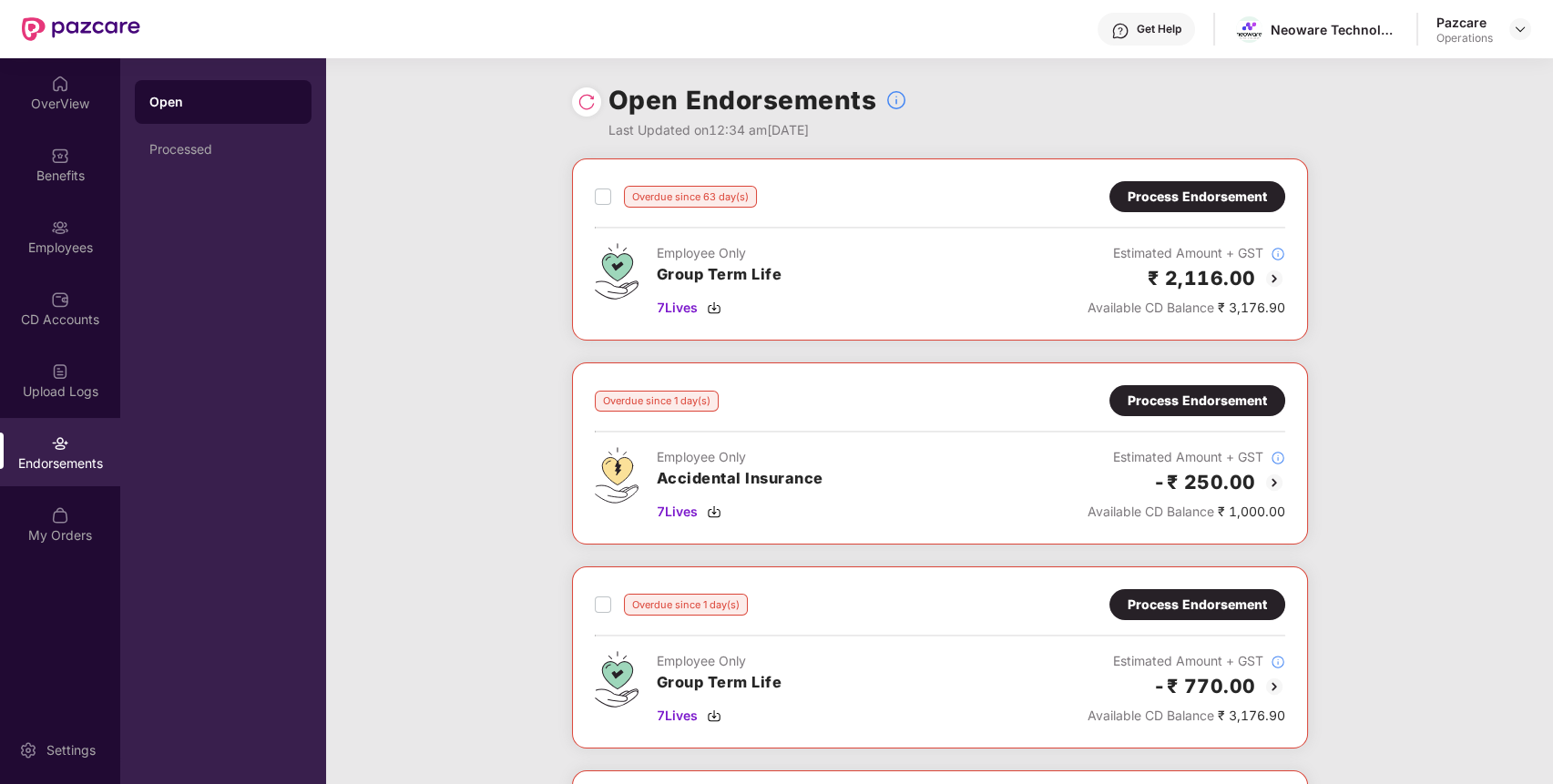
click at [1233, 392] on div "Process Endorsement" at bounding box center [1197, 401] width 140 height 20
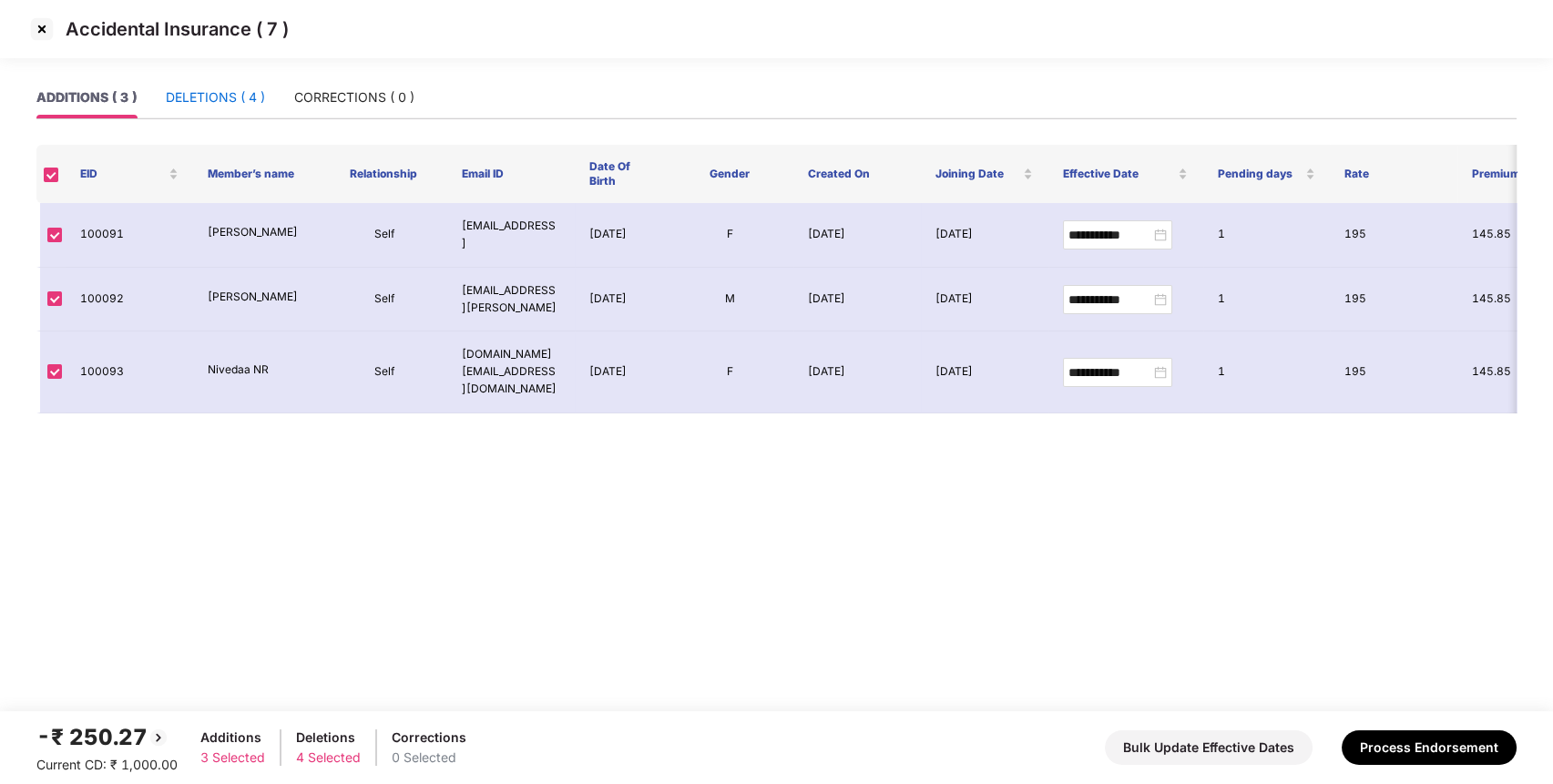
click at [240, 95] on div "DELETIONS ( 4 )" at bounding box center [215, 97] width 99 height 20
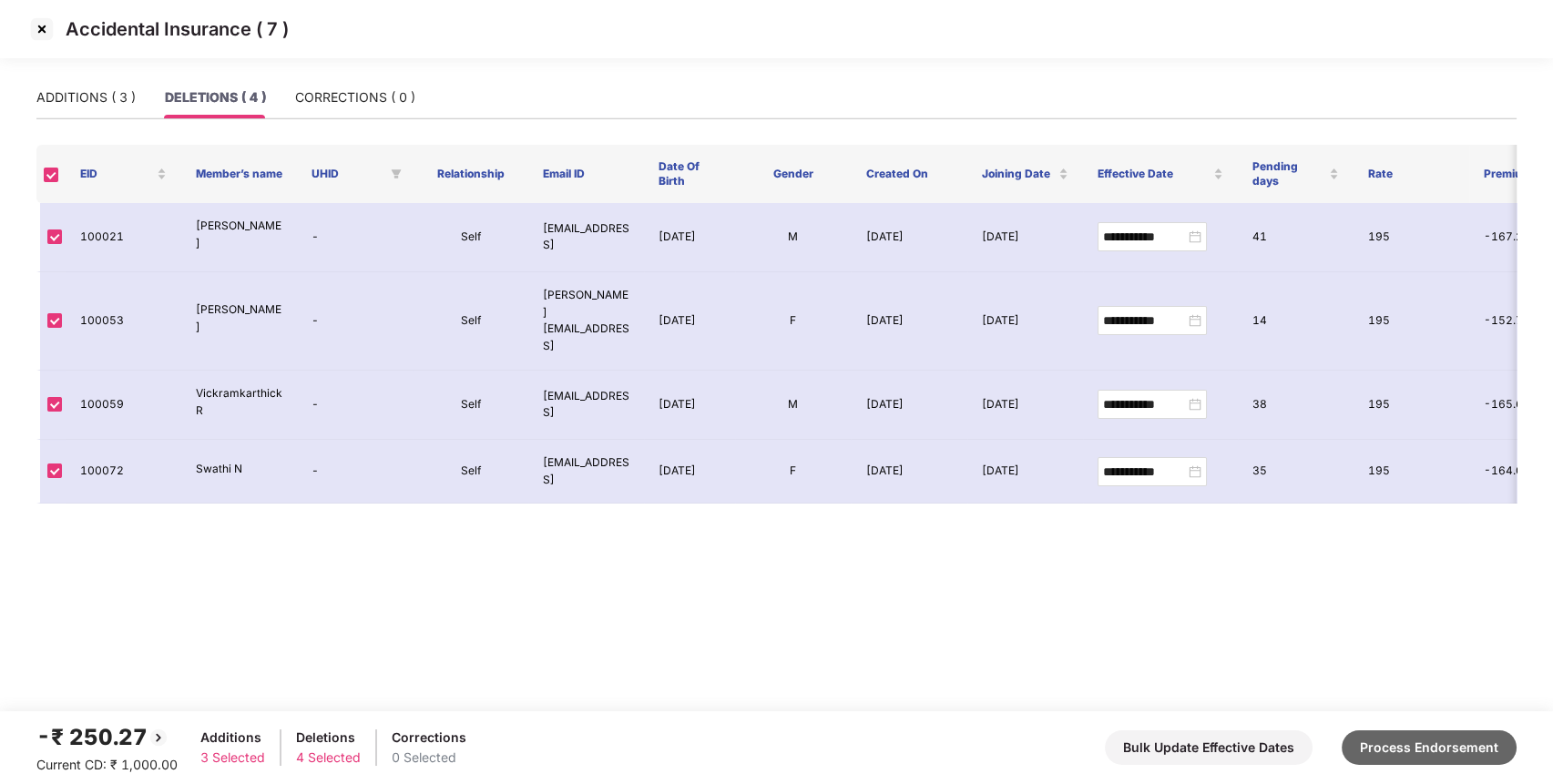
click at [1471, 742] on button "Process Endorsement" at bounding box center [1429, 747] width 175 height 35
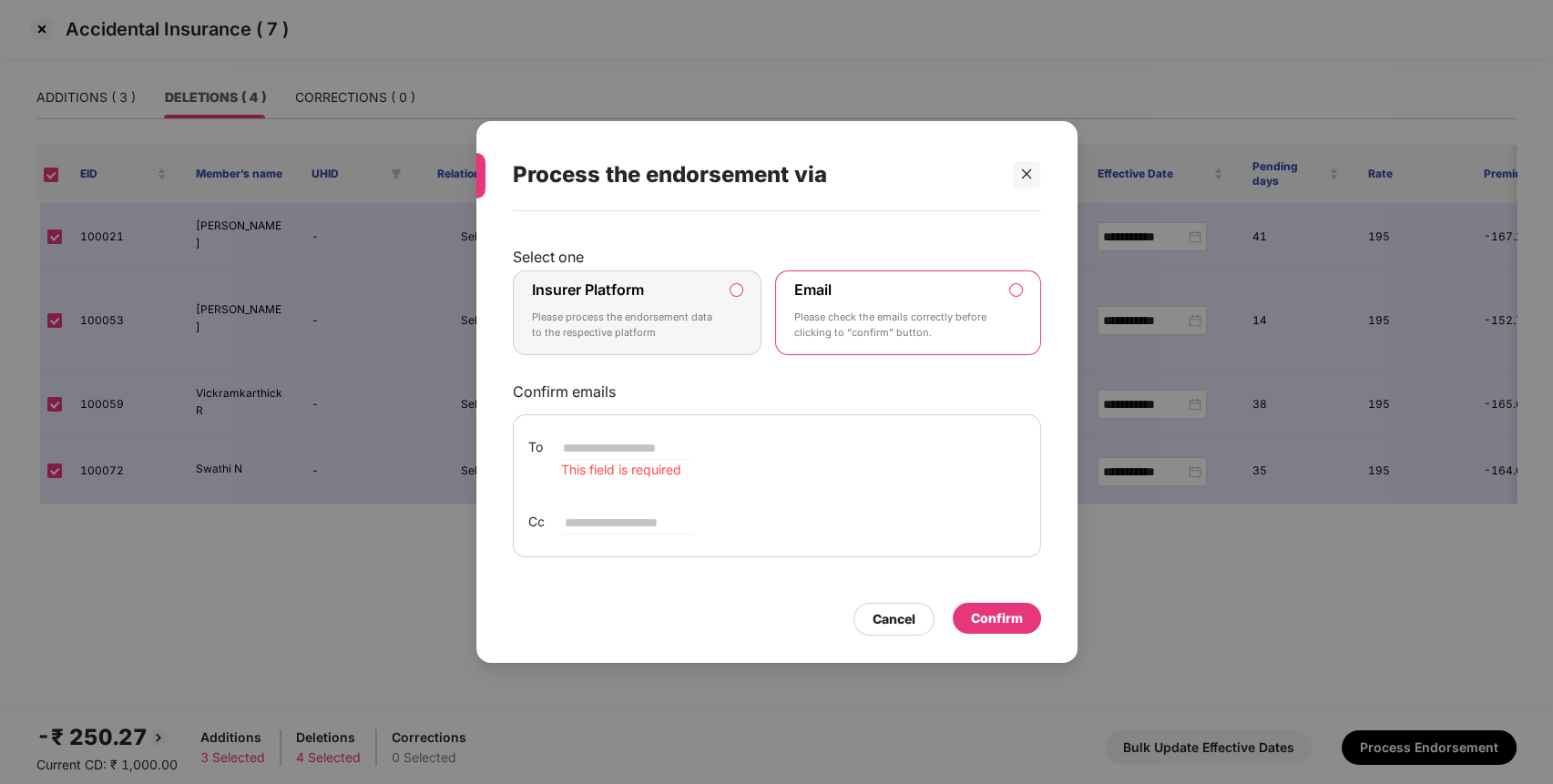
click at [624, 300] on div "Insurer Platform Please process the endorsement data to the respective platform" at bounding box center [624, 312] width 186 height 65
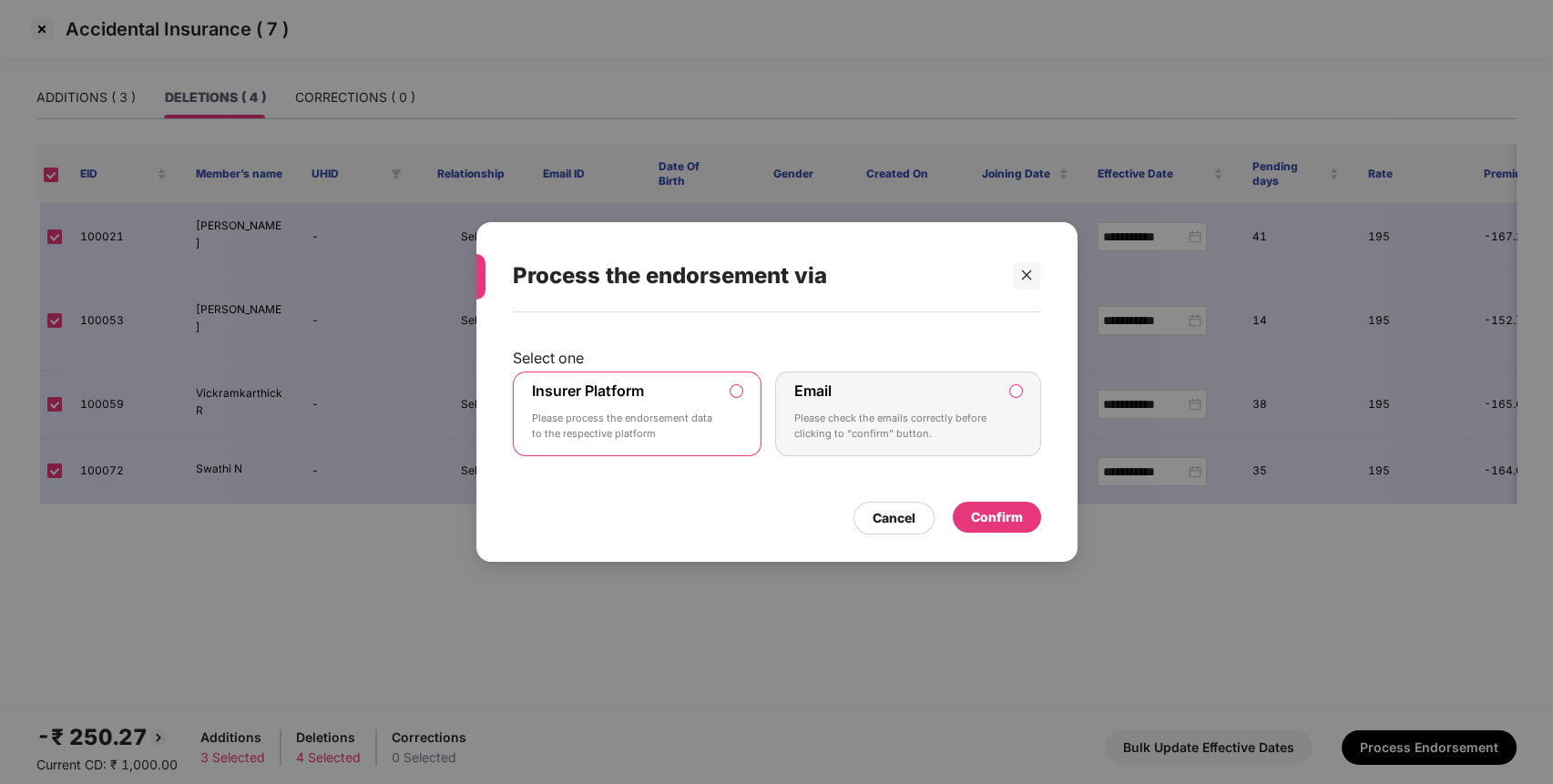
click at [989, 507] on div "Confirm" at bounding box center [997, 517] width 51 height 20
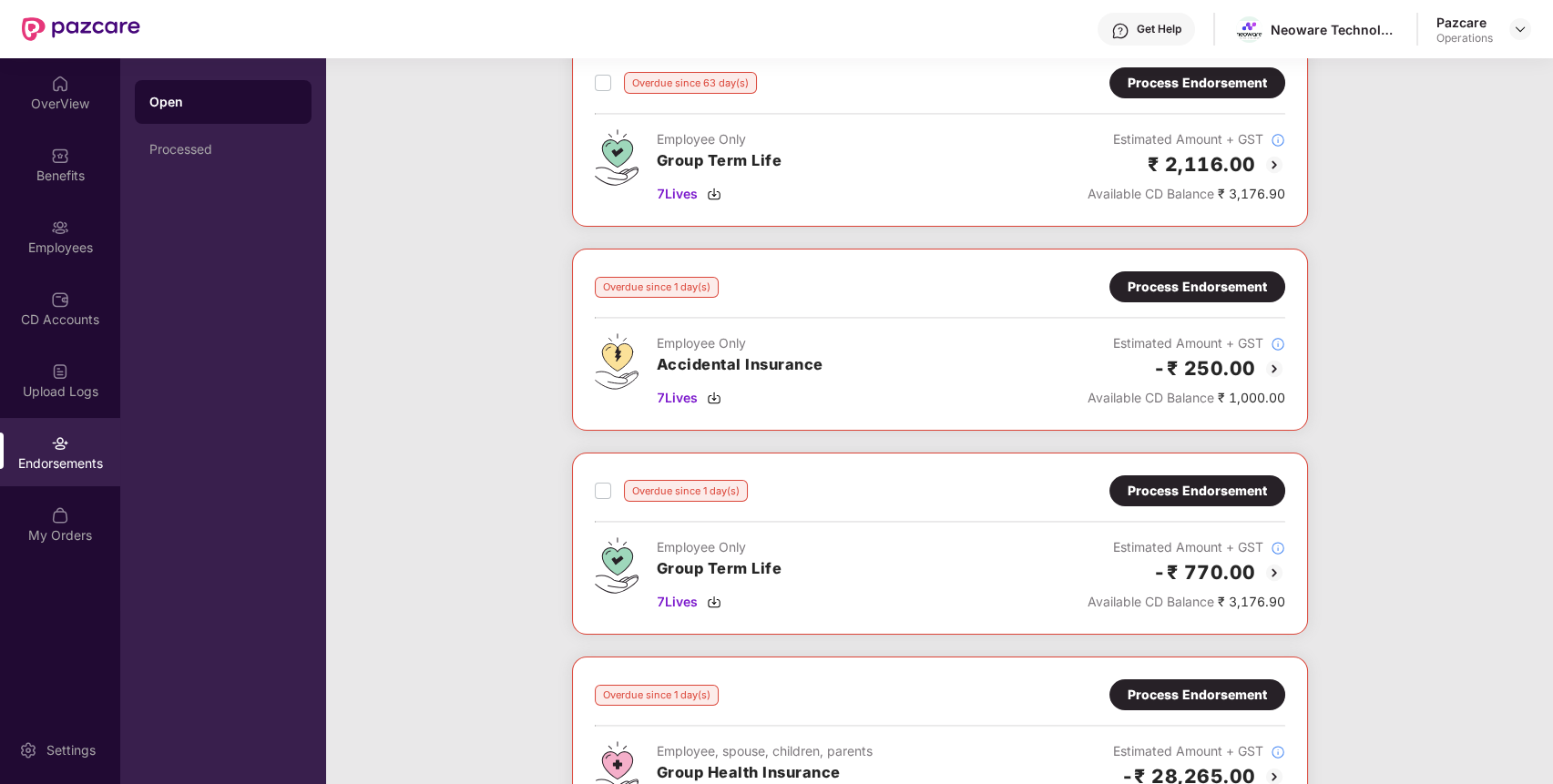
scroll to position [0, 0]
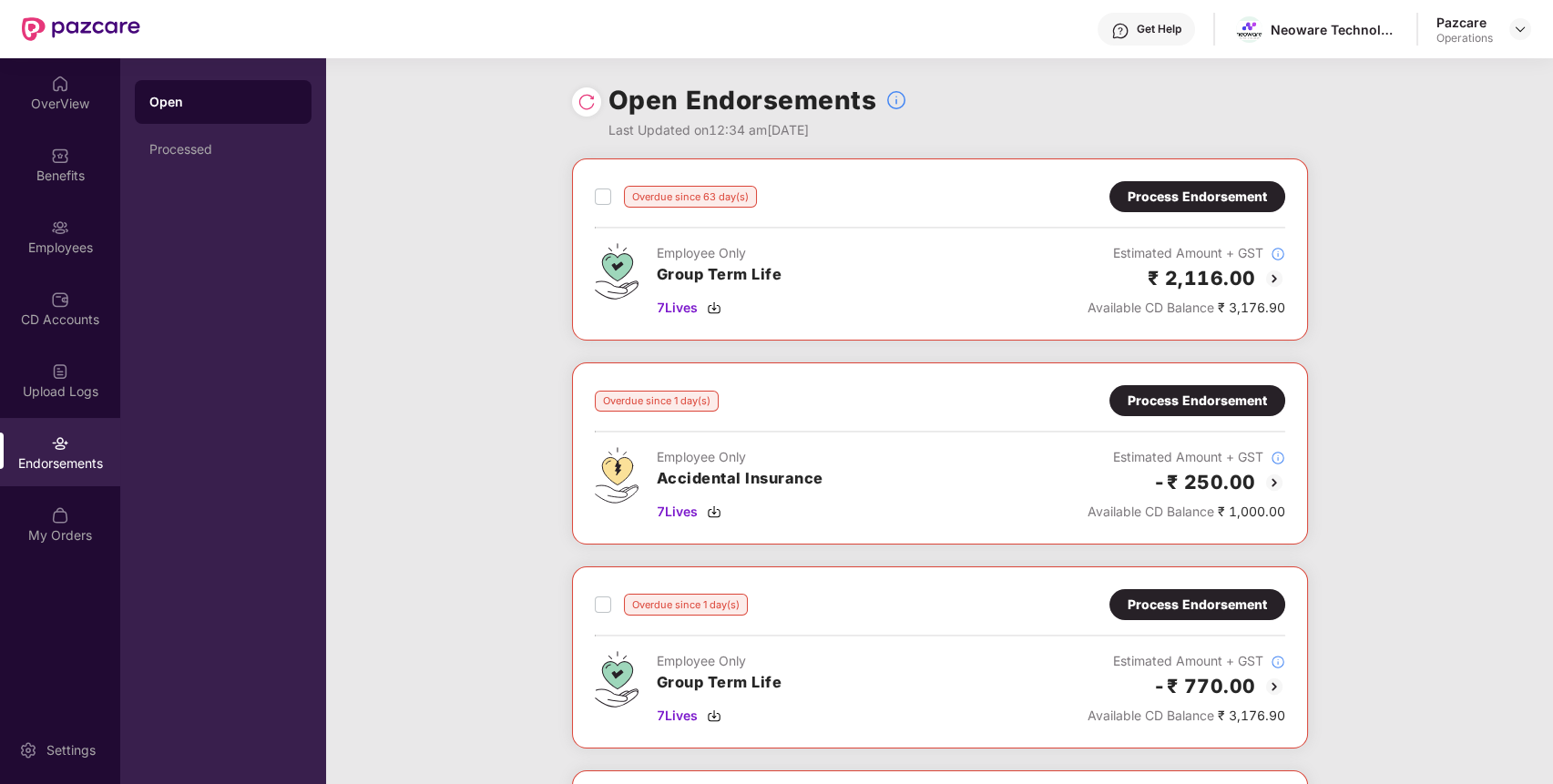
click at [577, 101] on img at bounding box center [587, 102] width 18 height 18
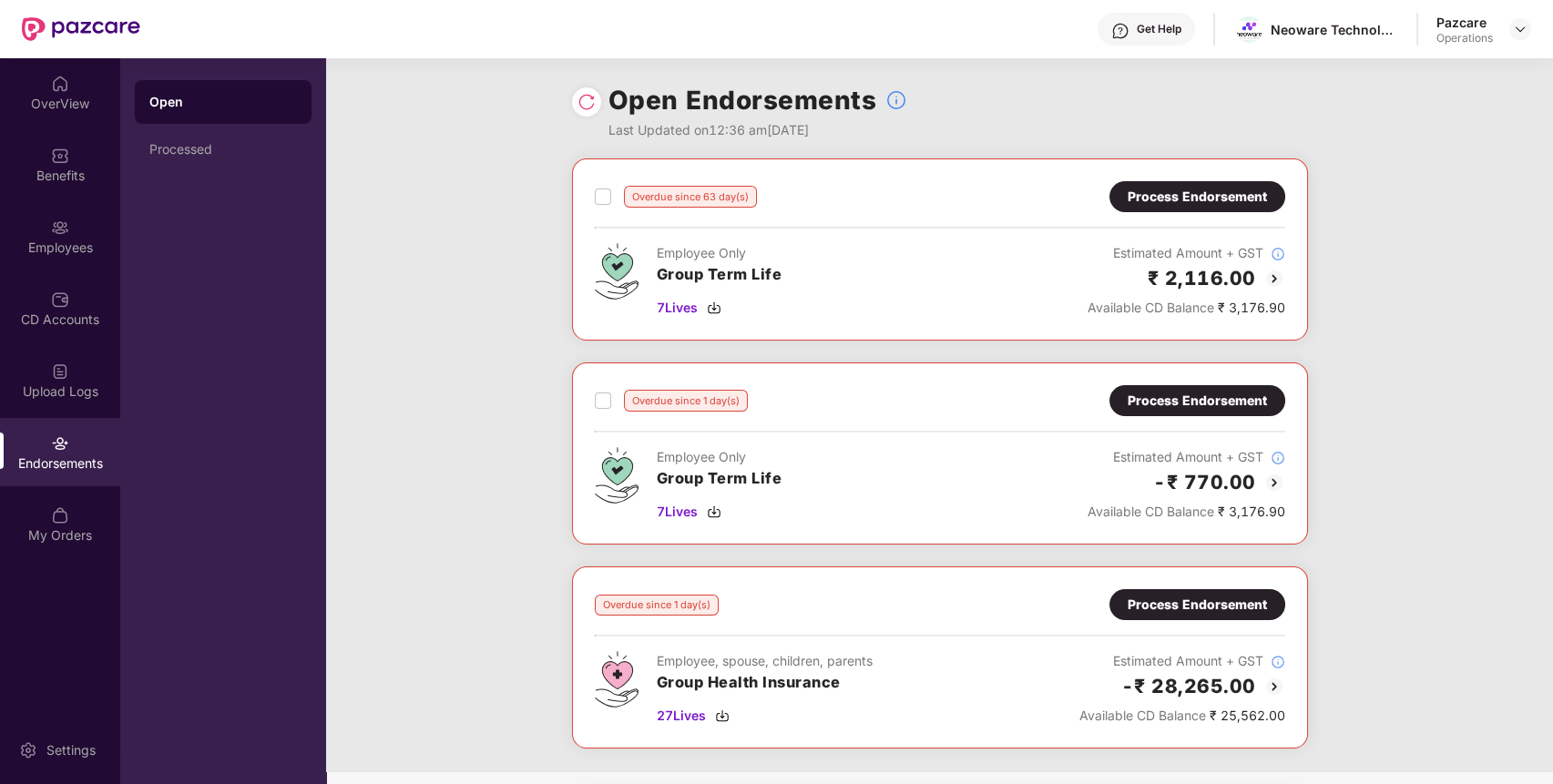
scroll to position [166, 0]
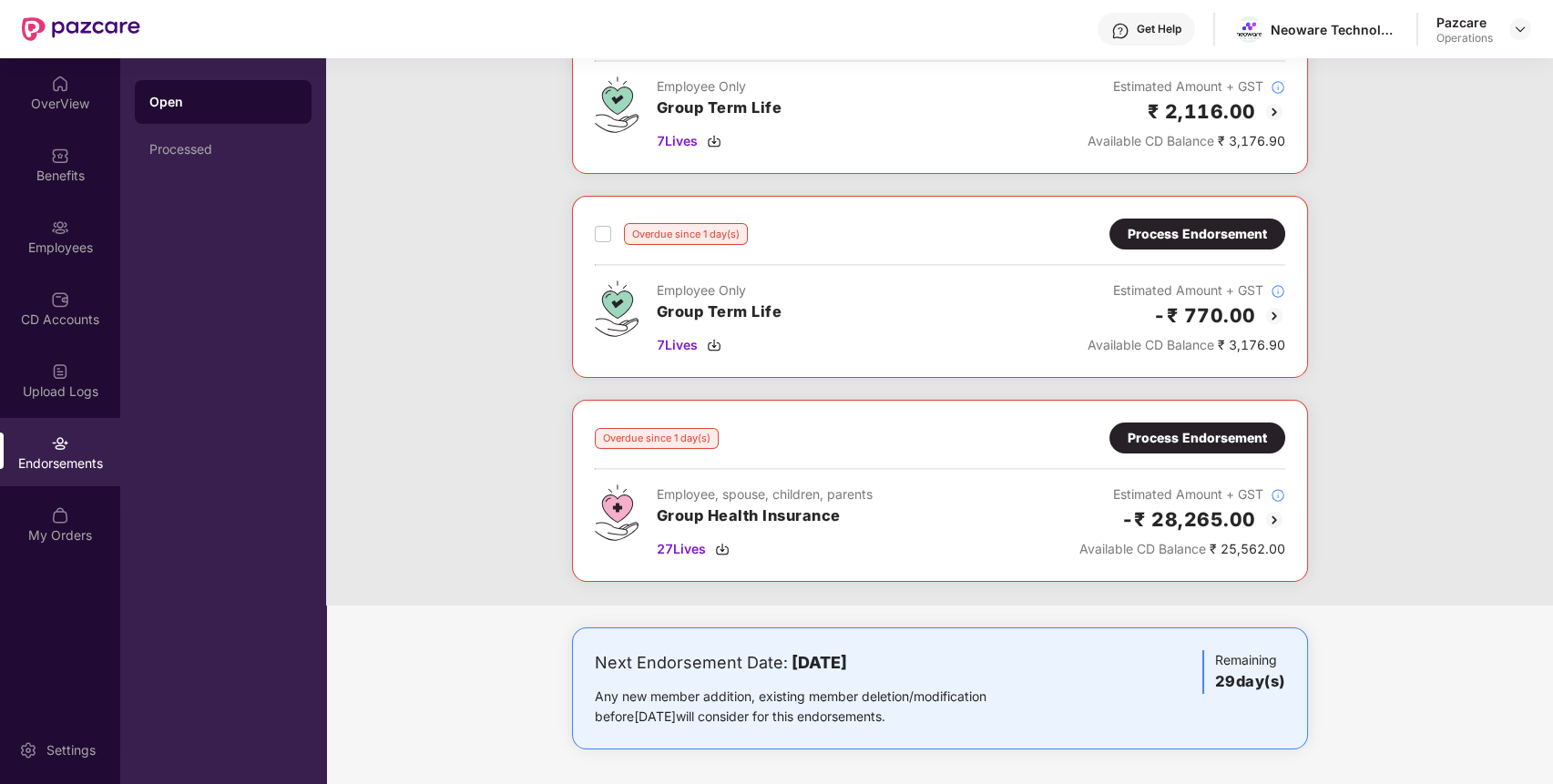
click at [1239, 429] on div "Process Endorsement" at bounding box center [1197, 438] width 140 height 20
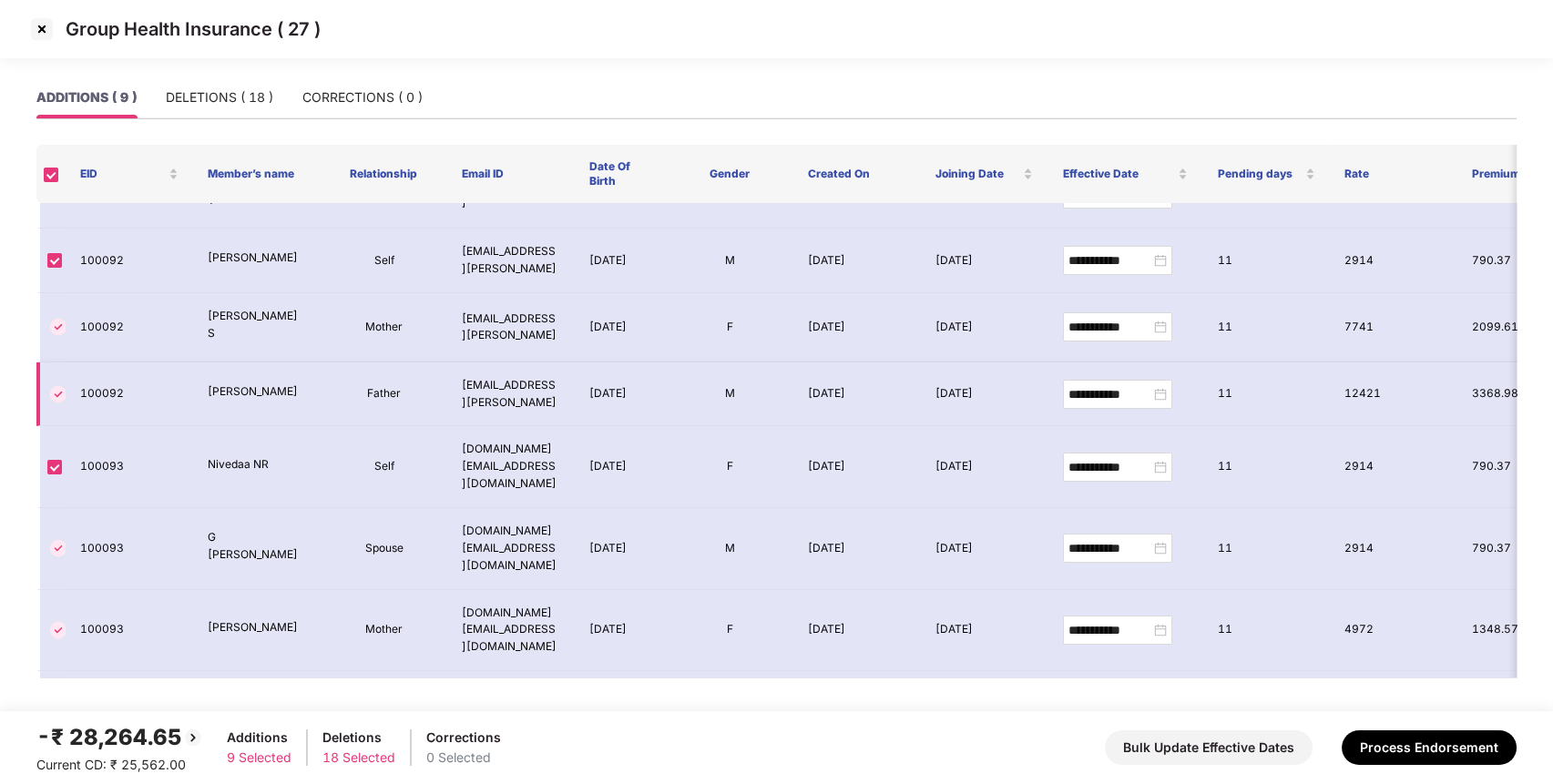
scroll to position [0, 0]
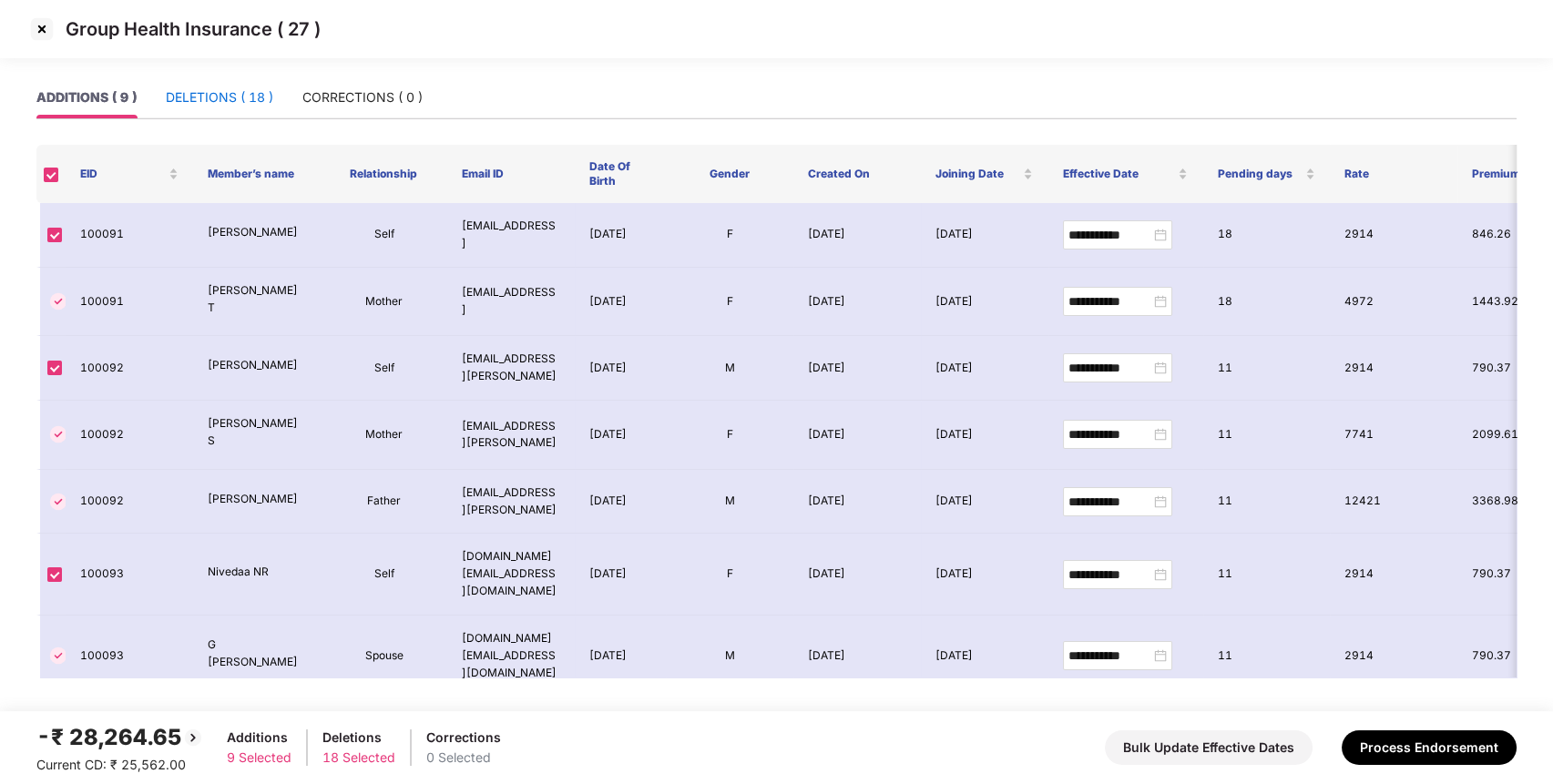
click at [250, 95] on div "DELETIONS ( 18 )" at bounding box center [219, 97] width 108 height 20
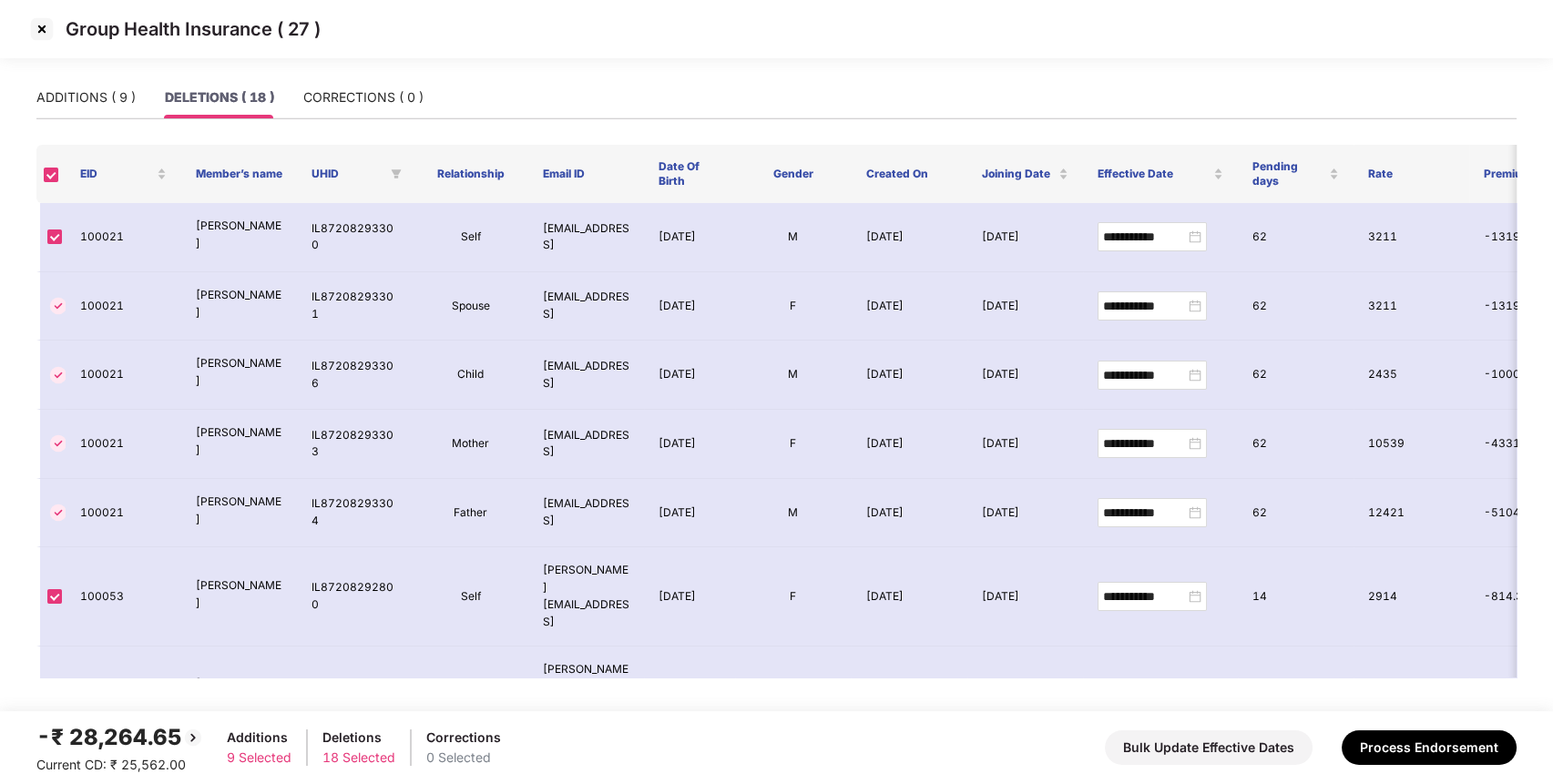
scroll to position [1, 0]
click at [1454, 731] on button "Process Endorsement" at bounding box center [1429, 747] width 175 height 35
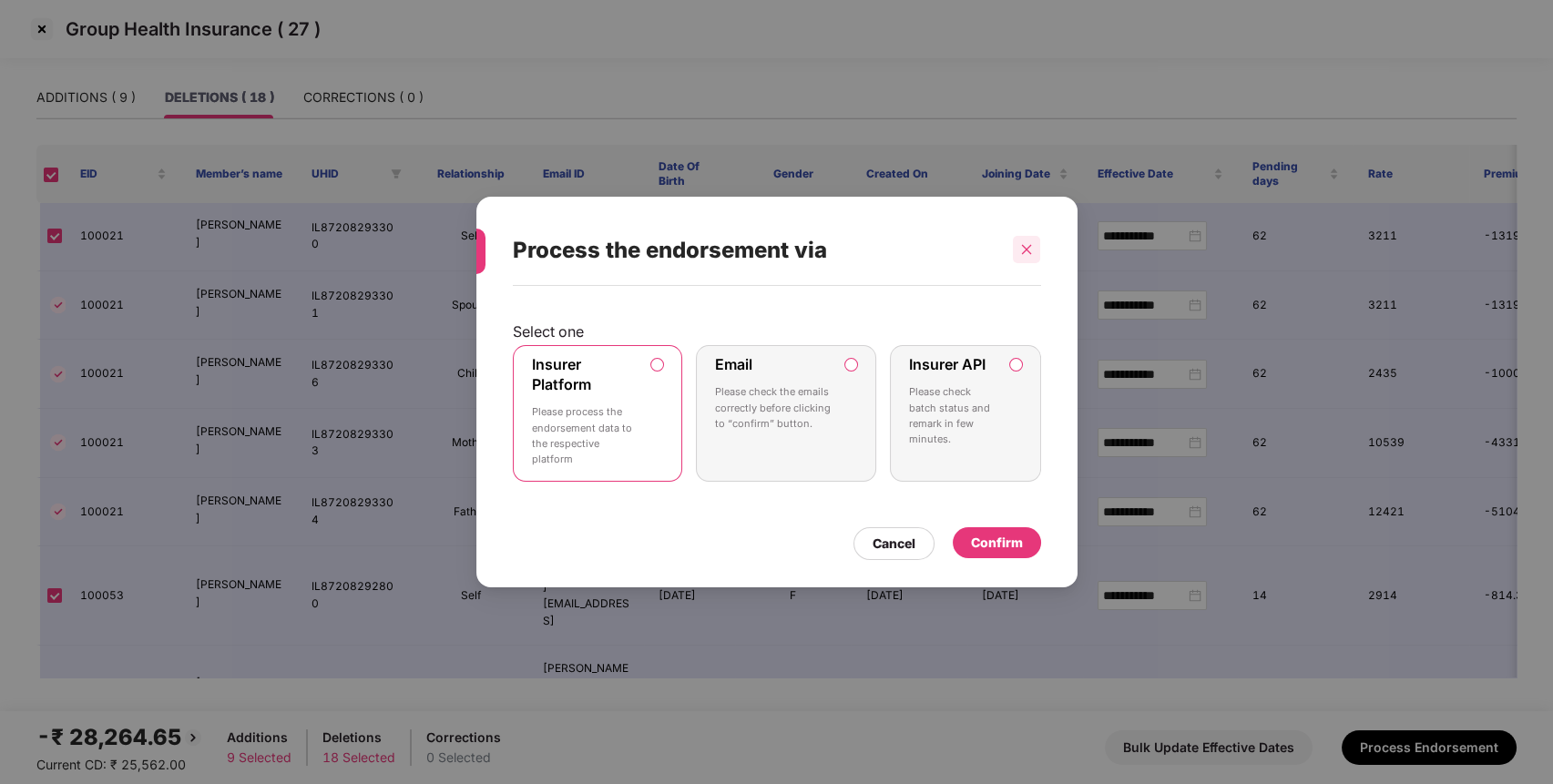
click at [1021, 241] on div at bounding box center [1026, 250] width 28 height 28
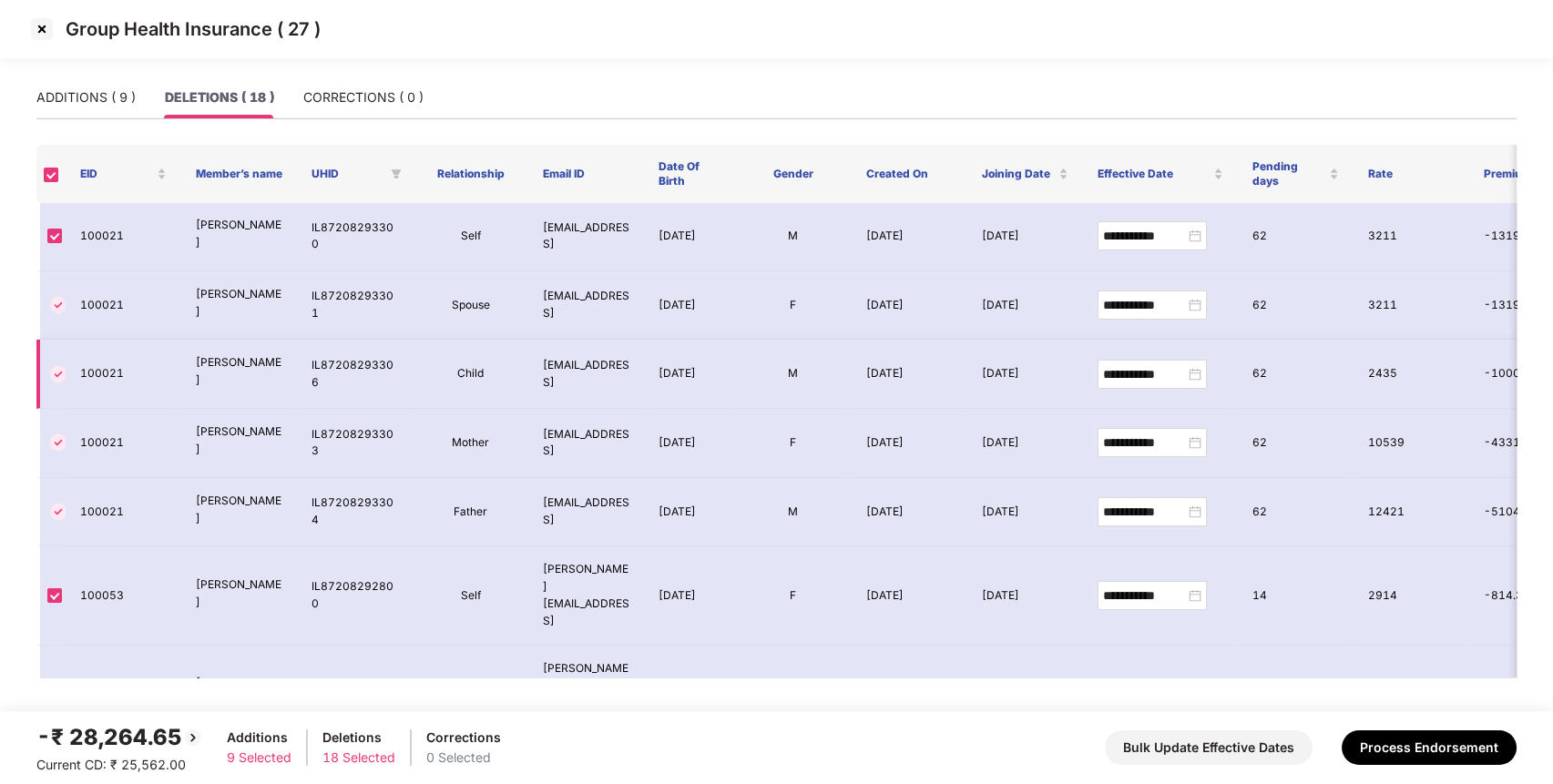
scroll to position [0, 0]
click at [1192, 235] on div "**********" at bounding box center [1151, 237] width 98 height 20
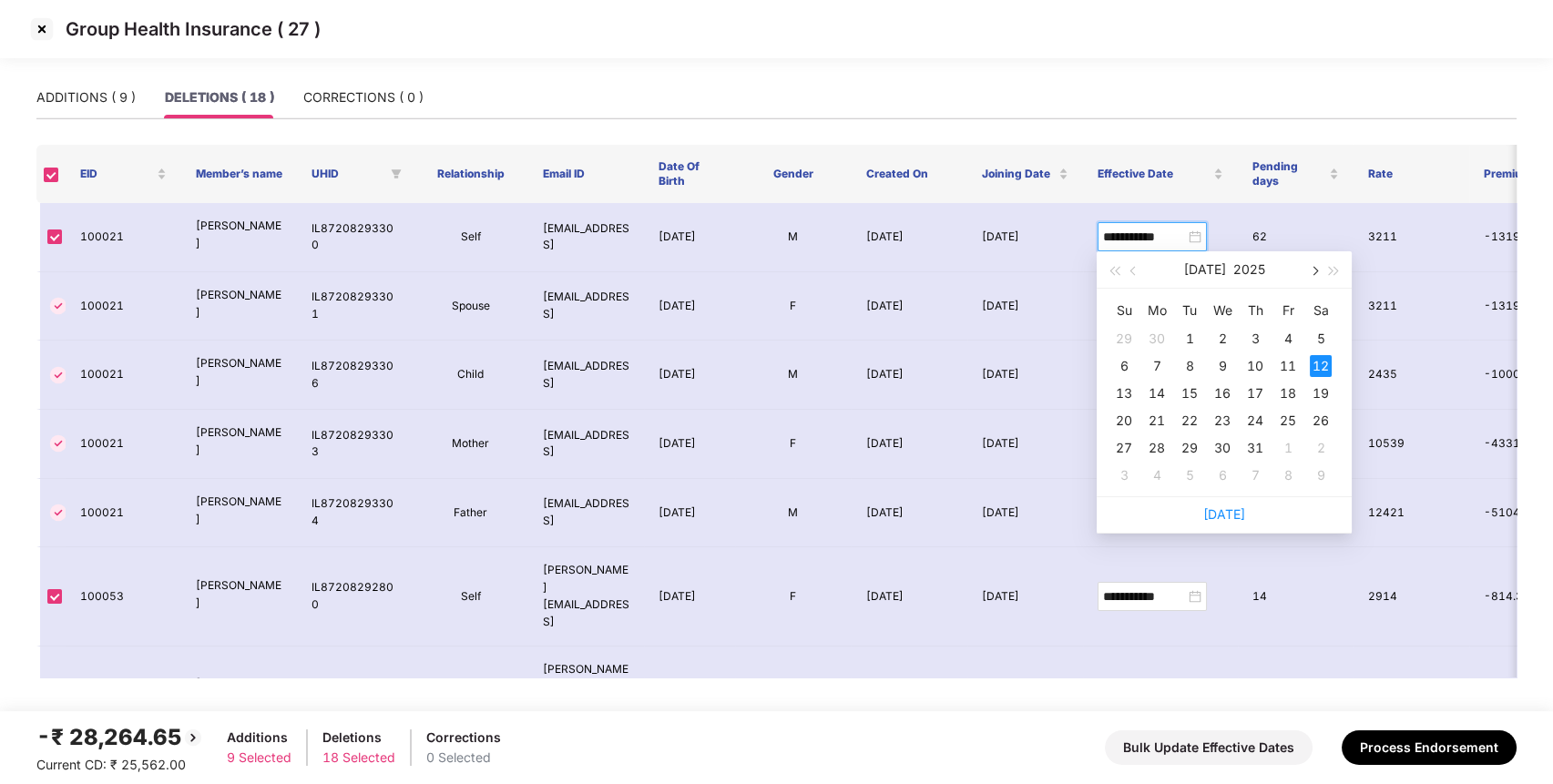
click at [1321, 277] on button "button" at bounding box center [1313, 269] width 20 height 37
type input "**********"
click at [1319, 338] on div "2" at bounding box center [1320, 339] width 22 height 22
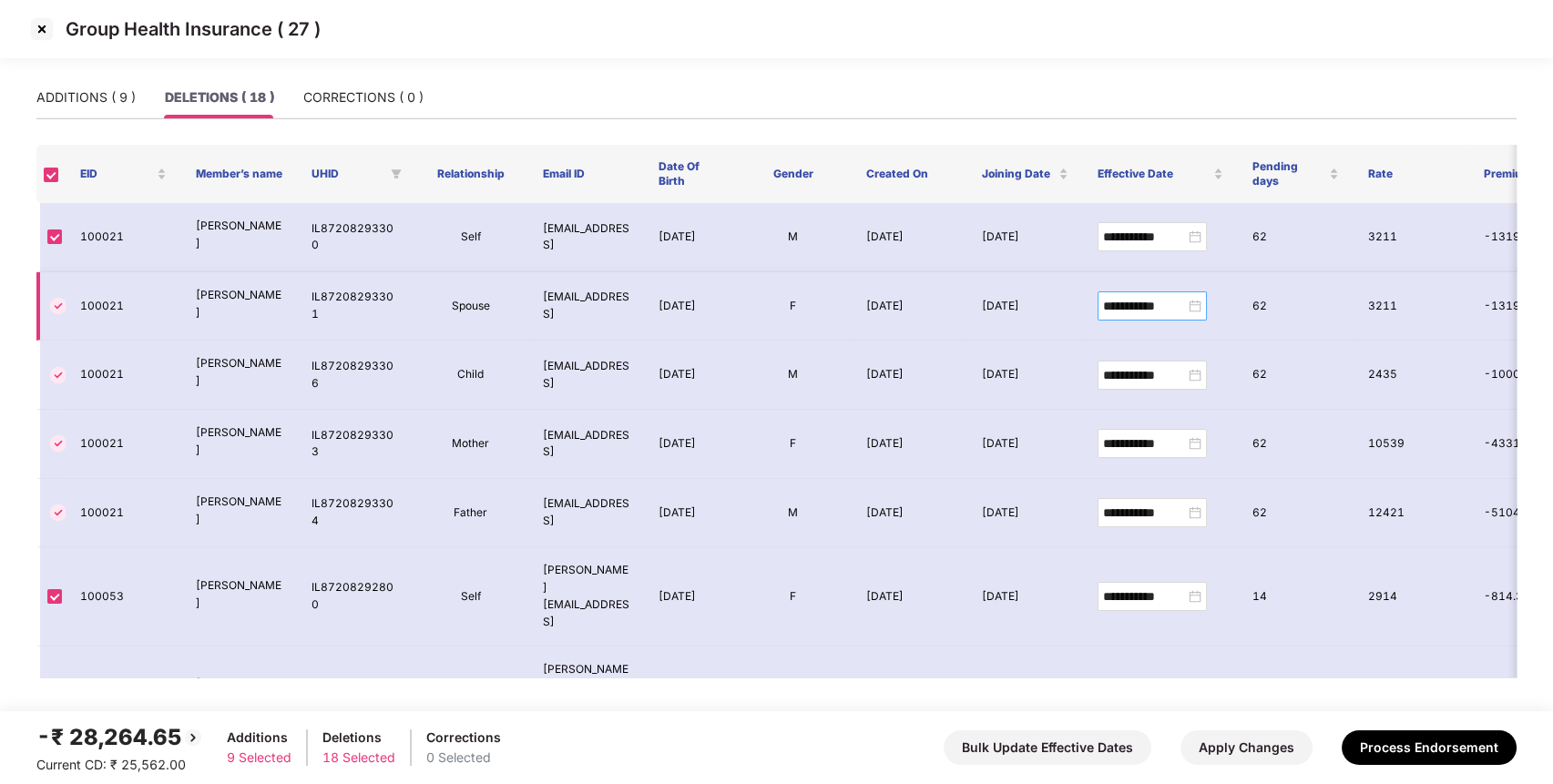
click at [1202, 292] on div "**********" at bounding box center [1151, 306] width 109 height 29
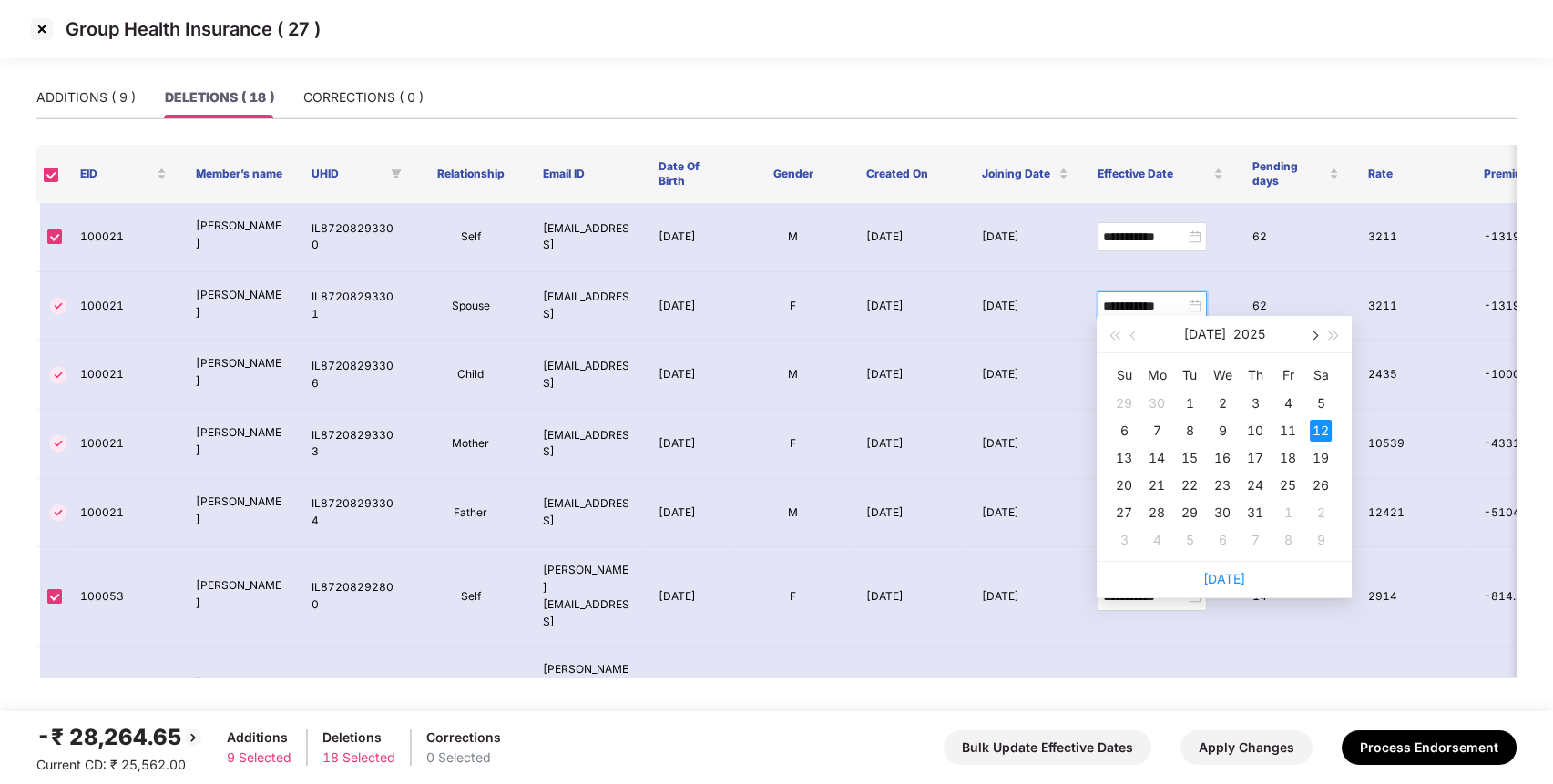
click at [1319, 330] on button "button" at bounding box center [1313, 335] width 20 height 37
type input "**********"
click at [1327, 401] on div "2" at bounding box center [1320, 403] width 22 height 22
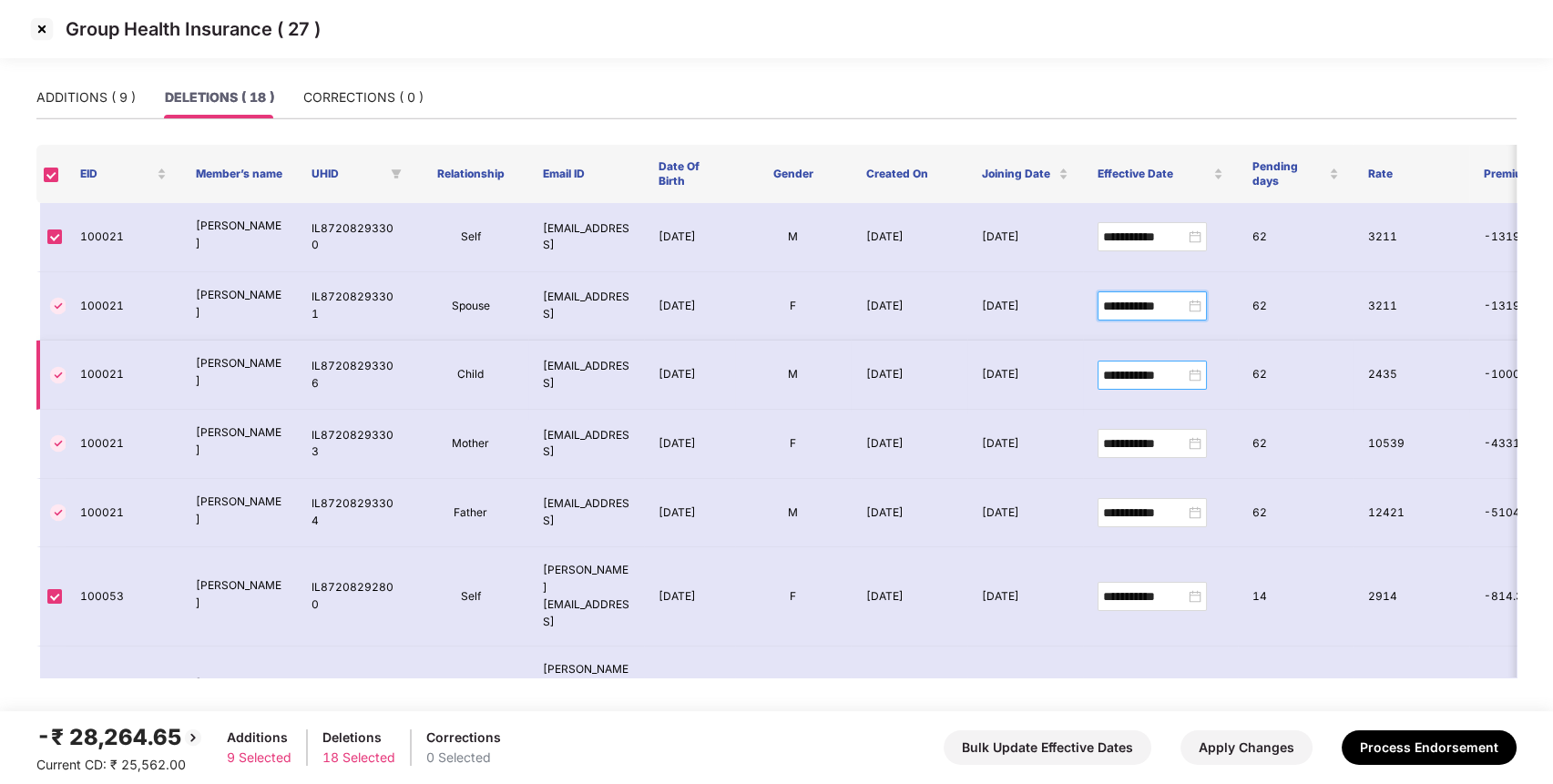
click at [1193, 365] on div "**********" at bounding box center [1151, 375] width 98 height 20
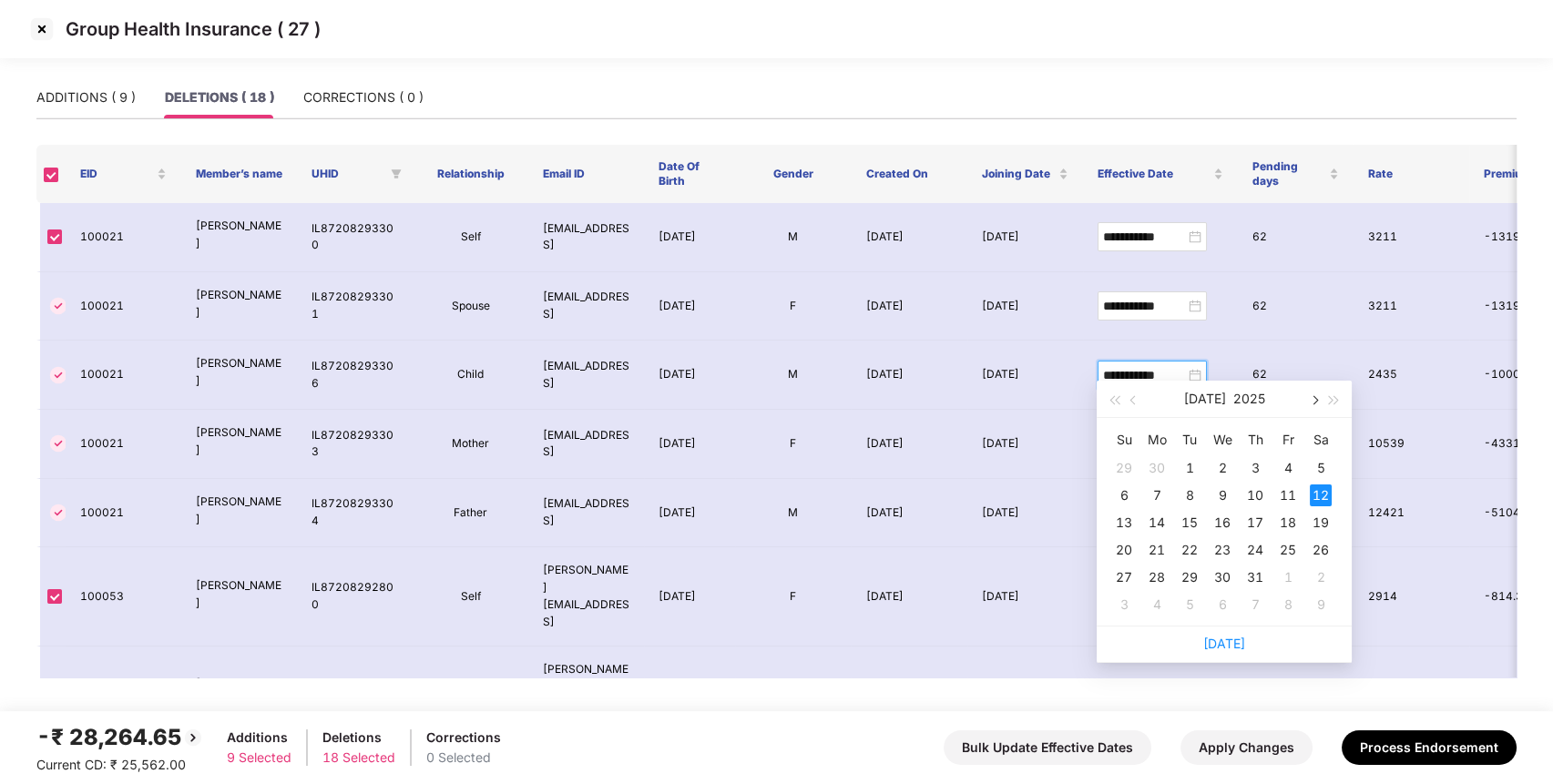
click at [1314, 408] on button "button" at bounding box center [1313, 399] width 20 height 37
type input "**********"
click at [1323, 463] on div "2" at bounding box center [1320, 468] width 22 height 22
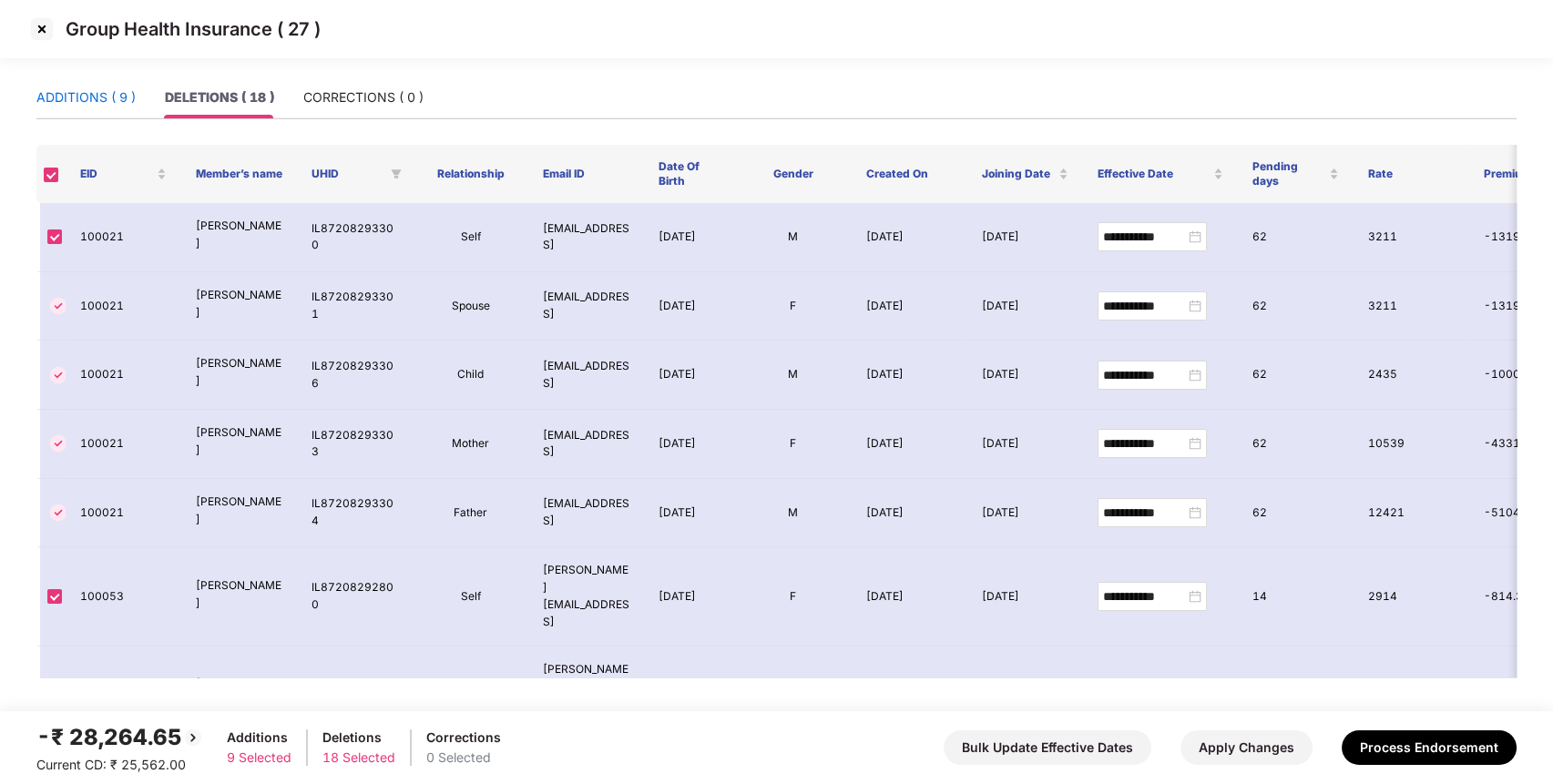
click at [105, 95] on div "ADDITIONS ( 9 )" at bounding box center [86, 97] width 99 height 20
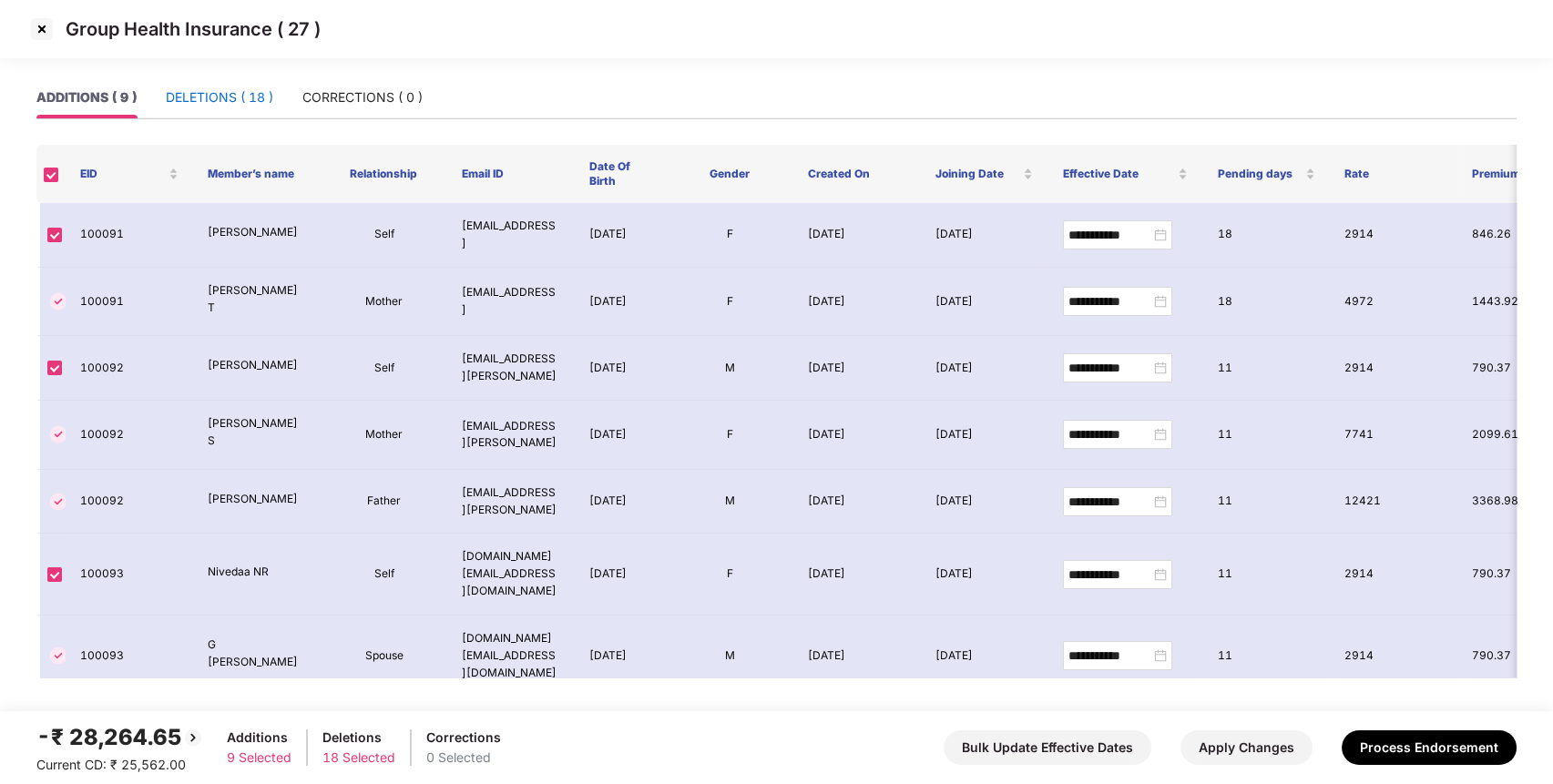
click at [208, 98] on div "DELETIONS ( 18 )" at bounding box center [219, 97] width 108 height 20
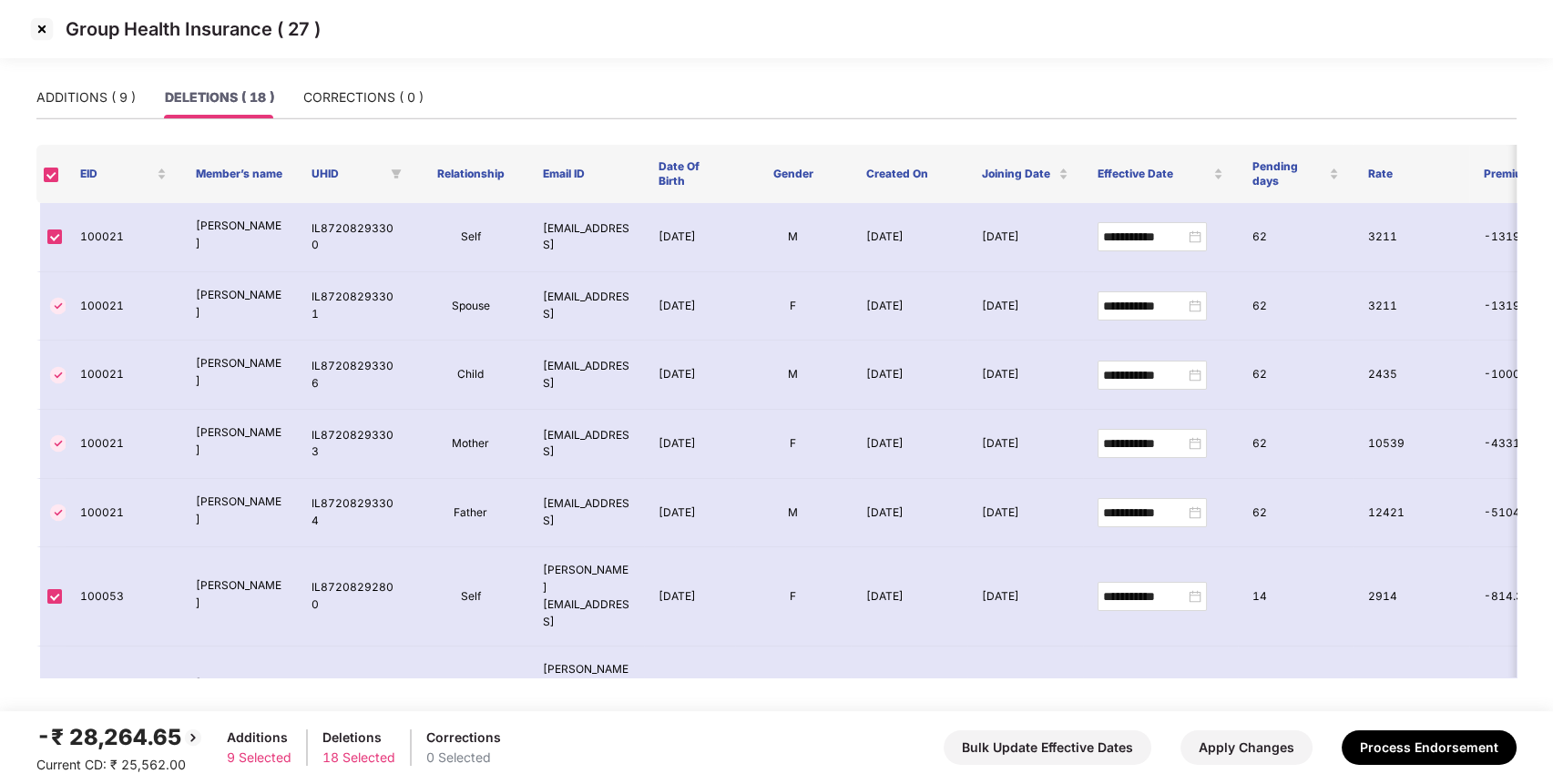
click at [49, 30] on img at bounding box center [42, 29] width 29 height 29
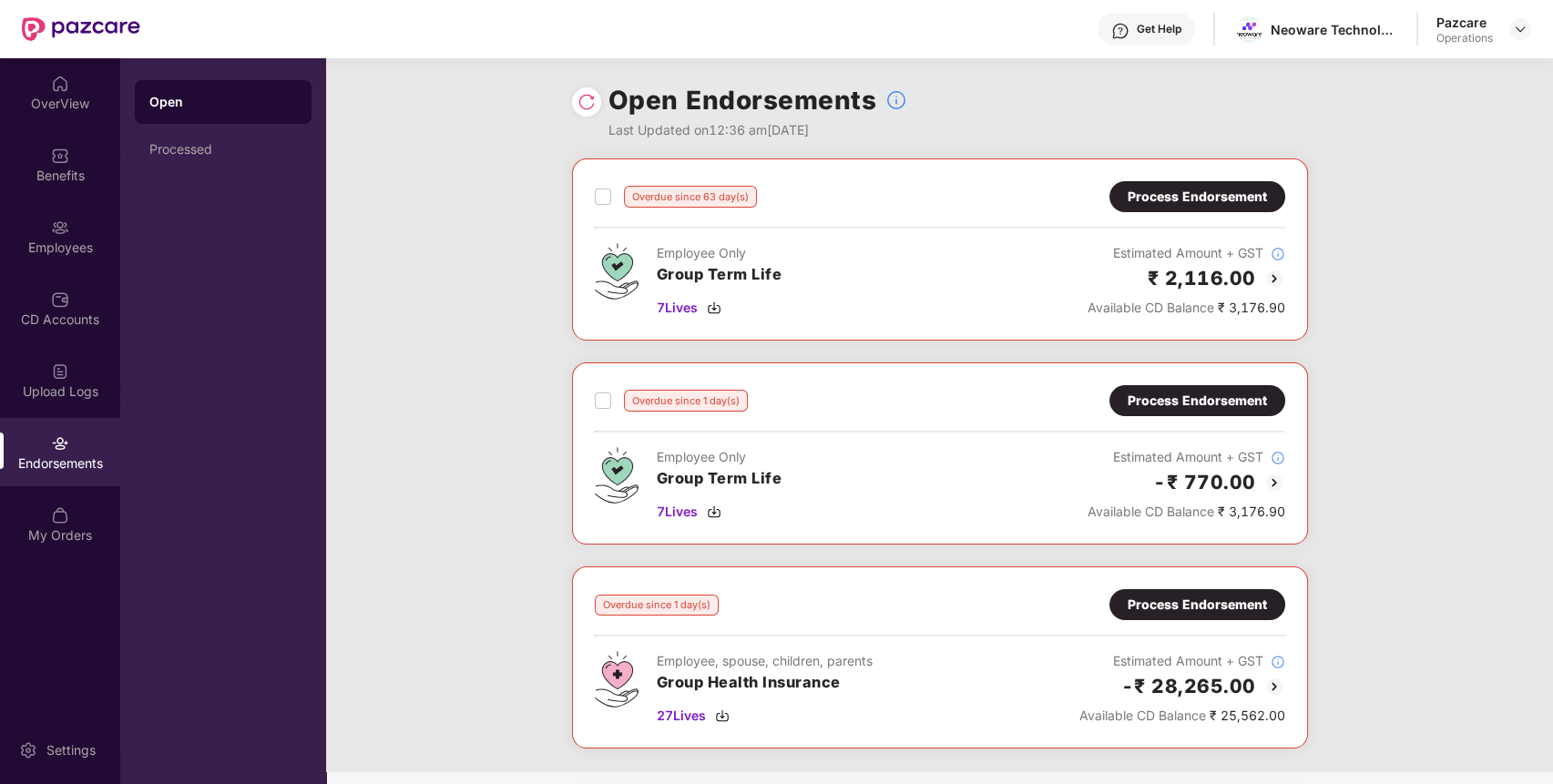
scroll to position [166, 0]
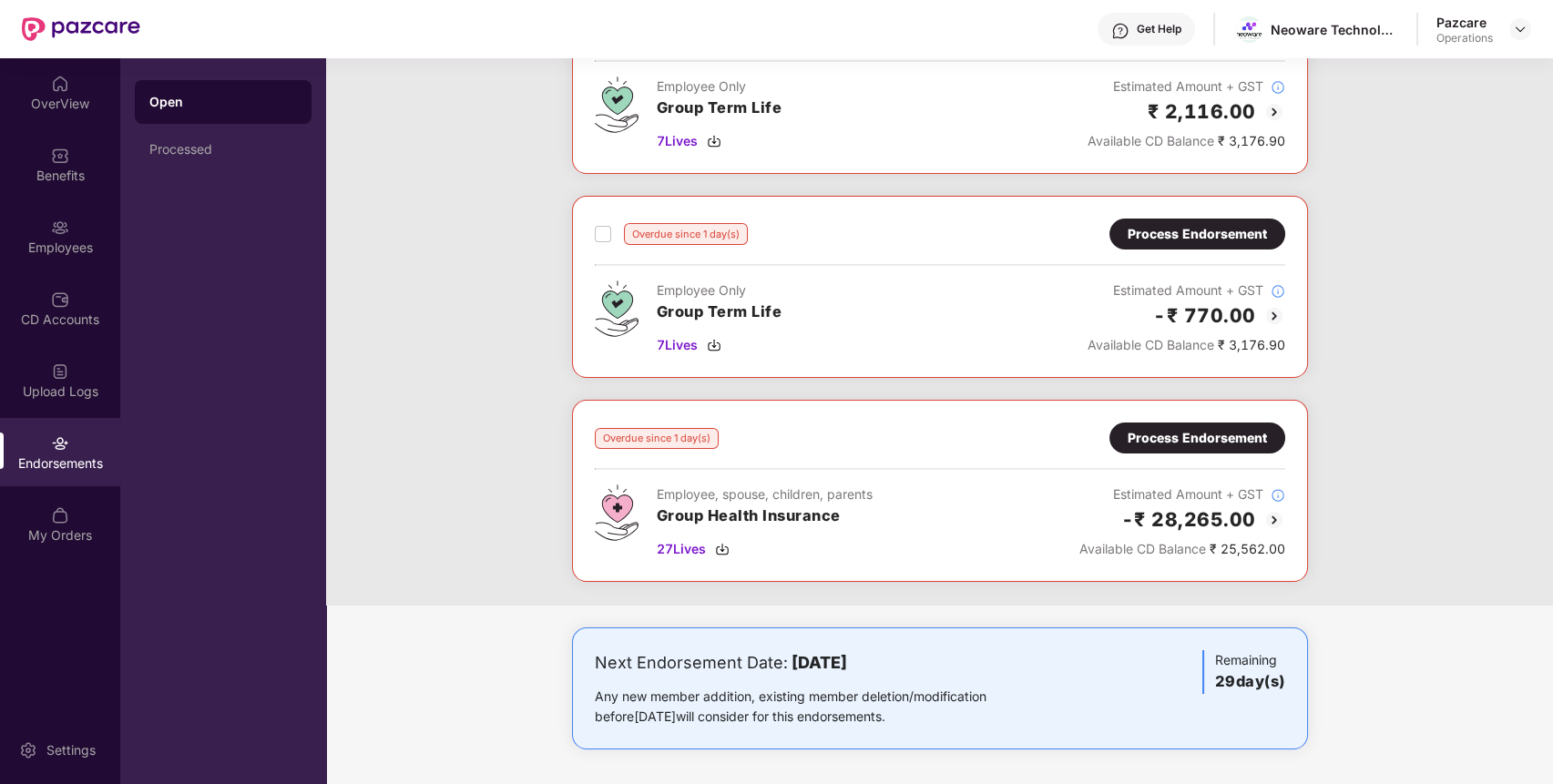
click at [1161, 441] on div "Process Endorsement" at bounding box center [1197, 438] width 140 height 20
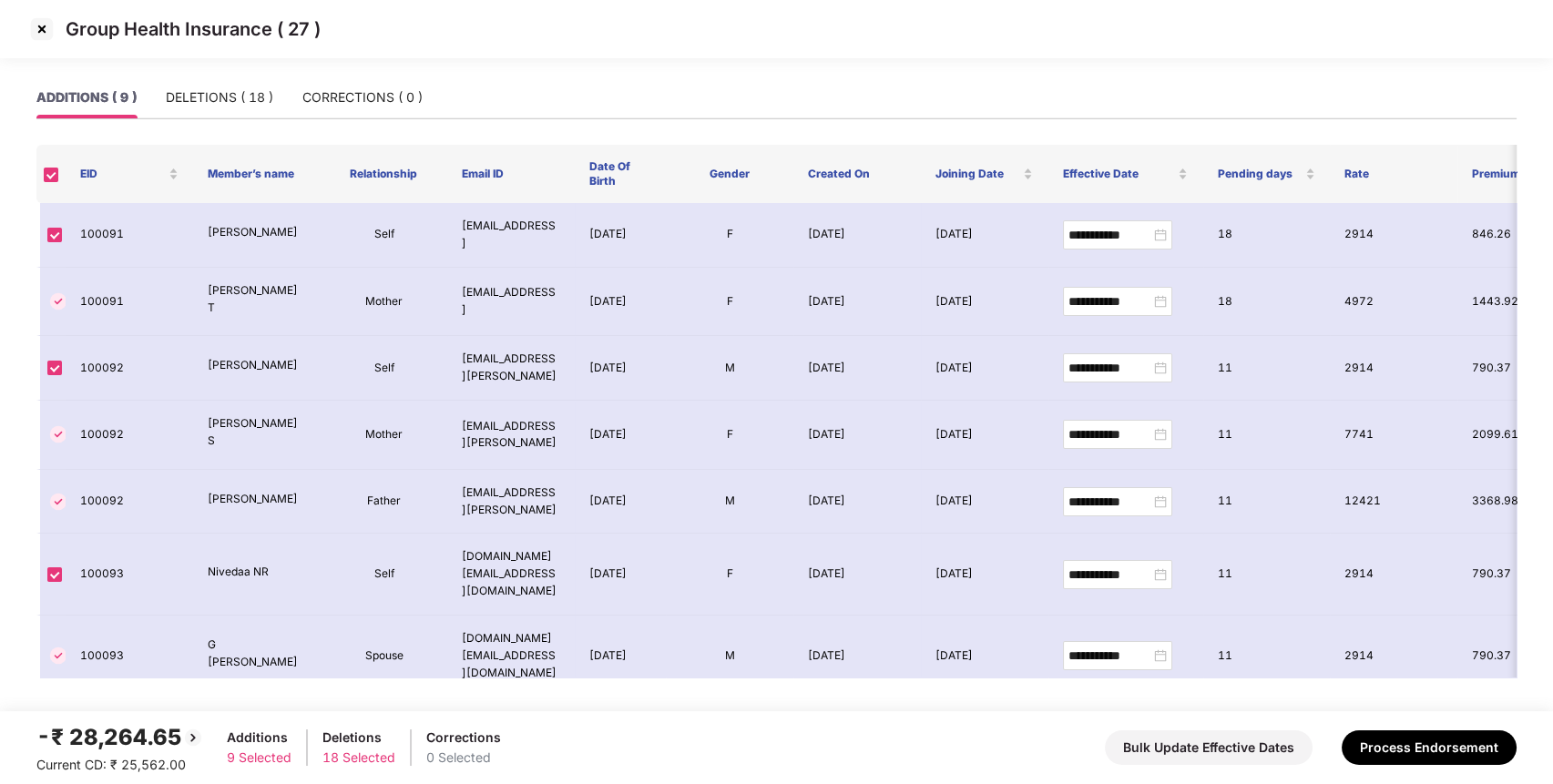
click at [44, 31] on img at bounding box center [42, 29] width 29 height 29
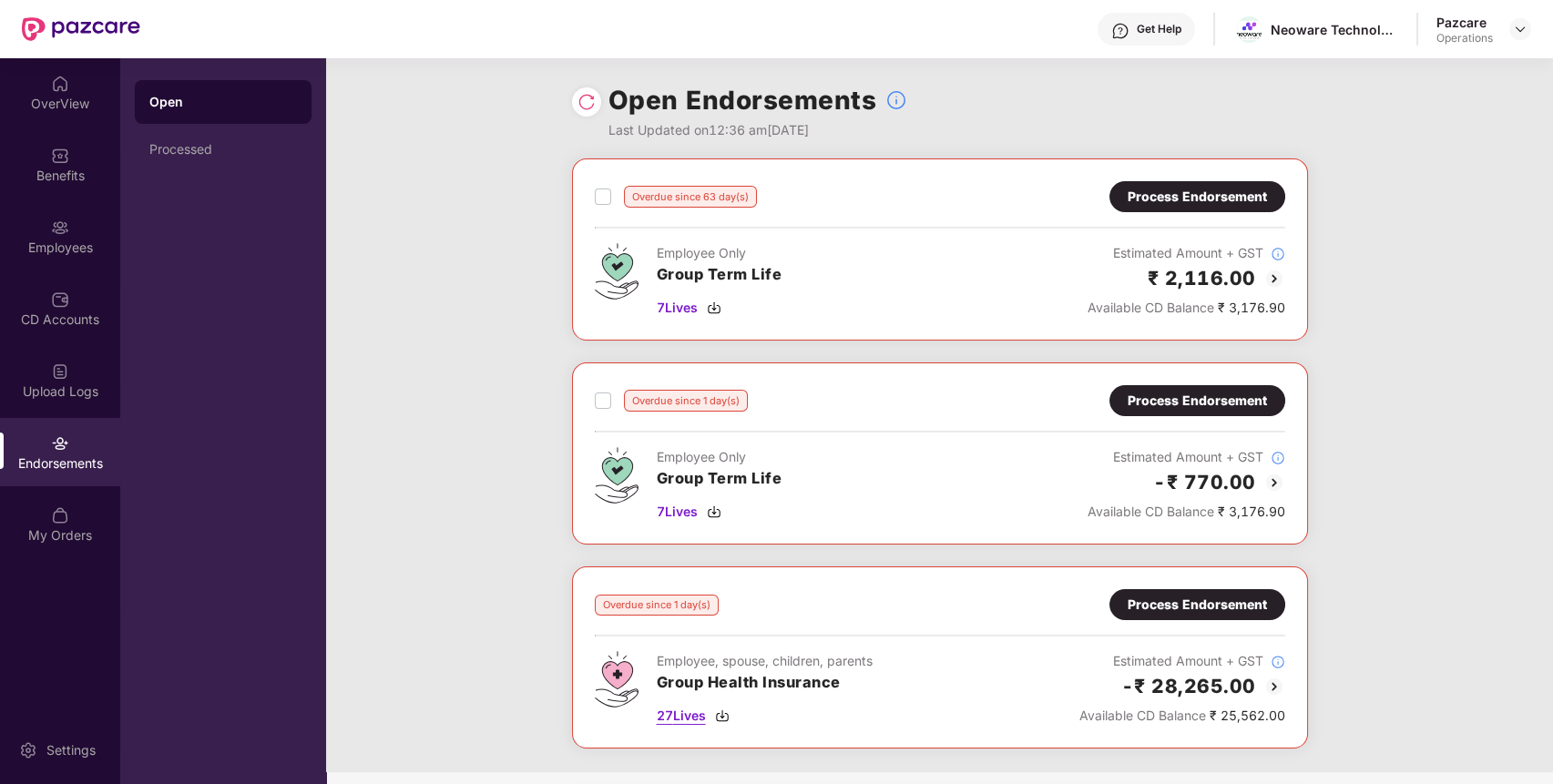
click at [692, 717] on span "27 Lives" at bounding box center [680, 716] width 49 height 20
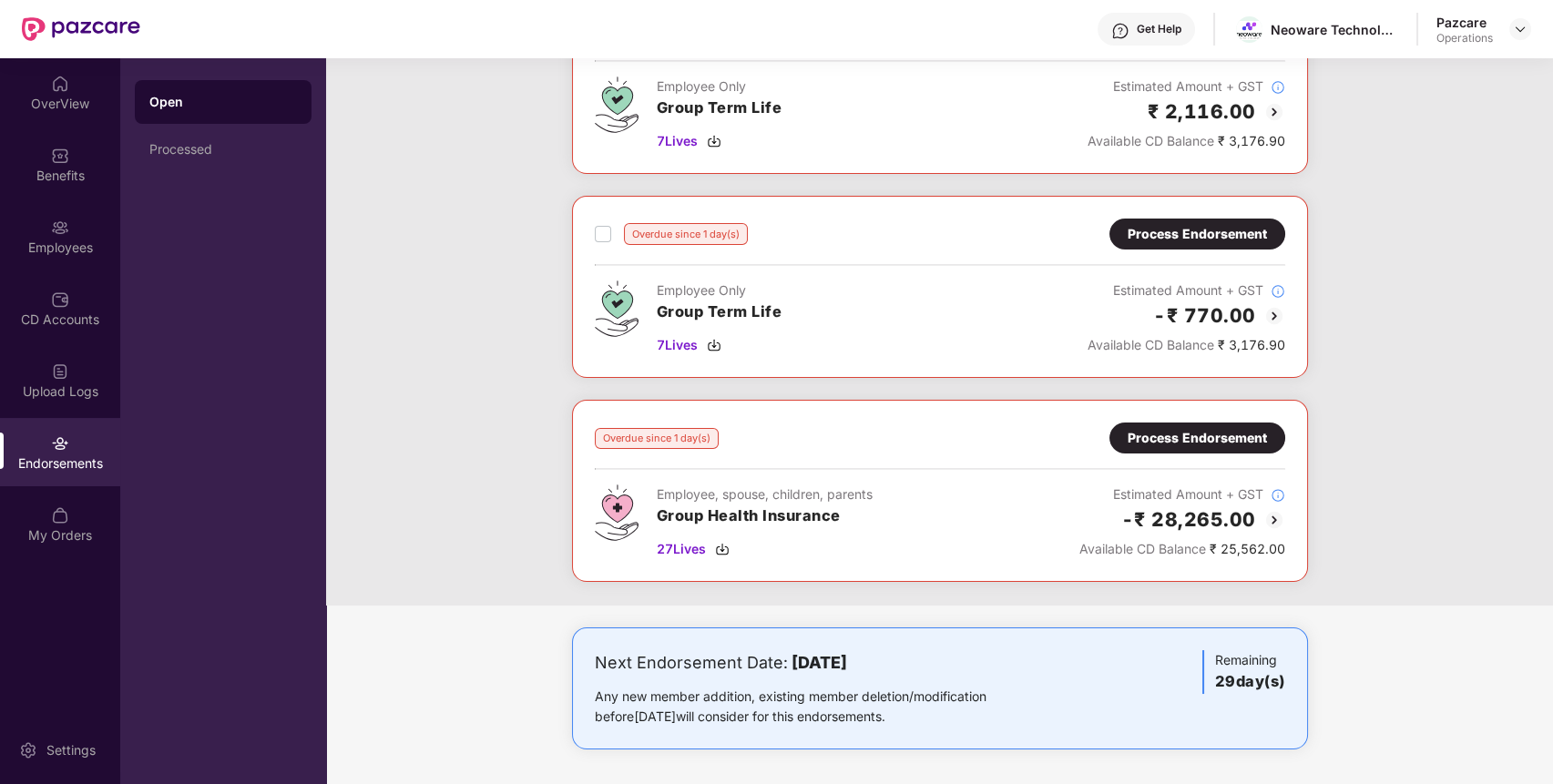
click at [1182, 437] on div "Process Endorsement" at bounding box center [1197, 438] width 140 height 20
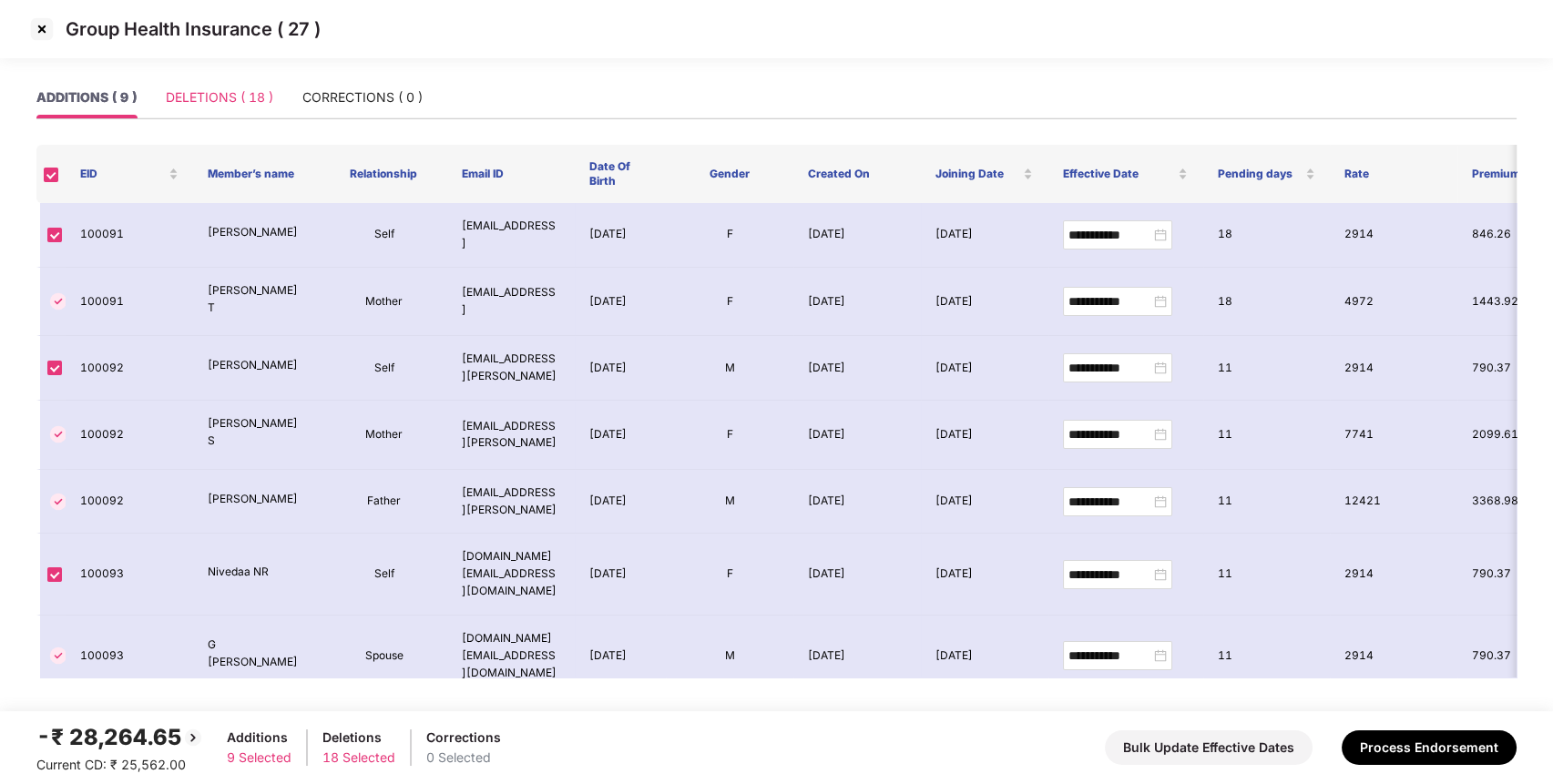
click at [255, 86] on div "DELETIONS ( 18 )" at bounding box center [219, 97] width 108 height 42
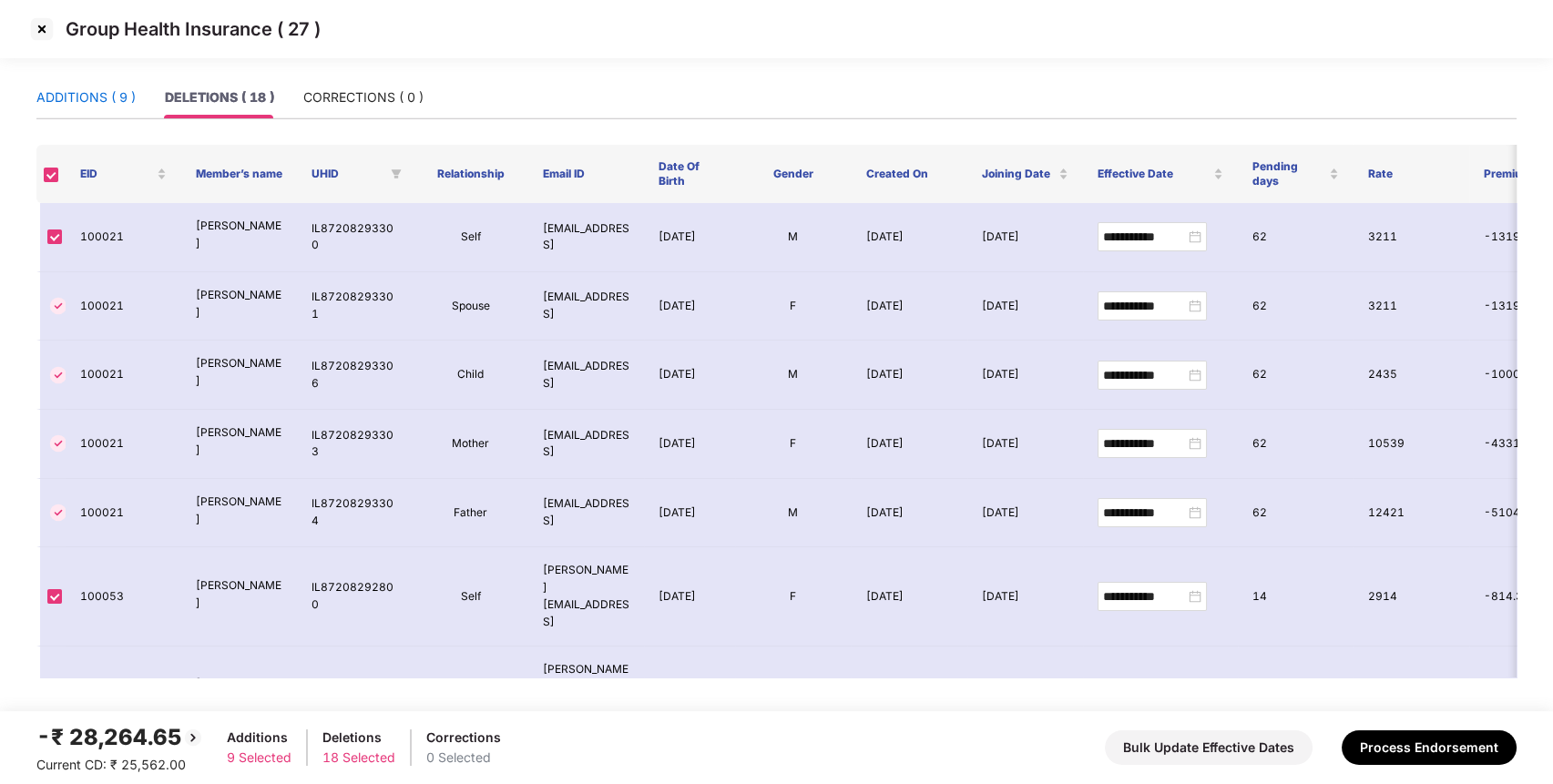
click at [95, 105] on div "ADDITIONS ( 9 )" at bounding box center [86, 97] width 99 height 20
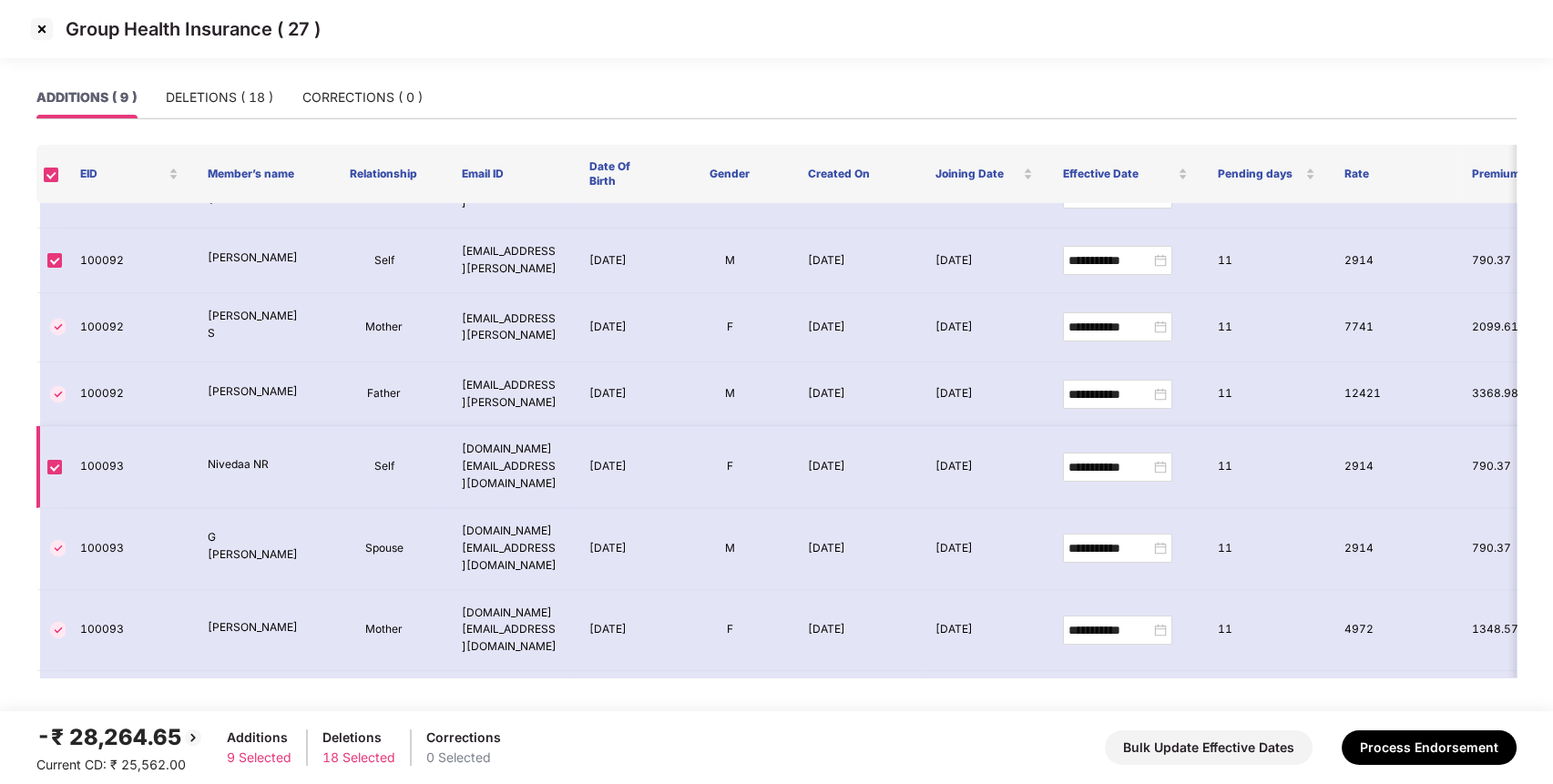
scroll to position [0, 0]
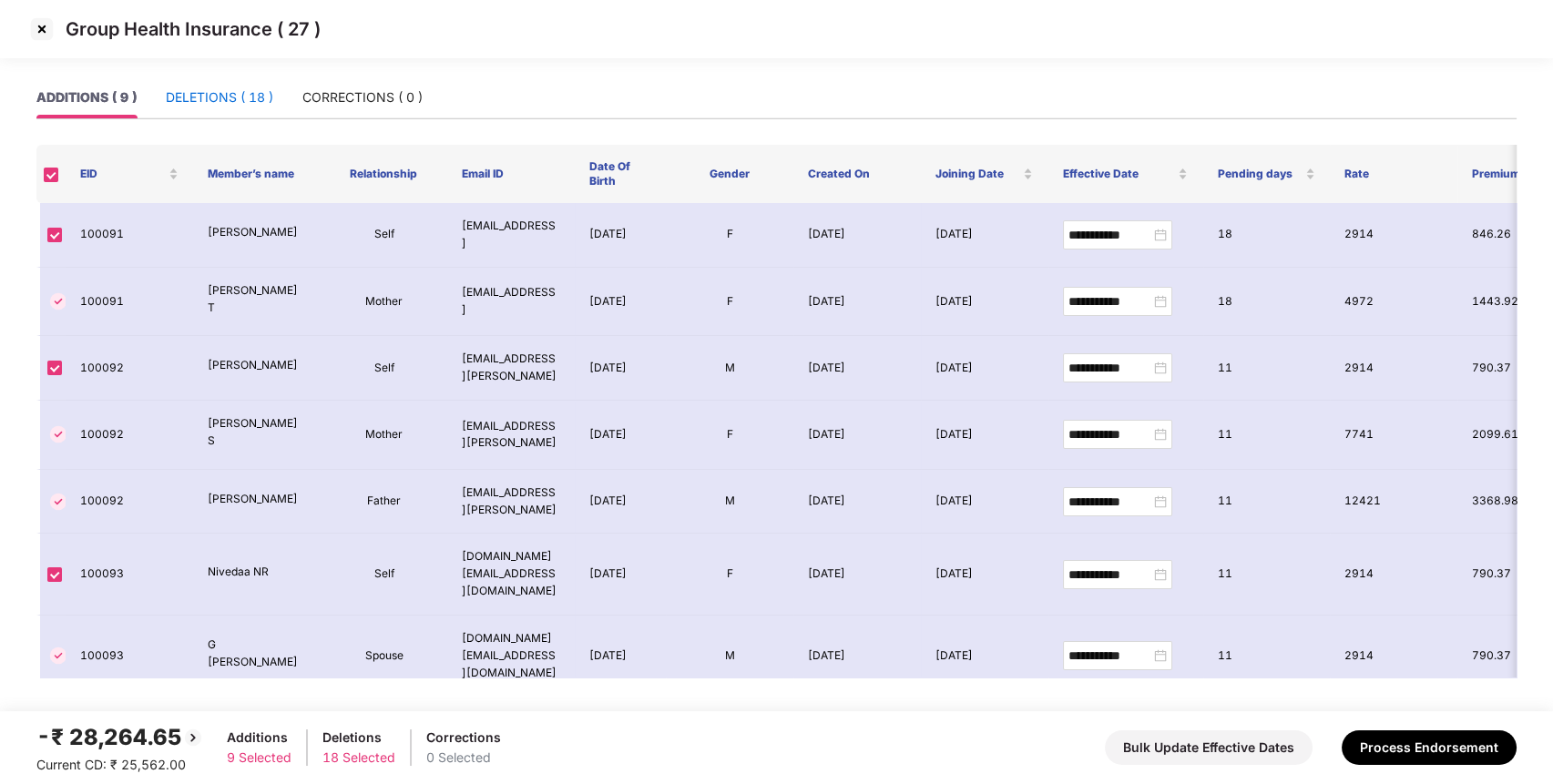
click at [267, 104] on div "DELETIONS ( 18 )" at bounding box center [219, 97] width 108 height 20
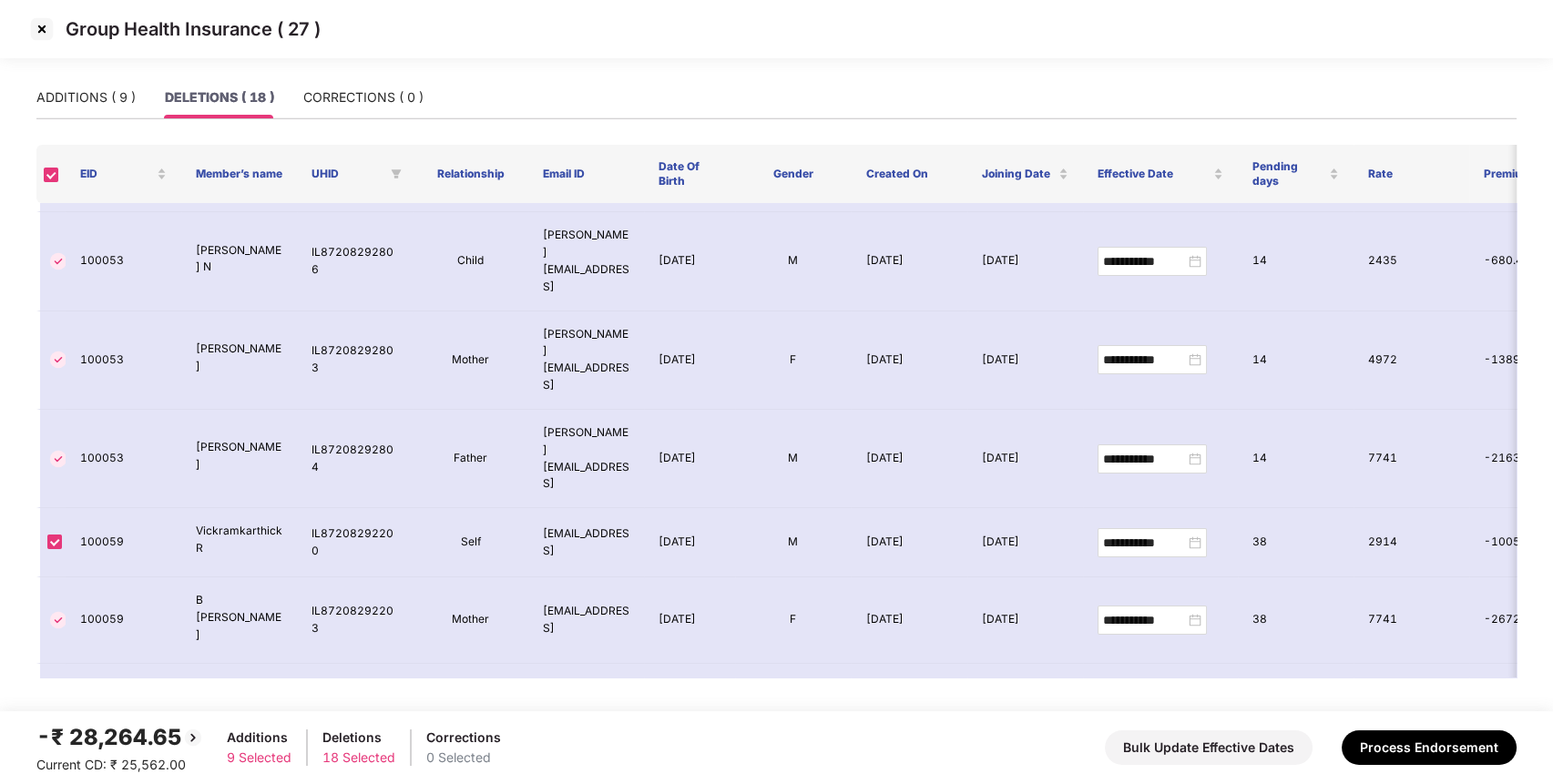
scroll to position [695, 0]
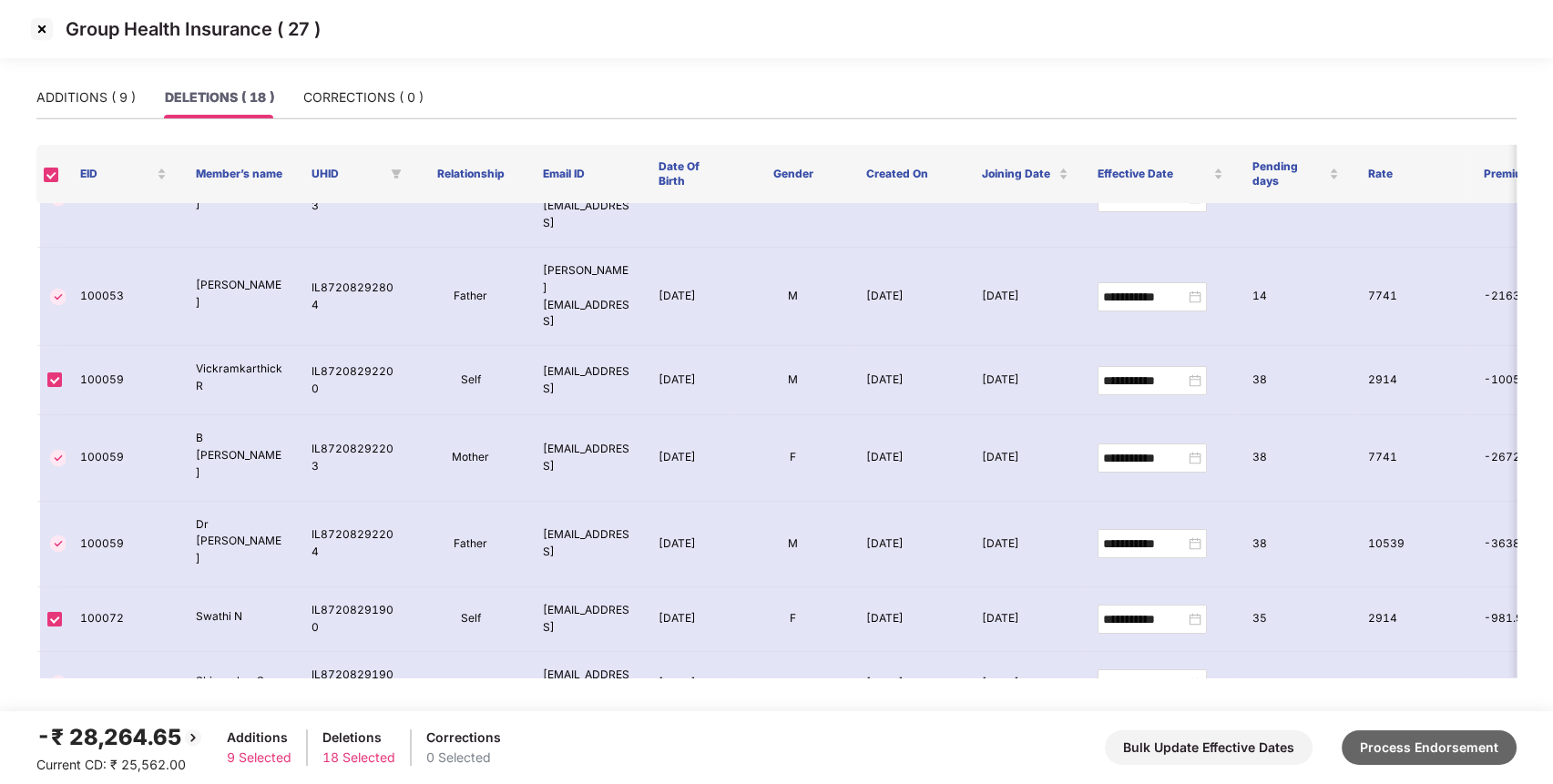
click at [1399, 748] on button "Process Endorsement" at bounding box center [1429, 747] width 175 height 35
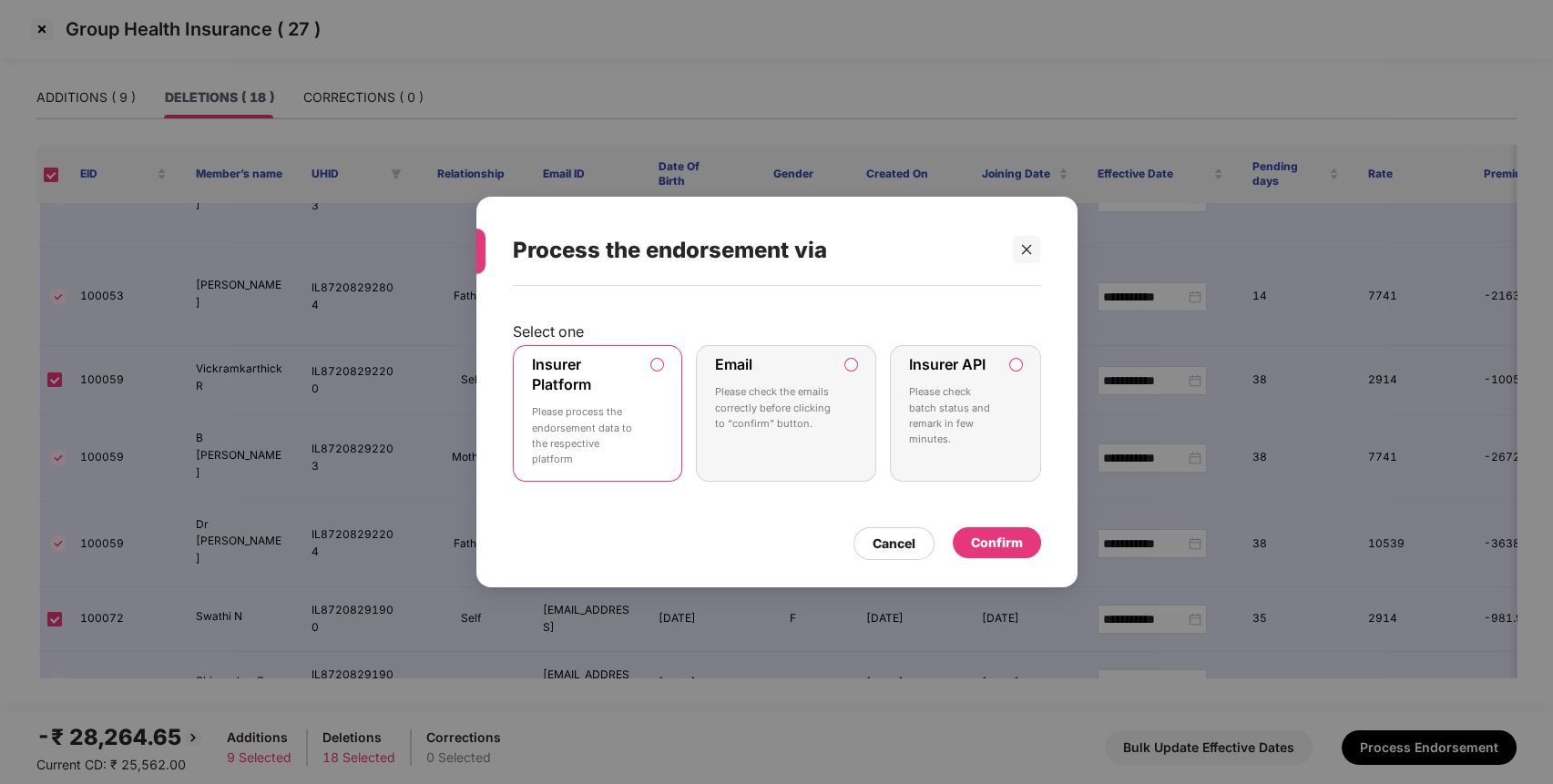
click at [991, 426] on p "Please check batch status and remark in few minutes." at bounding box center [952, 415] width 86 height 62
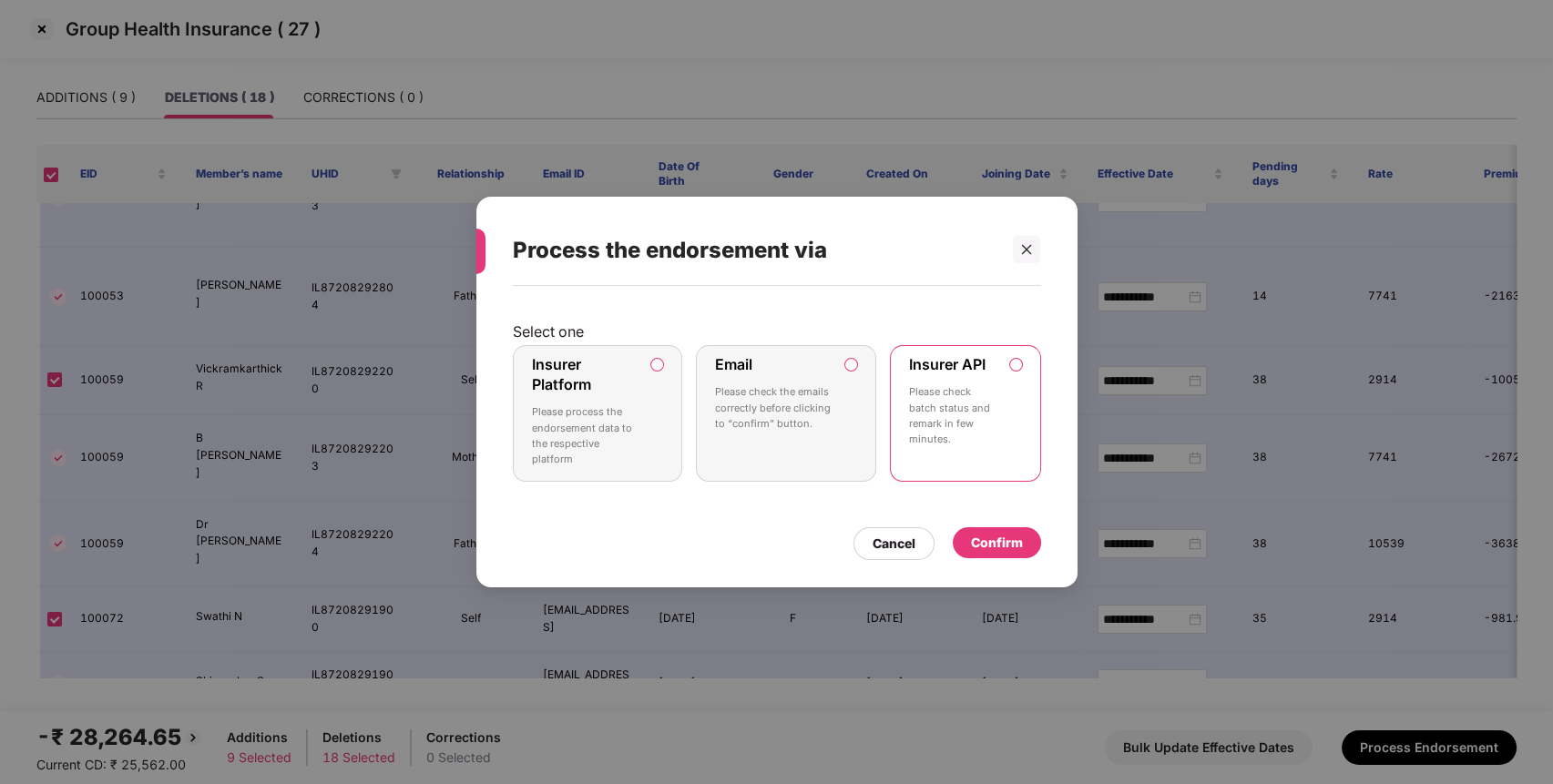
click at [1011, 537] on div "Confirm" at bounding box center [997, 542] width 51 height 20
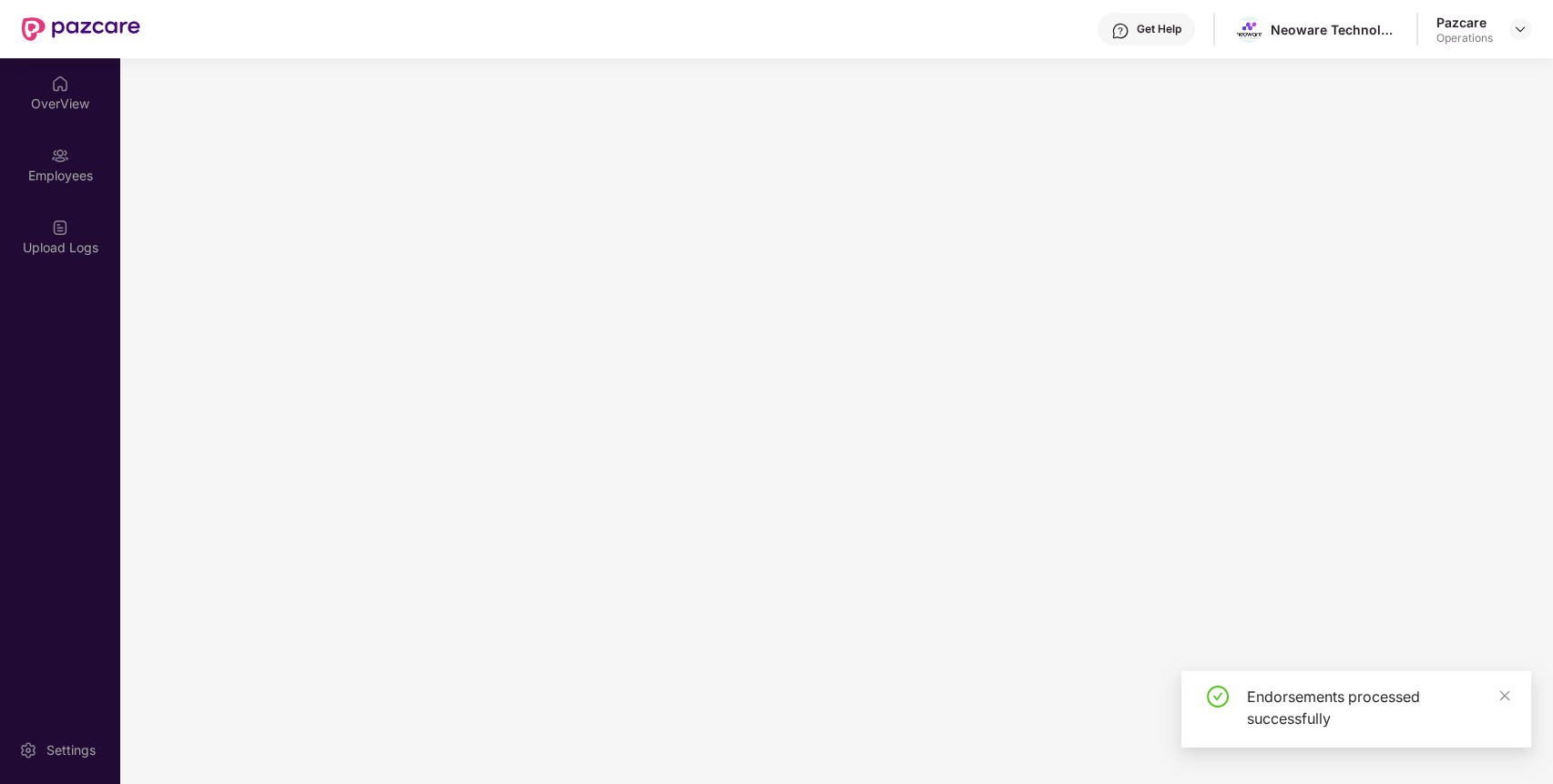
click at [1011, 537] on main at bounding box center [837, 420] width 1433 height 725
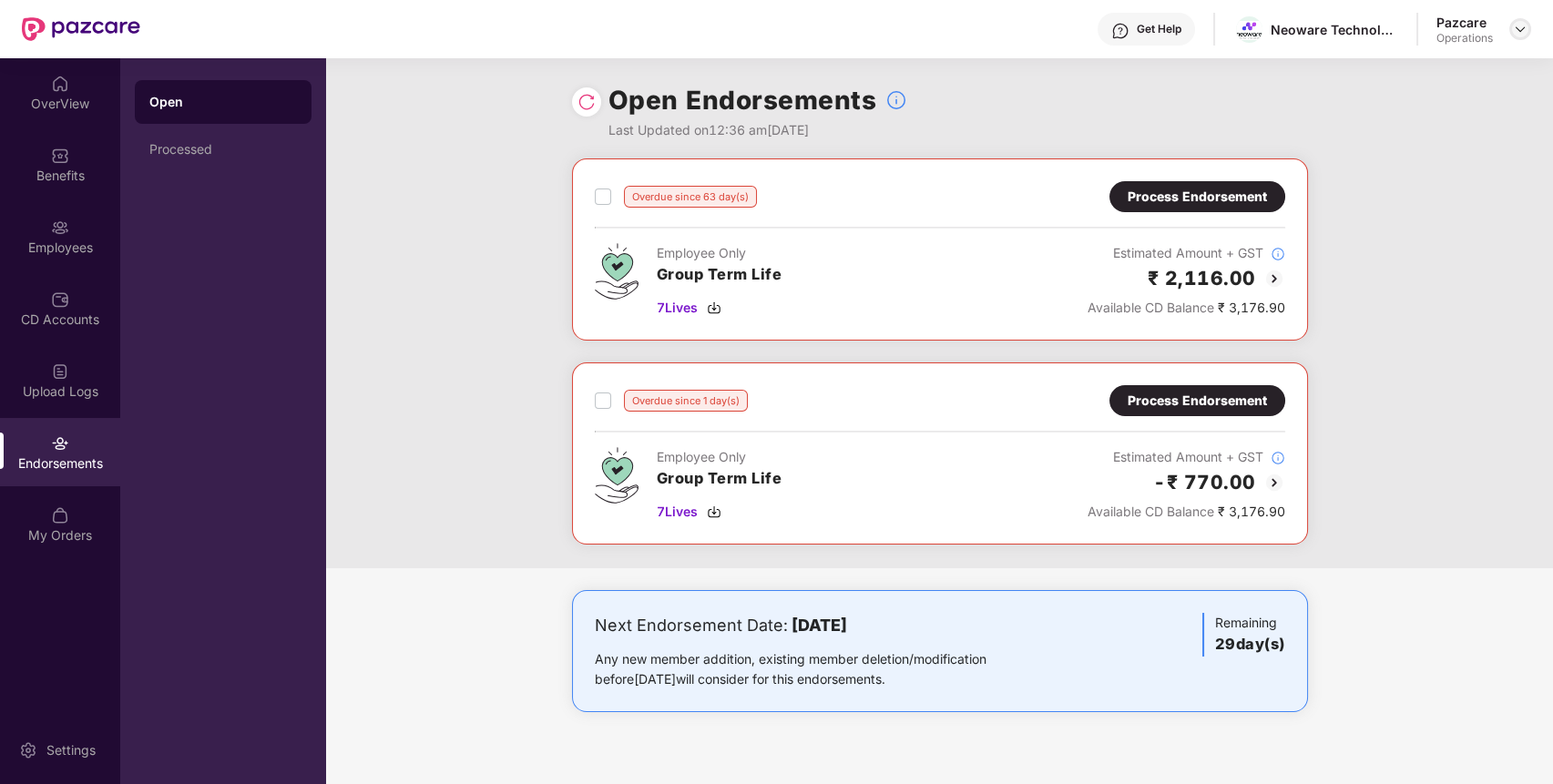
click at [1523, 25] on img at bounding box center [1520, 29] width 15 height 15
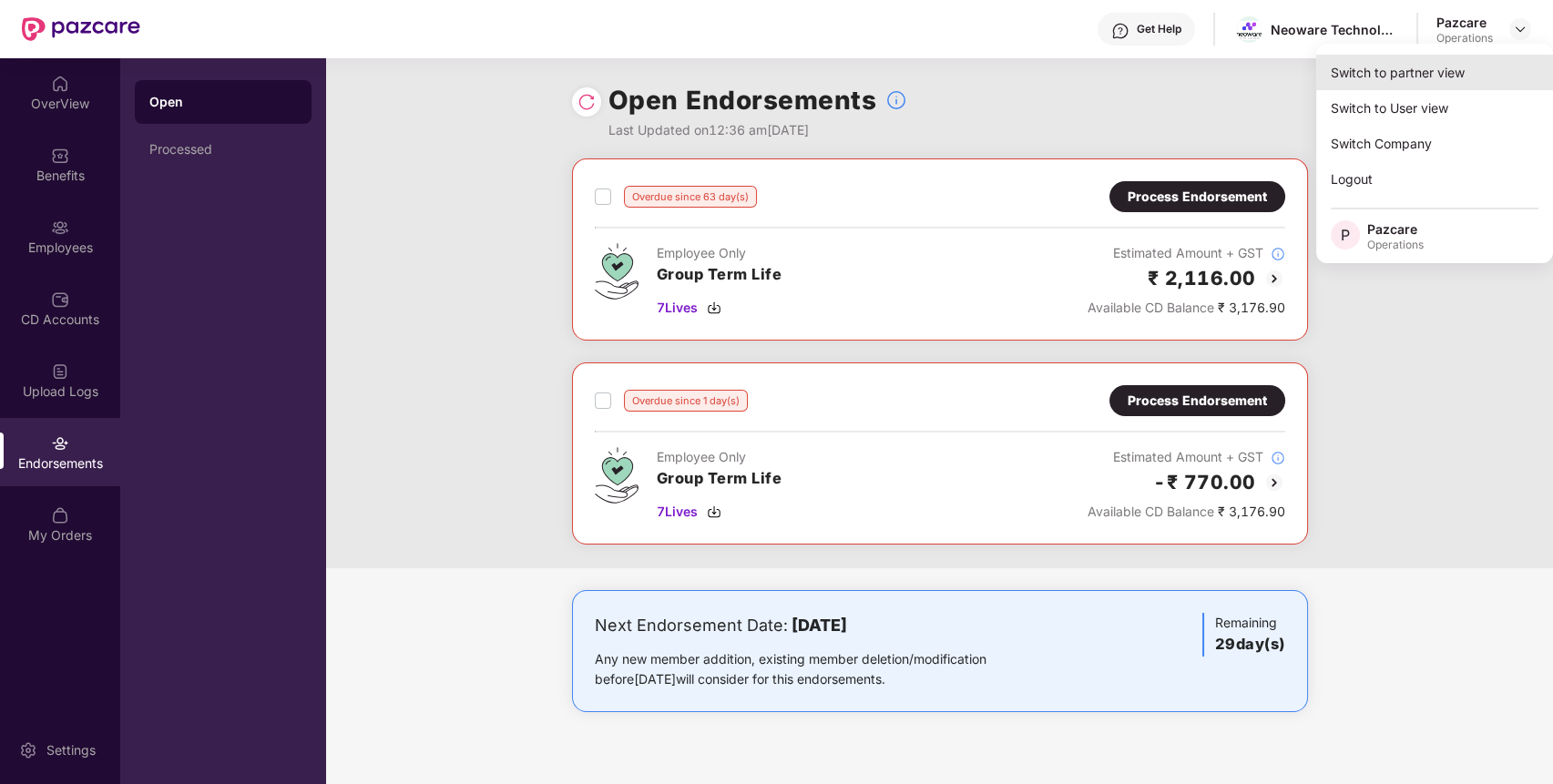
click at [1481, 64] on div "Switch to partner view" at bounding box center [1434, 72] width 237 height 36
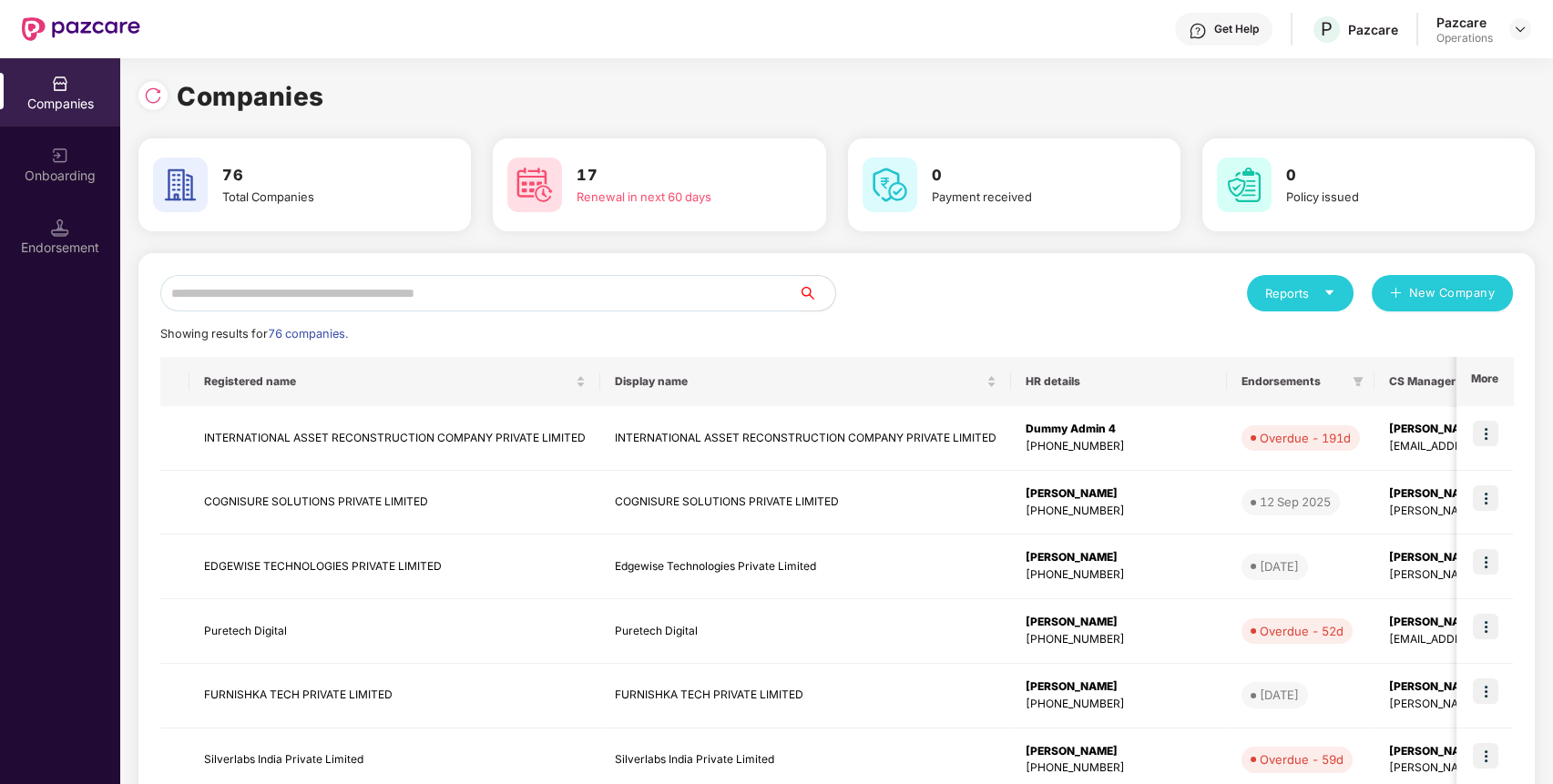
click at [735, 288] on input "text" at bounding box center [479, 293] width 638 height 37
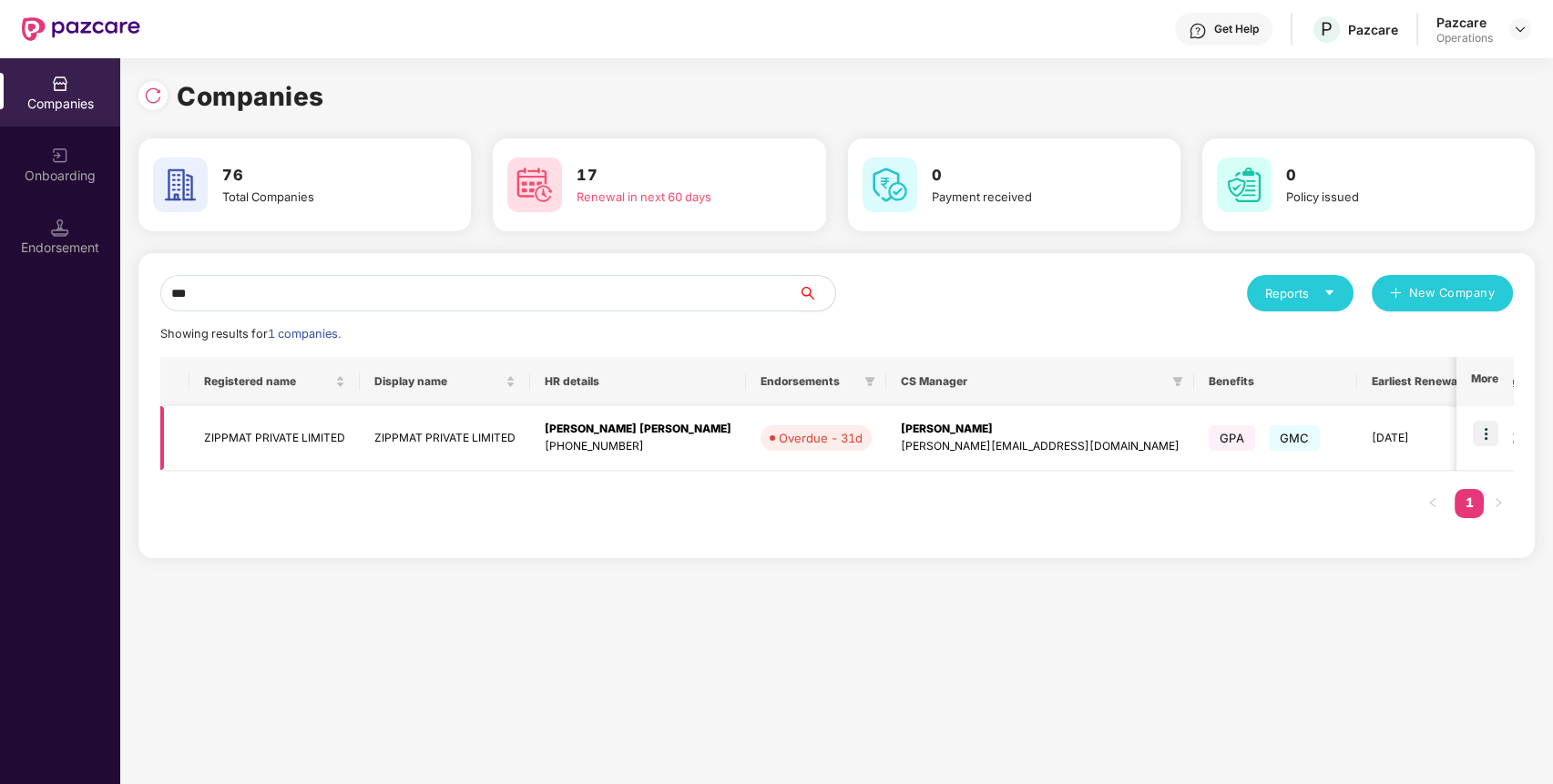
type input "***"
click at [1479, 425] on img at bounding box center [1486, 434] width 26 height 26
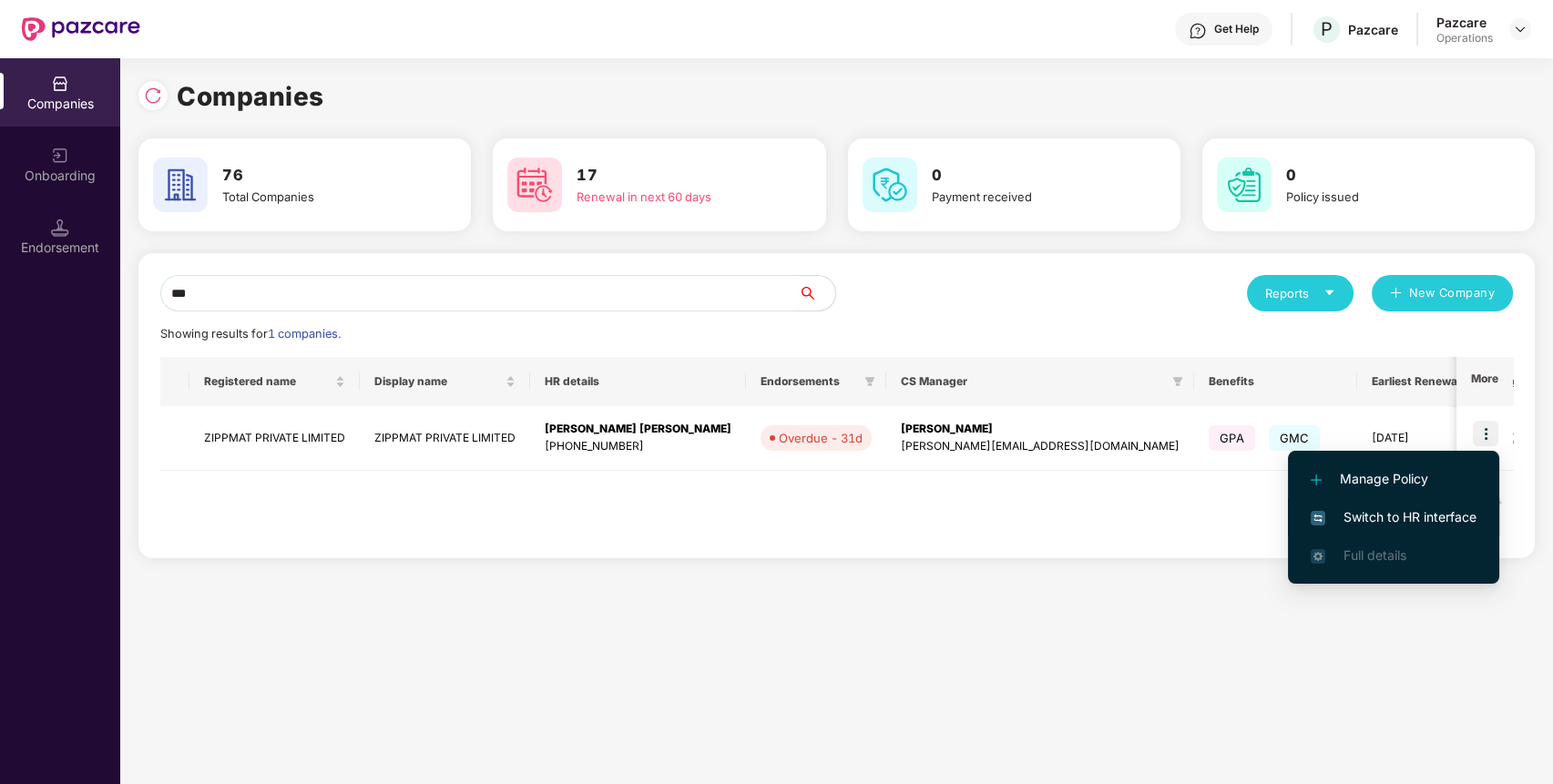
click at [1452, 503] on li "Switch to HR interface" at bounding box center [1393, 517] width 211 height 39
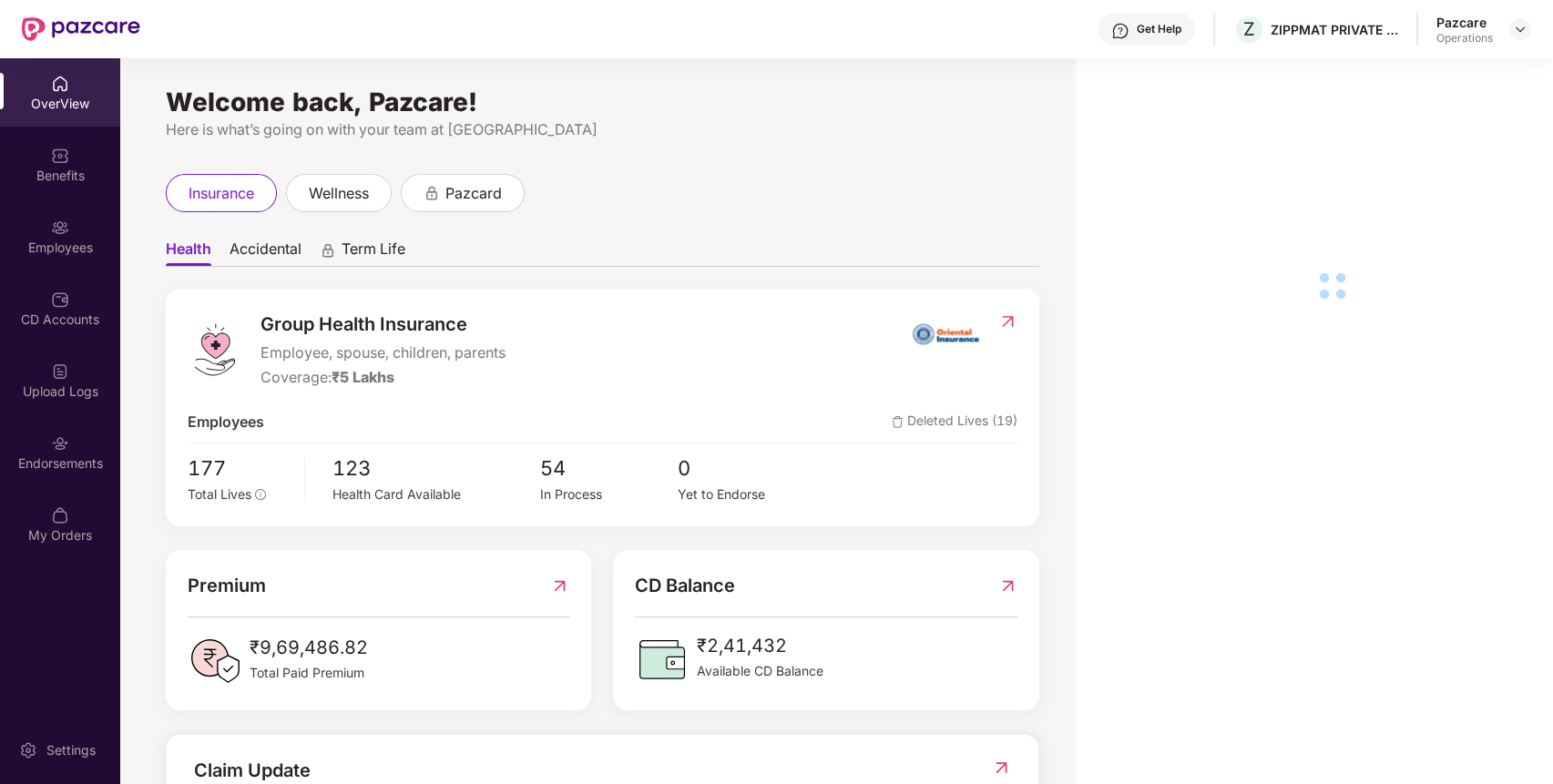
click at [98, 468] on div "Endorsements" at bounding box center [60, 463] width 120 height 18
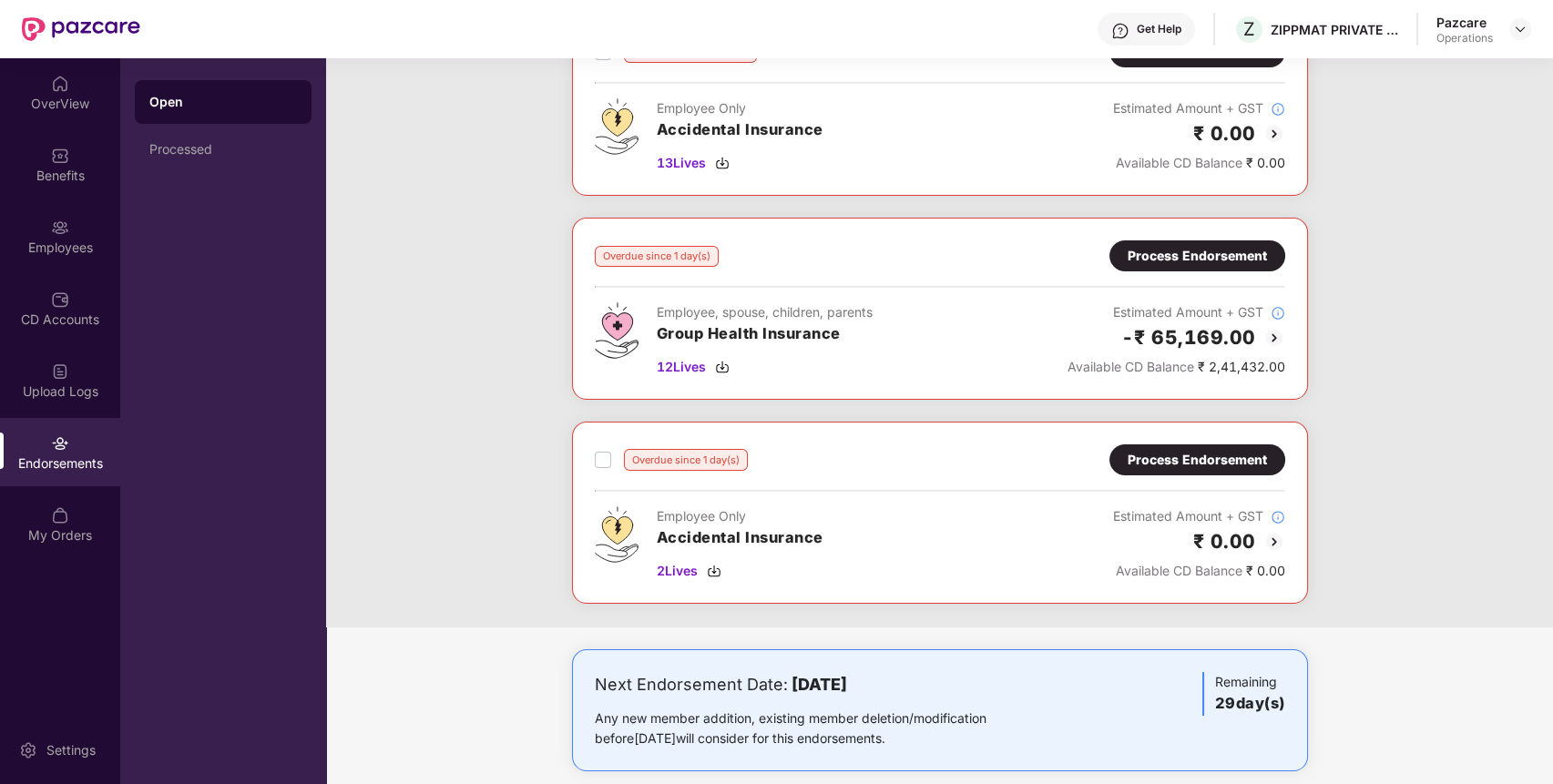
scroll to position [0, 0]
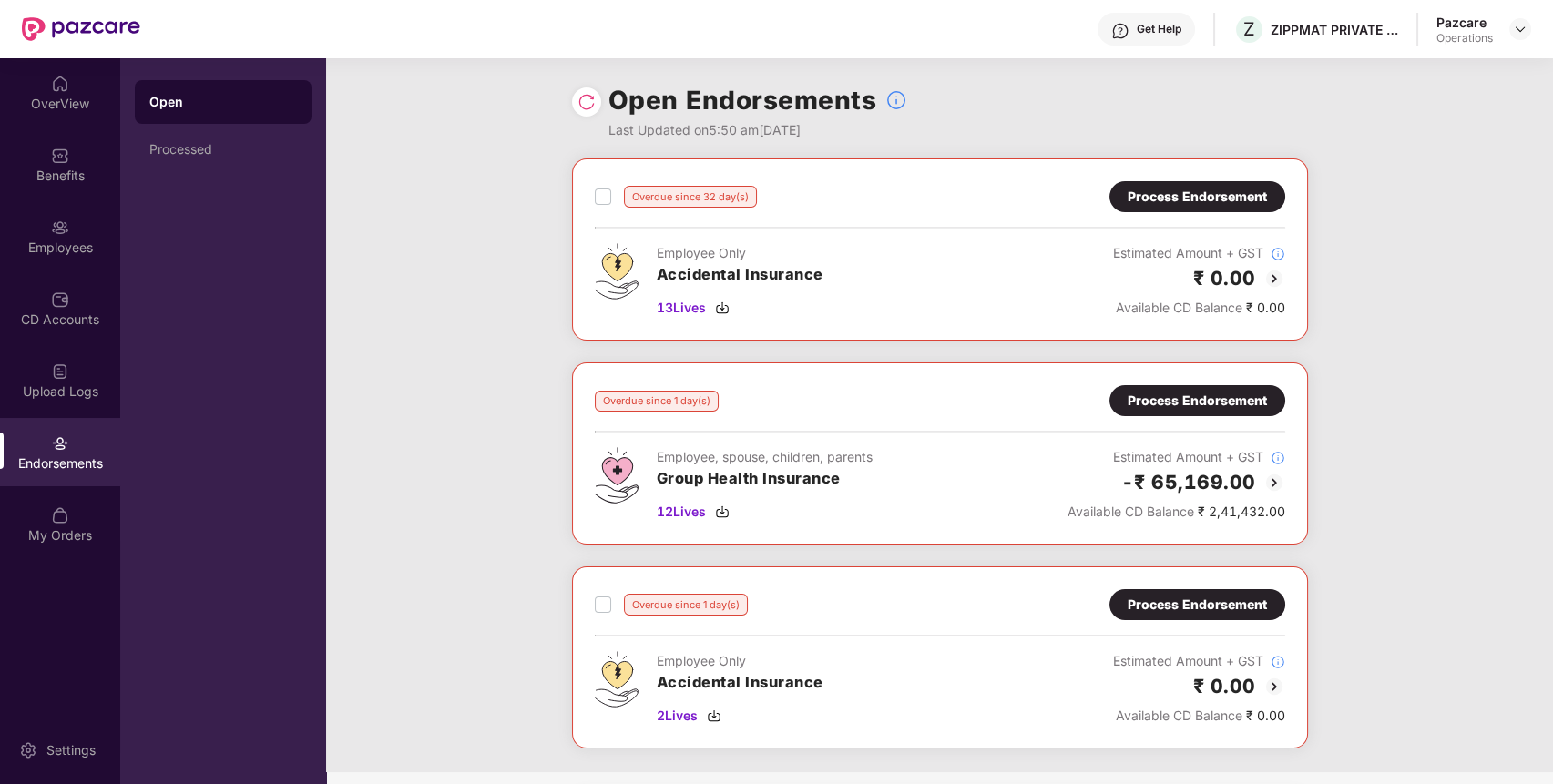
click at [1136, 605] on div "Process Endorsement" at bounding box center [1197, 605] width 140 height 20
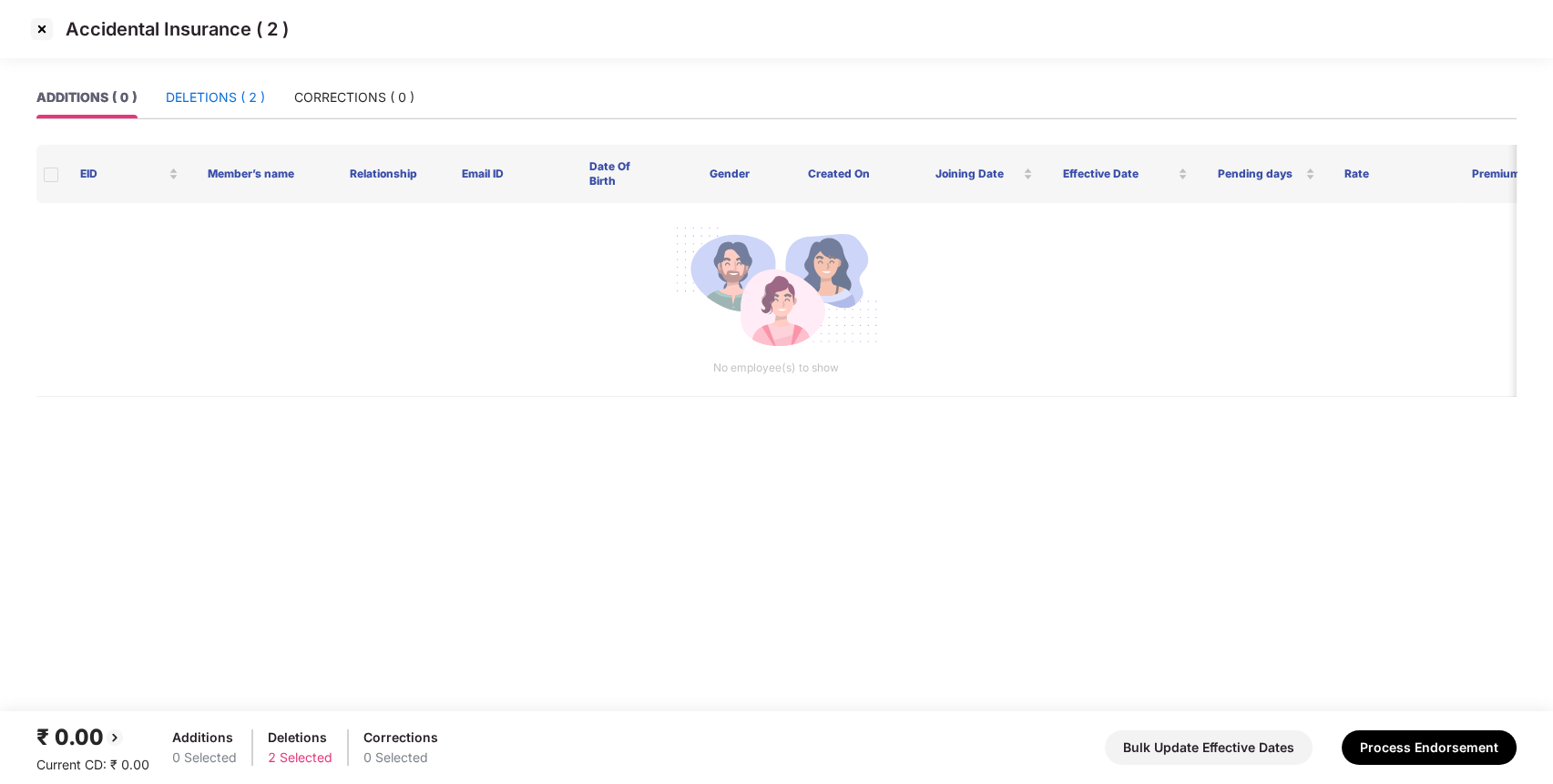
click at [232, 103] on div "DELETIONS ( 2 )" at bounding box center [215, 97] width 99 height 20
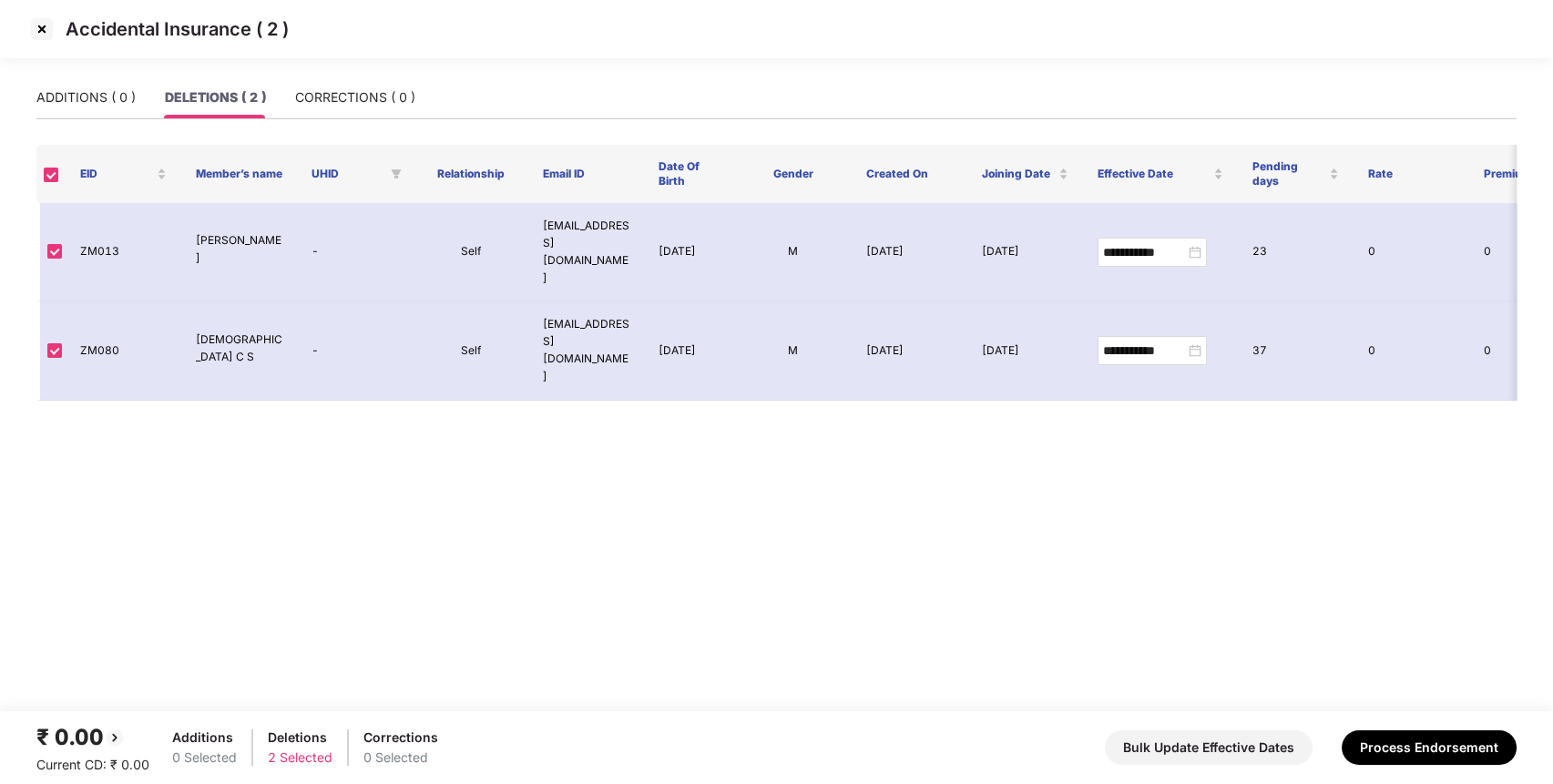
click at [37, 36] on img at bounding box center [42, 29] width 29 height 29
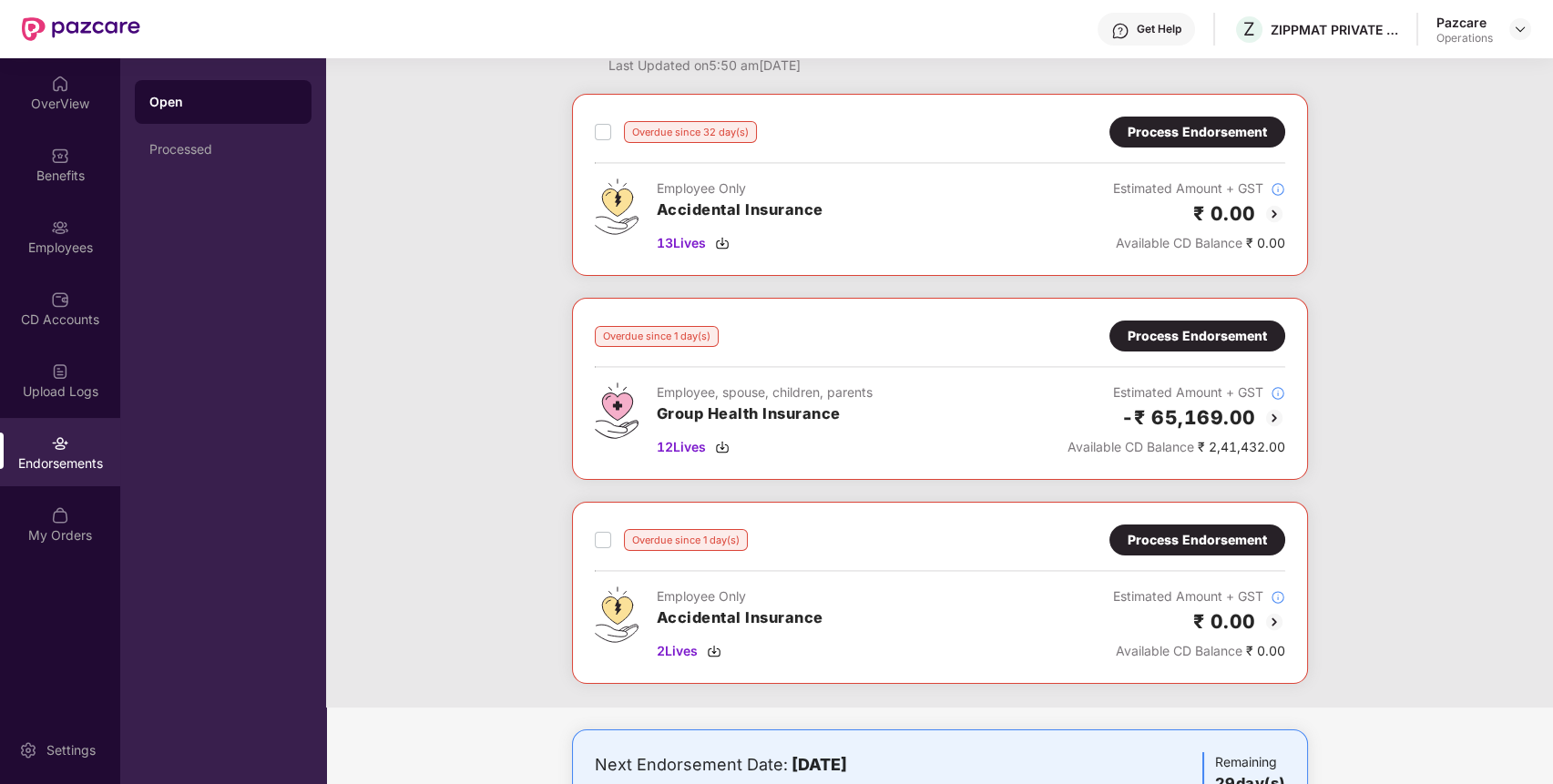
scroll to position [65, 0]
click at [1188, 339] on div "Process Endorsement" at bounding box center [1197, 335] width 140 height 20
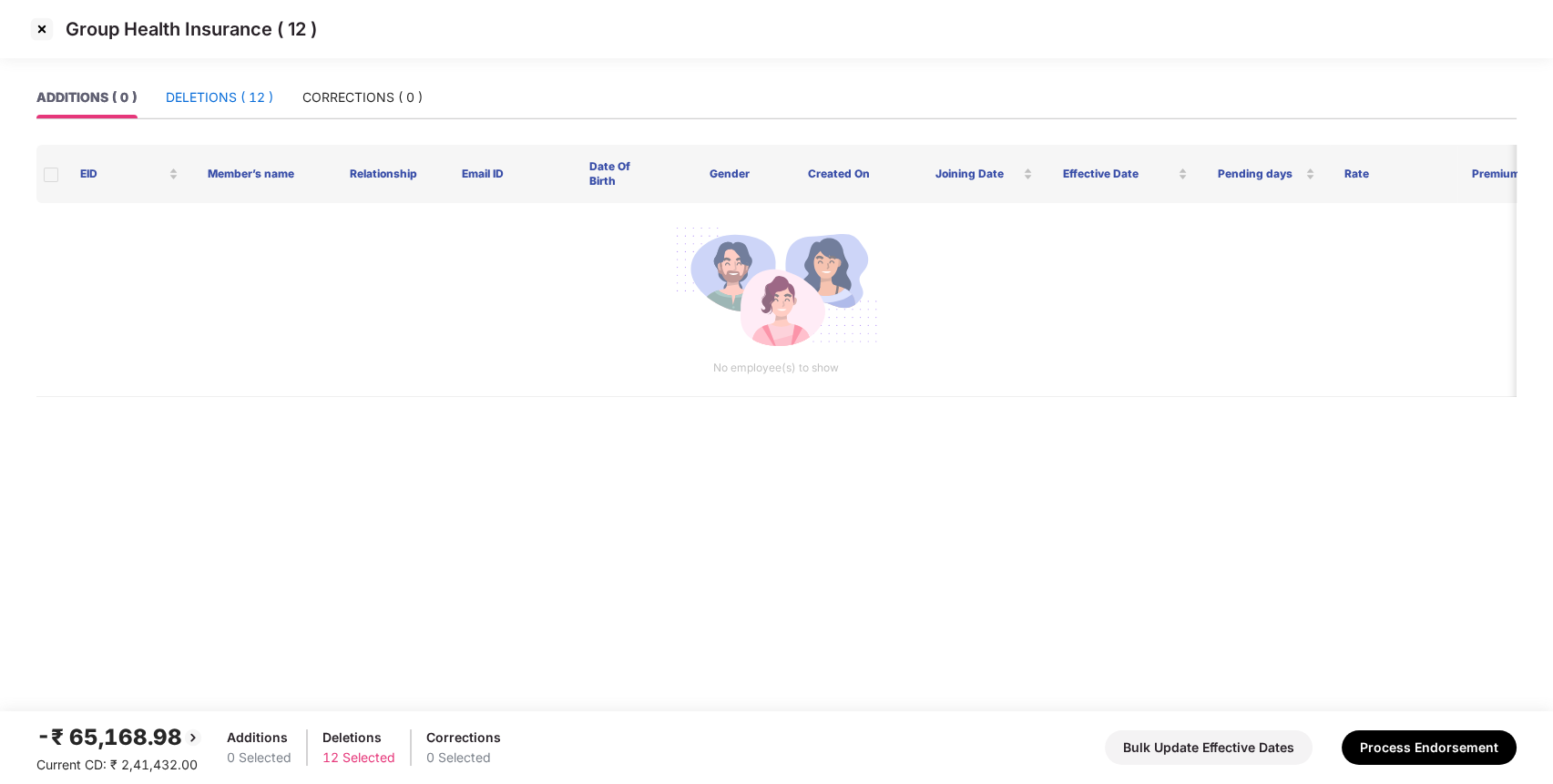
click at [234, 88] on div "DELETIONS ( 12 )" at bounding box center [219, 97] width 108 height 20
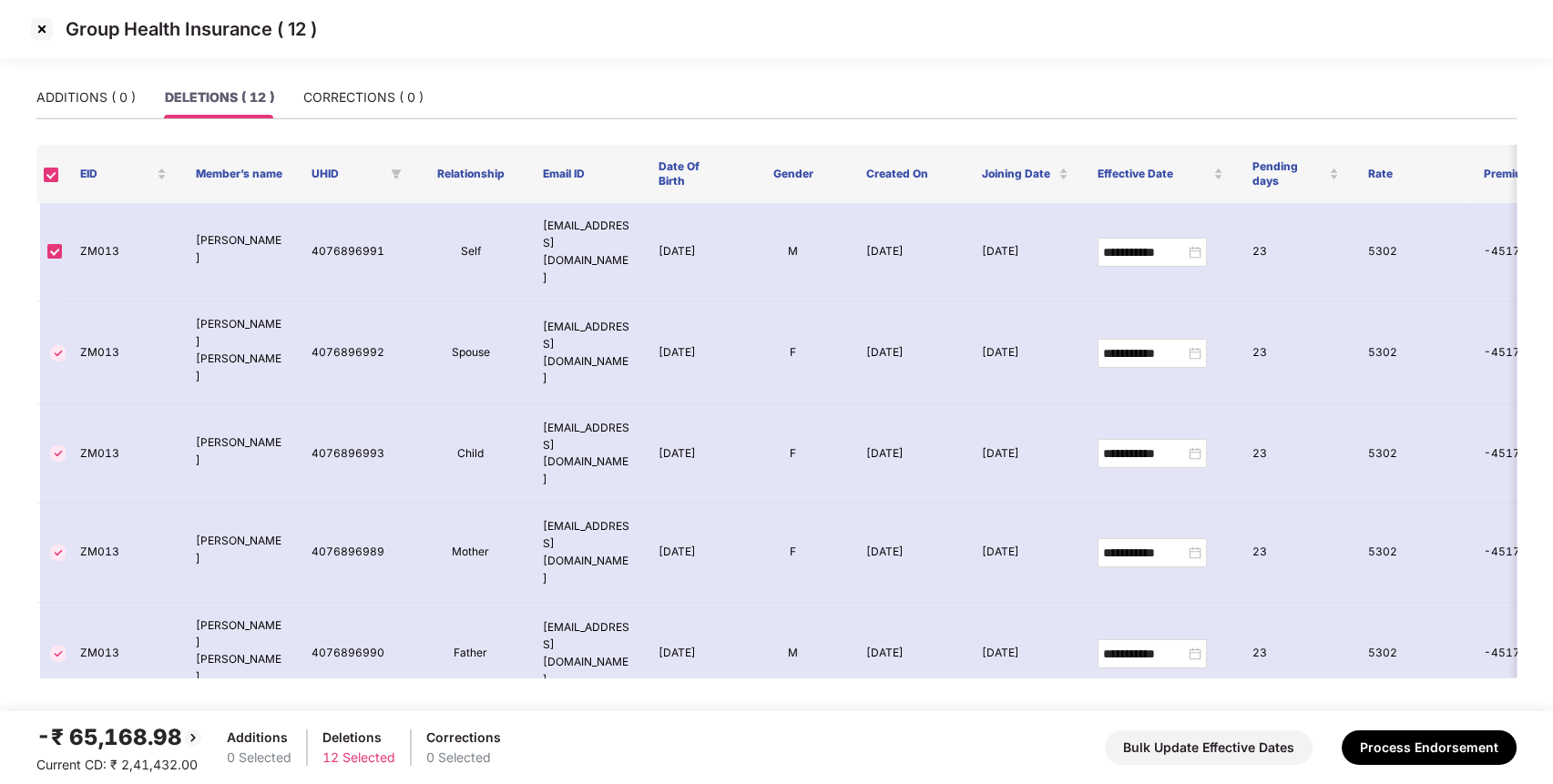
click at [46, 28] on img at bounding box center [42, 29] width 29 height 29
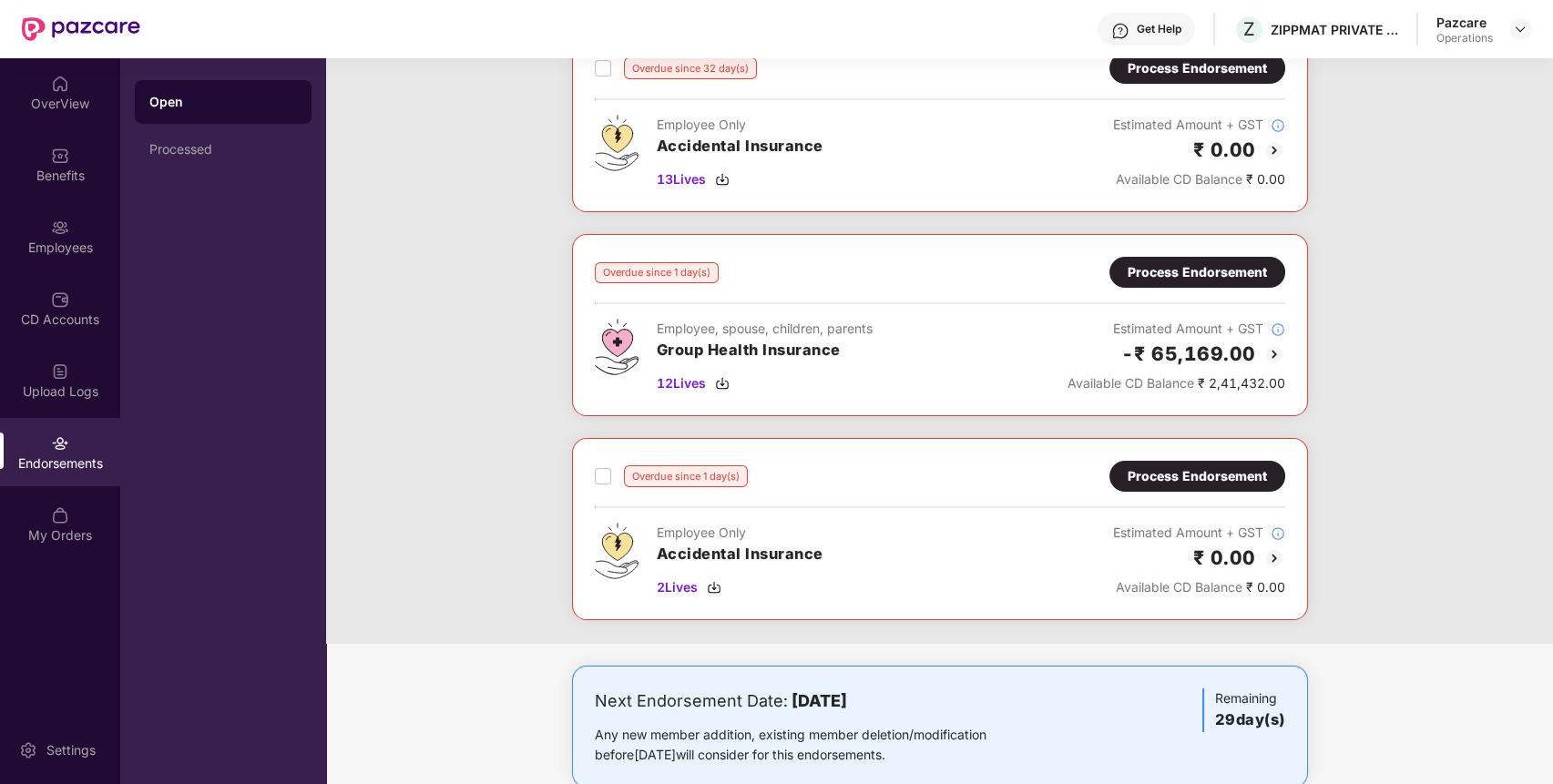
scroll to position [166, 0]
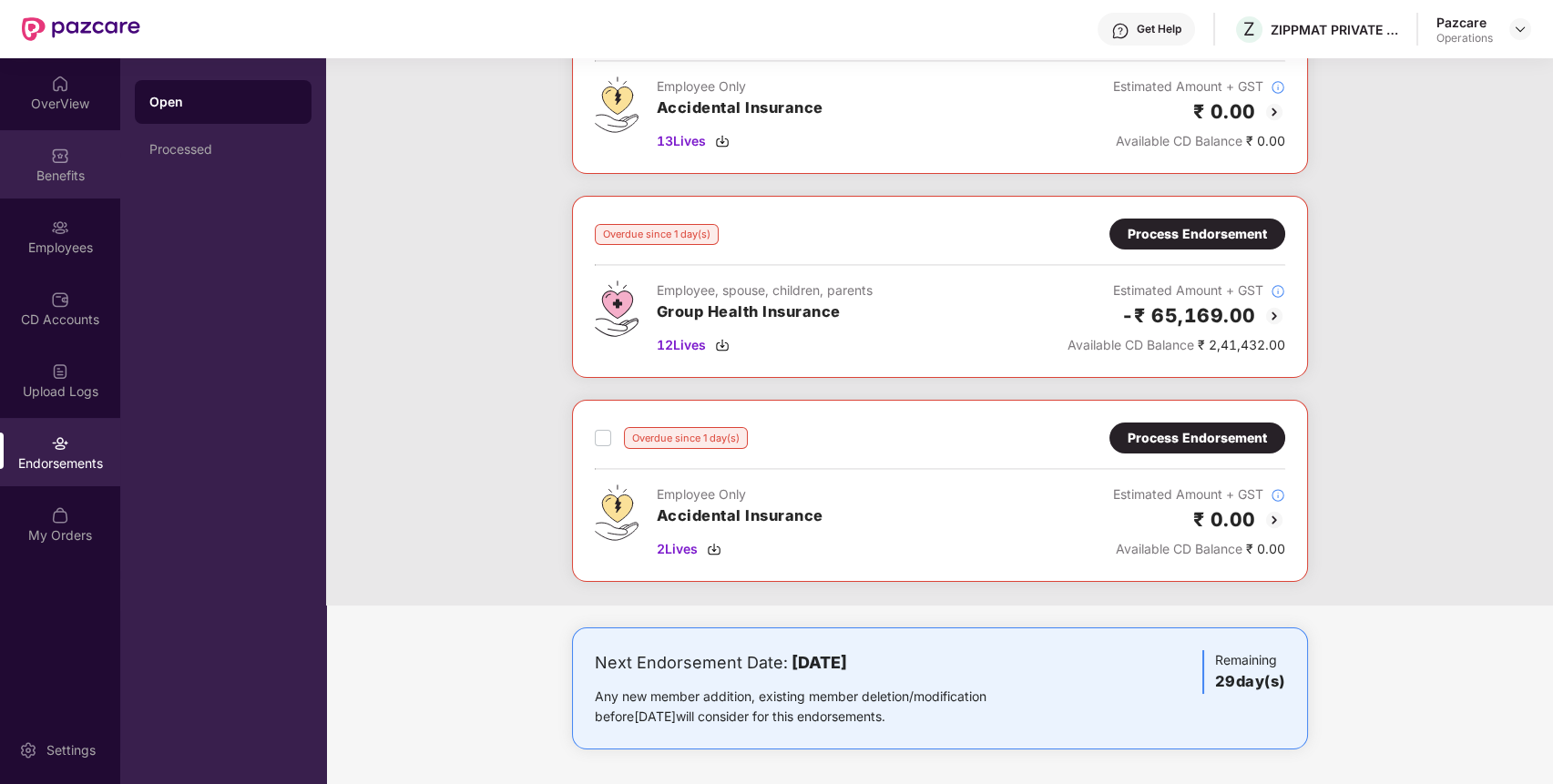
click at [95, 186] on div "Benefits" at bounding box center [60, 165] width 120 height 68
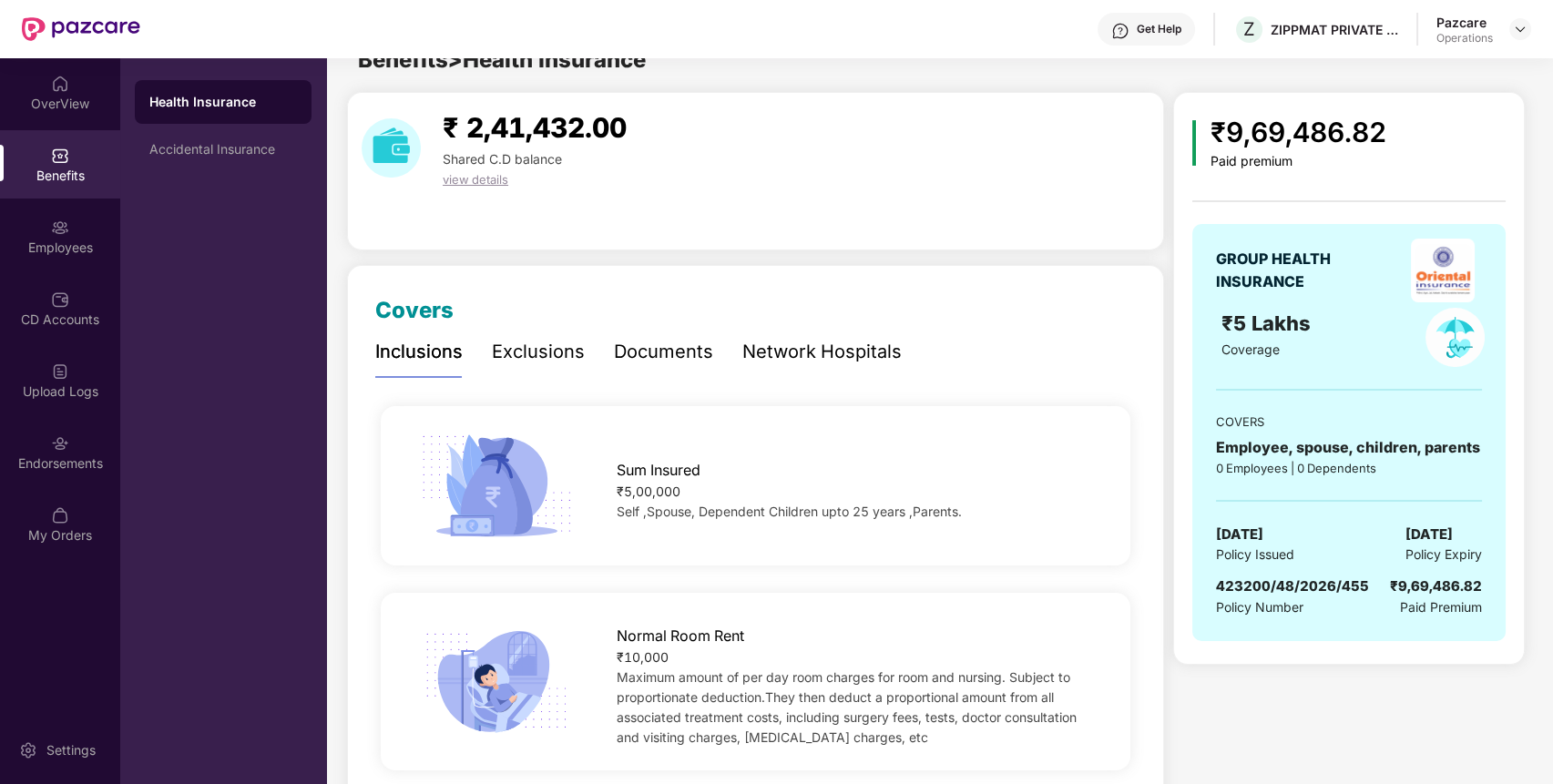
scroll to position [0, 0]
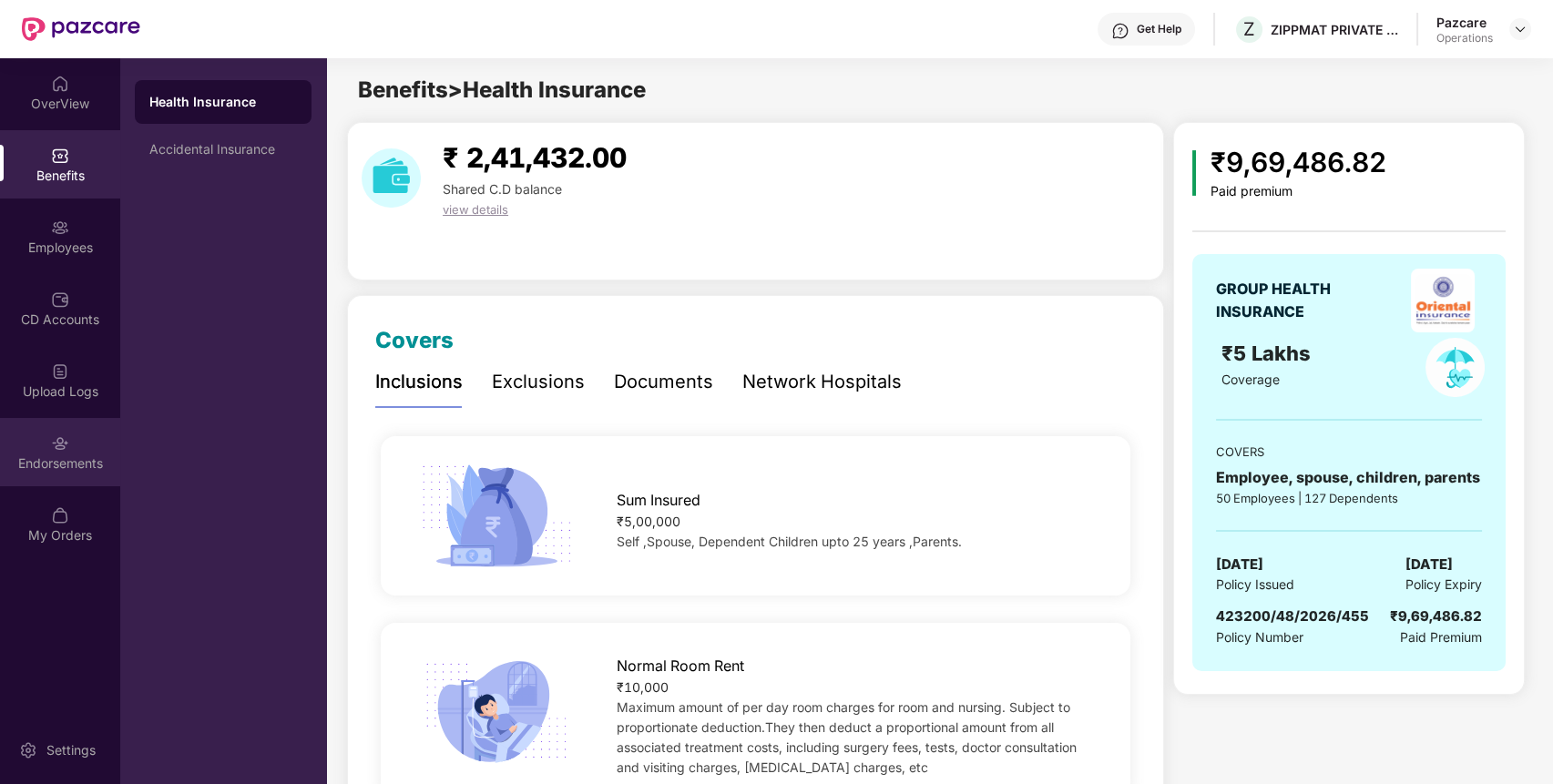
click at [70, 435] on div "Endorsements" at bounding box center [60, 452] width 120 height 68
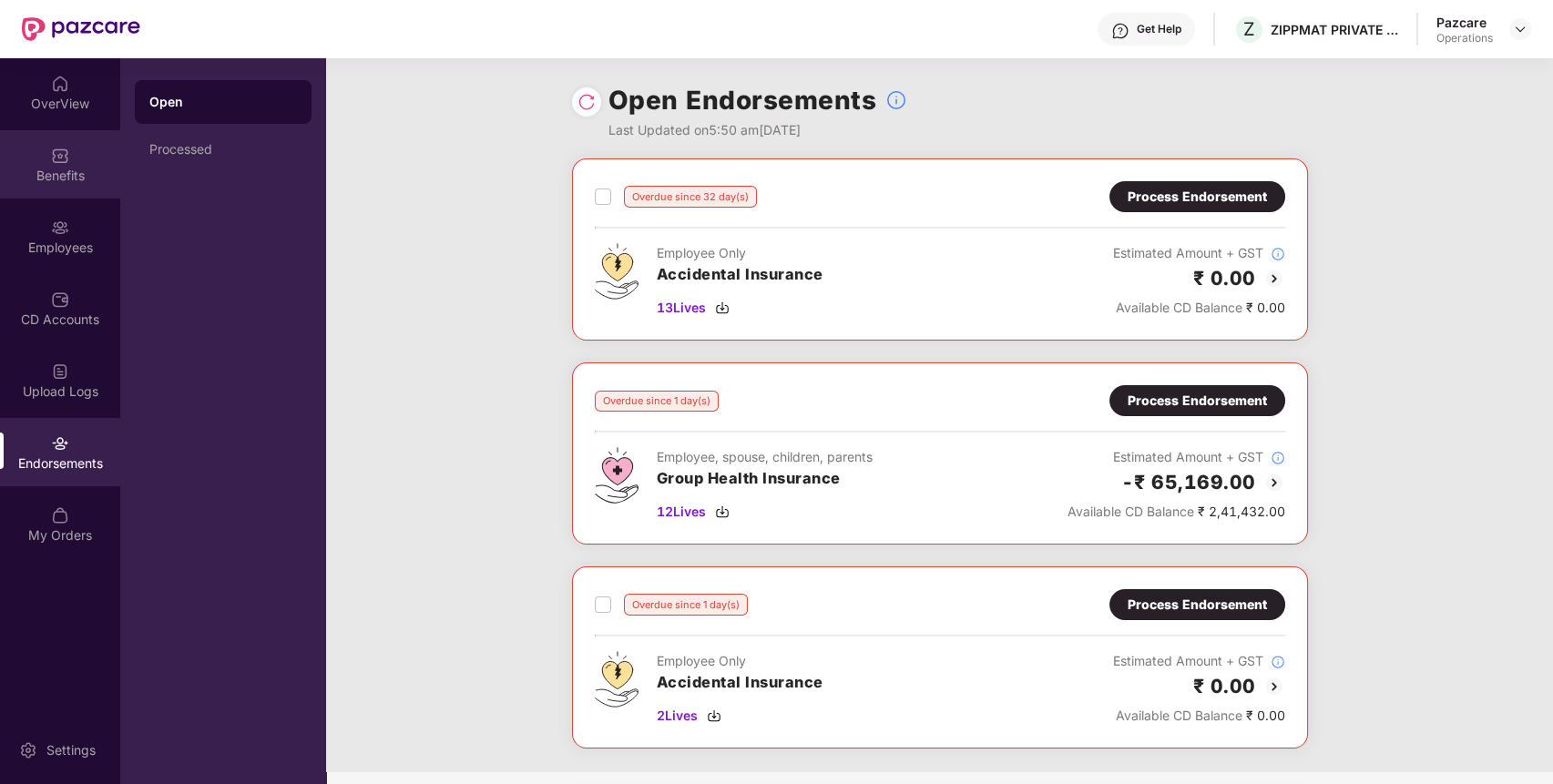
click at [87, 178] on div "Benefits" at bounding box center [60, 176] width 120 height 18
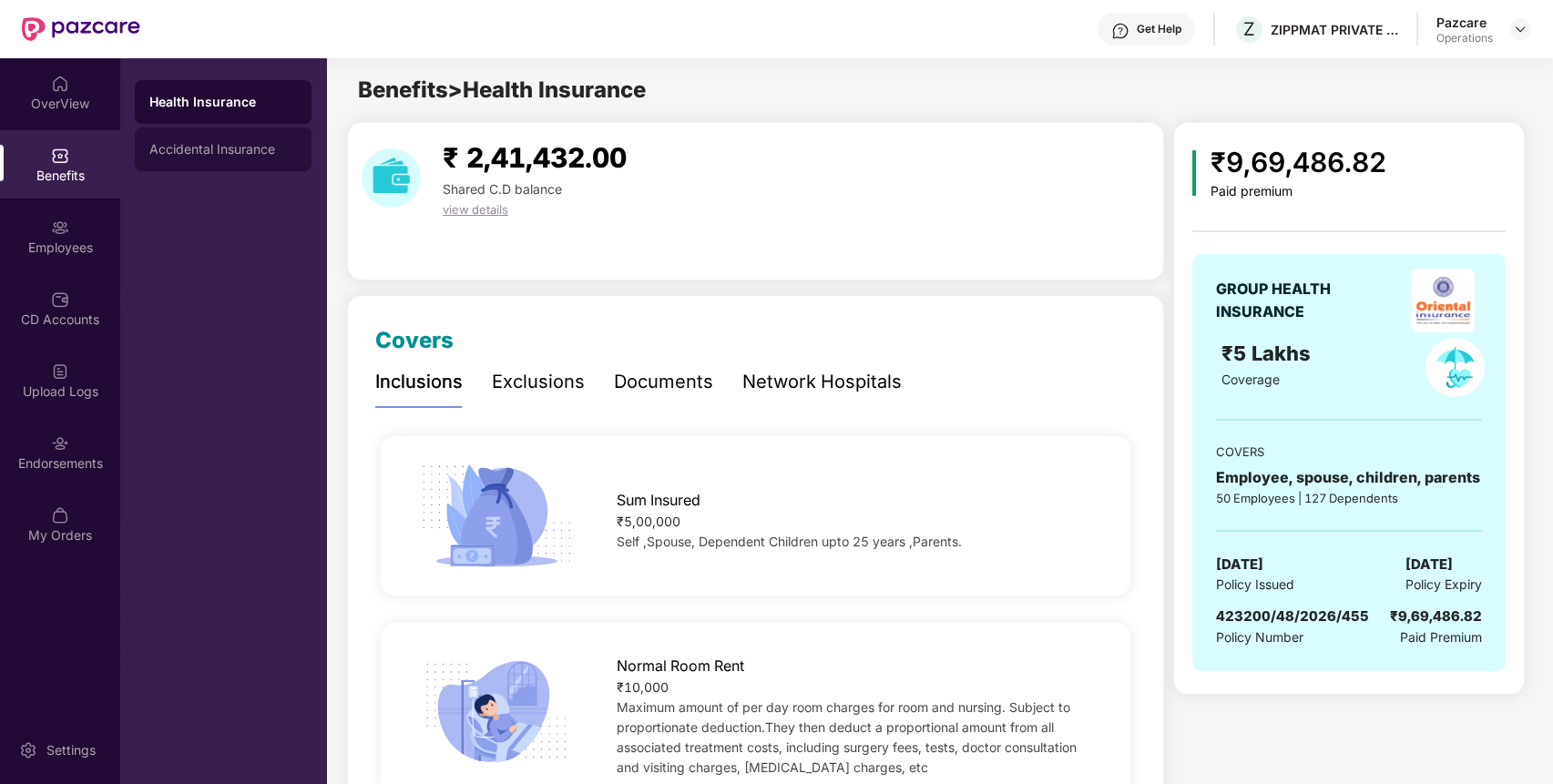
click at [211, 139] on div "Accidental Insurance" at bounding box center [223, 150] width 177 height 44
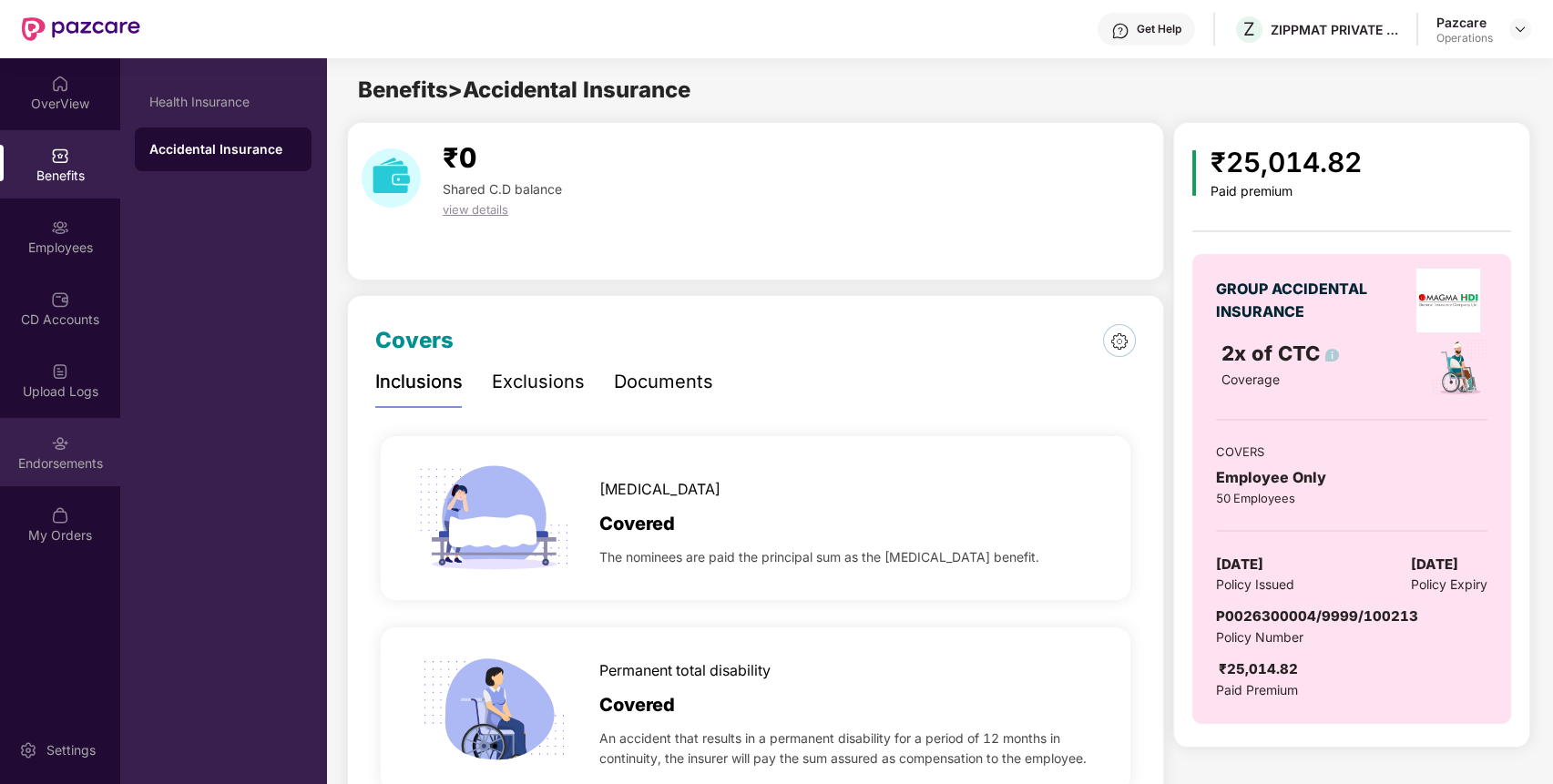
click at [83, 437] on div "Endorsements" at bounding box center [60, 452] width 120 height 68
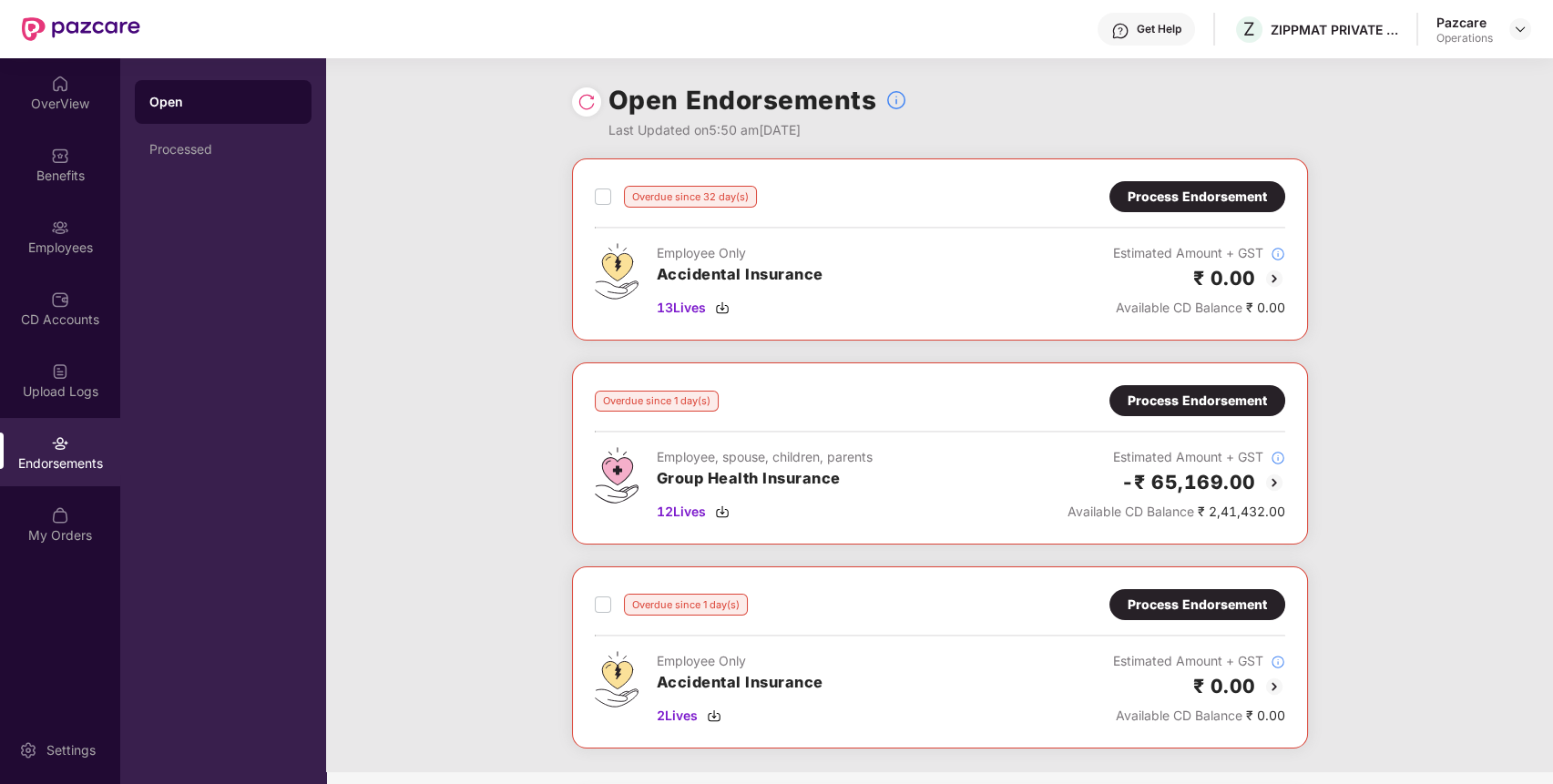
scroll to position [166, 0]
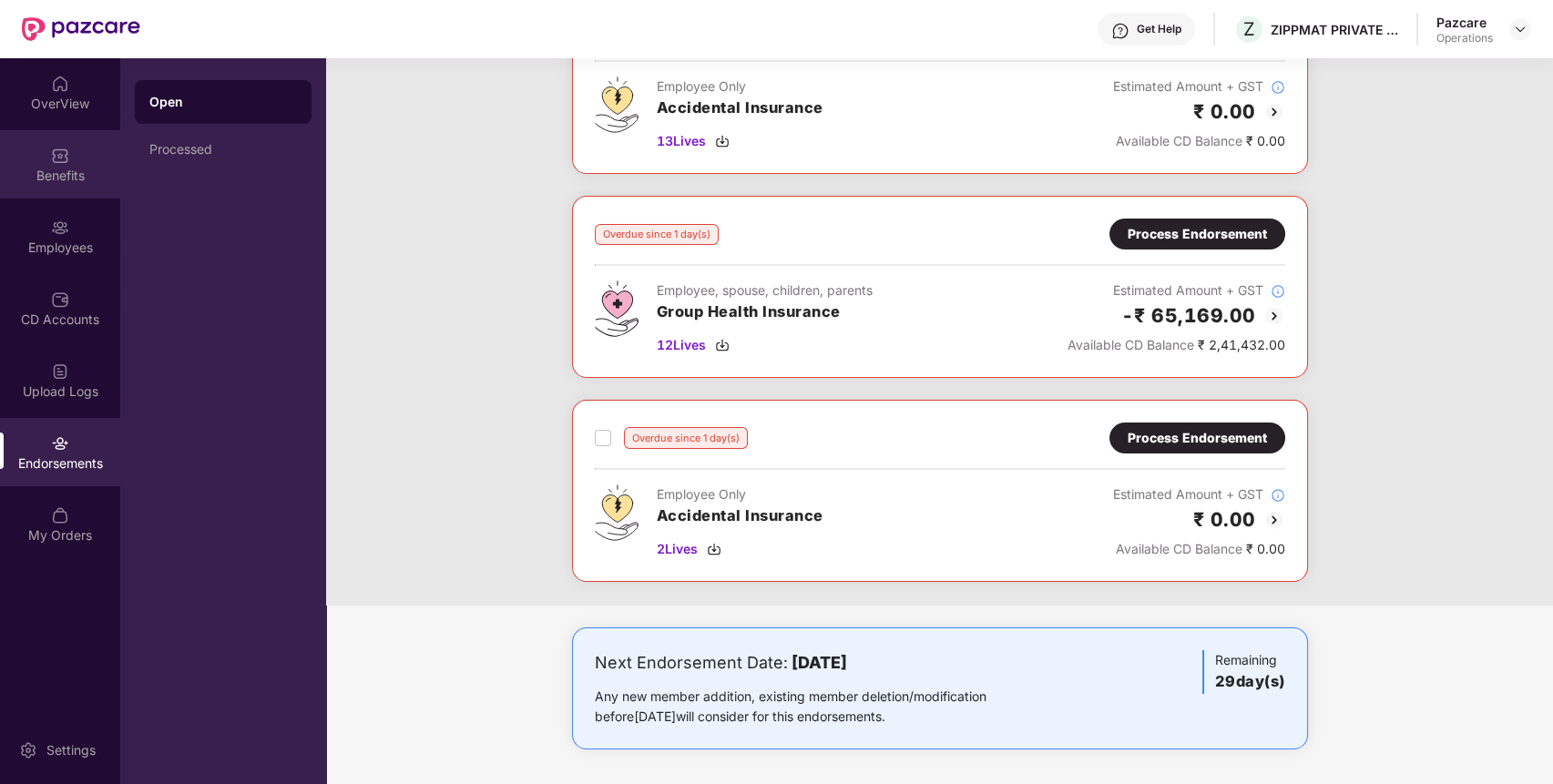
click at [86, 167] on div "Benefits" at bounding box center [60, 176] width 120 height 18
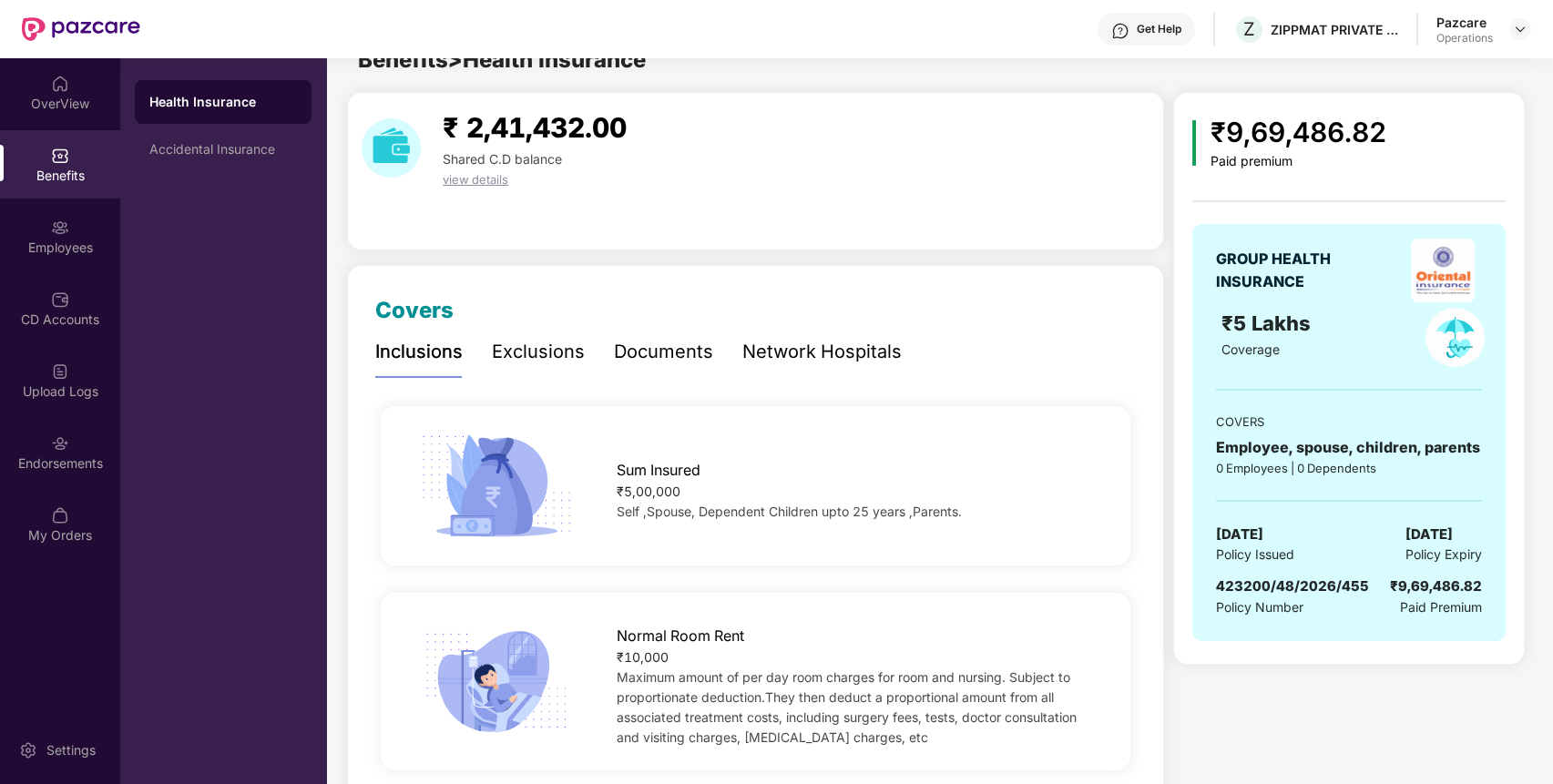
scroll to position [0, 0]
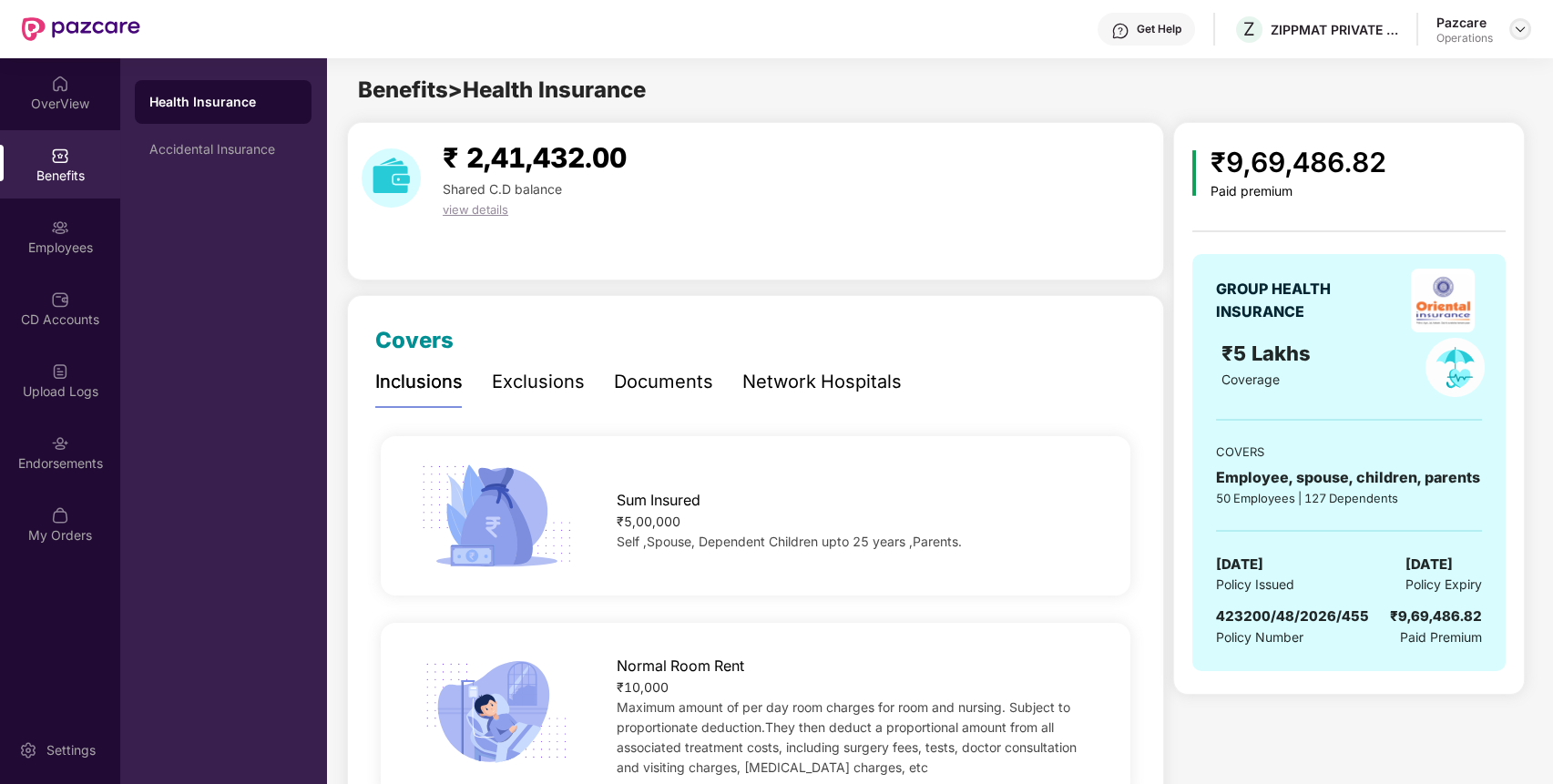
click at [1521, 26] on img at bounding box center [1520, 29] width 15 height 15
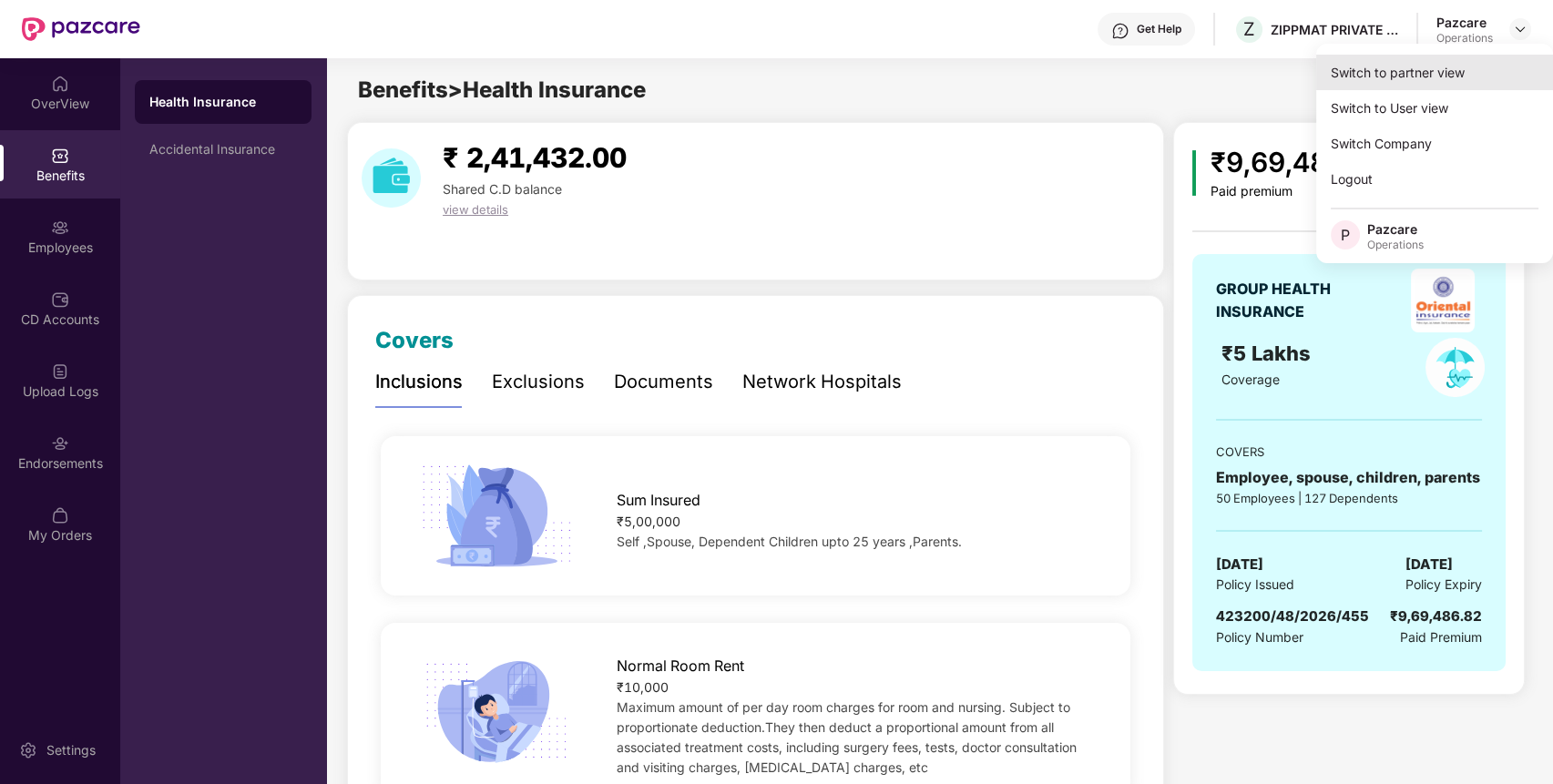
click at [1493, 69] on div "Switch to partner view" at bounding box center [1434, 72] width 237 height 36
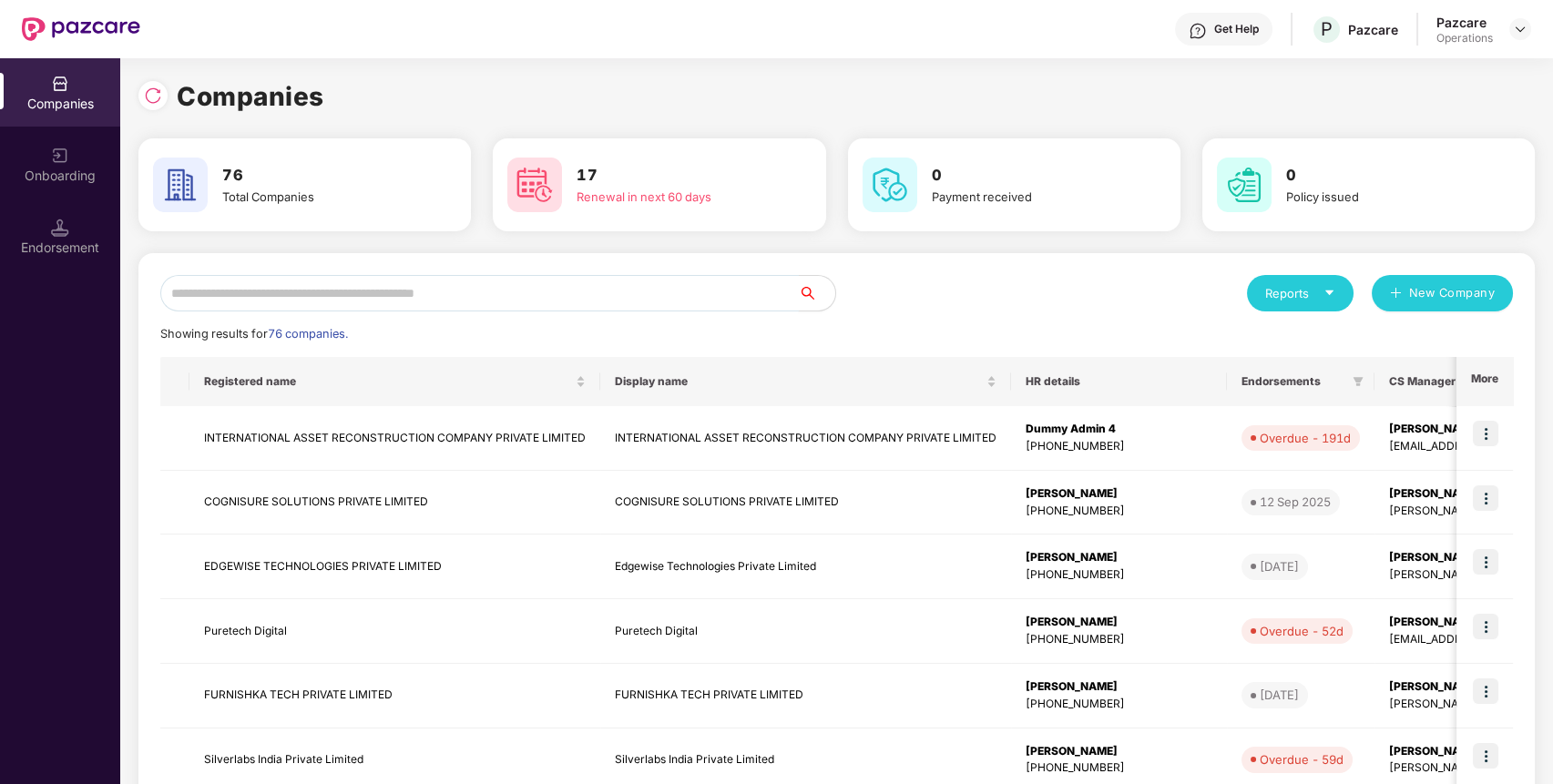
click at [699, 298] on input "text" at bounding box center [479, 293] width 638 height 37
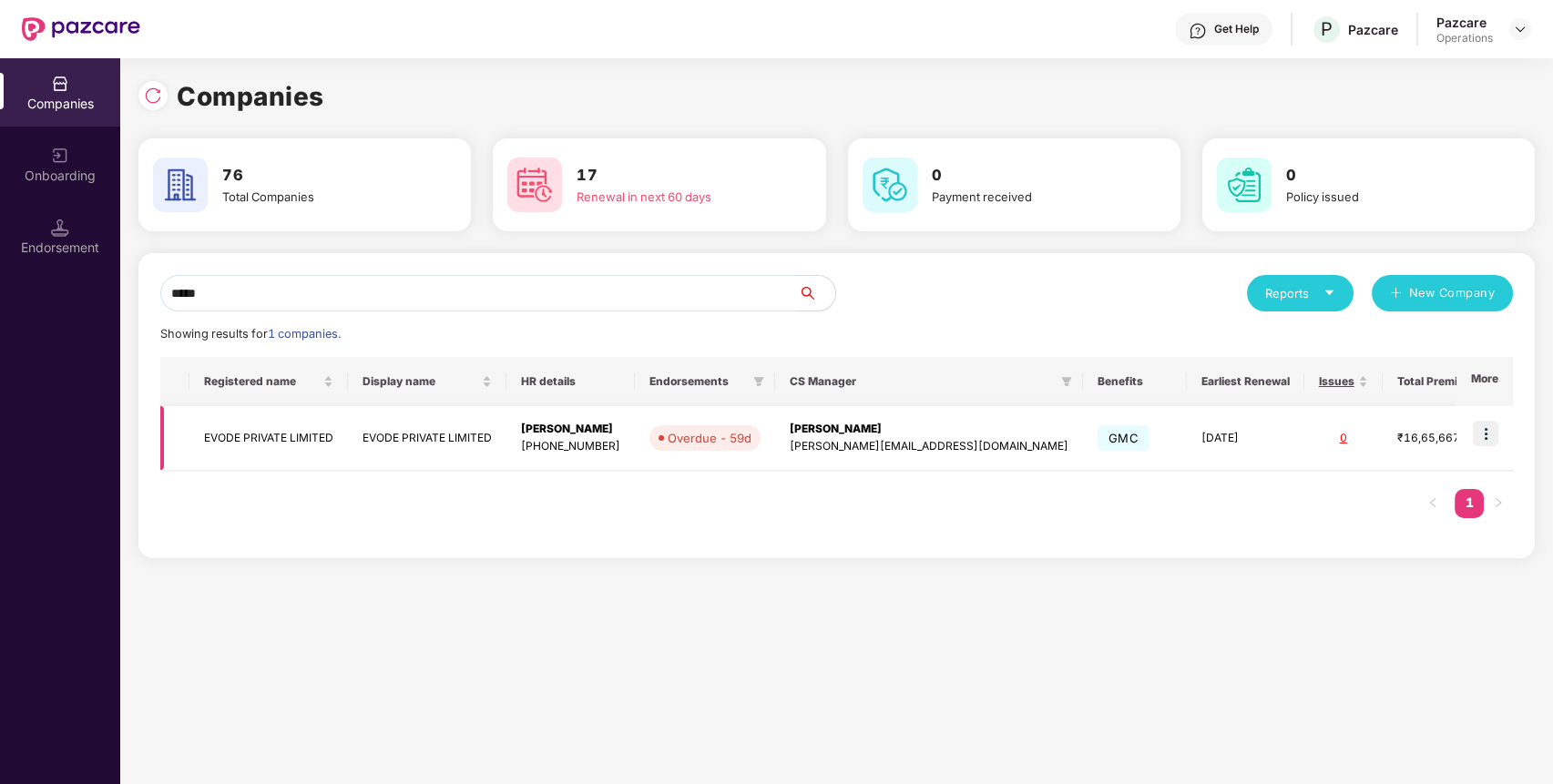
type input "*****"
click at [1488, 427] on img at bounding box center [1486, 434] width 26 height 26
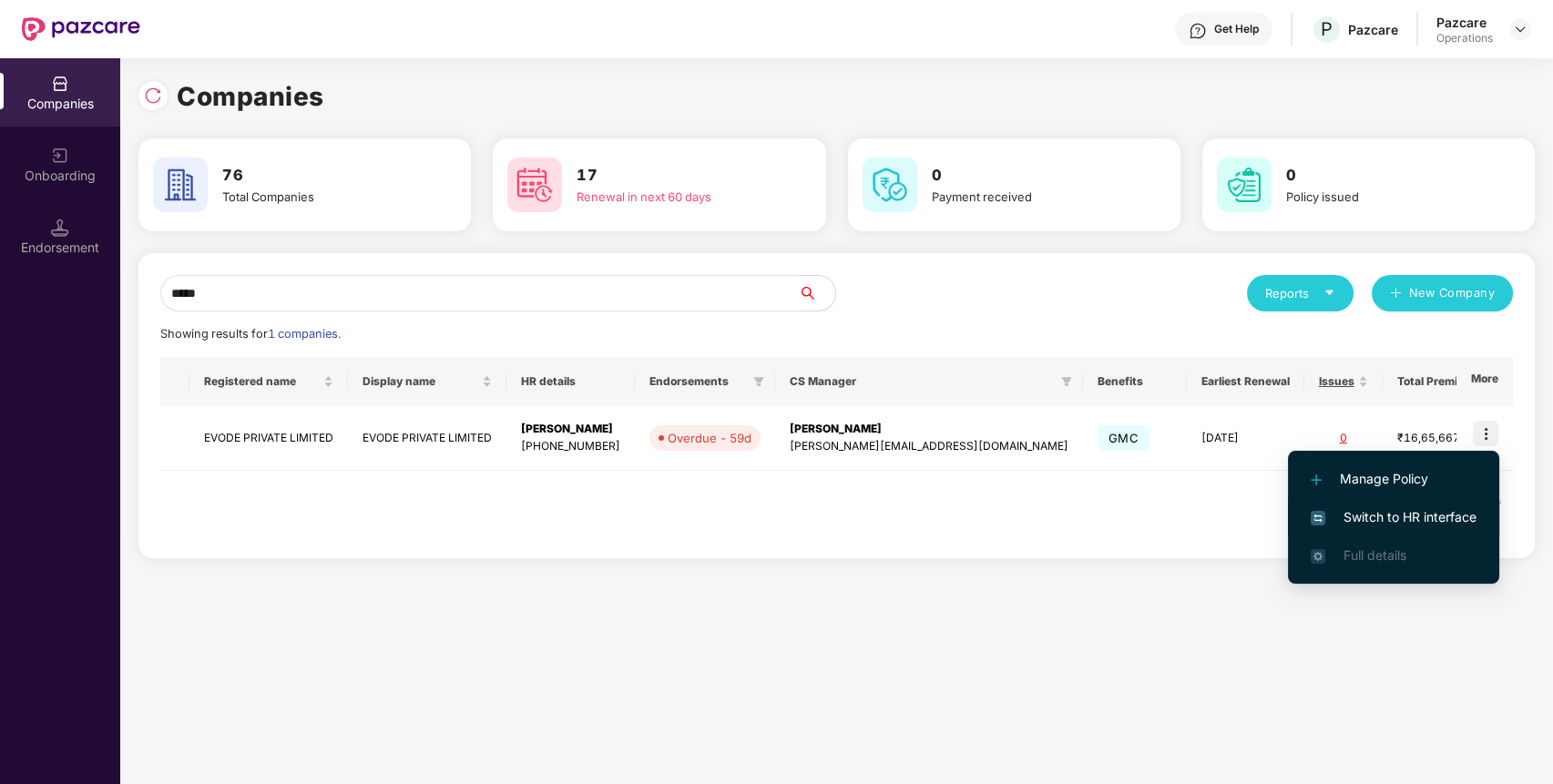
click at [1433, 517] on span "Switch to HR interface" at bounding box center [1393, 517] width 166 height 20
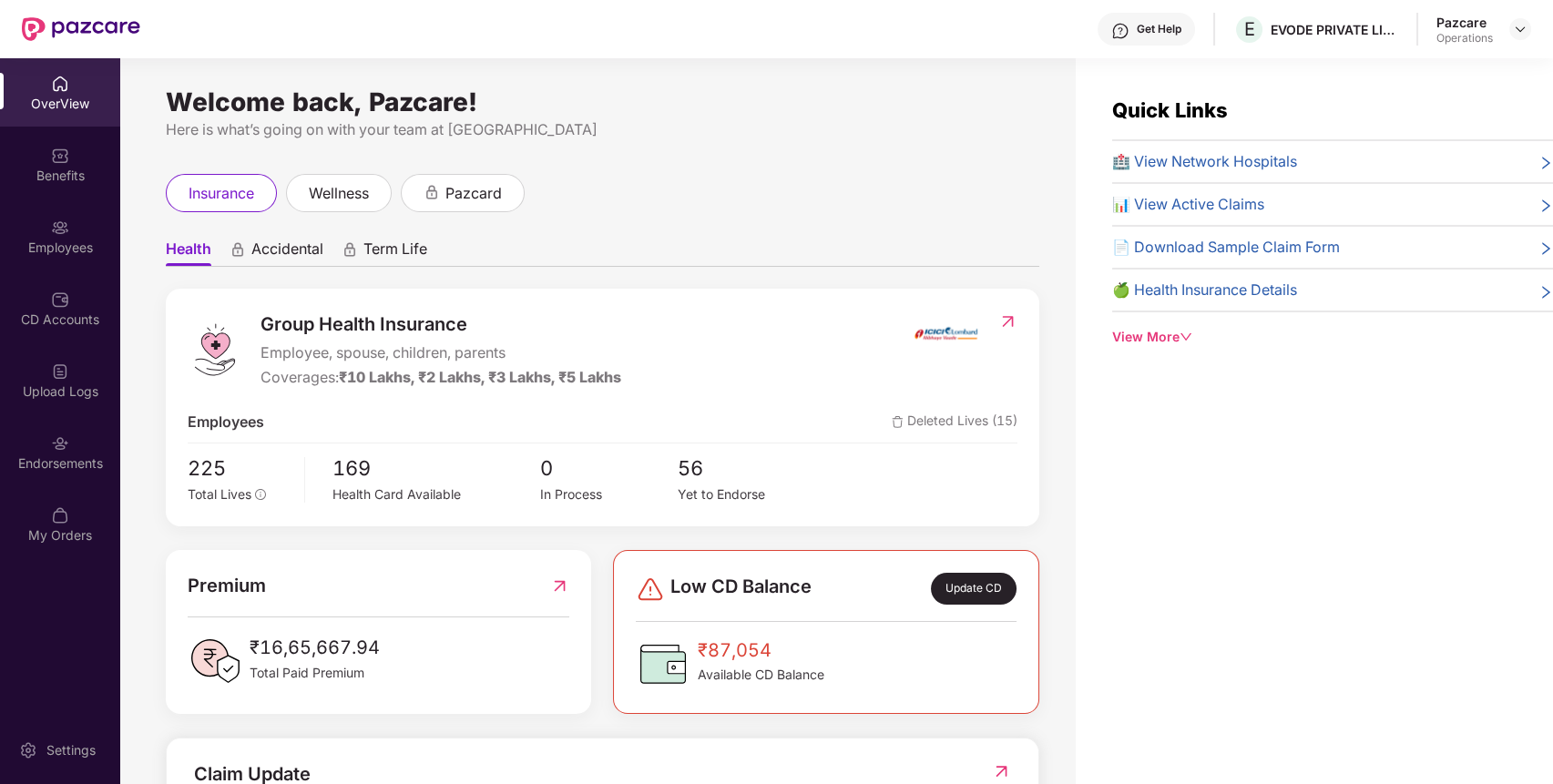
click at [84, 459] on div "Endorsements" at bounding box center [60, 463] width 120 height 18
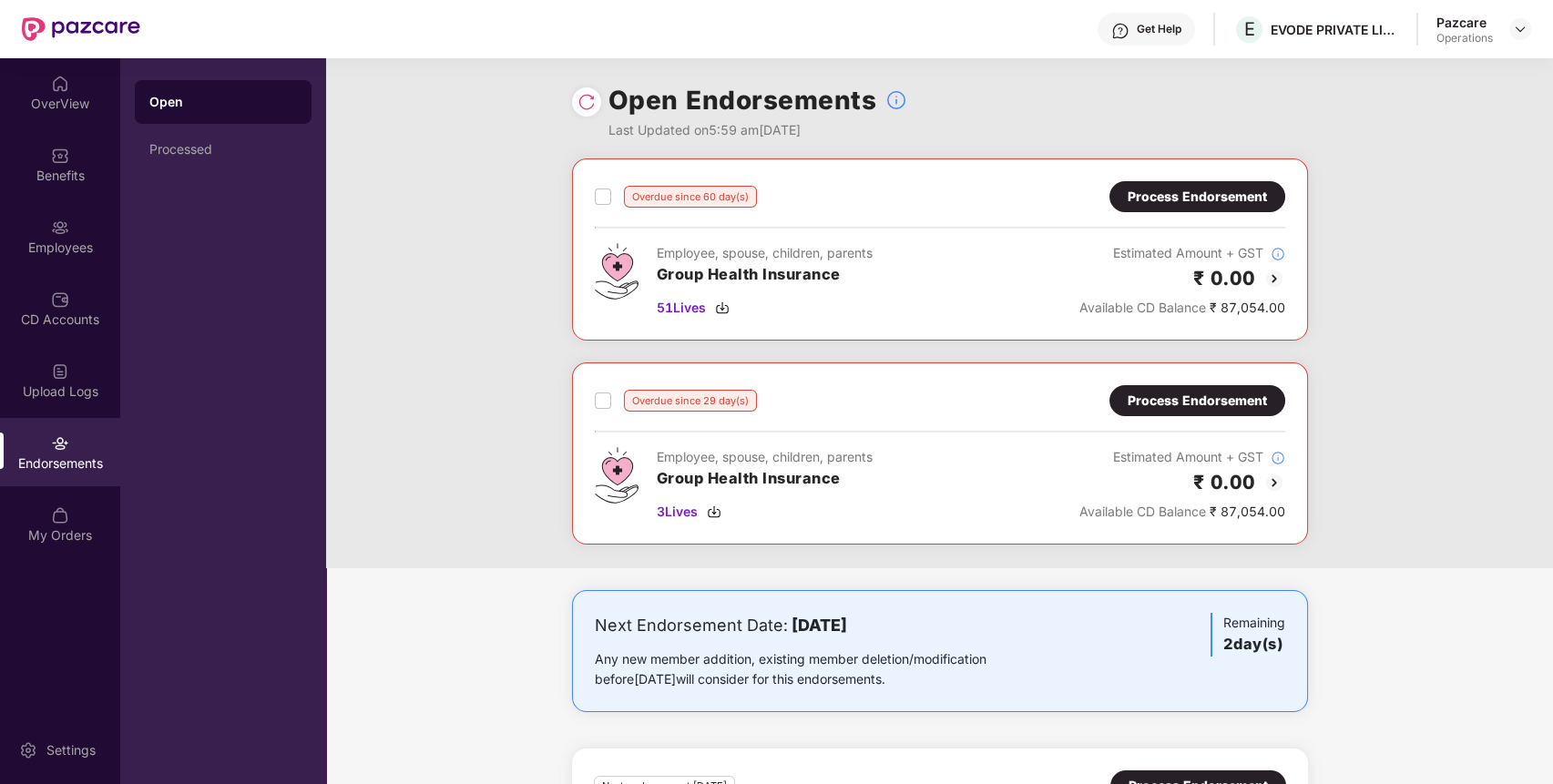
scroll to position [165, 0]
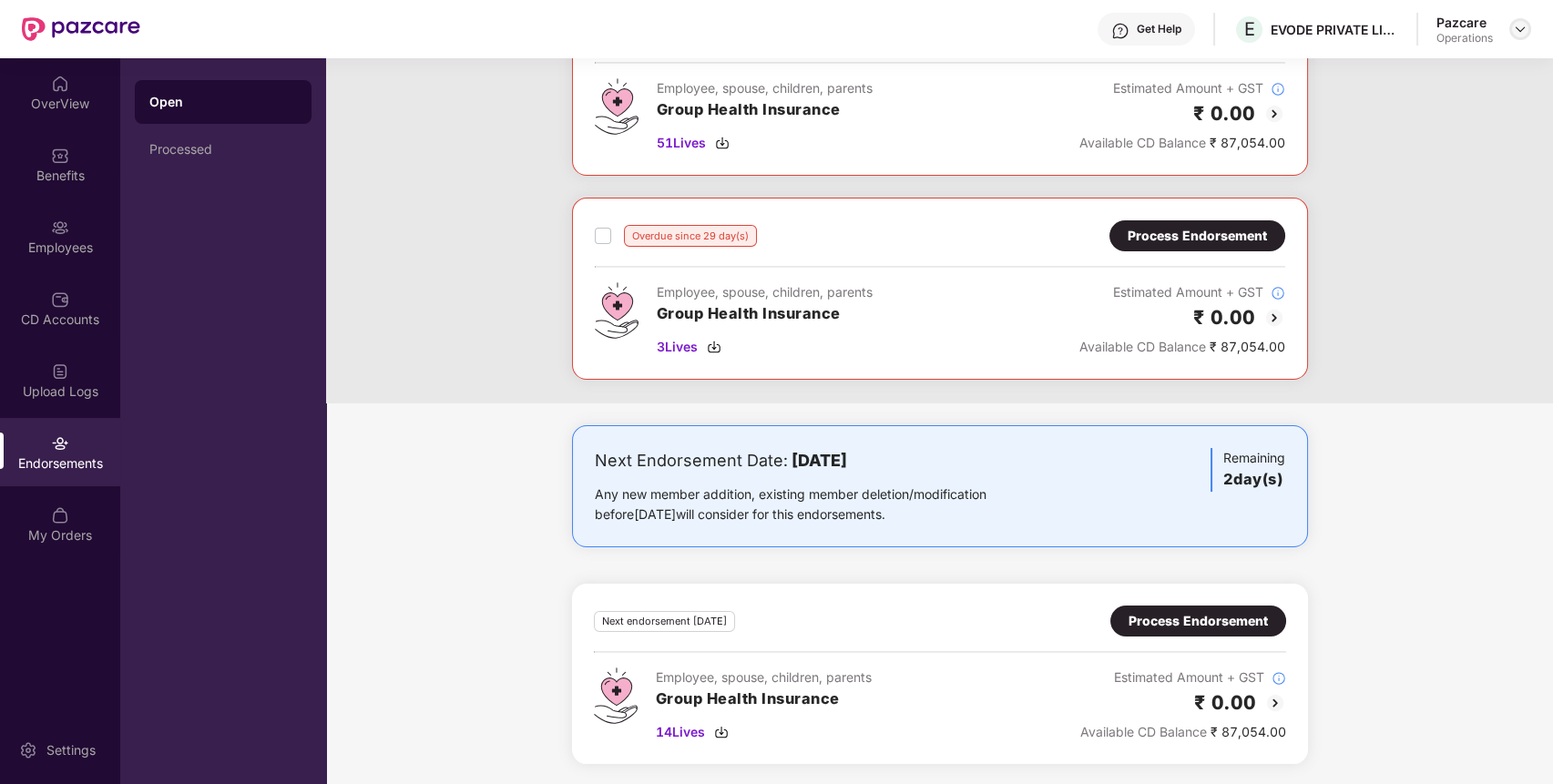
click at [1523, 26] on img at bounding box center [1520, 29] width 15 height 15
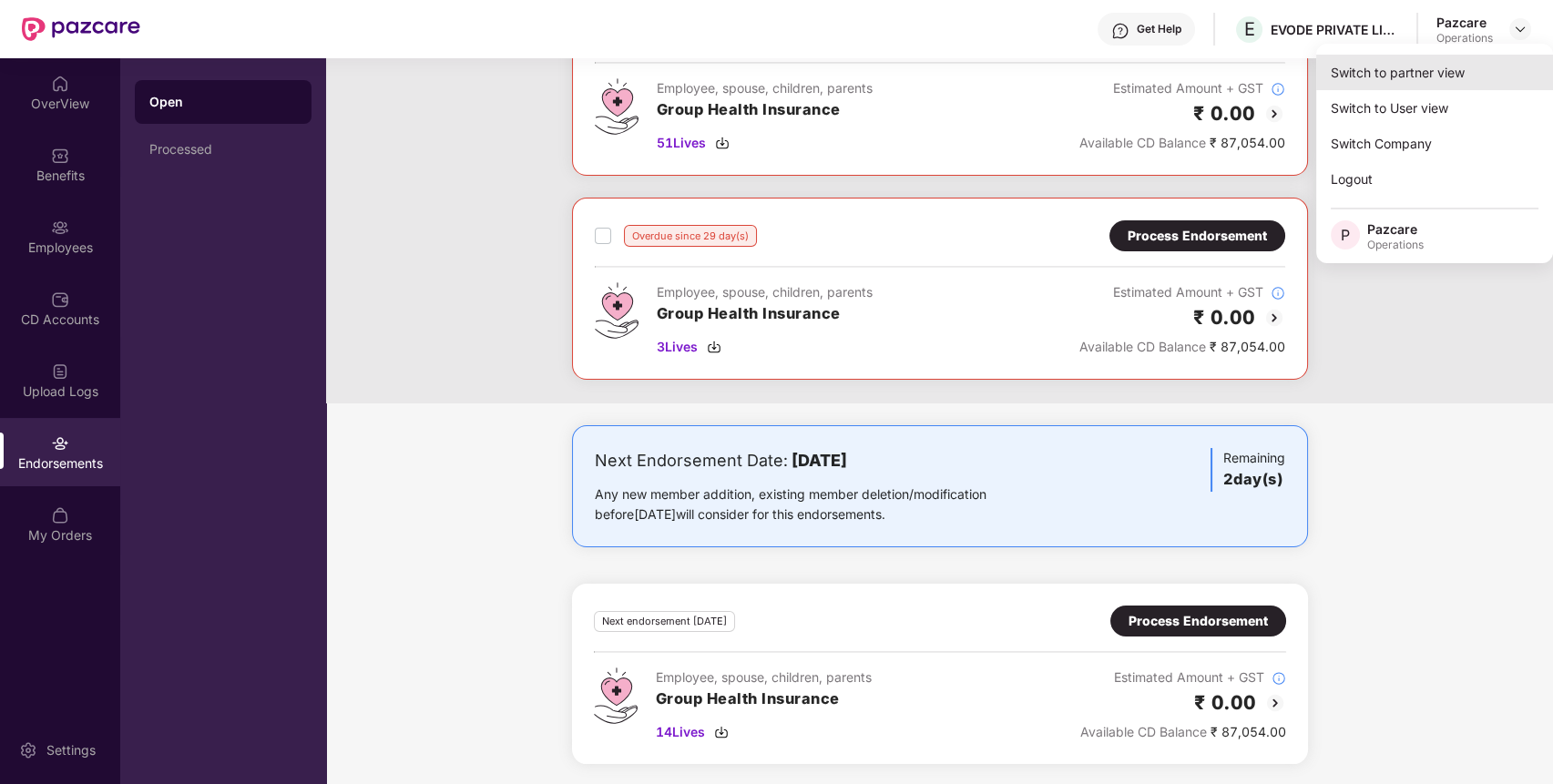
click at [1445, 71] on div "Switch to partner view" at bounding box center [1434, 72] width 237 height 36
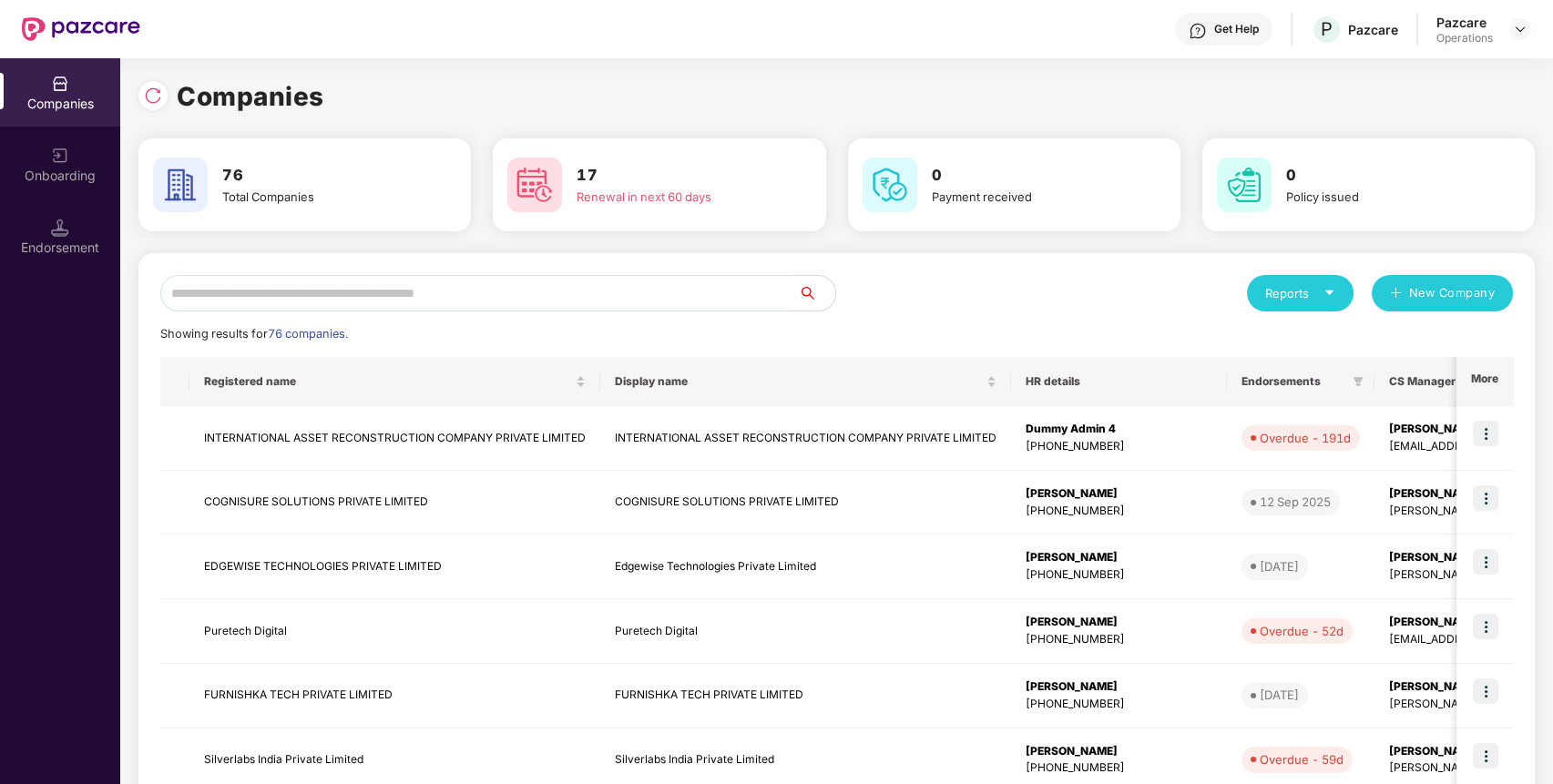
click at [616, 300] on input "text" at bounding box center [479, 293] width 638 height 37
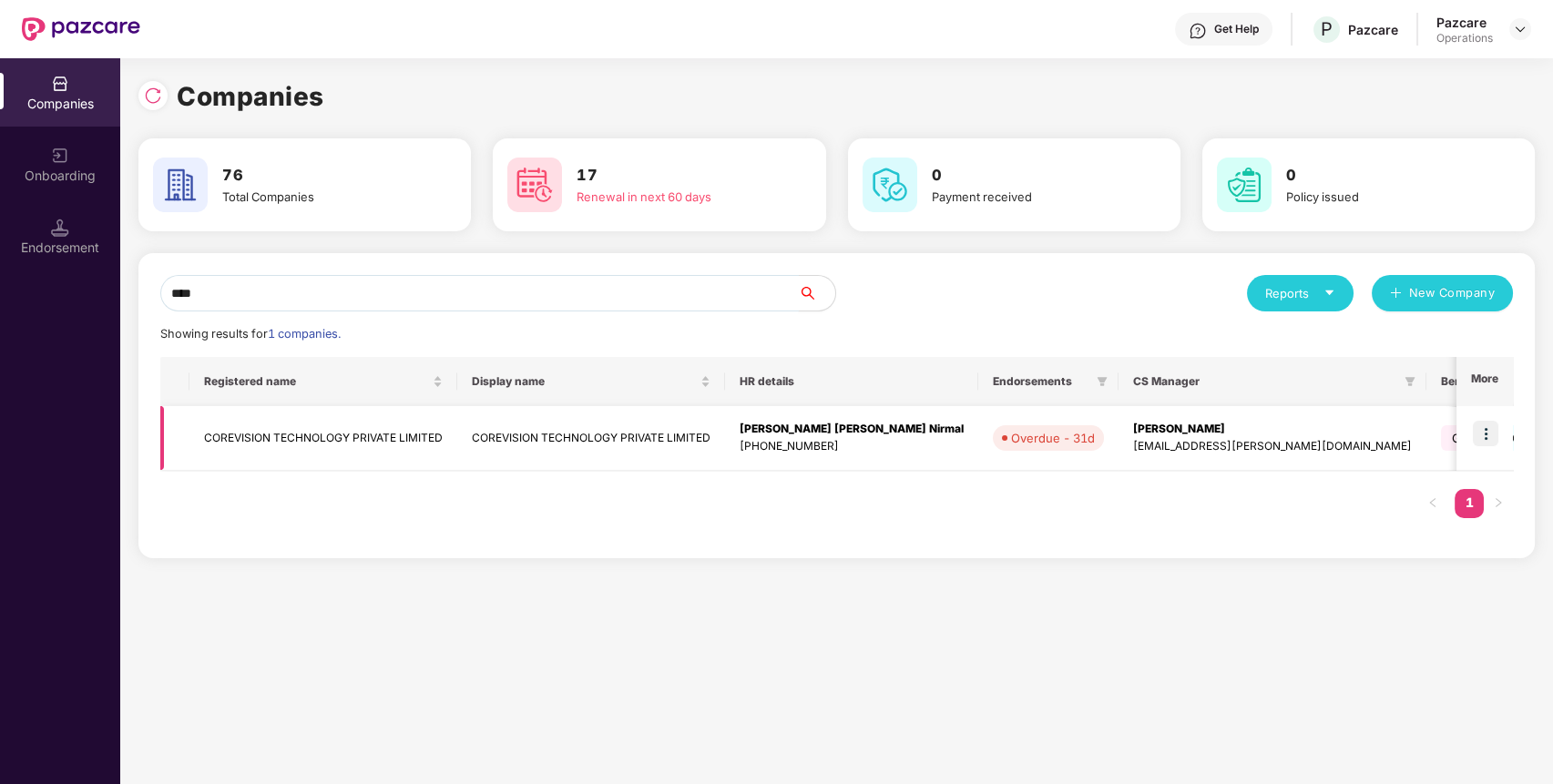
type input "****"
click at [1492, 433] on img at bounding box center [1486, 434] width 26 height 26
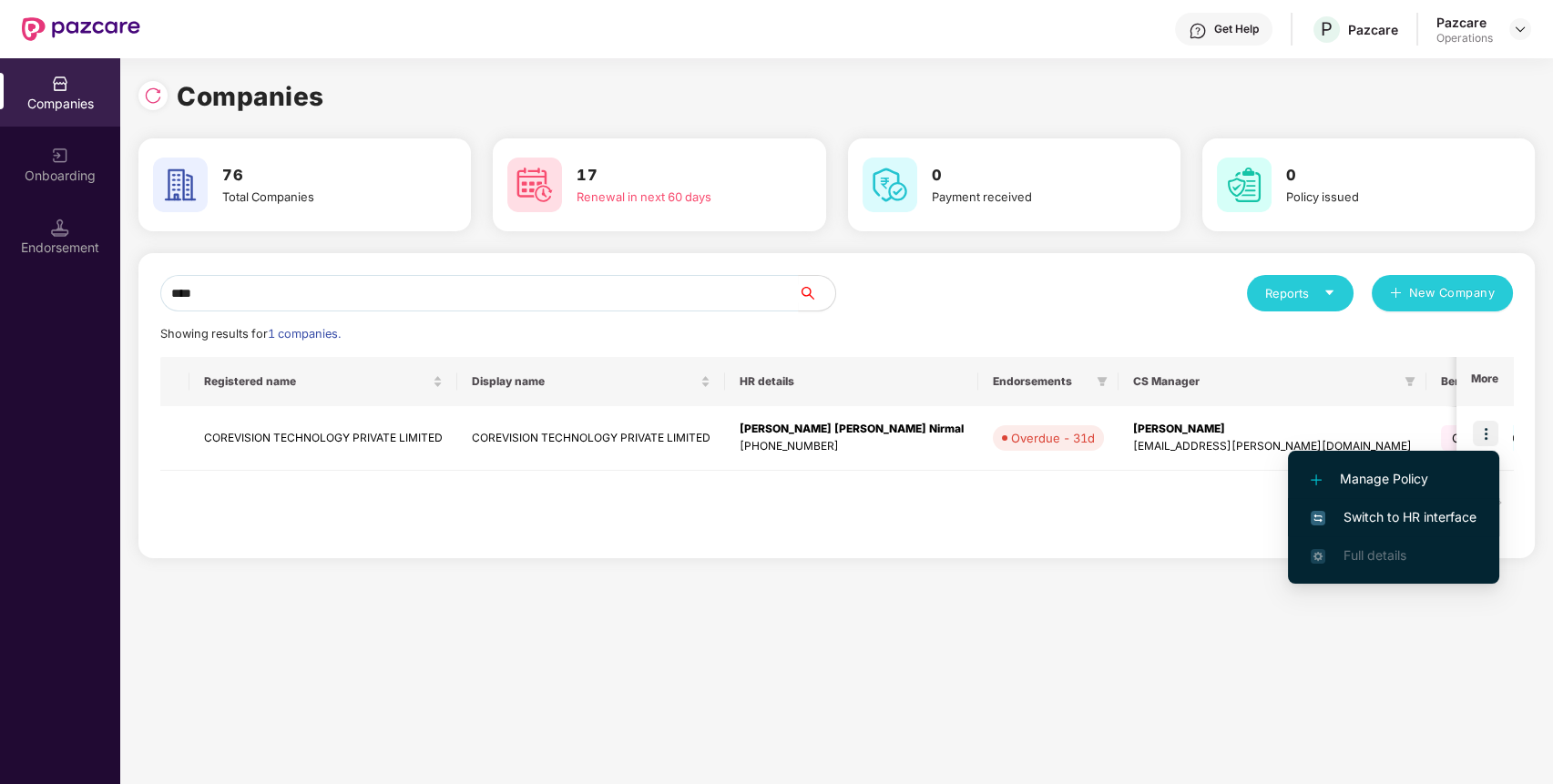
click at [1430, 520] on span "Switch to HR interface" at bounding box center [1393, 517] width 166 height 20
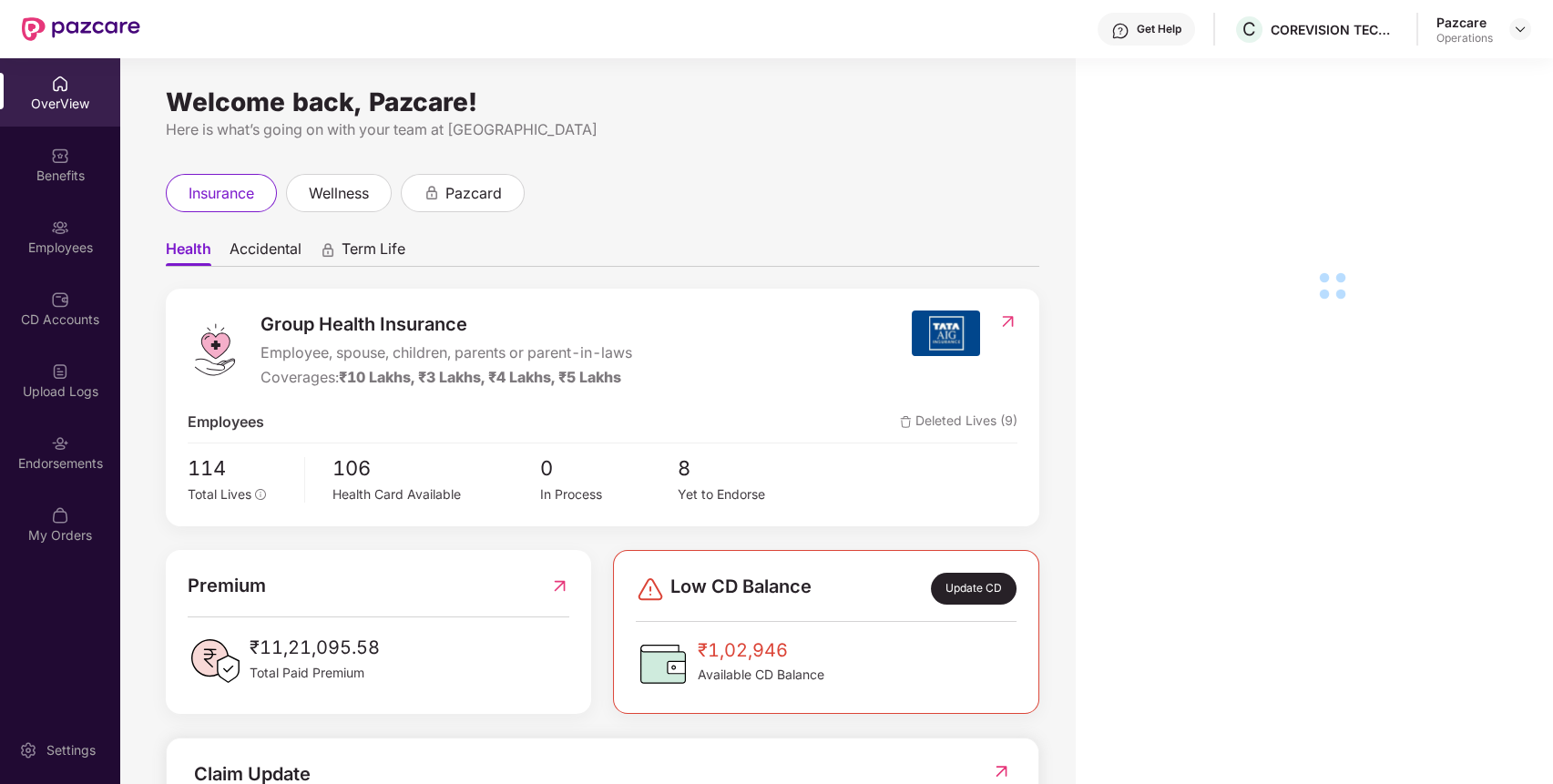
click at [59, 464] on div "Endorsements" at bounding box center [60, 463] width 120 height 18
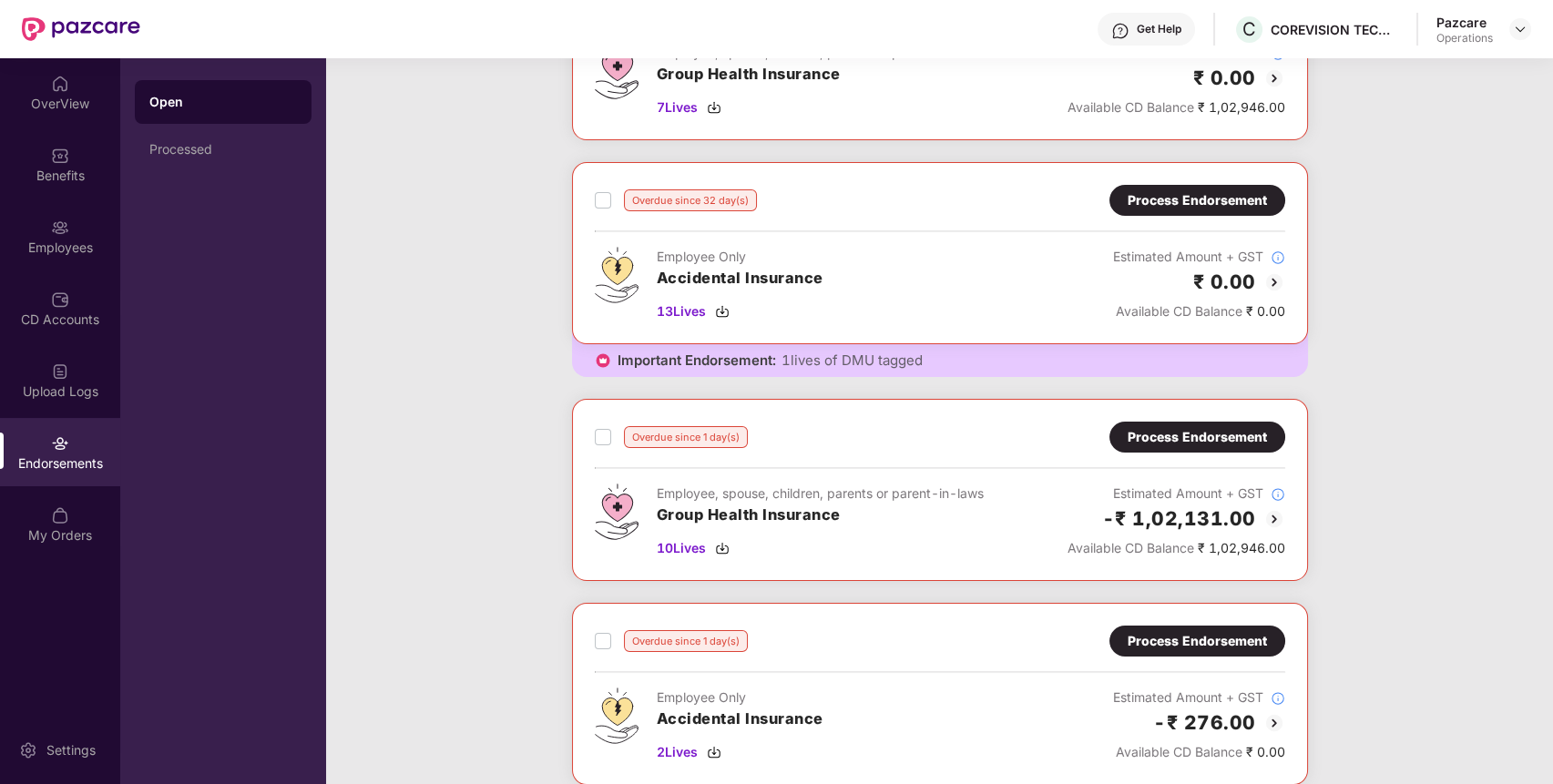
scroll to position [0, 0]
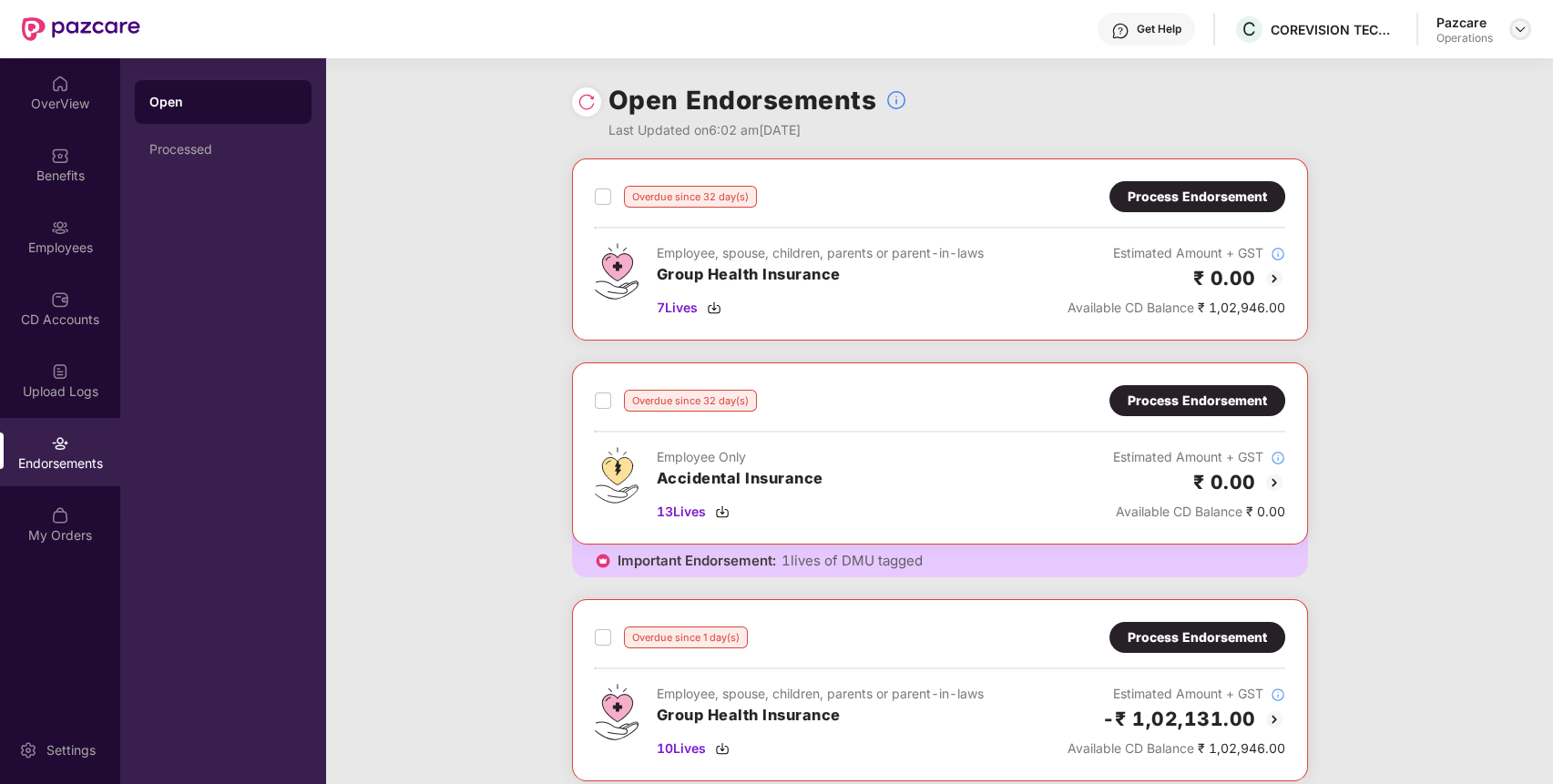
click at [1522, 22] on img at bounding box center [1520, 29] width 15 height 15
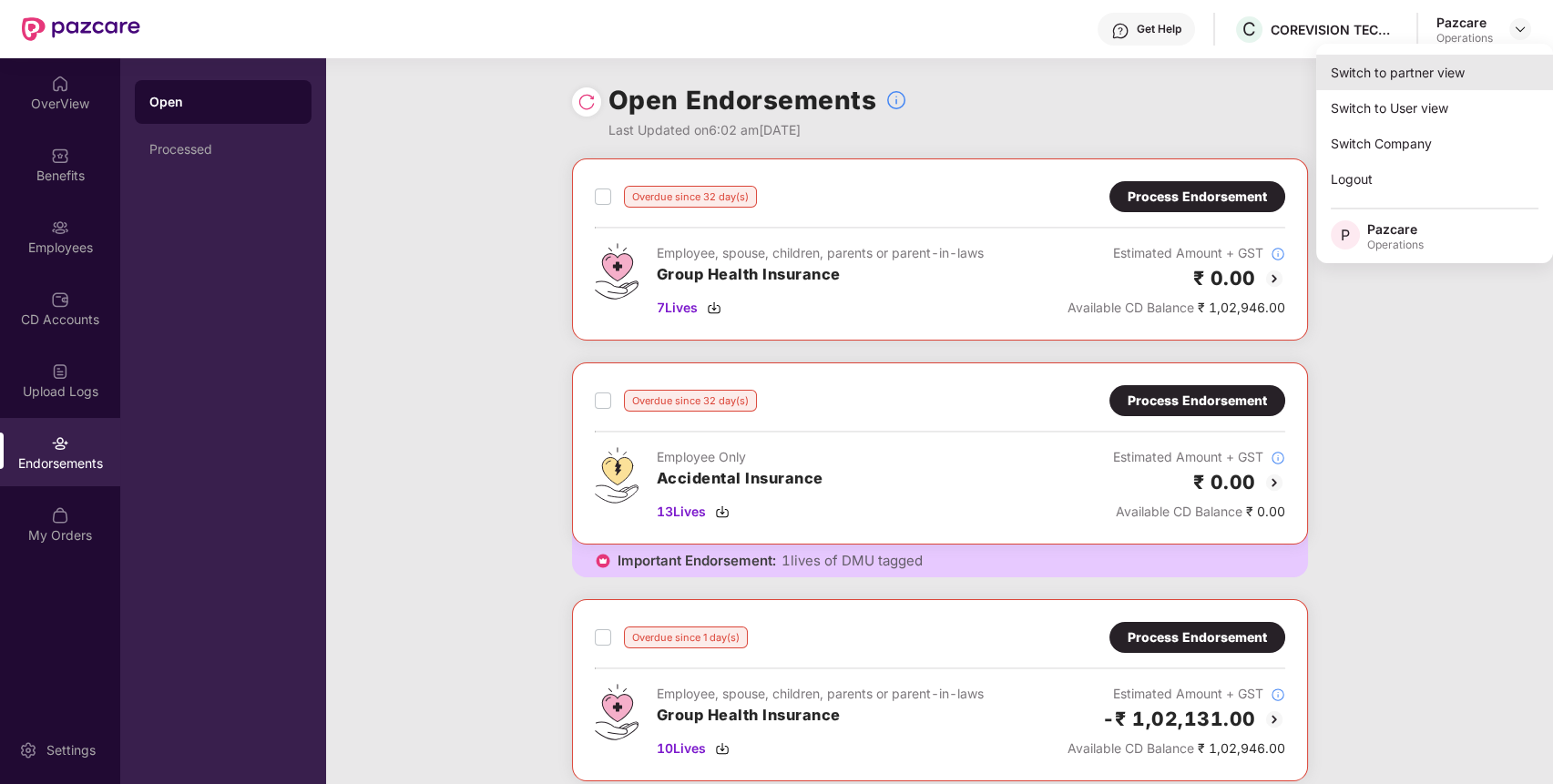
click at [1467, 74] on div "Switch to partner view" at bounding box center [1434, 72] width 237 height 36
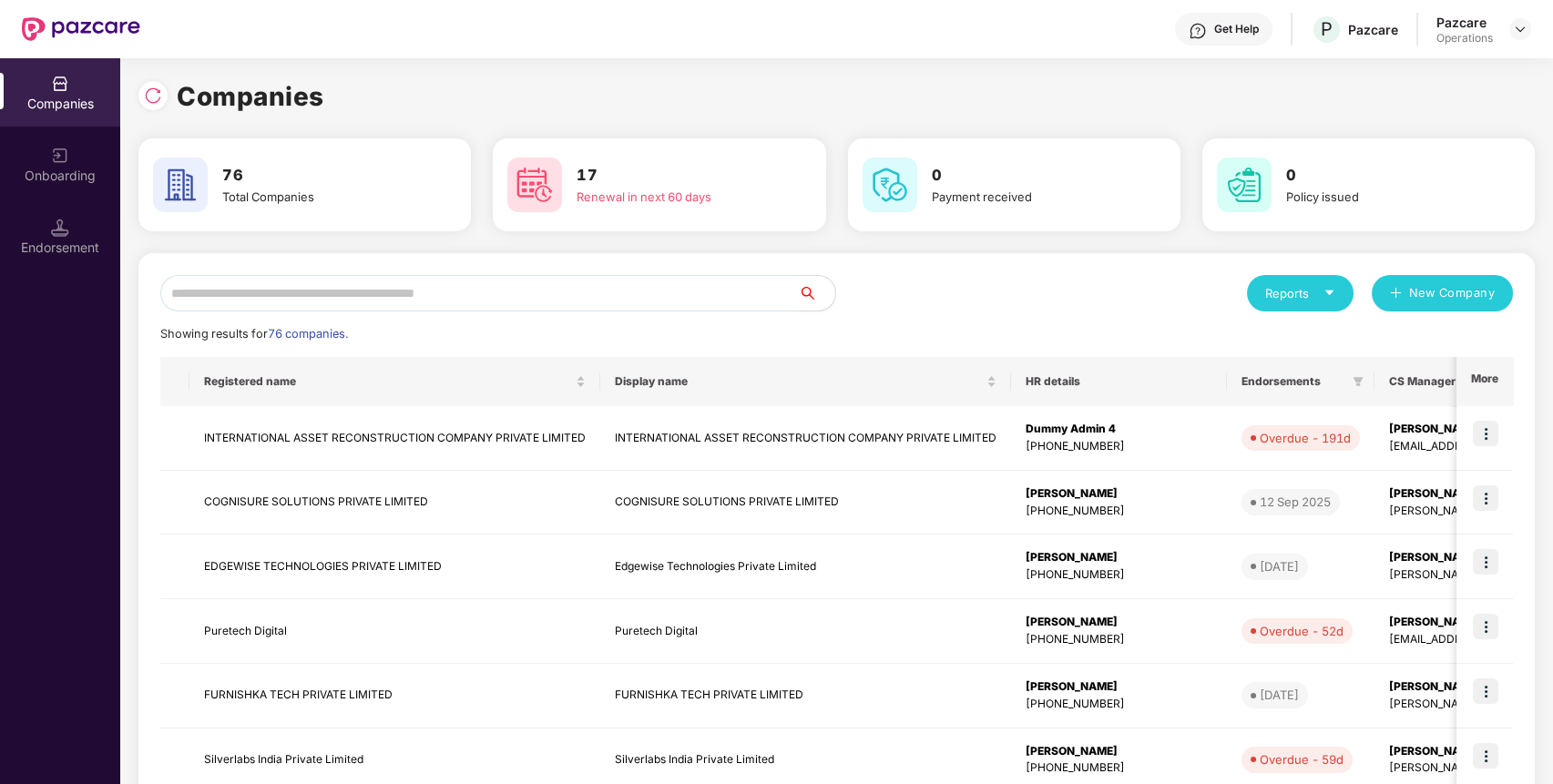
click at [693, 299] on input "text" at bounding box center [479, 293] width 638 height 37
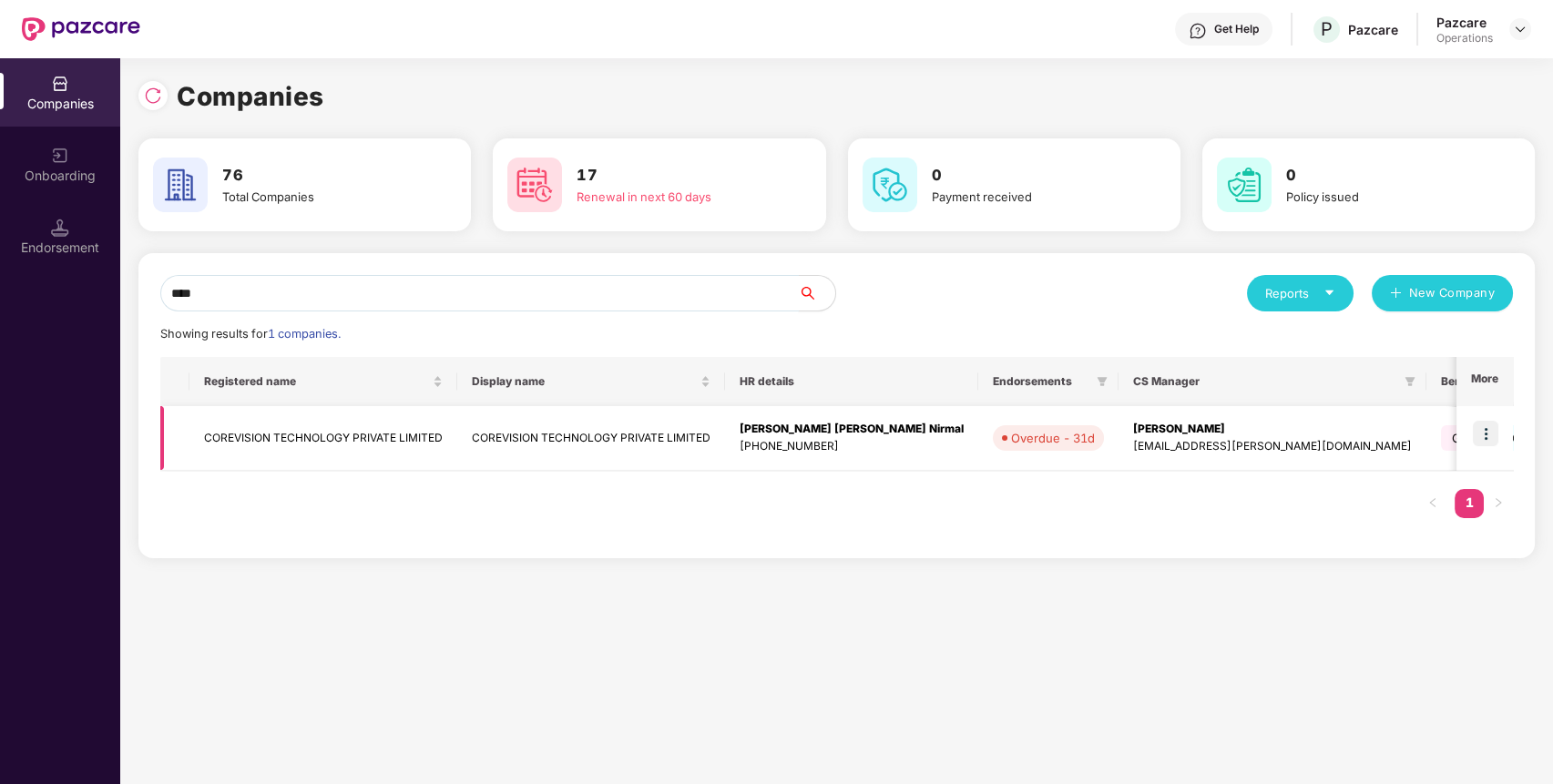
type input "****"
click at [334, 427] on td "COREVISION TECHNOLOGY PRIVATE LIMITED" at bounding box center [323, 438] width 268 height 64
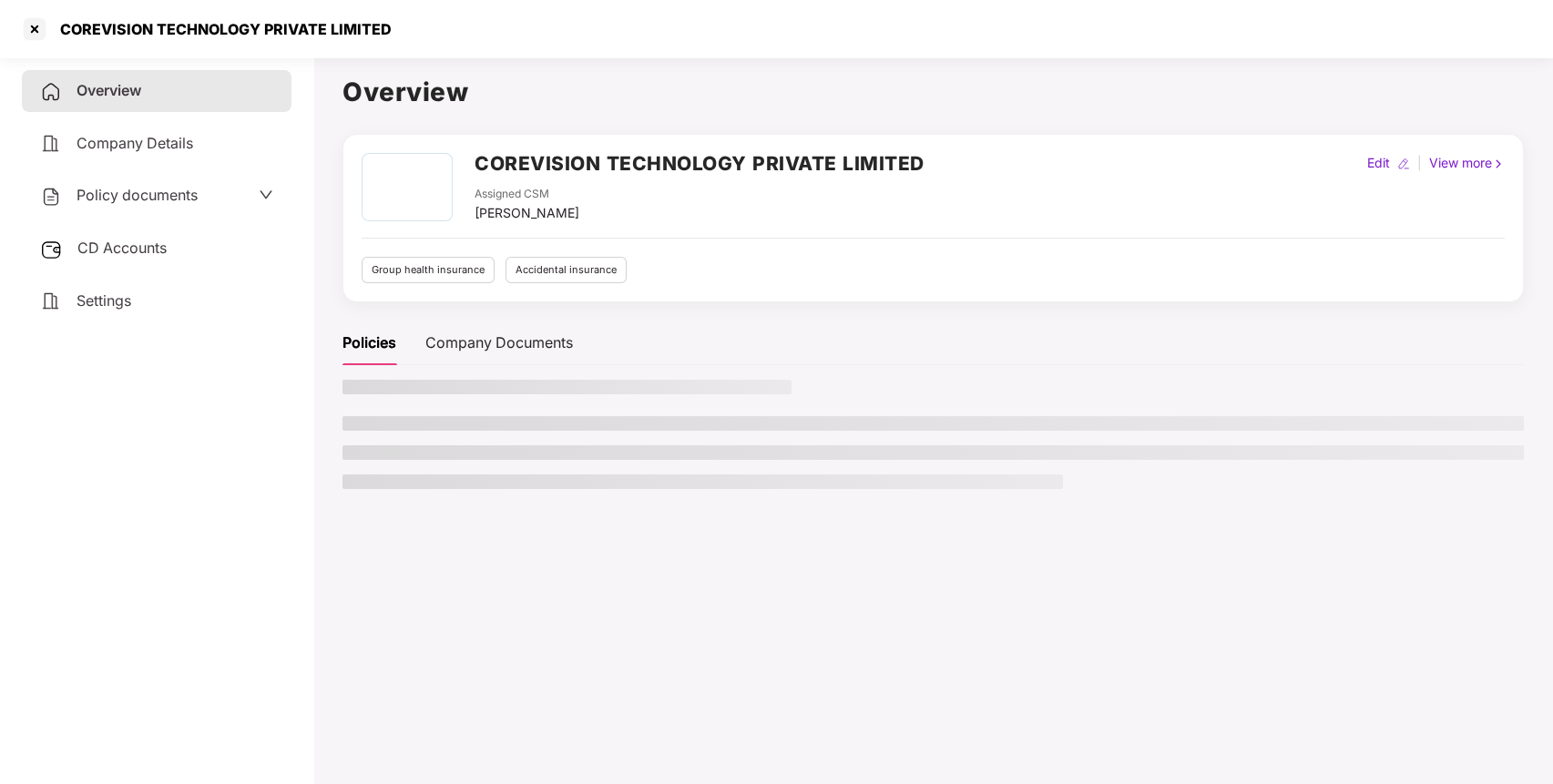
click at [177, 294] on div "Settings" at bounding box center [156, 301] width 269 height 42
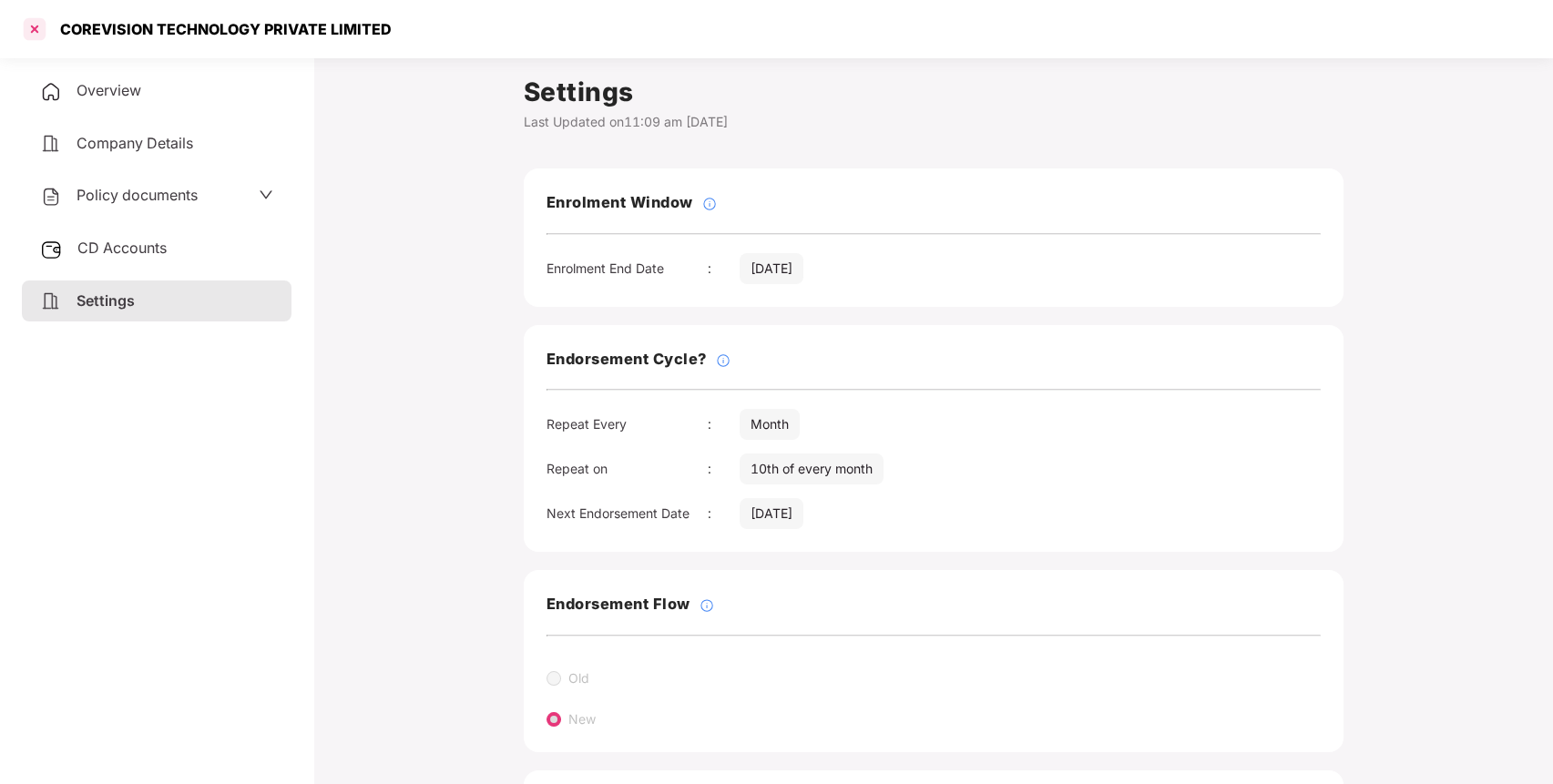
click at [38, 23] on div at bounding box center [35, 29] width 29 height 29
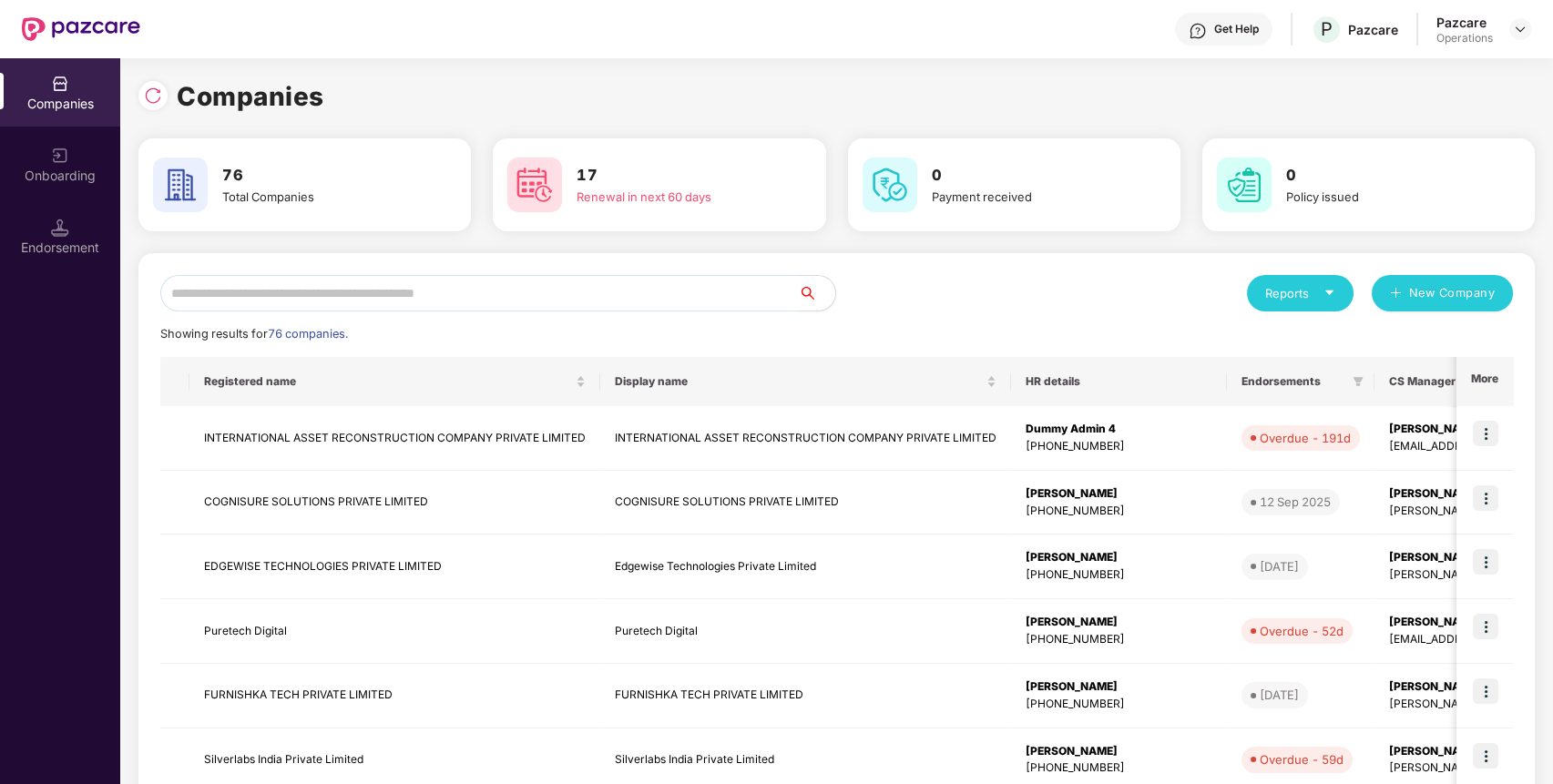
click at [474, 299] on input "text" at bounding box center [479, 293] width 638 height 37
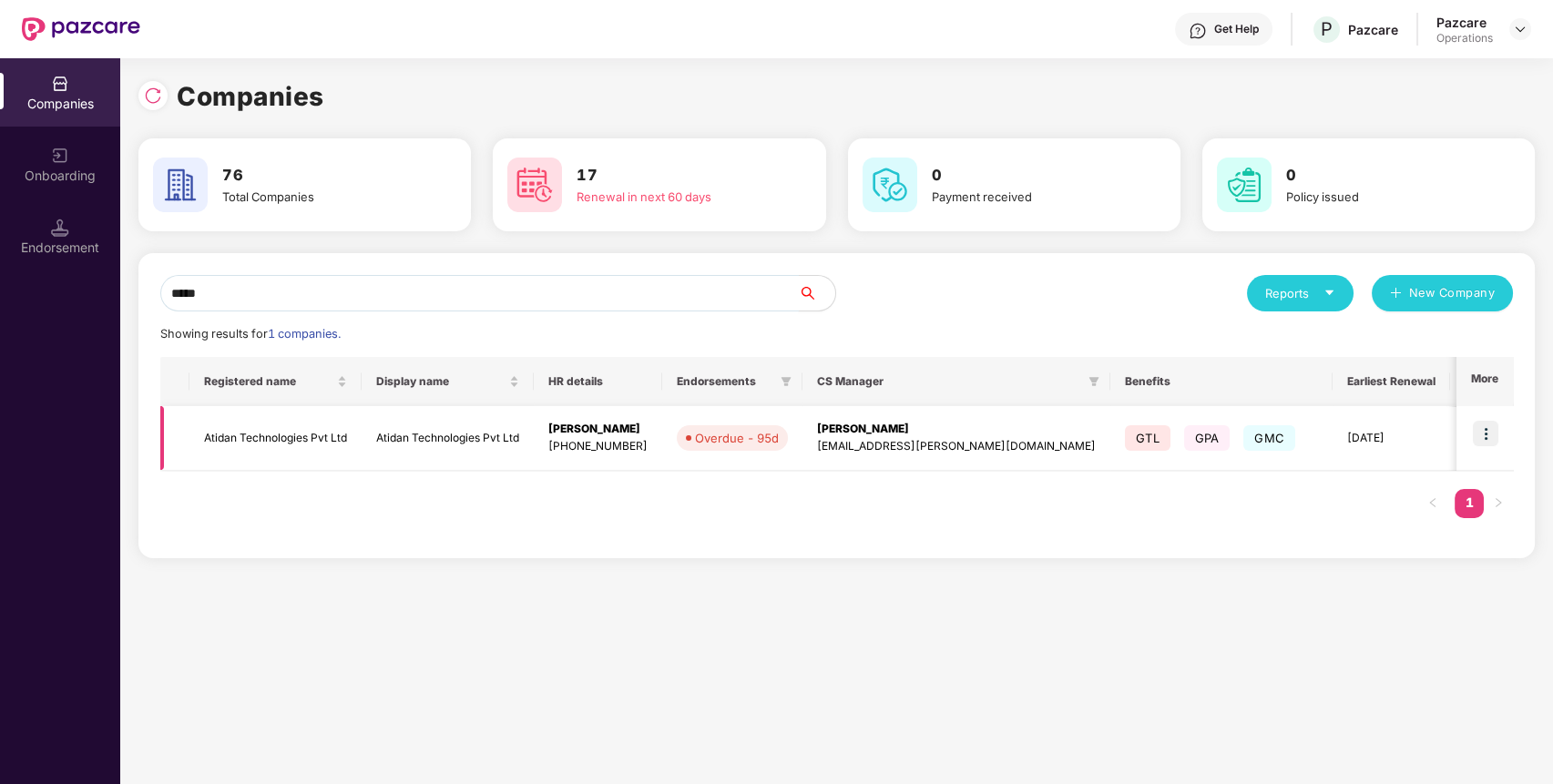
type input "*****"
click at [1485, 426] on img at bounding box center [1486, 434] width 26 height 26
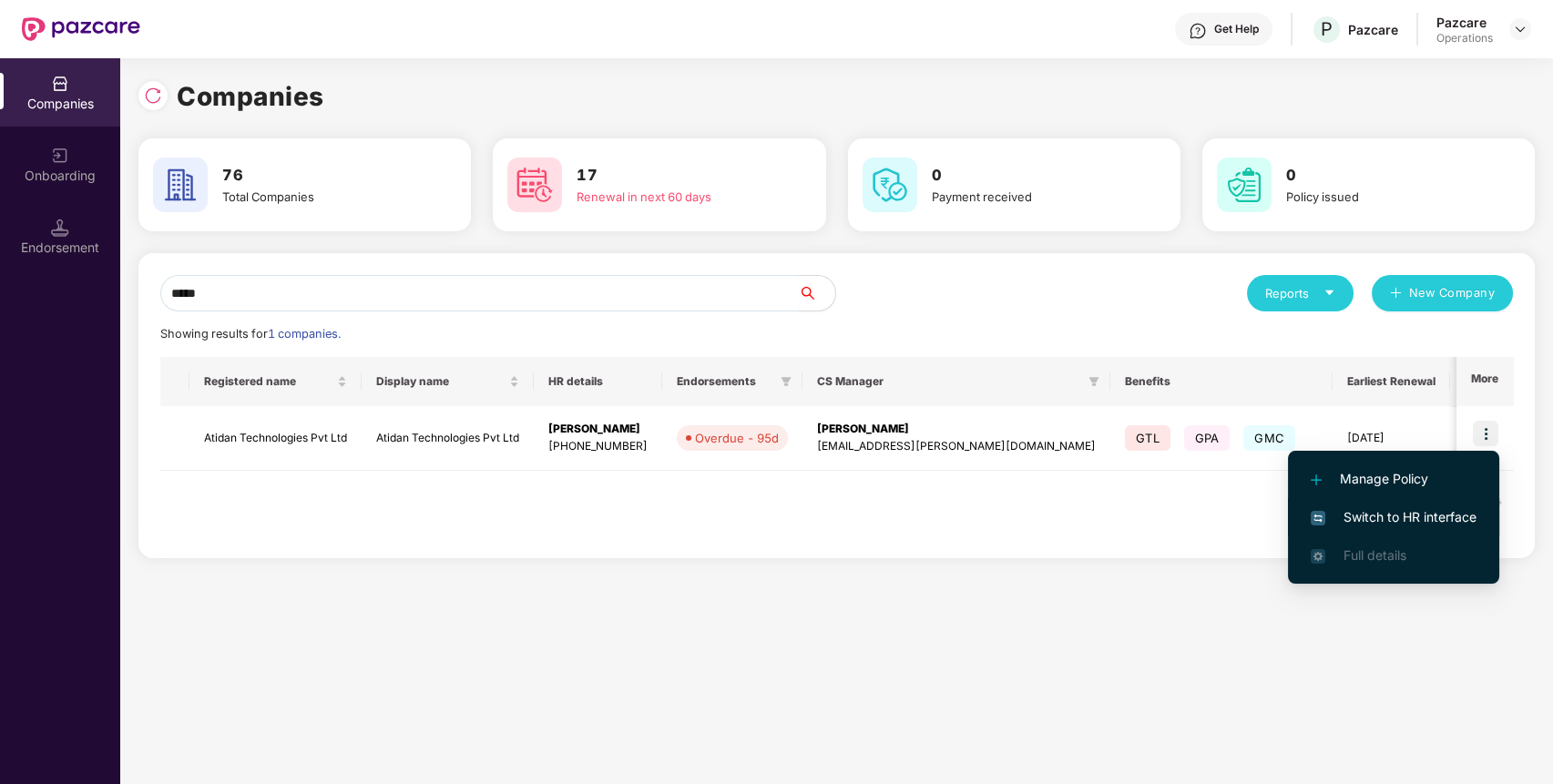
click at [1430, 507] on span "Switch to HR interface" at bounding box center [1393, 517] width 166 height 20
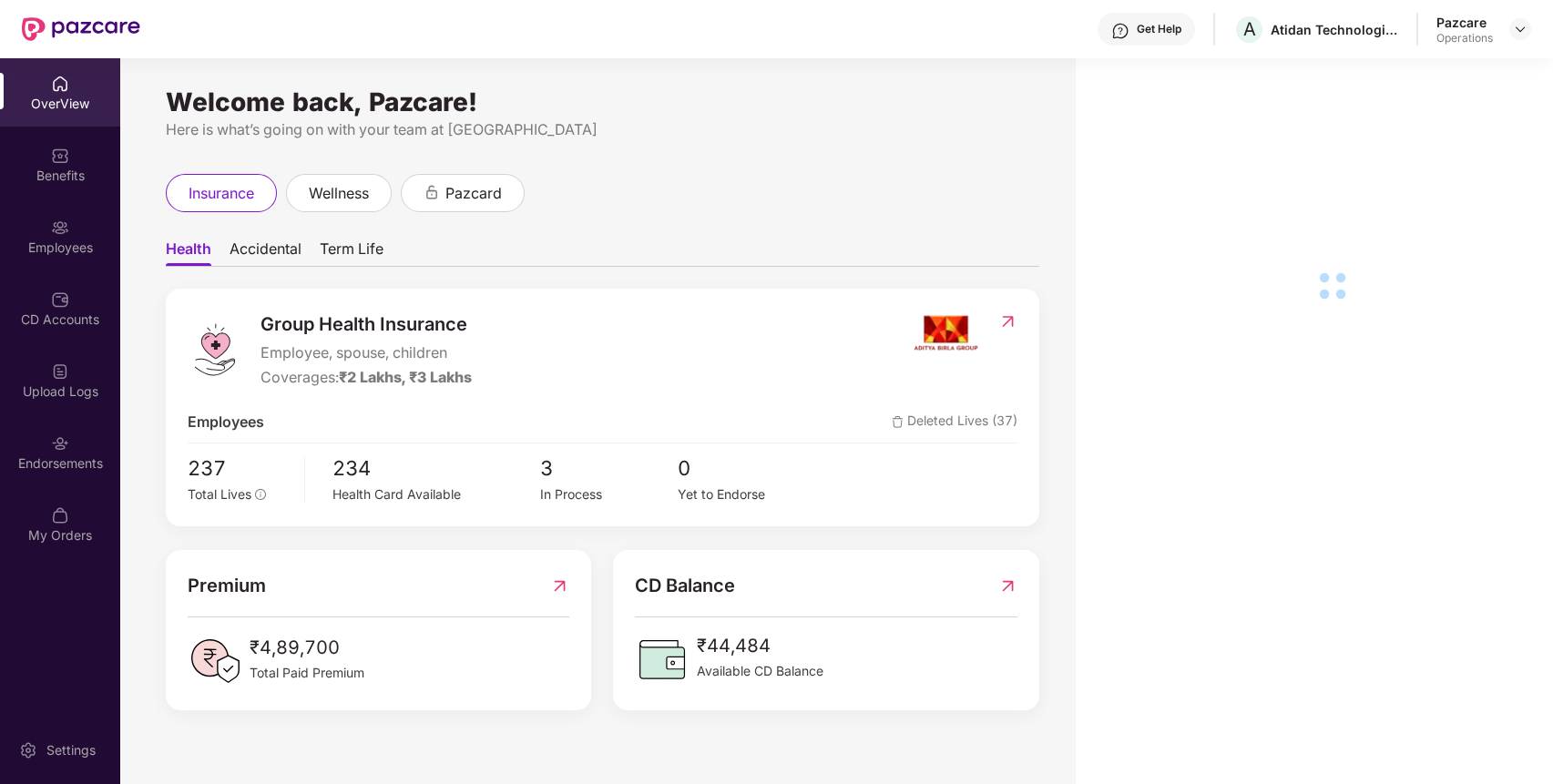
click at [25, 442] on div "Endorsements" at bounding box center [60, 452] width 120 height 68
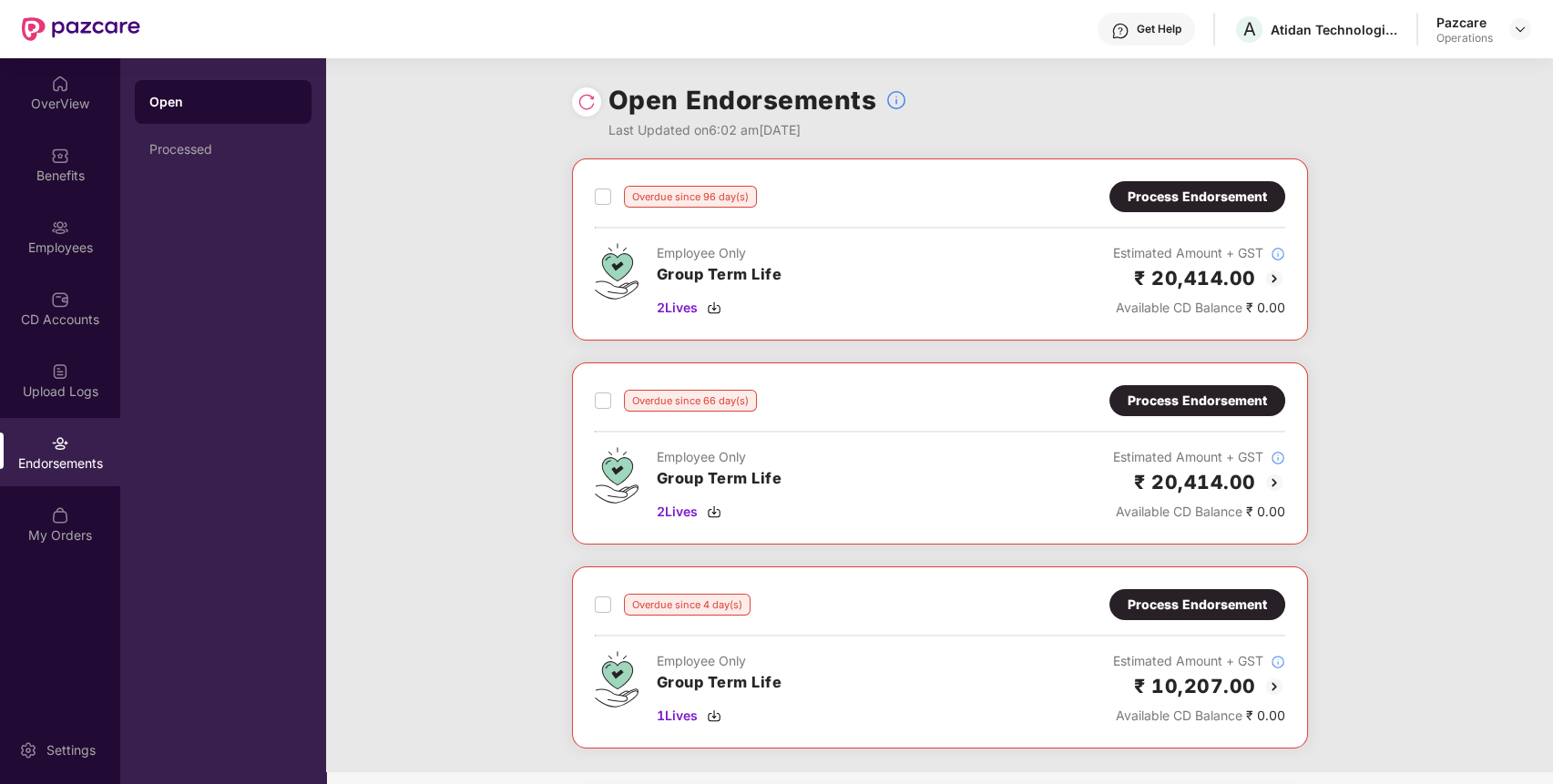
scroll to position [166, 0]
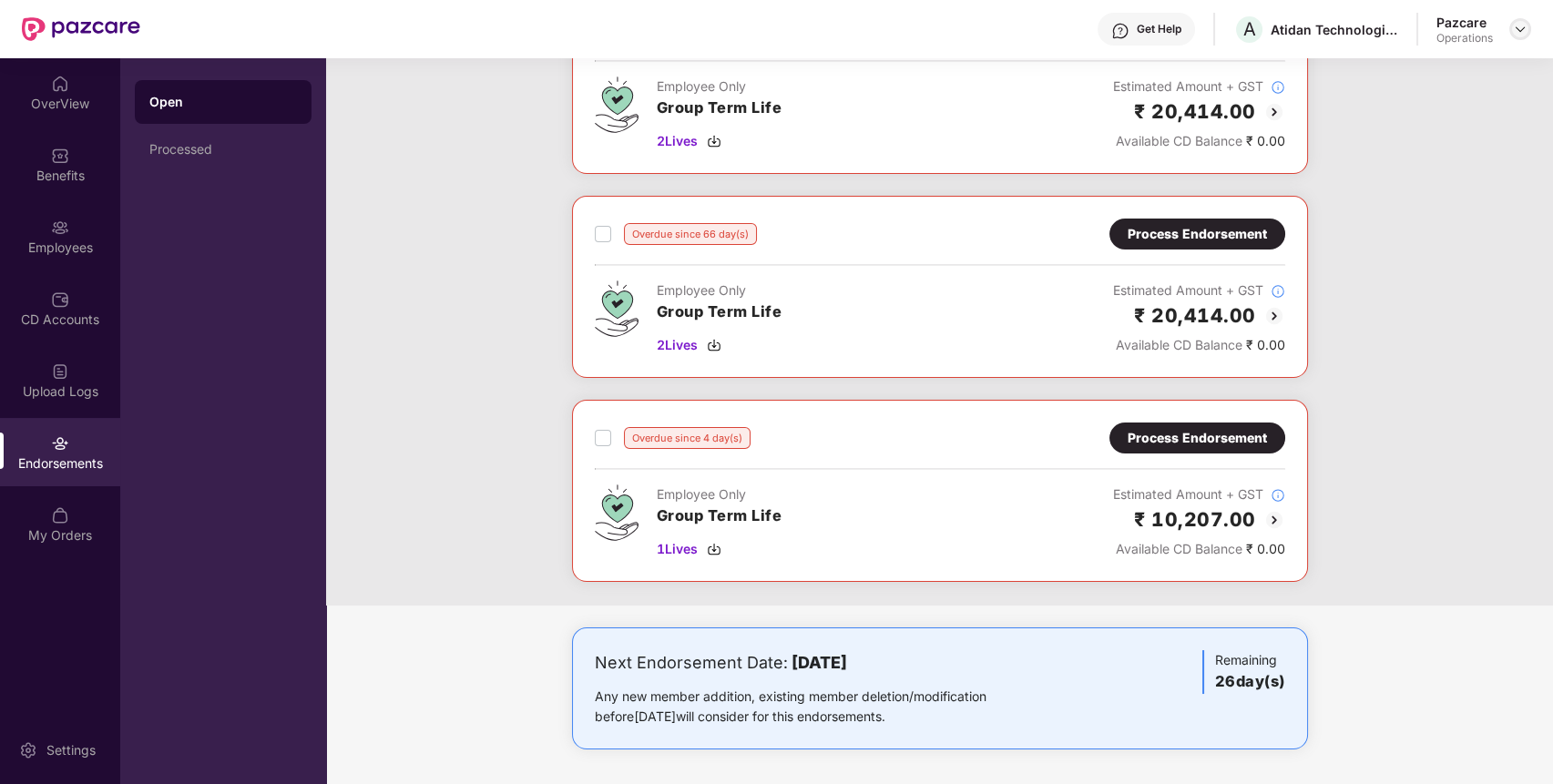
click at [1515, 28] on img at bounding box center [1520, 29] width 15 height 15
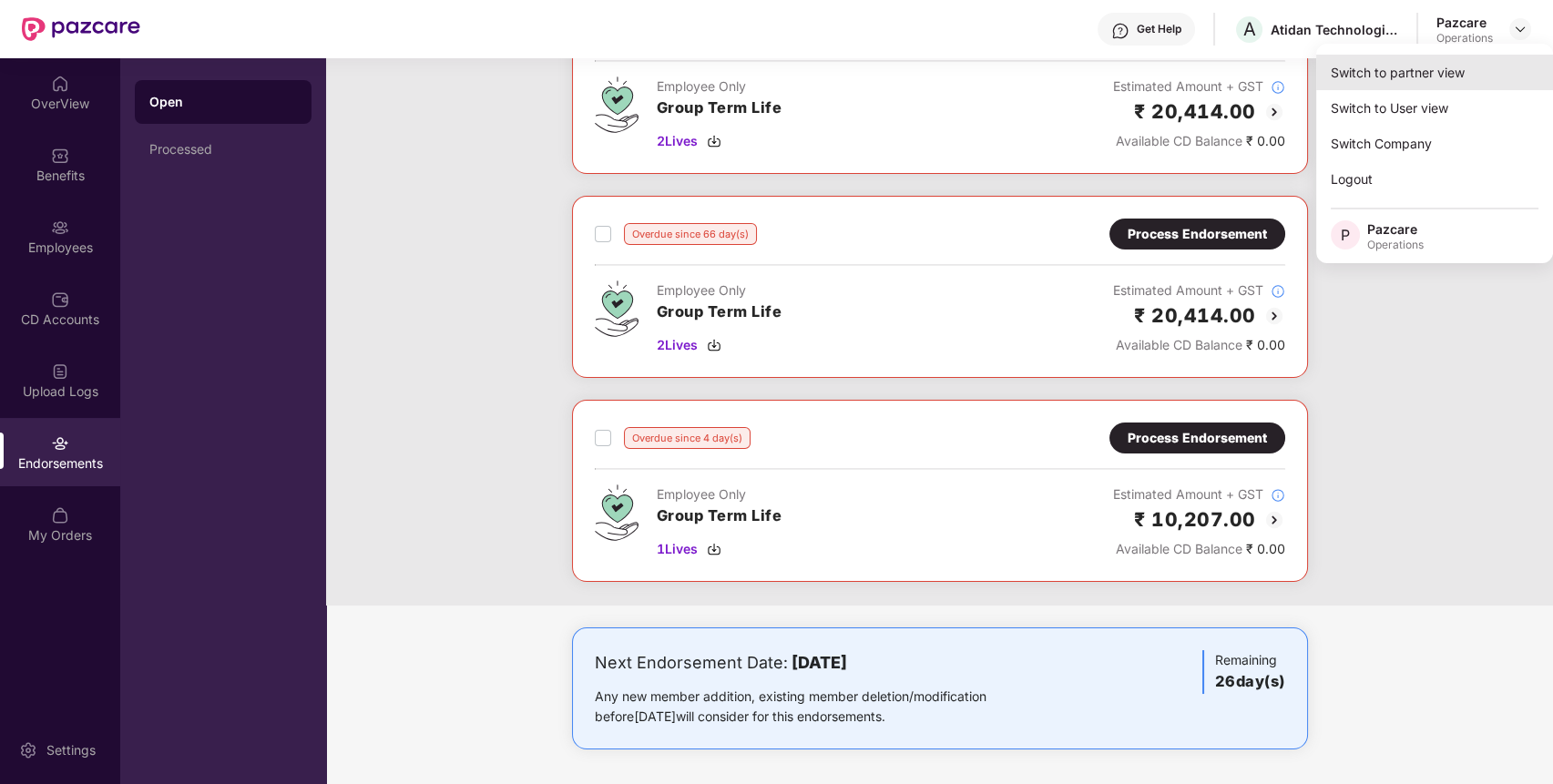
click at [1451, 65] on div "Switch to partner view" at bounding box center [1434, 72] width 237 height 36
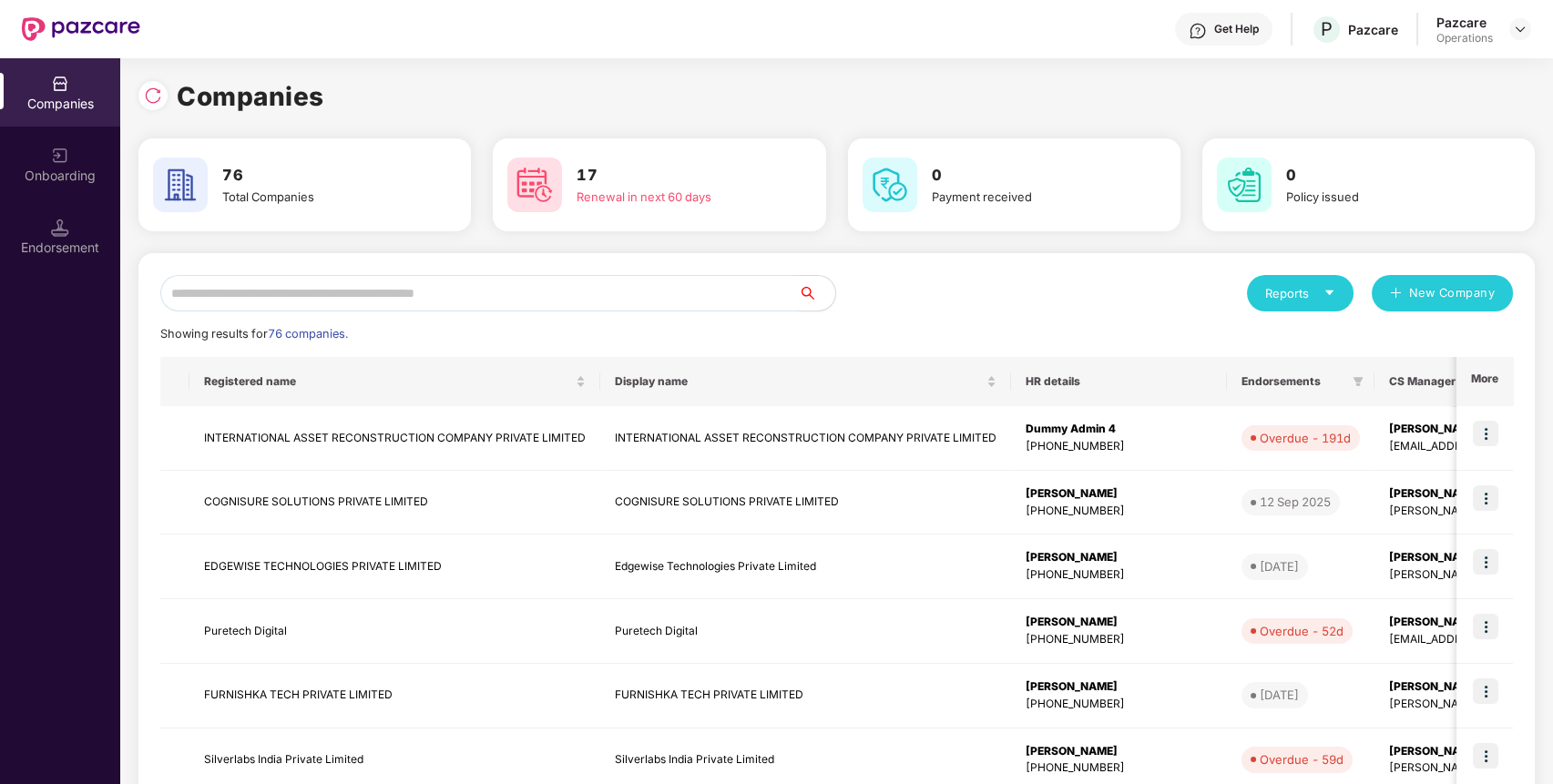
click at [612, 288] on input "text" at bounding box center [479, 293] width 638 height 37
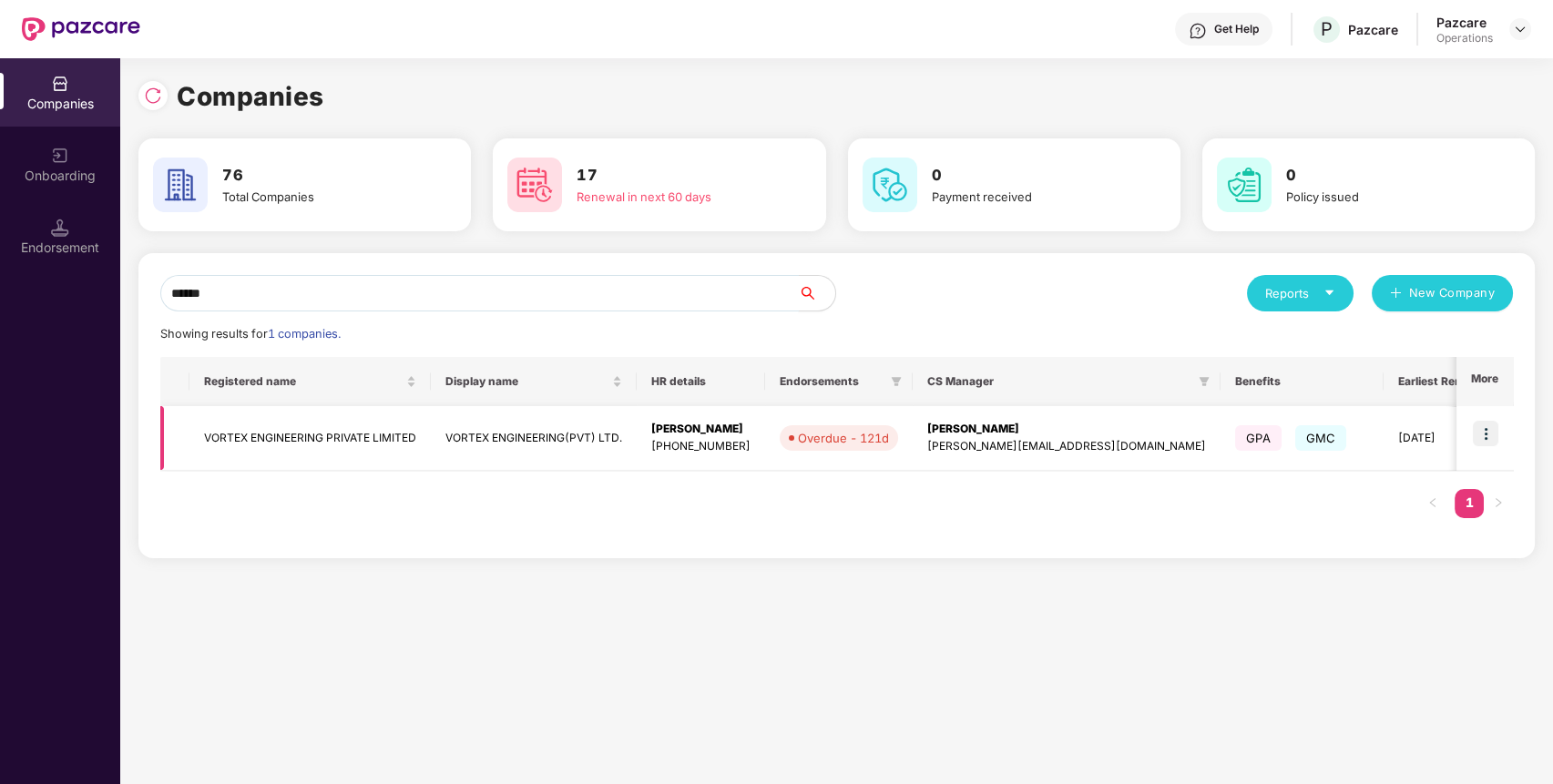
type input "******"
click at [1483, 432] on img at bounding box center [1486, 434] width 26 height 26
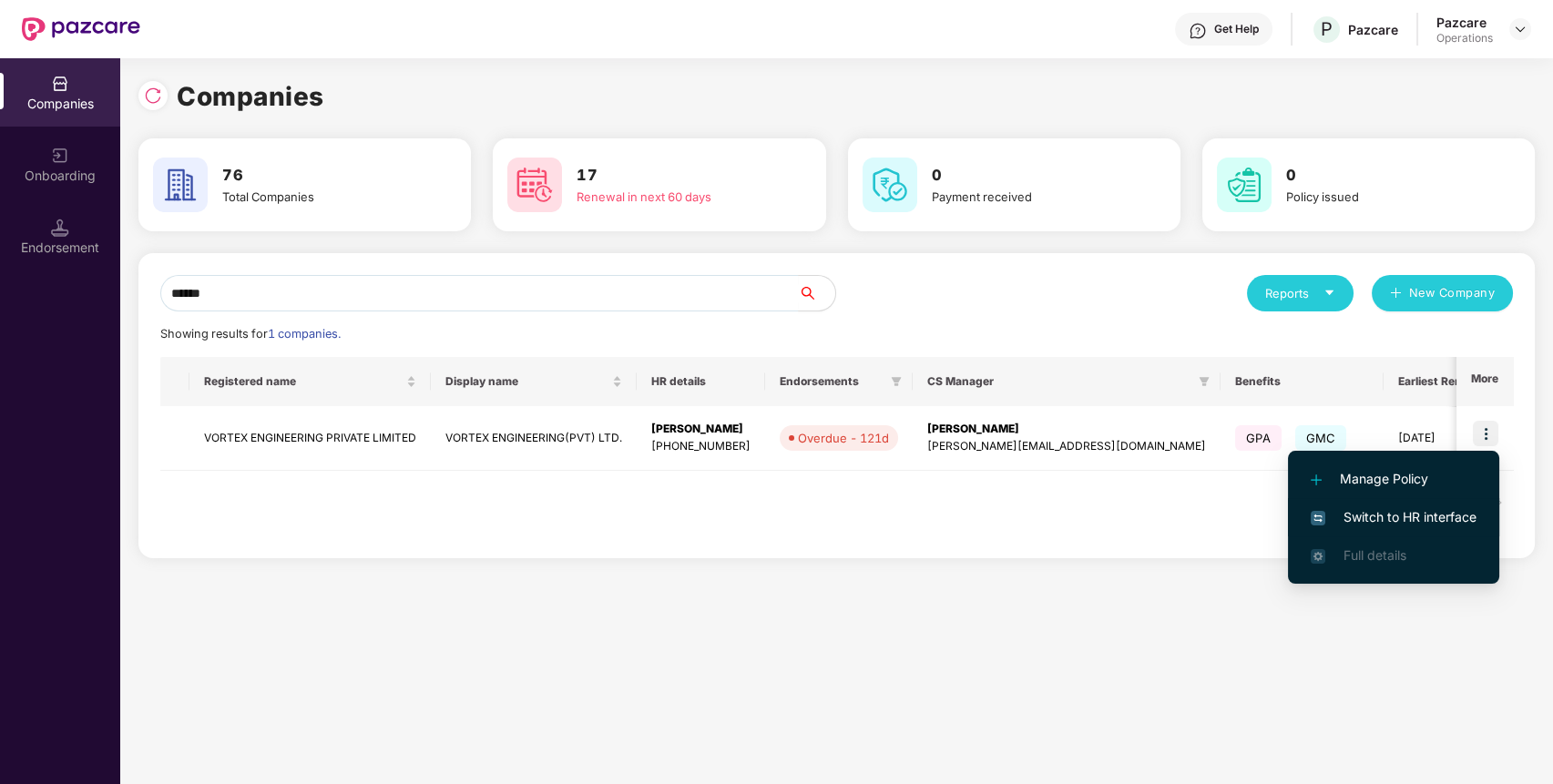
click at [1429, 526] on span "Switch to HR interface" at bounding box center [1393, 517] width 166 height 20
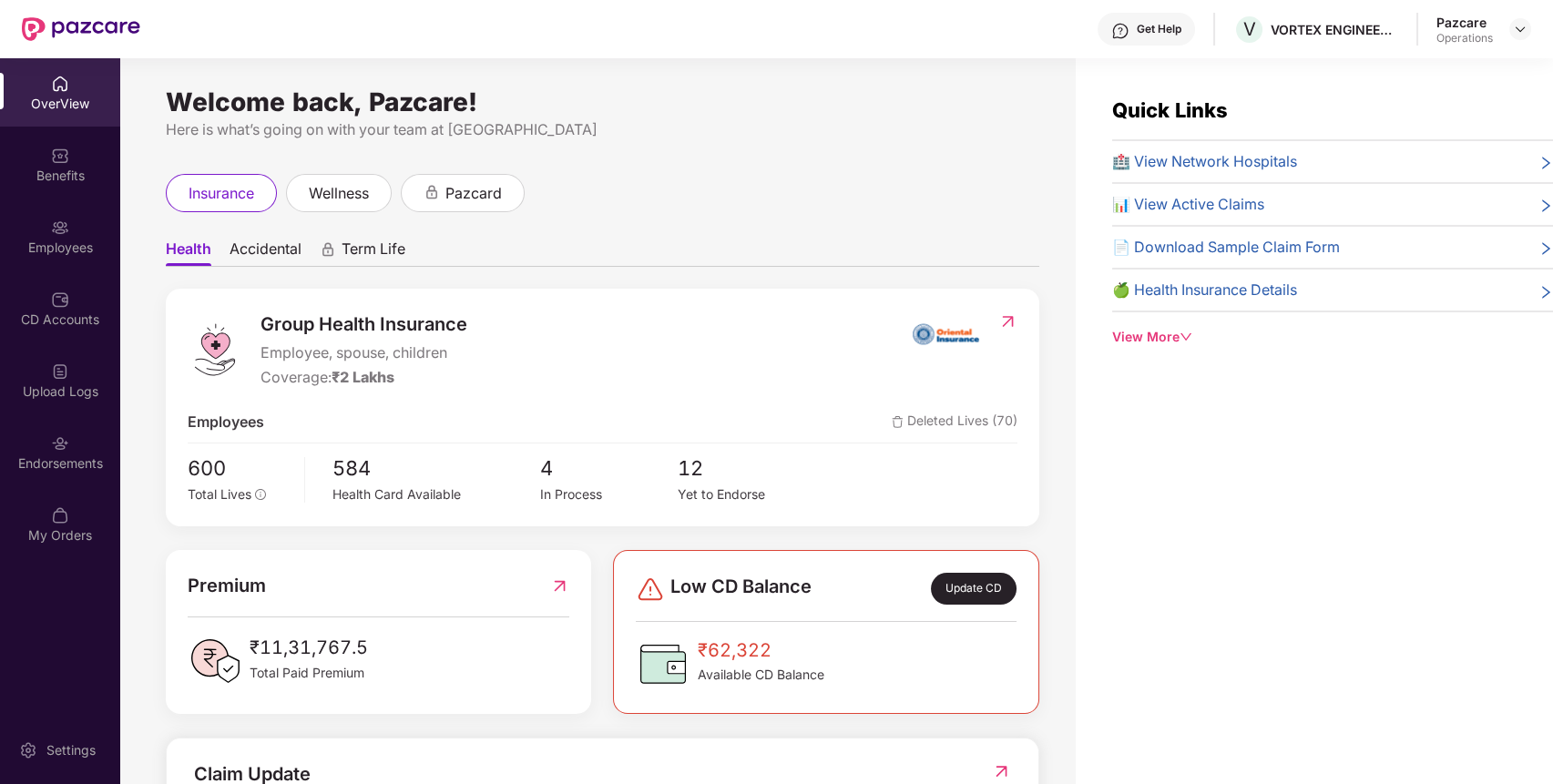
click at [71, 473] on div "Endorsements" at bounding box center [60, 452] width 120 height 68
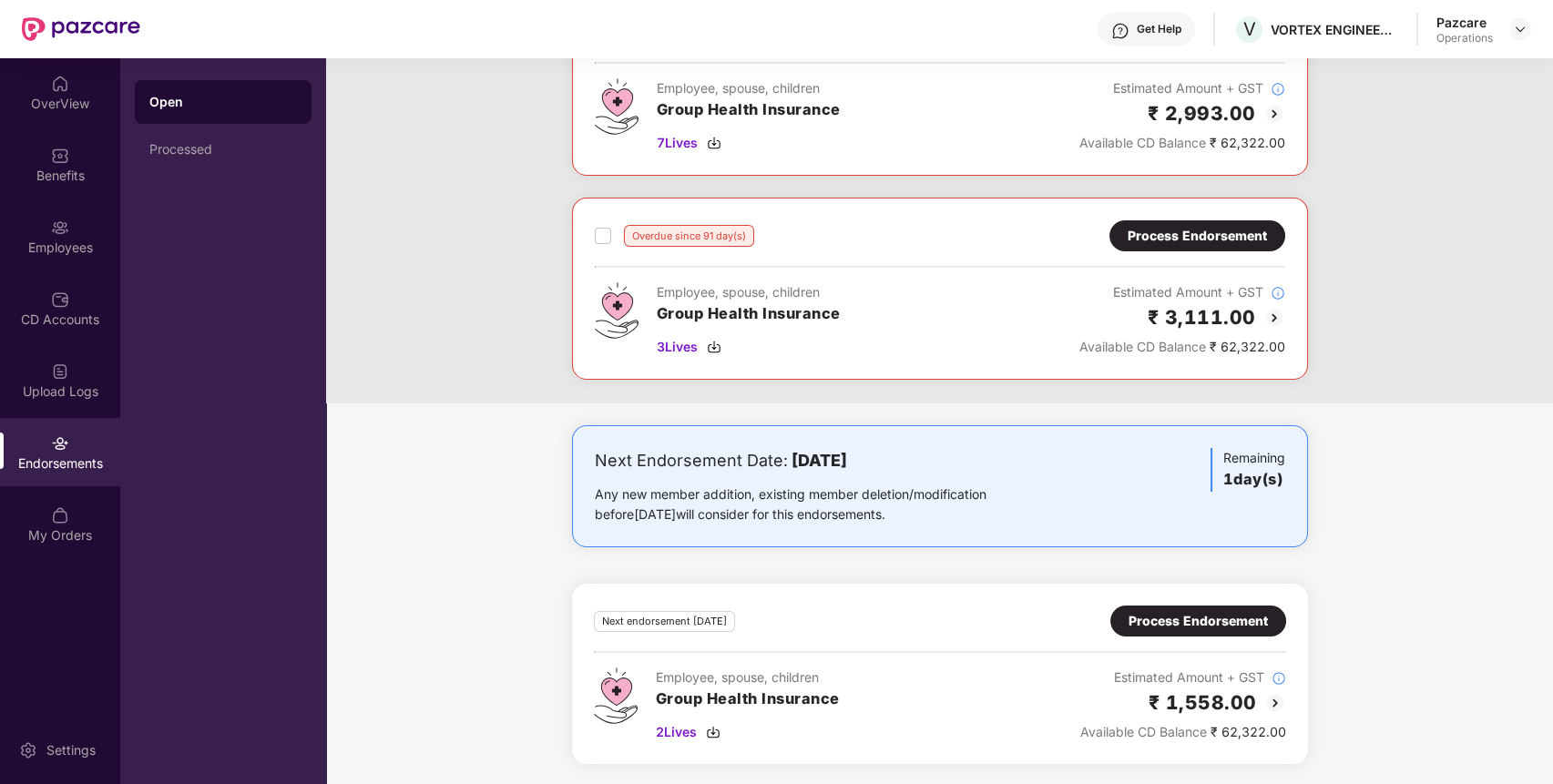
scroll to position [0, 0]
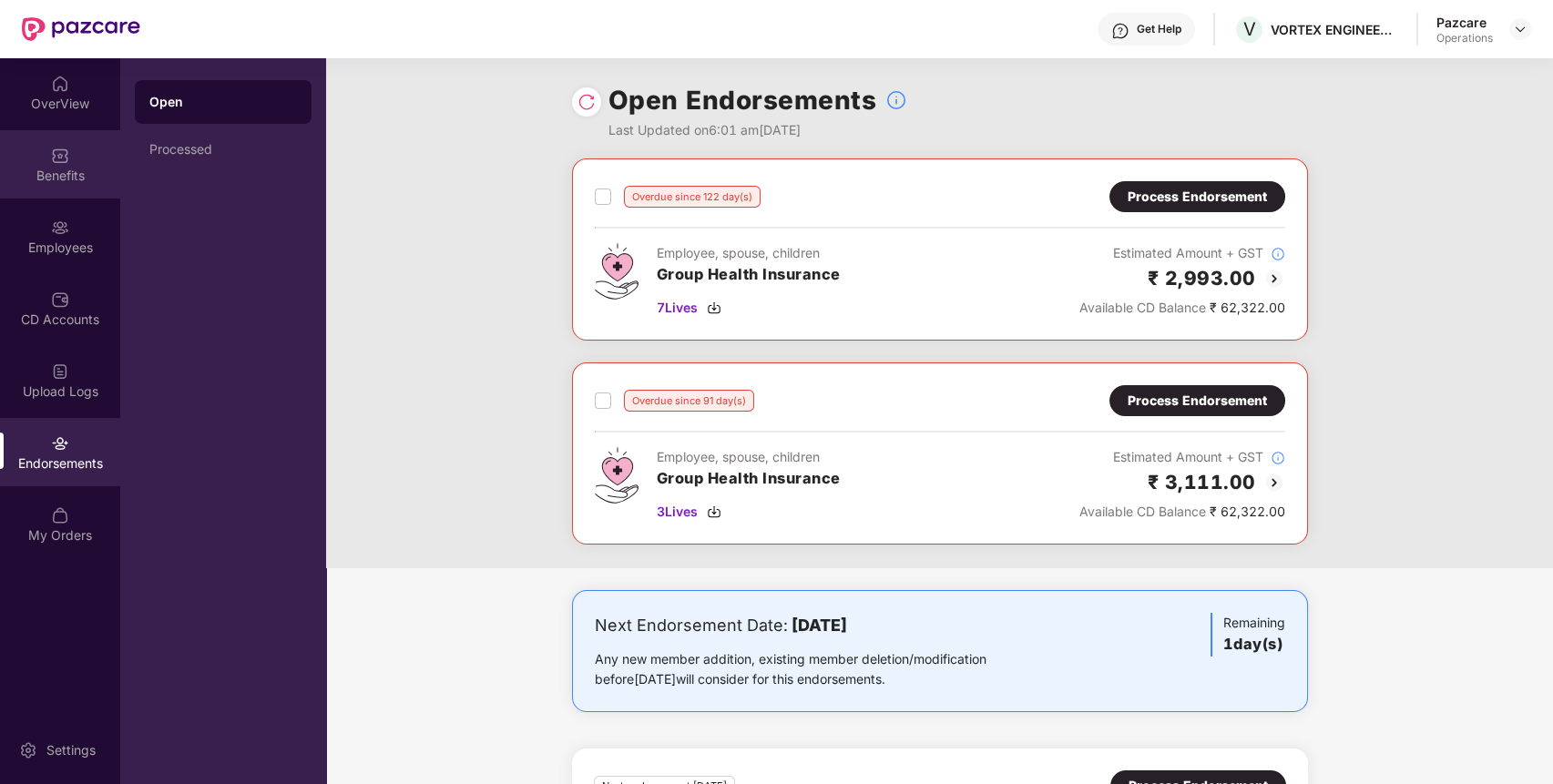
click at [70, 169] on div "Benefits" at bounding box center [60, 176] width 120 height 18
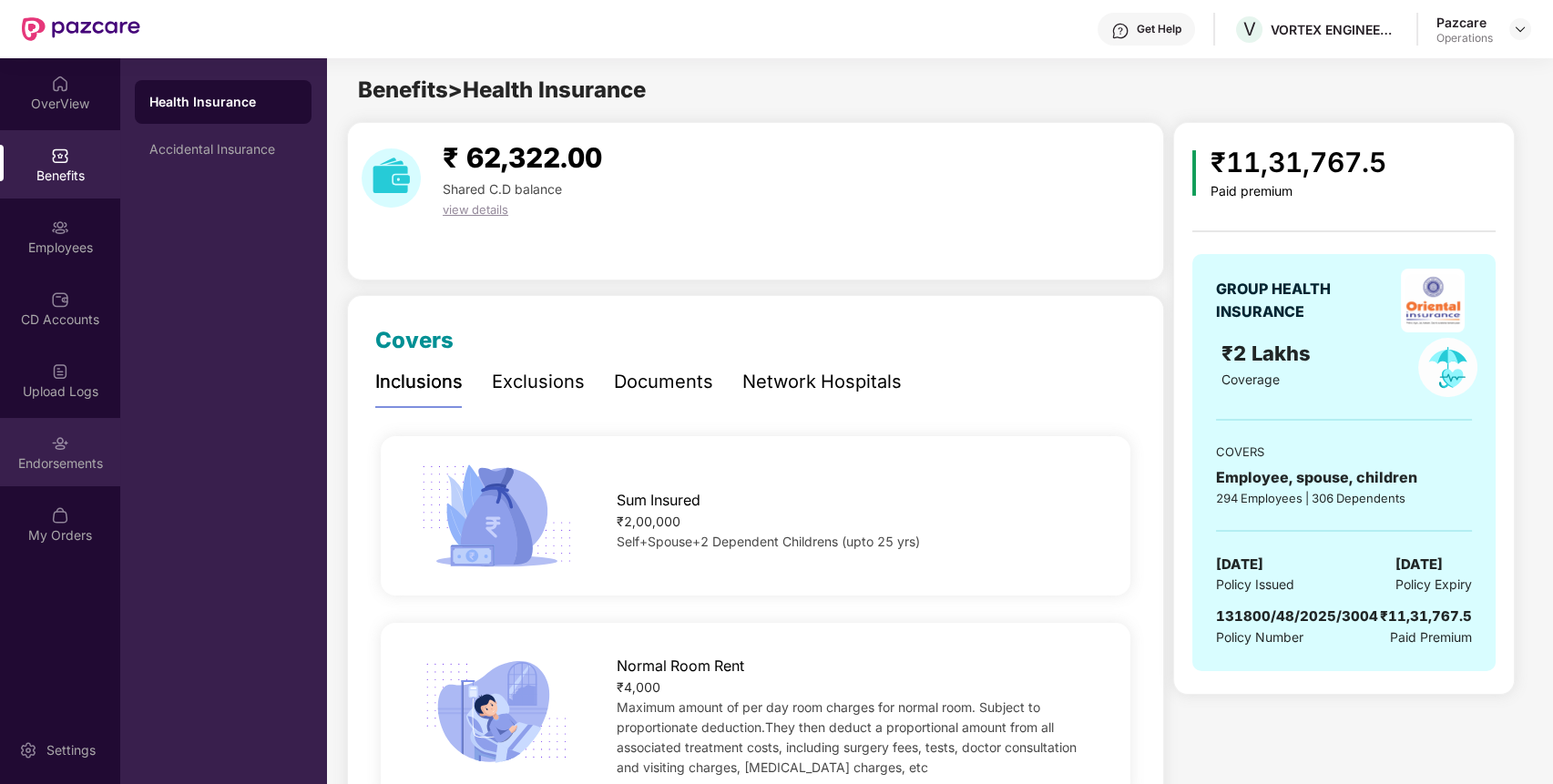
click at [60, 462] on div "Endorsements" at bounding box center [60, 463] width 120 height 18
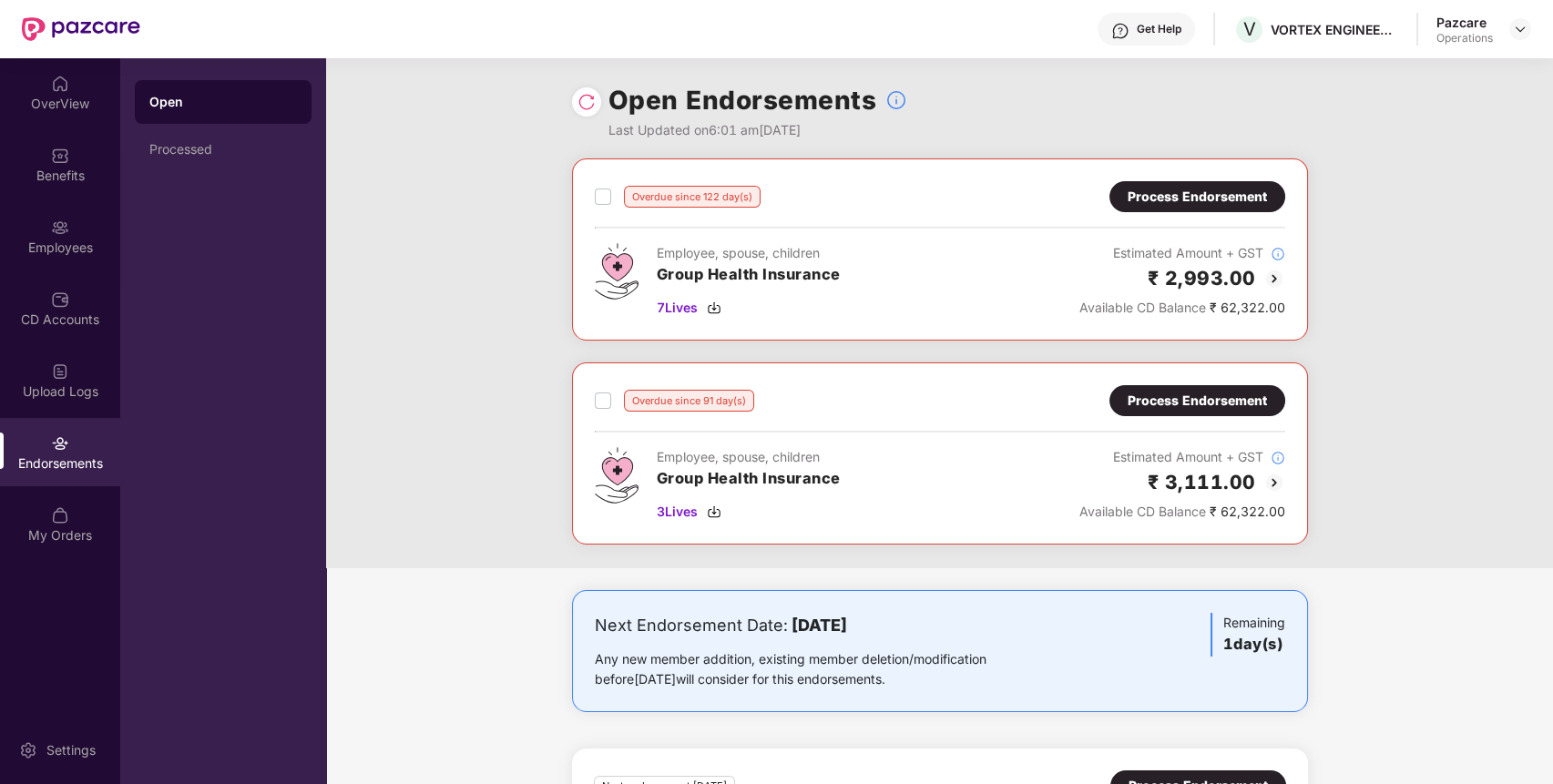
click at [1176, 197] on div "Process Endorsement" at bounding box center [1197, 197] width 140 height 20
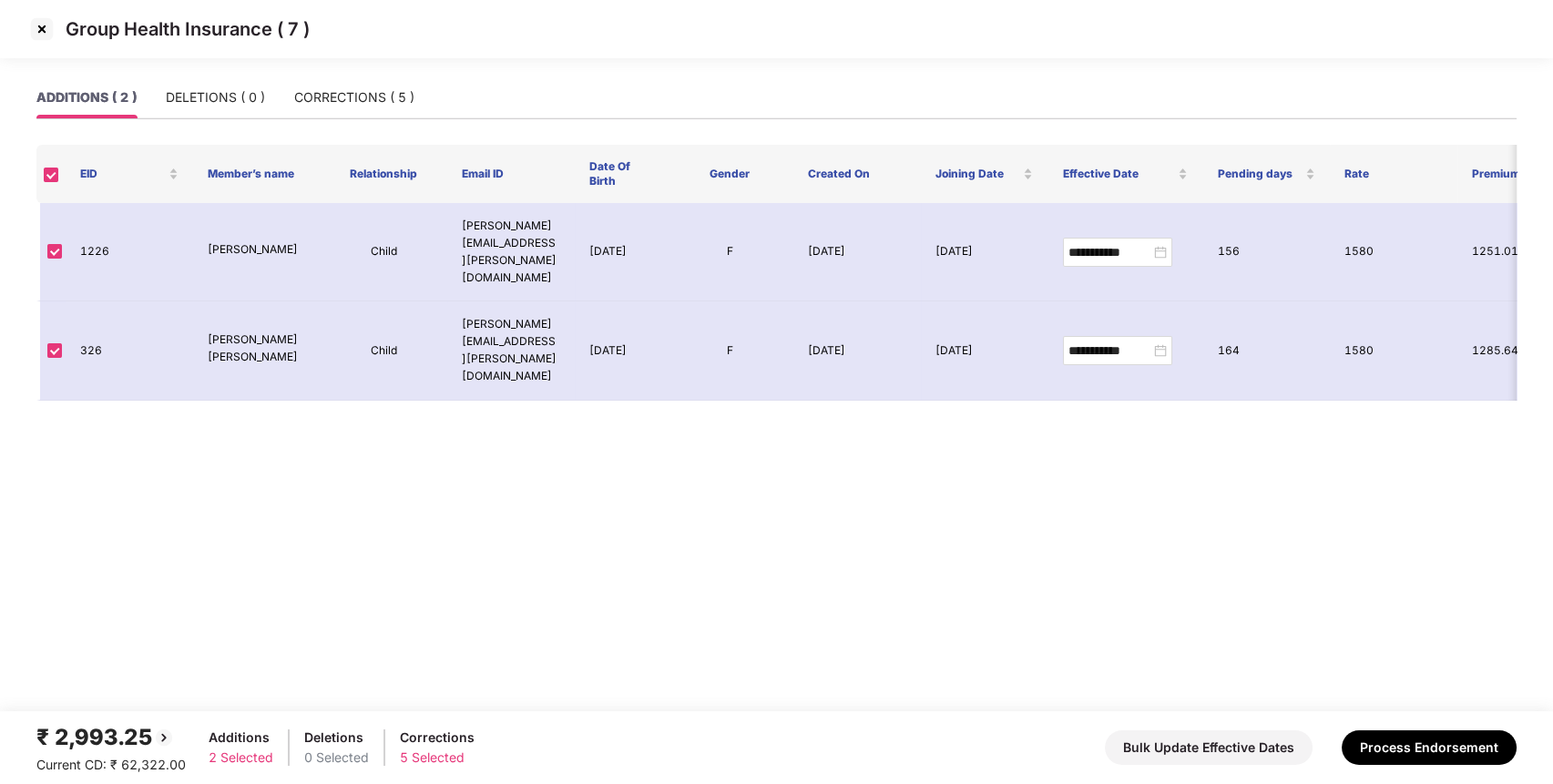
click at [40, 28] on img at bounding box center [42, 29] width 29 height 29
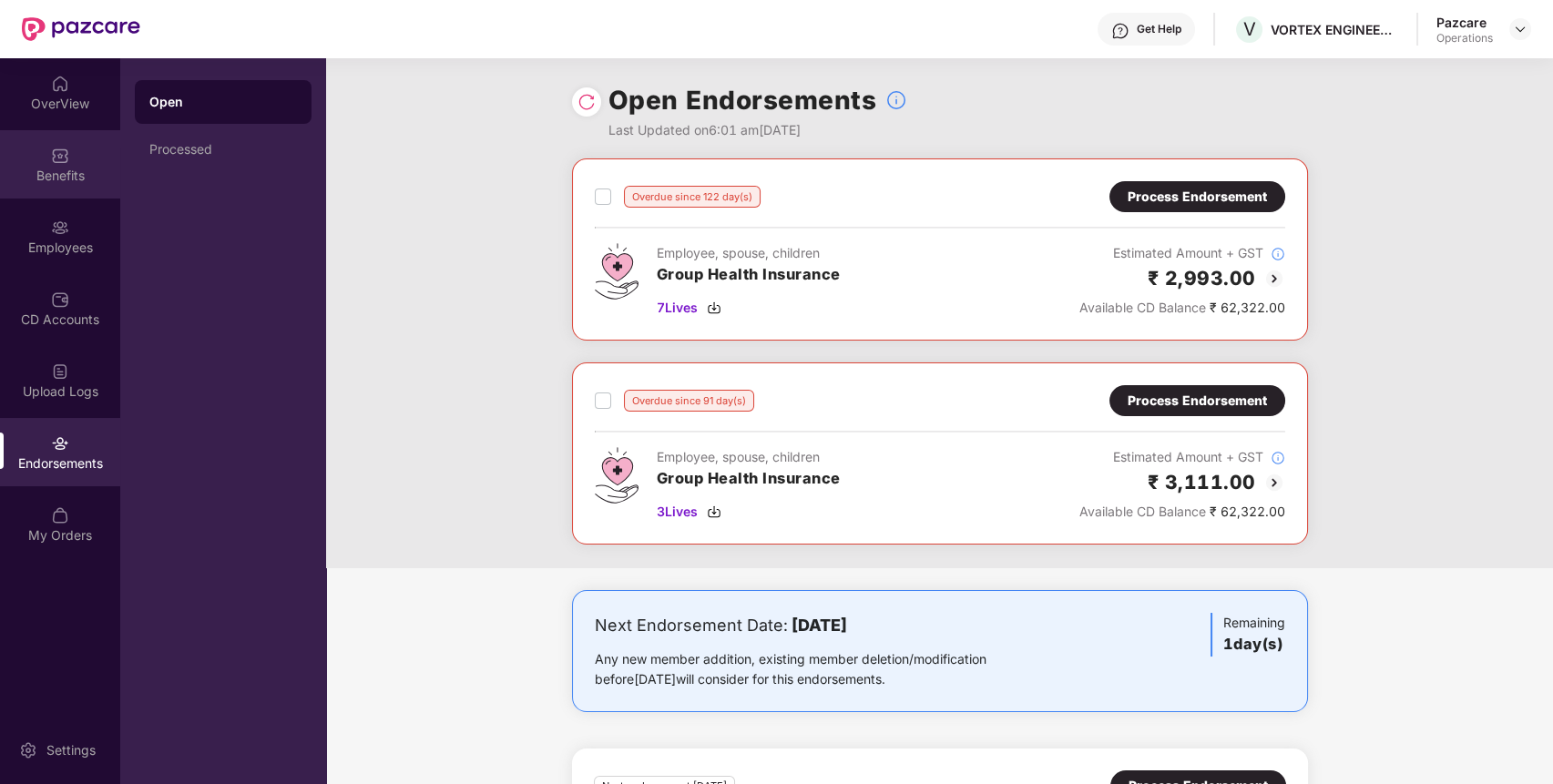
click at [73, 155] on div "Benefits" at bounding box center [60, 165] width 120 height 68
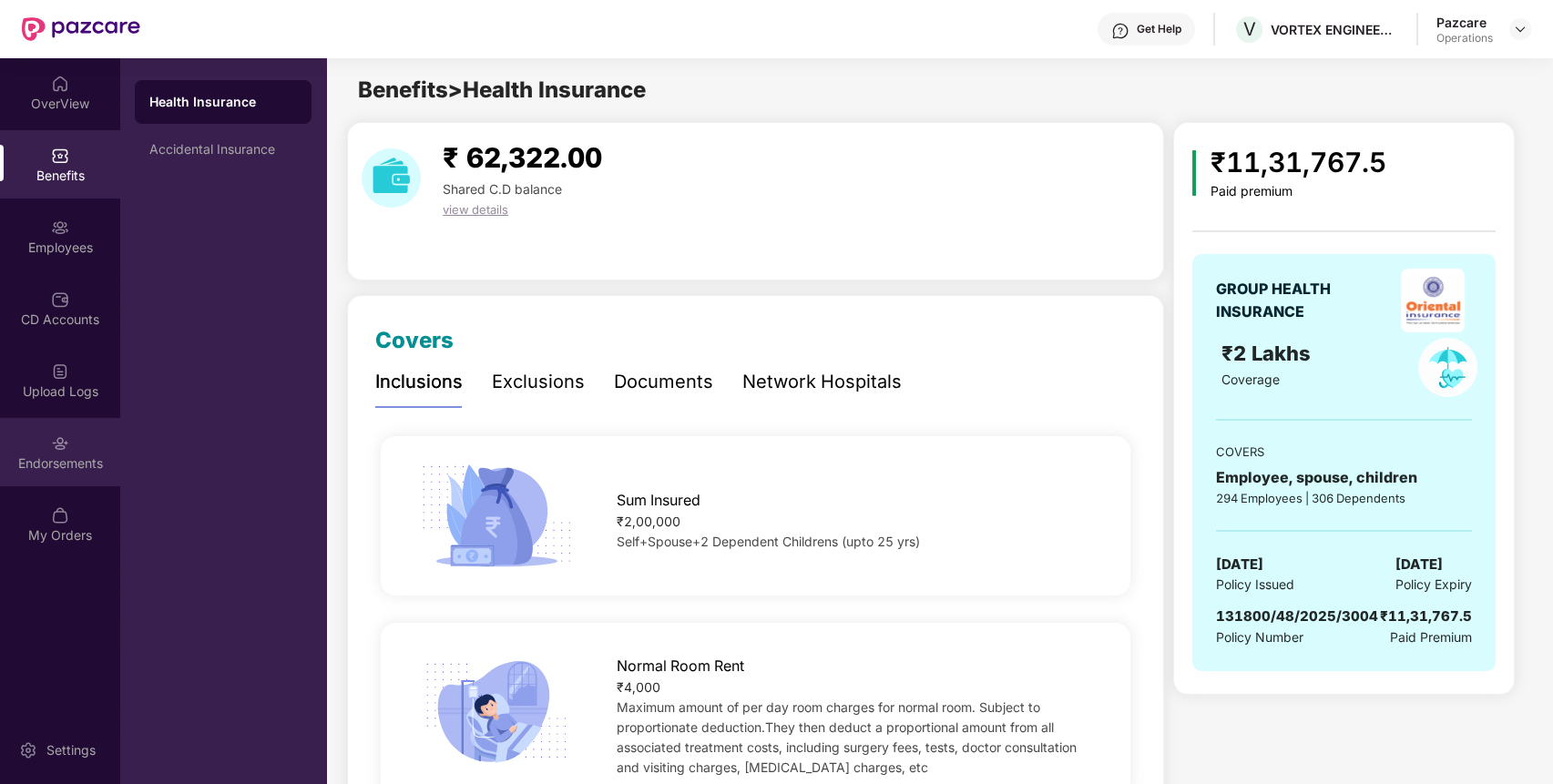
click at [55, 442] on img at bounding box center [60, 443] width 18 height 18
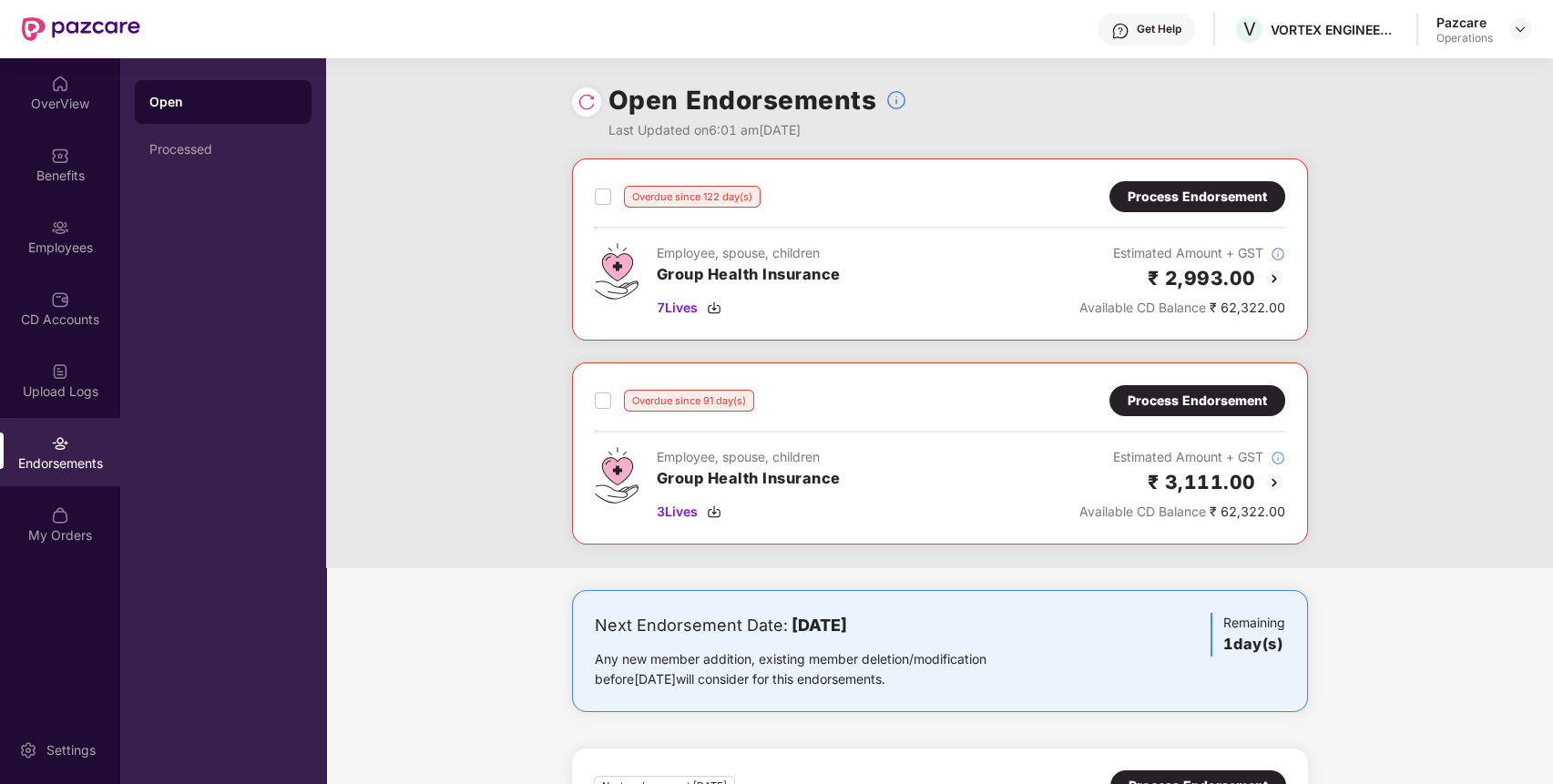
click at [1157, 386] on div "Process Endorsement" at bounding box center [1196, 401] width 176 height 31
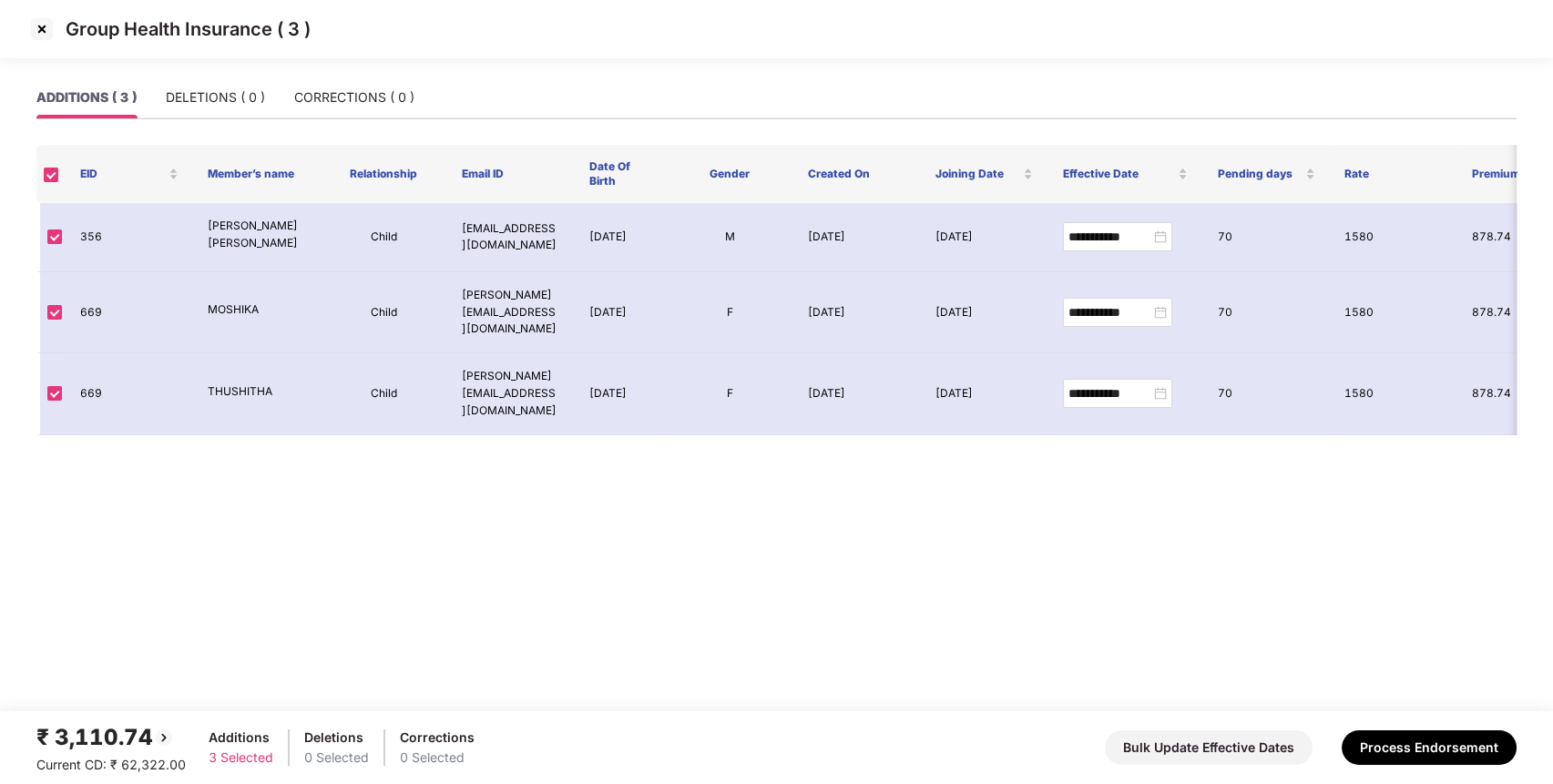
click at [45, 20] on img at bounding box center [42, 29] width 29 height 29
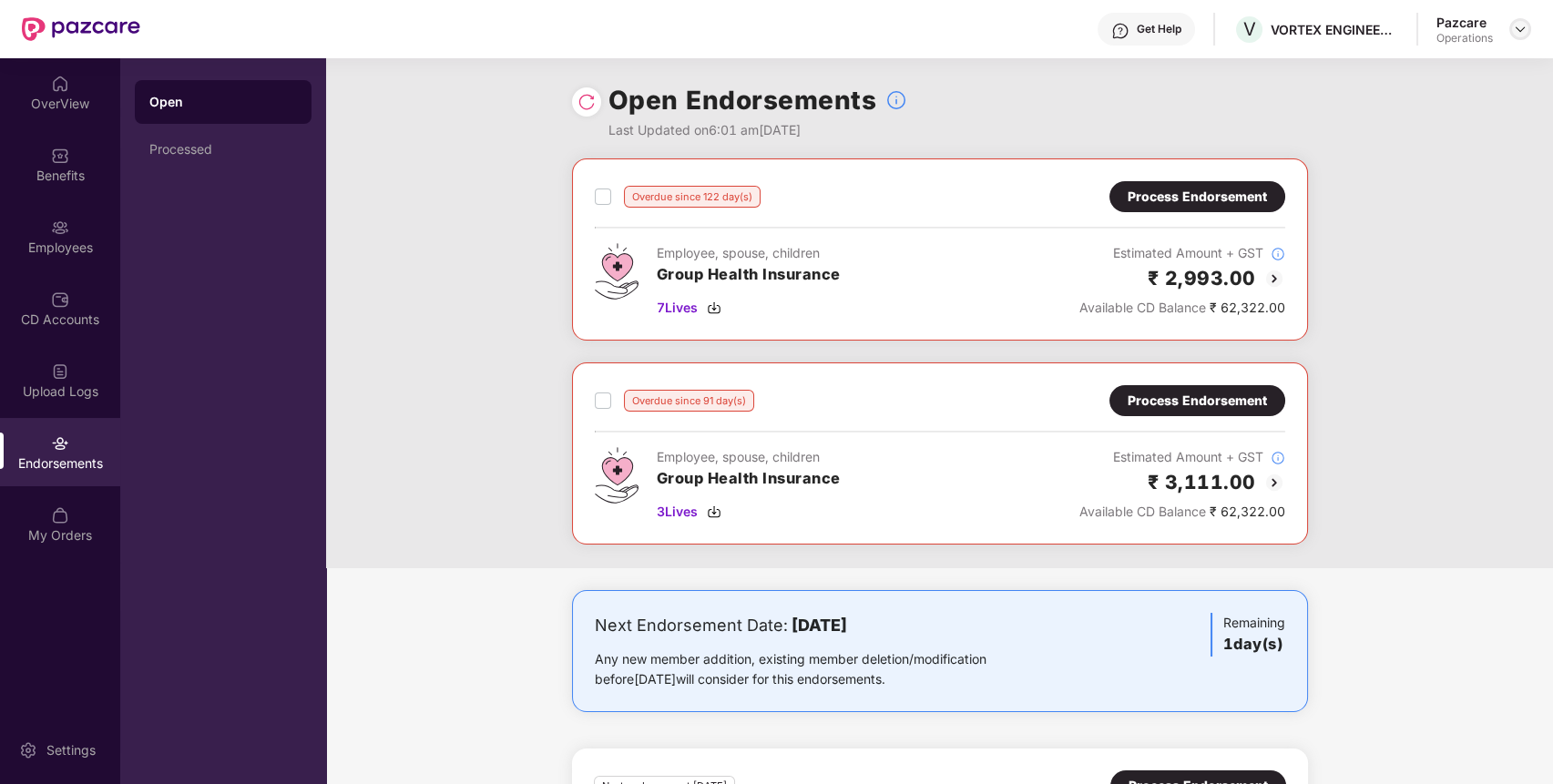
click at [1513, 25] on img at bounding box center [1520, 29] width 15 height 15
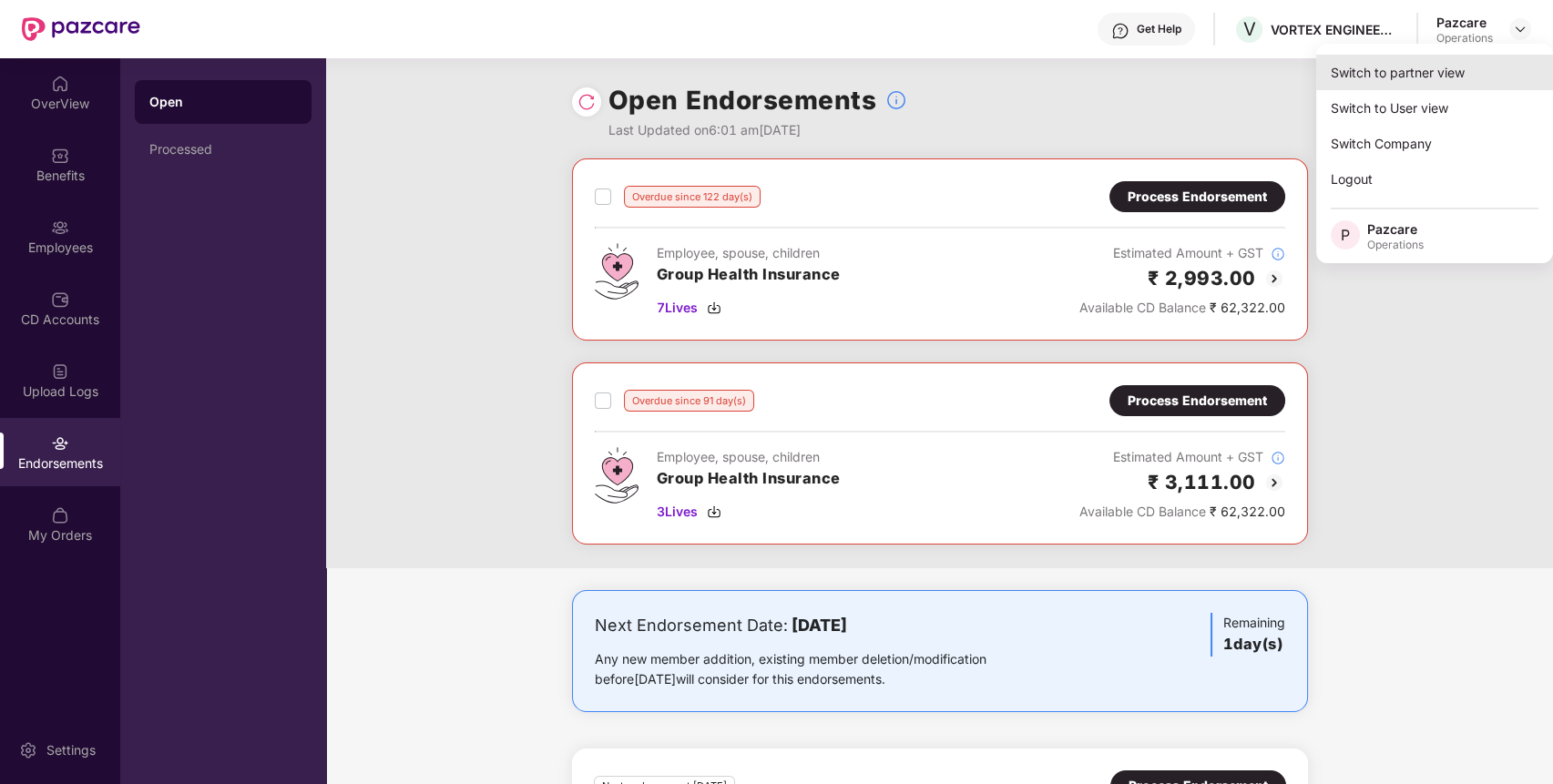
click at [1476, 62] on div "Switch to partner view" at bounding box center [1434, 72] width 237 height 36
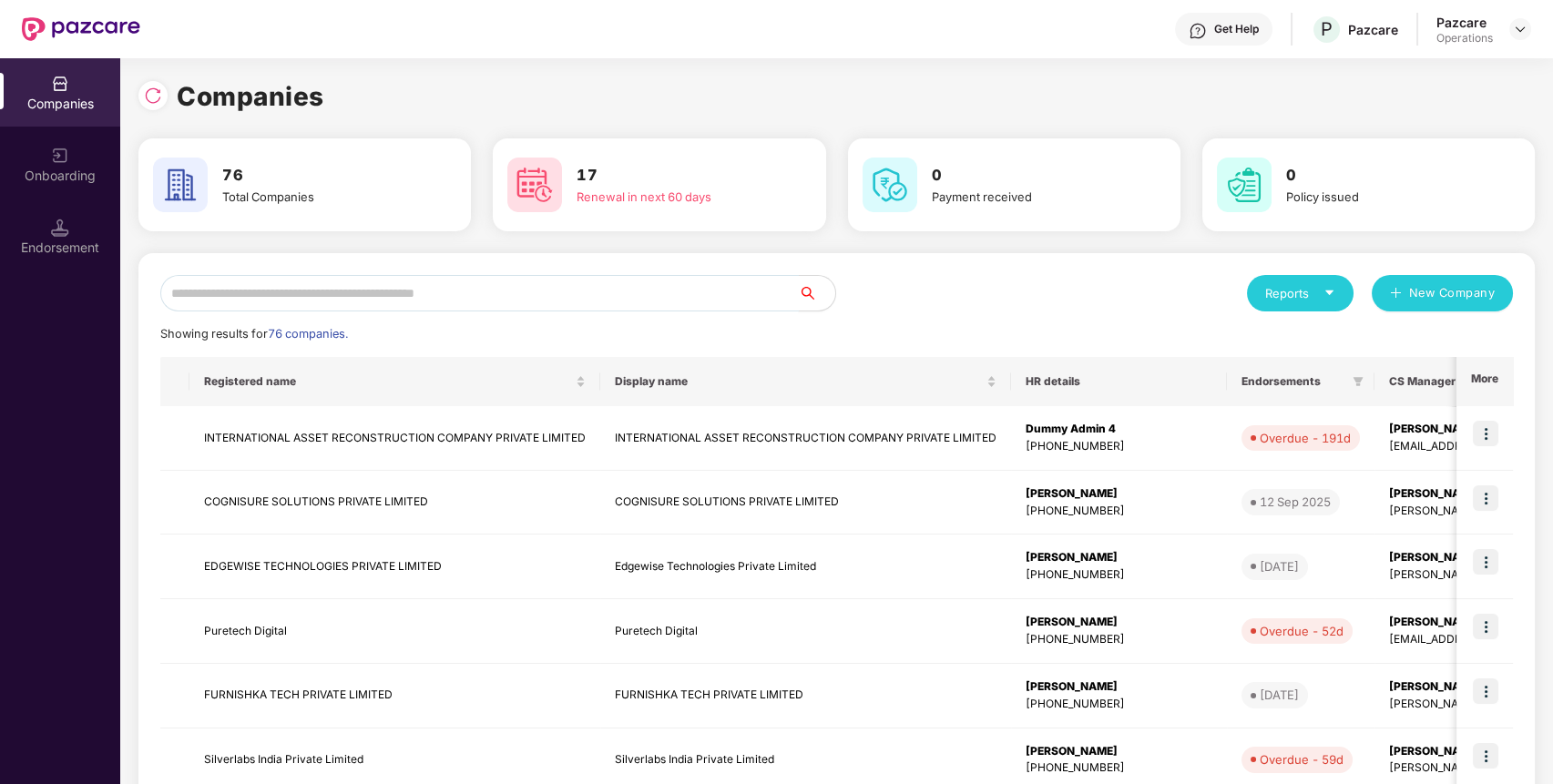
click at [627, 294] on input "text" at bounding box center [479, 293] width 638 height 37
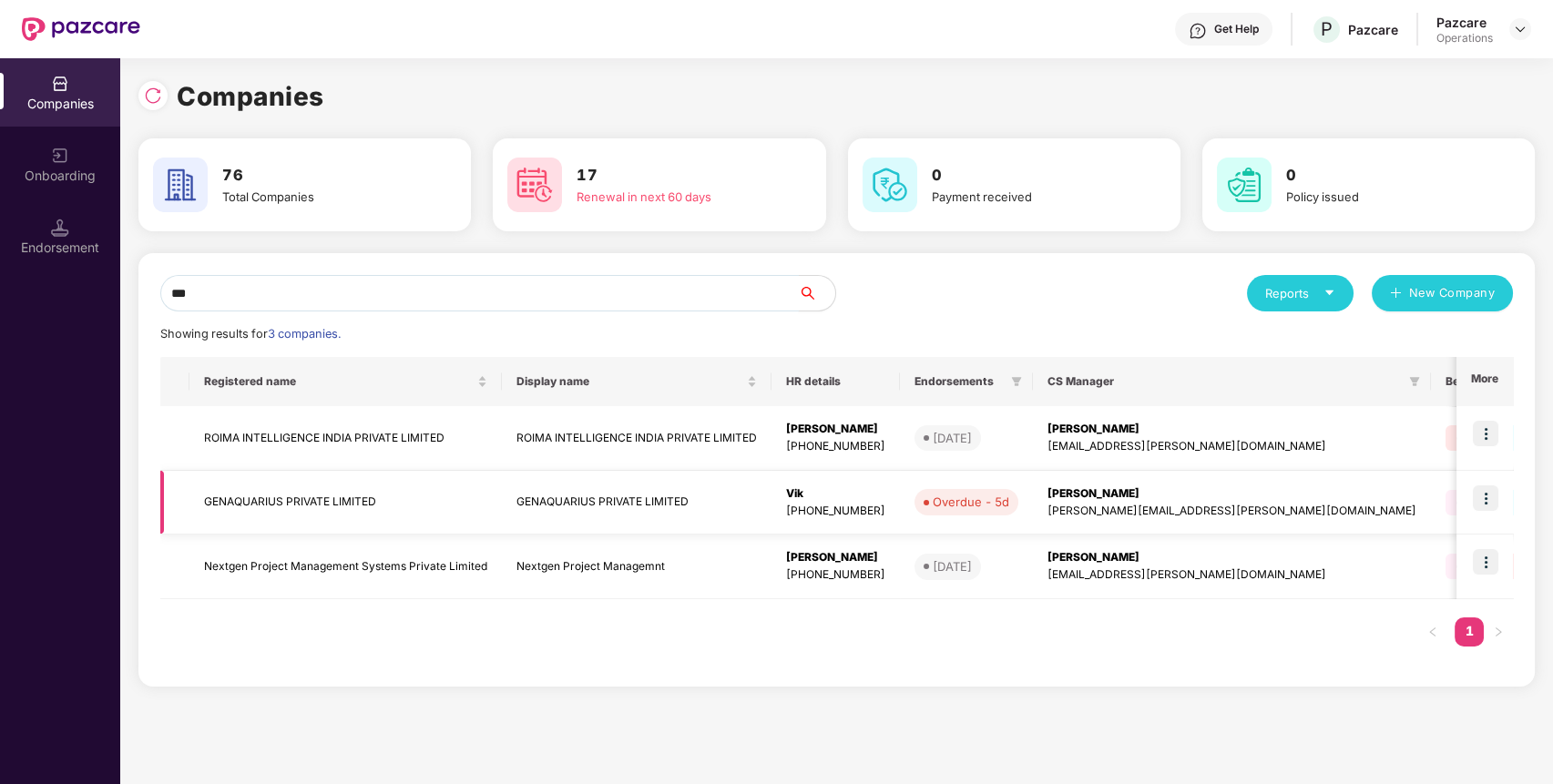
type input "***"
click at [1492, 504] on img at bounding box center [1486, 498] width 26 height 26
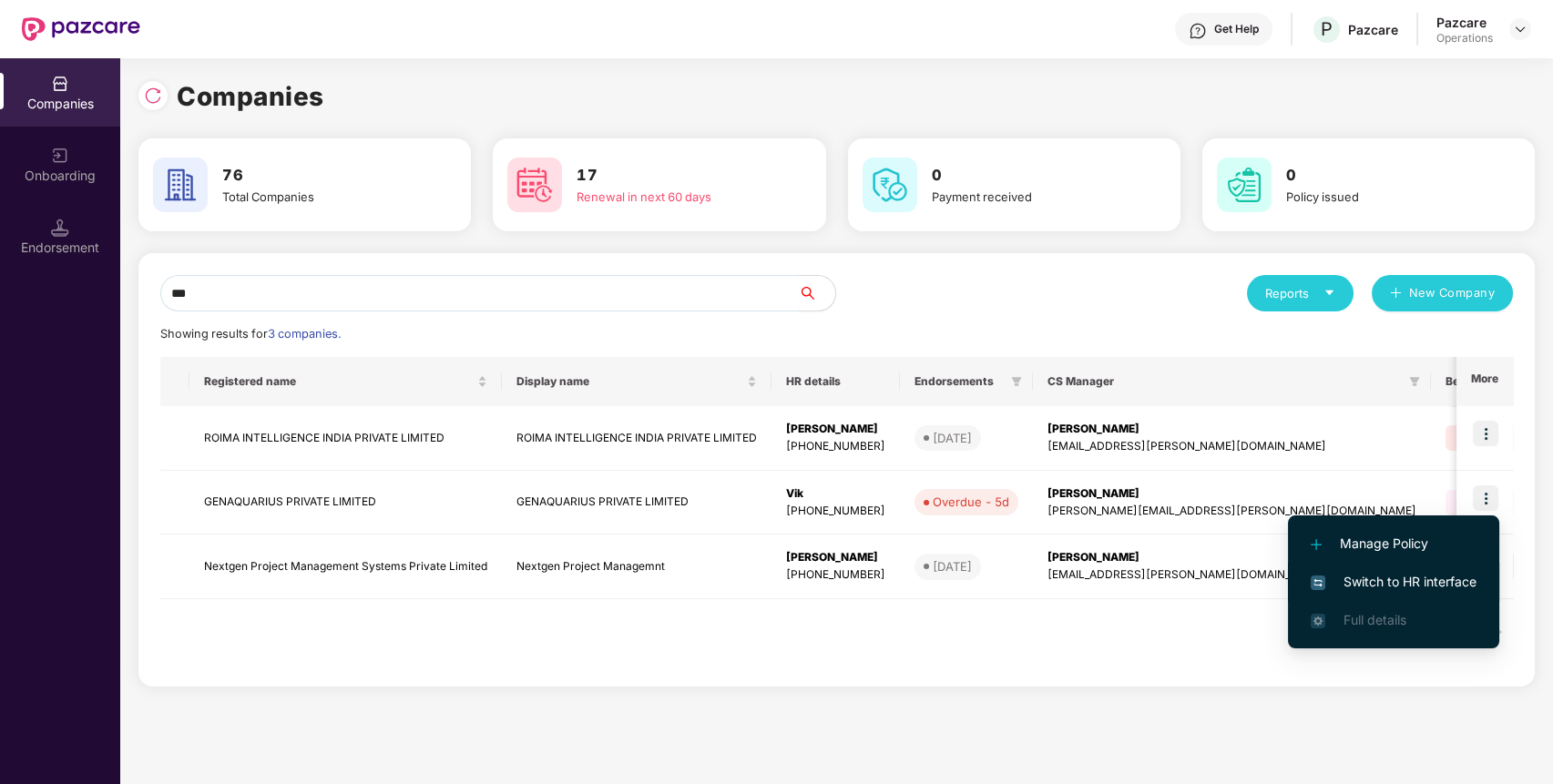
click at [1436, 584] on span "Switch to HR interface" at bounding box center [1393, 582] width 166 height 20
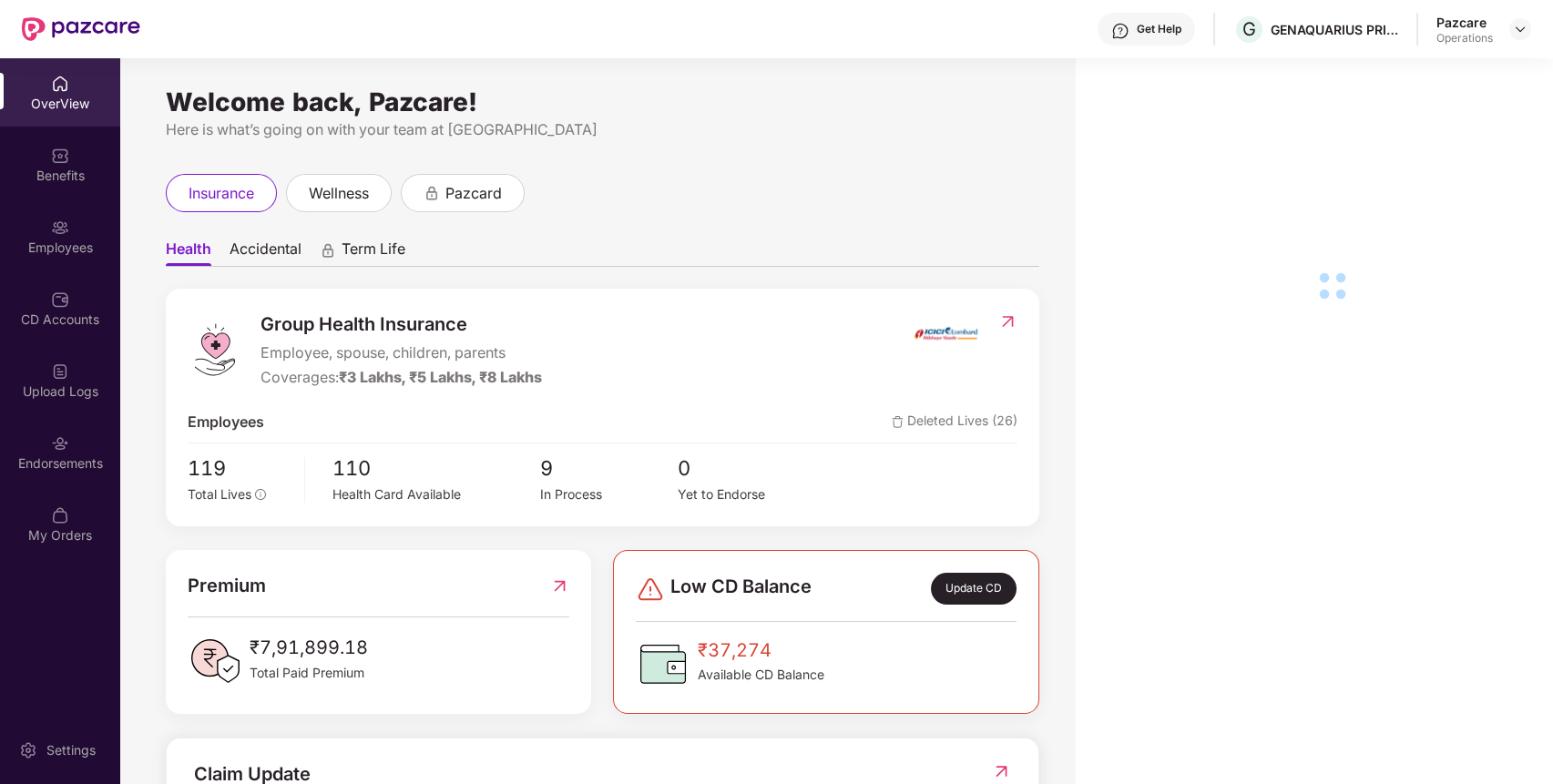
click at [8, 451] on div "Endorsements" at bounding box center [60, 452] width 120 height 68
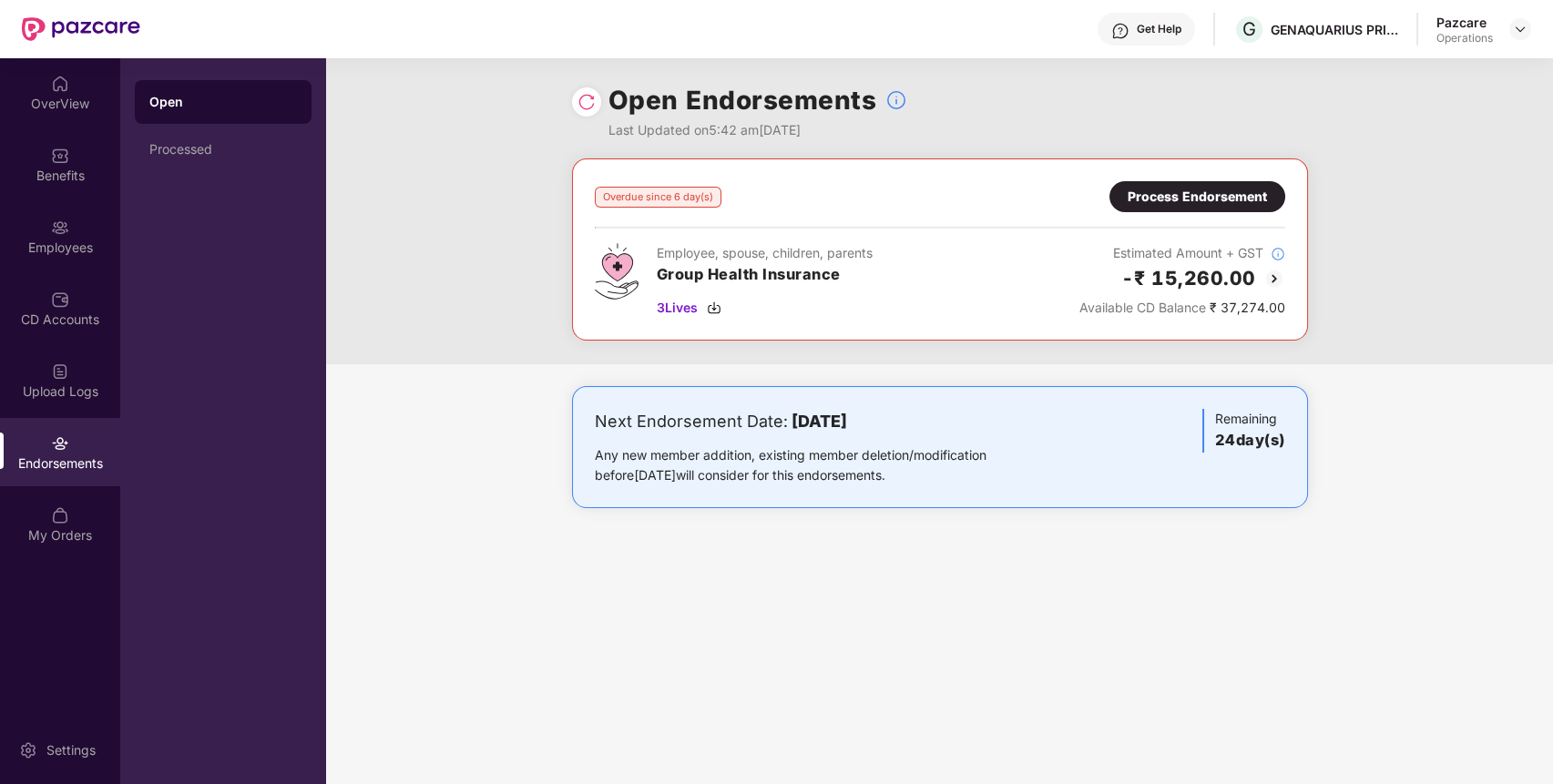
click at [1206, 187] on div "Process Endorsement" at bounding box center [1197, 197] width 140 height 20
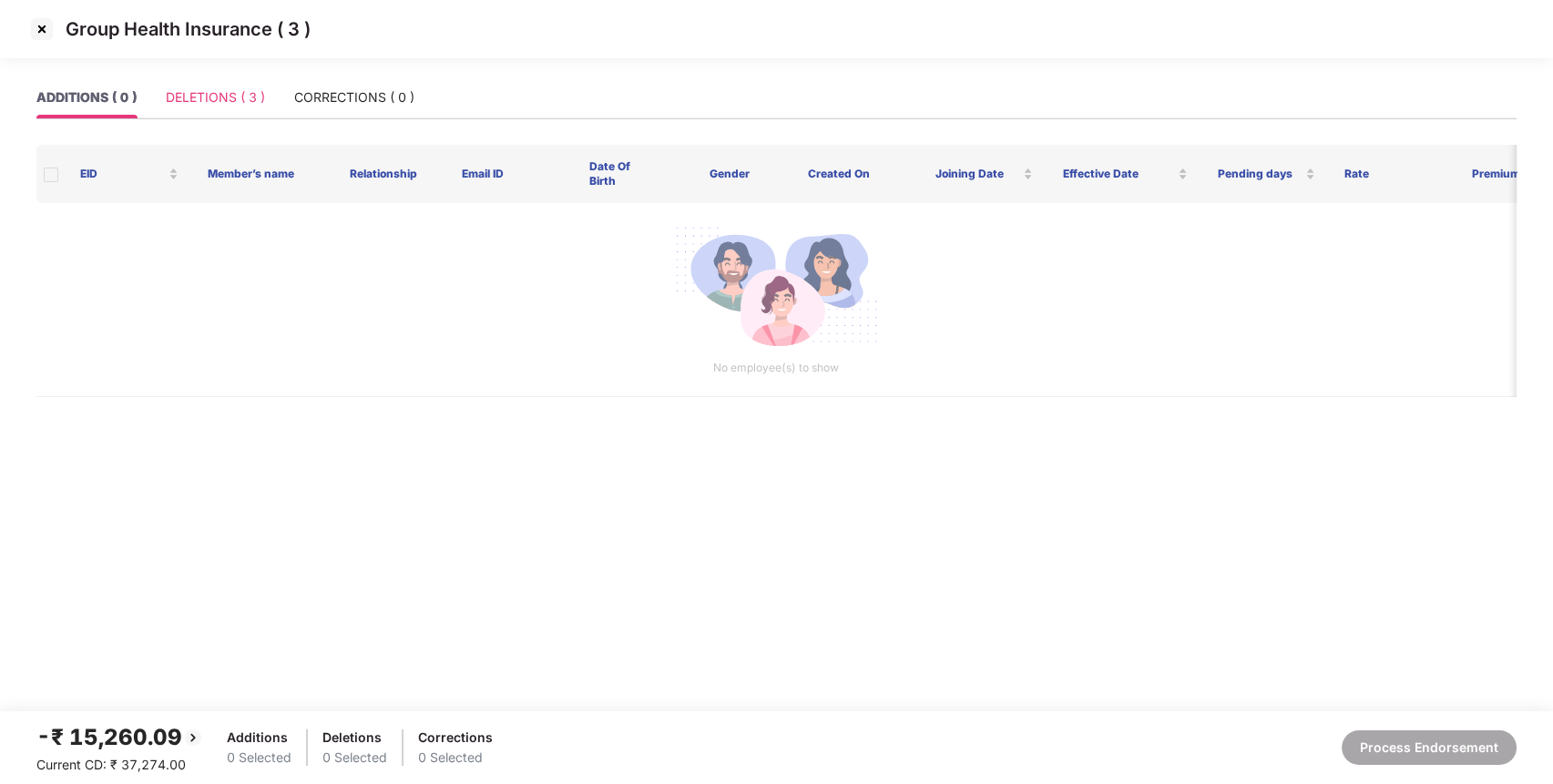
click at [227, 74] on div "Group Health Insurance ( 3 )" at bounding box center [776, 38] width 1553 height 76
click at [224, 93] on div "DELETIONS ( 3 )" at bounding box center [215, 97] width 99 height 20
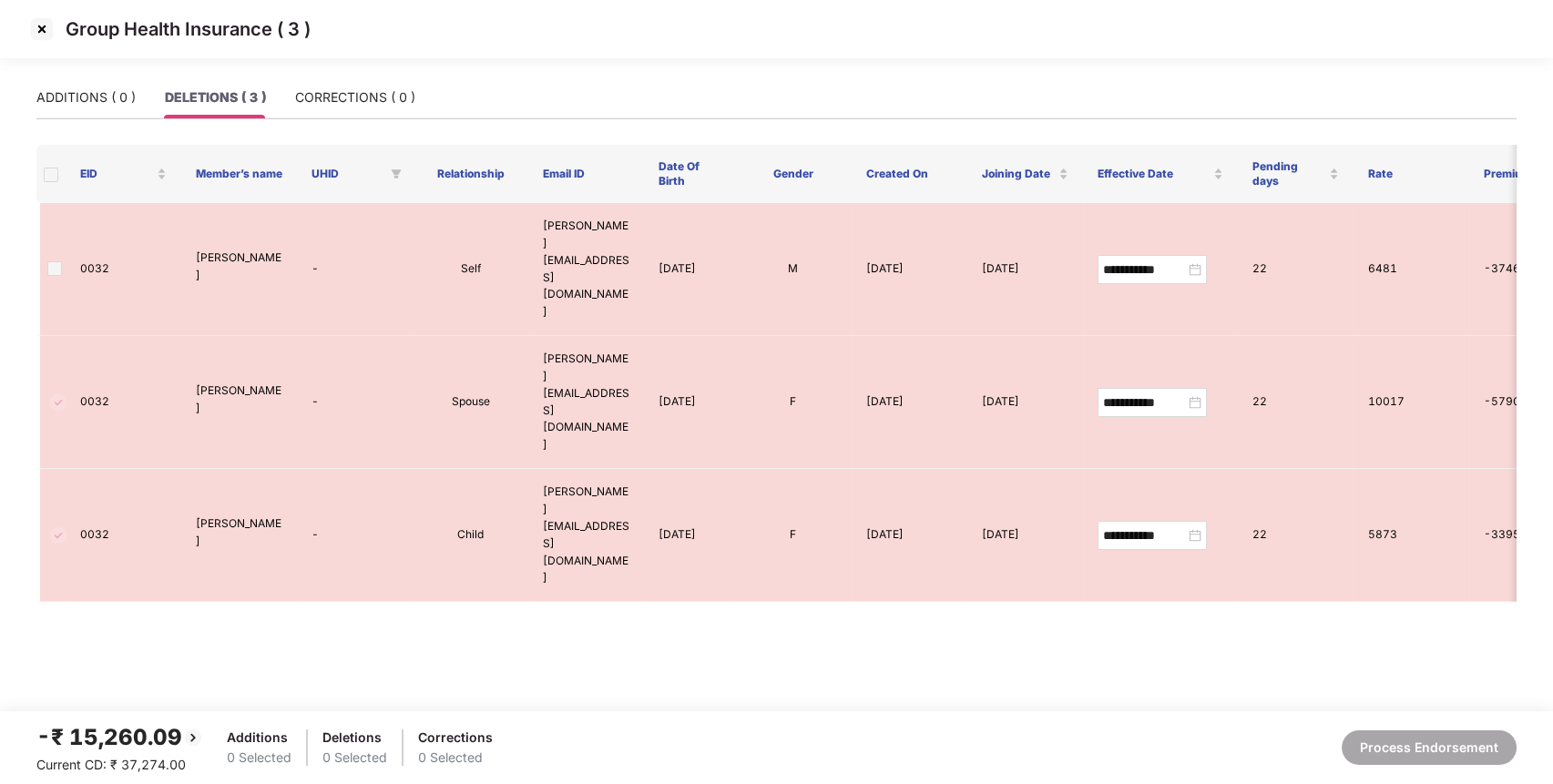
click at [41, 18] on img at bounding box center [42, 29] width 29 height 29
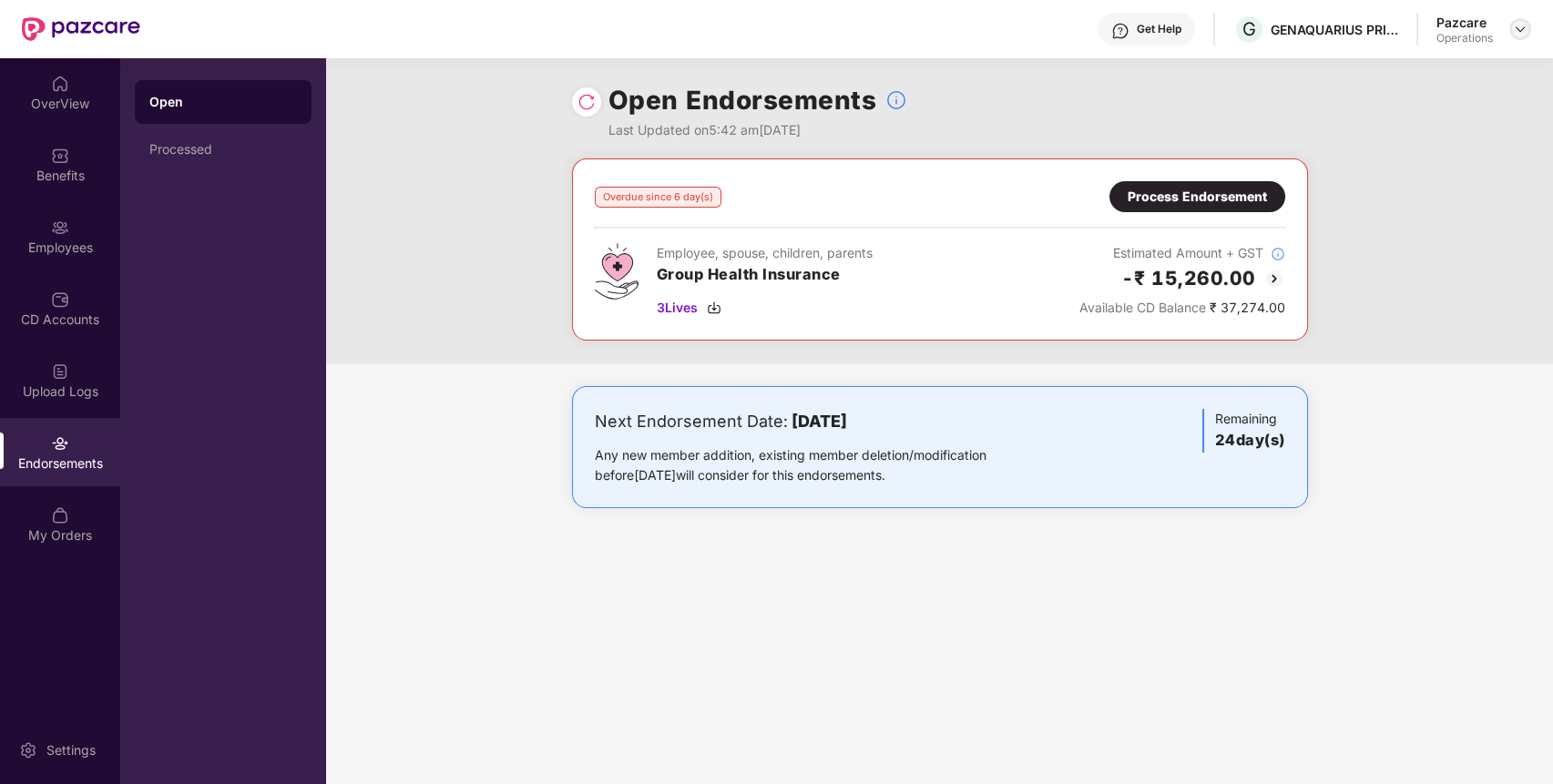
click at [1526, 29] on img at bounding box center [1520, 29] width 15 height 15
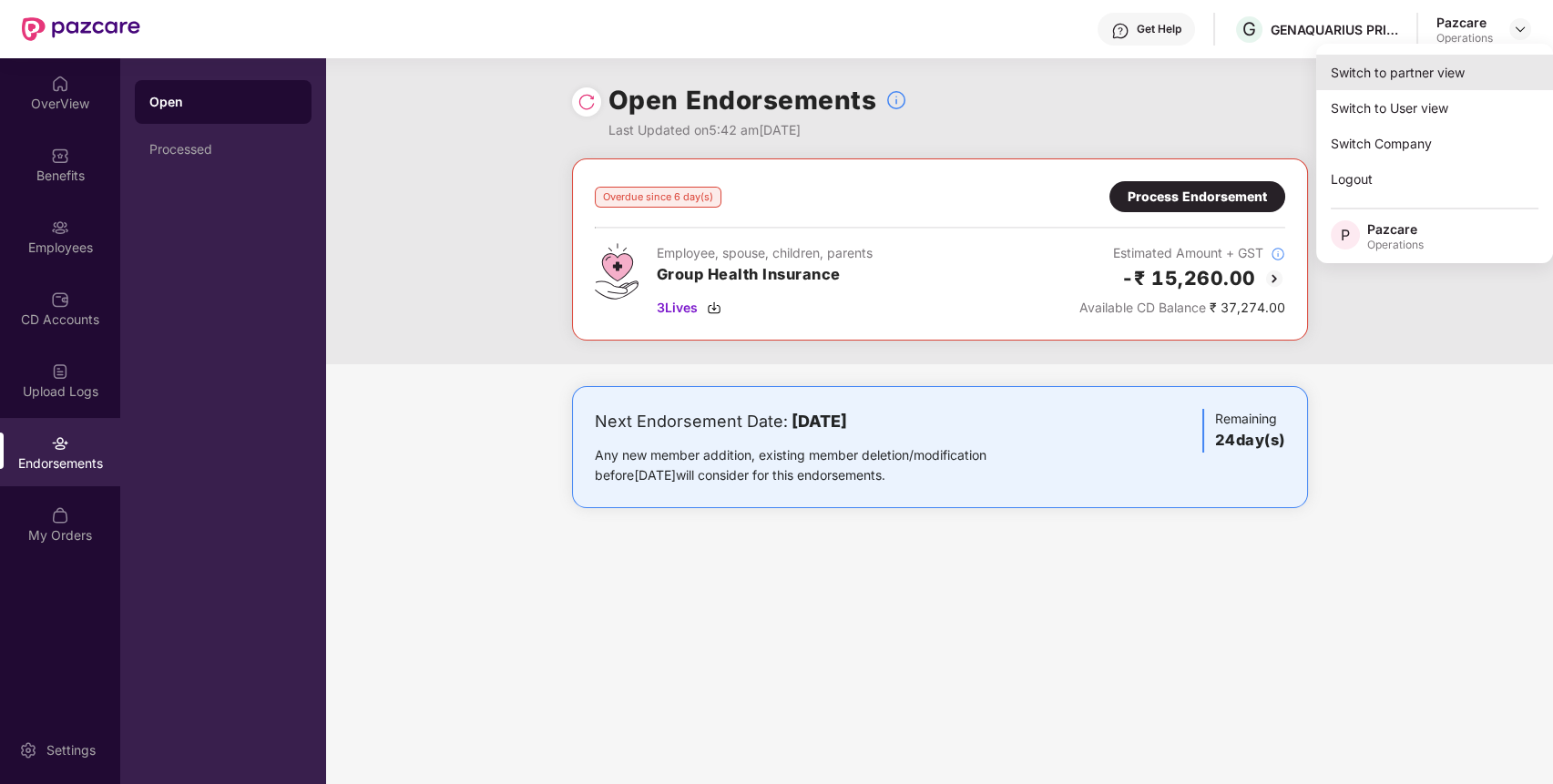
click at [1486, 74] on div "Switch to partner view" at bounding box center [1434, 72] width 237 height 36
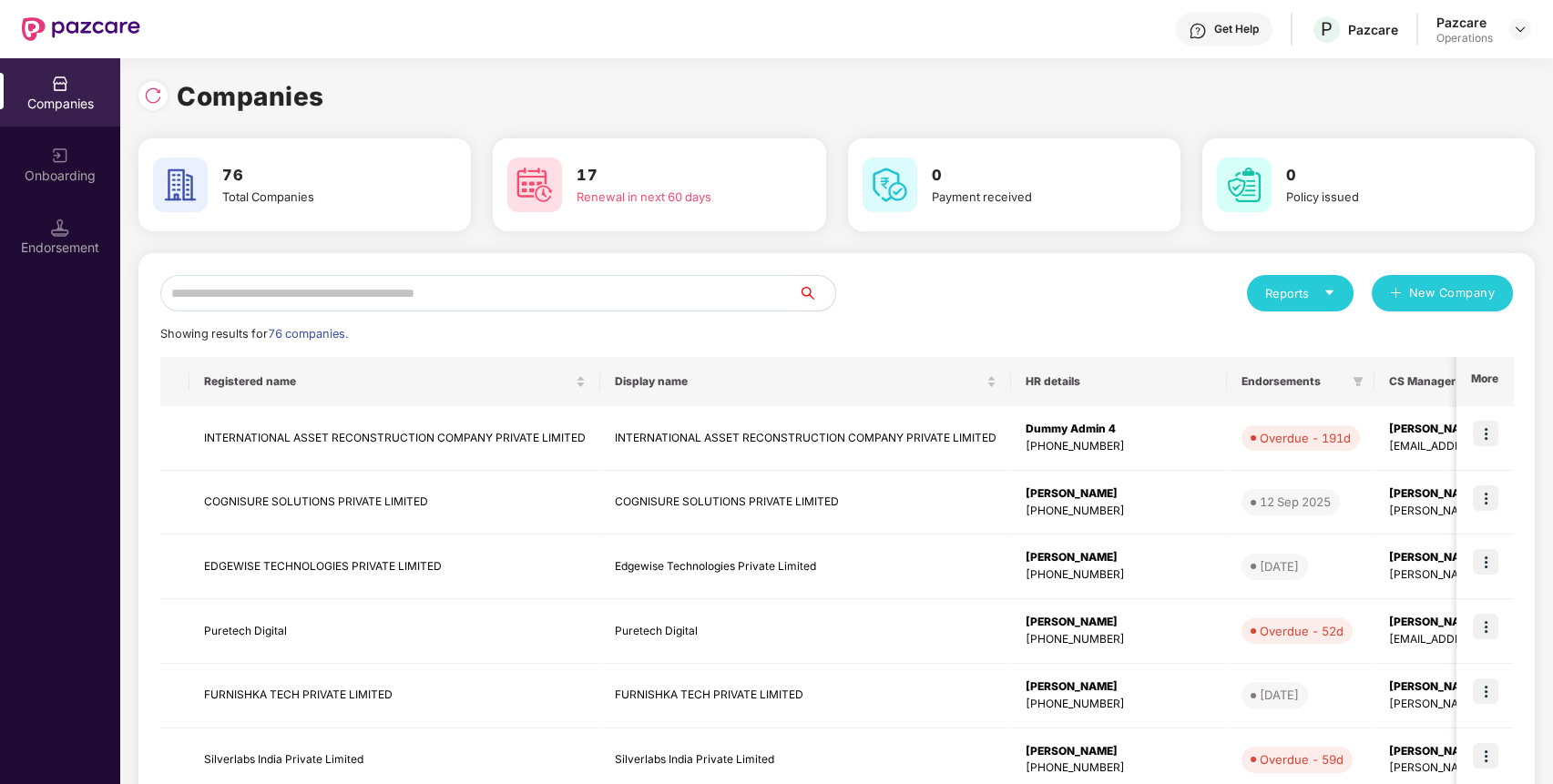
click at [721, 280] on input "text" at bounding box center [479, 293] width 638 height 37
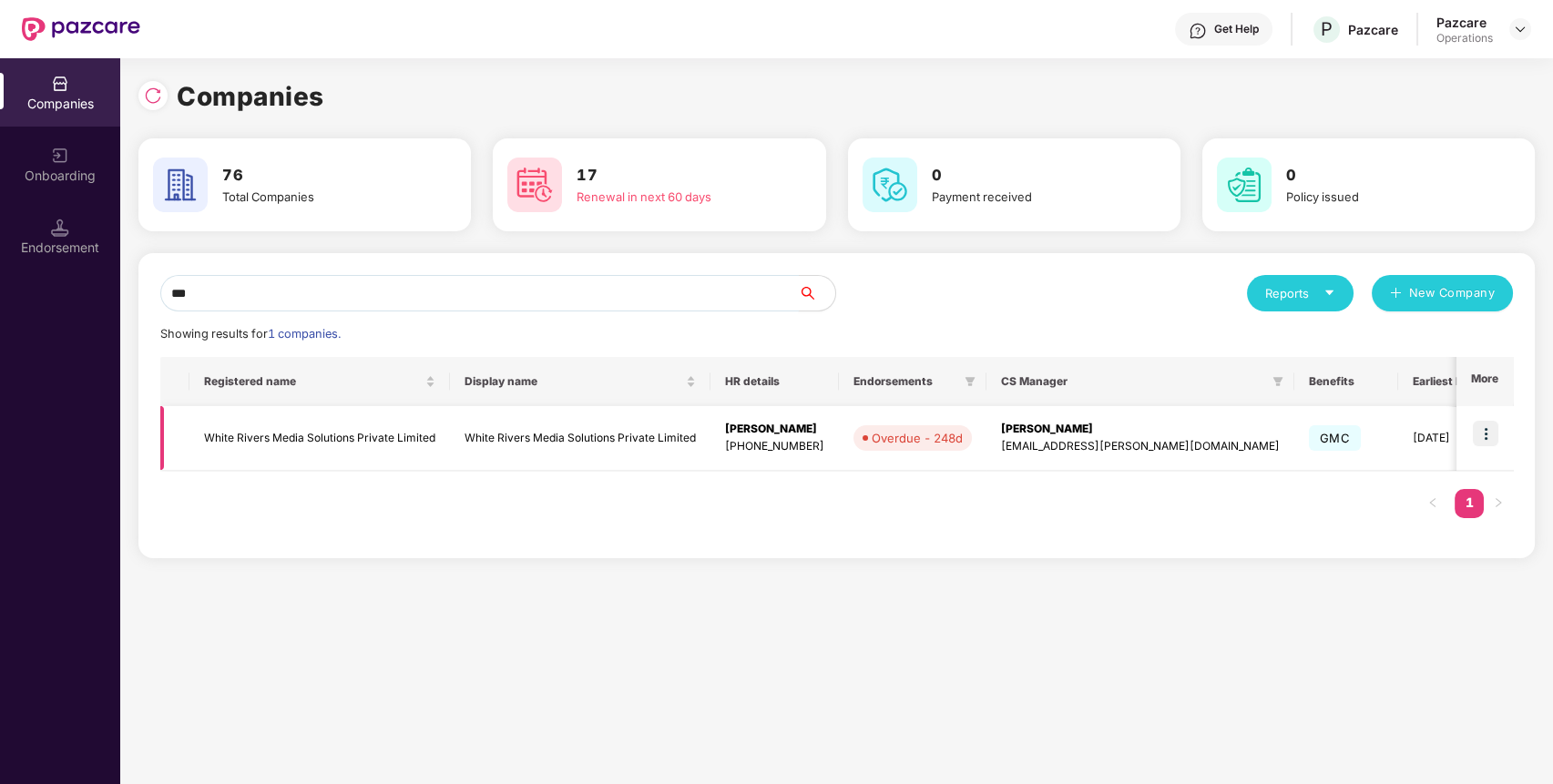
type input "***"
click at [1488, 433] on img at bounding box center [1486, 434] width 26 height 26
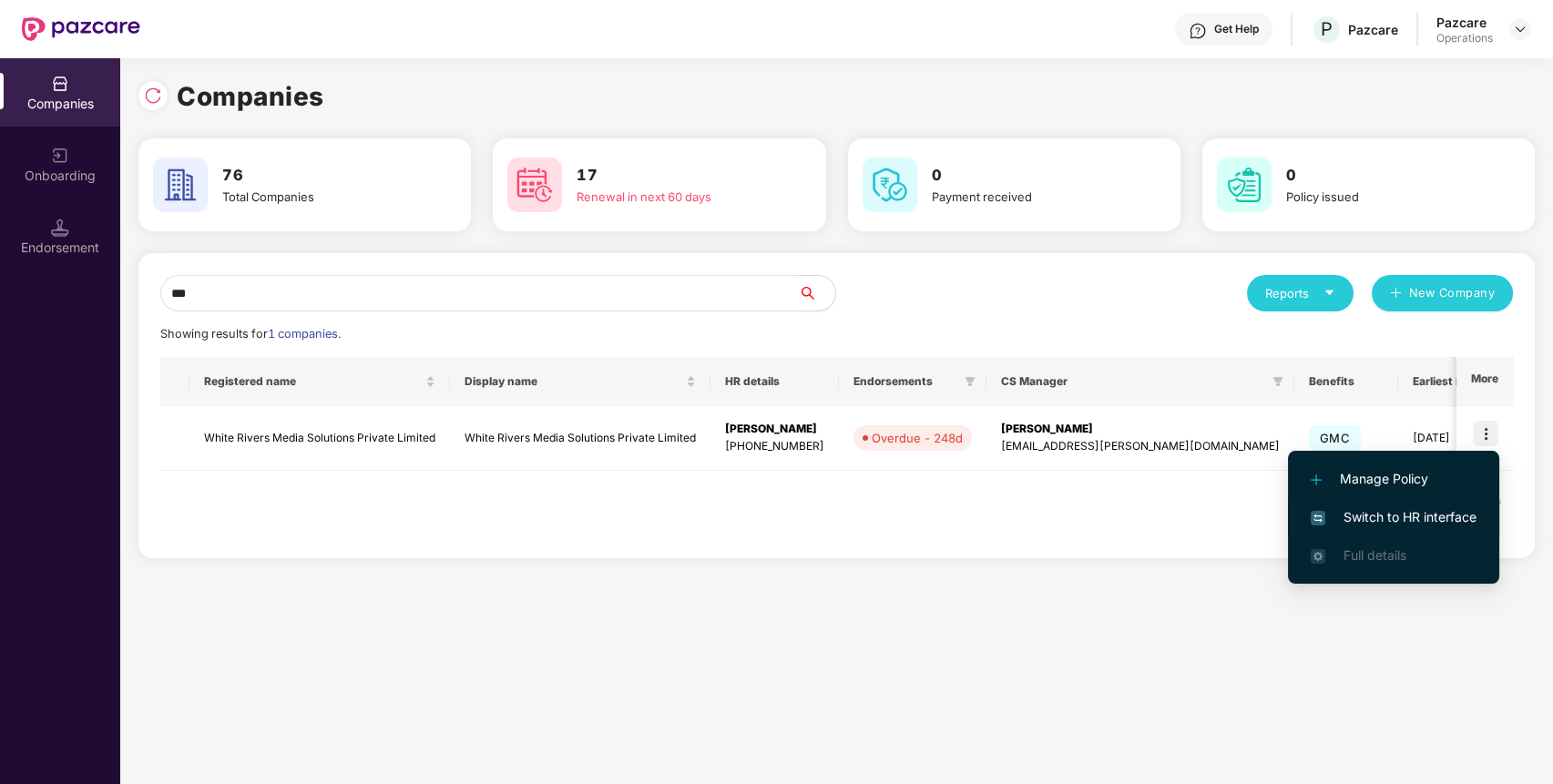
click at [1431, 511] on span "Switch to HR interface" at bounding box center [1393, 517] width 166 height 20
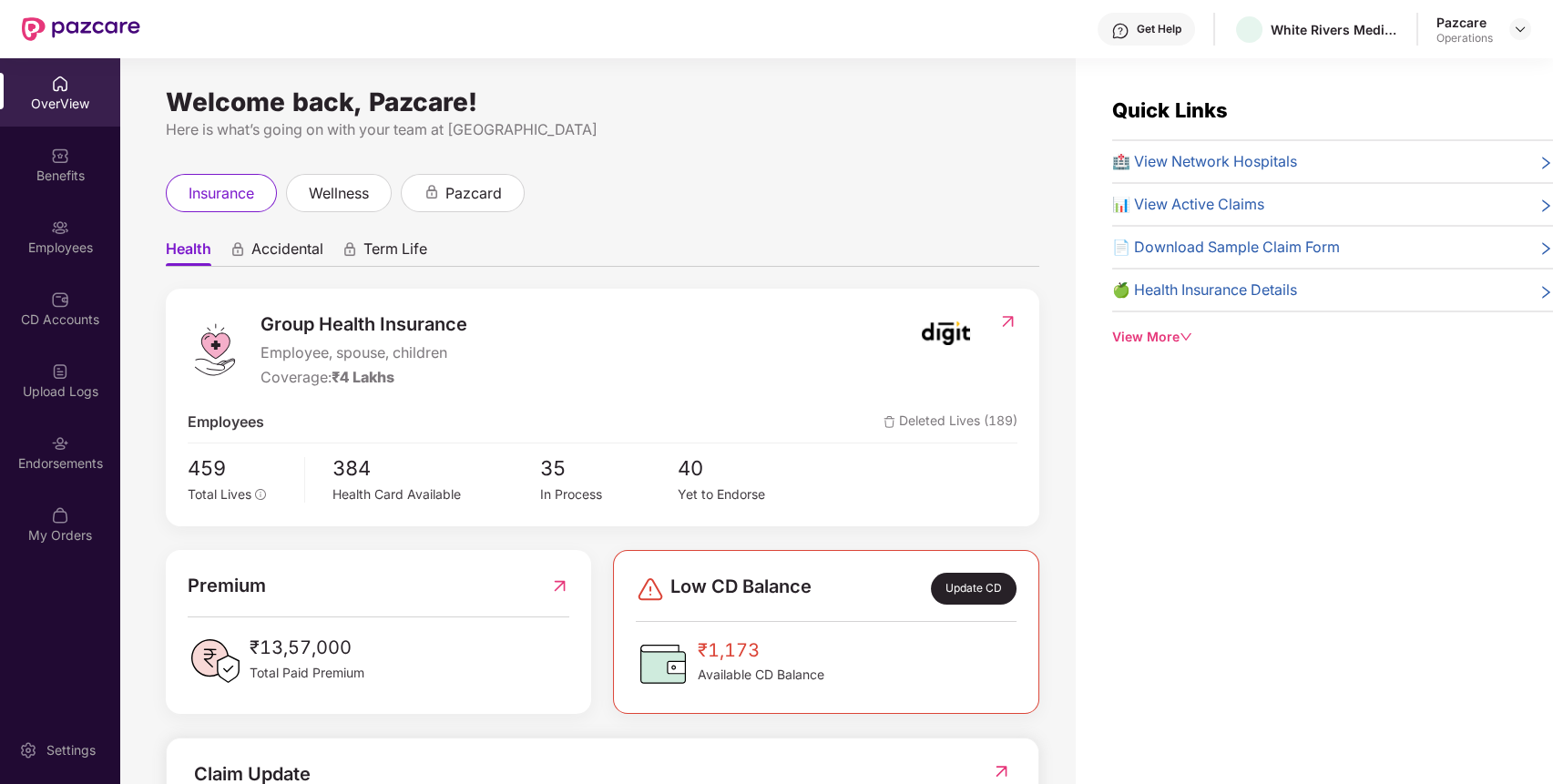
click at [94, 437] on div "Endorsements" at bounding box center [60, 452] width 120 height 68
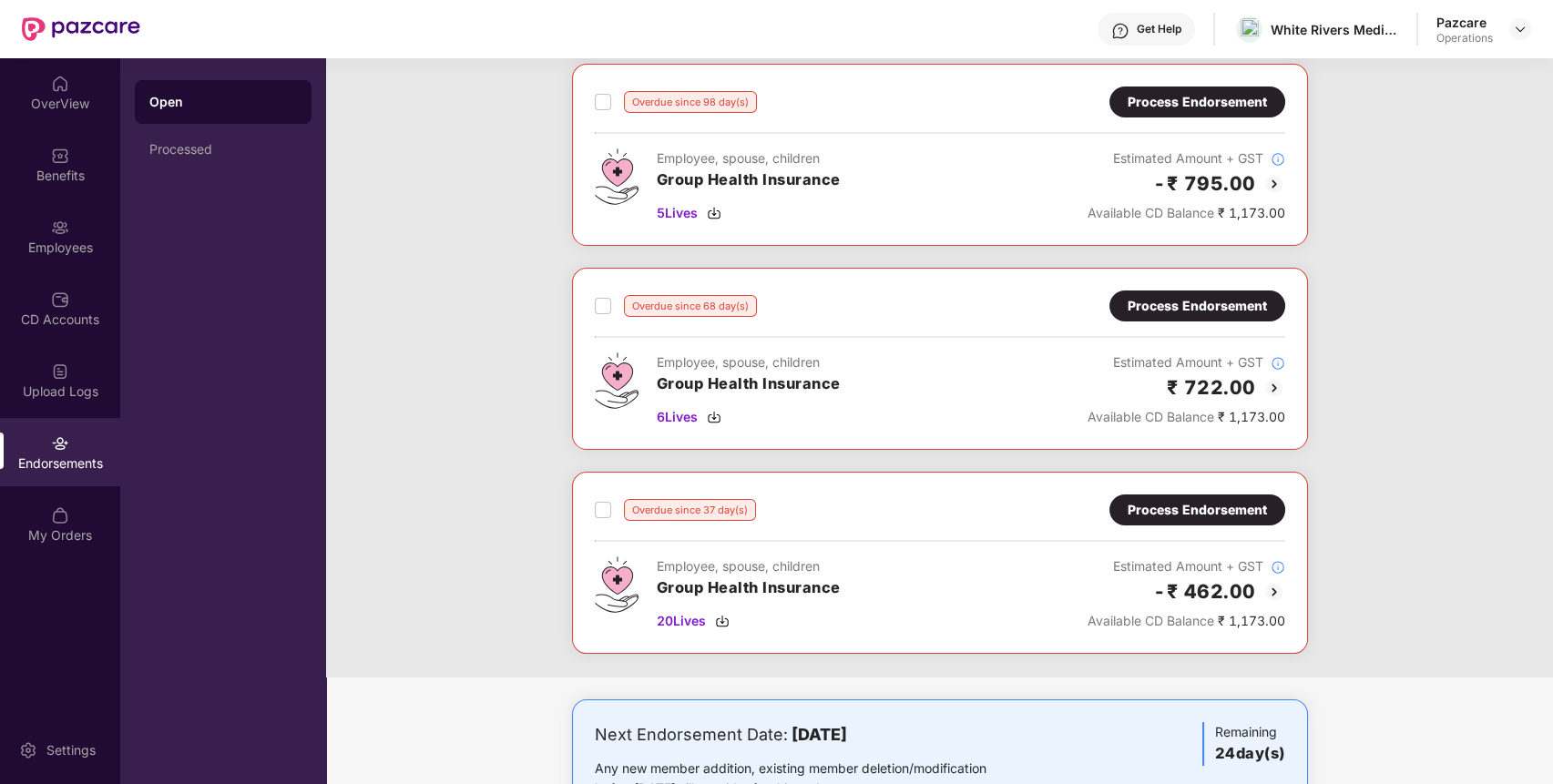
scroll to position [370, 0]
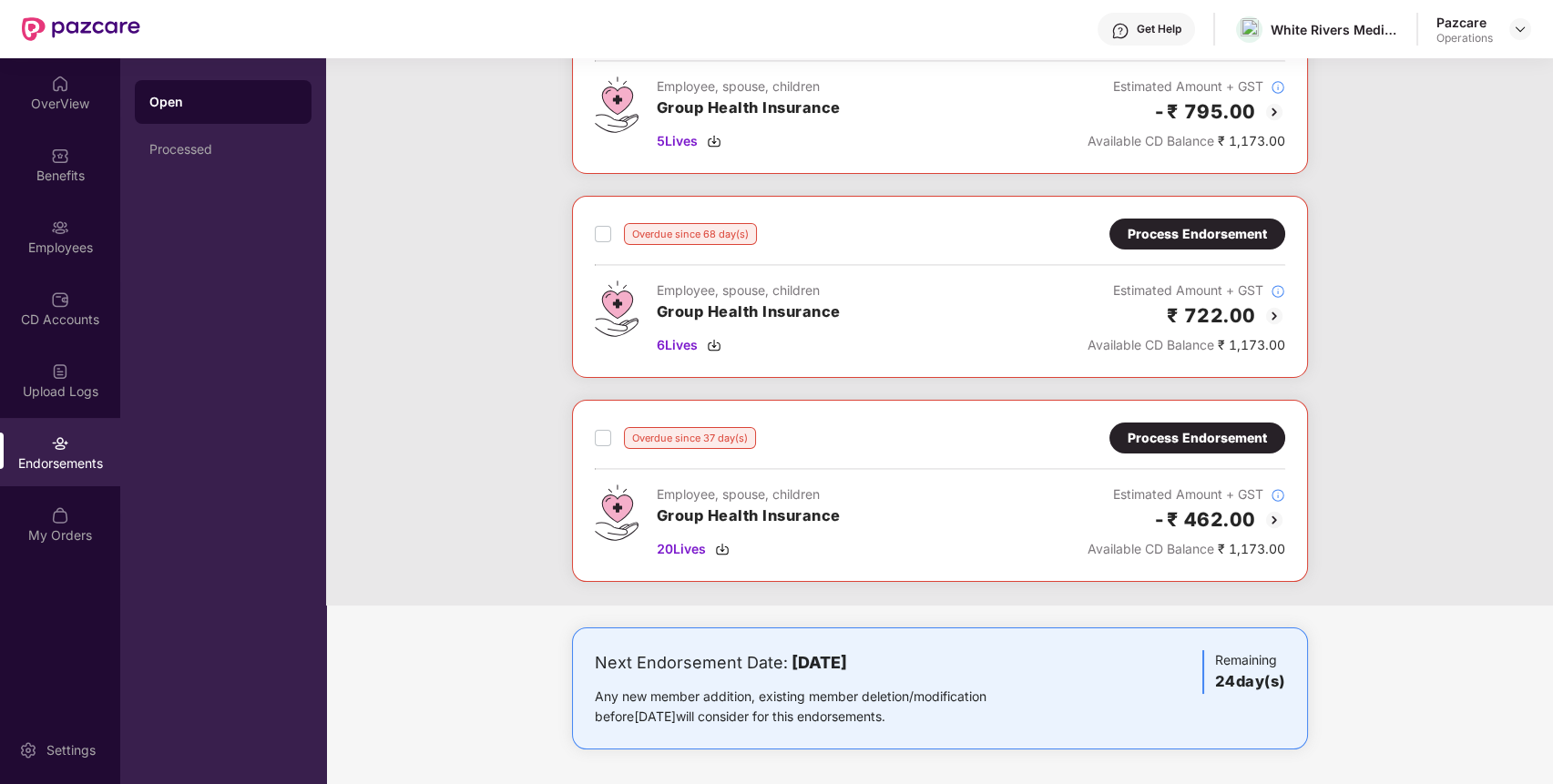
click at [1149, 423] on div "Process Endorsement" at bounding box center [1196, 438] width 176 height 31
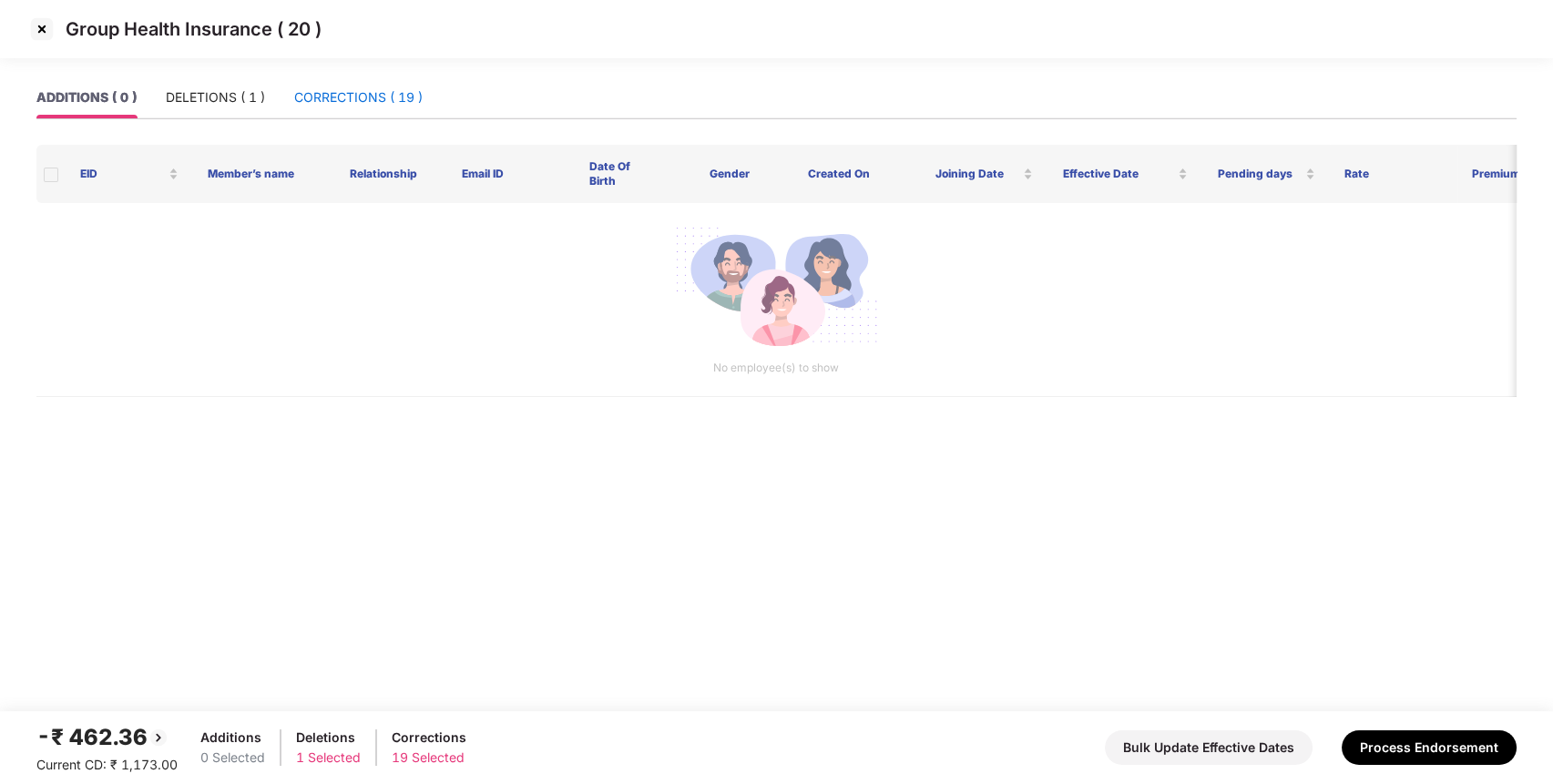
click at [390, 97] on div "CORRECTIONS ( 19 )" at bounding box center [359, 97] width 129 height 20
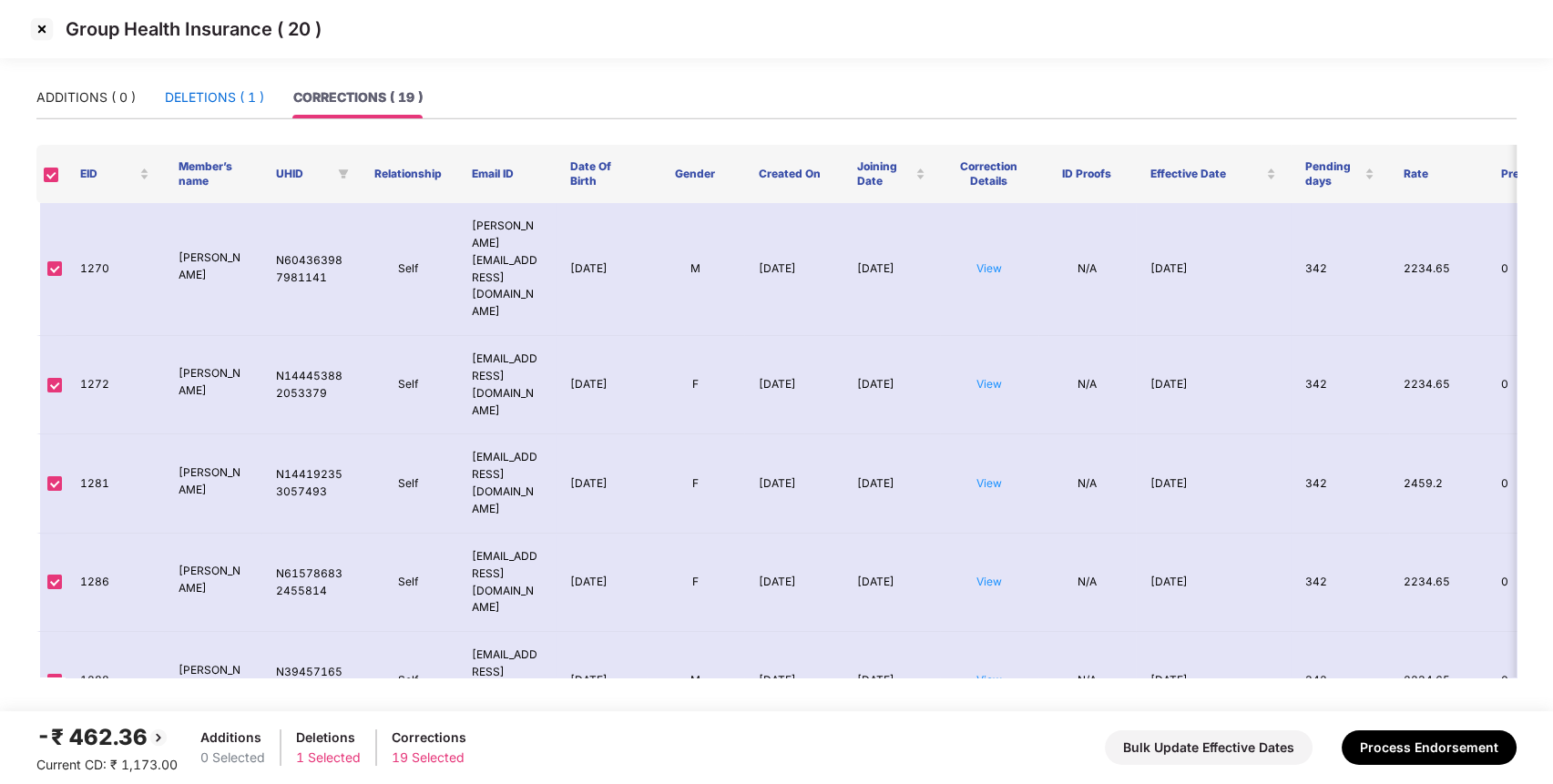
click at [245, 100] on div "DELETIONS ( 1 )" at bounding box center [214, 97] width 99 height 20
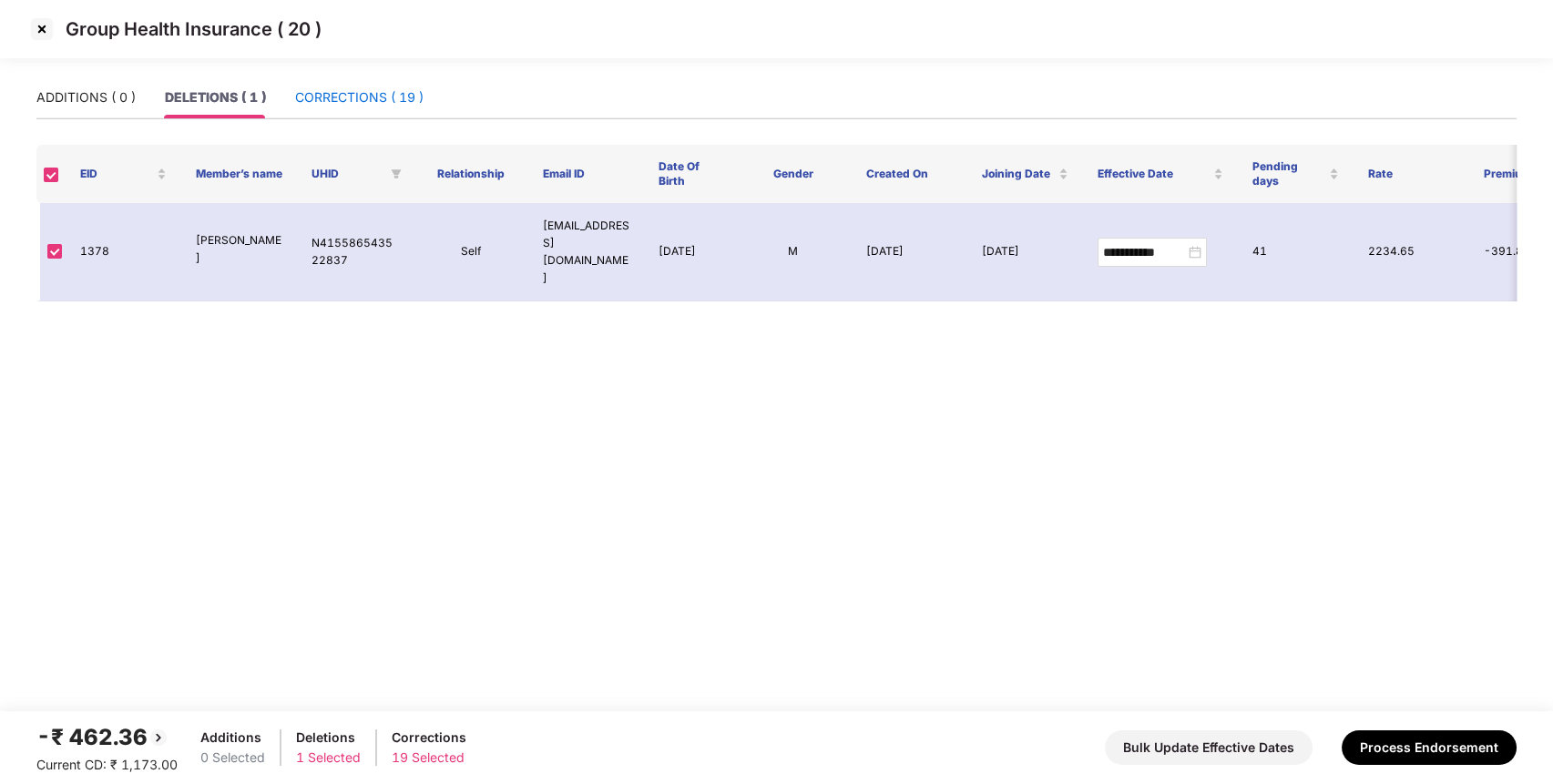
click at [380, 100] on div "CORRECTIONS ( 19 )" at bounding box center [360, 97] width 129 height 20
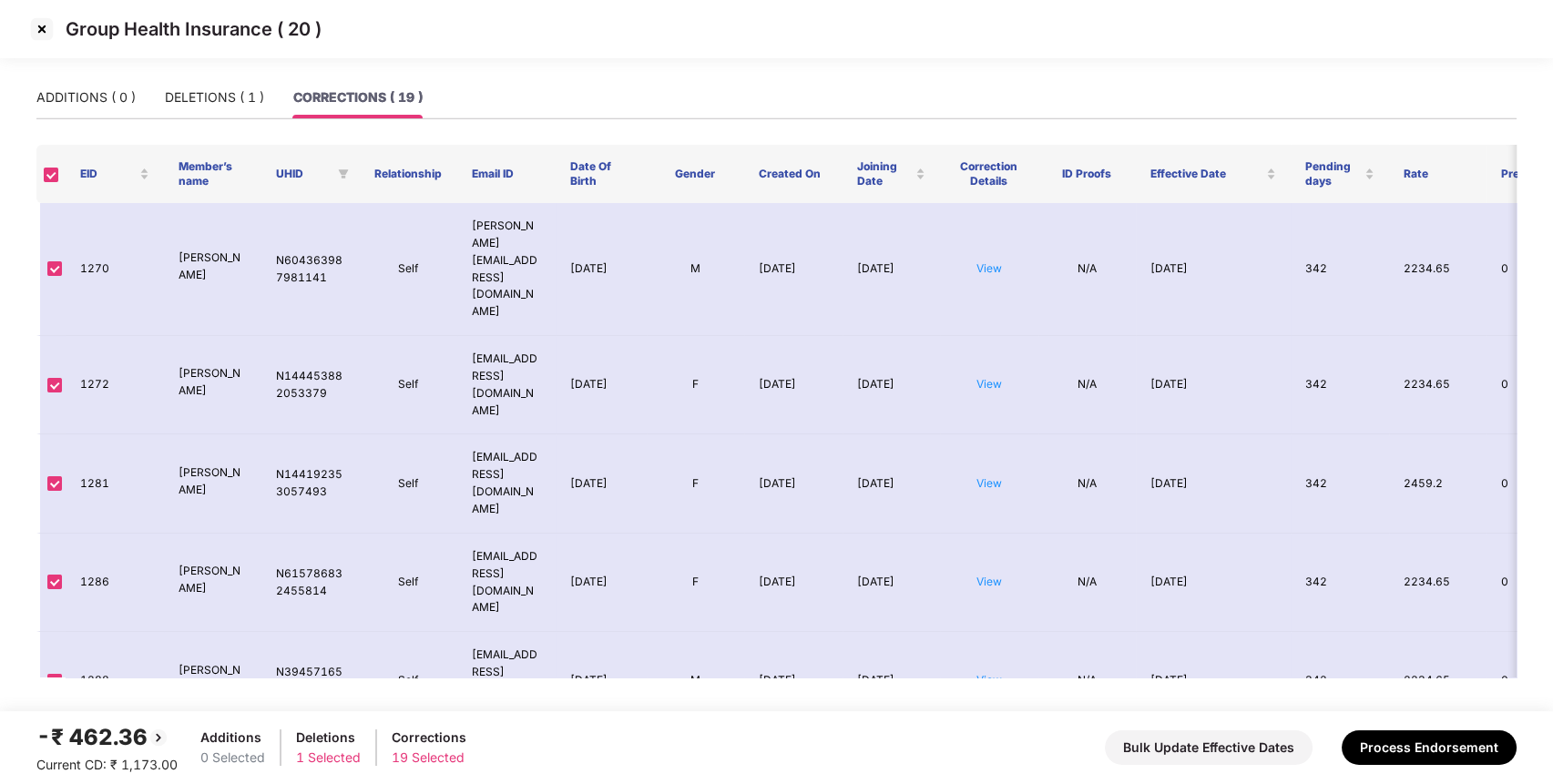
click at [44, 22] on img at bounding box center [42, 29] width 29 height 29
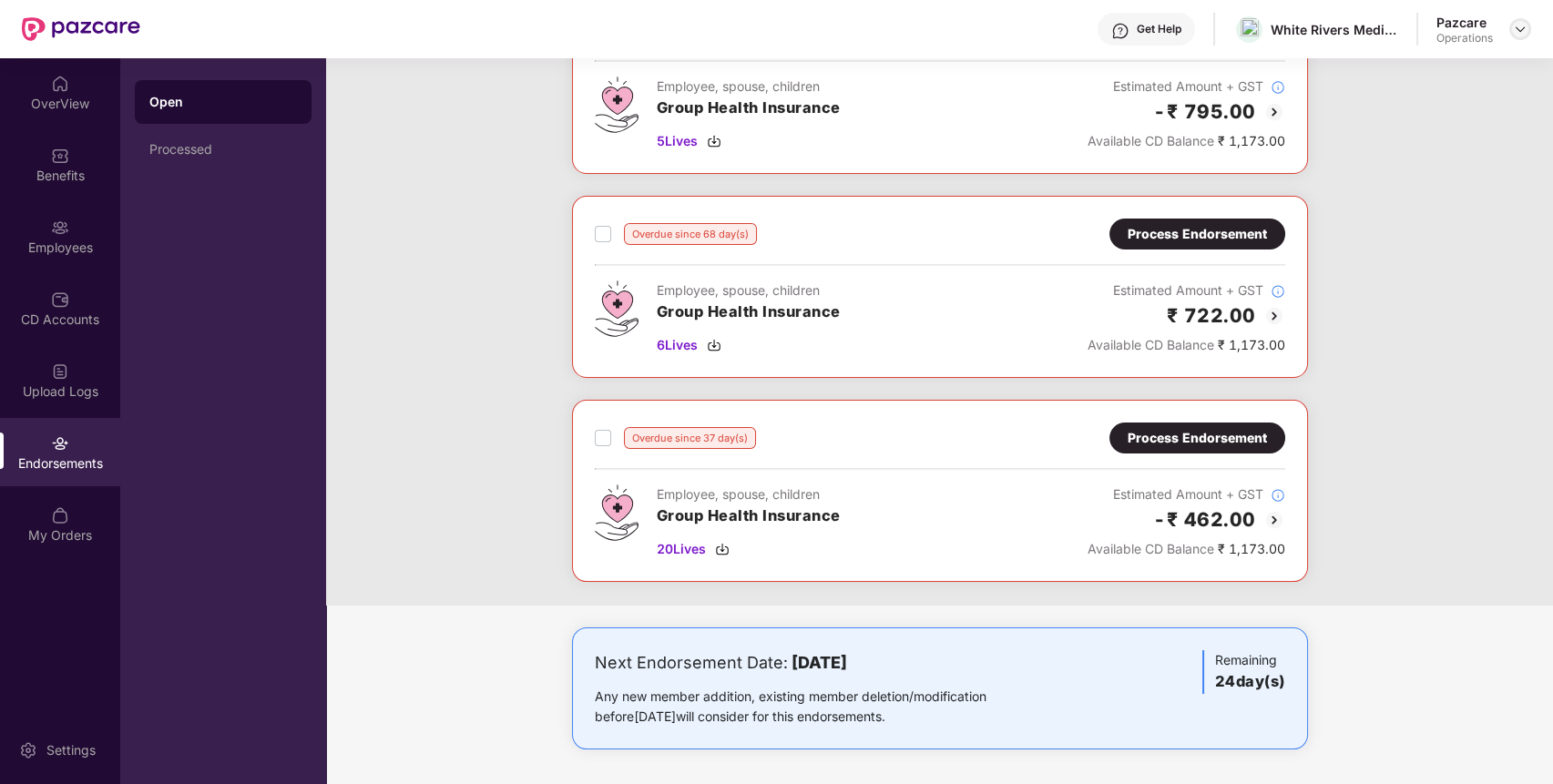
click at [1527, 29] on div at bounding box center [1520, 29] width 22 height 22
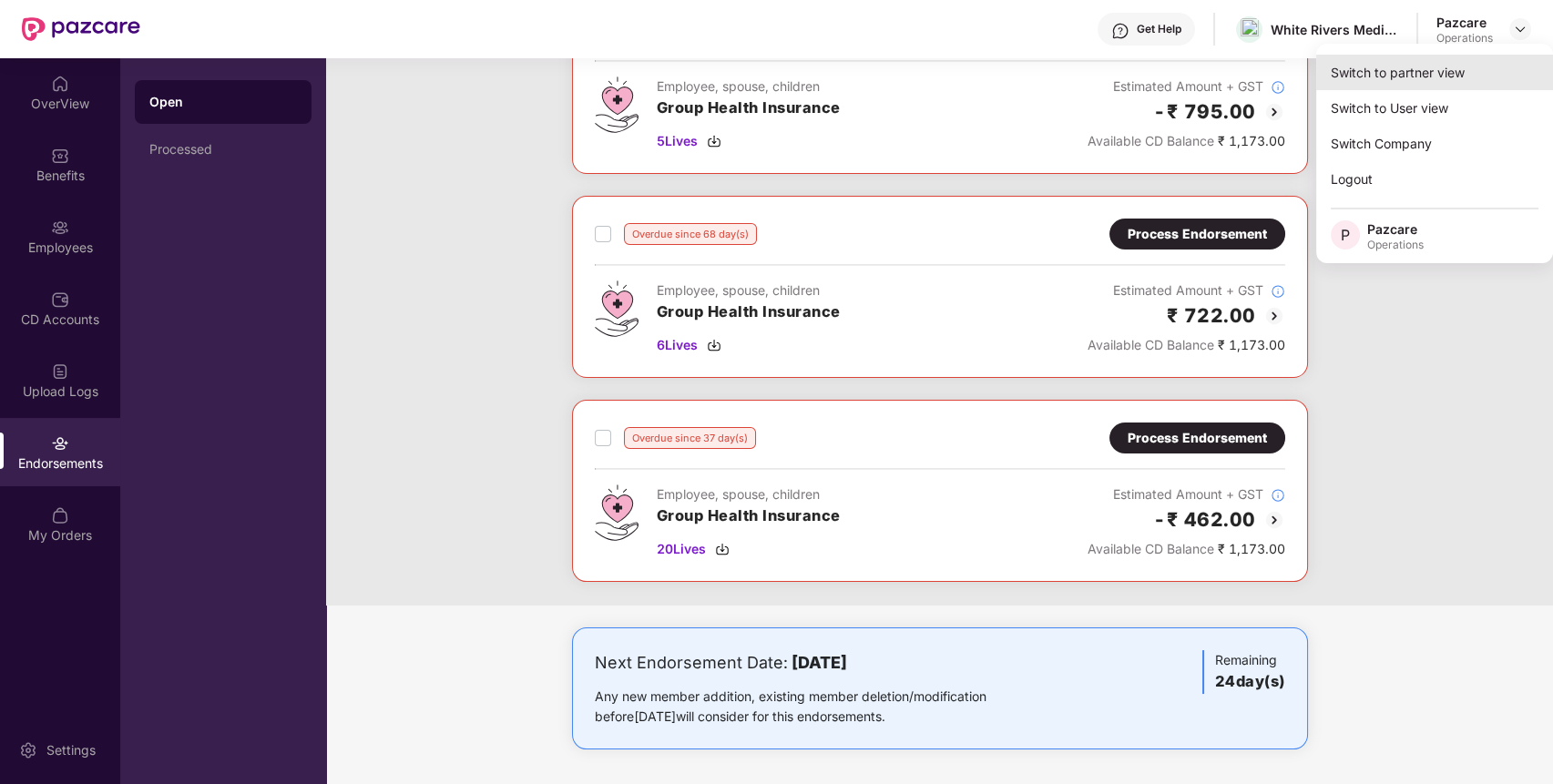
click at [1476, 79] on div "Switch to partner view" at bounding box center [1434, 72] width 237 height 36
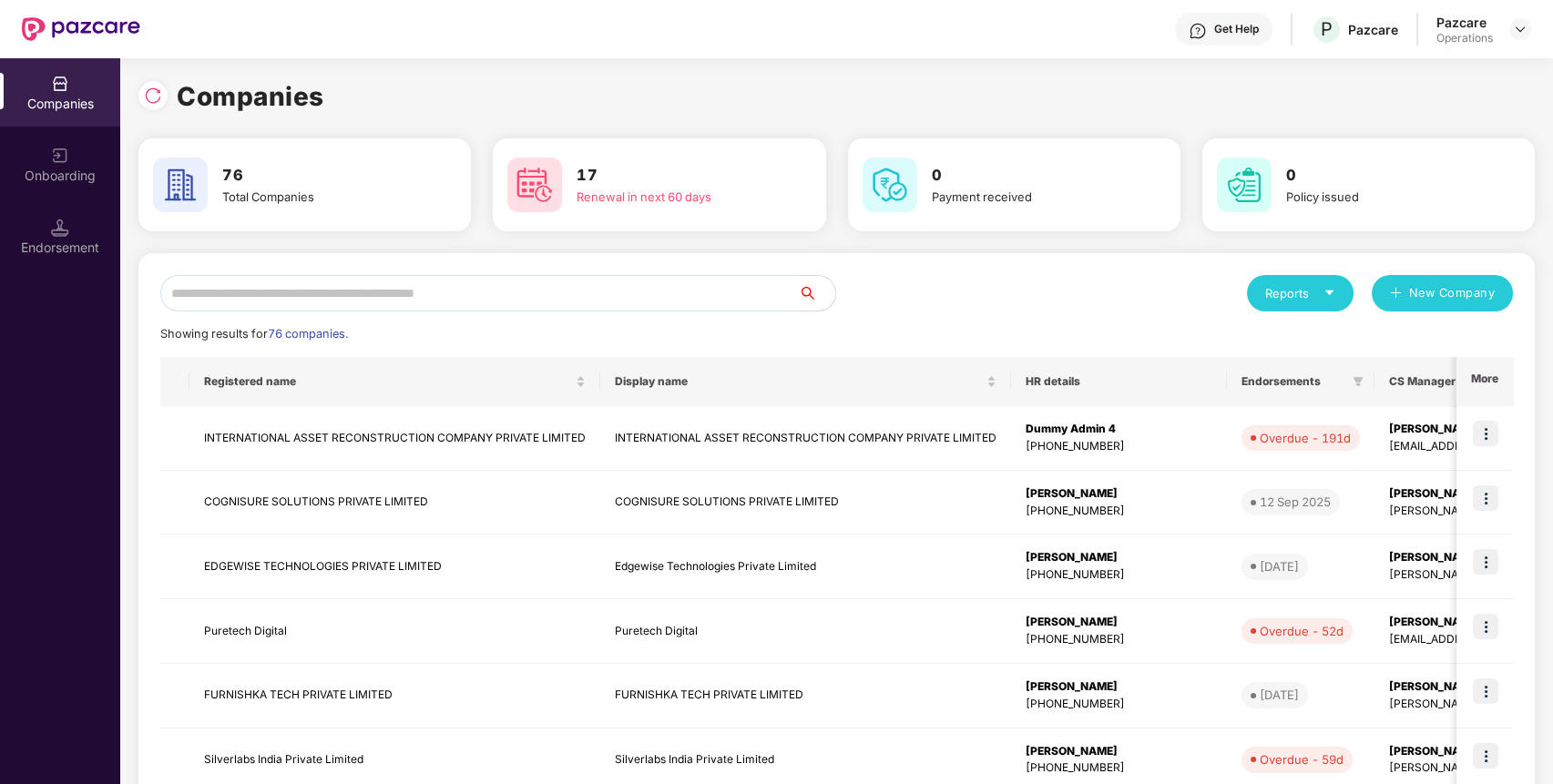
click at [648, 298] on input "text" at bounding box center [479, 293] width 638 height 37
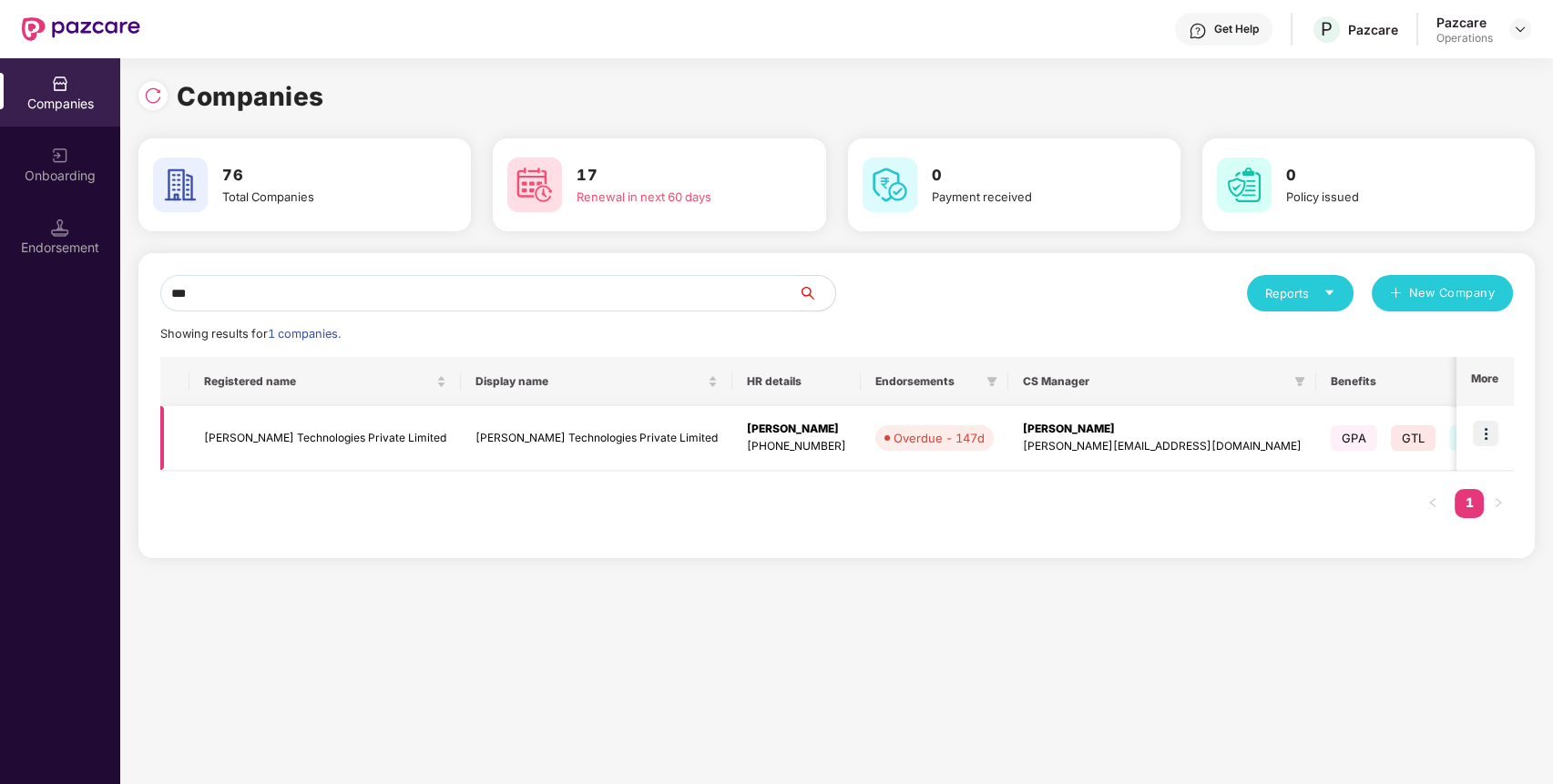
type input "***"
click at [1478, 437] on img at bounding box center [1486, 434] width 26 height 26
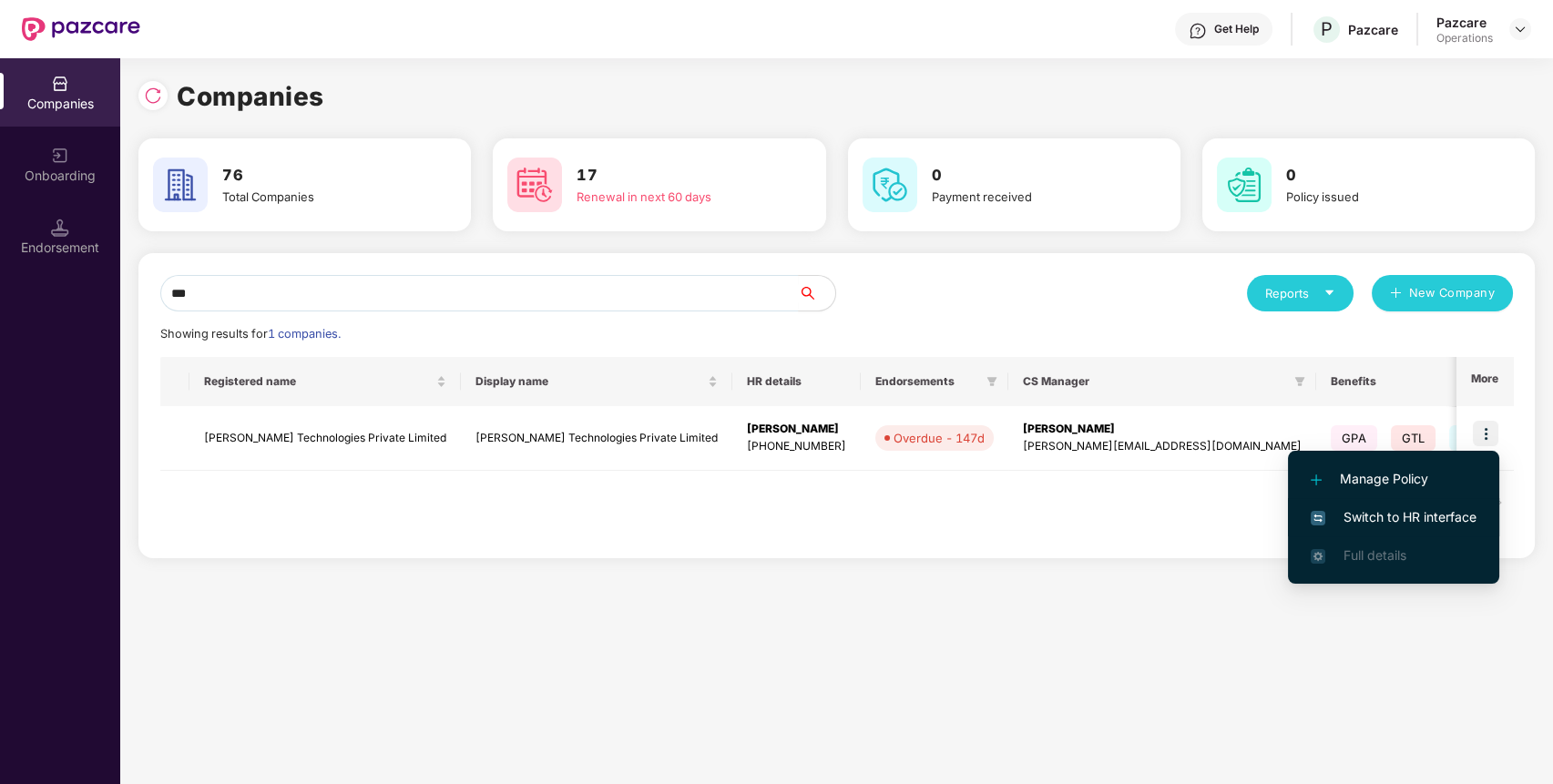
click at [1438, 515] on span "Switch to HR interface" at bounding box center [1393, 517] width 166 height 20
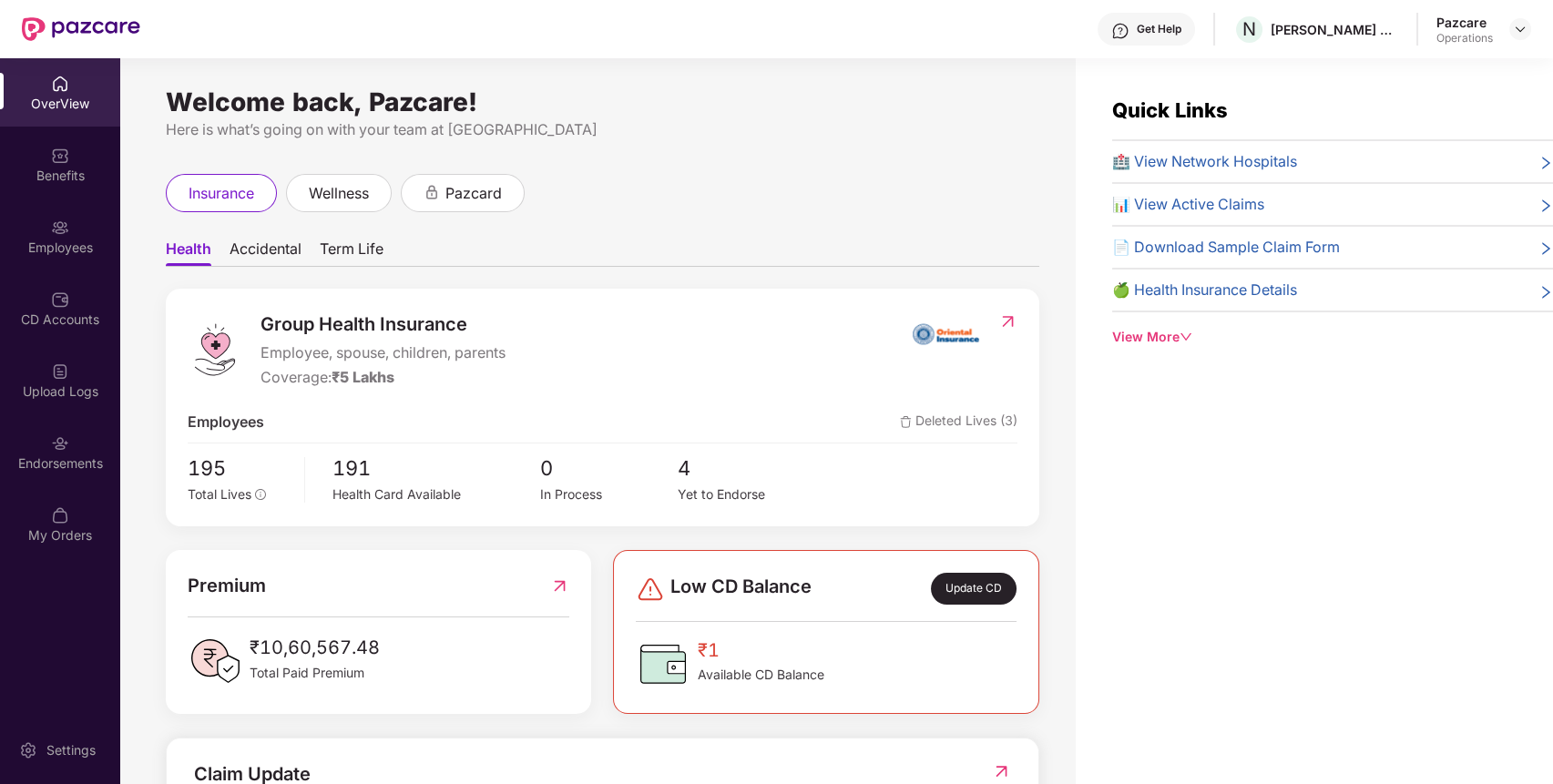
click at [64, 459] on div "Endorsements" at bounding box center [60, 463] width 120 height 18
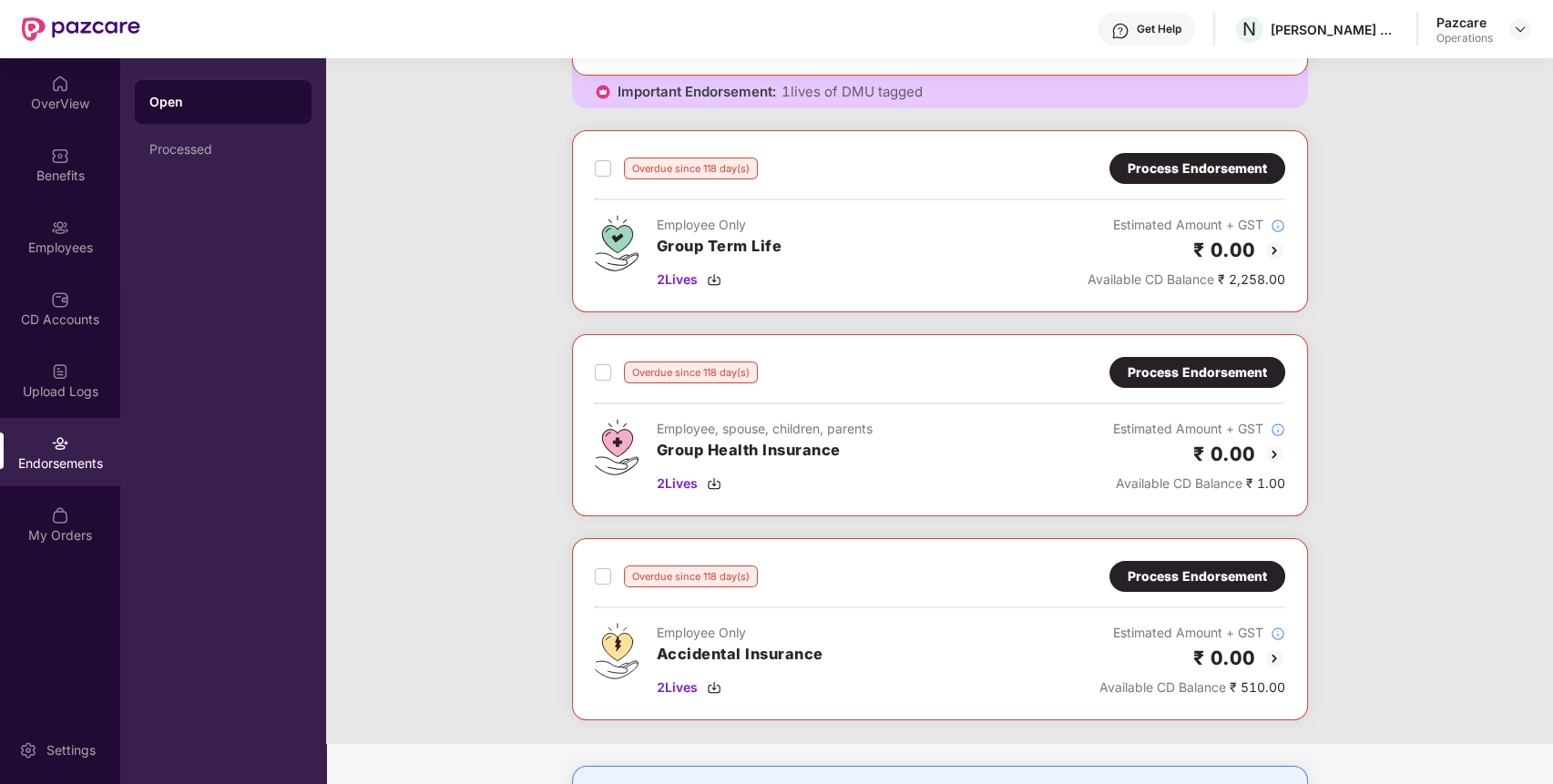
scroll to position [736, 0]
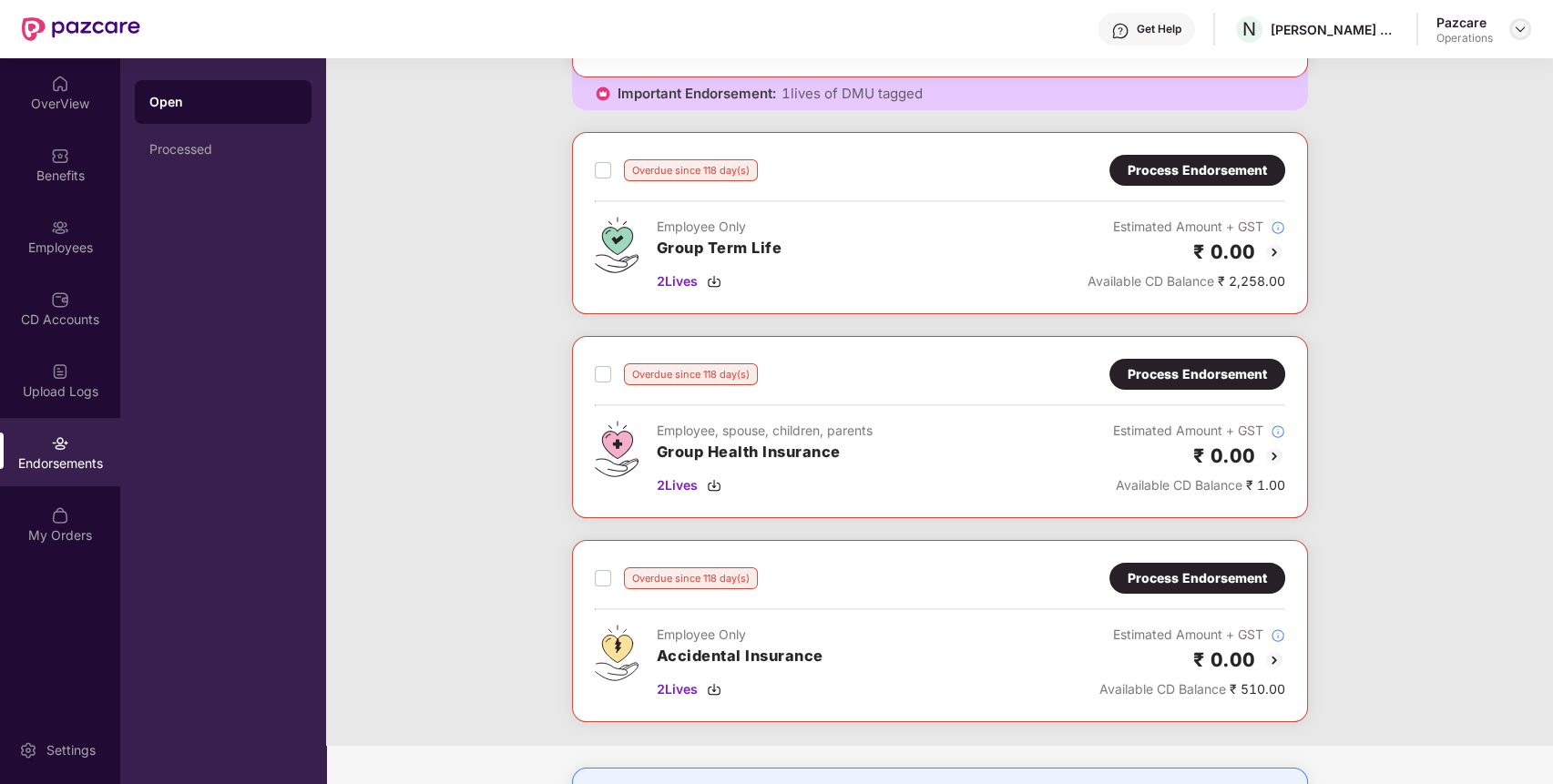
click at [1520, 31] on img at bounding box center [1520, 29] width 15 height 15
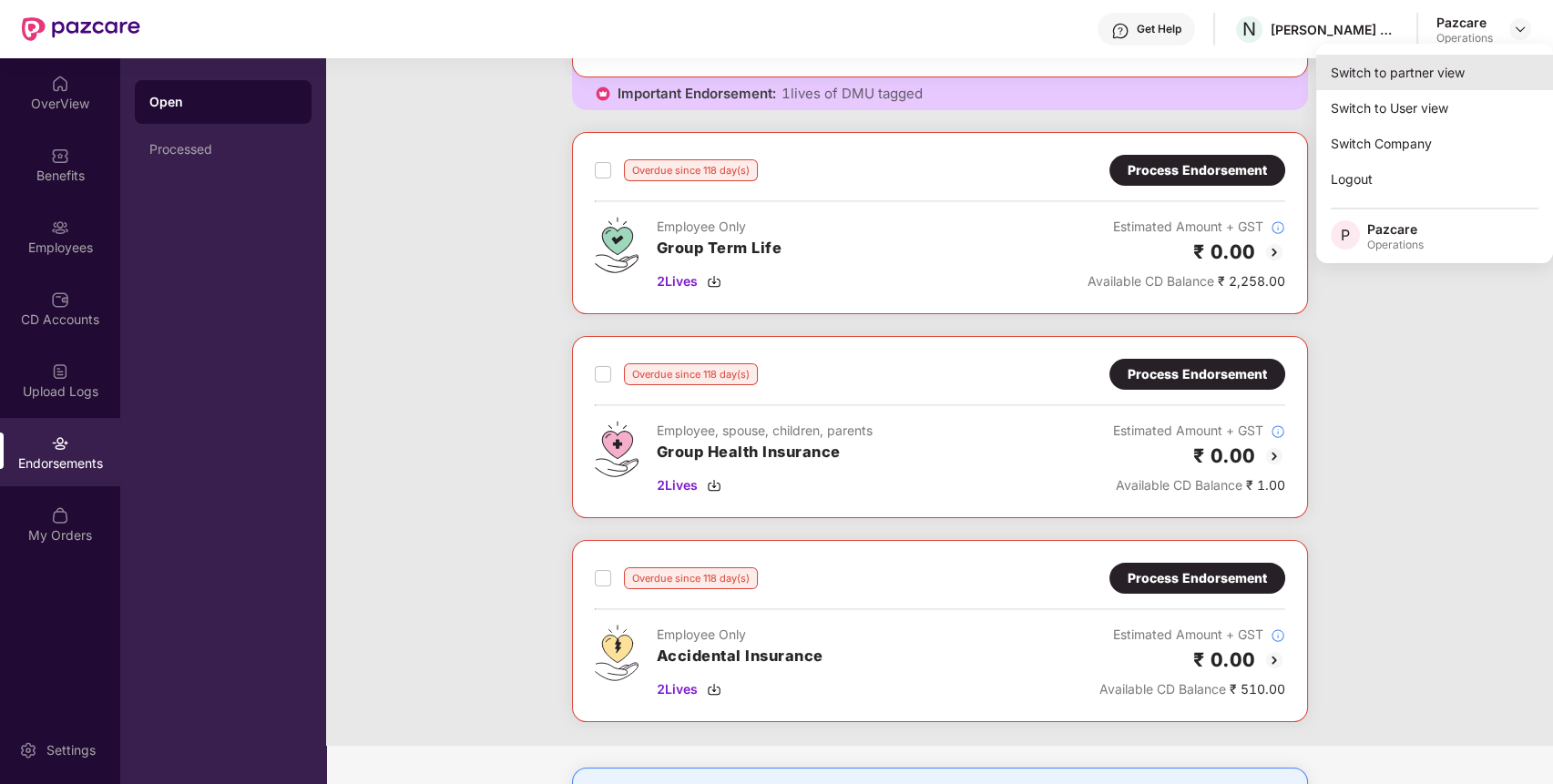
click at [1493, 56] on div "Switch to partner view" at bounding box center [1434, 72] width 237 height 36
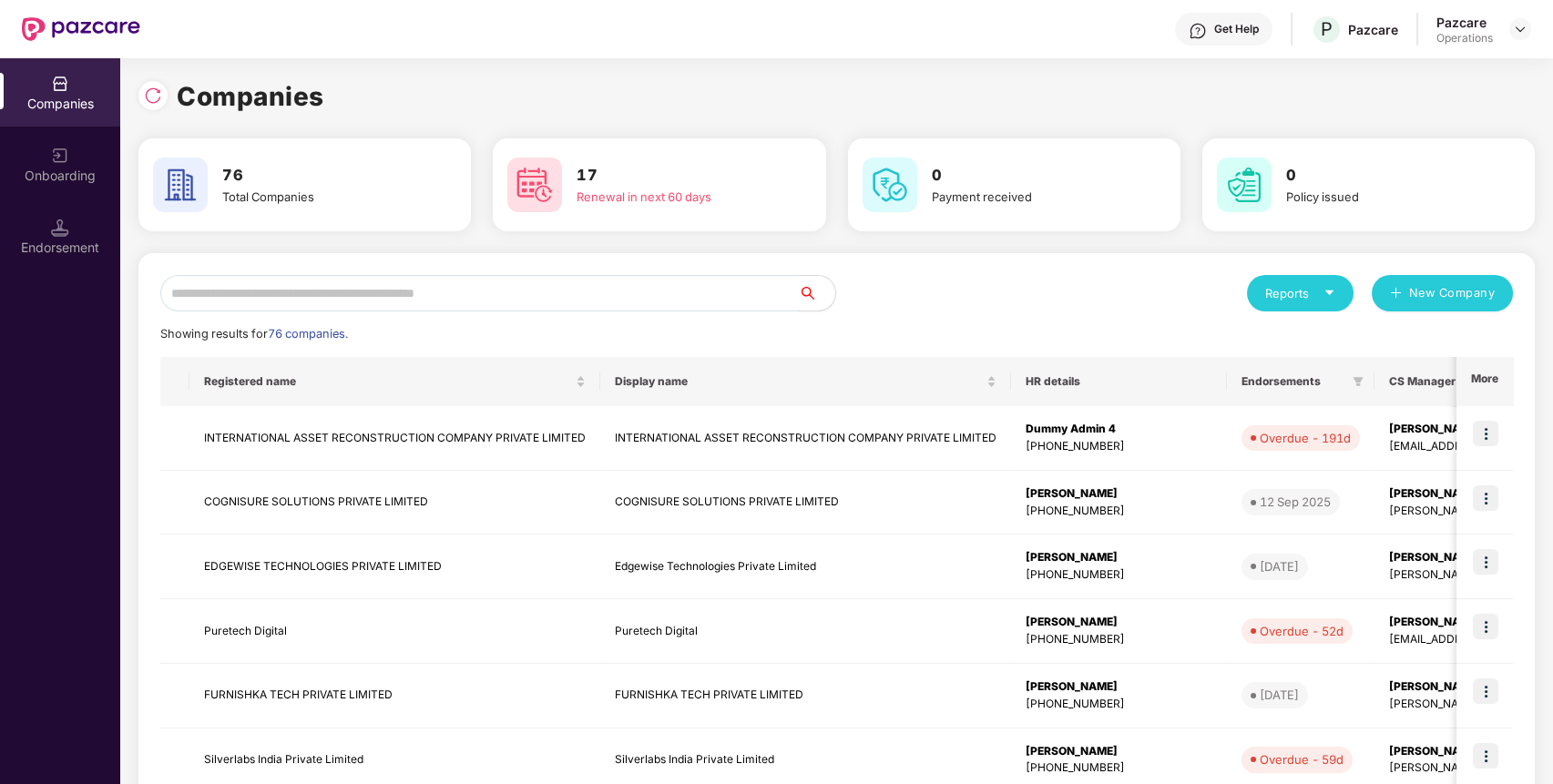
click at [753, 298] on input "text" at bounding box center [479, 293] width 638 height 37
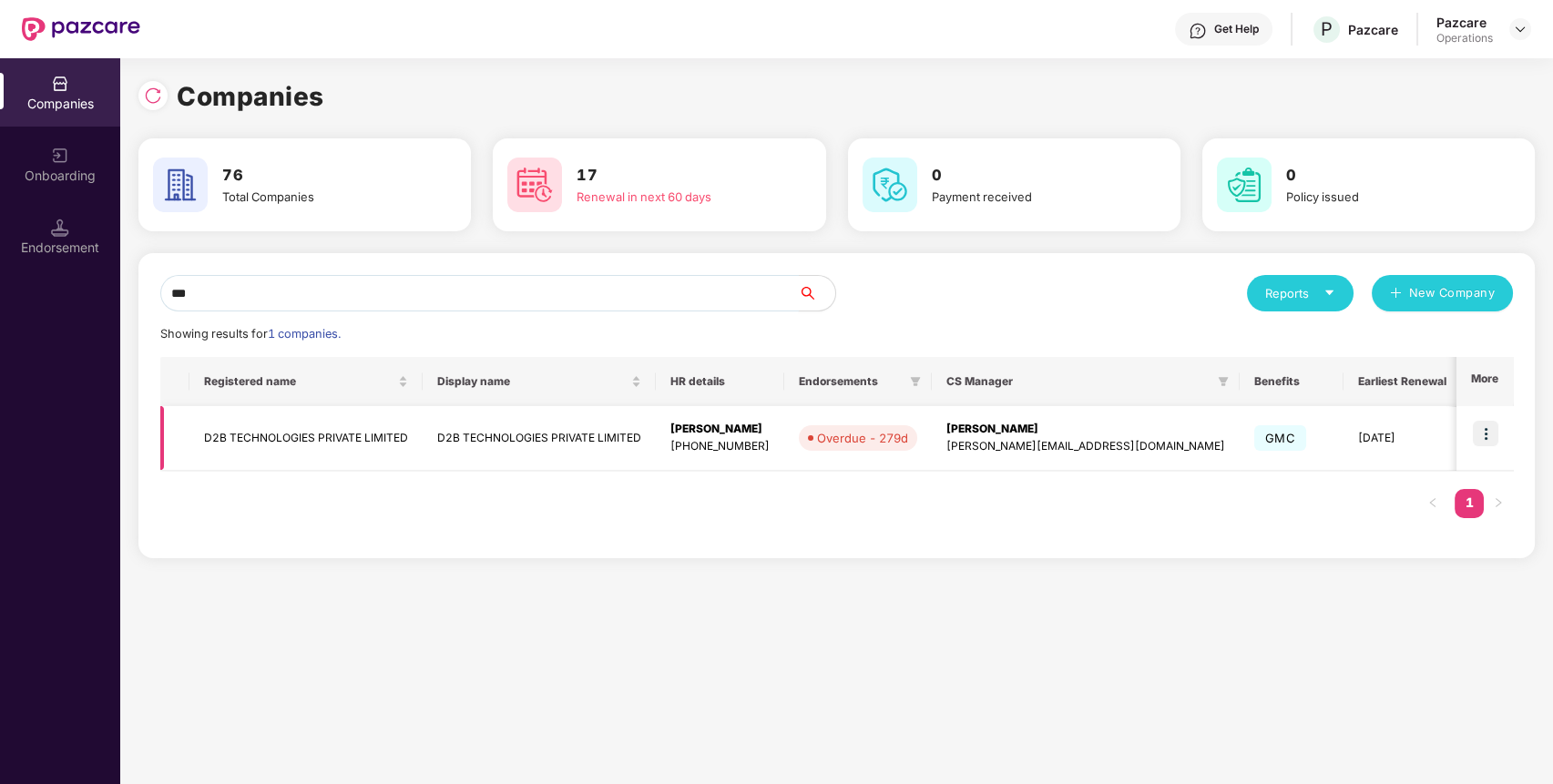
type input "***"
click at [1483, 423] on img at bounding box center [1486, 434] width 26 height 26
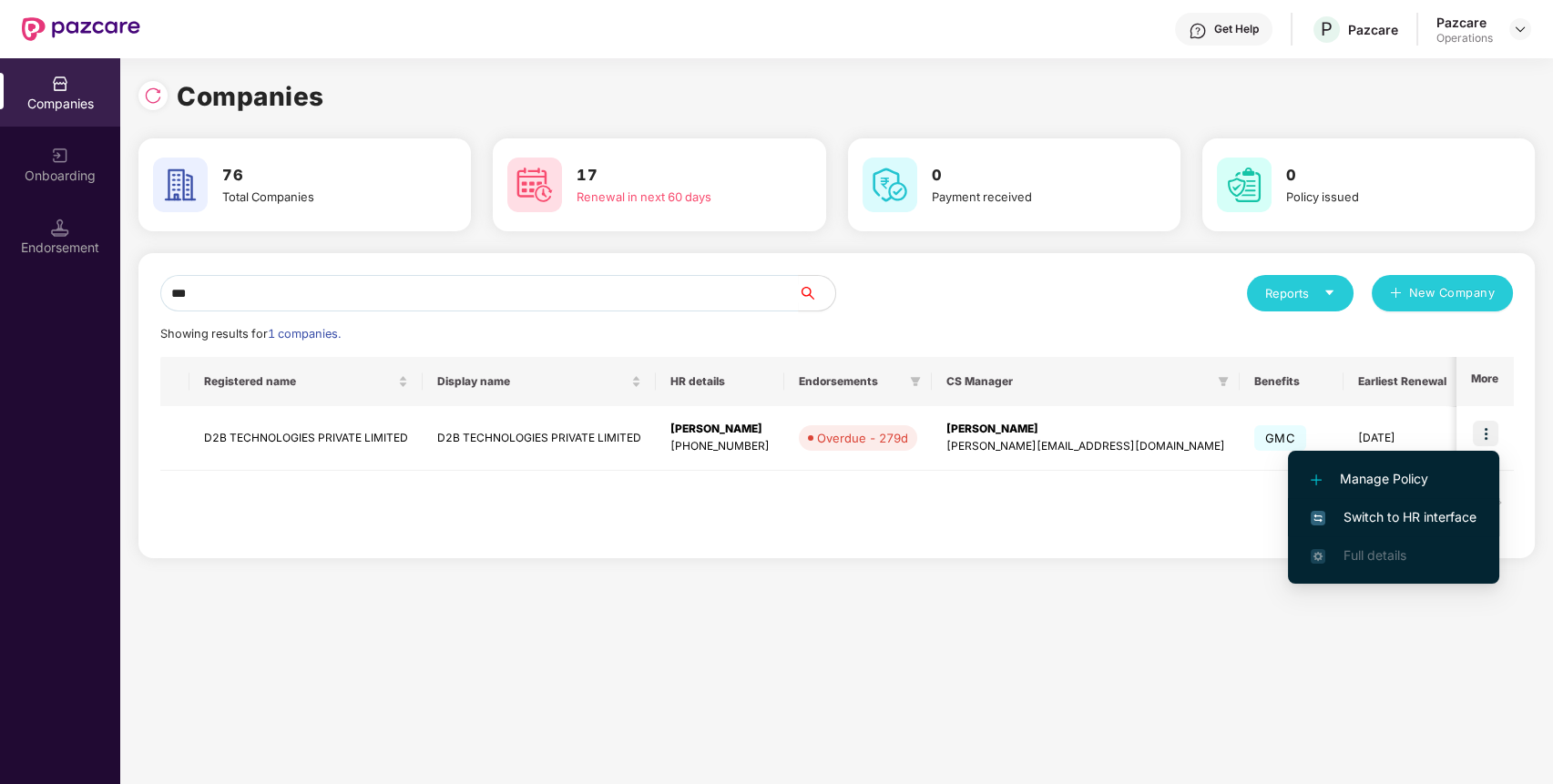
click at [1451, 509] on span "Switch to HR interface" at bounding box center [1393, 517] width 166 height 20
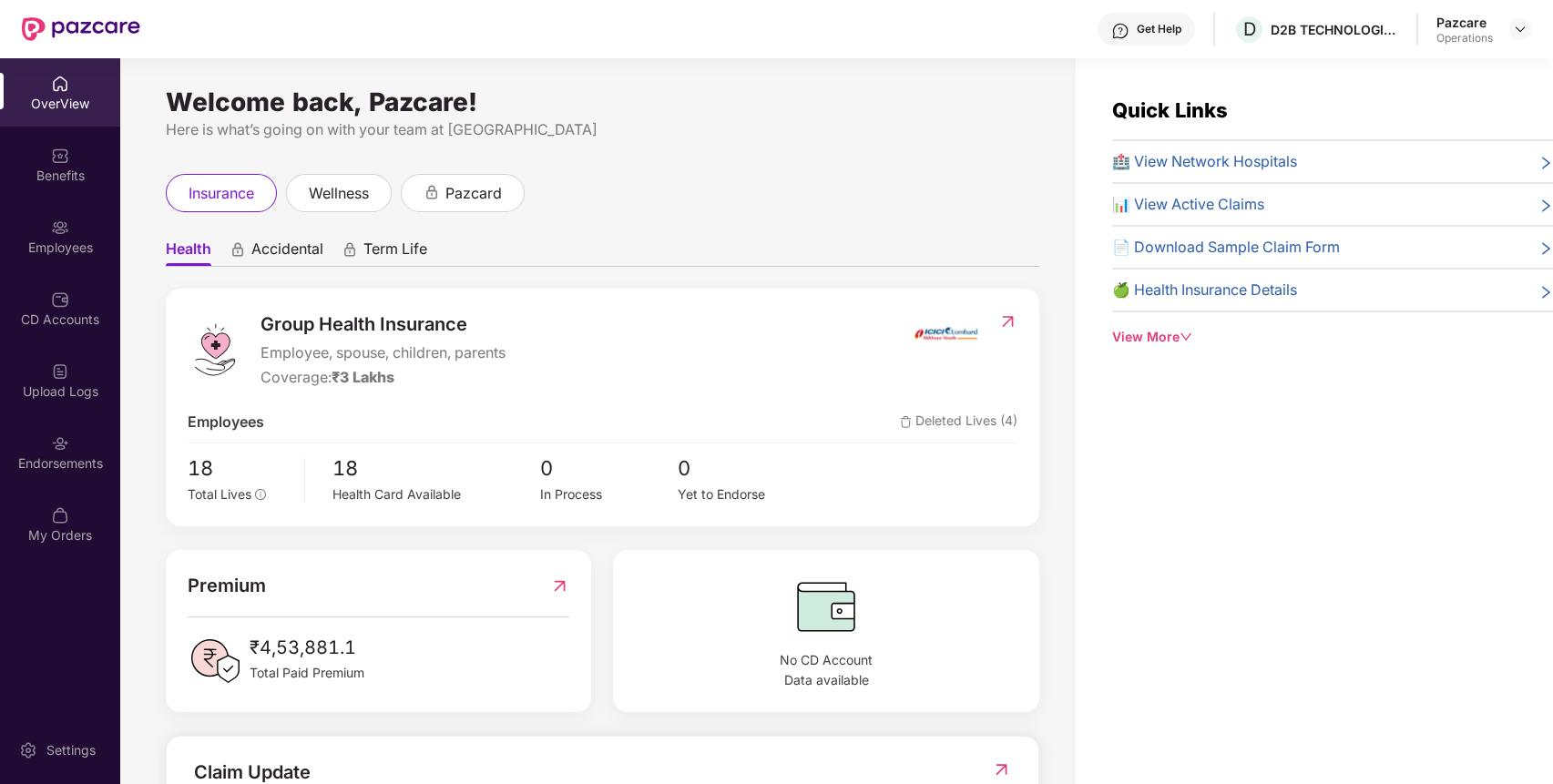
click at [82, 449] on div "Endorsements" at bounding box center [60, 452] width 120 height 68
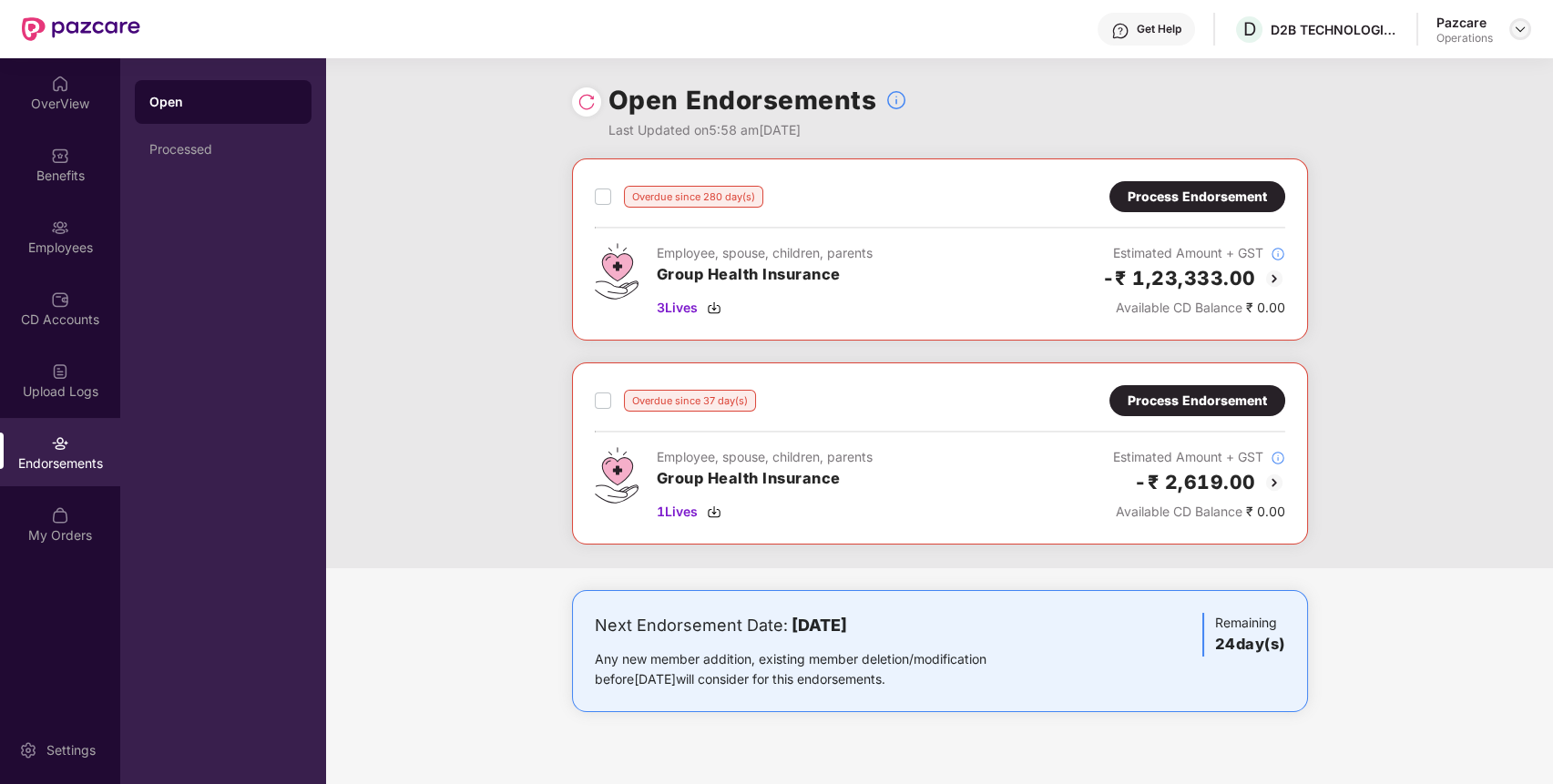
click at [1518, 25] on img at bounding box center [1520, 29] width 15 height 15
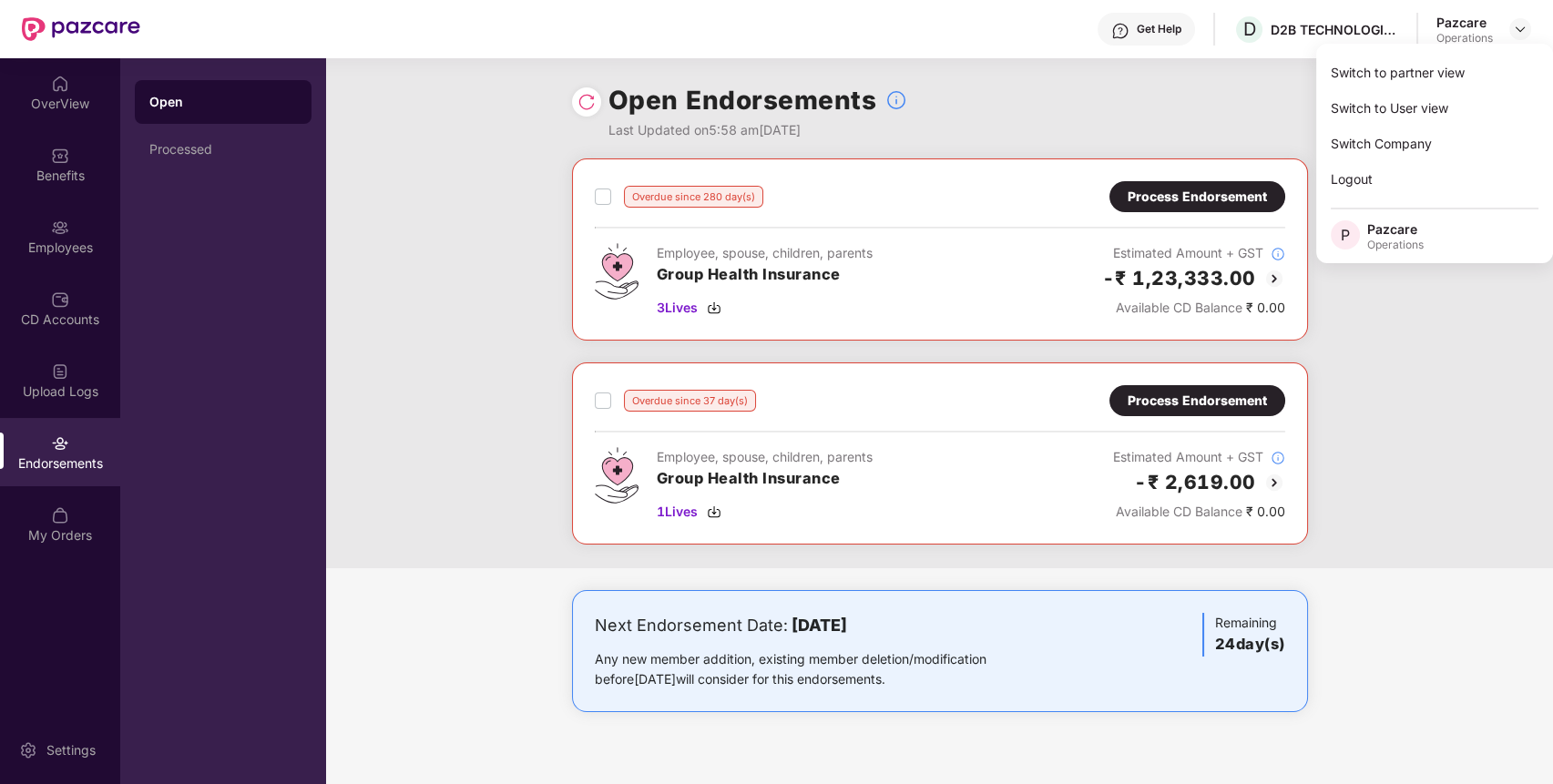
click at [1399, 375] on div "Overdue since 280 day(s) Process Endorsement Employee, spouse, children, parent…" at bounding box center [940, 363] width 1227 height 410
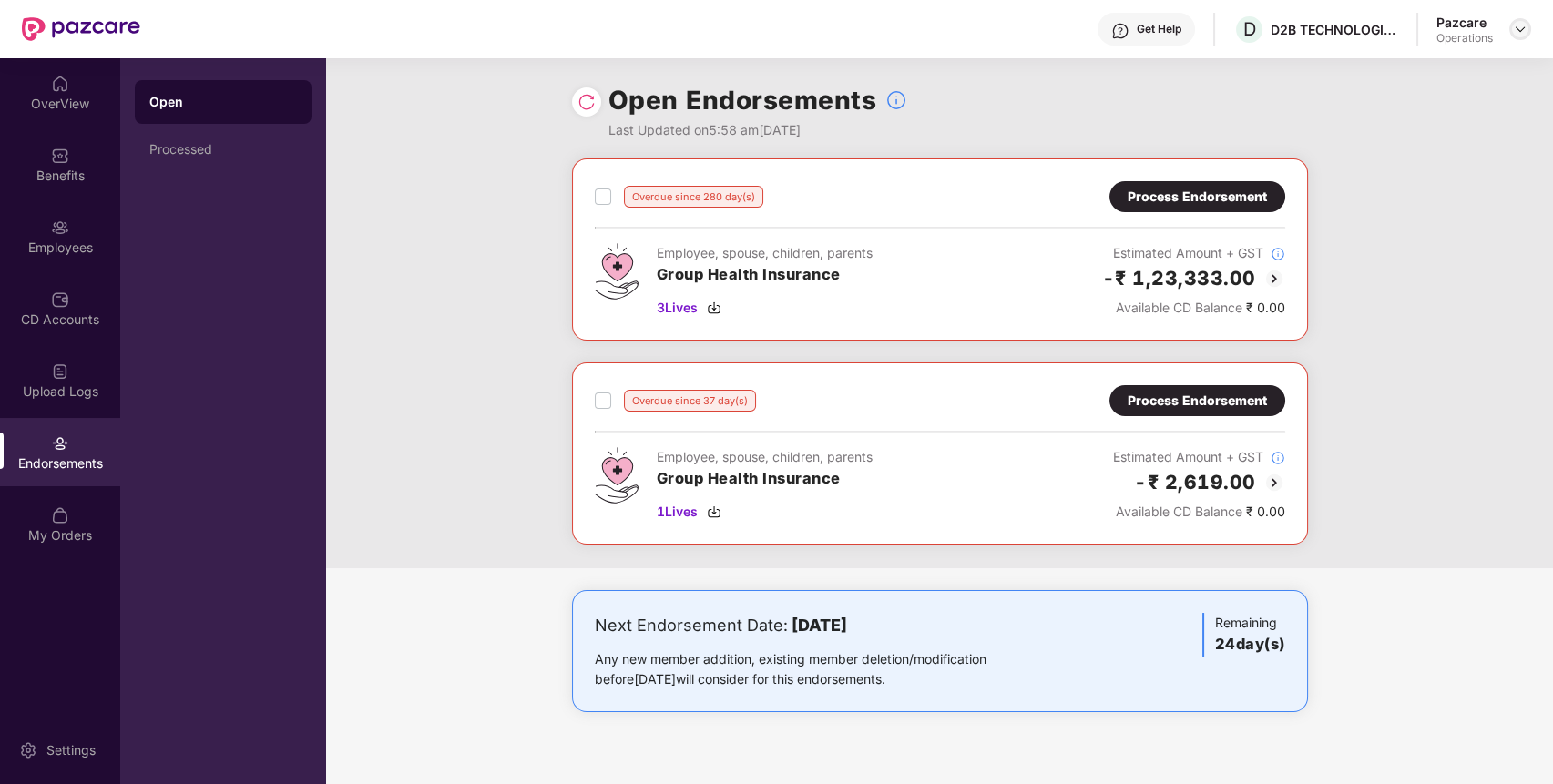
click at [1522, 28] on img at bounding box center [1520, 29] width 15 height 15
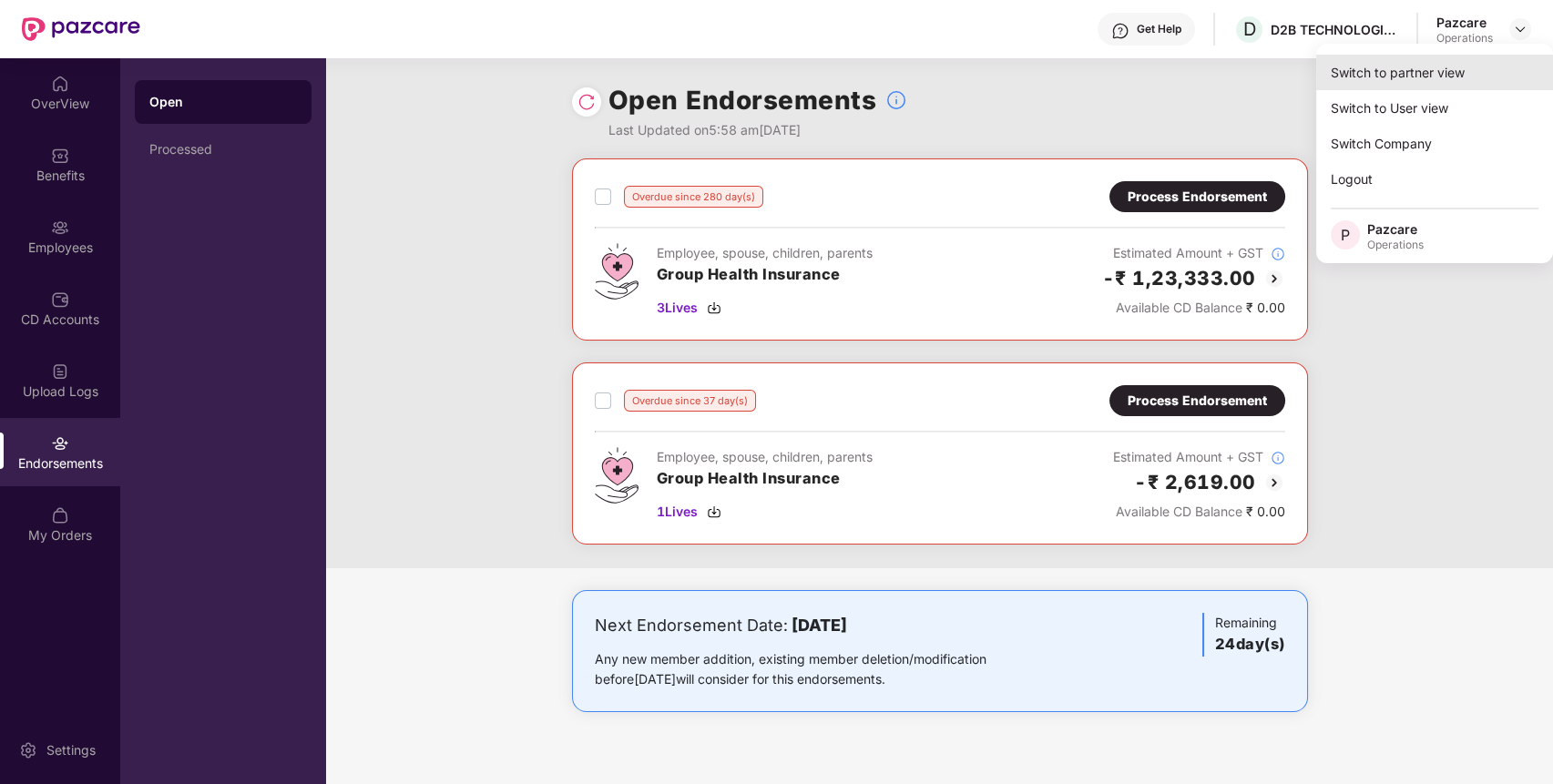
click at [1478, 62] on div "Switch to partner view" at bounding box center [1434, 72] width 237 height 36
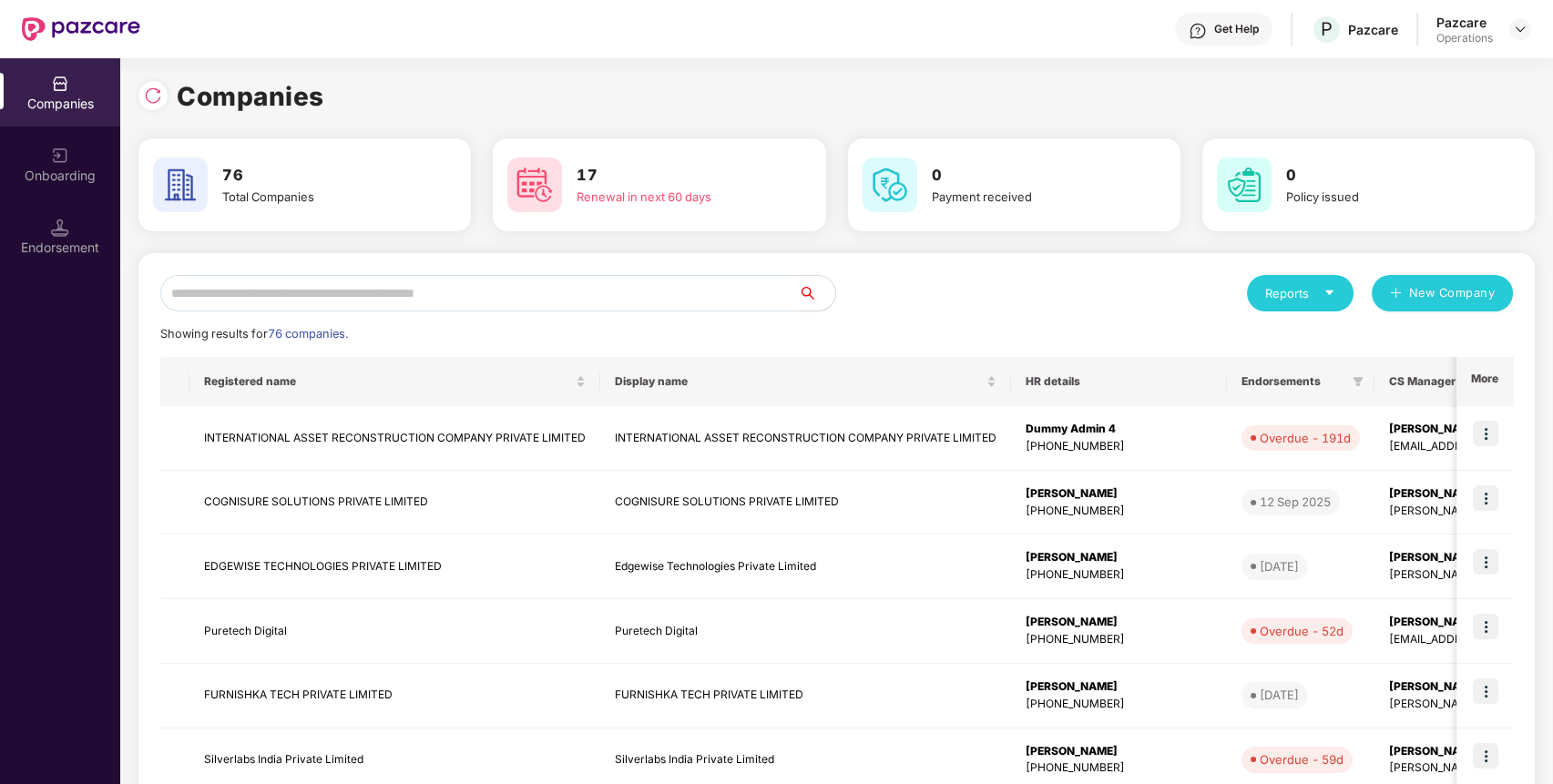
click at [748, 291] on input "text" at bounding box center [479, 293] width 638 height 37
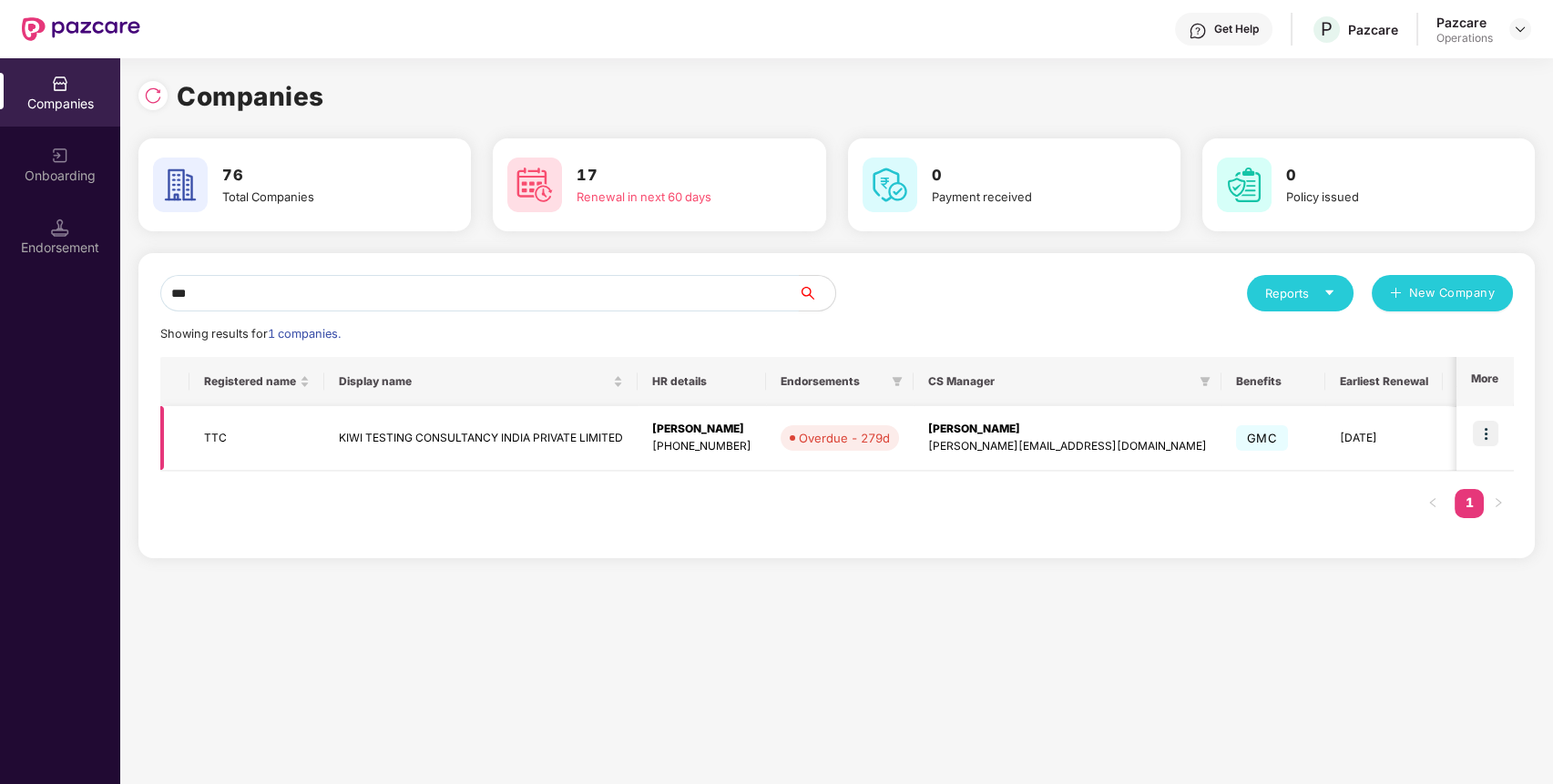
type input "***"
click at [1485, 429] on img at bounding box center [1486, 434] width 26 height 26
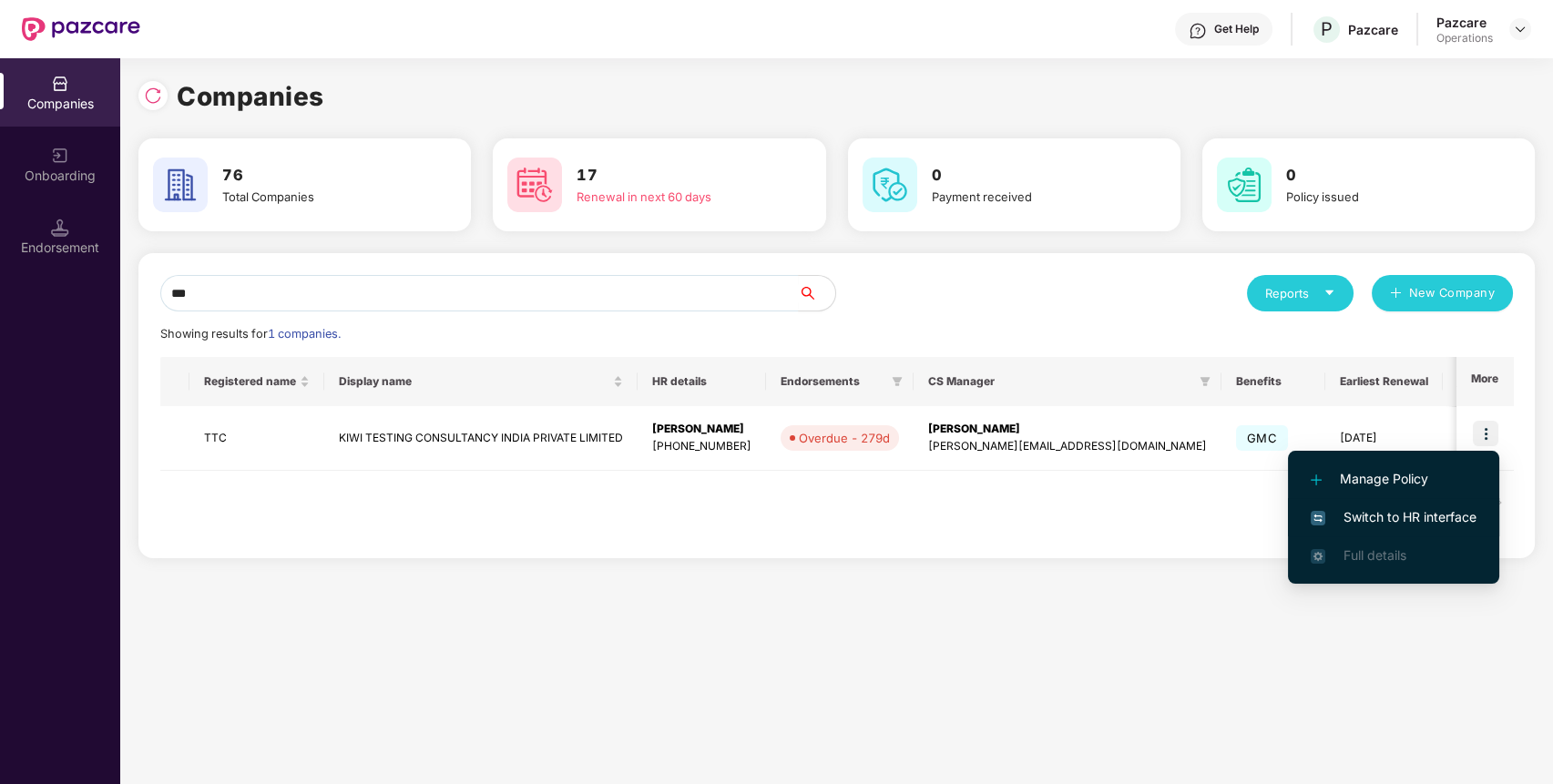
click at [1423, 521] on span "Switch to HR interface" at bounding box center [1393, 517] width 166 height 20
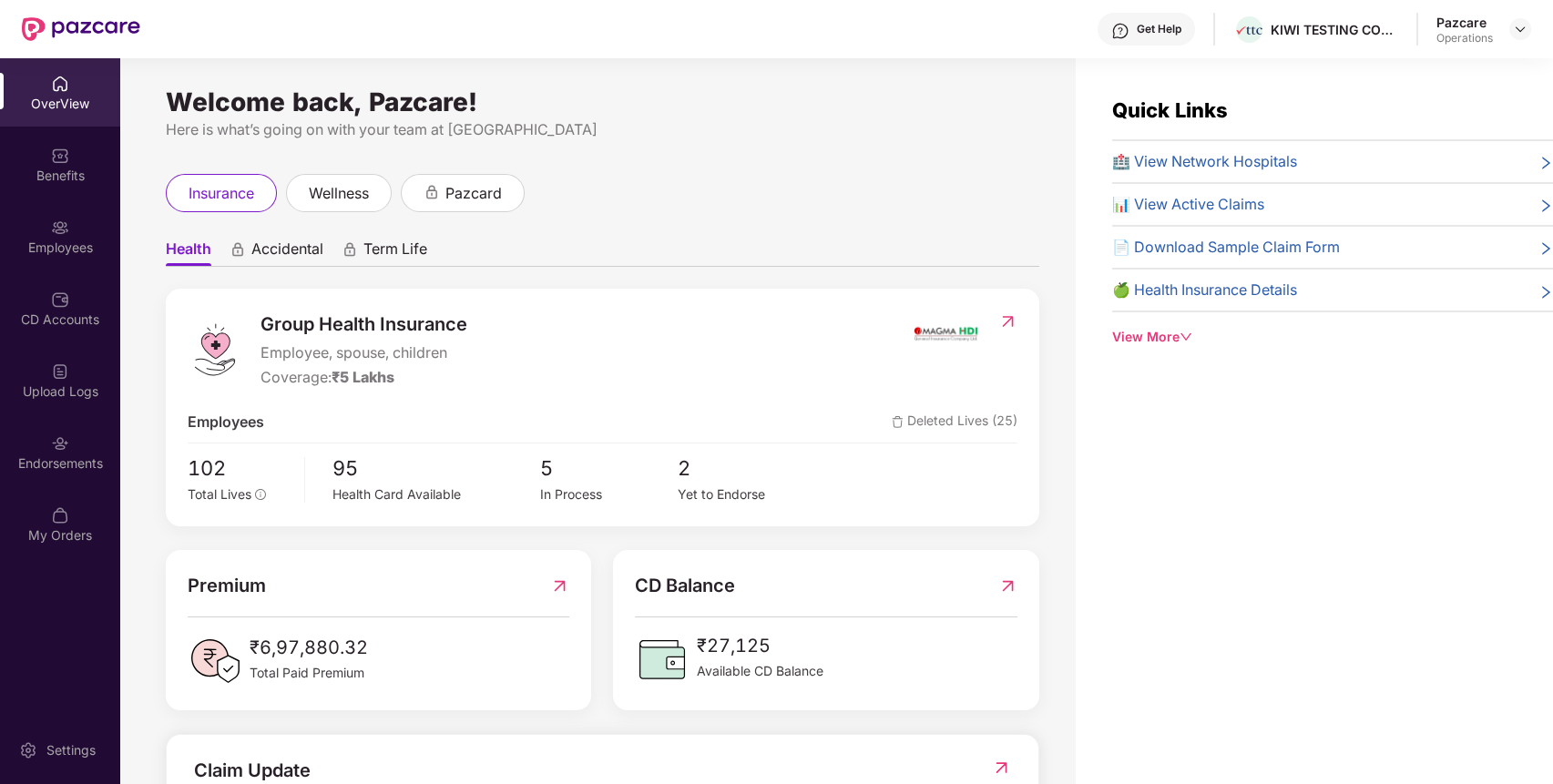
click at [48, 449] on div "Endorsements" at bounding box center [60, 452] width 120 height 68
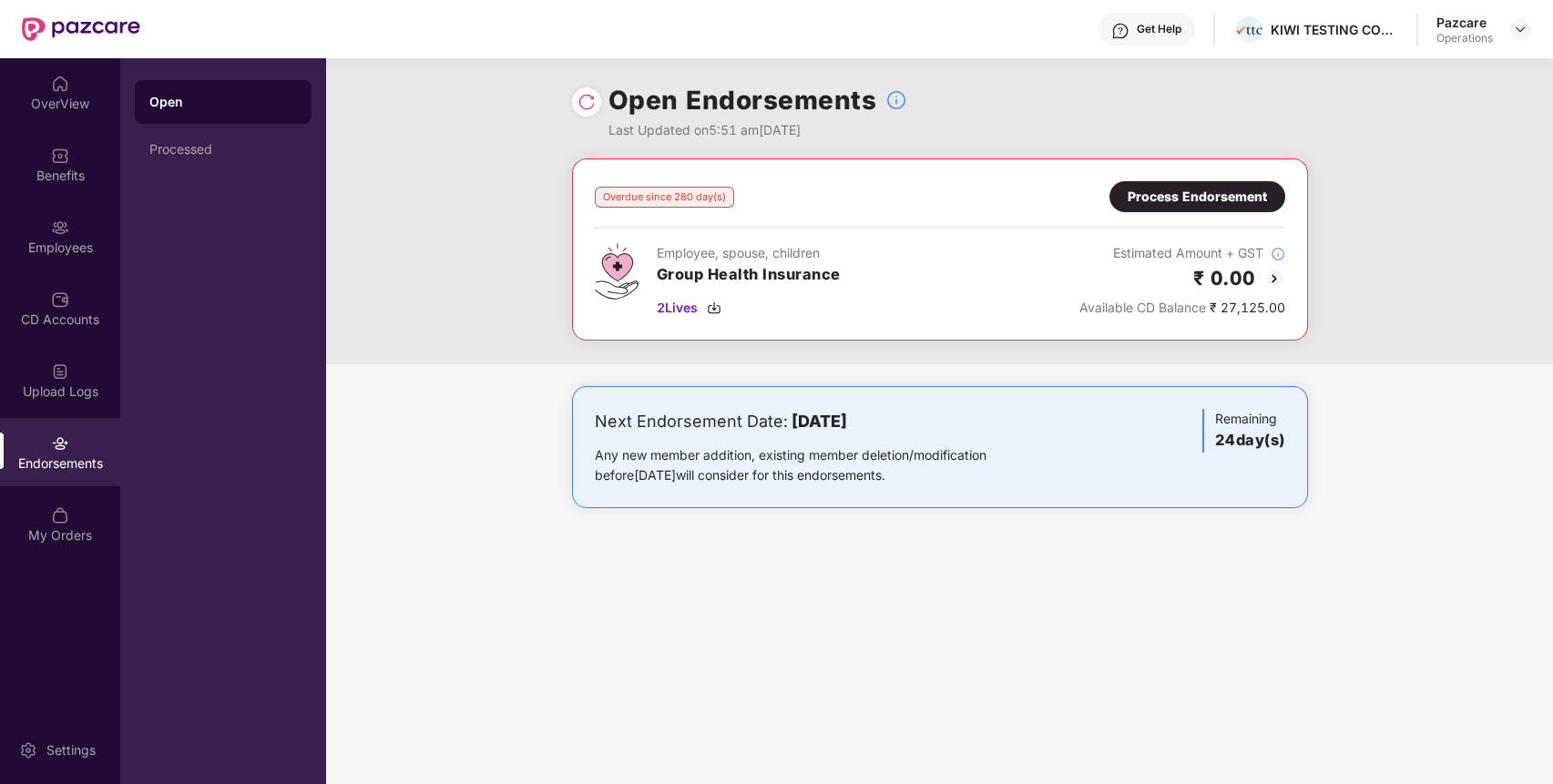
click at [1178, 187] on div "Process Endorsement" at bounding box center [1197, 197] width 140 height 20
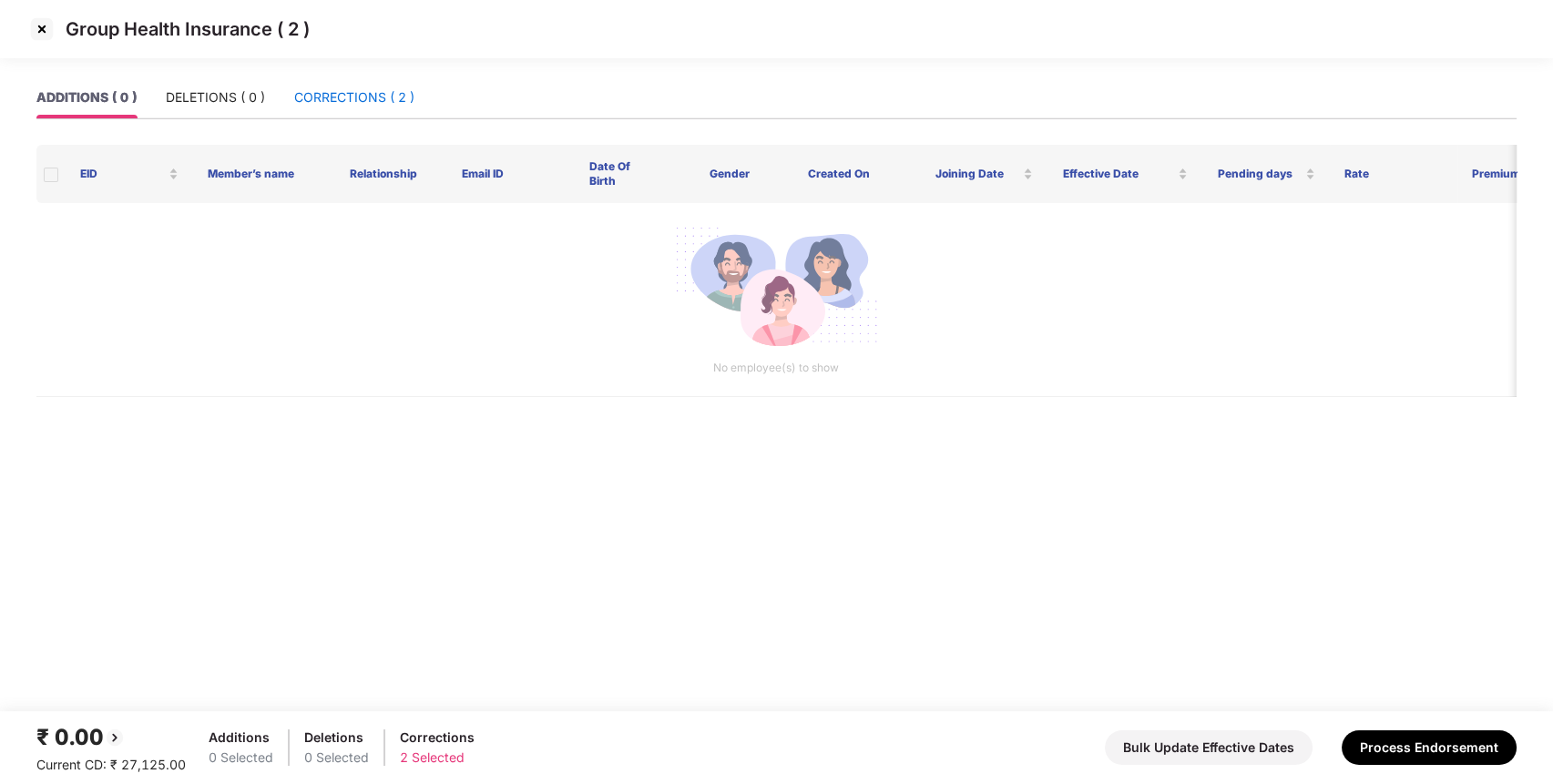
click at [346, 88] on div "CORRECTIONS ( 2 )" at bounding box center [354, 97] width 120 height 20
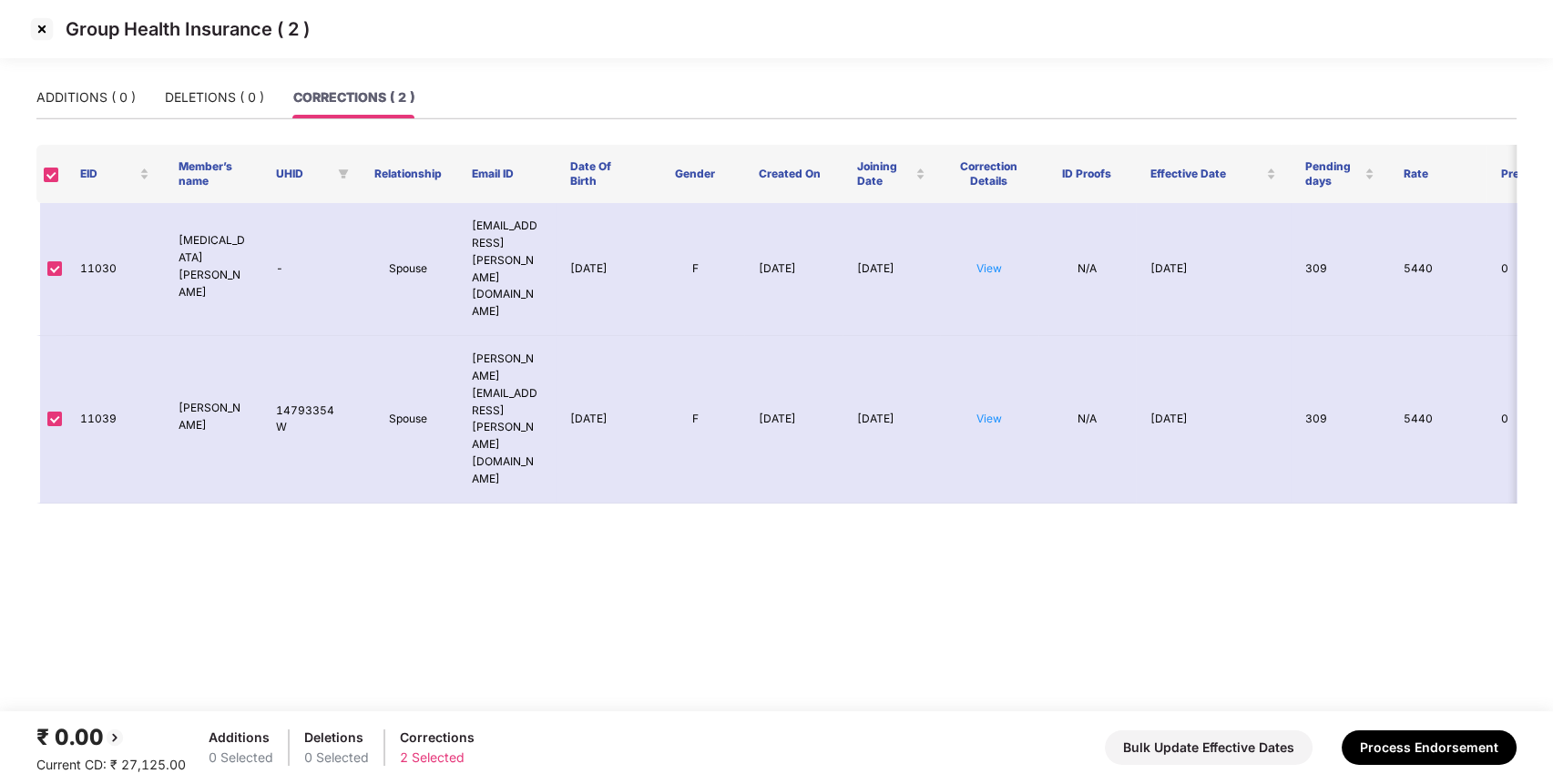
click at [43, 32] on img at bounding box center [42, 29] width 29 height 29
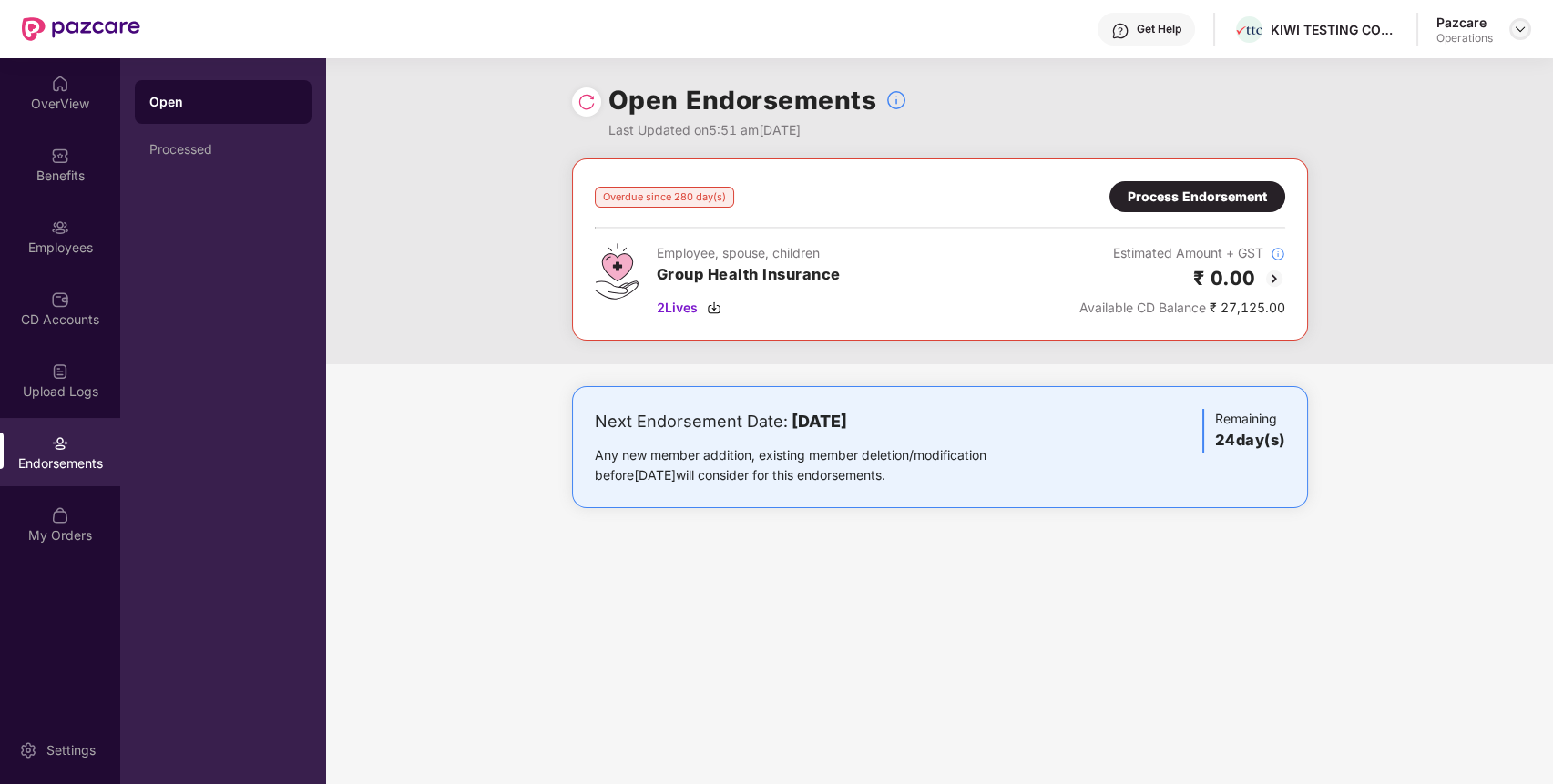
click at [1513, 31] on img at bounding box center [1520, 29] width 15 height 15
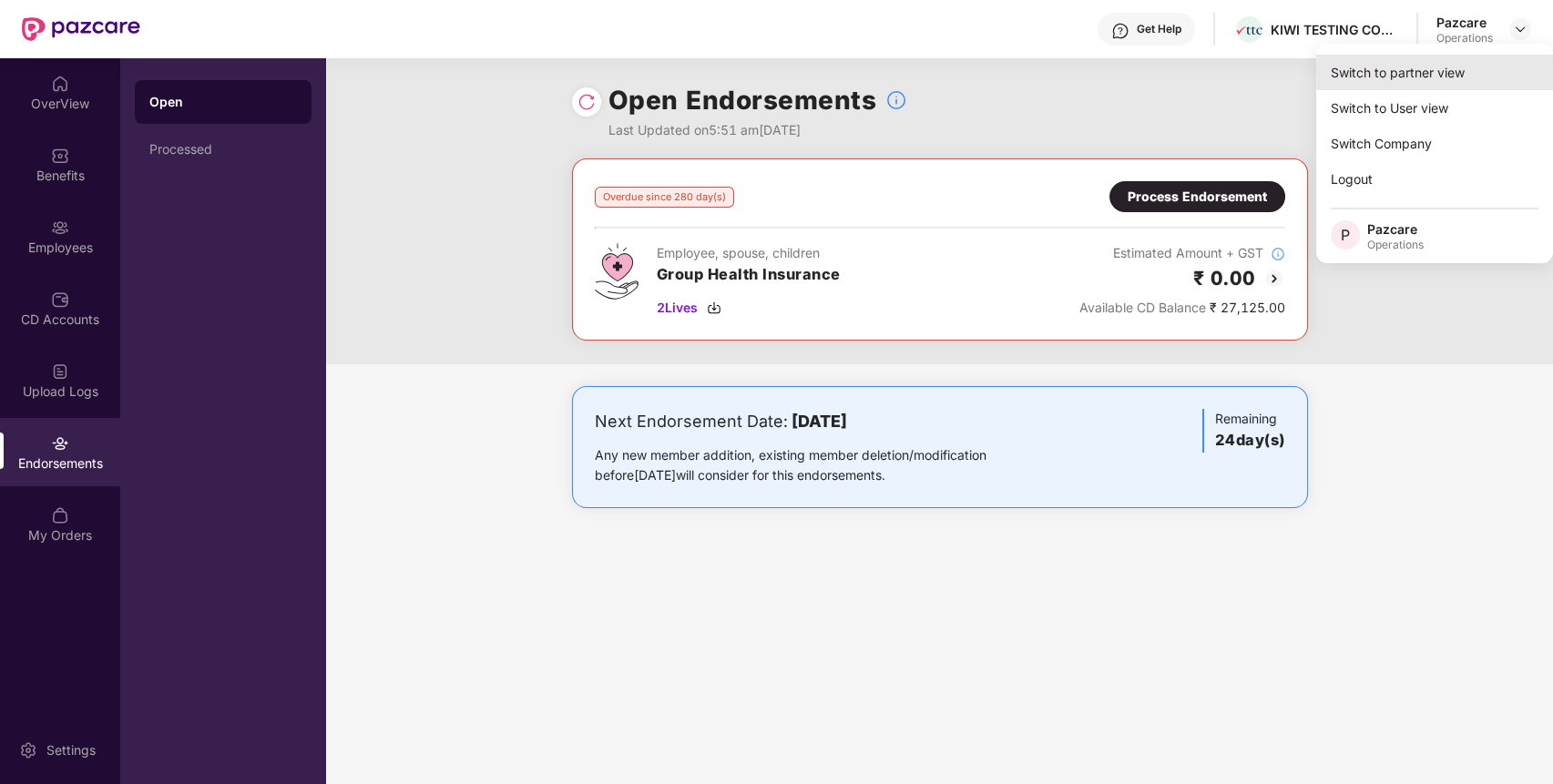
click at [1467, 62] on div "Switch to partner view" at bounding box center [1434, 72] width 237 height 36
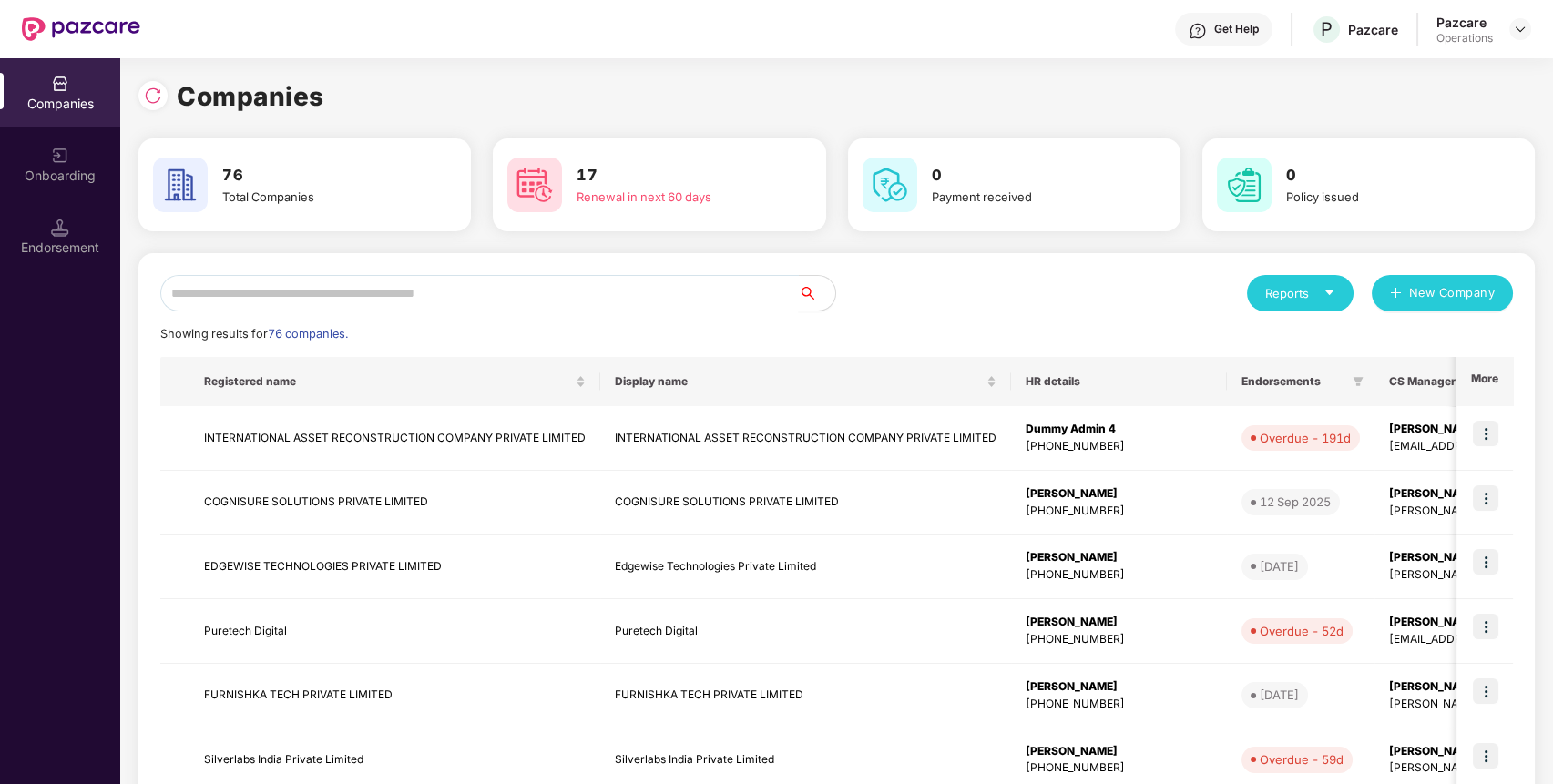
click at [718, 297] on input "text" at bounding box center [479, 293] width 638 height 37
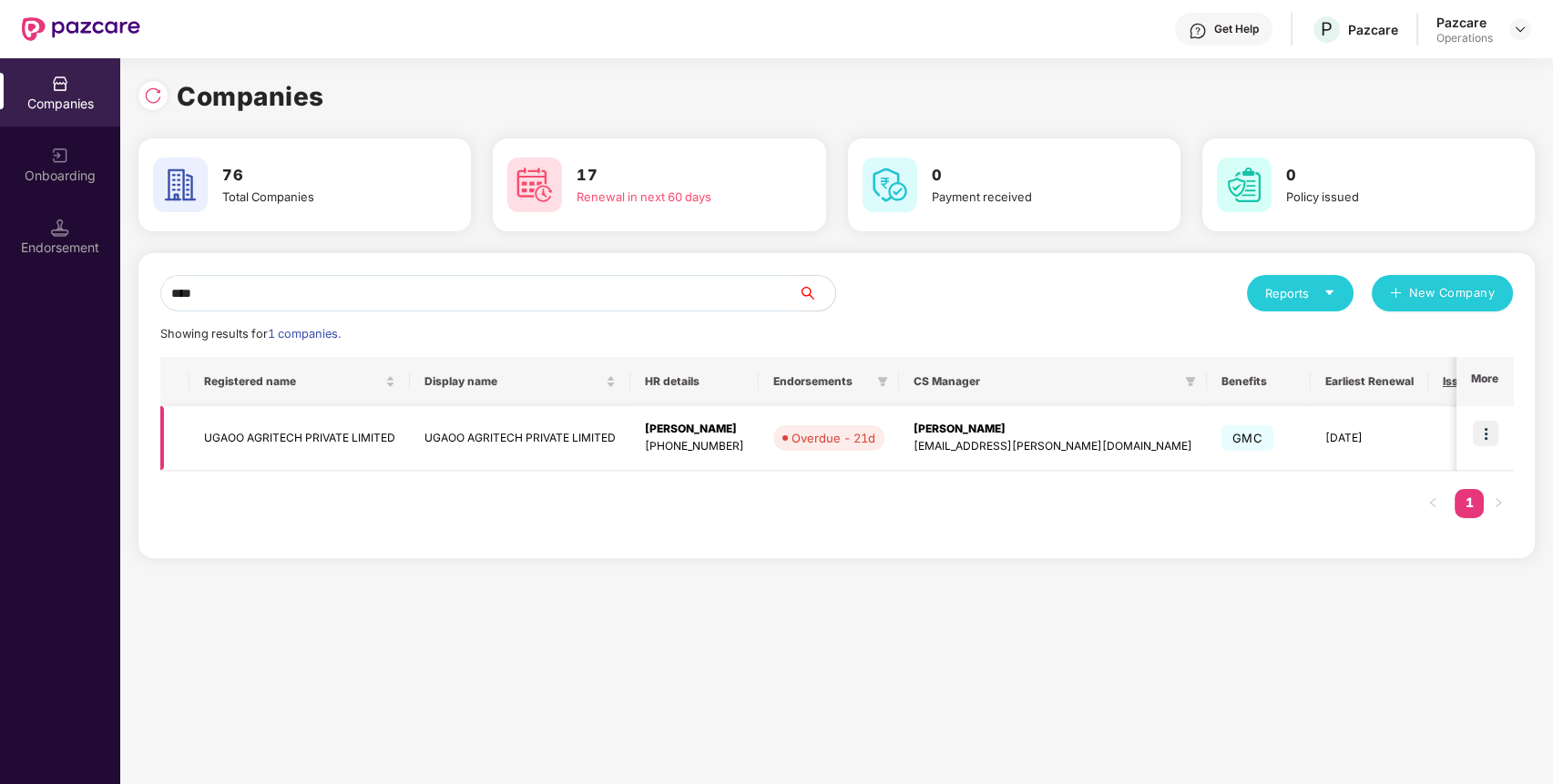
type input "****"
click at [1488, 426] on img at bounding box center [1486, 434] width 26 height 26
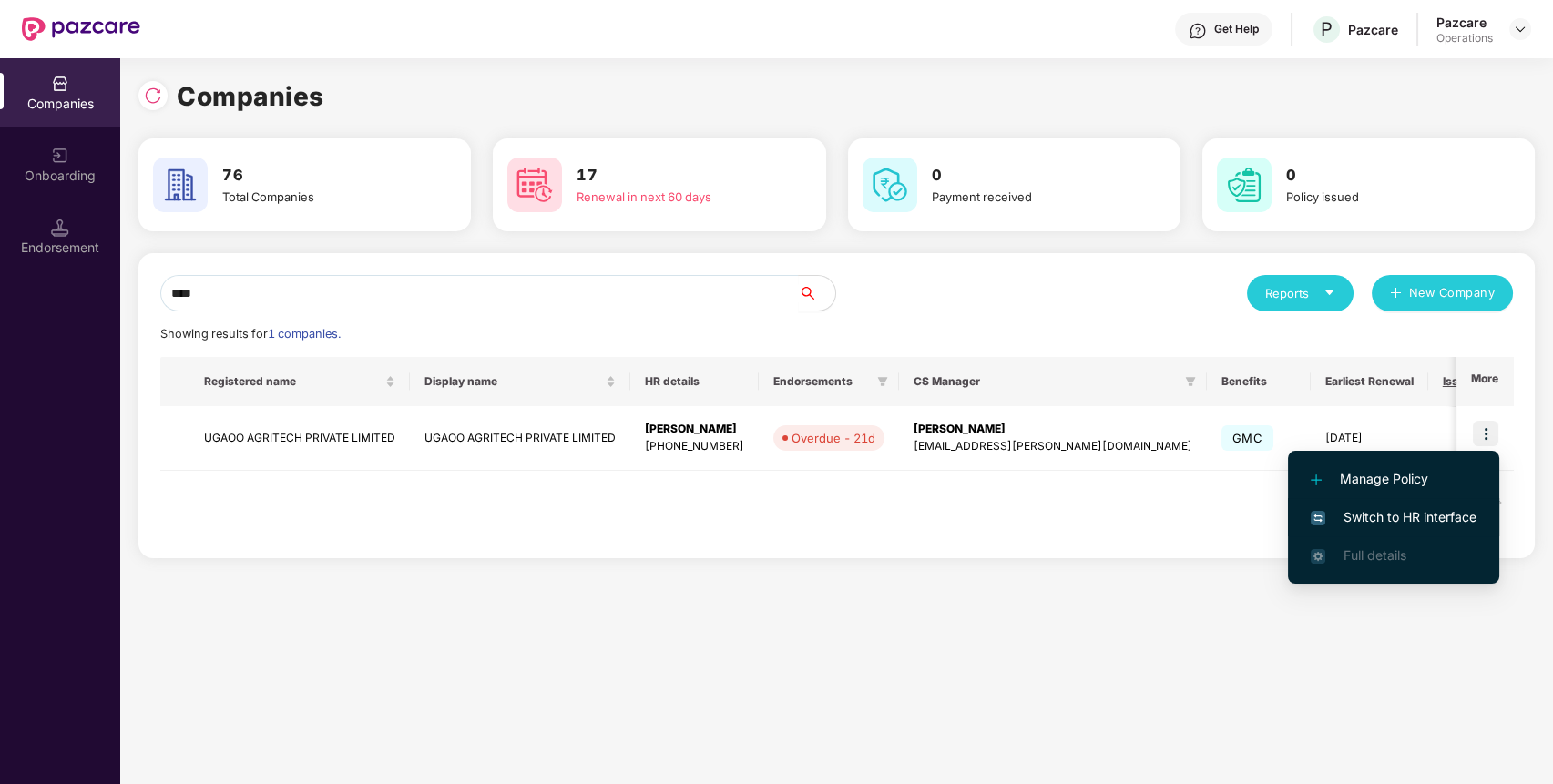
click at [1467, 515] on span "Switch to HR interface" at bounding box center [1393, 517] width 166 height 20
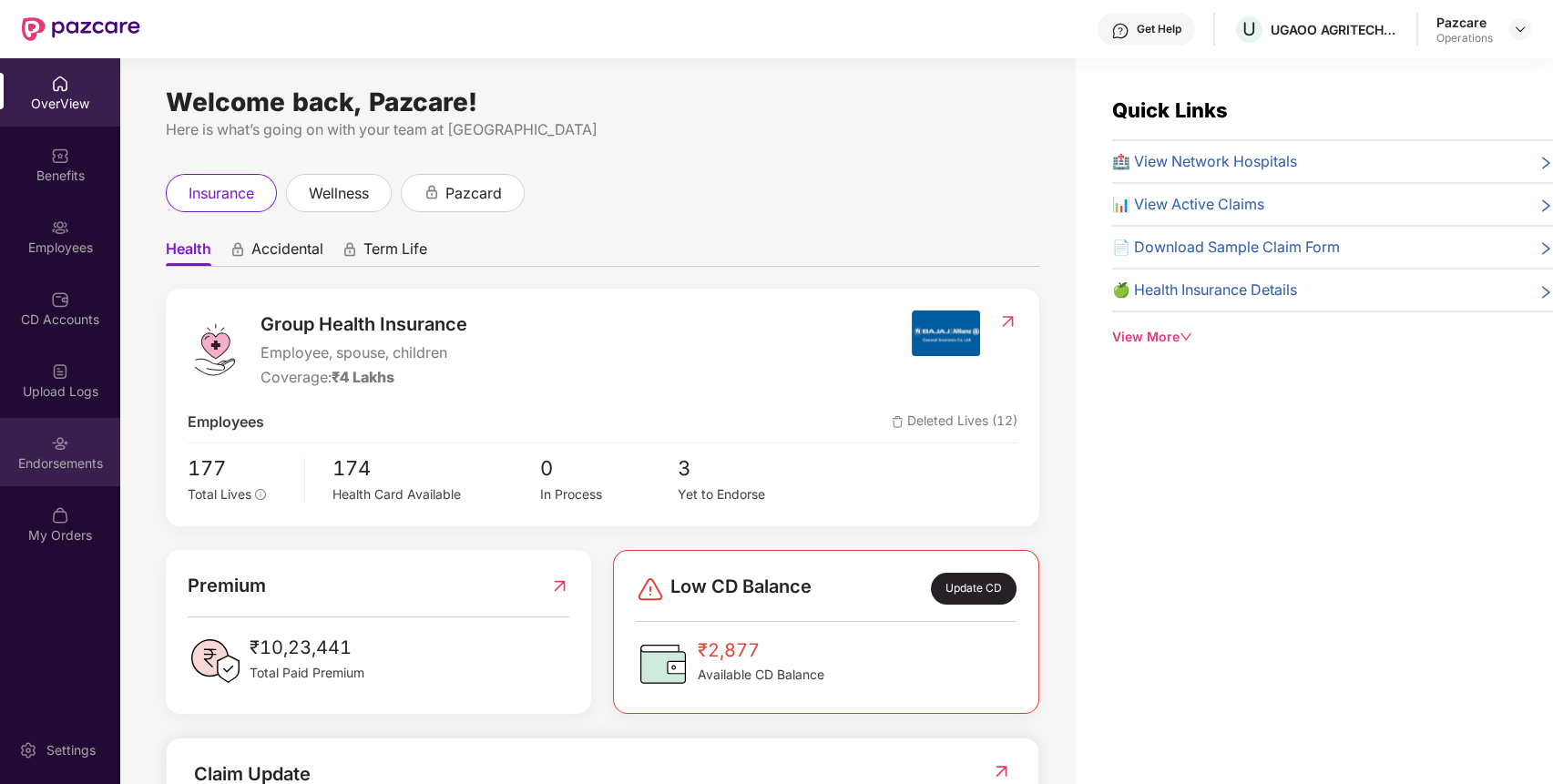
click at [33, 457] on div "Endorsements" at bounding box center [60, 463] width 120 height 18
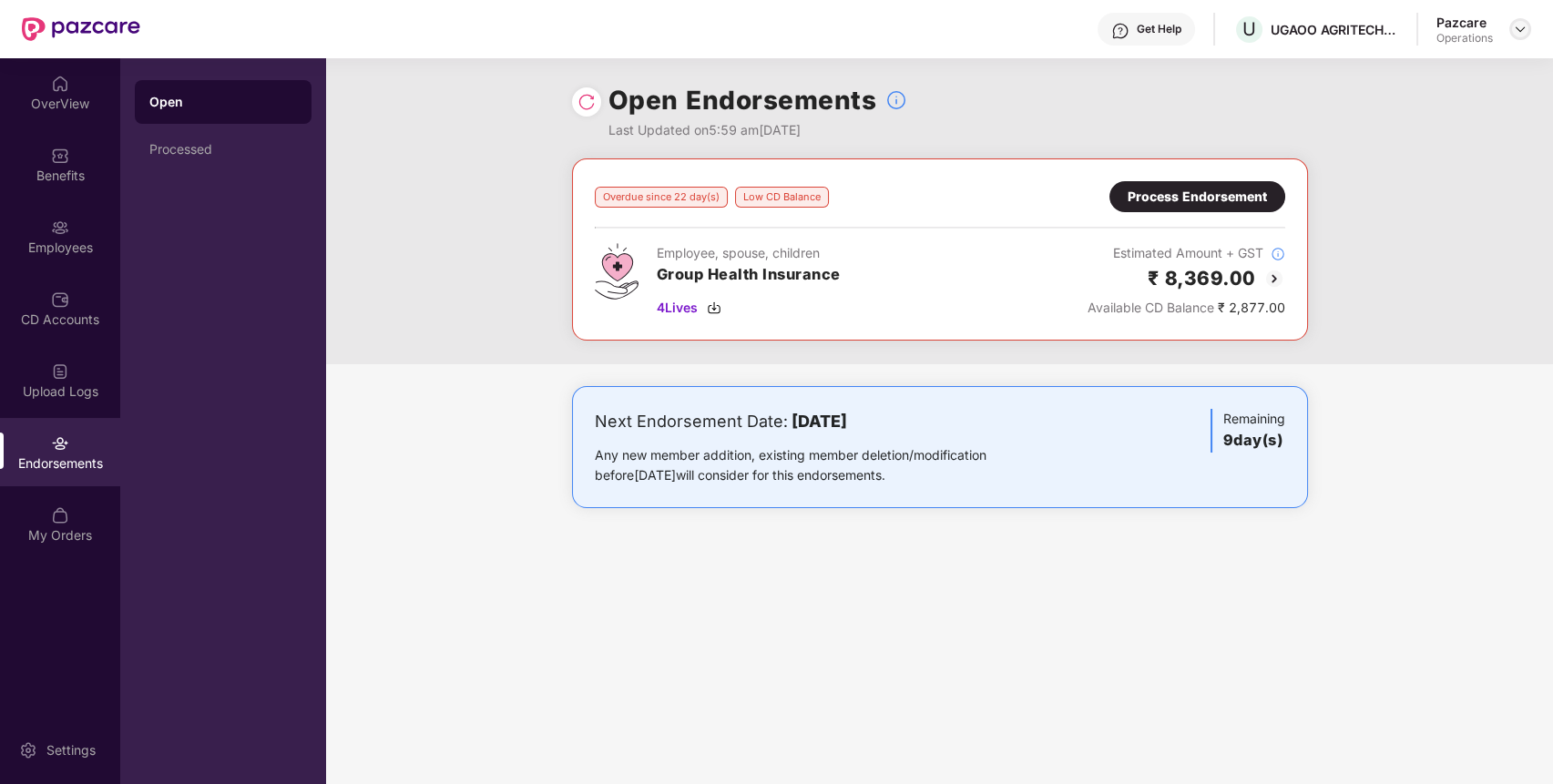
click at [1521, 21] on div at bounding box center [1520, 29] width 22 height 22
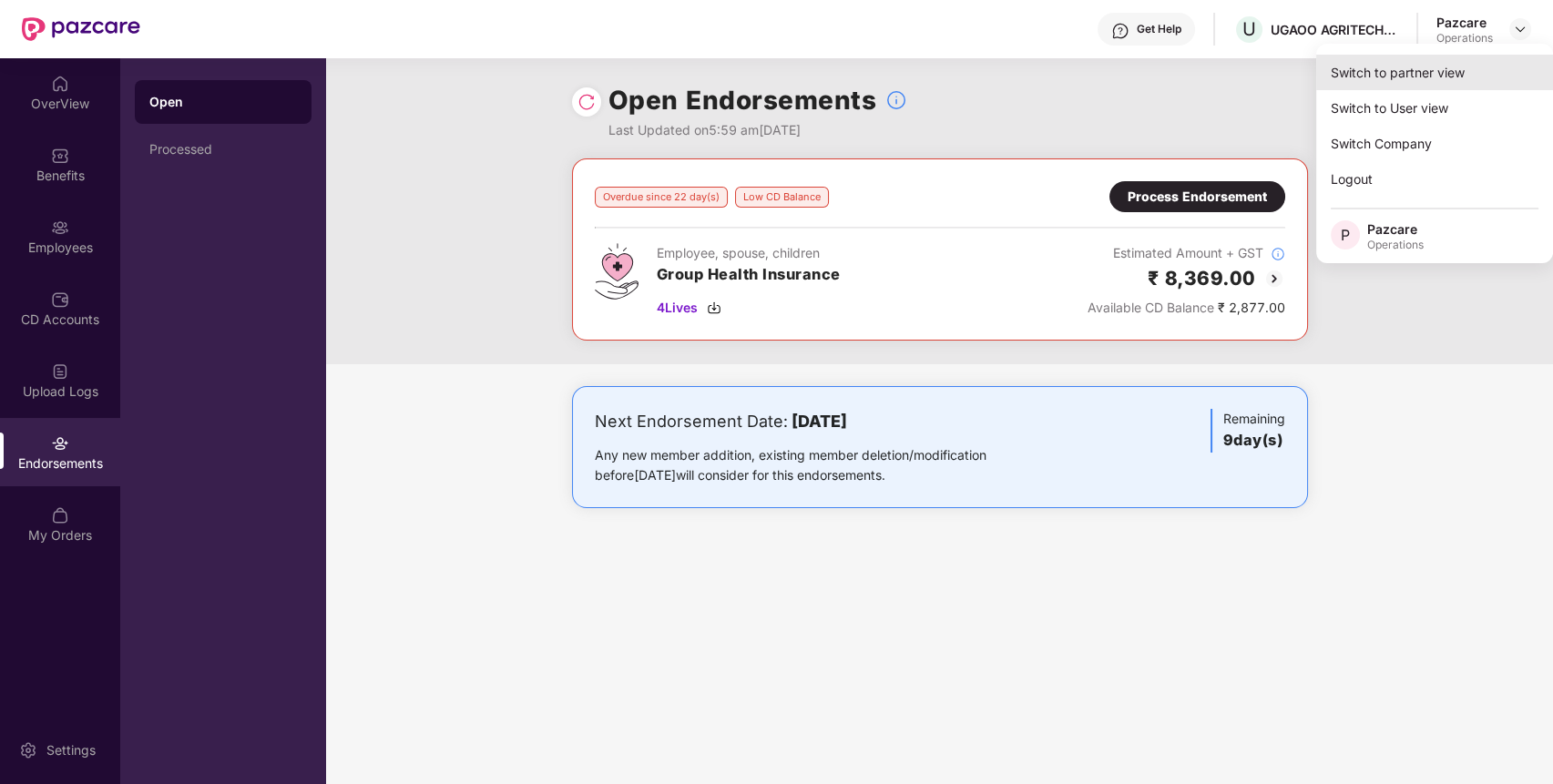
click at [1470, 80] on div "Switch to partner view" at bounding box center [1434, 72] width 237 height 36
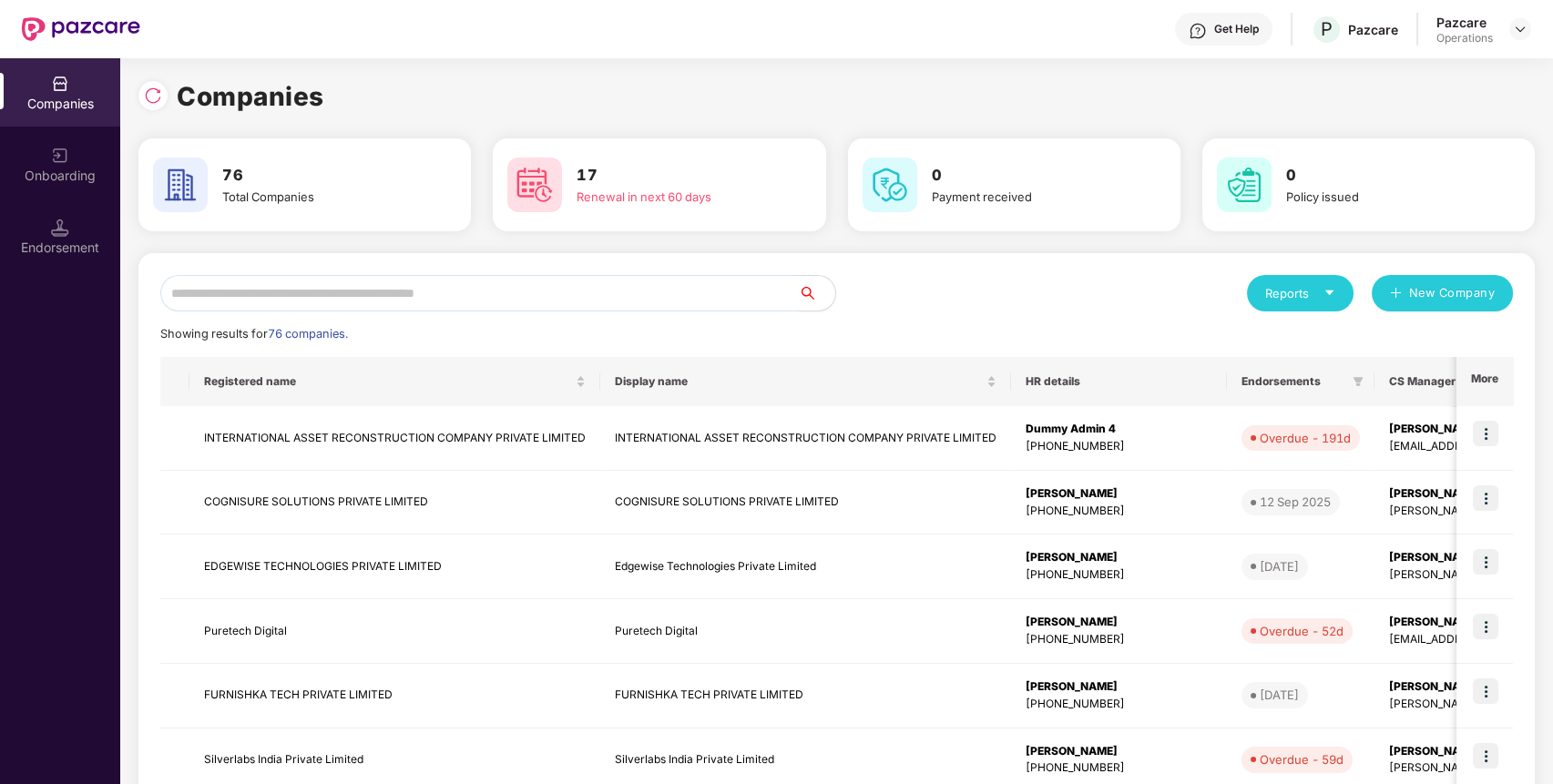
click at [697, 291] on input "text" at bounding box center [479, 293] width 638 height 37
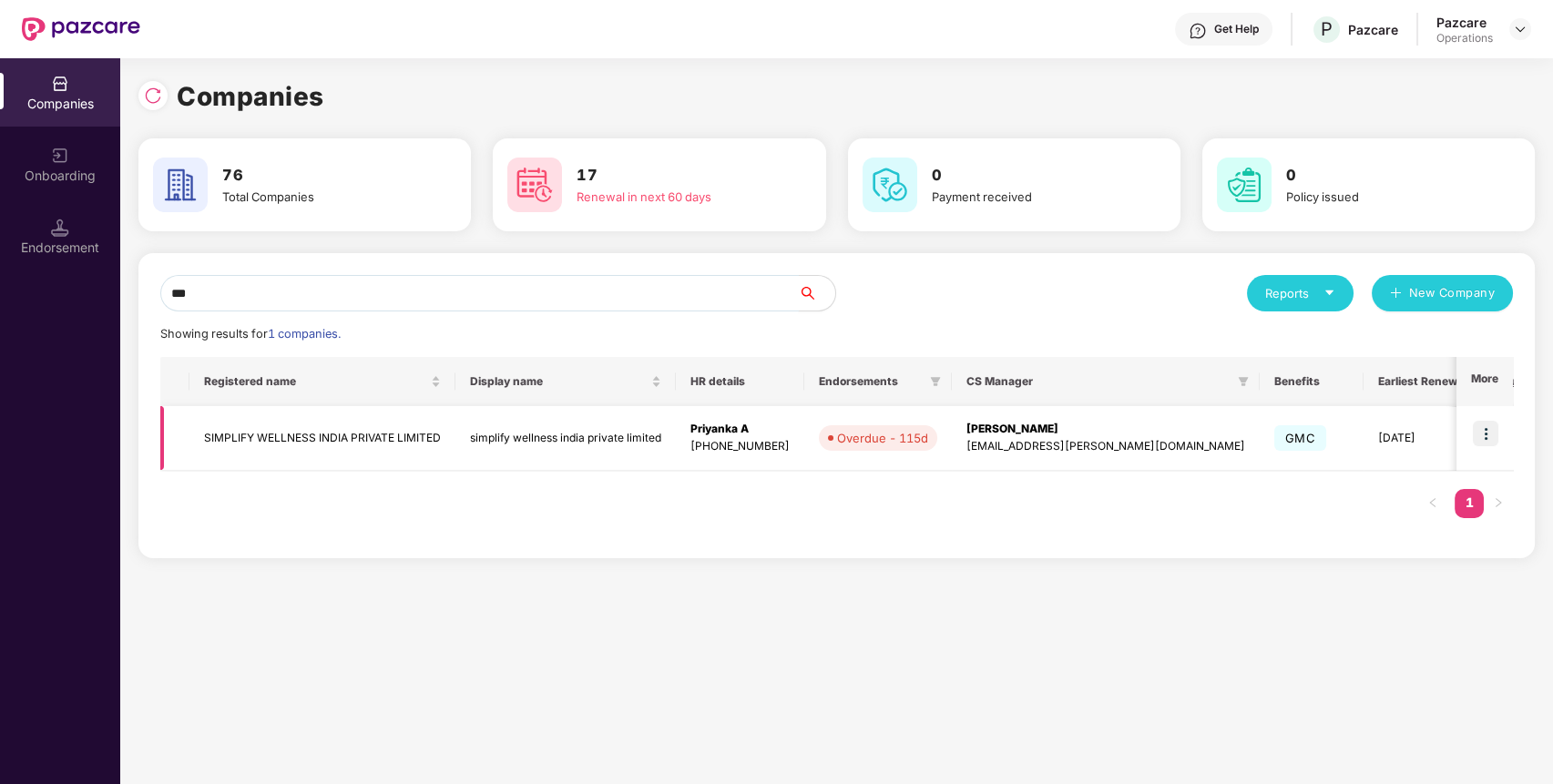
type input "***"
click at [1489, 429] on img at bounding box center [1486, 434] width 26 height 26
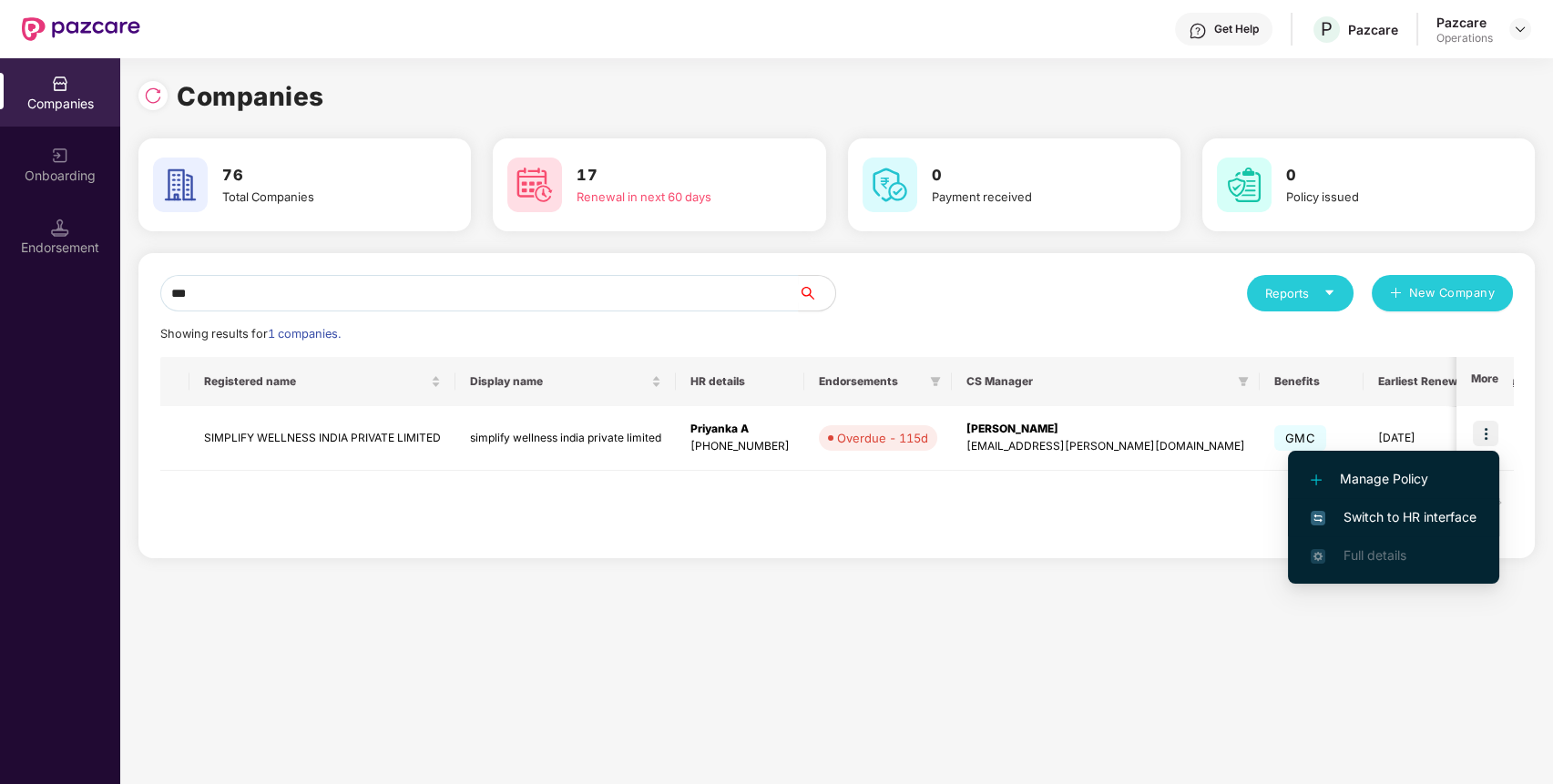
click at [1430, 517] on span "Switch to HR interface" at bounding box center [1393, 517] width 166 height 20
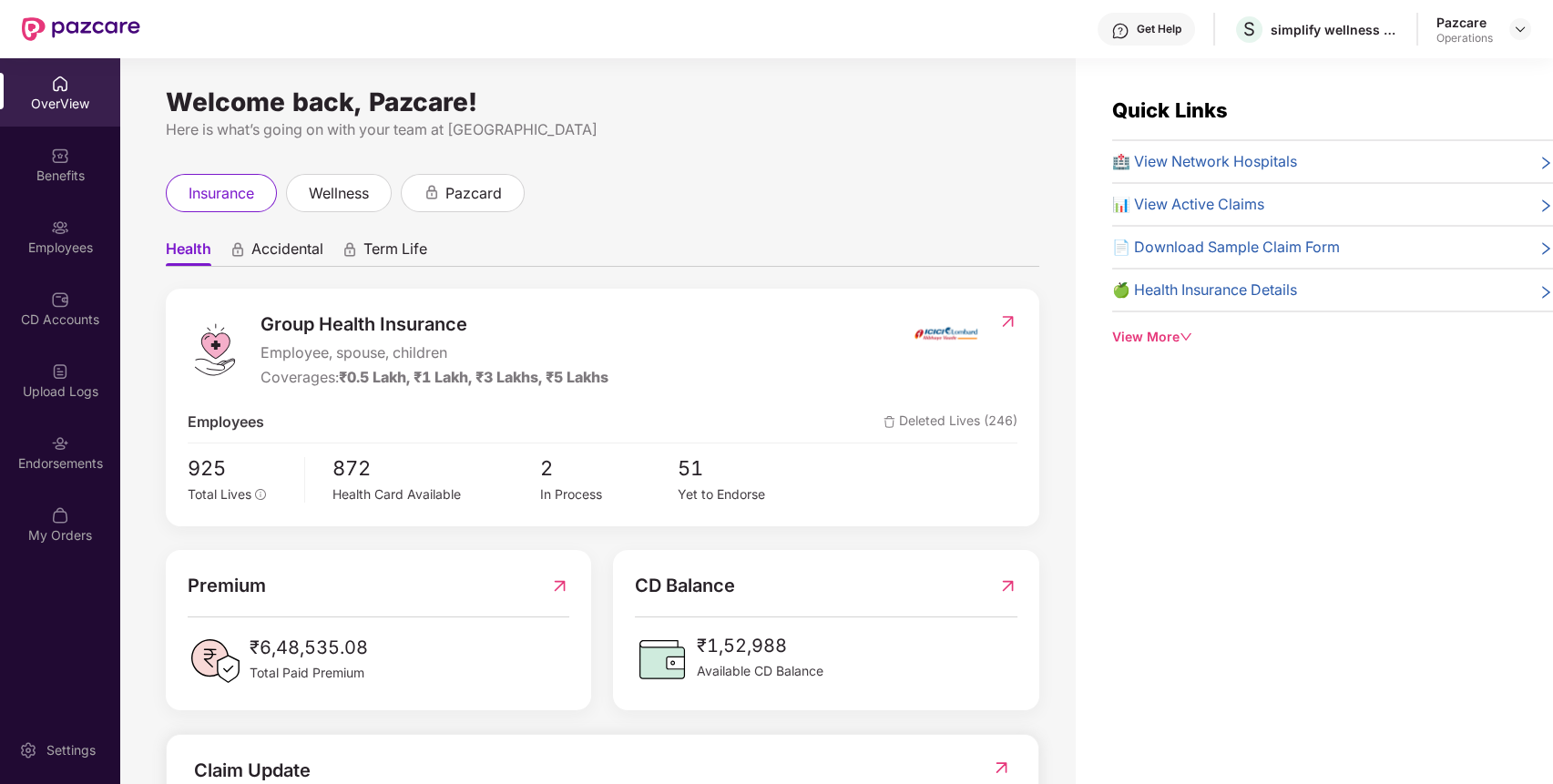
click at [74, 478] on div "Endorsements" at bounding box center [60, 452] width 120 height 68
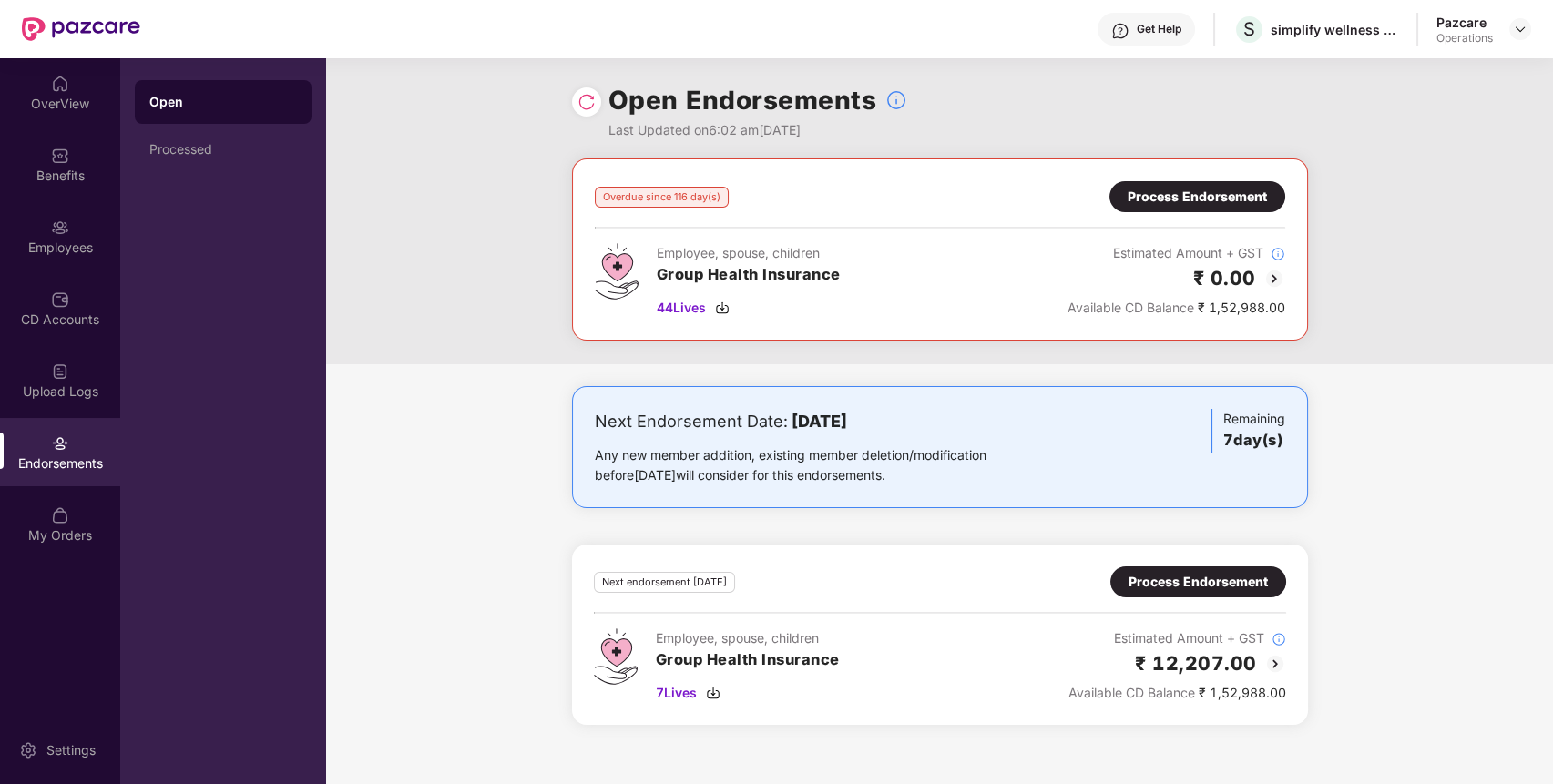
click at [1193, 207] on div "Process Endorsement" at bounding box center [1196, 197] width 176 height 31
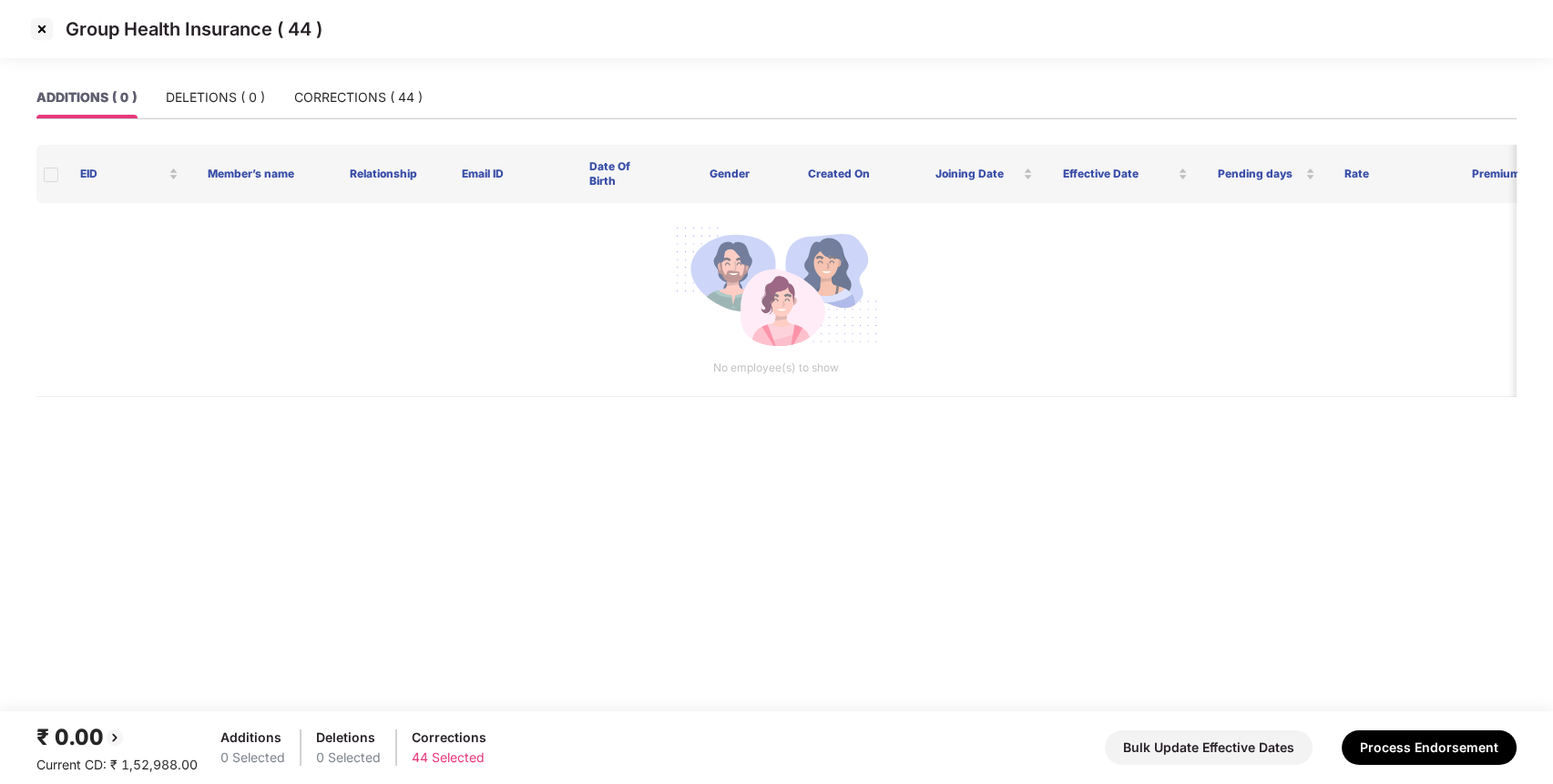
click at [43, 36] on img at bounding box center [42, 29] width 29 height 29
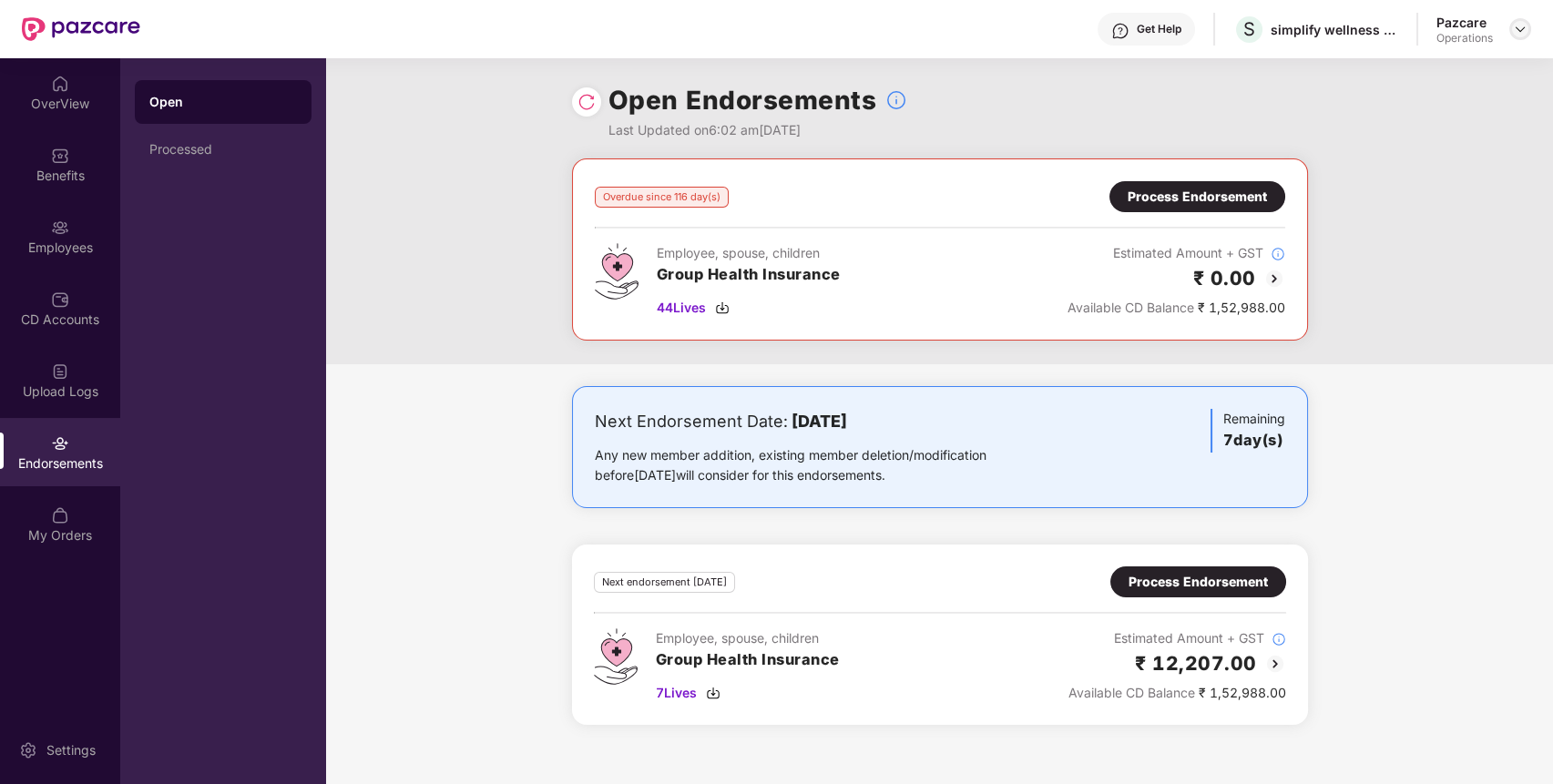
click at [1520, 33] on img at bounding box center [1520, 29] width 15 height 15
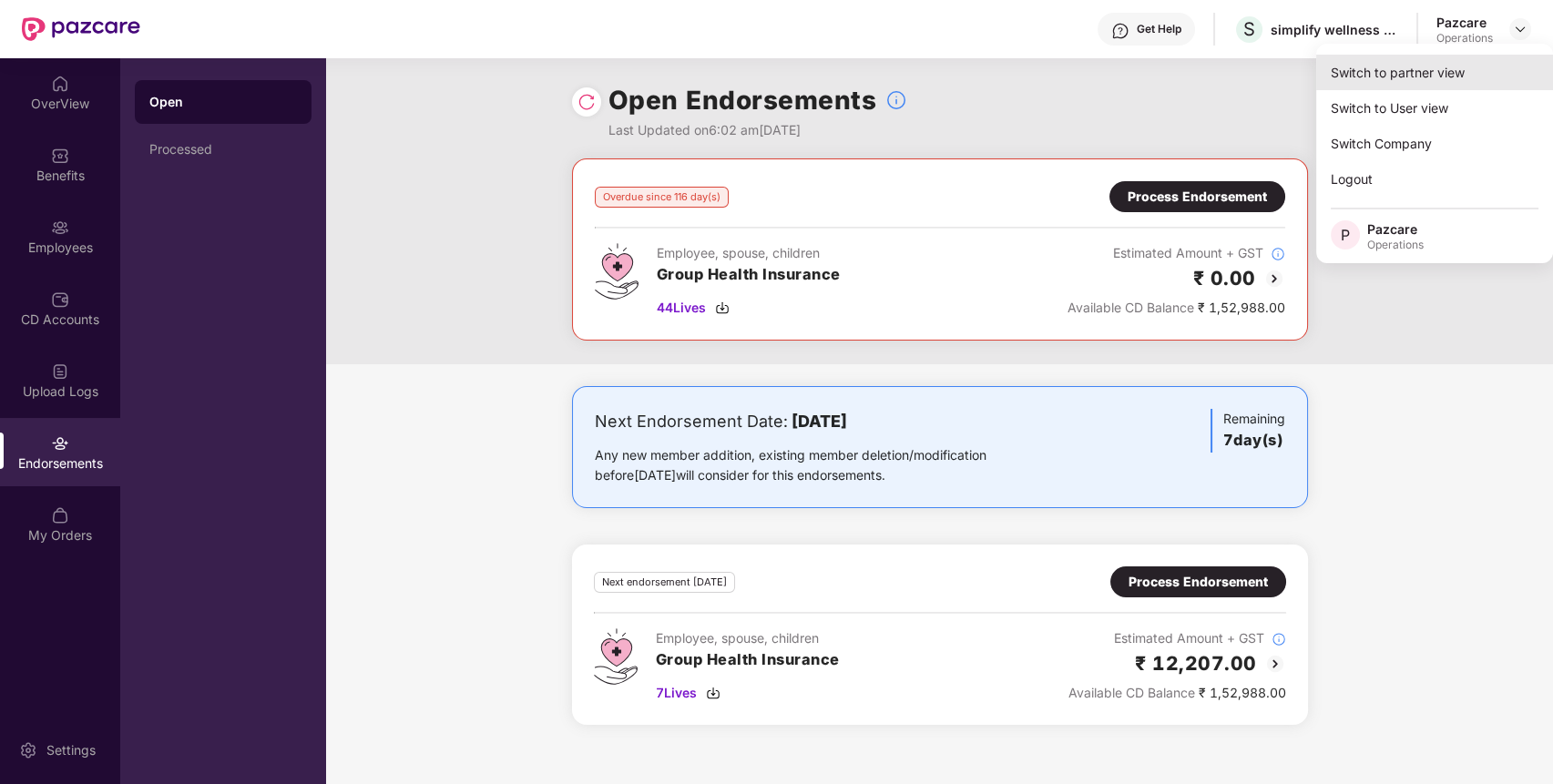
click at [1479, 77] on div "Switch to partner view" at bounding box center [1434, 72] width 237 height 36
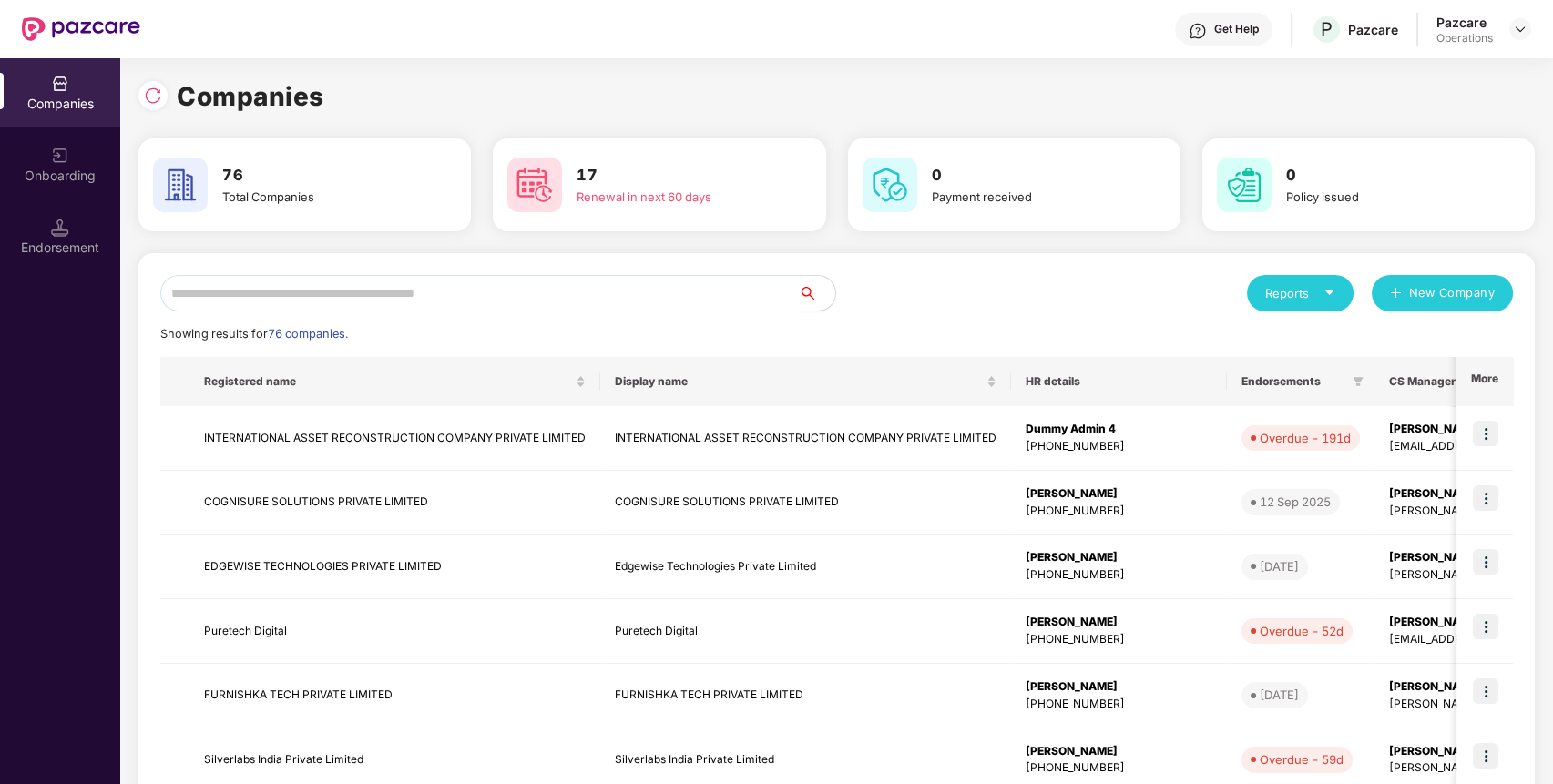
click at [535, 295] on input "text" at bounding box center [479, 293] width 638 height 37
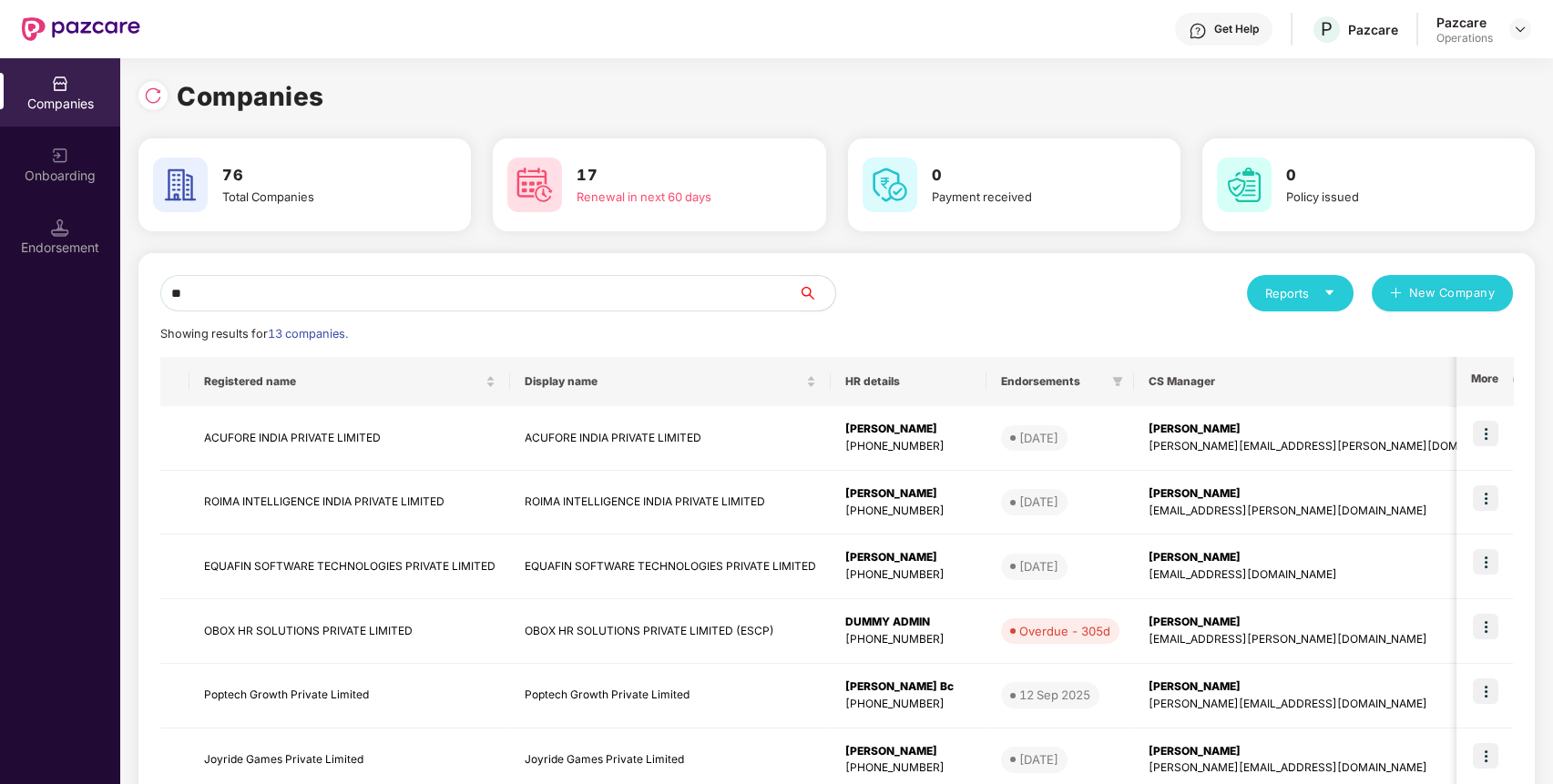
type input "*"
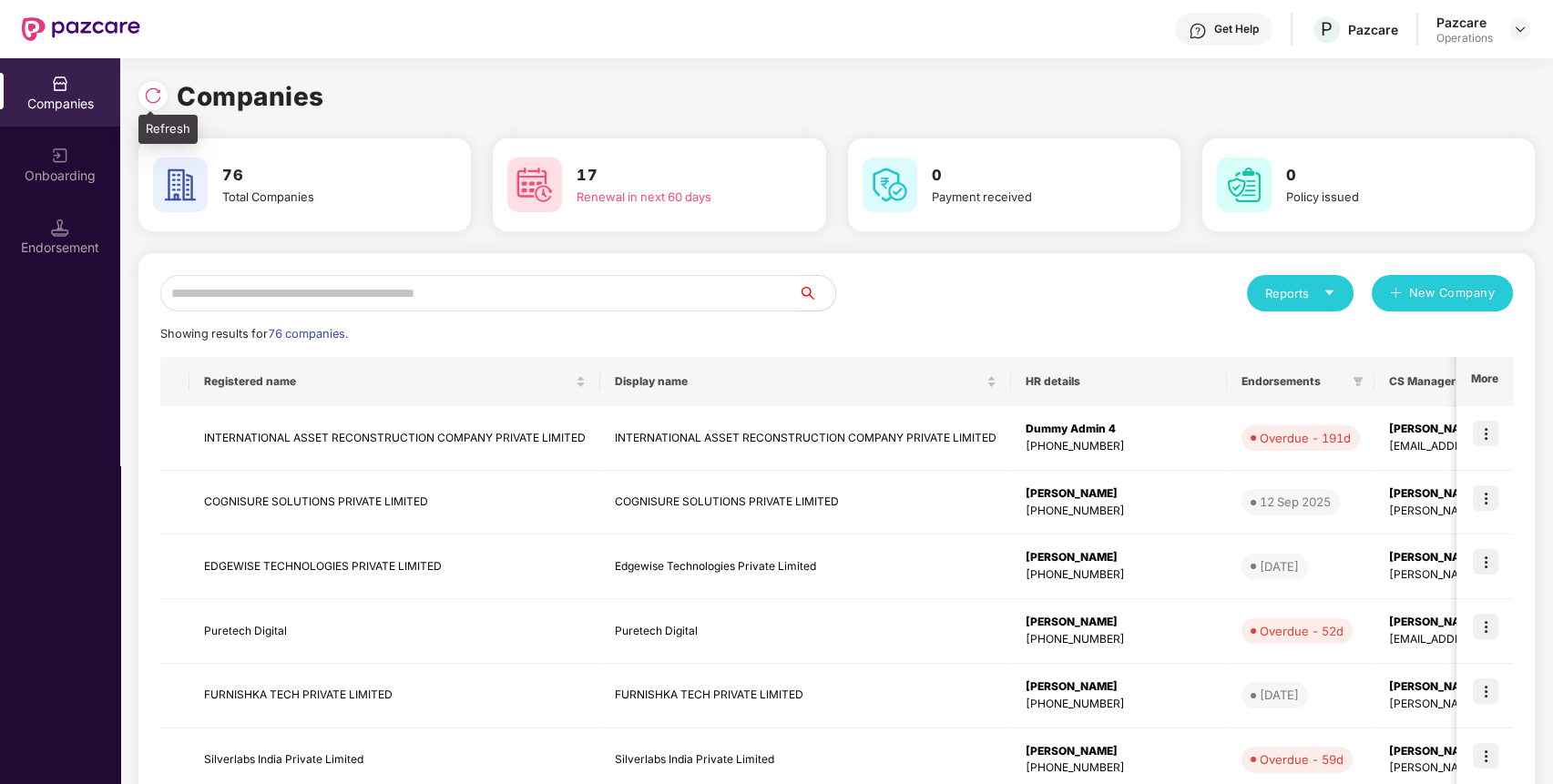
click at [161, 99] on img at bounding box center [153, 96] width 18 height 18
click at [262, 299] on input "text" at bounding box center [479, 293] width 638 height 37
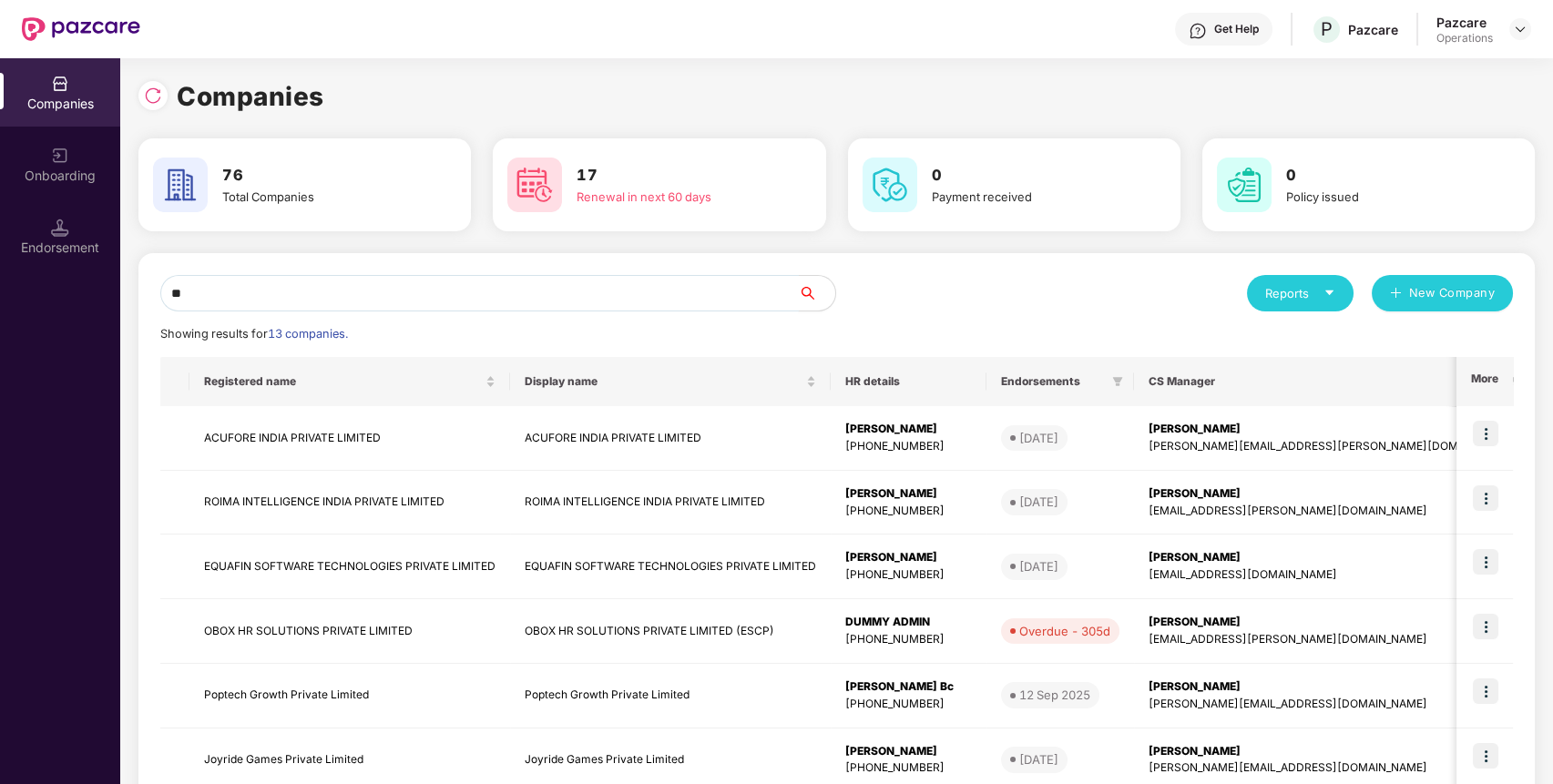
type input "*"
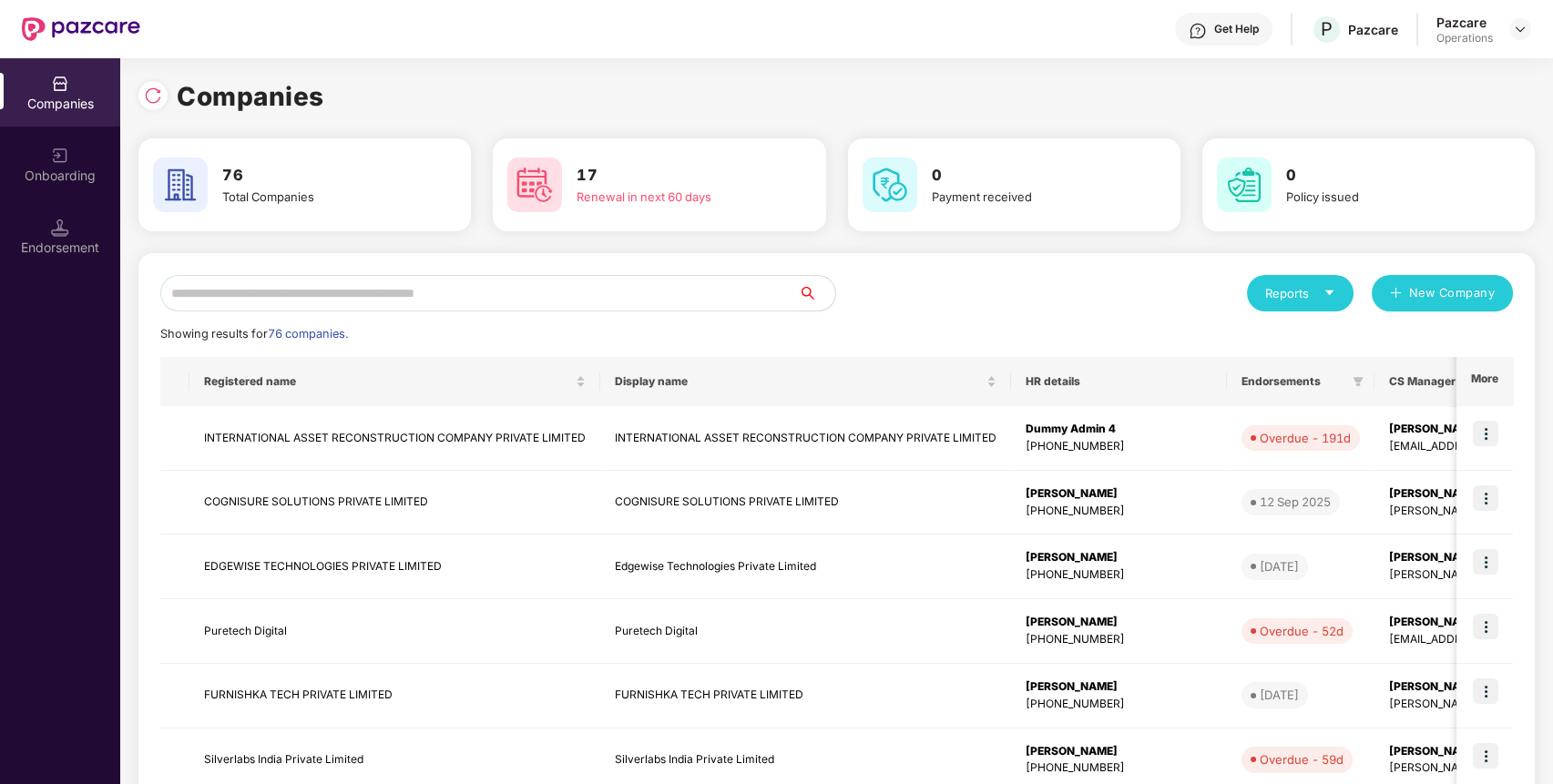
click at [598, 289] on input "text" at bounding box center [479, 293] width 638 height 37
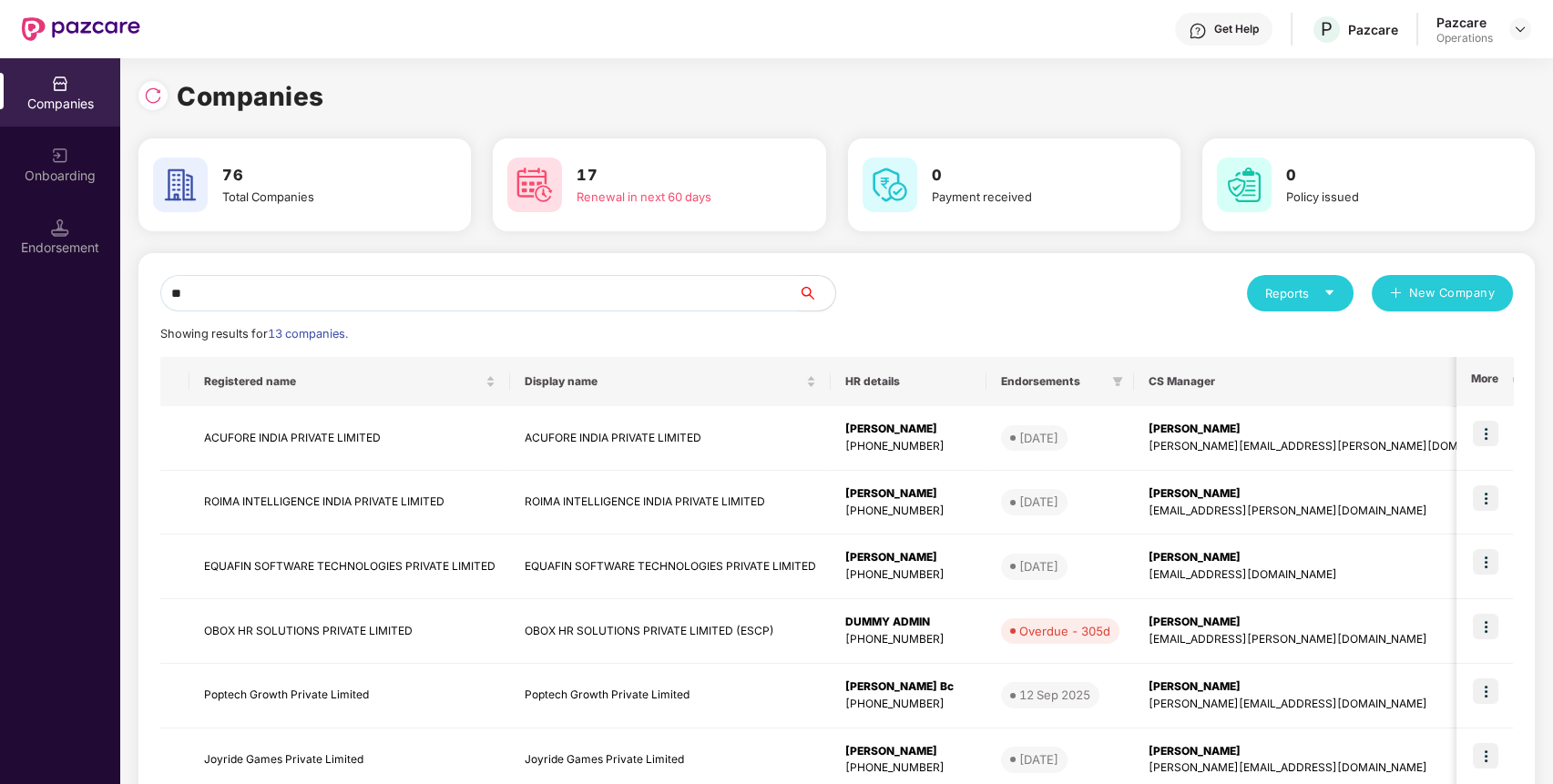
type input "*"
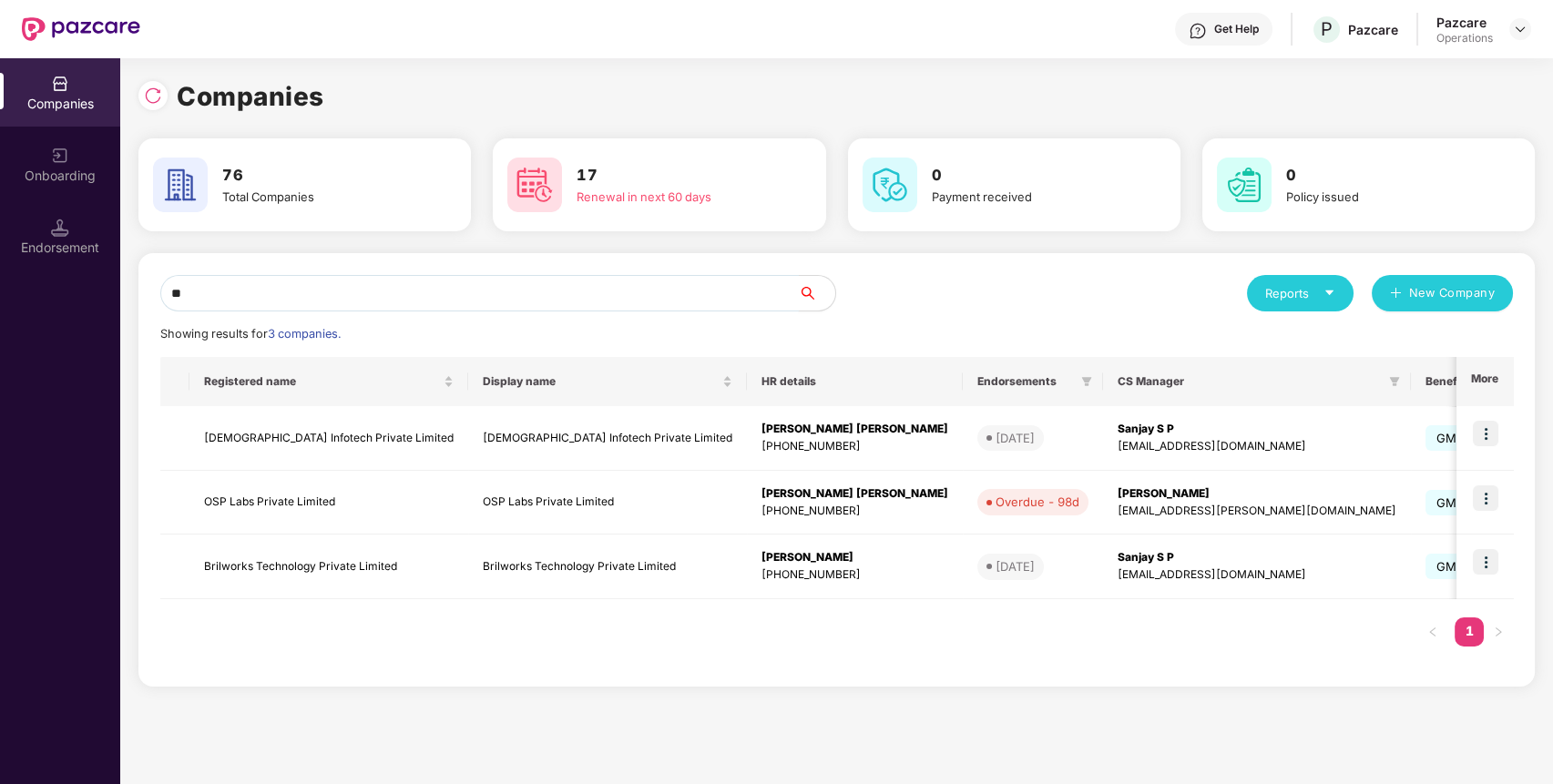
type input "*"
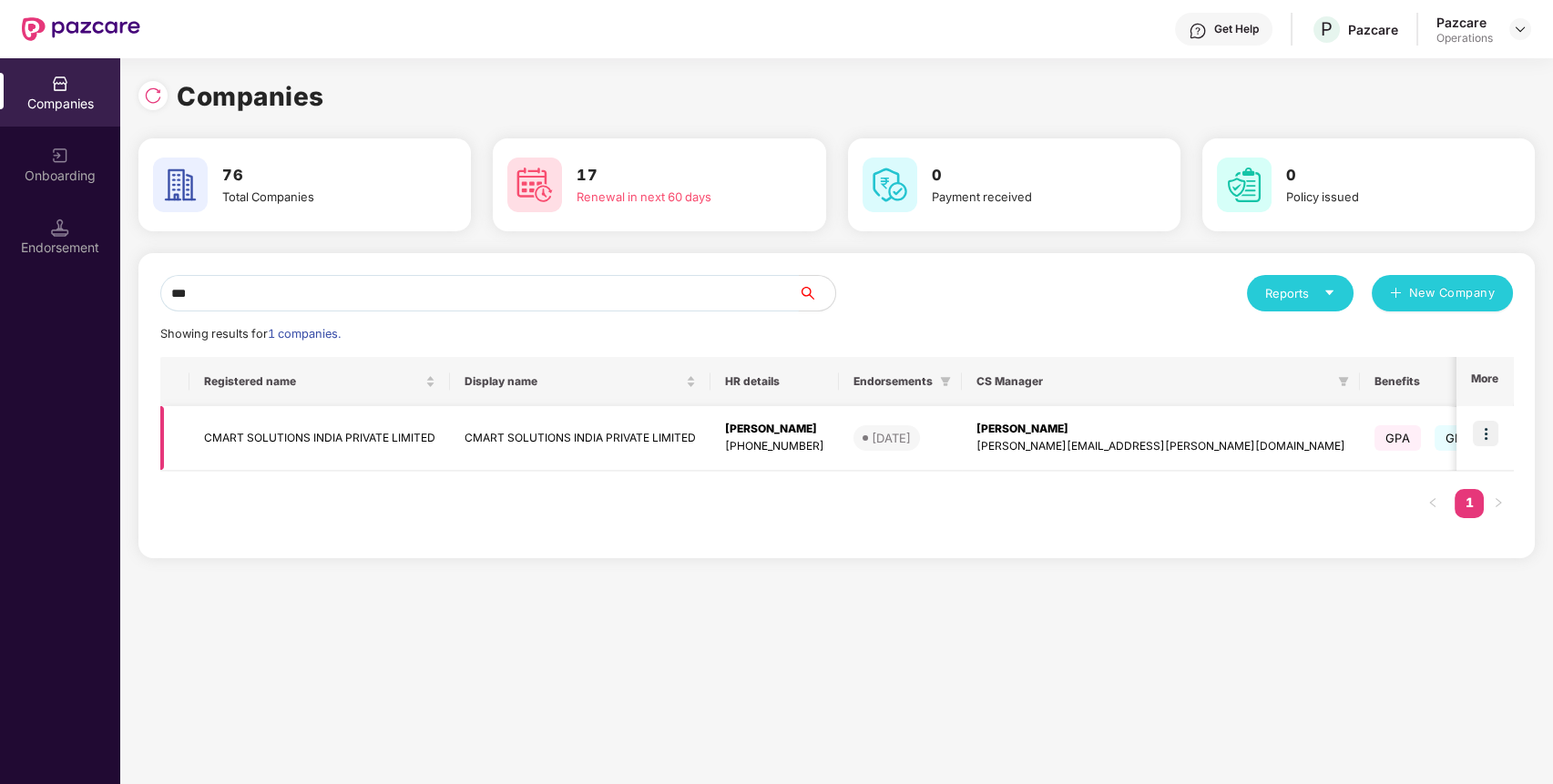
type input "***"
click at [1486, 436] on img at bounding box center [1486, 434] width 26 height 26
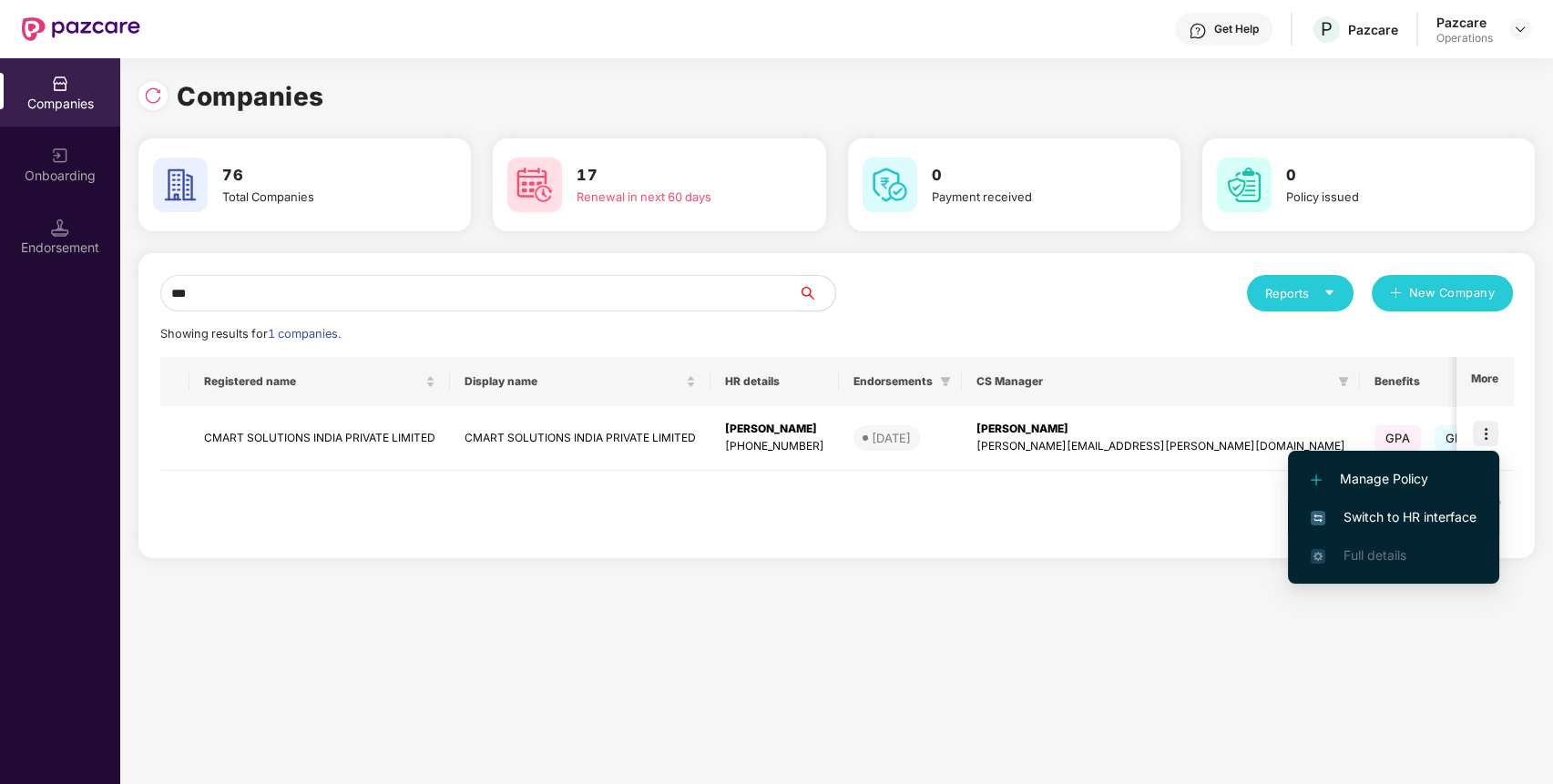
click at [1461, 498] on li "Switch to HR interface" at bounding box center [1393, 517] width 211 height 39
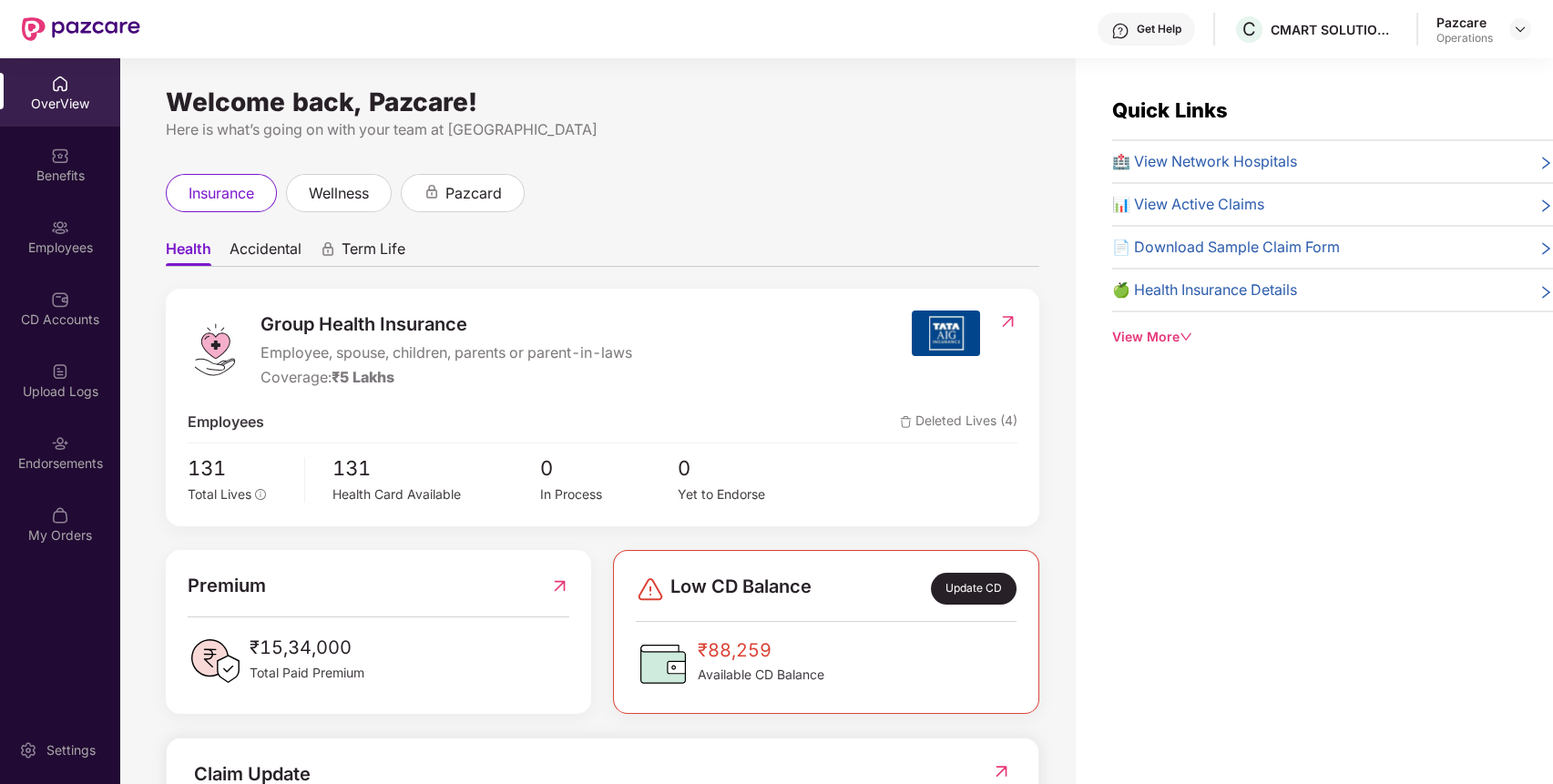
click at [33, 445] on div "Endorsements" at bounding box center [60, 452] width 120 height 68
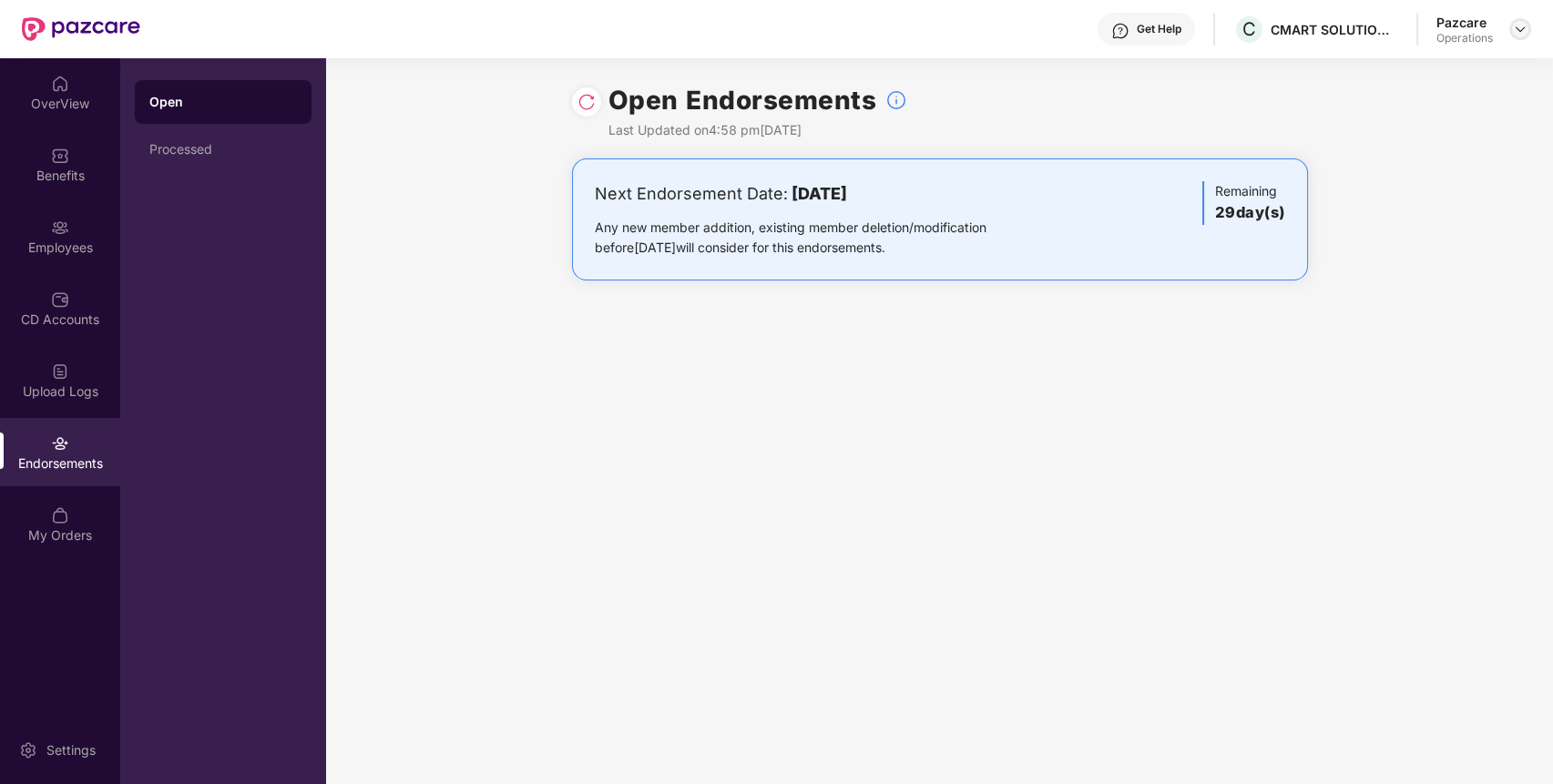
click at [1522, 30] on img at bounding box center [1520, 29] width 15 height 15
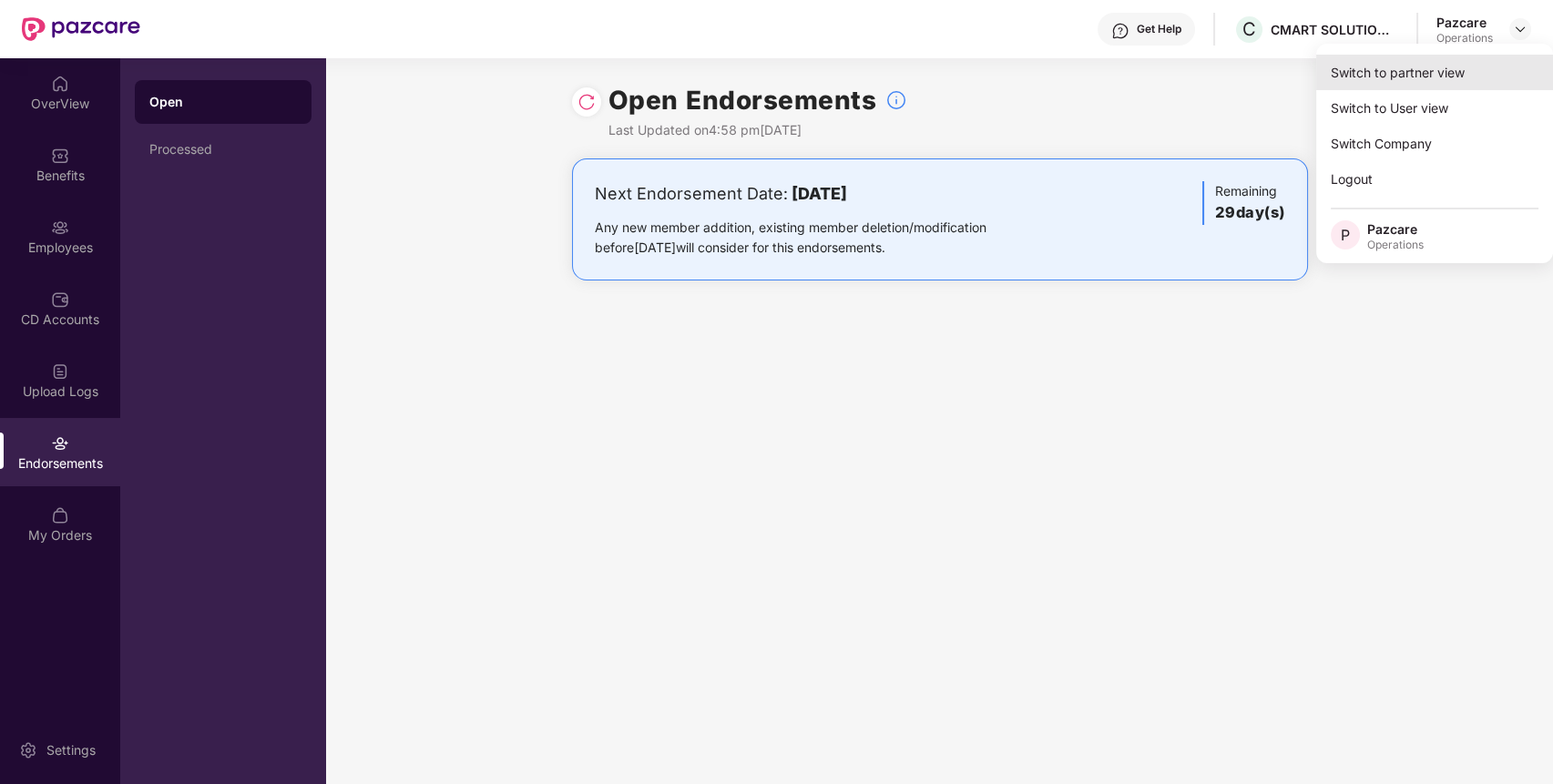
click at [1475, 62] on div "Switch to partner view" at bounding box center [1434, 72] width 237 height 36
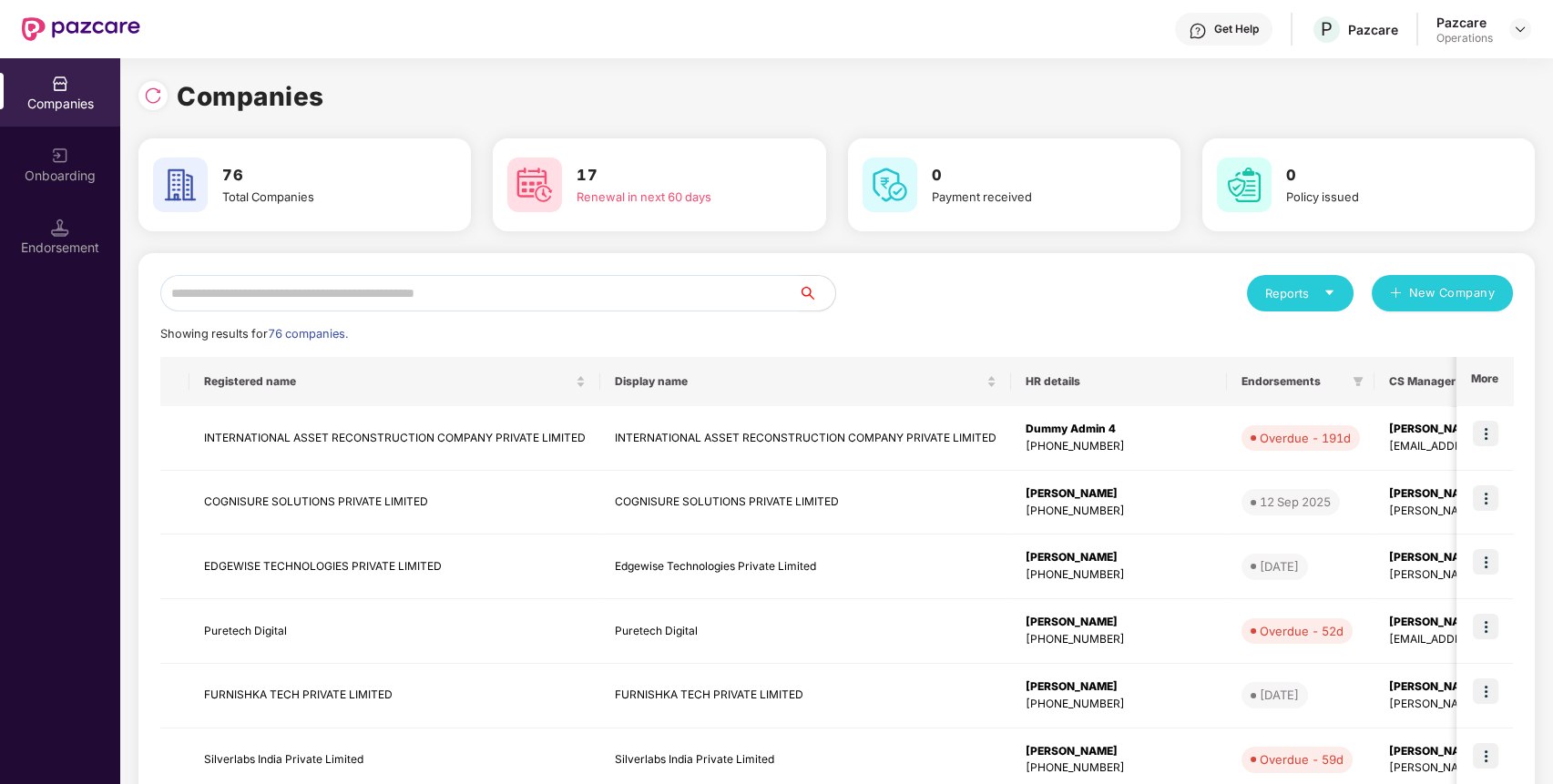
click at [719, 291] on input "text" at bounding box center [479, 293] width 638 height 37
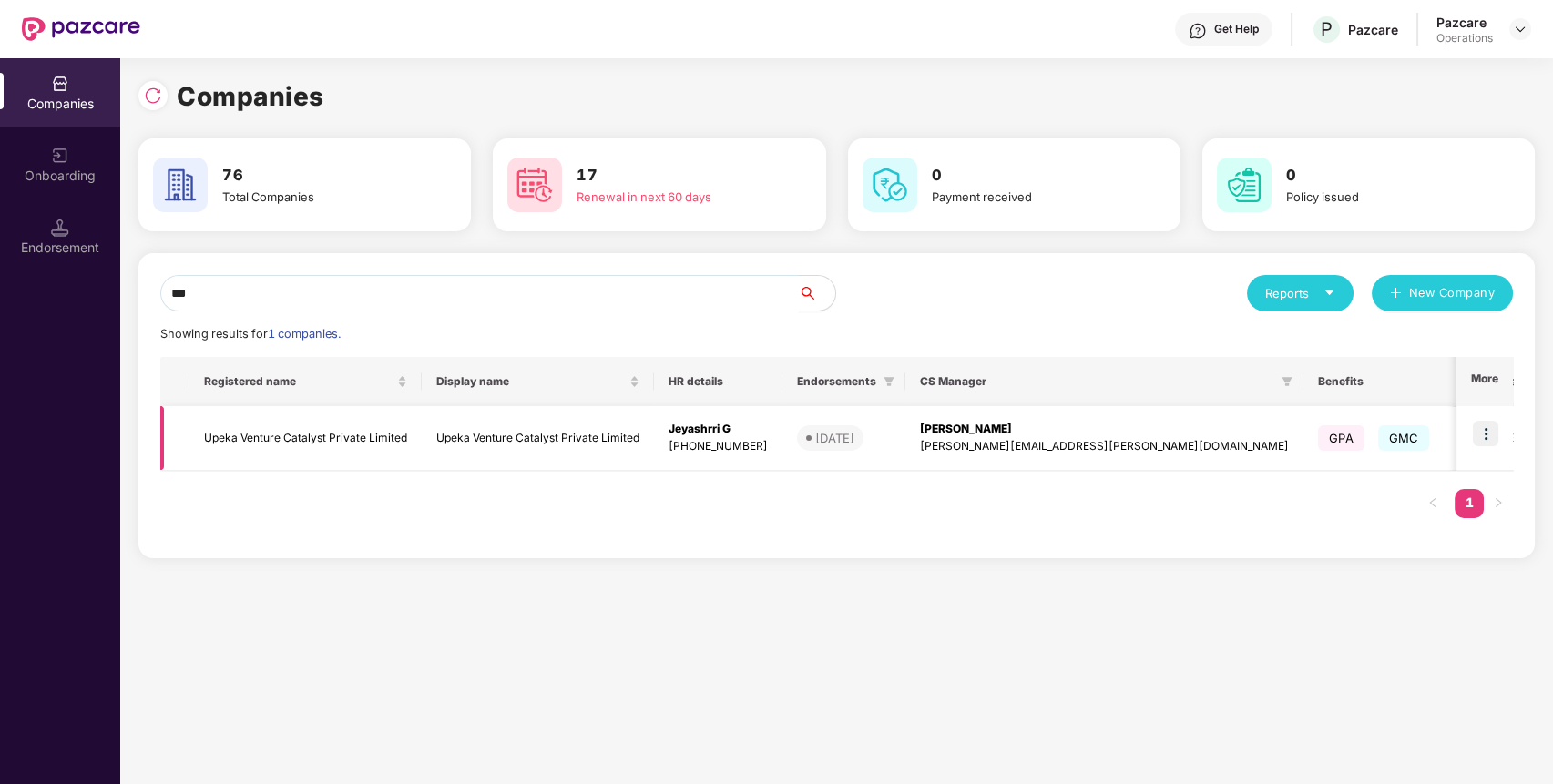
type input "***"
click at [1485, 430] on img at bounding box center [1486, 434] width 26 height 26
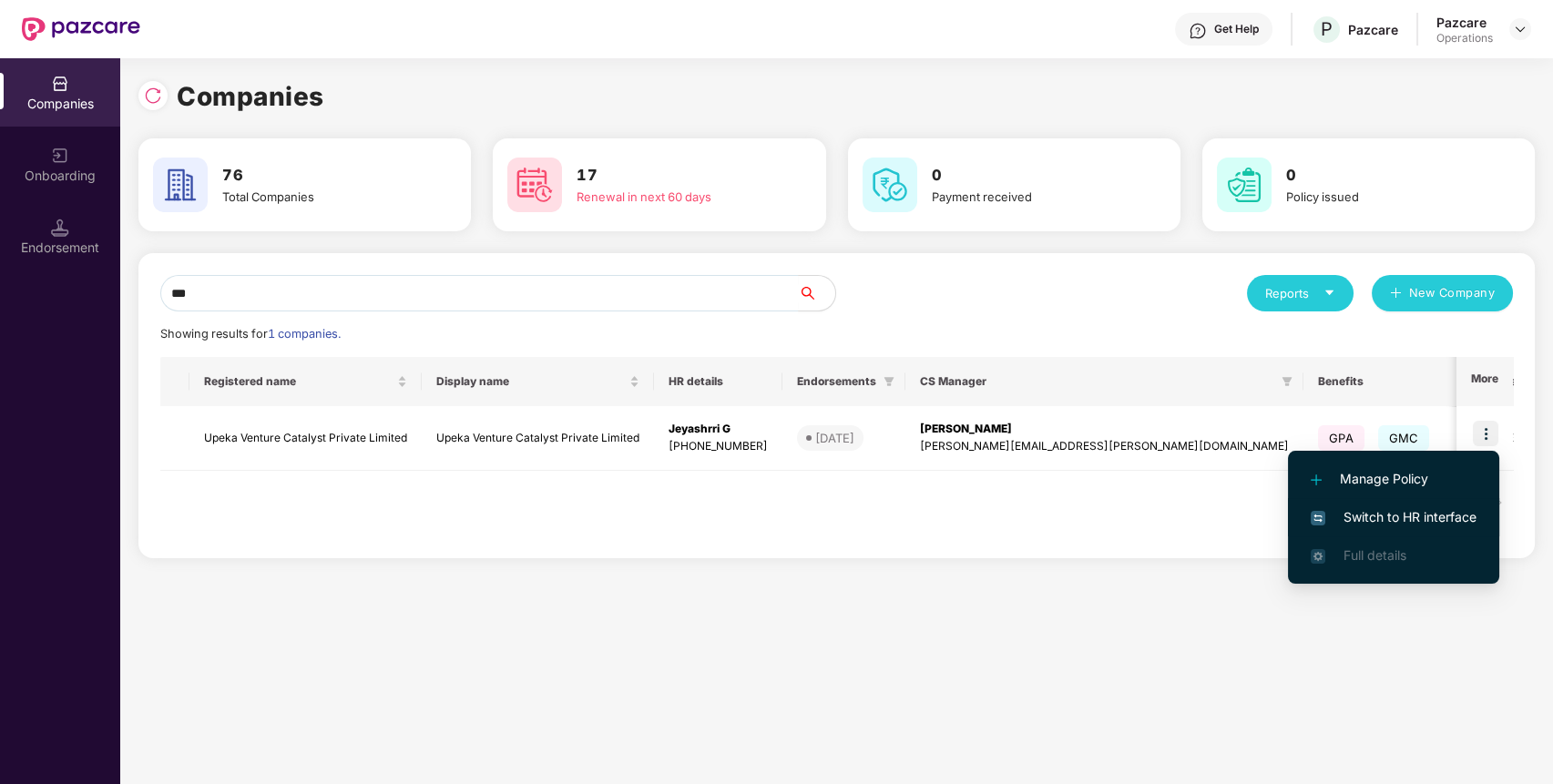
click at [1443, 526] on span "Switch to HR interface" at bounding box center [1393, 517] width 166 height 20
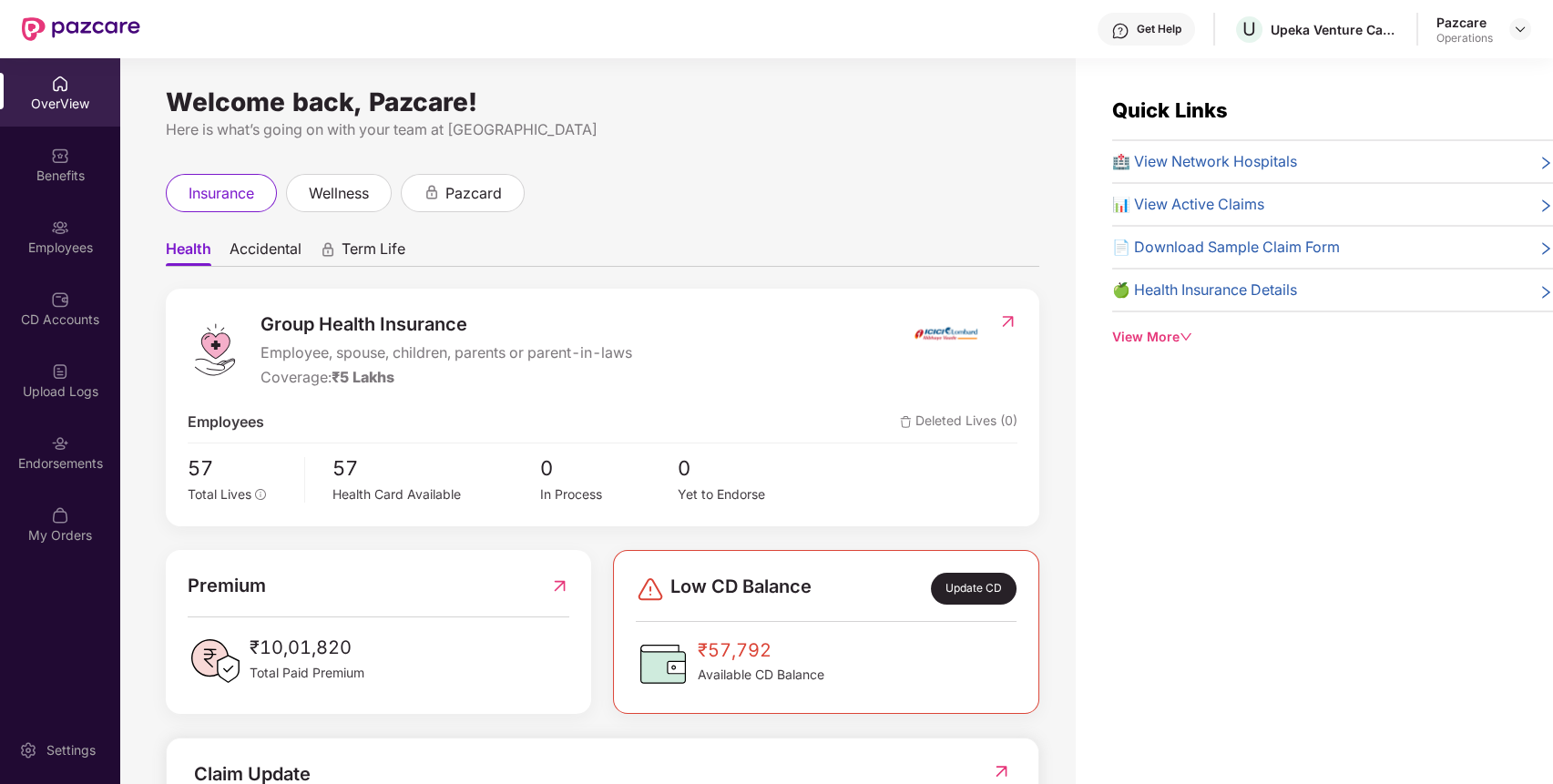
click at [74, 485] on div "Endorsements" at bounding box center [60, 452] width 120 height 68
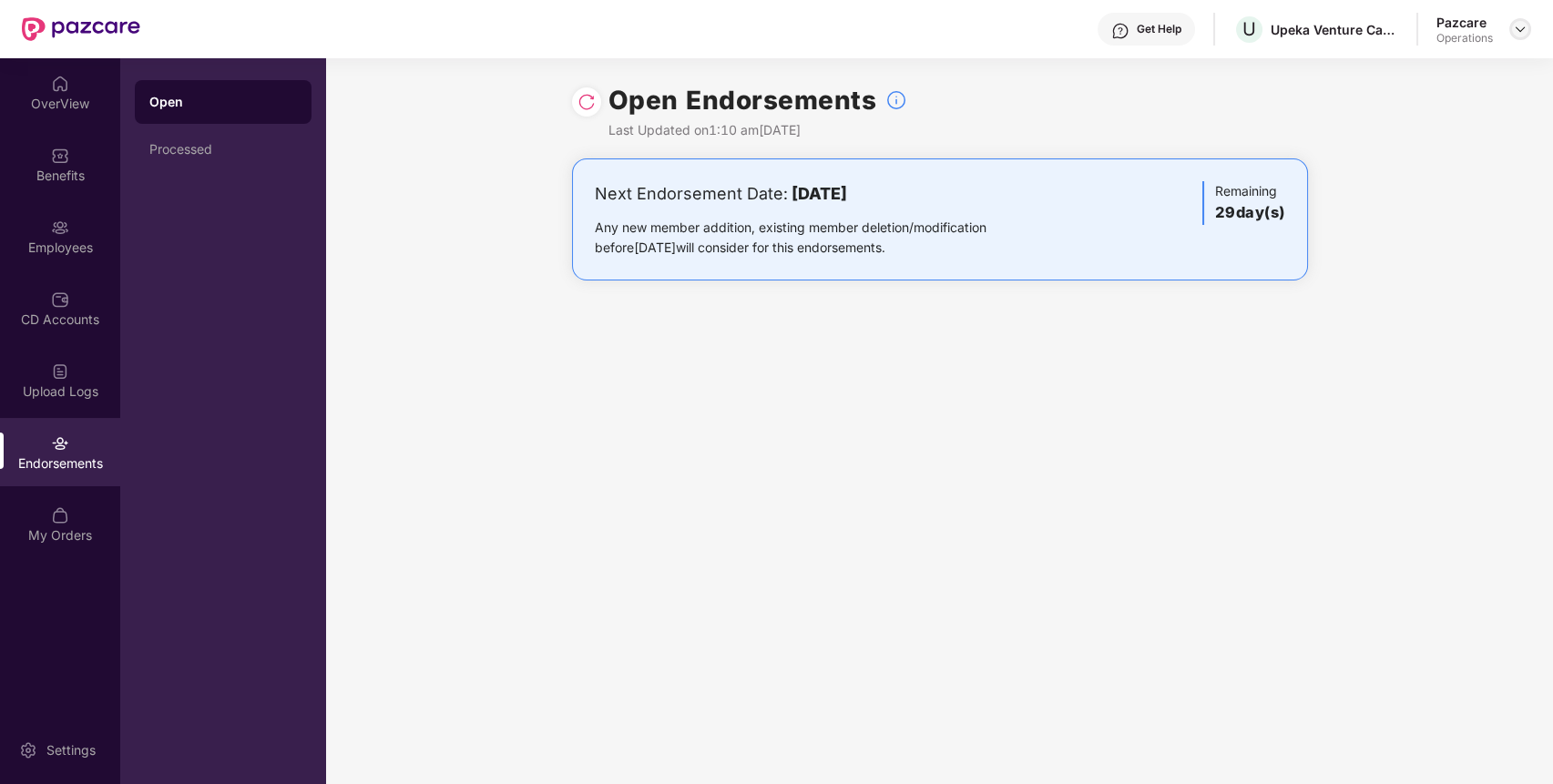
click at [1521, 28] on img at bounding box center [1520, 29] width 15 height 15
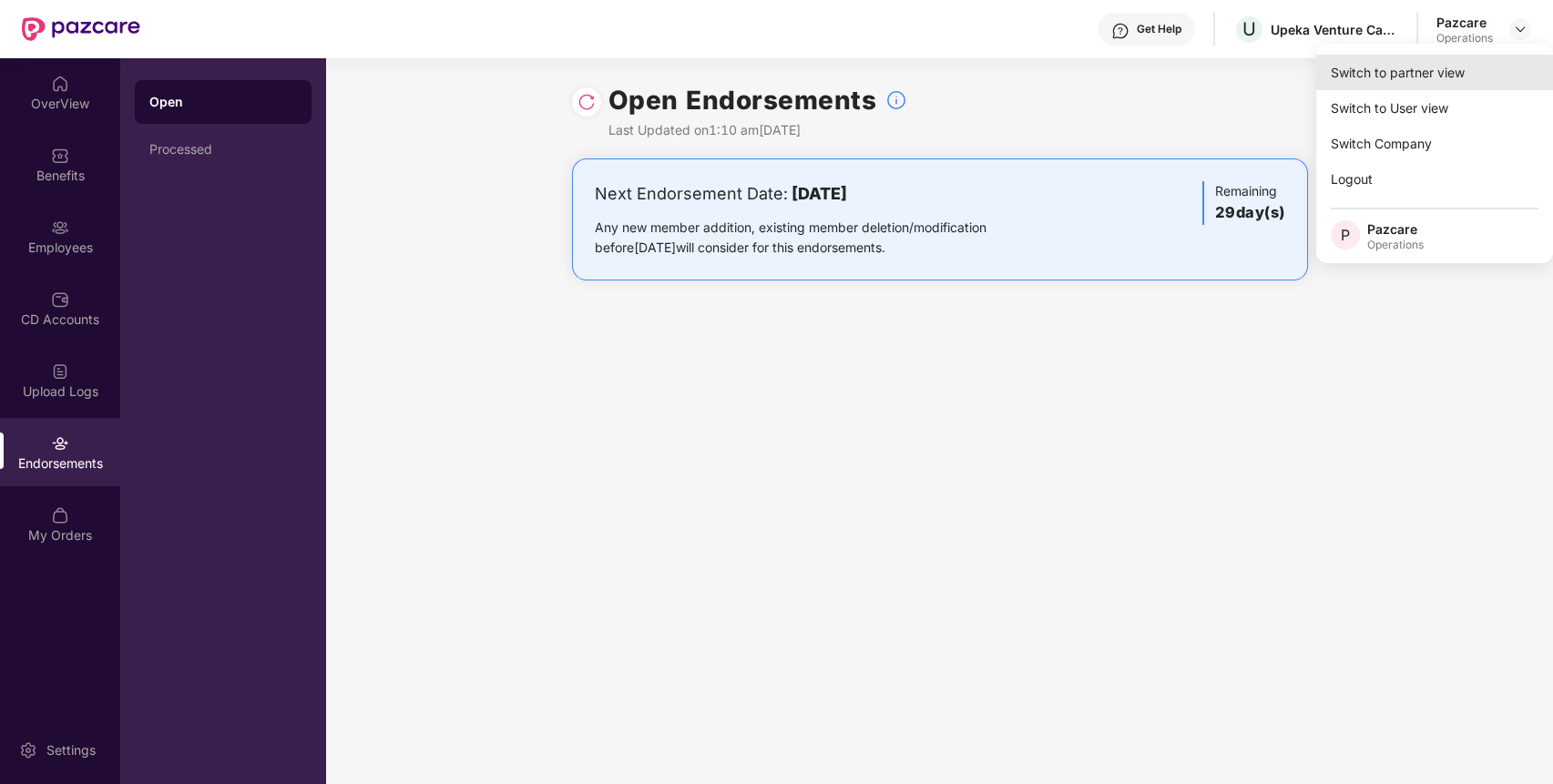
drag, startPoint x: 1521, startPoint y: 27, endPoint x: 1493, endPoint y: 62, distance: 44.8
click at [1493, 62] on body "Get Help U Upeka Venture Catalyst Private Limited Pazcare Operations OverView B…" at bounding box center [776, 392] width 1553 height 784
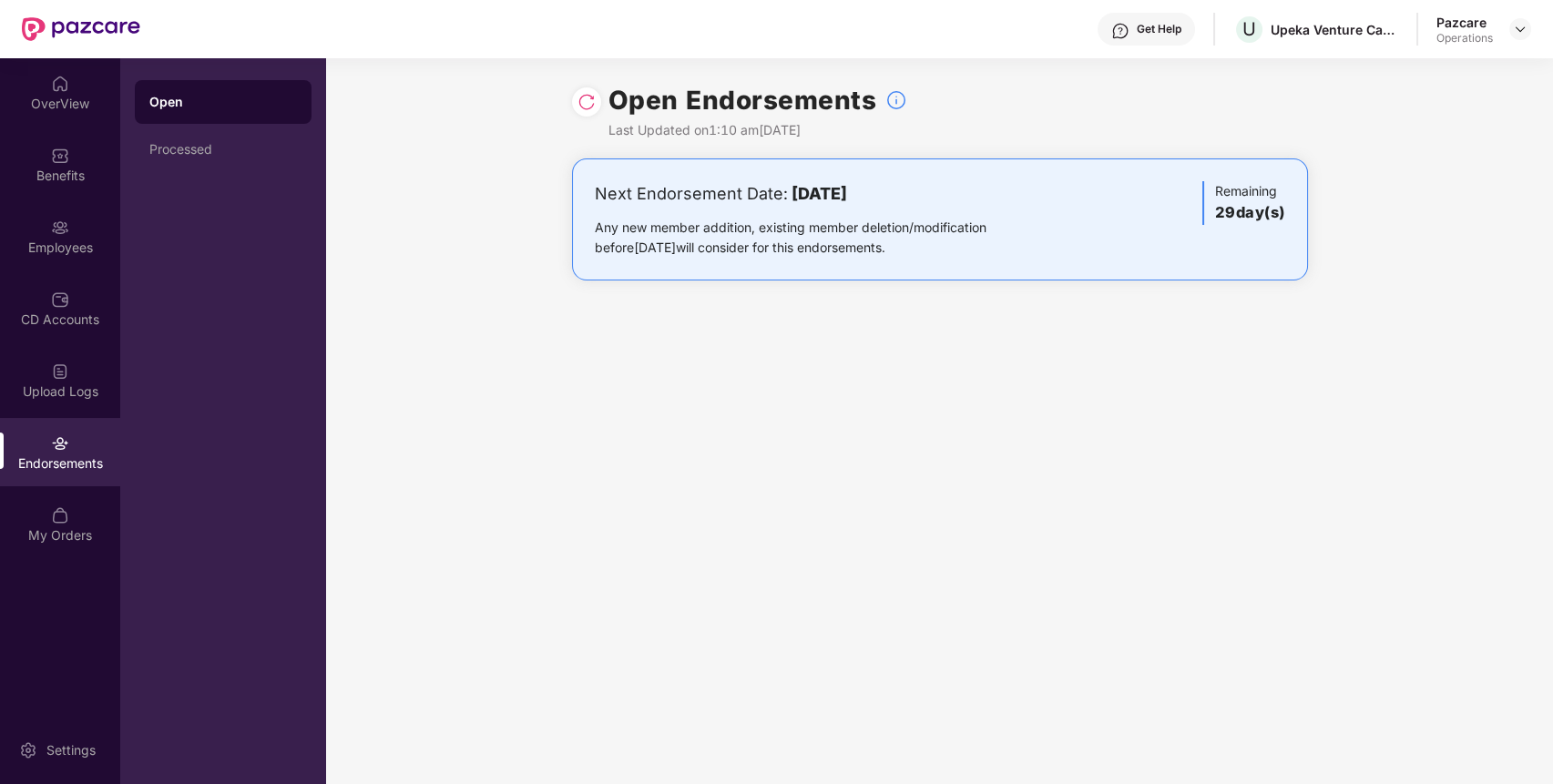
click at [1493, 62] on div "Open Endorsements Last Updated on 1:10 am[DATE]" at bounding box center [940, 108] width 1227 height 100
click at [1514, 28] on img at bounding box center [1520, 29] width 15 height 15
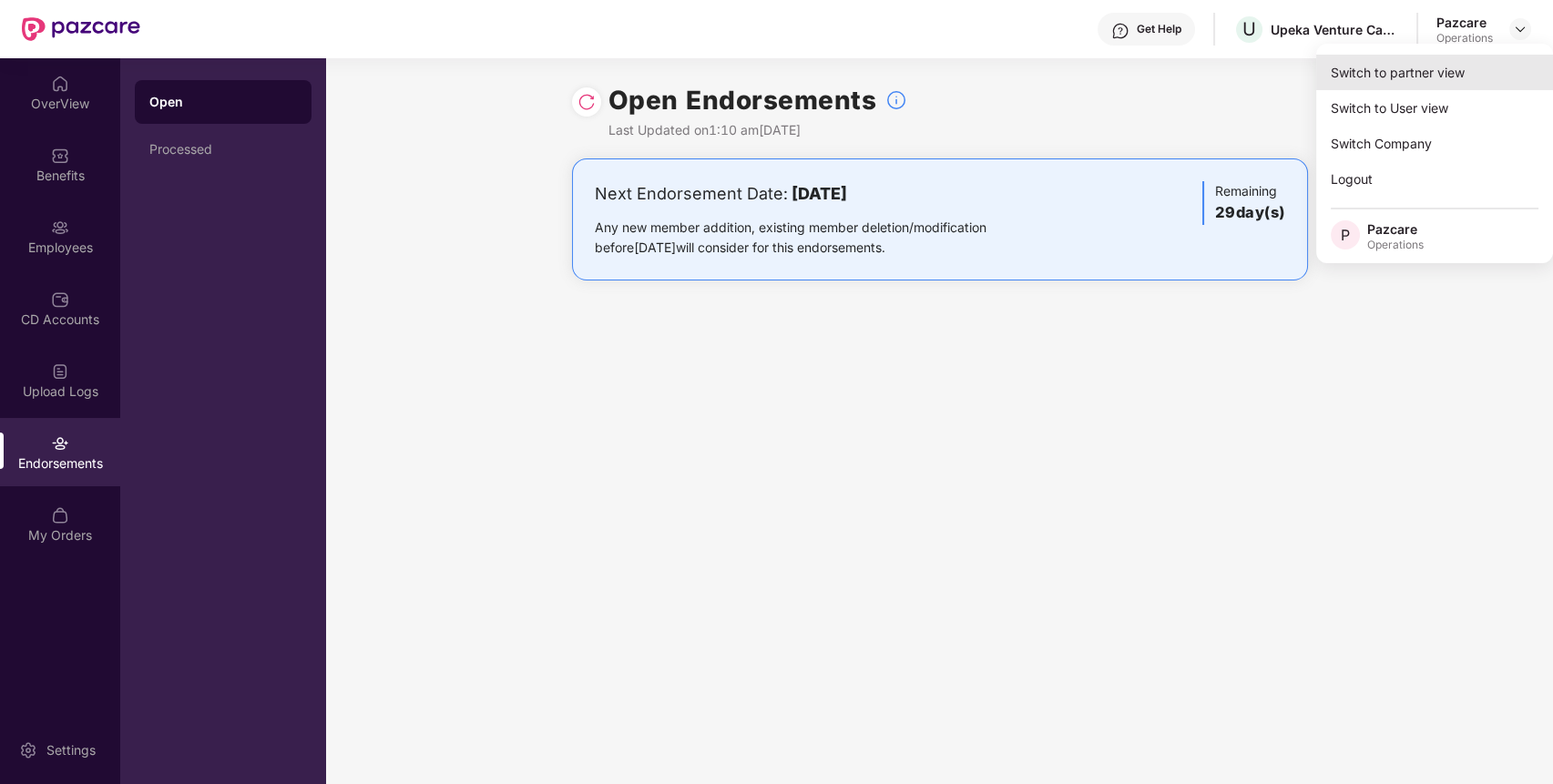
click at [1455, 81] on div "Switch to partner view" at bounding box center [1434, 72] width 237 height 36
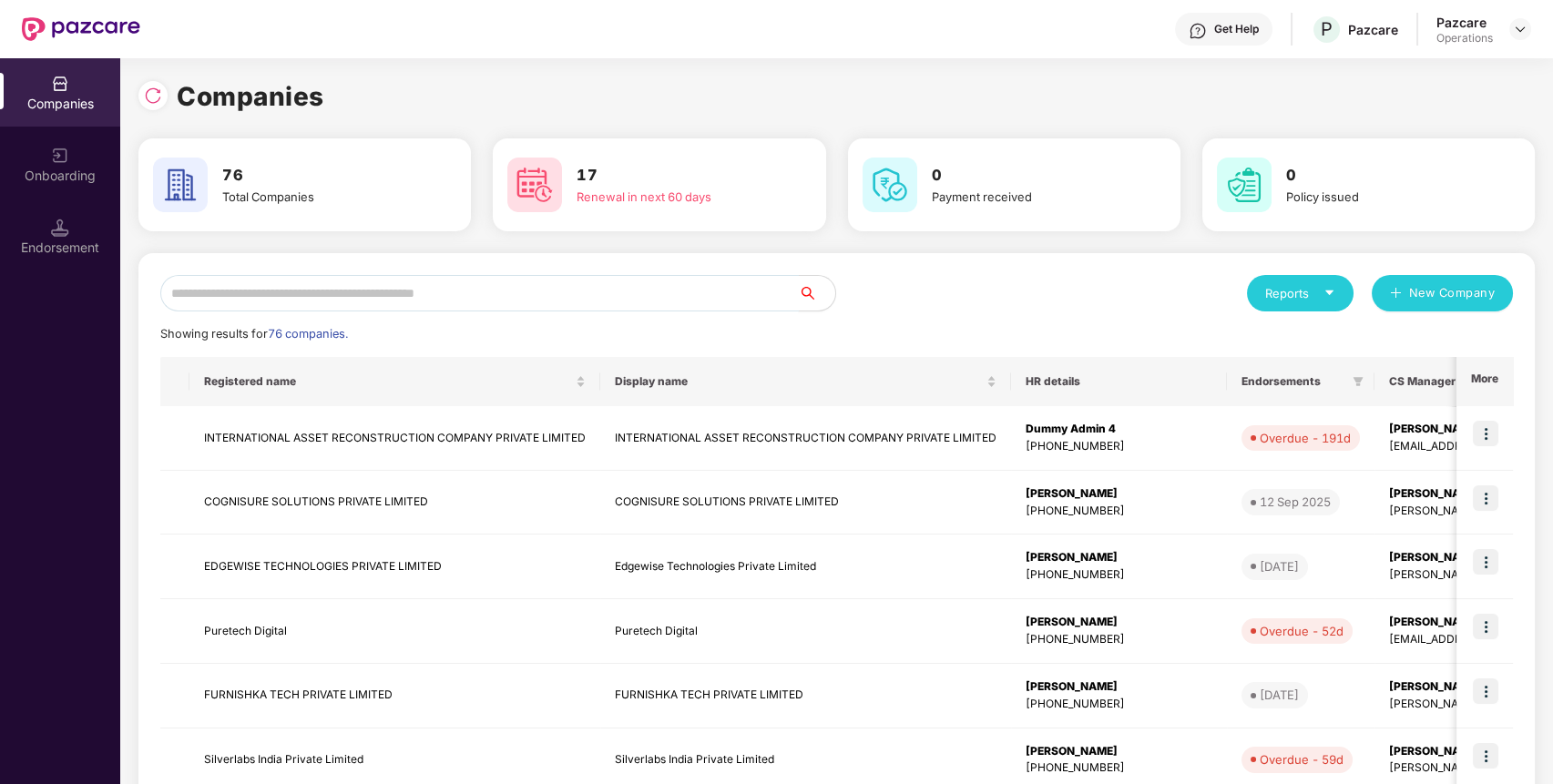
click at [701, 286] on input "text" at bounding box center [479, 293] width 638 height 37
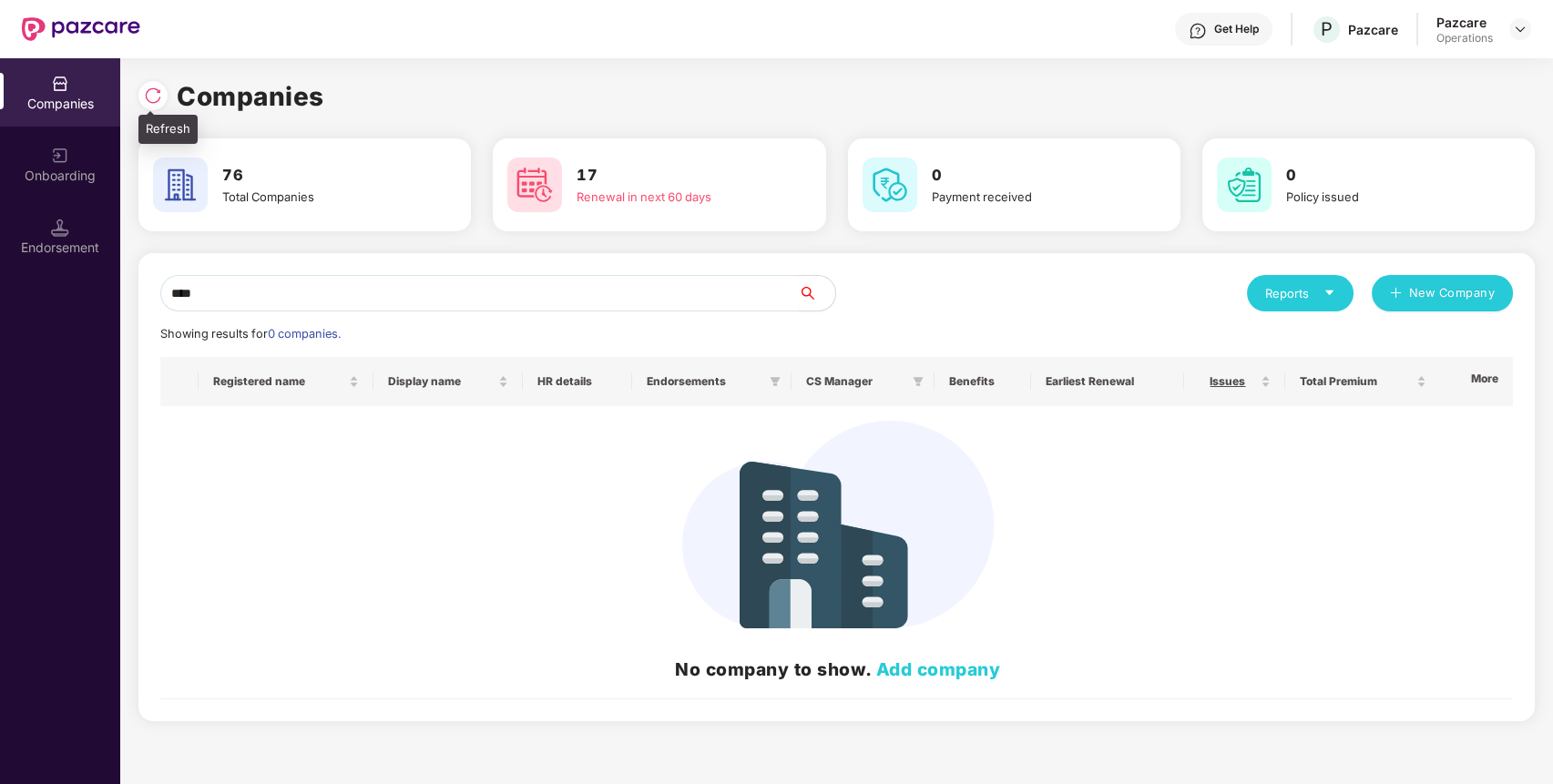
click at [153, 88] on img at bounding box center [153, 96] width 18 height 18
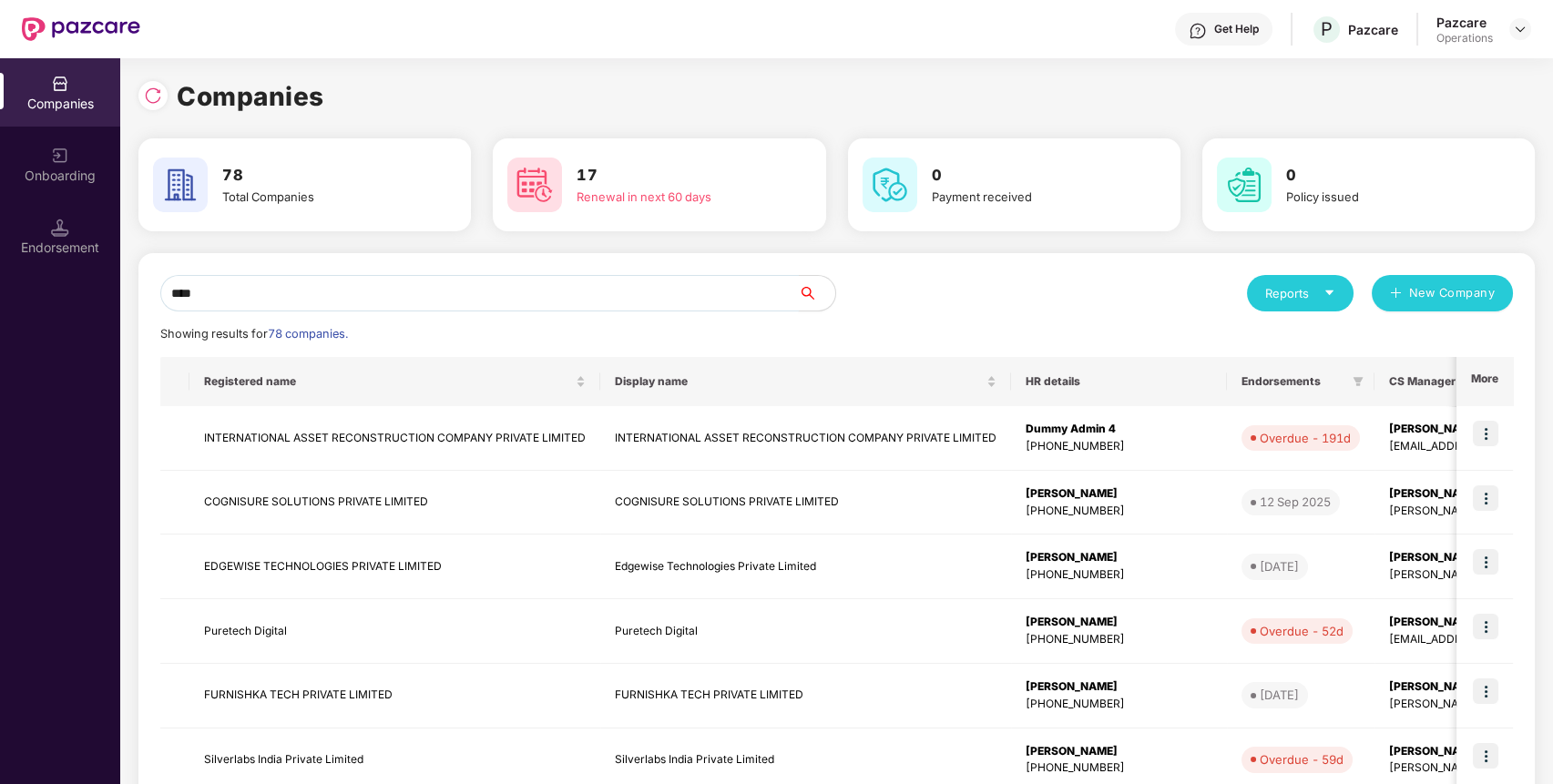
drag, startPoint x: 269, startPoint y: 293, endPoint x: 175, endPoint y: 296, distance: 94.0
click at [175, 296] on input "****" at bounding box center [479, 293] width 638 height 37
type input "*"
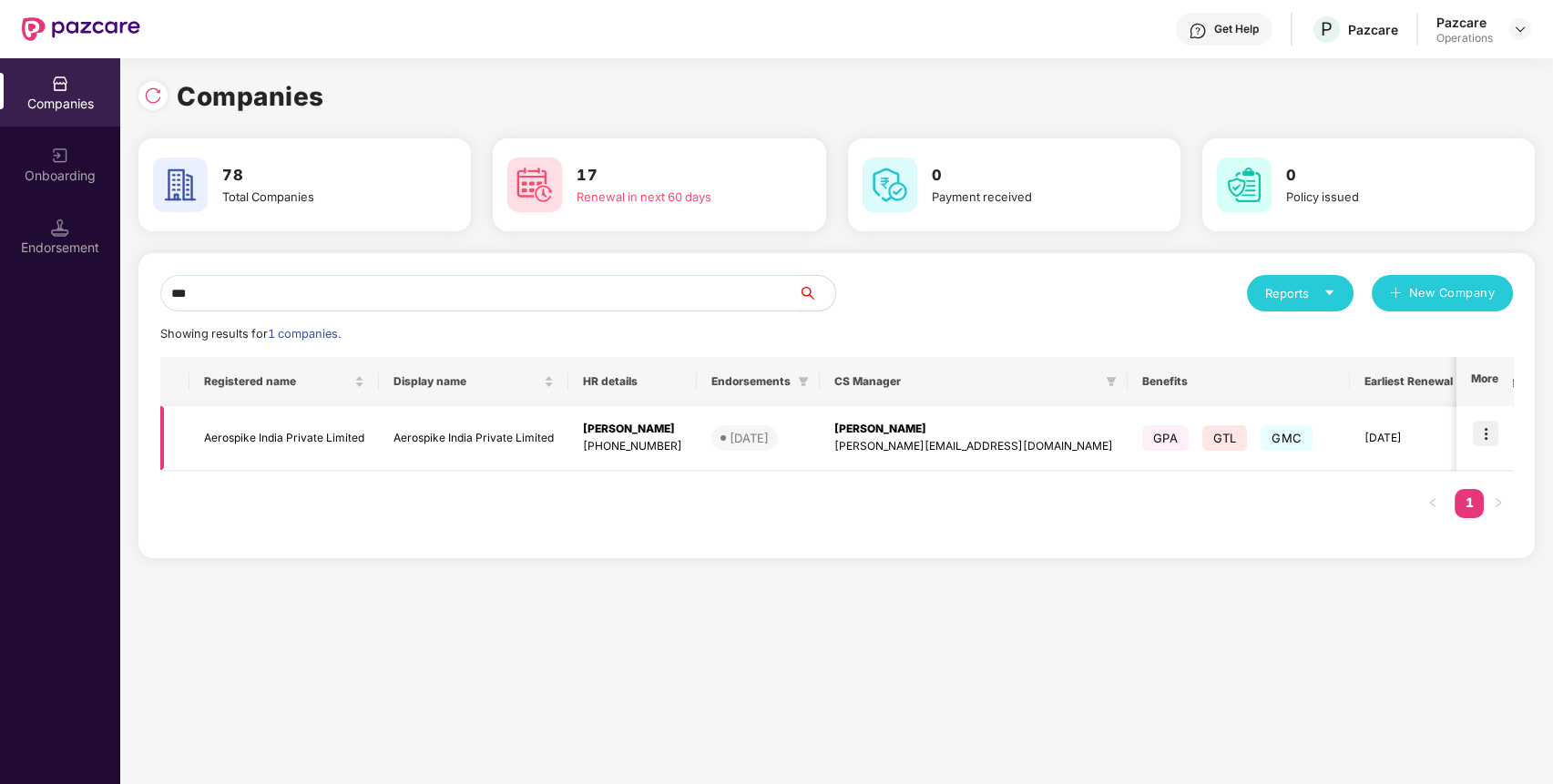
type input "***"
click at [1486, 426] on img at bounding box center [1486, 434] width 26 height 26
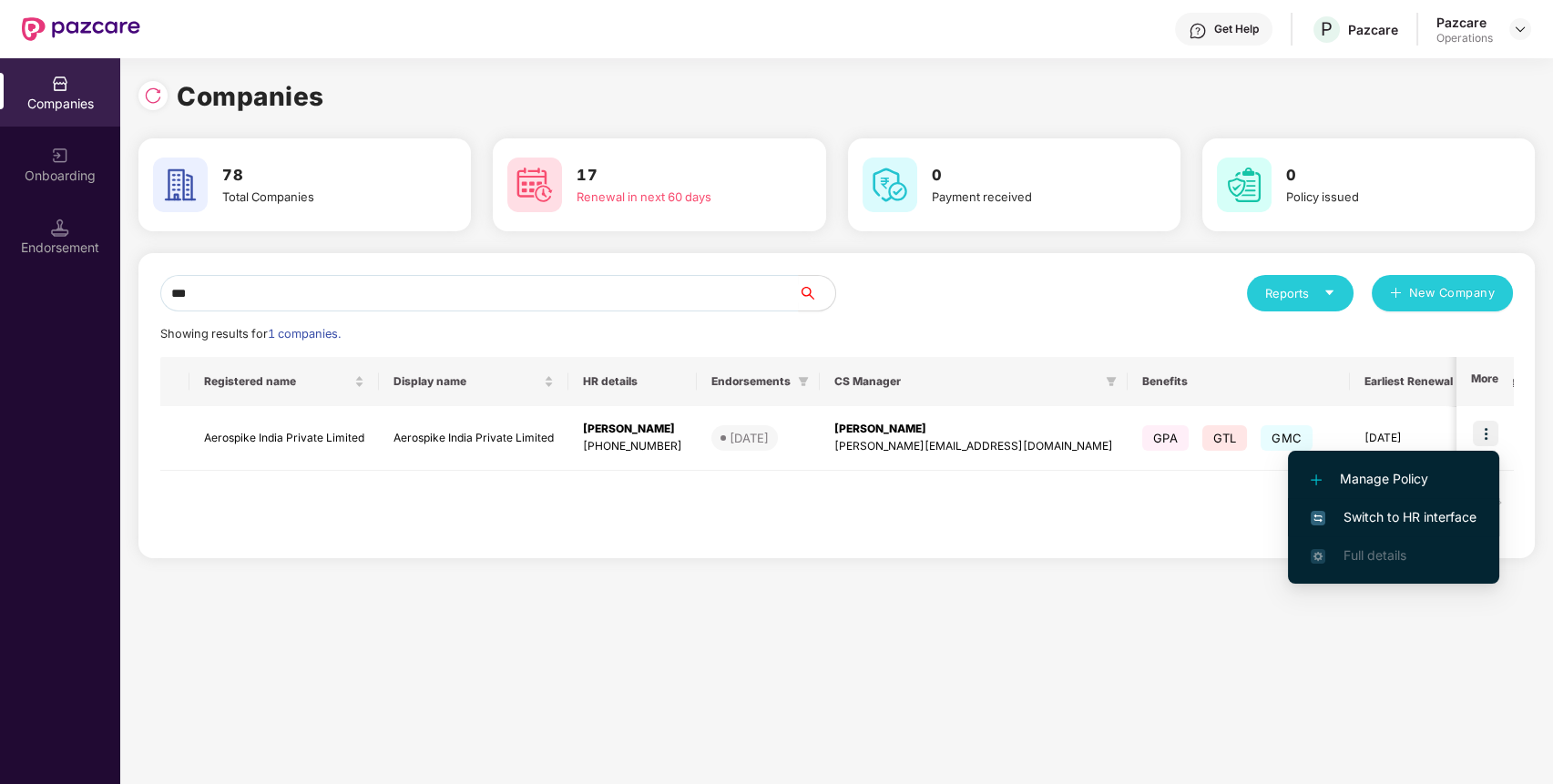
click at [1454, 508] on span "Switch to HR interface" at bounding box center [1393, 517] width 166 height 20
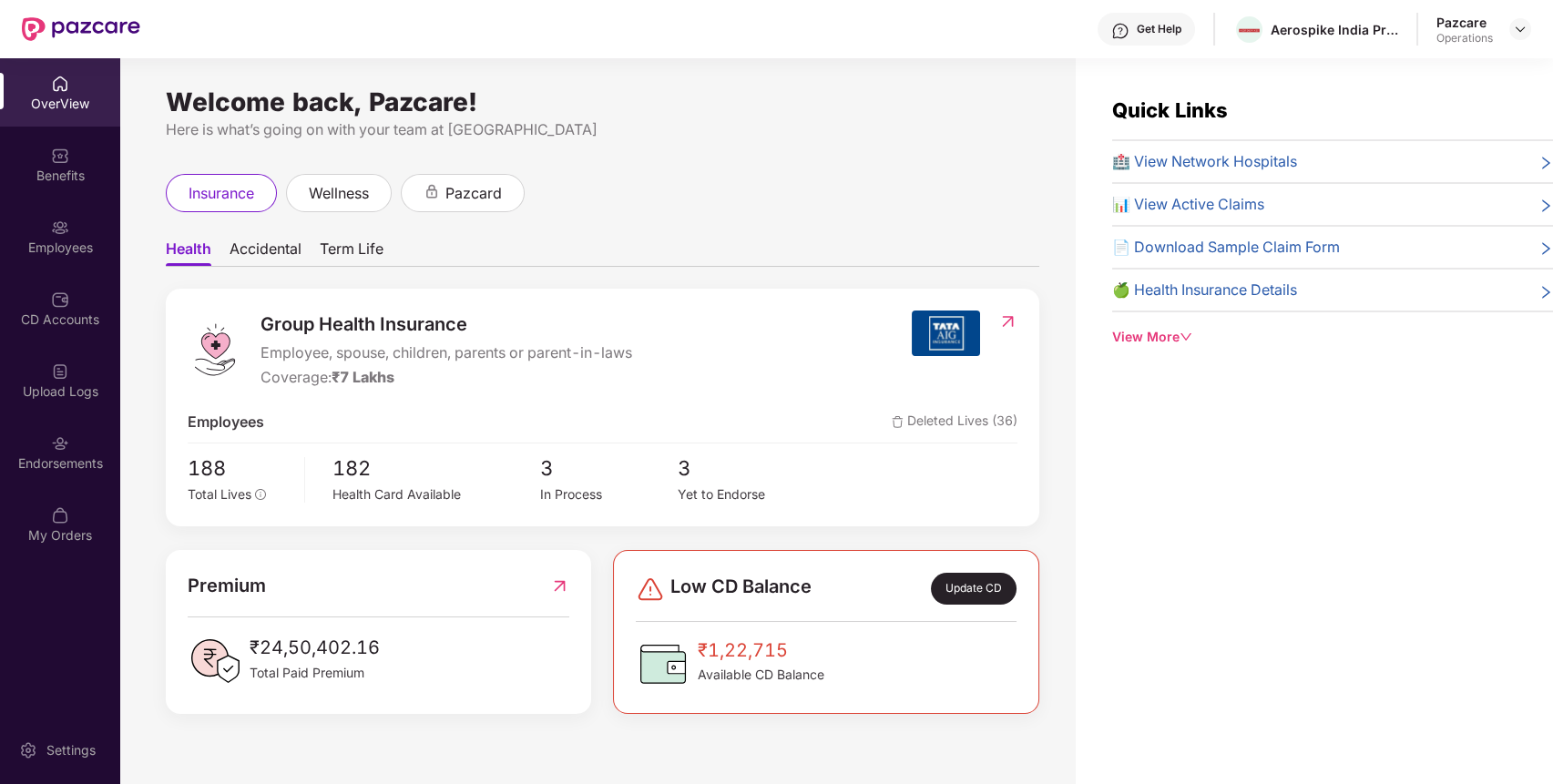
click at [74, 446] on div "Endorsements" at bounding box center [60, 452] width 120 height 68
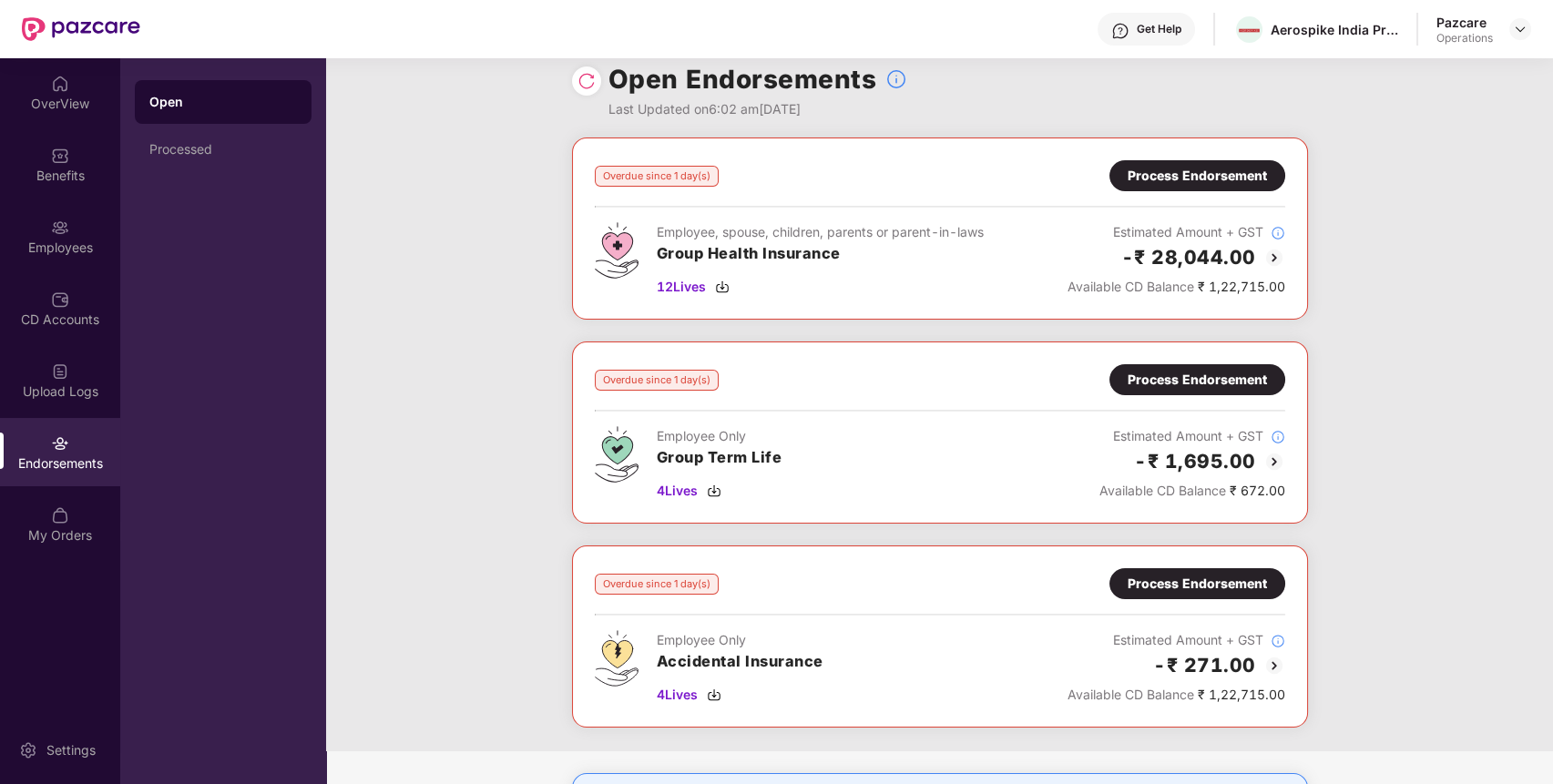
scroll to position [0, 0]
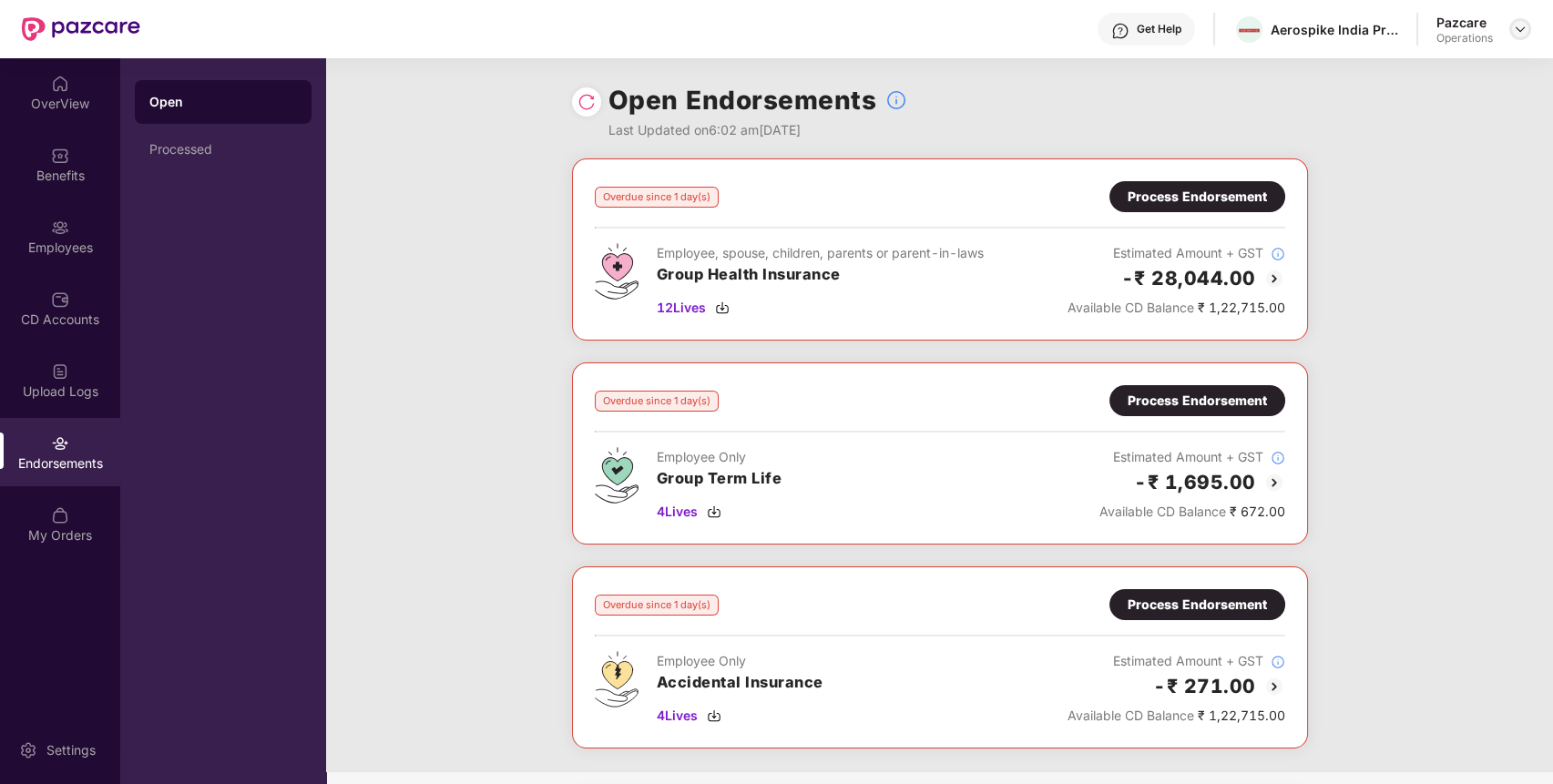
click at [1520, 29] on img at bounding box center [1520, 29] width 15 height 15
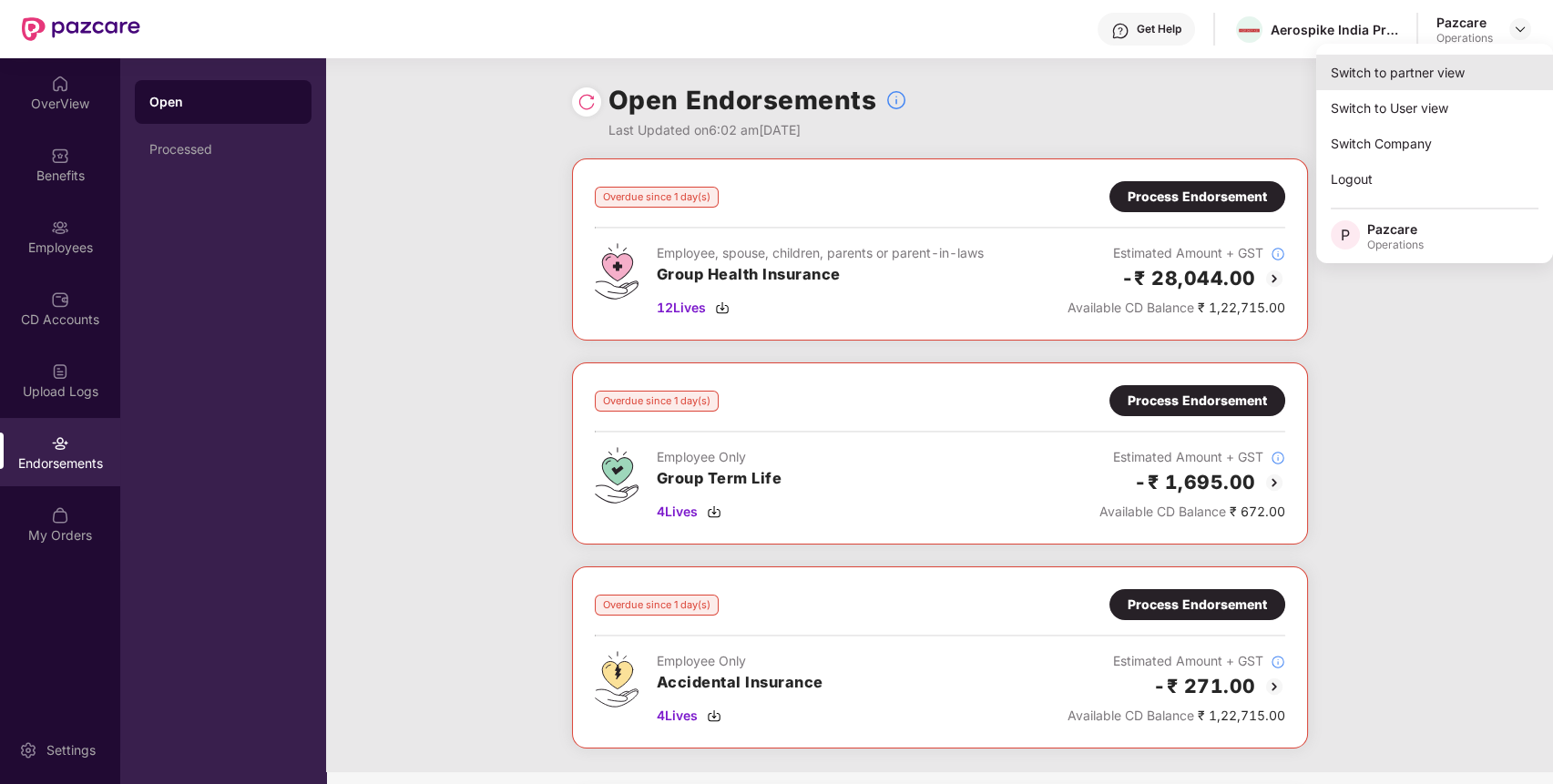
click at [1477, 72] on div "Switch to partner view" at bounding box center [1434, 72] width 237 height 36
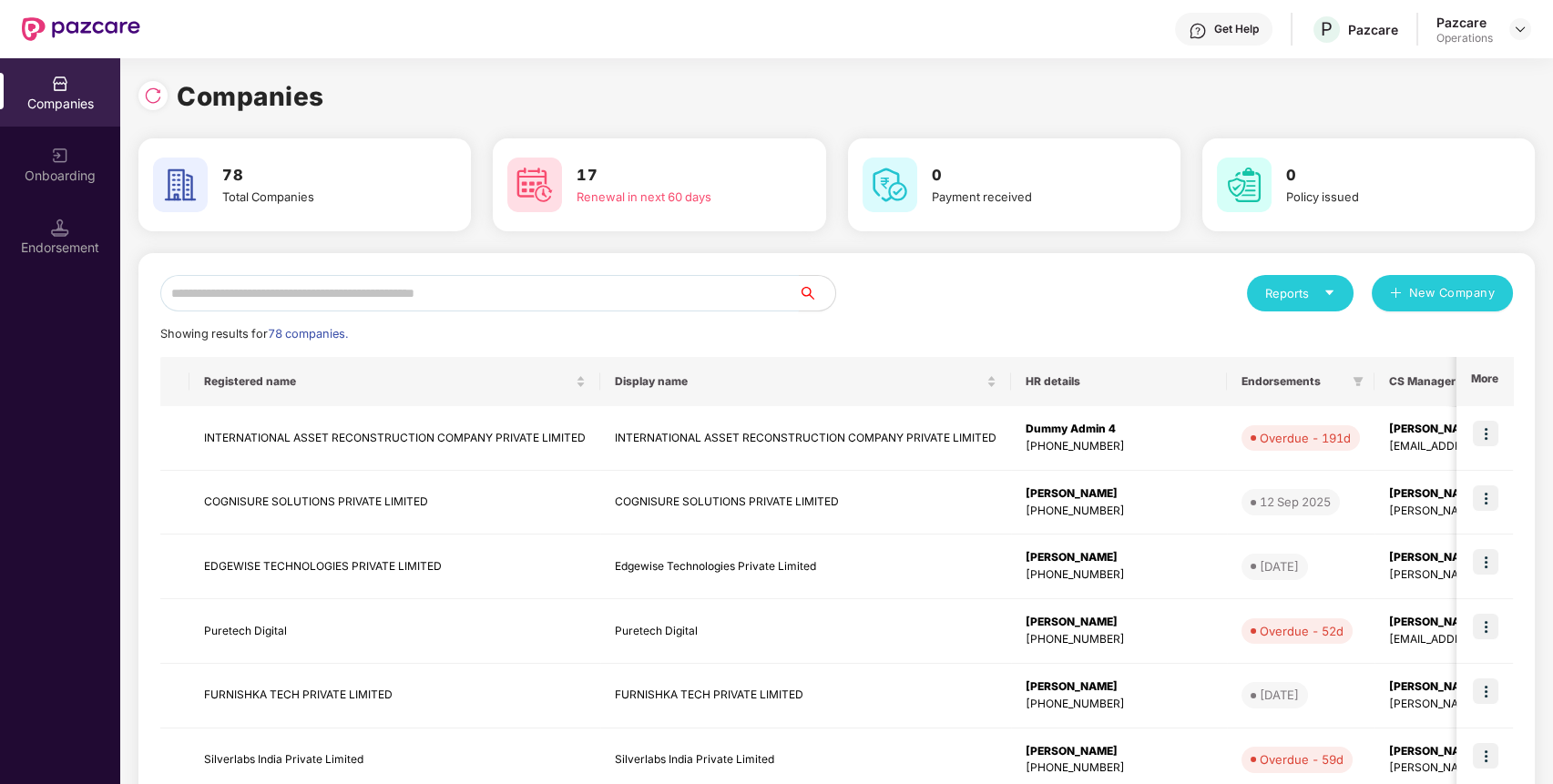
click at [716, 303] on input "text" at bounding box center [479, 293] width 638 height 37
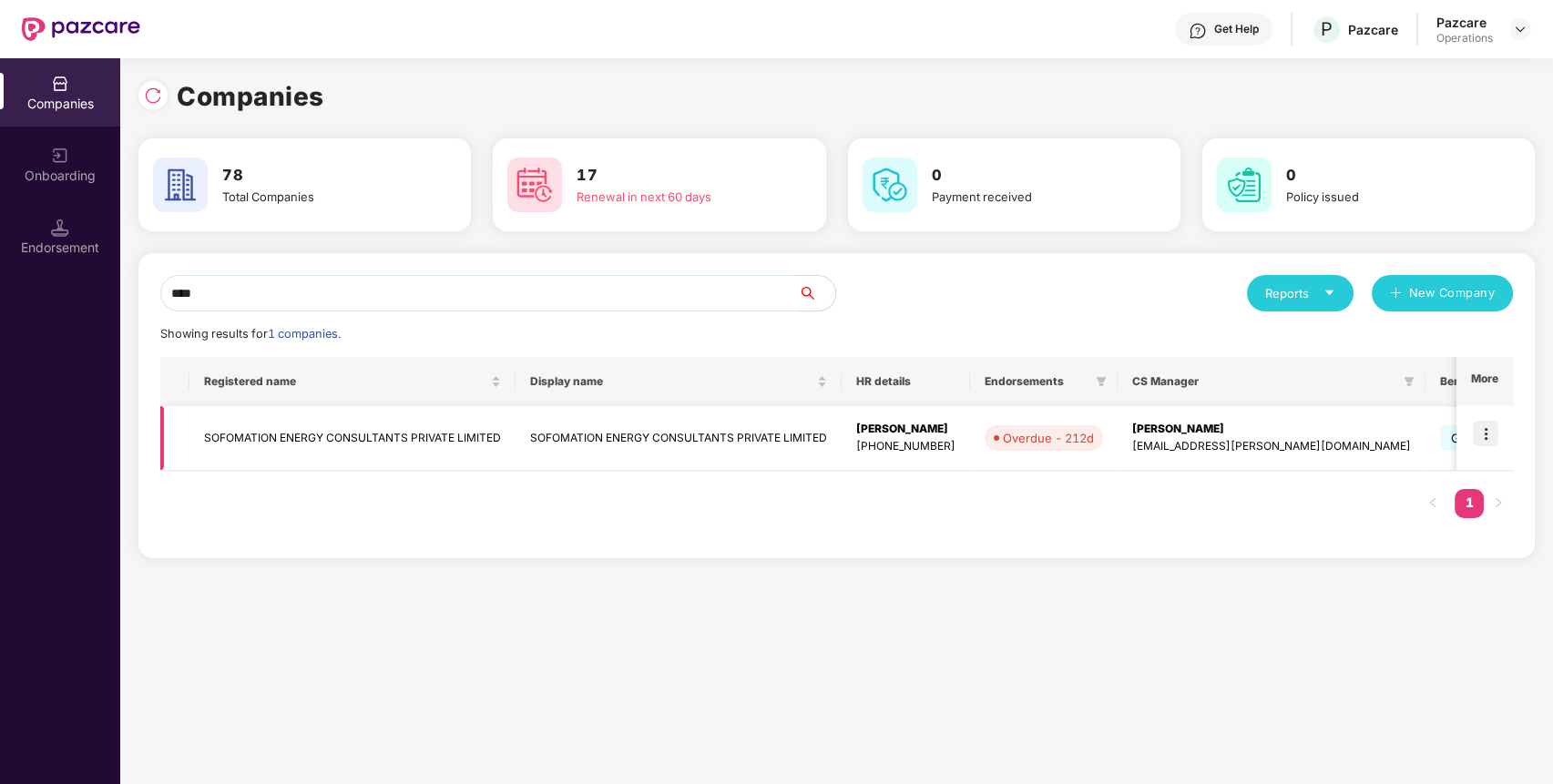
type input "****"
click at [1489, 435] on img at bounding box center [1486, 434] width 26 height 26
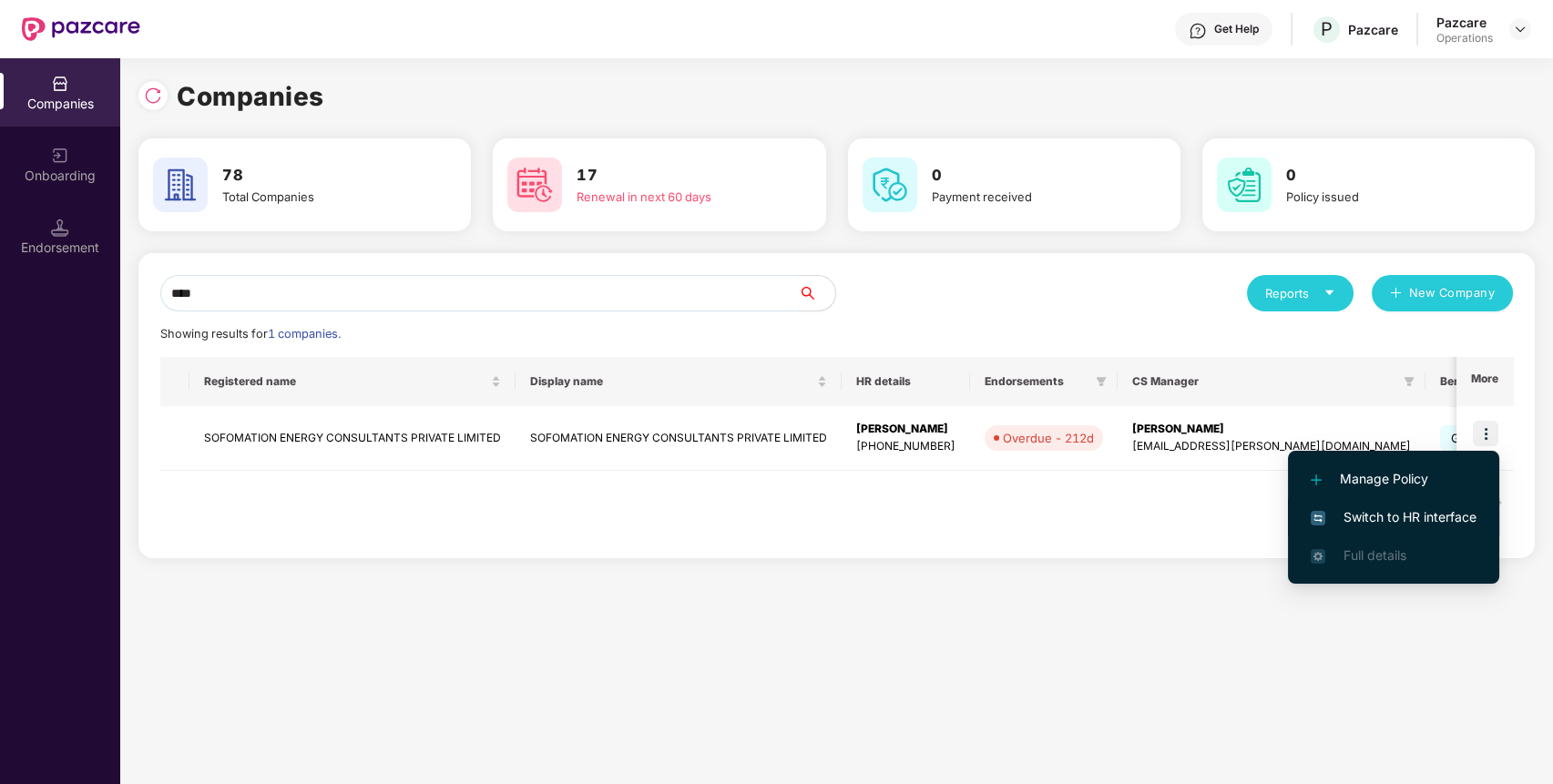
click at [1446, 519] on span "Switch to HR interface" at bounding box center [1393, 517] width 166 height 20
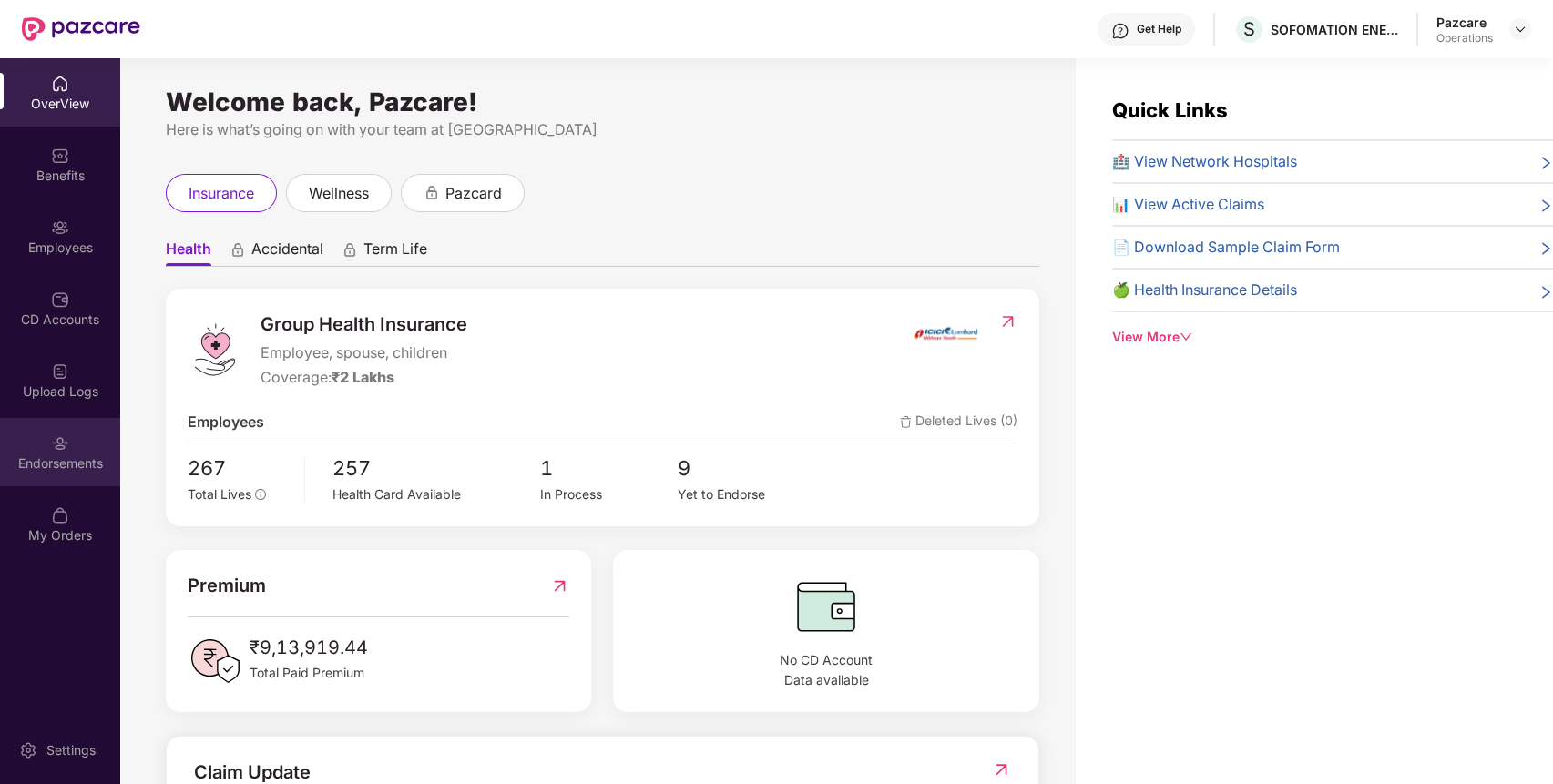
click at [109, 443] on div "Endorsements" at bounding box center [60, 452] width 120 height 68
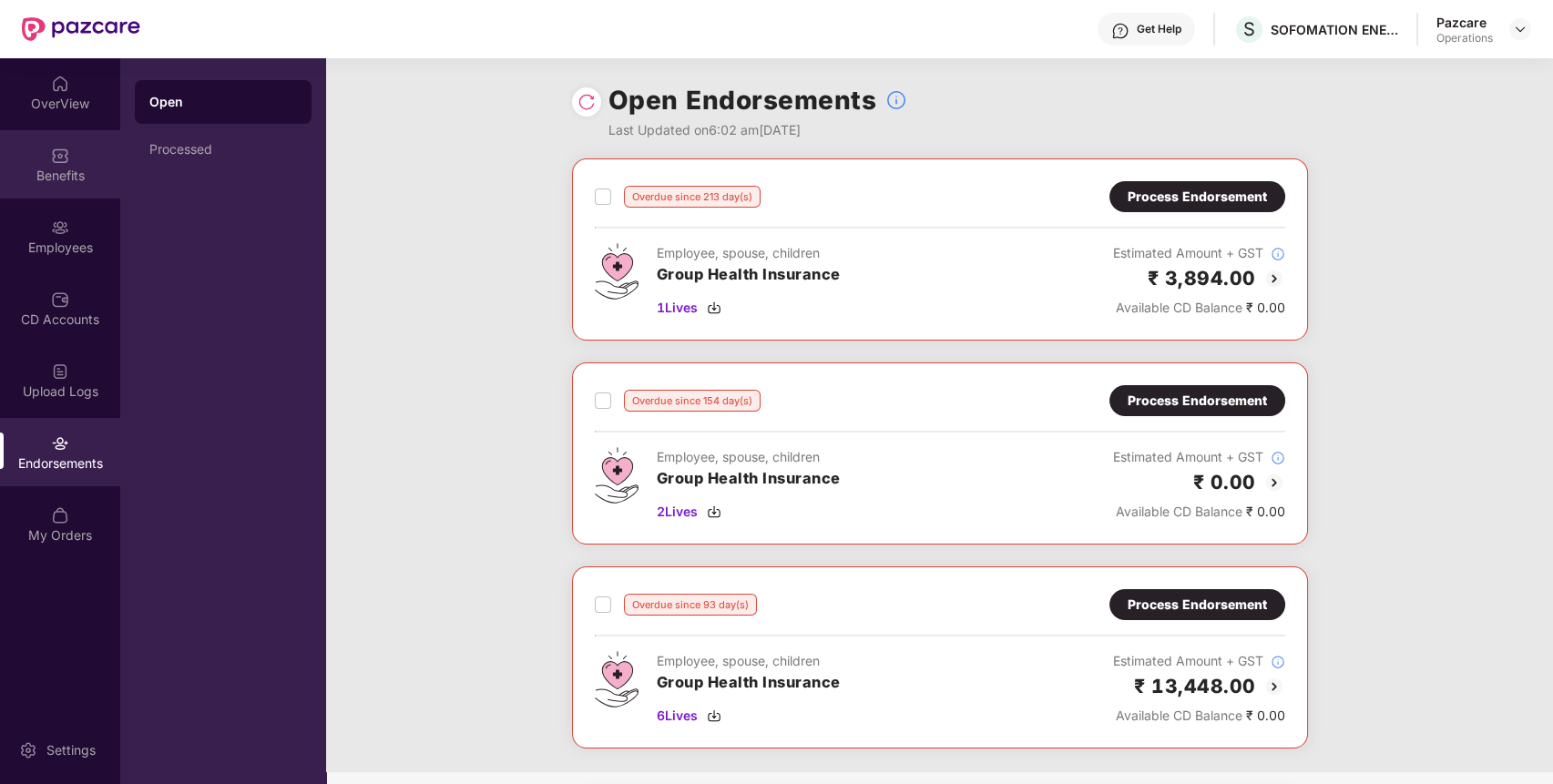
click at [43, 181] on div "Benefits" at bounding box center [60, 176] width 120 height 18
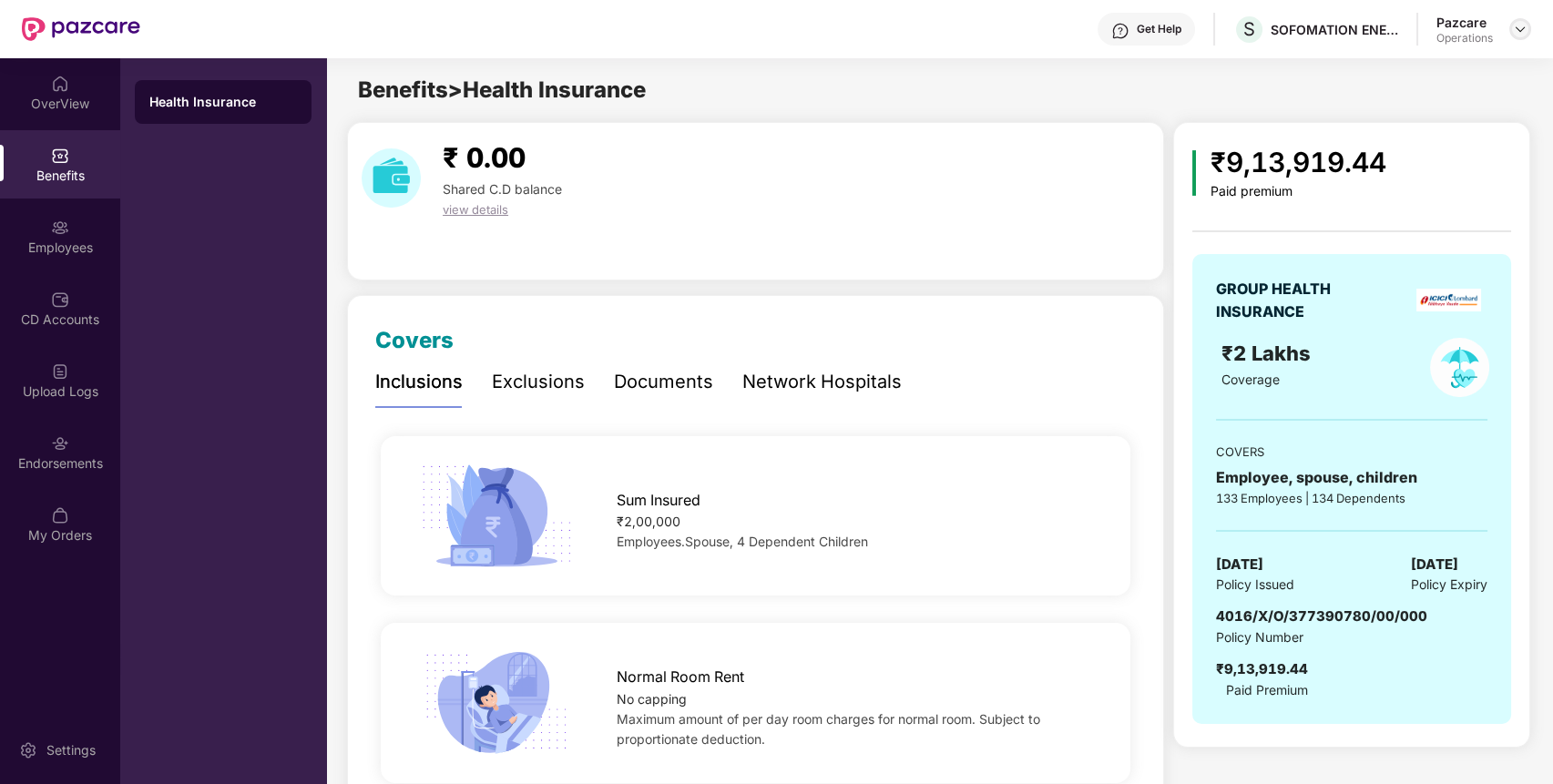
click at [1522, 30] on img at bounding box center [1520, 29] width 15 height 15
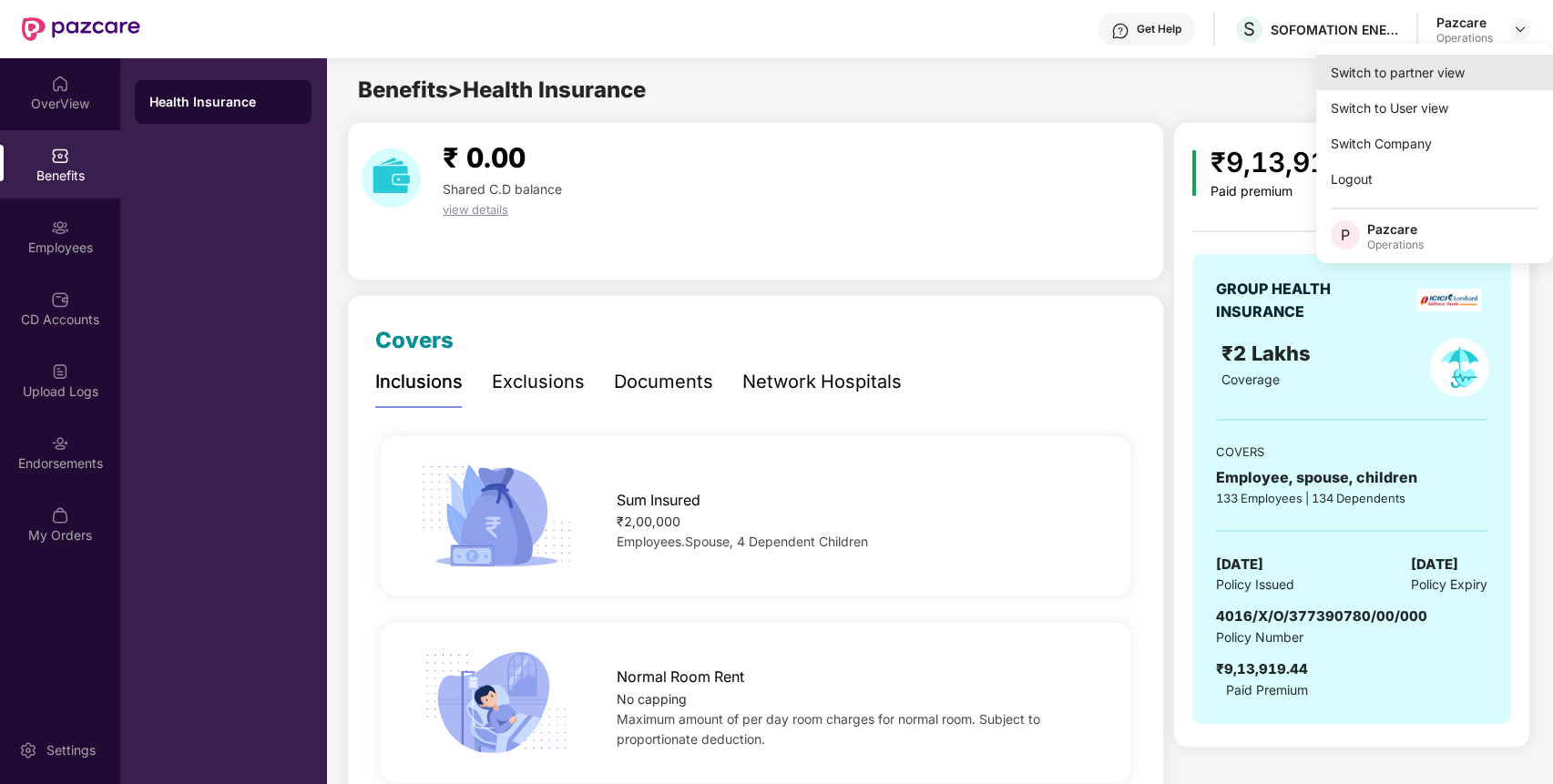
click at [1475, 63] on div "Switch to partner view" at bounding box center [1434, 72] width 237 height 36
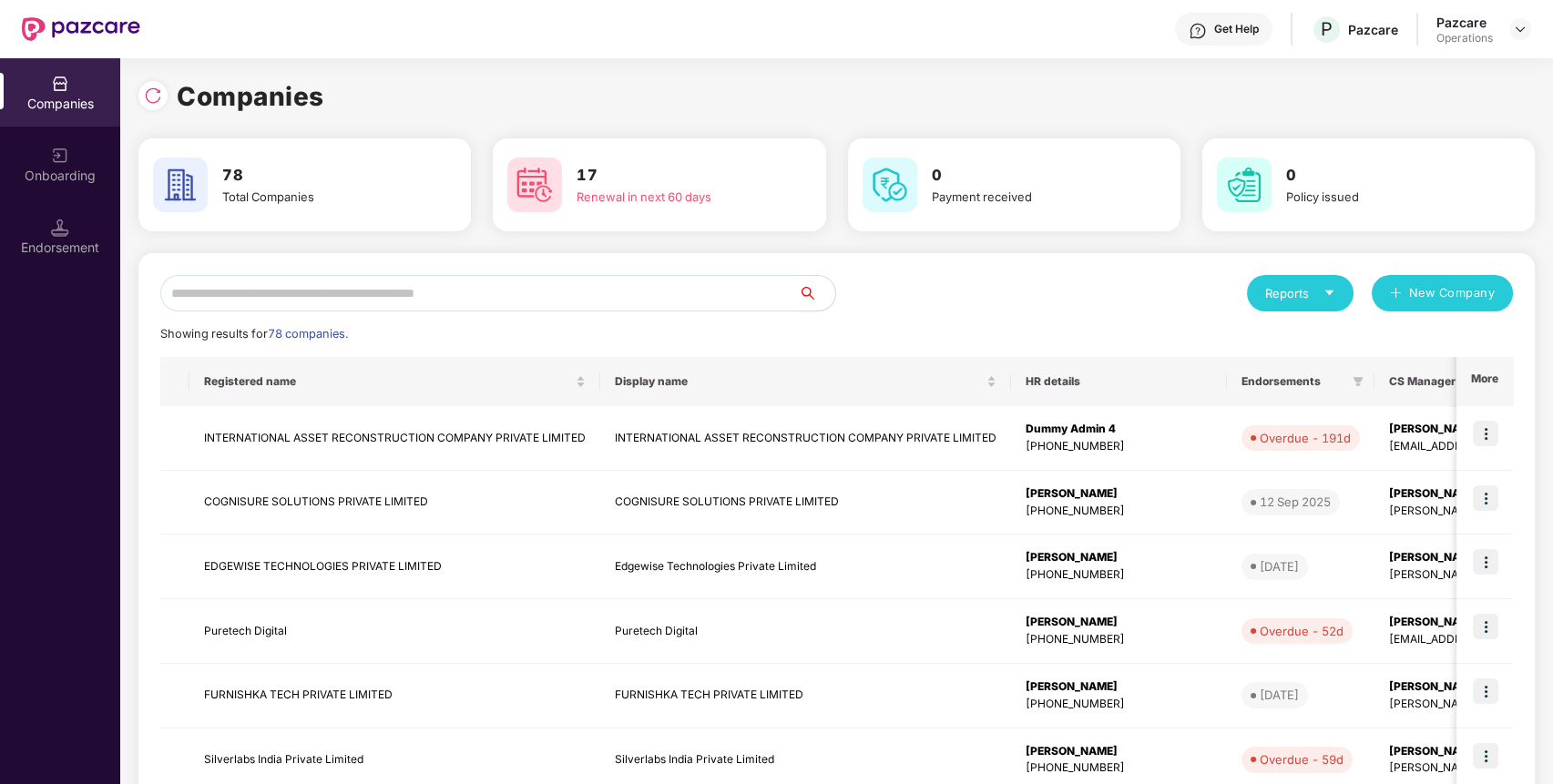
click at [665, 286] on input "text" at bounding box center [479, 293] width 638 height 37
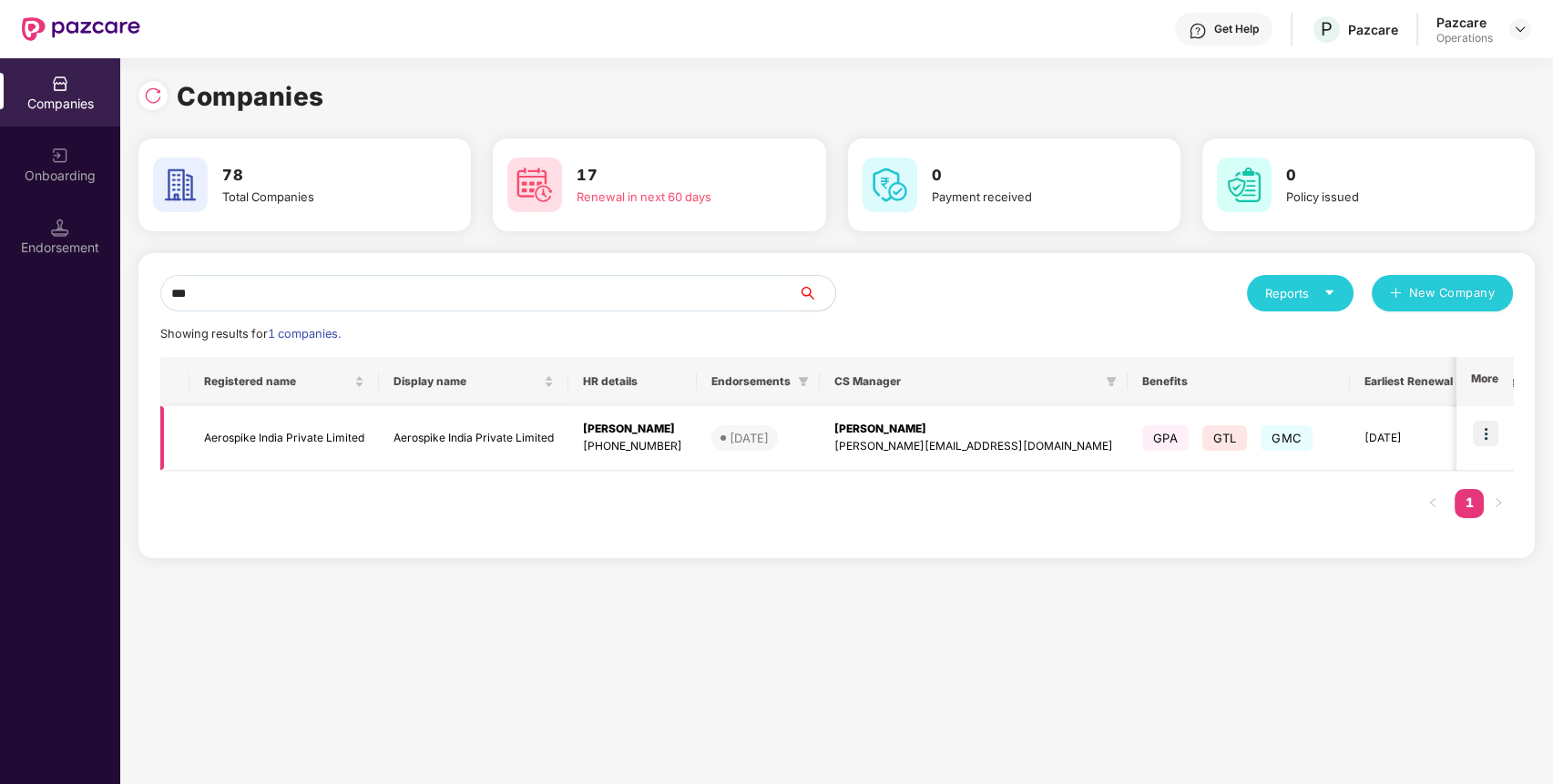
type input "***"
click at [326, 427] on td "Aerospike India Private Limited" at bounding box center [284, 438] width 189 height 64
